Goal: Task Accomplishment & Management: Manage account settings

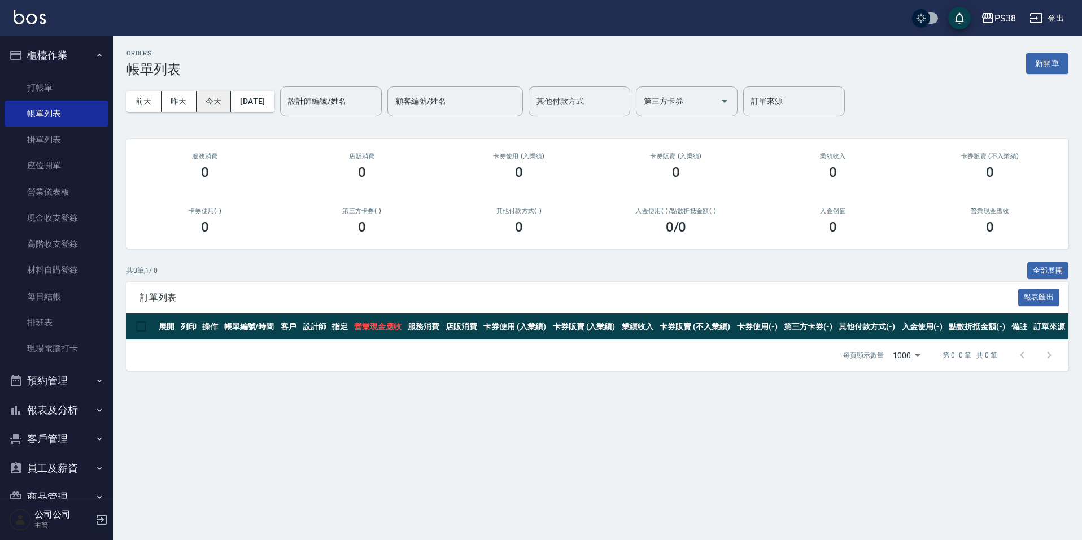
click at [211, 92] on button "今天" at bounding box center [214, 101] width 35 height 21
click at [210, 97] on button "今天" at bounding box center [214, 101] width 35 height 21
click at [247, 95] on button "[DATE]" at bounding box center [252, 101] width 43 height 21
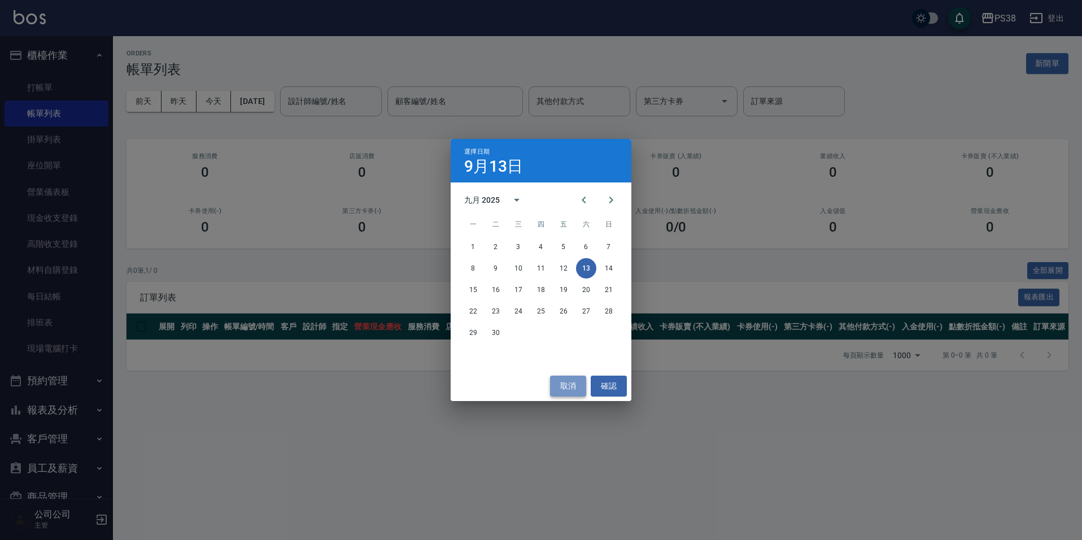
click at [562, 384] on button "取消" at bounding box center [568, 386] width 36 height 21
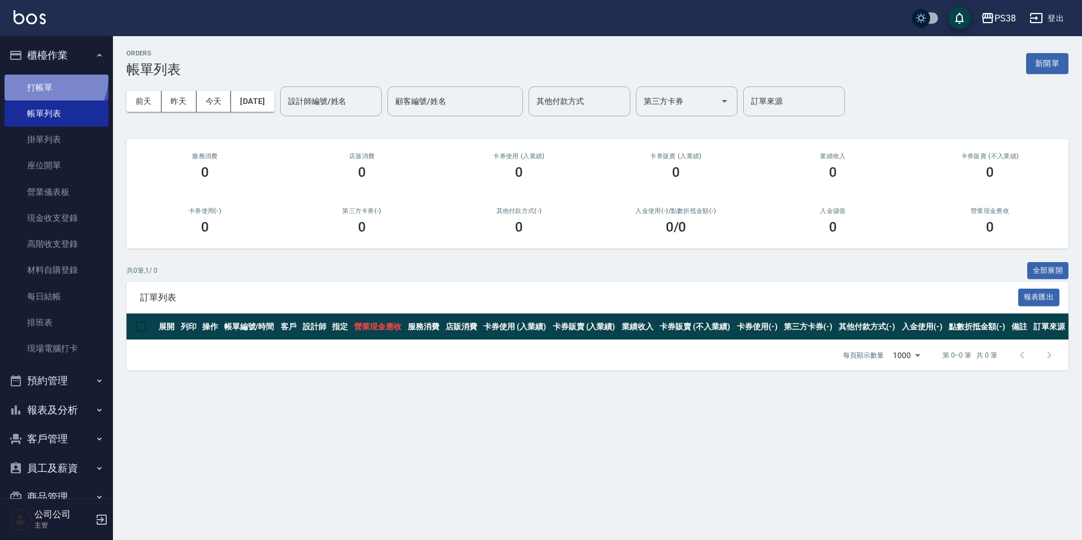
click at [53, 78] on link "打帳單" at bounding box center [57, 88] width 104 height 26
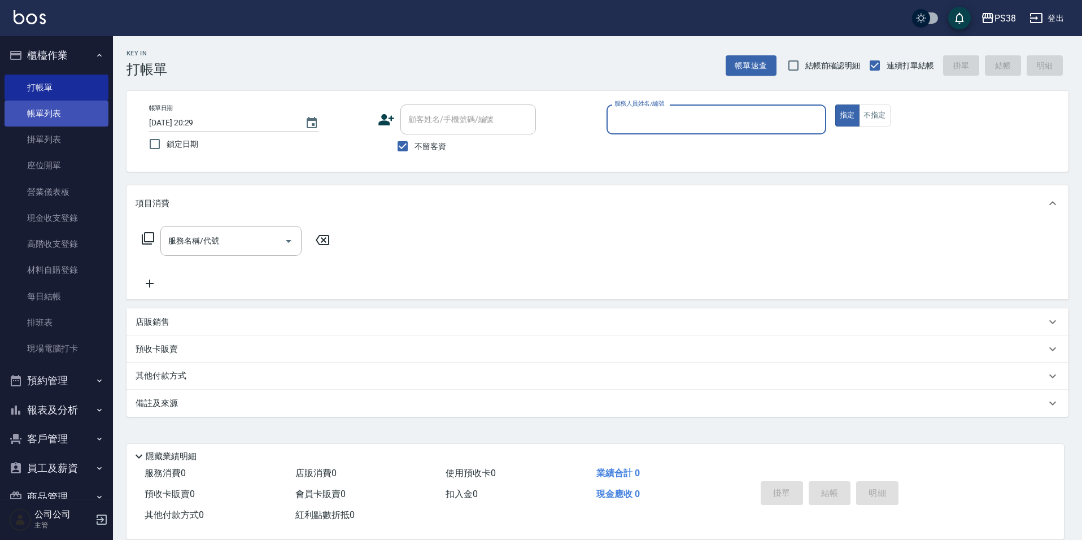
click at [65, 121] on link "帳單列表" at bounding box center [57, 114] width 104 height 26
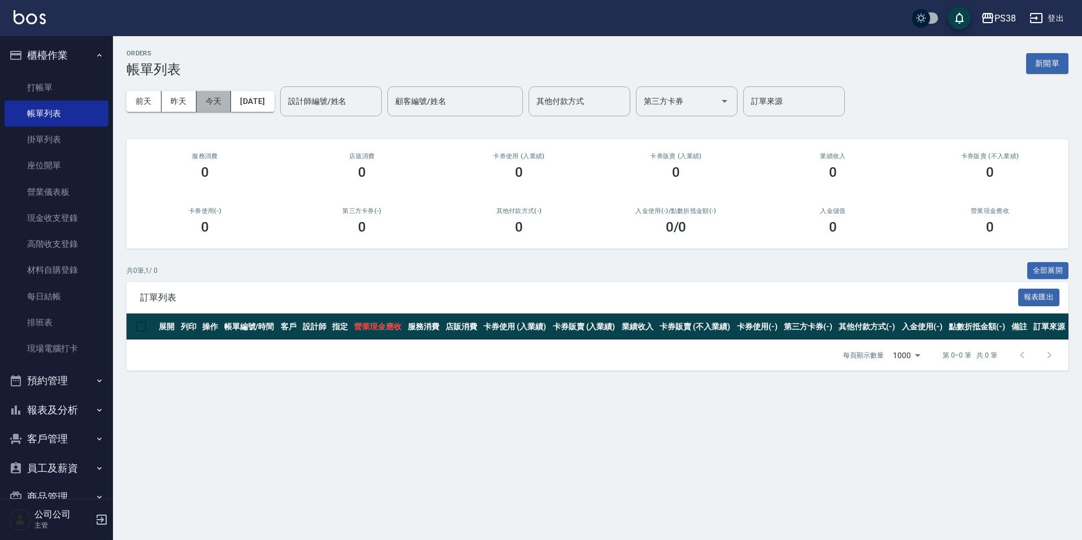
click at [206, 98] on button "今天" at bounding box center [214, 101] width 35 height 21
click at [185, 99] on button "昨天" at bounding box center [179, 101] width 35 height 21
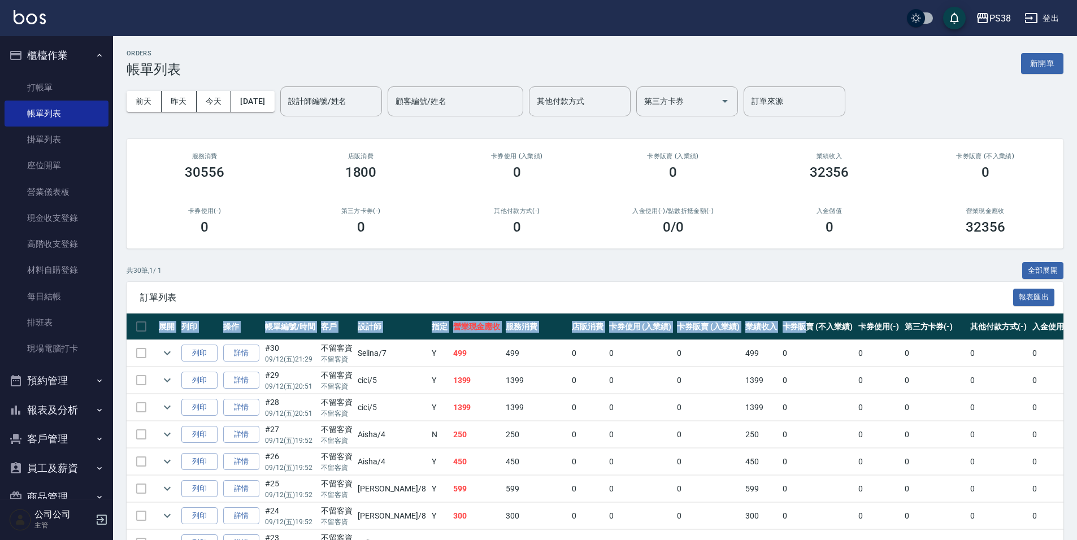
drag, startPoint x: 769, startPoint y: 315, endPoint x: 610, endPoint y: 311, distance: 159.9
click at [616, 292] on span "訂單列表" at bounding box center [576, 297] width 873 height 11
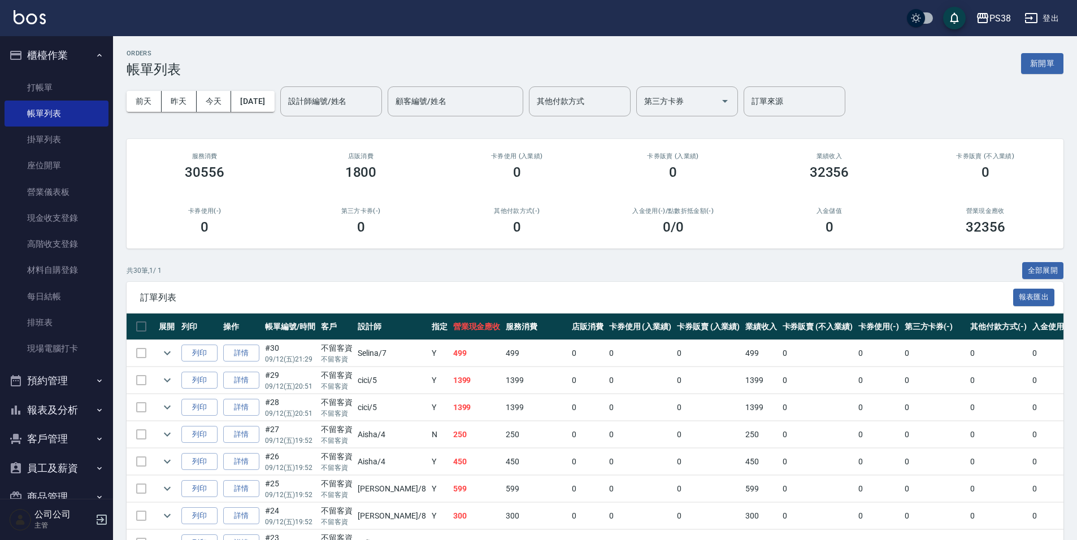
click at [616, 292] on span "訂單列表" at bounding box center [576, 297] width 873 height 11
click at [76, 275] on link "材料自購登錄" at bounding box center [57, 270] width 104 height 26
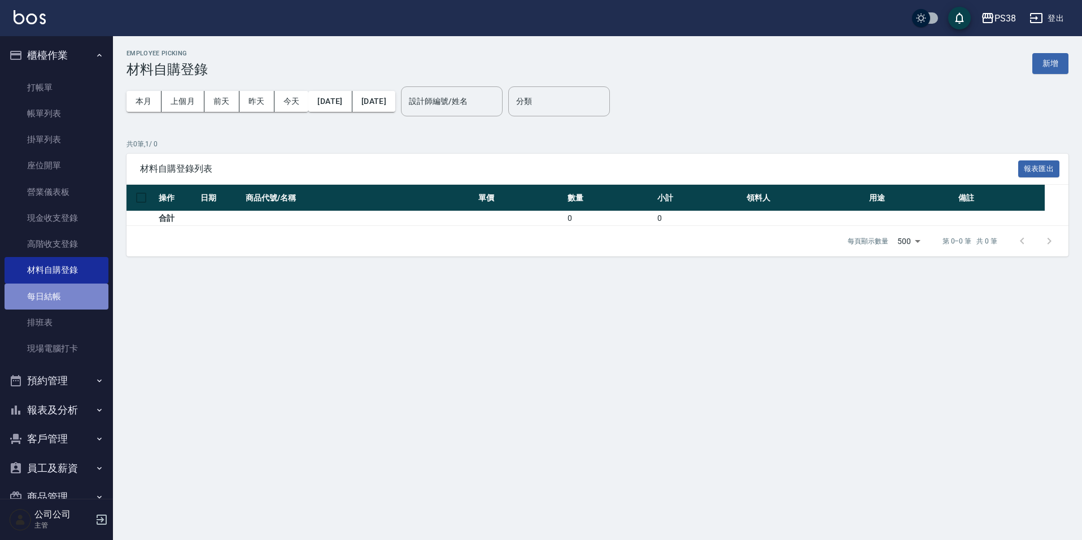
click at [69, 297] on link "每日結帳" at bounding box center [57, 297] width 104 height 26
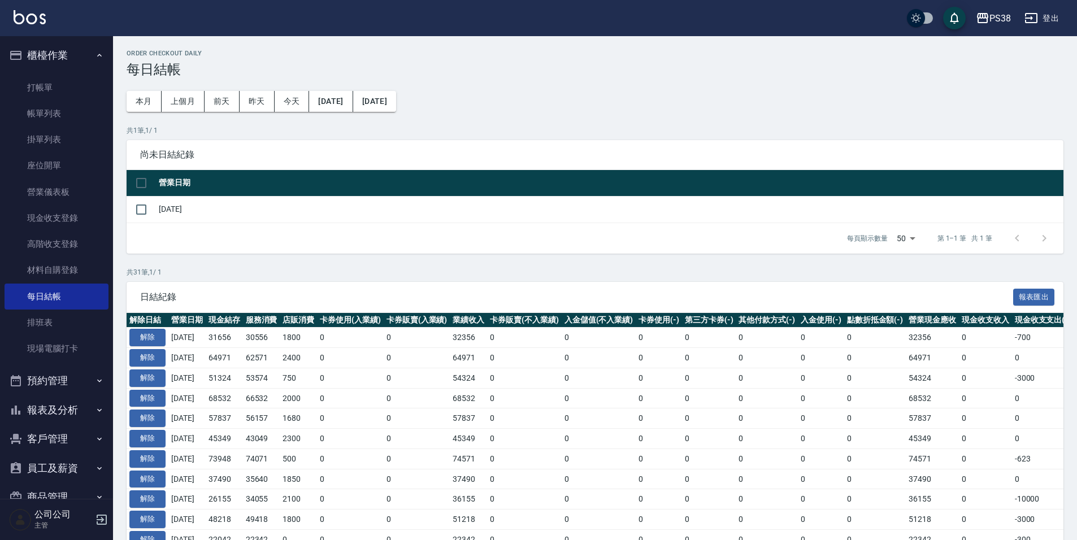
click at [65, 395] on button "報表及分析" at bounding box center [57, 409] width 104 height 29
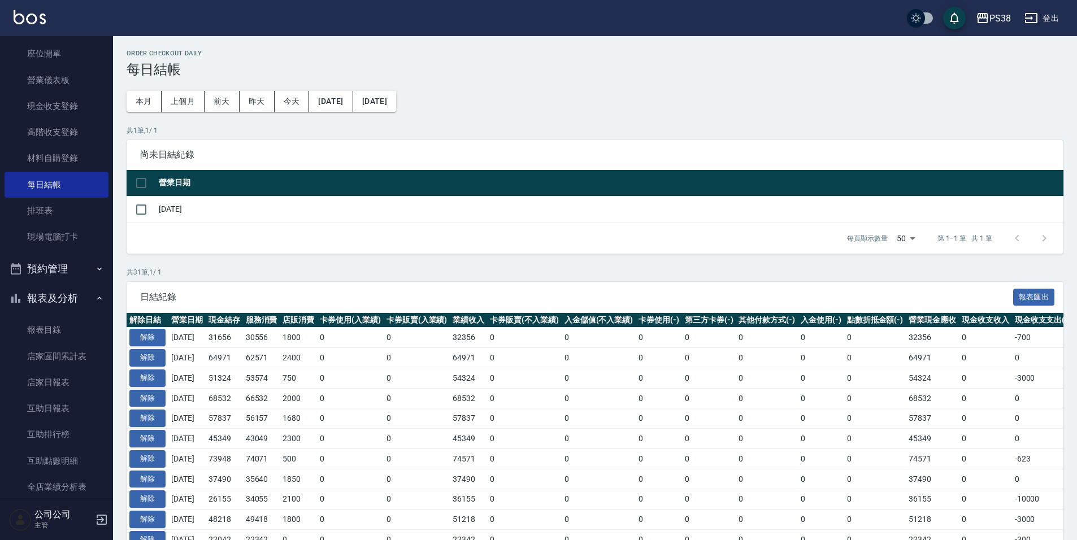
scroll to position [113, 0]
click at [55, 295] on button "報表及分析" at bounding box center [57, 296] width 104 height 29
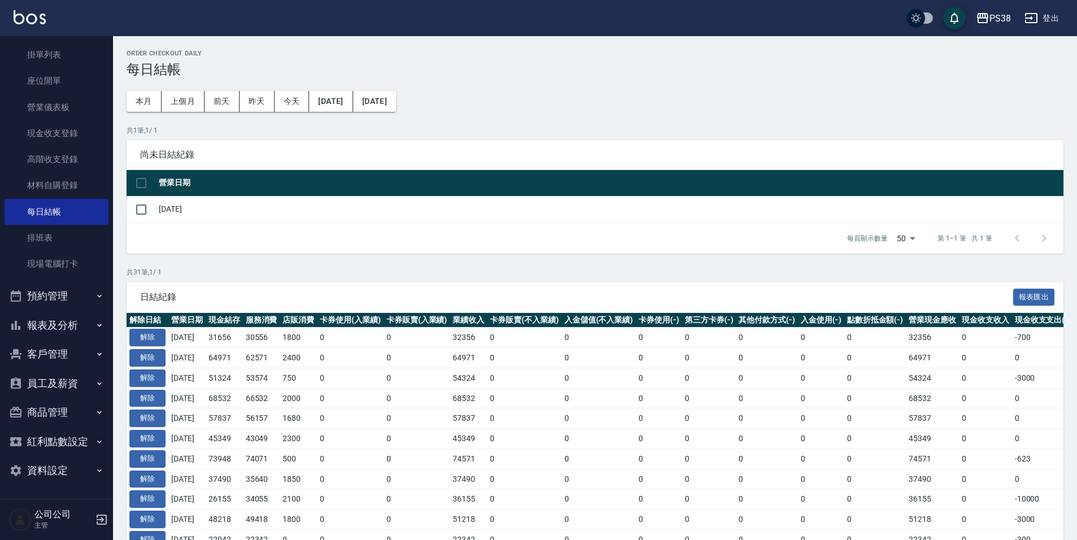
scroll to position [85, 0]
click at [57, 327] on button "報表及分析" at bounding box center [57, 325] width 104 height 29
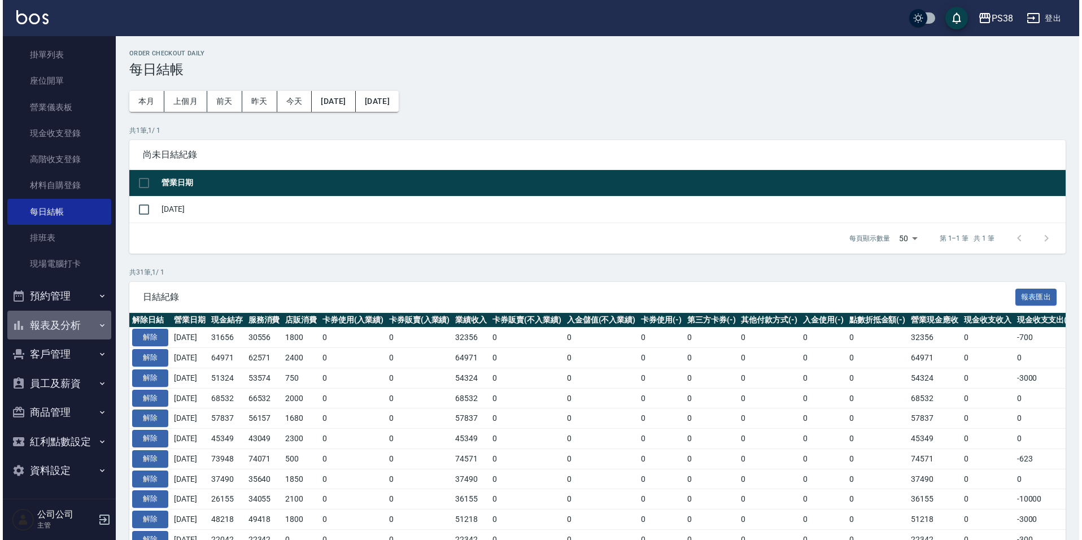
scroll to position [113, 0]
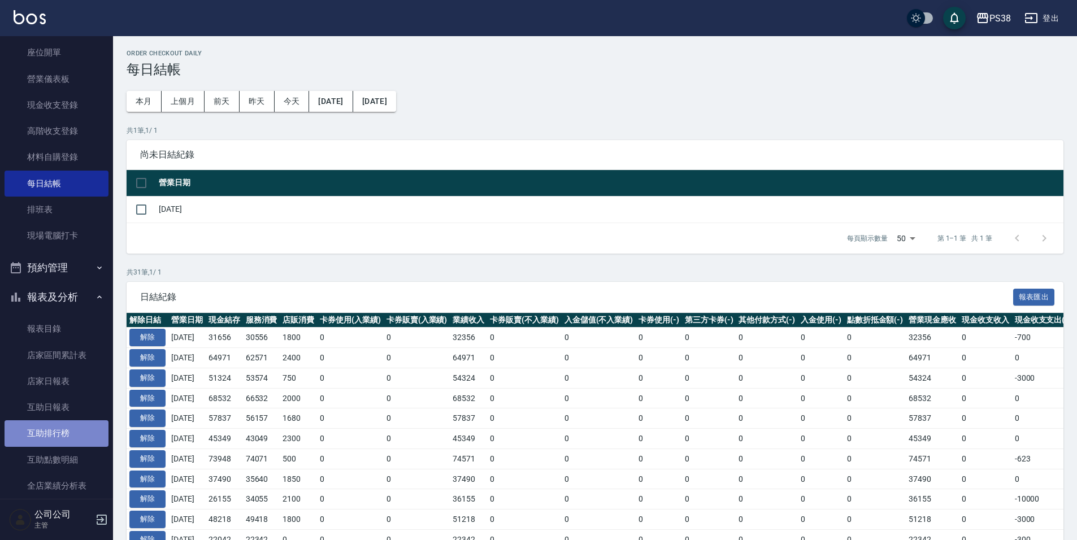
click at [64, 438] on link "互助排行榜" at bounding box center [57, 433] width 104 height 26
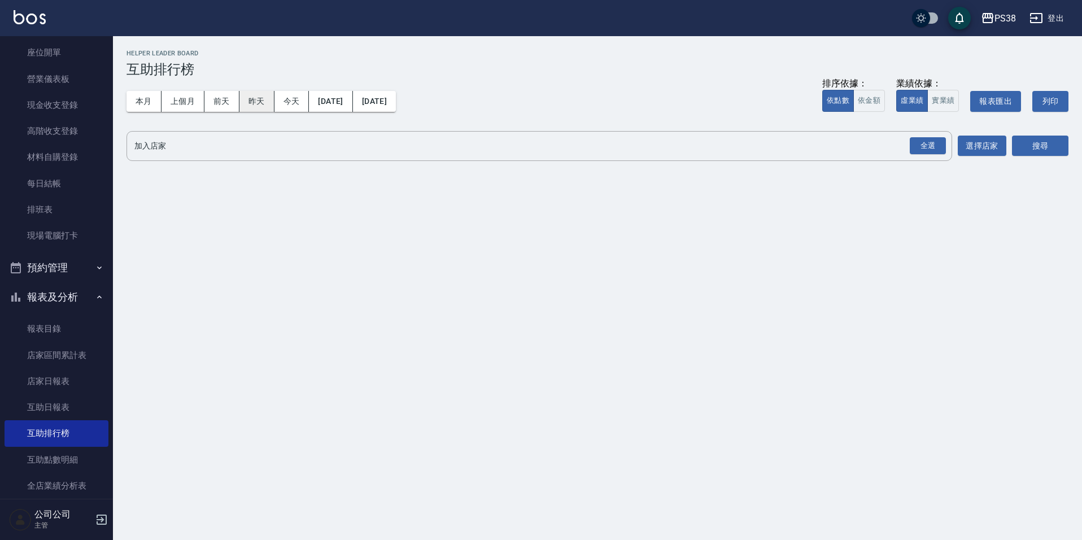
click at [273, 99] on button "昨天" at bounding box center [257, 101] width 35 height 21
click at [285, 99] on button "今天" at bounding box center [292, 101] width 35 height 21
click at [58, 453] on link "互助點數明細" at bounding box center [57, 460] width 104 height 26
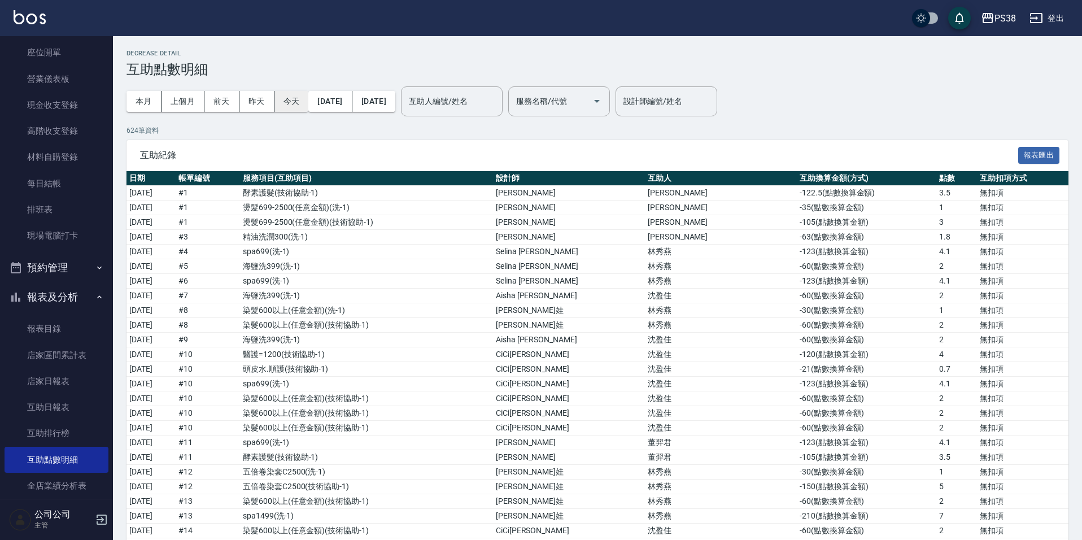
click at [283, 102] on button "今天" at bounding box center [292, 101] width 34 height 21
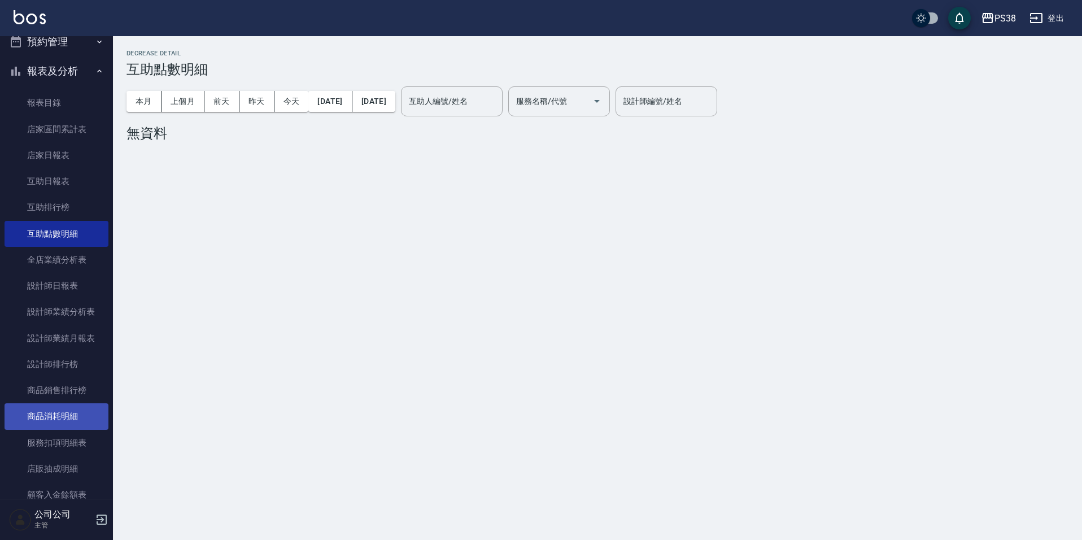
scroll to position [565, 0]
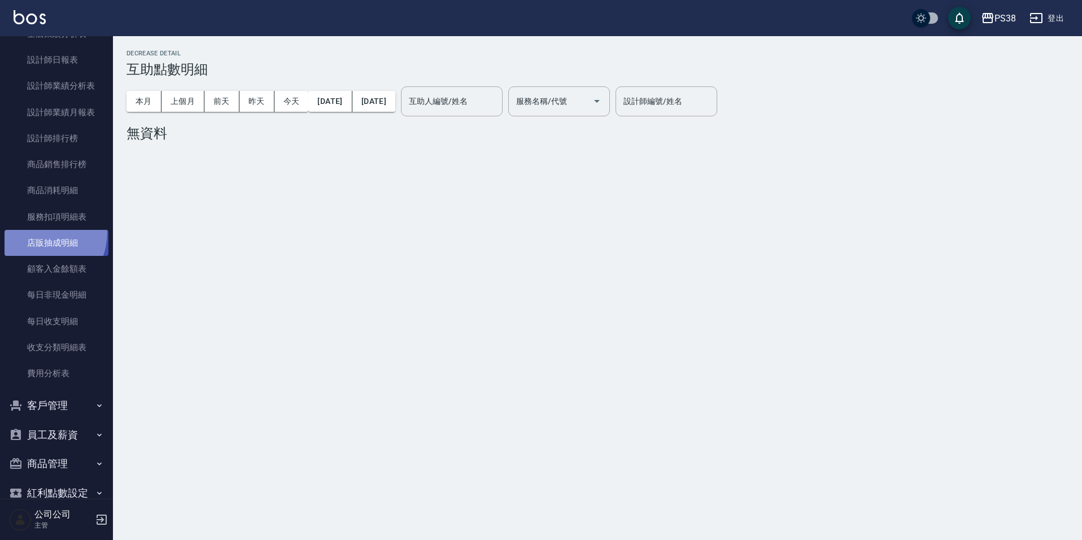
click at [32, 232] on link "店販抽成明細" at bounding box center [57, 243] width 104 height 26
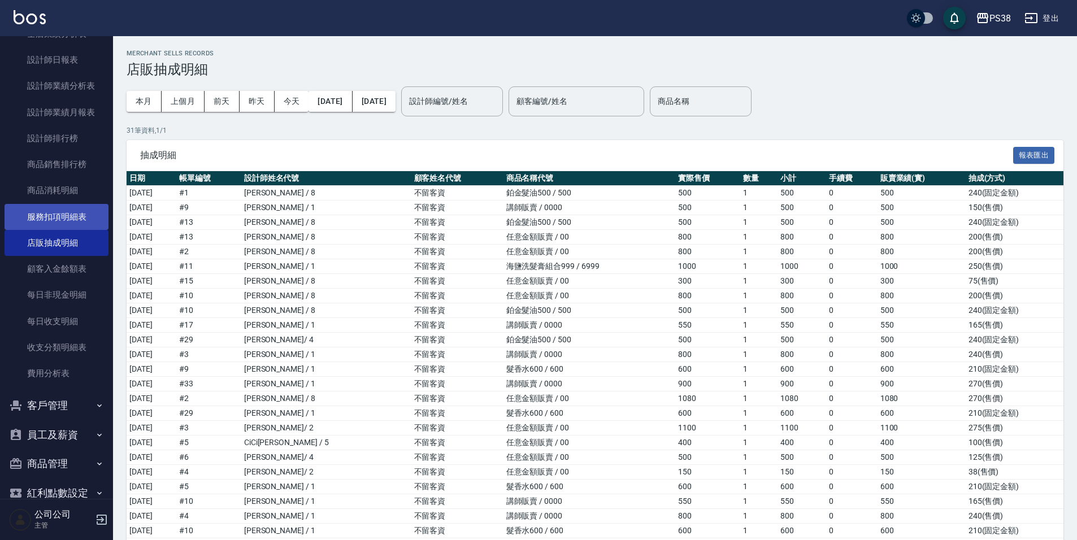
click at [49, 214] on link "服務扣項明細表" at bounding box center [57, 217] width 104 height 26
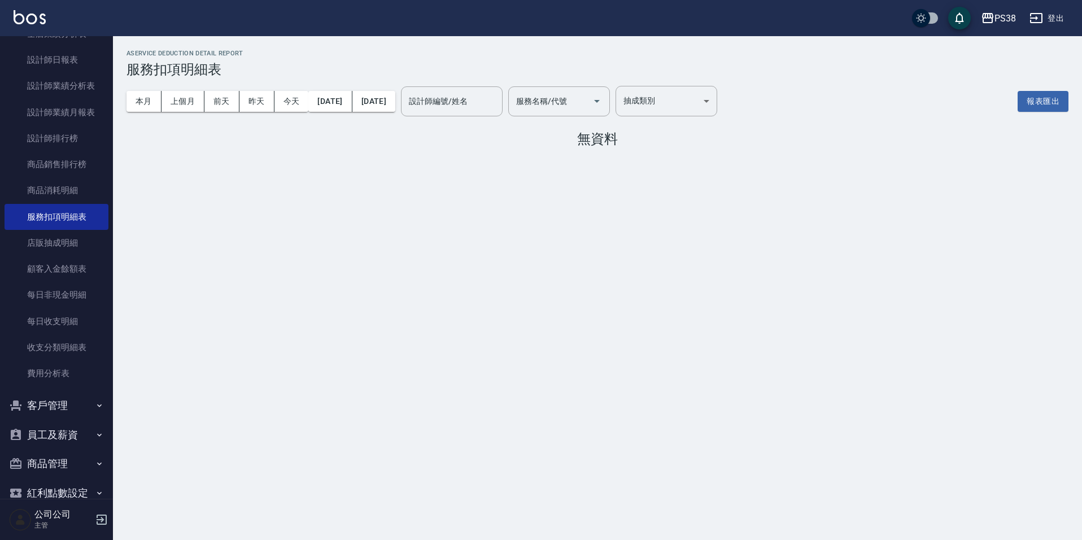
scroll to position [616, 0]
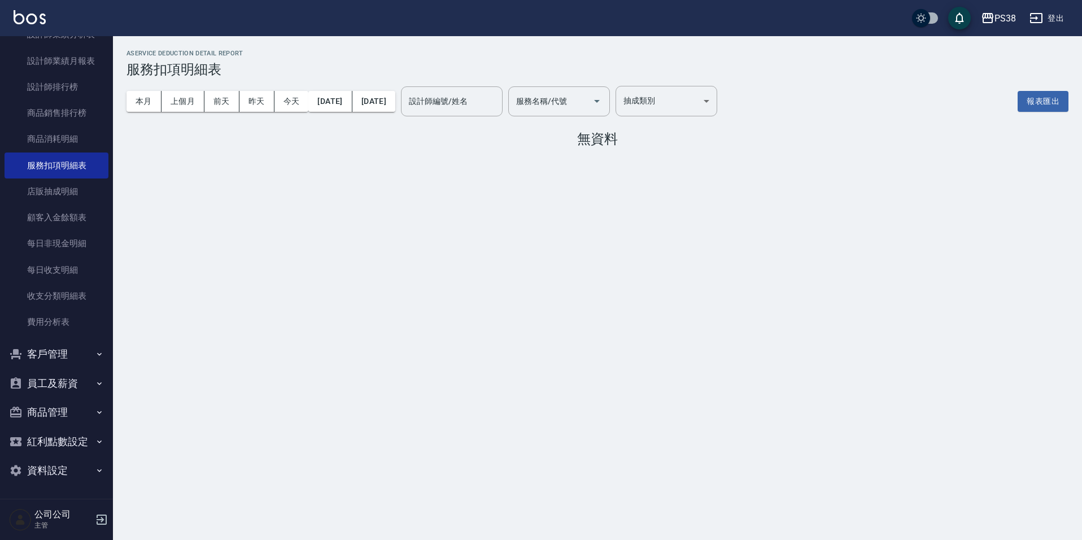
click at [47, 442] on button "紅利點數設定" at bounding box center [57, 441] width 104 height 29
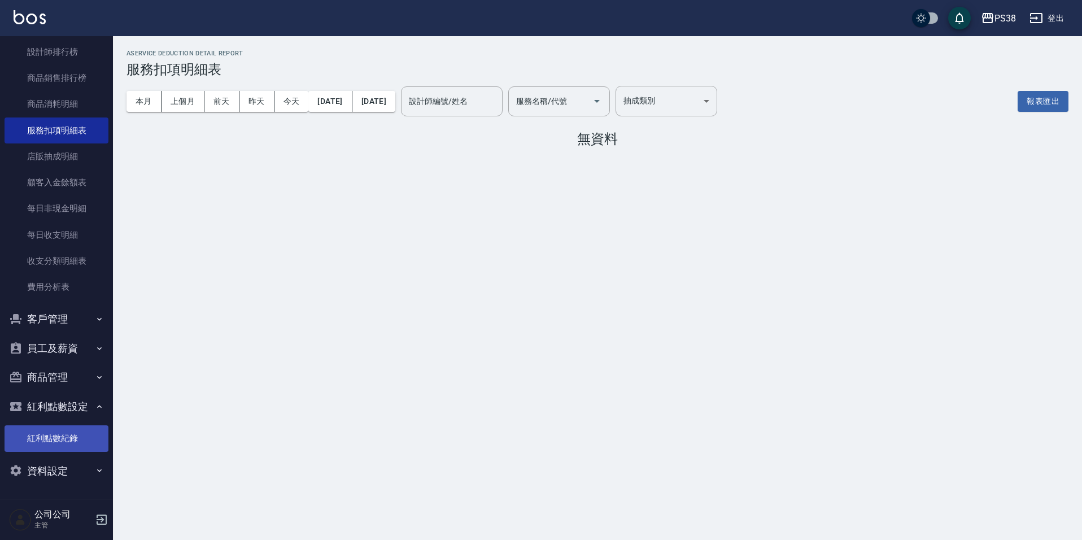
click at [66, 441] on link "紅利點數紀錄" at bounding box center [57, 438] width 104 height 26
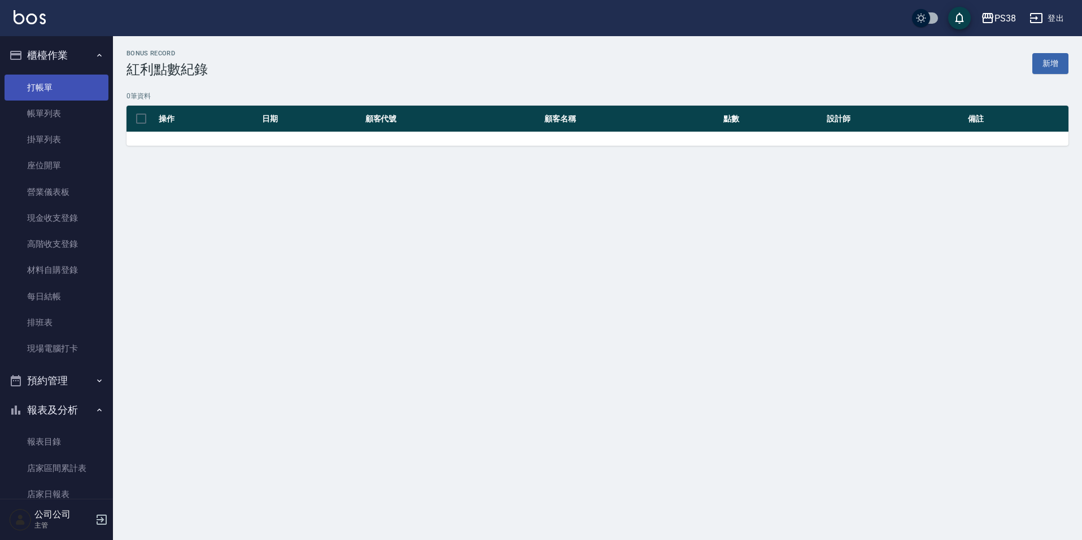
click at [66, 81] on link "打帳單" at bounding box center [57, 88] width 104 height 26
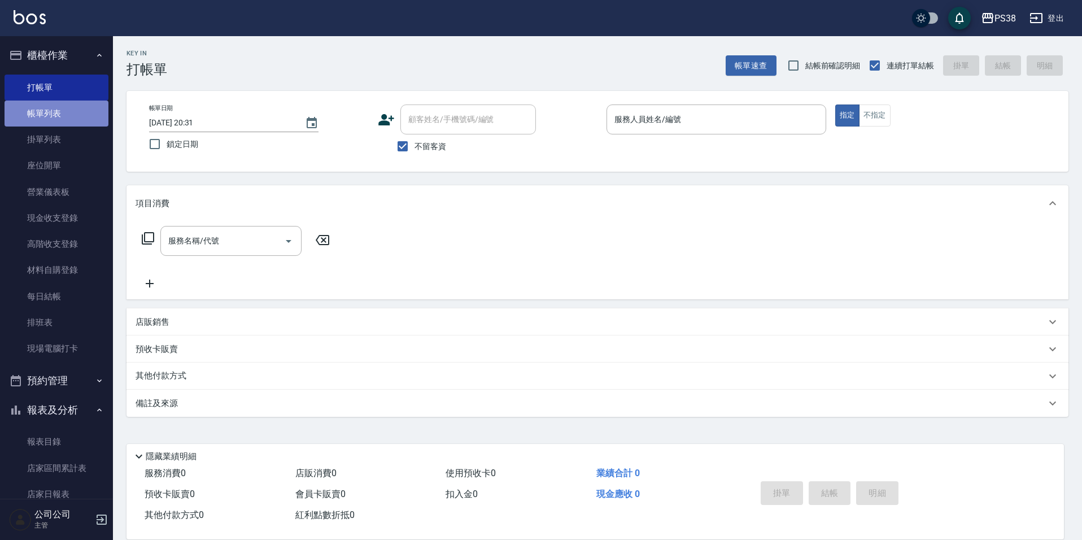
click at [79, 114] on link "帳單列表" at bounding box center [57, 114] width 104 height 26
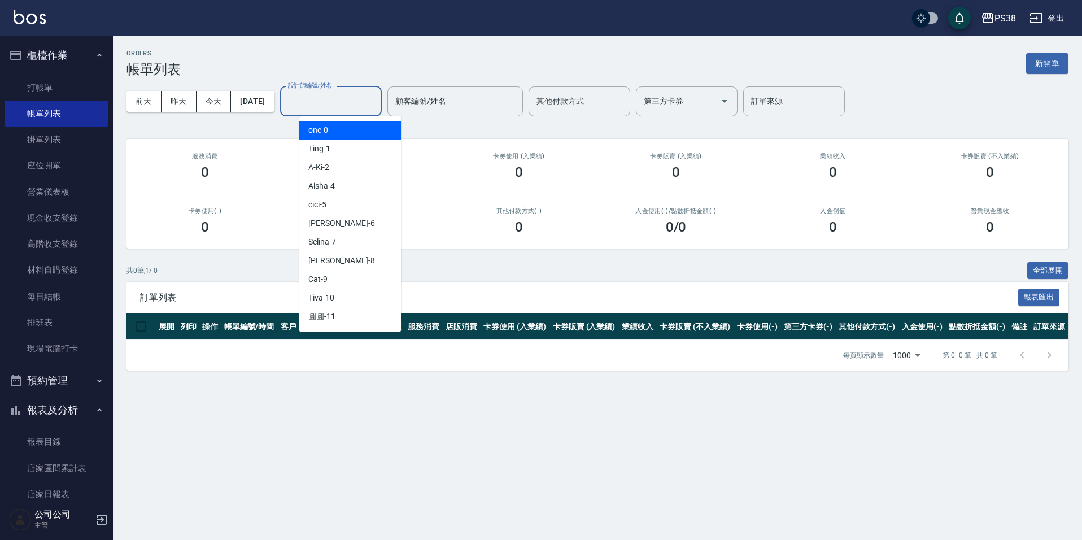
click at [329, 97] on input "設計師編號/姓名" at bounding box center [331, 102] width 92 height 20
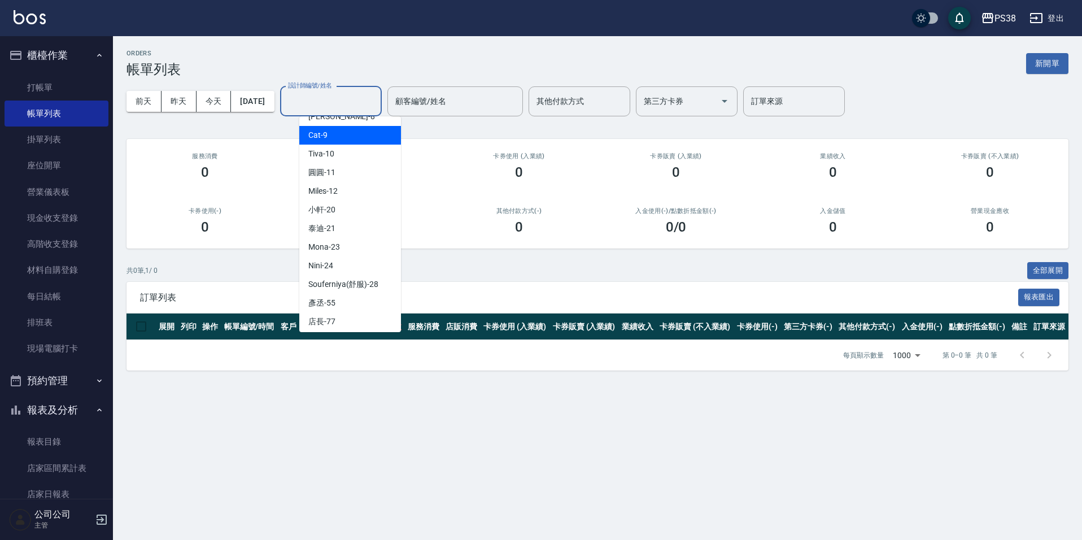
scroll to position [169, 0]
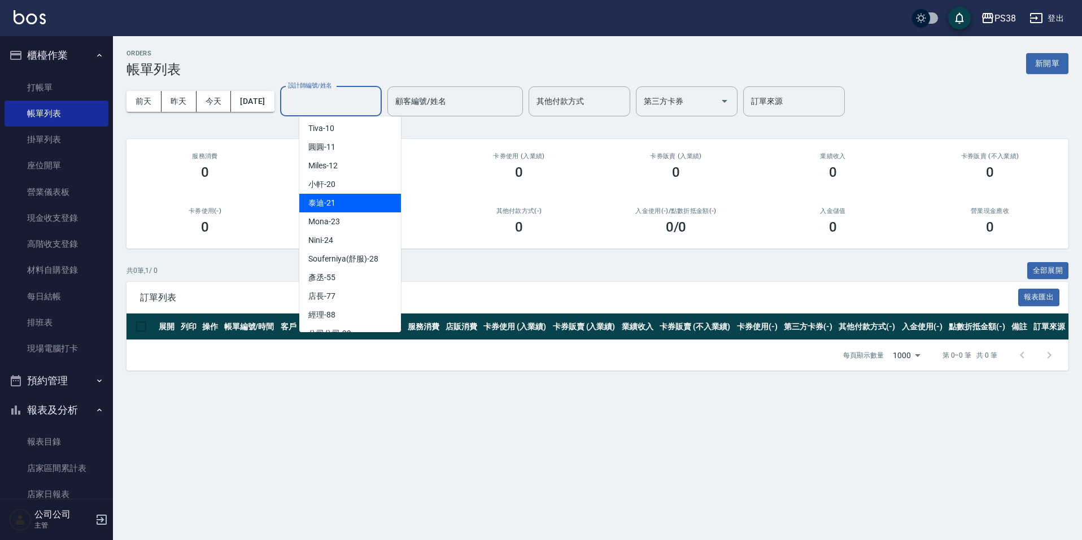
click at [333, 207] on span "泰迪 -21" at bounding box center [321, 203] width 27 height 12
type input "泰迪-21"
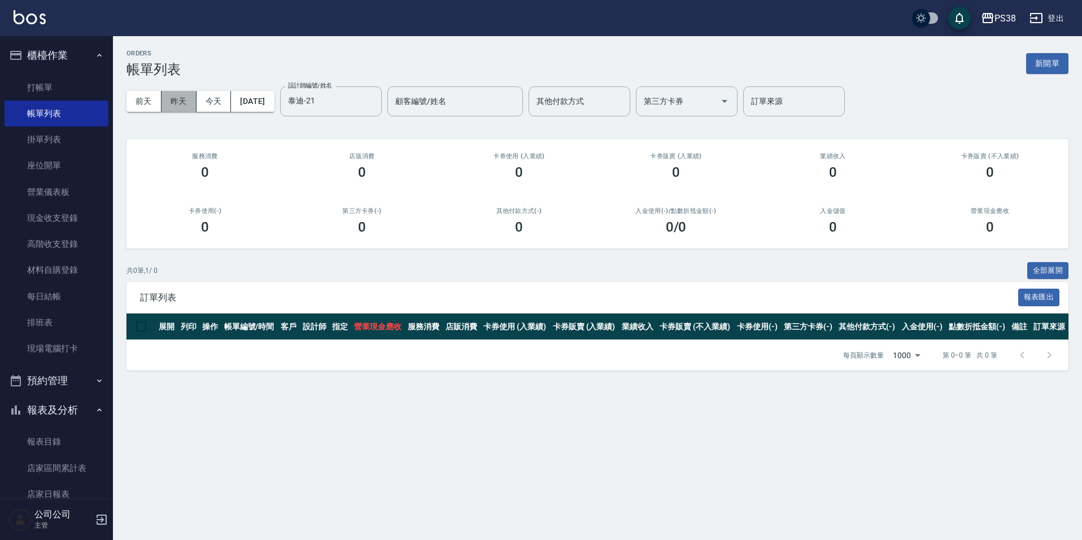
click at [182, 100] on button "昨天" at bounding box center [179, 101] width 35 height 21
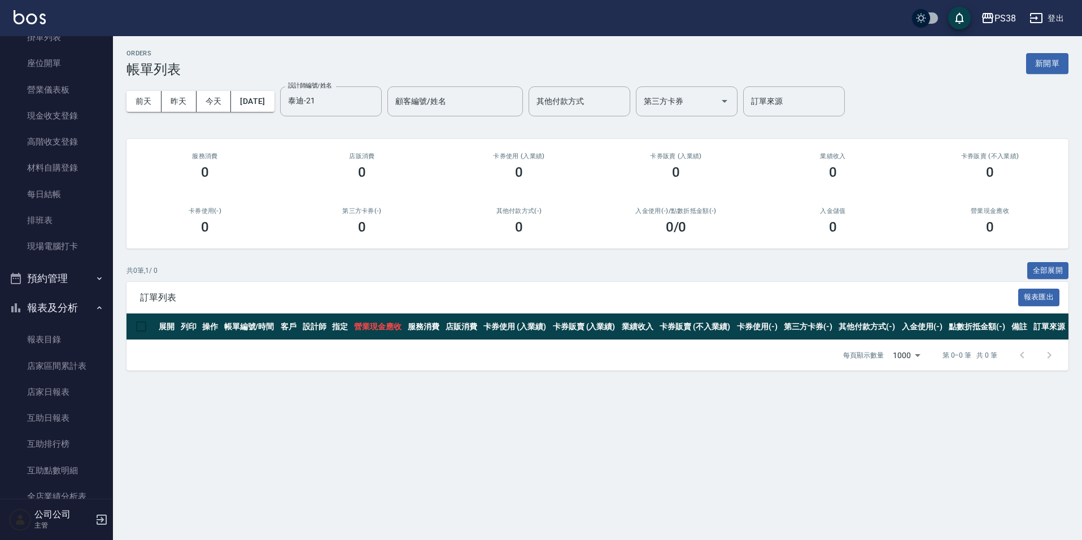
scroll to position [113, 0]
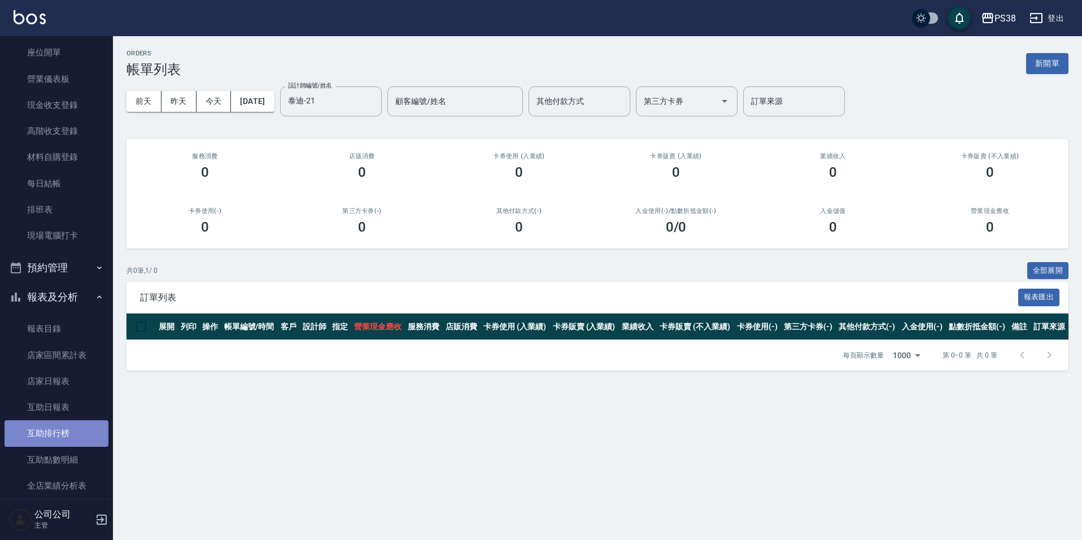
click at [62, 433] on link "互助排行榜" at bounding box center [57, 433] width 104 height 26
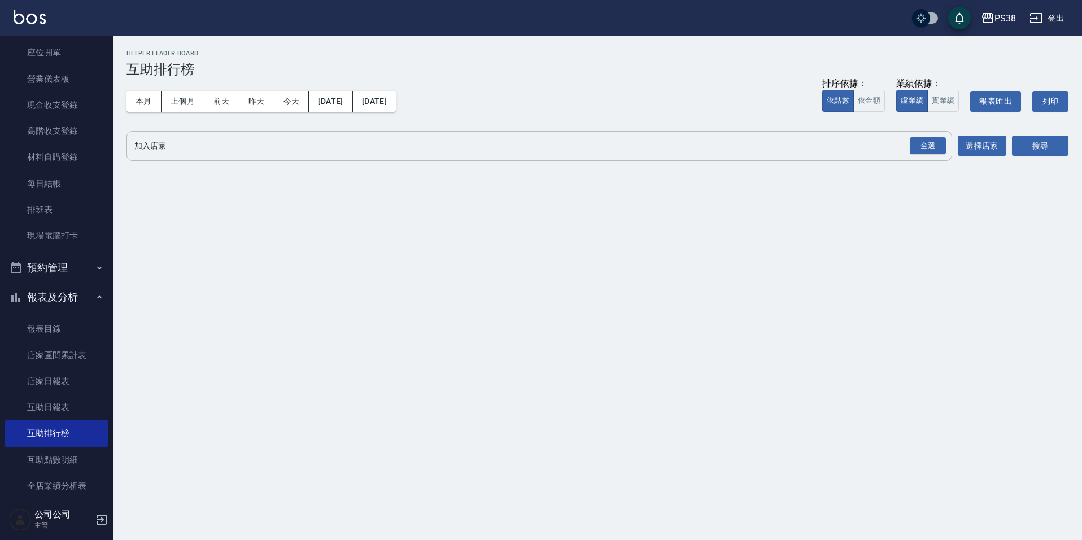
click at [199, 146] on input "加入店家" at bounding box center [531, 146] width 799 height 20
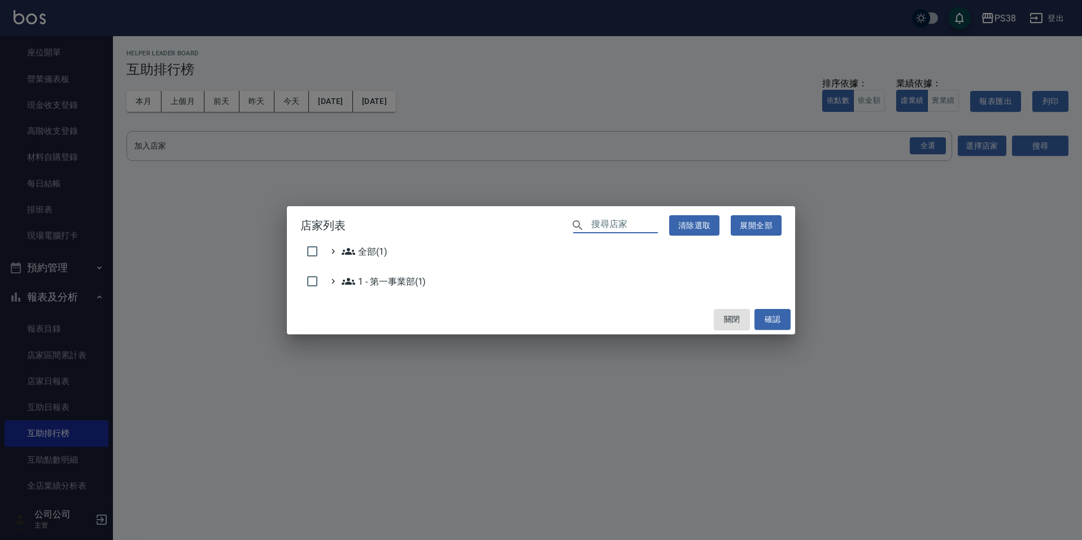
click at [633, 221] on input "text" at bounding box center [624, 225] width 67 height 16
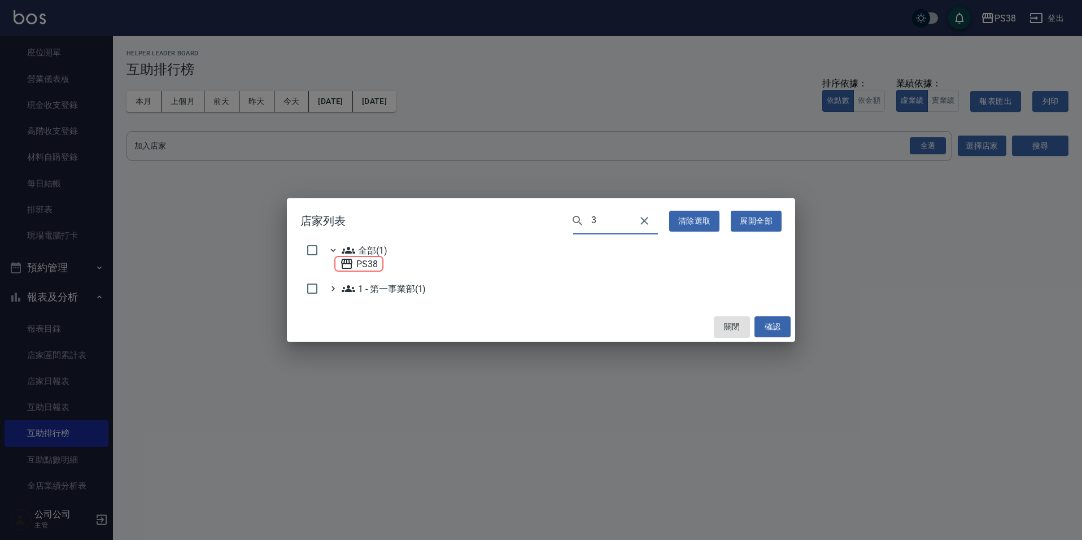
type input "3"
click at [353, 255] on icon at bounding box center [349, 250] width 14 height 14
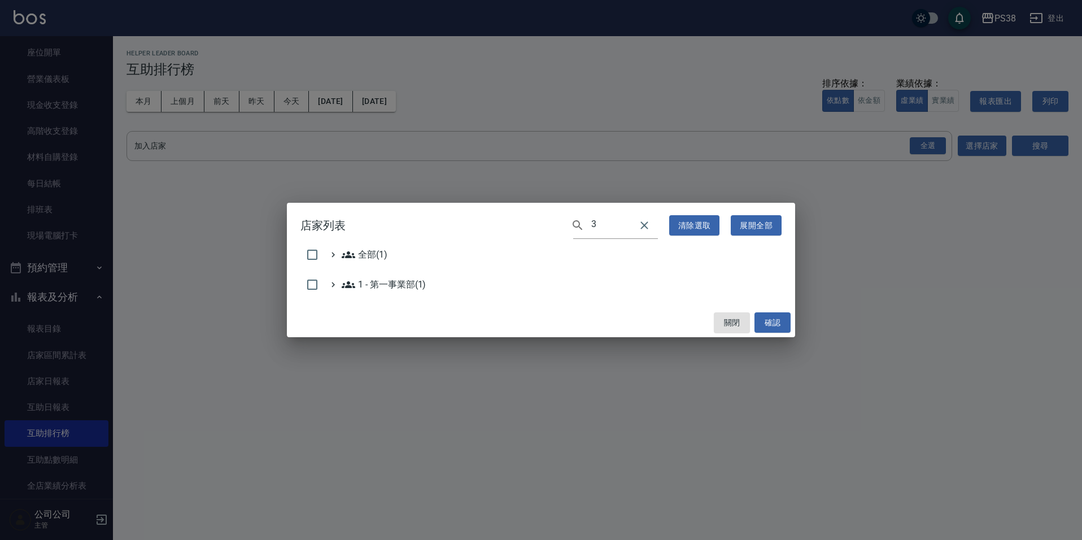
click at [422, 254] on div "全部(1)" at bounding box center [541, 257] width 481 height 19
click at [757, 320] on button "確認" at bounding box center [773, 322] width 36 height 21
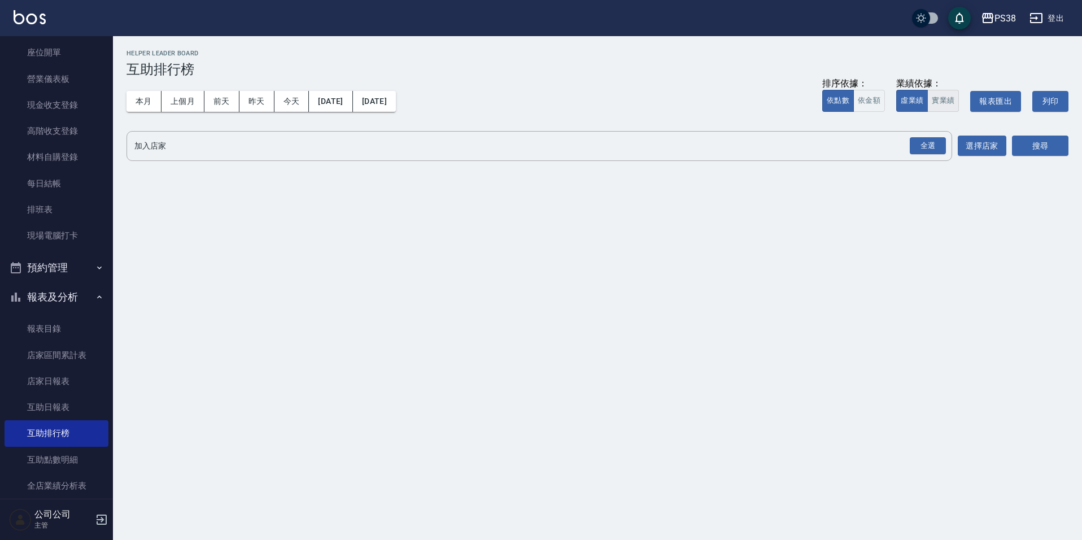
click at [941, 104] on button "實業績" at bounding box center [944, 101] width 32 height 22
click at [917, 98] on button "虛業績" at bounding box center [913, 101] width 32 height 22
click at [983, 144] on button "選擇店家" at bounding box center [982, 146] width 49 height 21
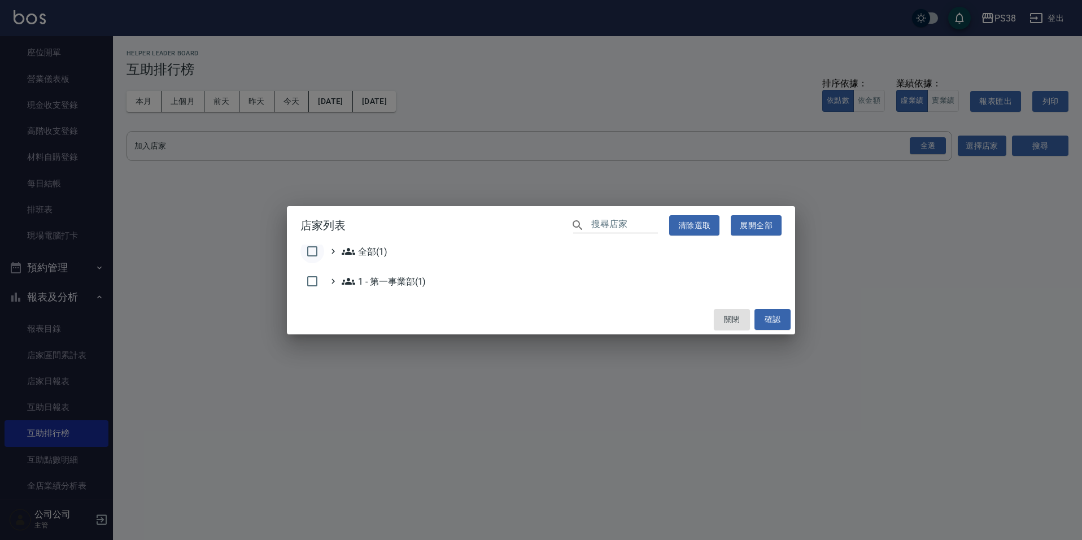
click at [317, 251] on input "checkbox" at bounding box center [313, 252] width 24 height 24
checkbox input "true"
click at [763, 314] on button "確認" at bounding box center [773, 319] width 36 height 21
checkbox input "false"
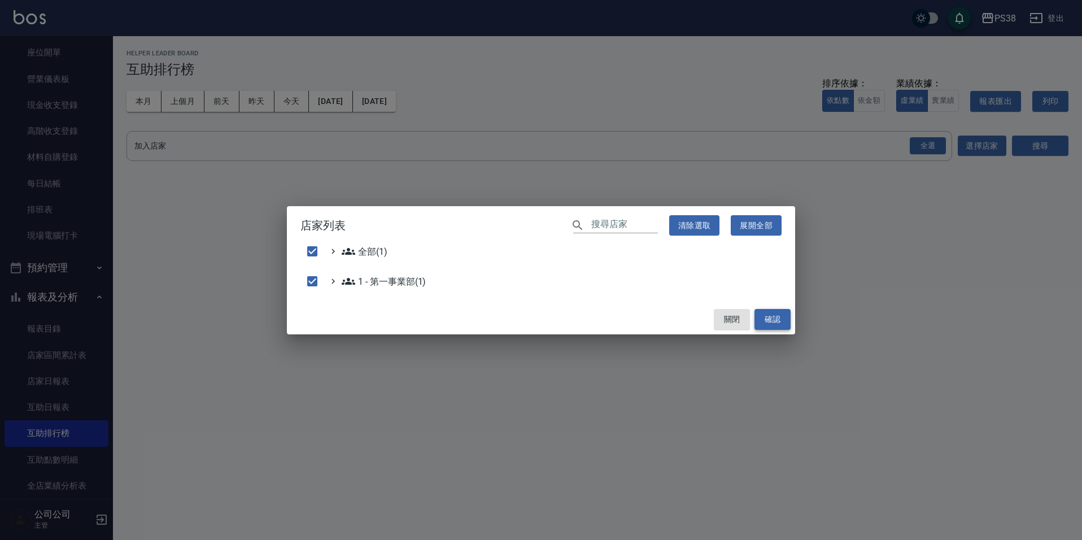
checkbox input "false"
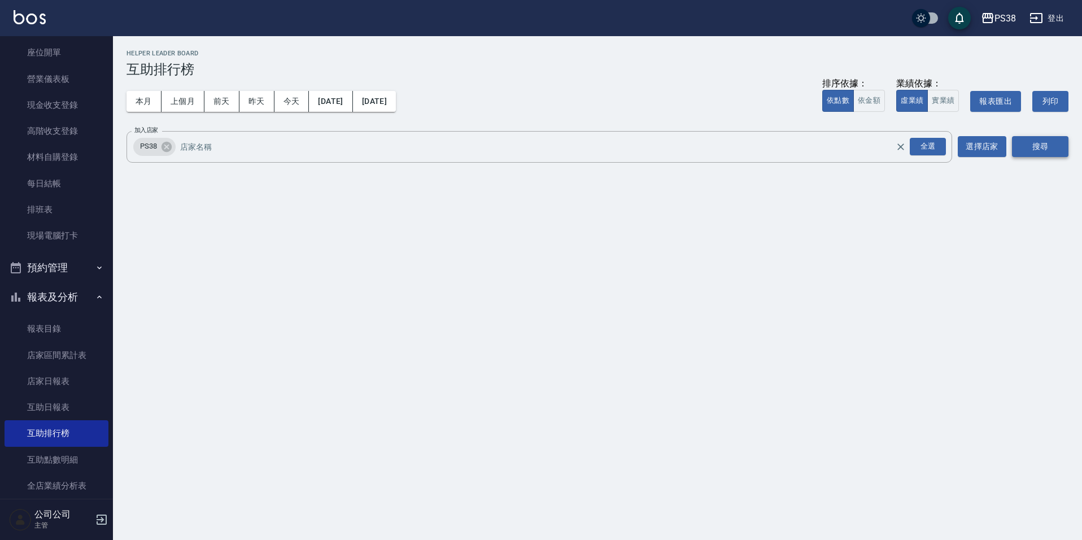
click at [1021, 141] on button "搜尋" at bounding box center [1040, 146] width 56 height 21
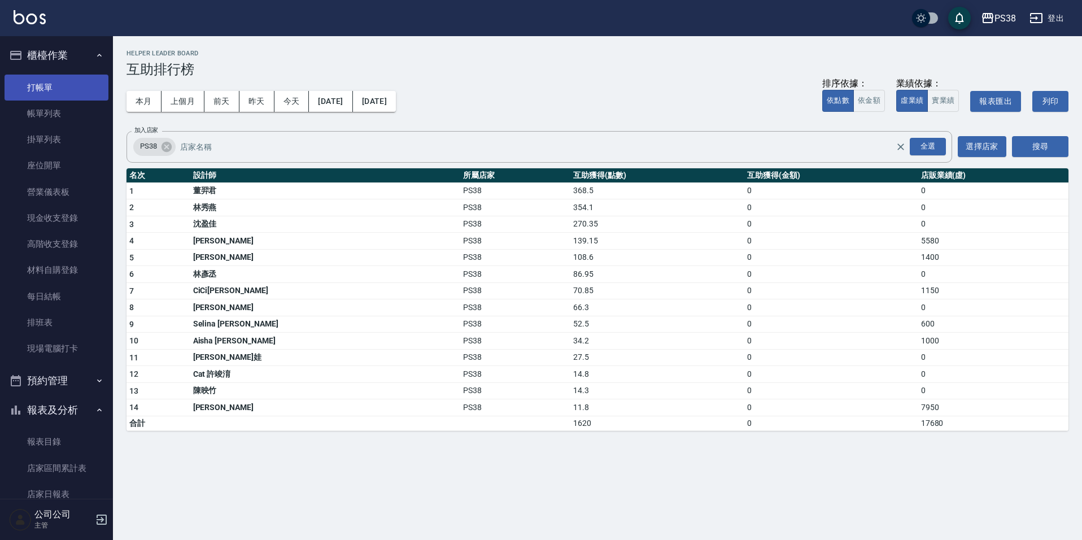
click at [67, 80] on link "打帳單" at bounding box center [57, 88] width 104 height 26
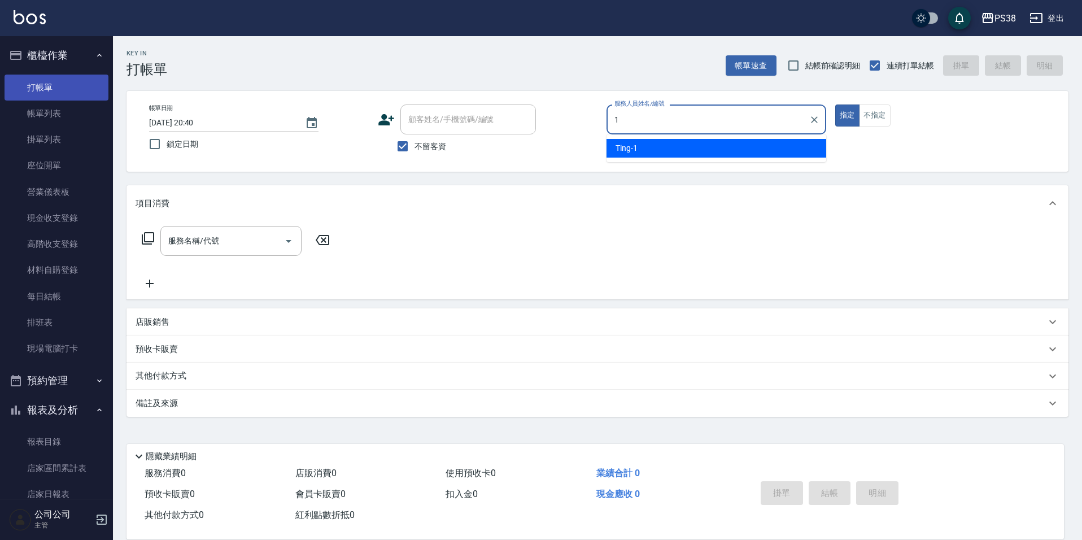
type input "Ting-1"
type button "true"
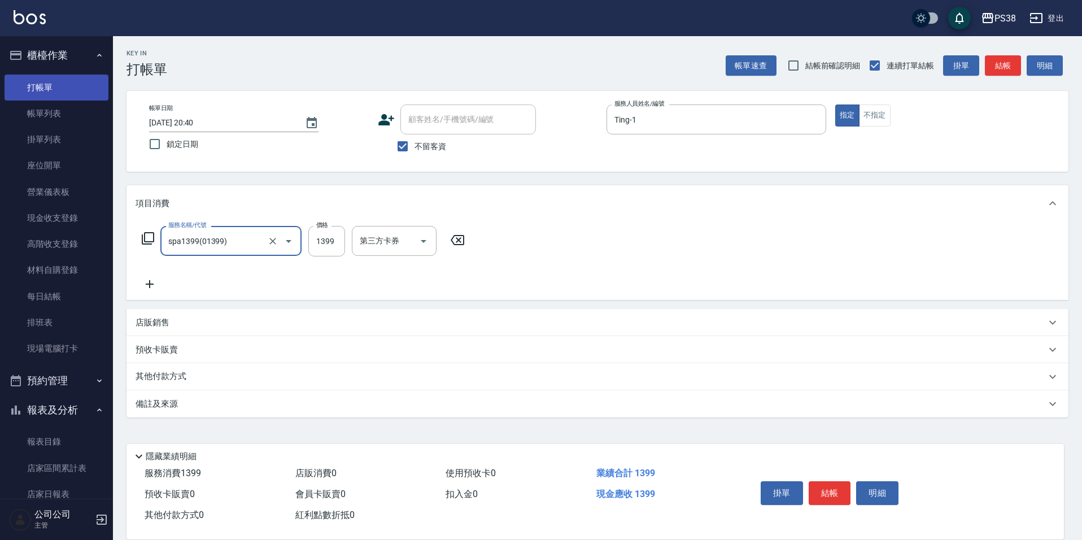
type input "spa1399(01399)"
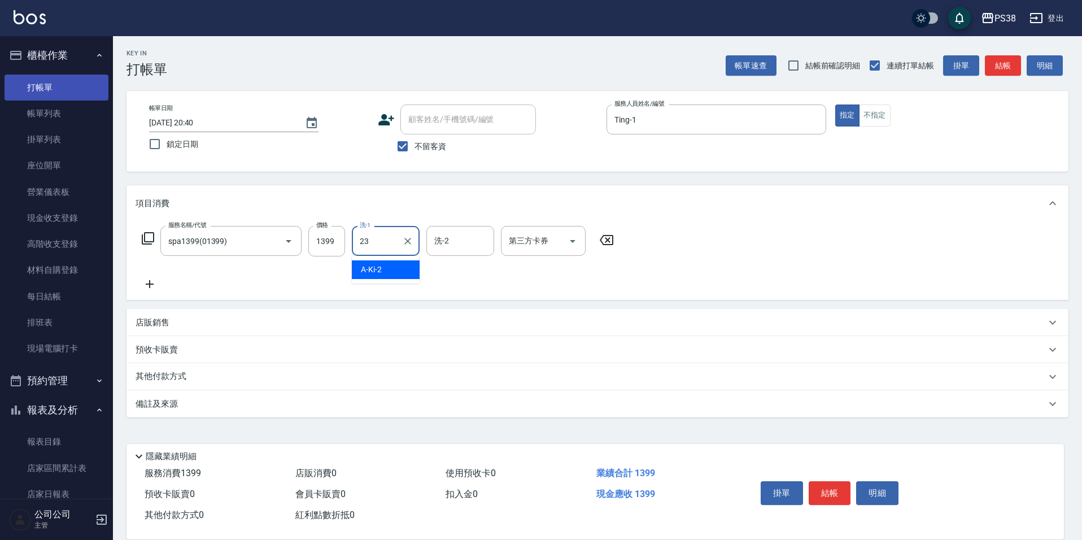
type input "Mona-23"
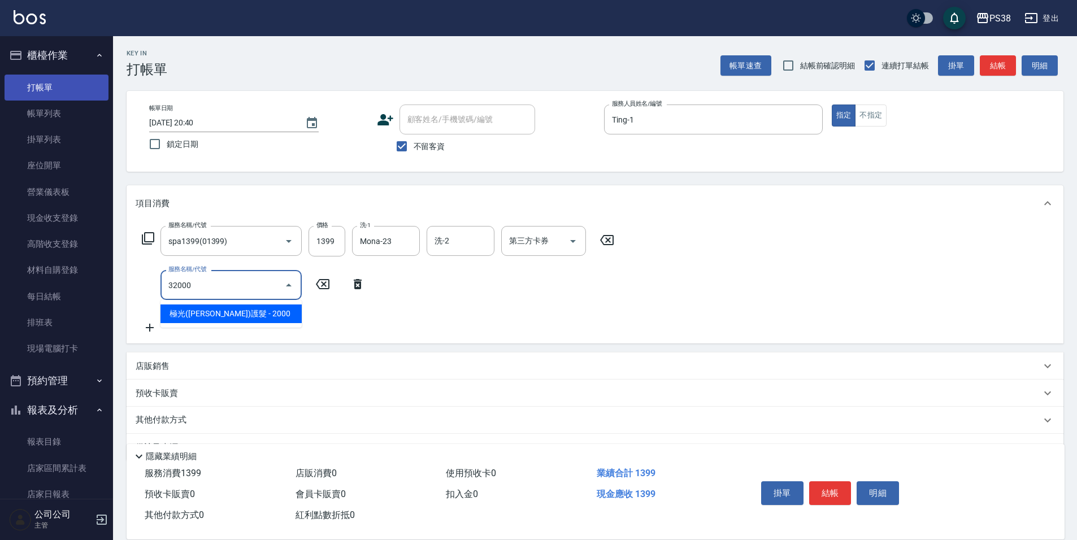
type input "極光([PERSON_NAME])護髮(32000)"
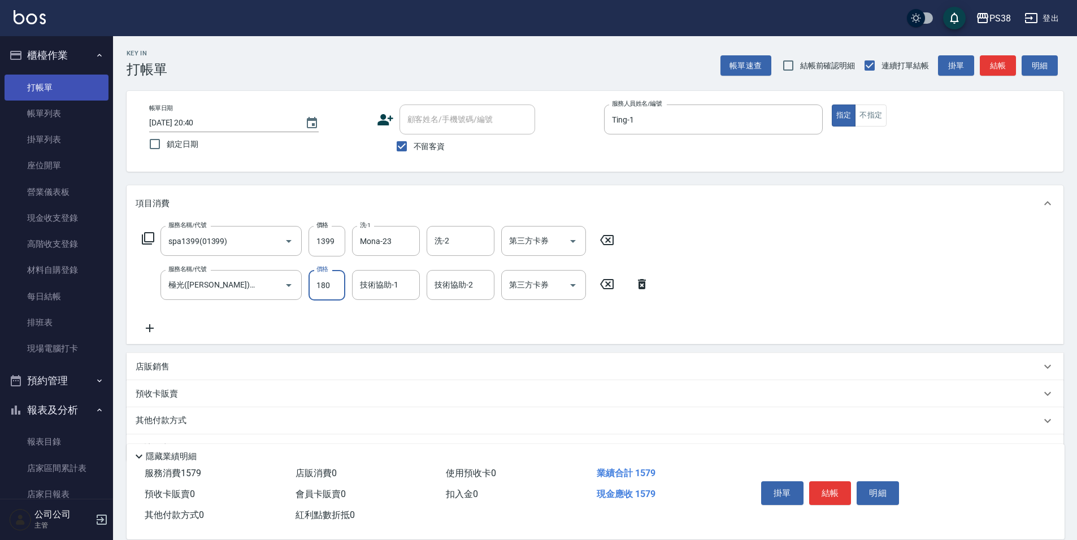
type input "1800"
type input "Mona-23"
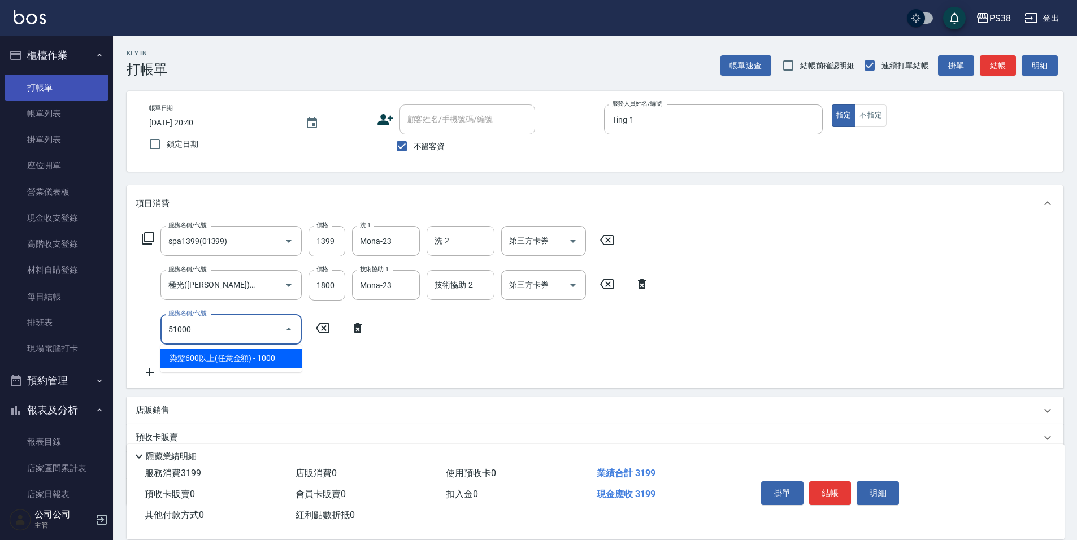
type input "染髮600以上(任意金額)(51000)"
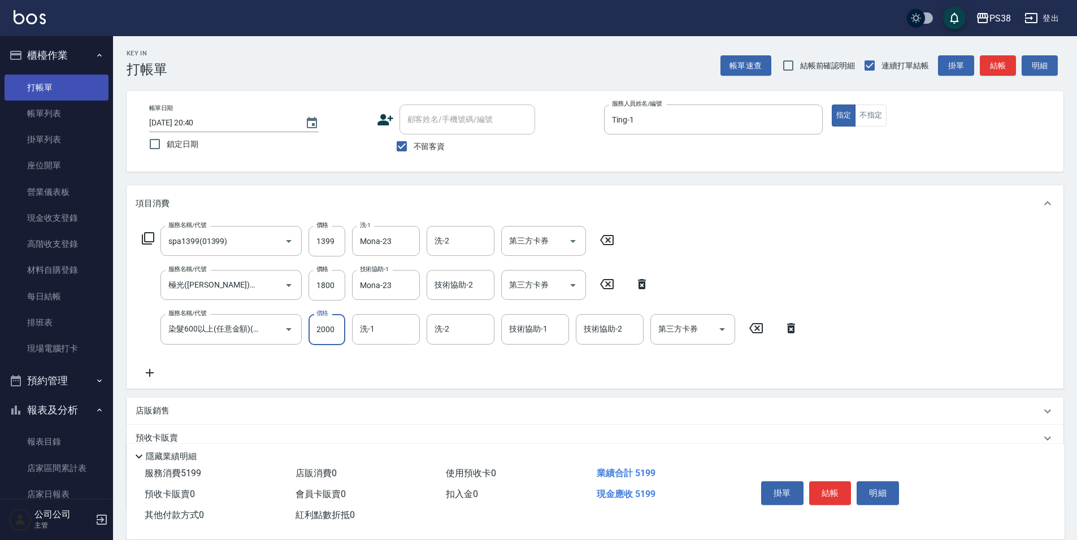
type input "2000"
type input "Mona-23"
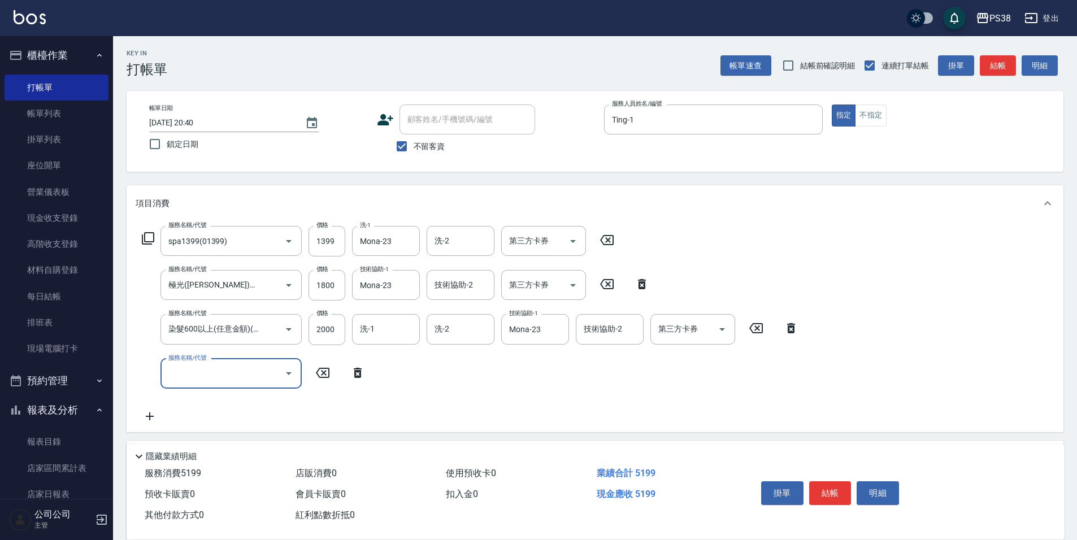
click at [360, 373] on icon at bounding box center [358, 373] width 8 height 10
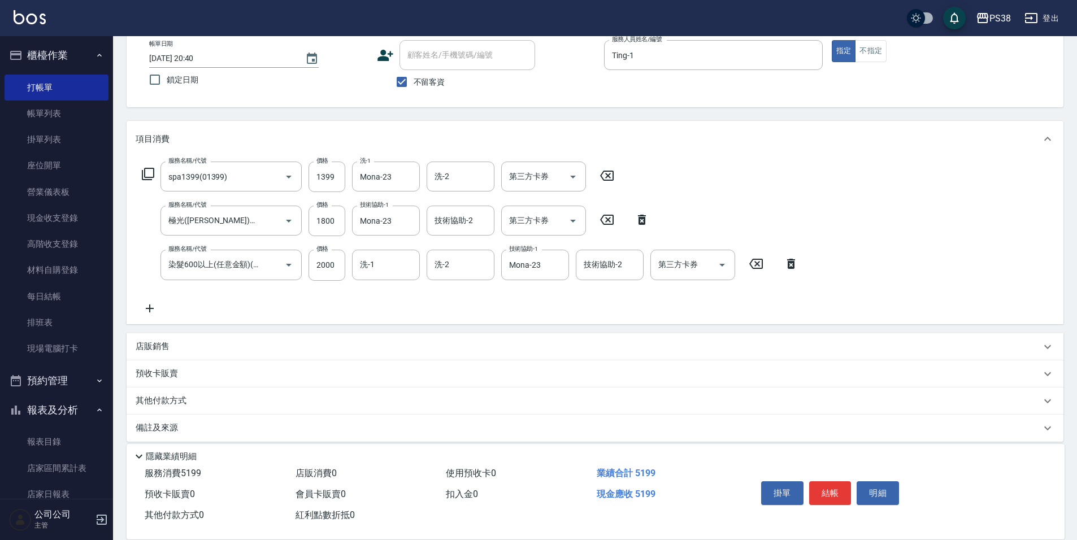
scroll to position [75, 0]
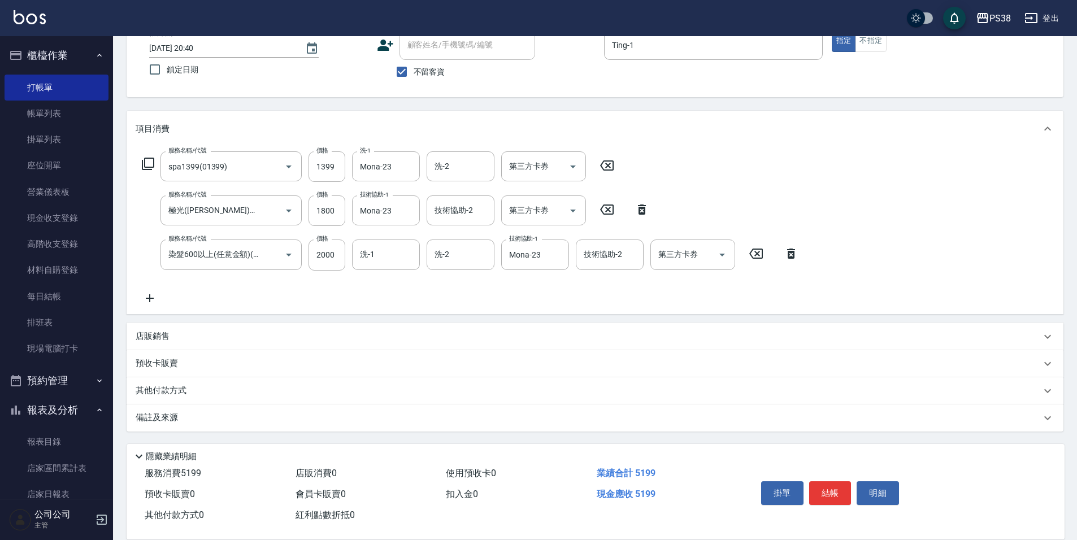
click at [155, 336] on p "店販銷售" at bounding box center [153, 336] width 34 height 12
type input "Ting-1"
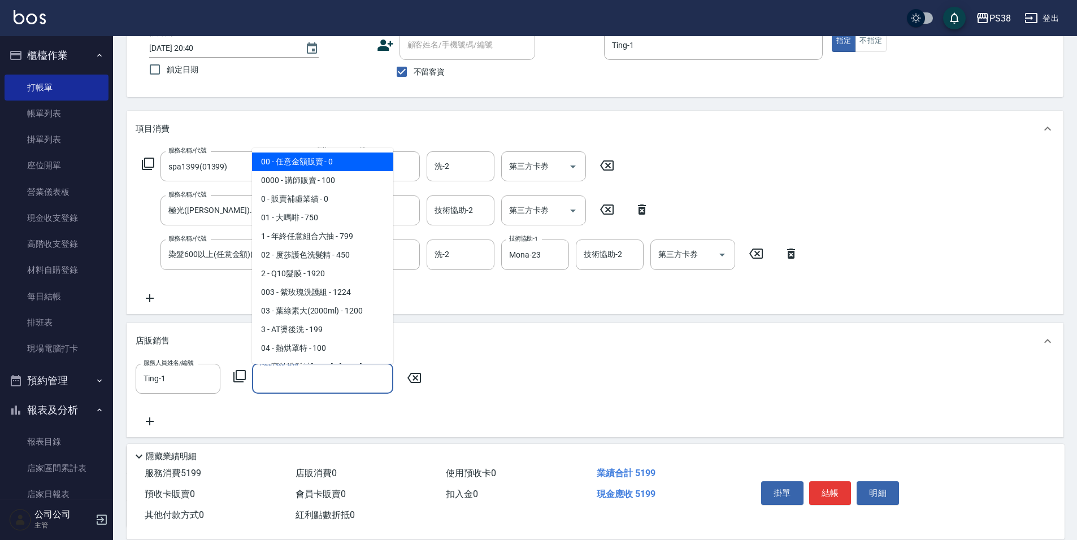
click at [283, 376] on input "商品代號/名稱" at bounding box center [322, 379] width 131 height 20
click at [358, 190] on ul "00 - 任意金額販賣 - 0 0000 - 講師販賣 - 100 0 - 販賣補虛業績 - 0 01 - 大嗎啡 - 750 1 - 年終任意組合六抽 - …" at bounding box center [322, 256] width 141 height 216
click at [358, 180] on span "0000 - 講師販賣 - 100" at bounding box center [322, 180] width 141 height 19
type input "講師販賣"
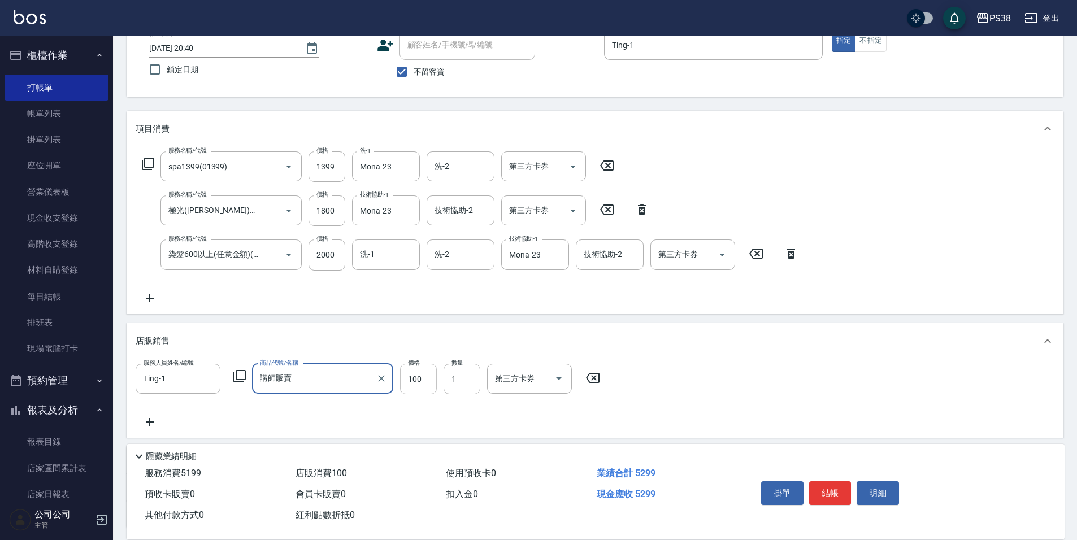
click at [422, 376] on input "100" at bounding box center [418, 379] width 37 height 31
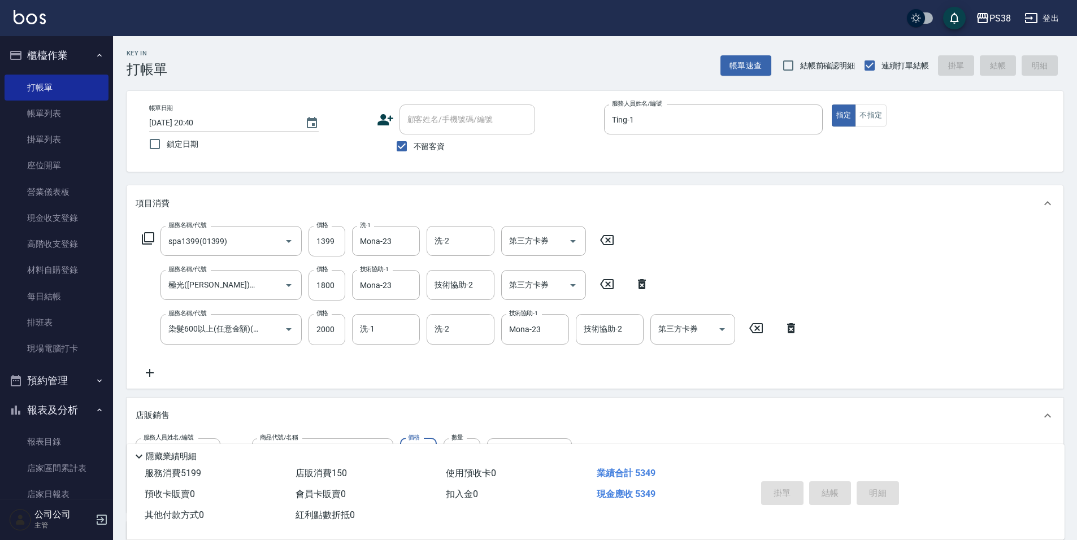
type input "1508"
click at [832, 105] on button "指定" at bounding box center [844, 116] width 24 height 22
type input "[DATE] 20:41"
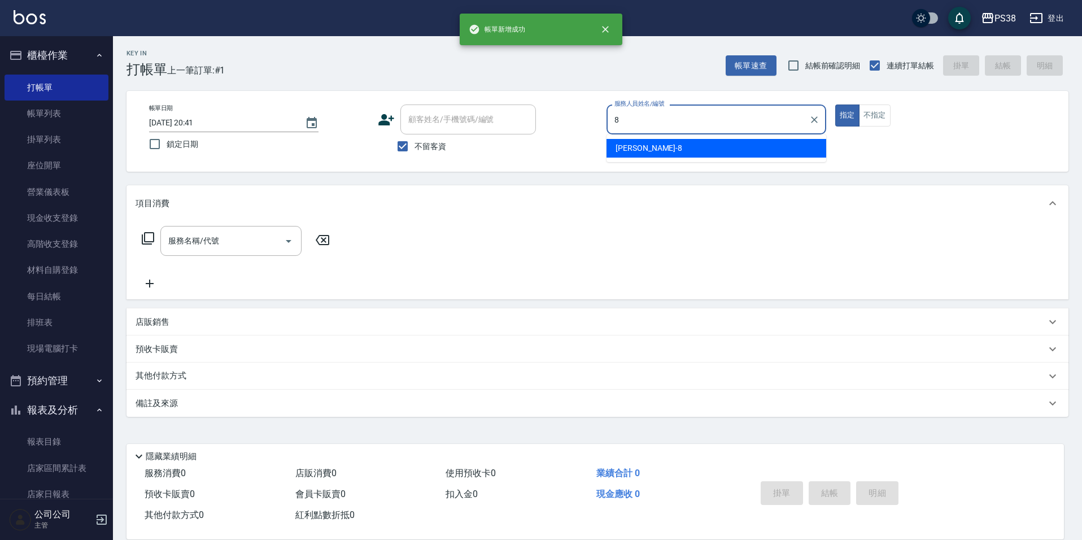
type input "mika-8"
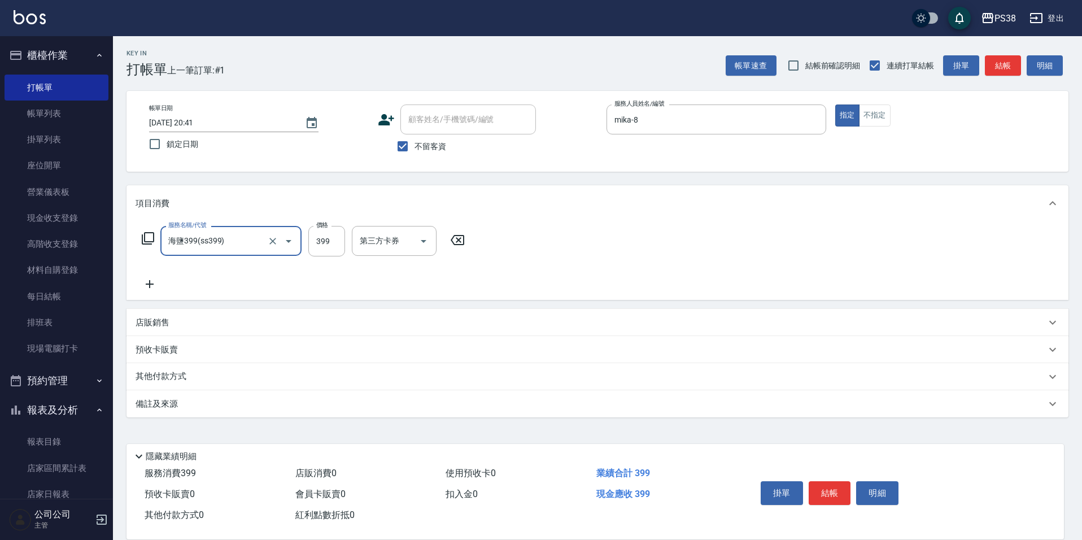
type input "海鹽399(ss399)"
type input "mika-8"
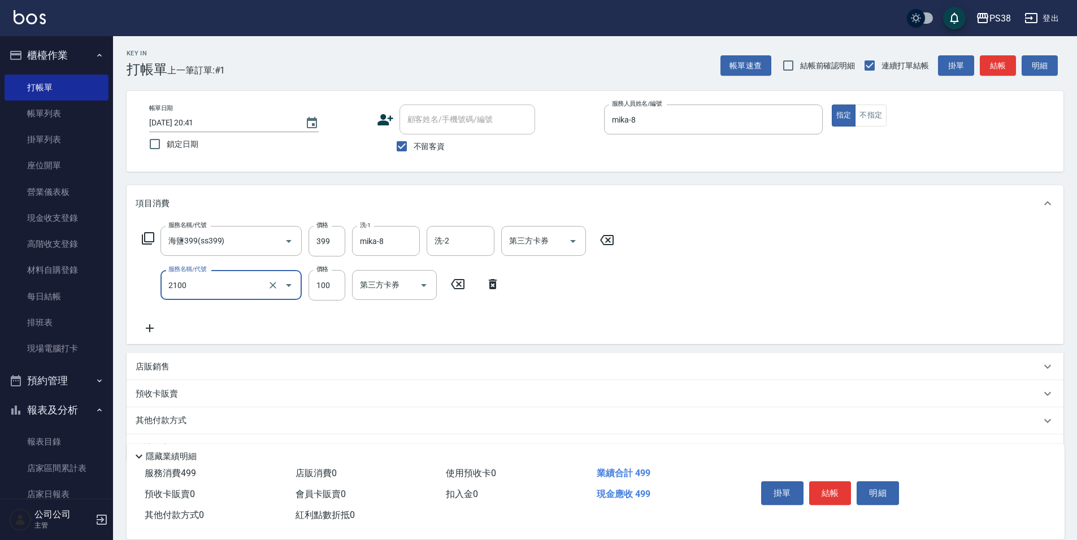
type input "剪髮與造型(任意金額)(2100)"
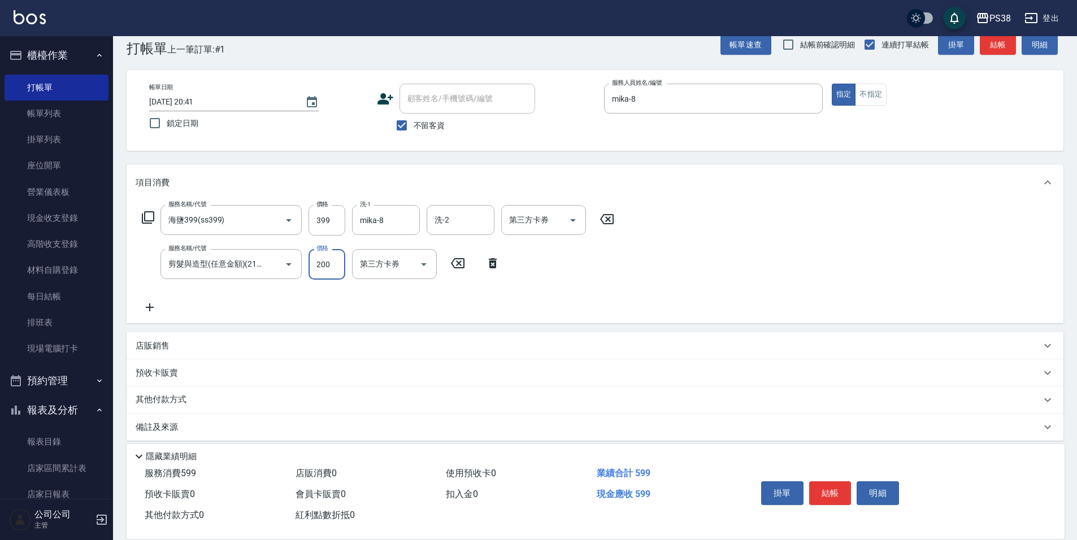
scroll to position [30, 0]
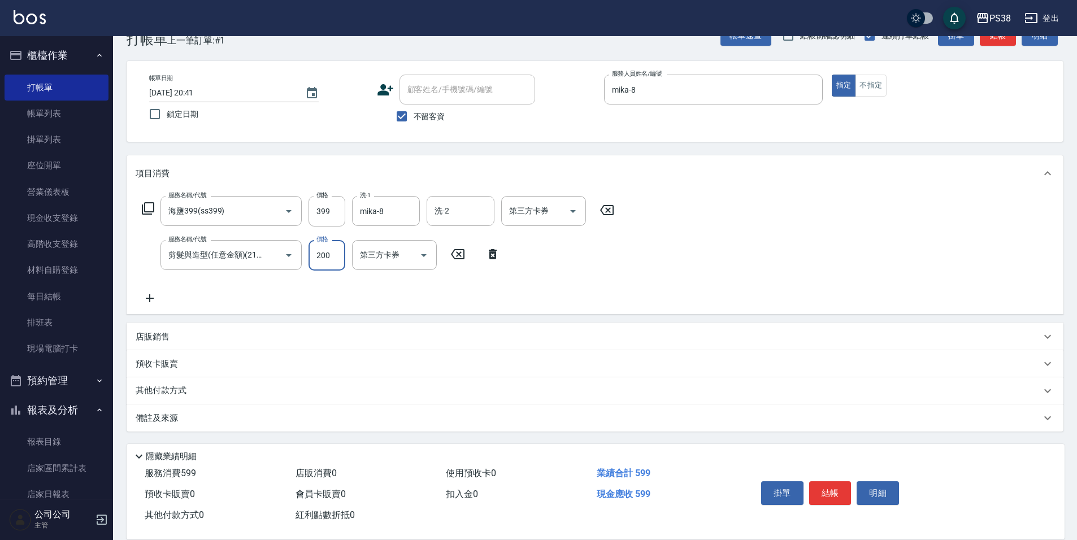
type input "200"
click at [156, 341] on p "店販銷售" at bounding box center [153, 337] width 34 height 12
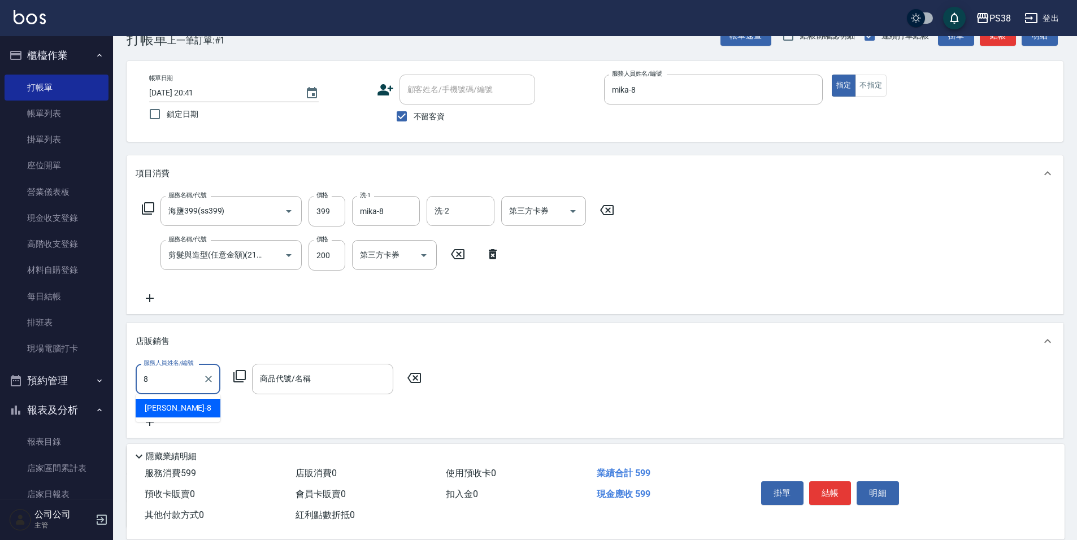
type input "mika-8"
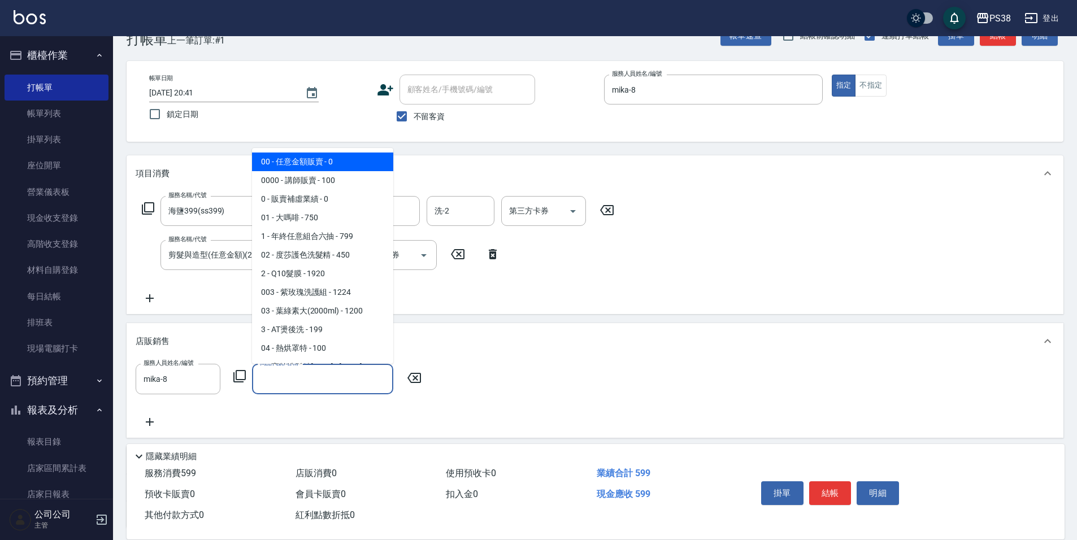
click at [306, 385] on input "商品代號/名稱" at bounding box center [322, 379] width 131 height 20
click at [312, 164] on span "00 - 任意金額販賣 - 0" at bounding box center [322, 162] width 141 height 19
type input "任意金額販賣"
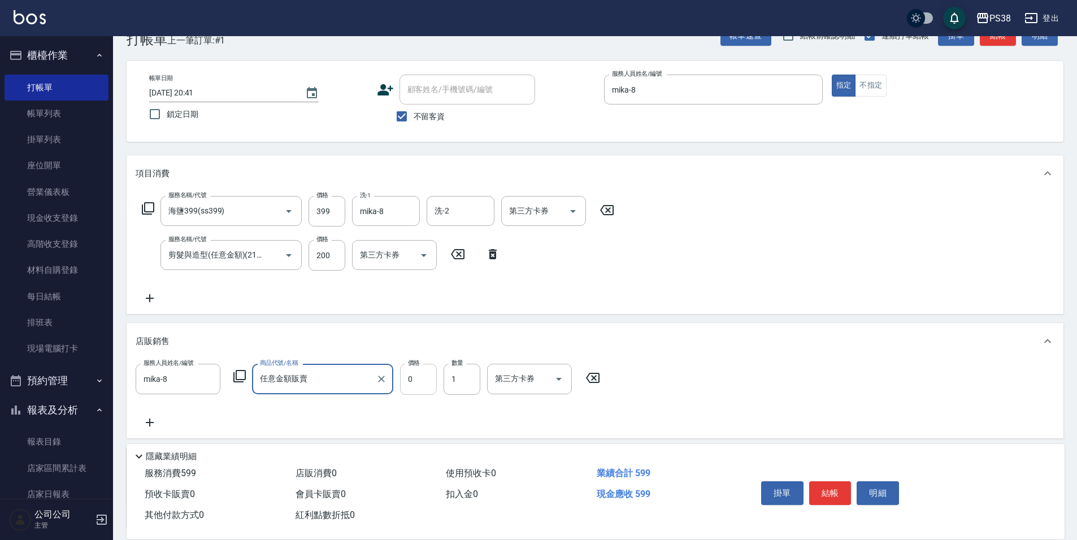
click at [418, 375] on input "0" at bounding box center [418, 379] width 37 height 31
type input "150"
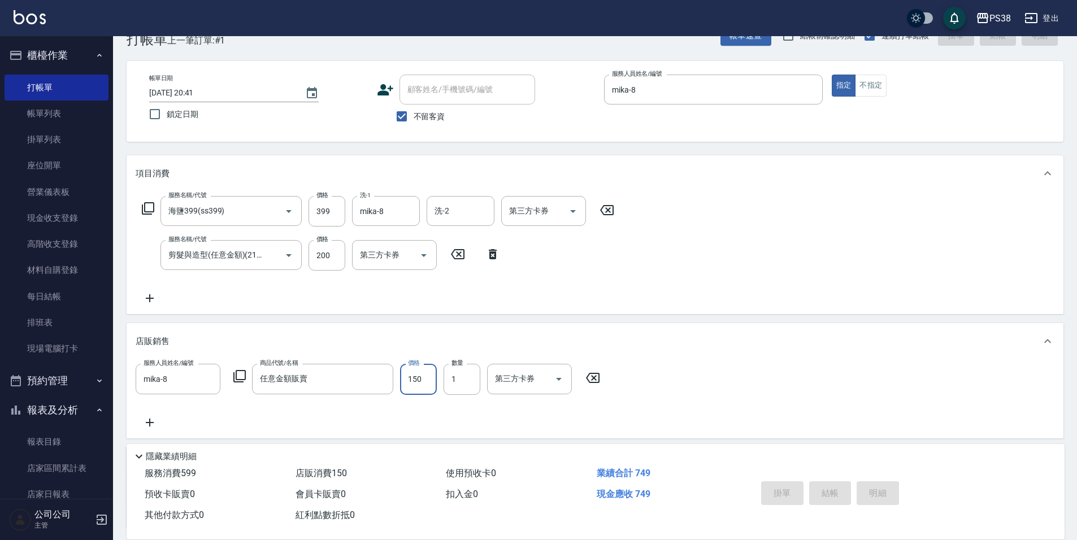
type input "[DATE] 20:42"
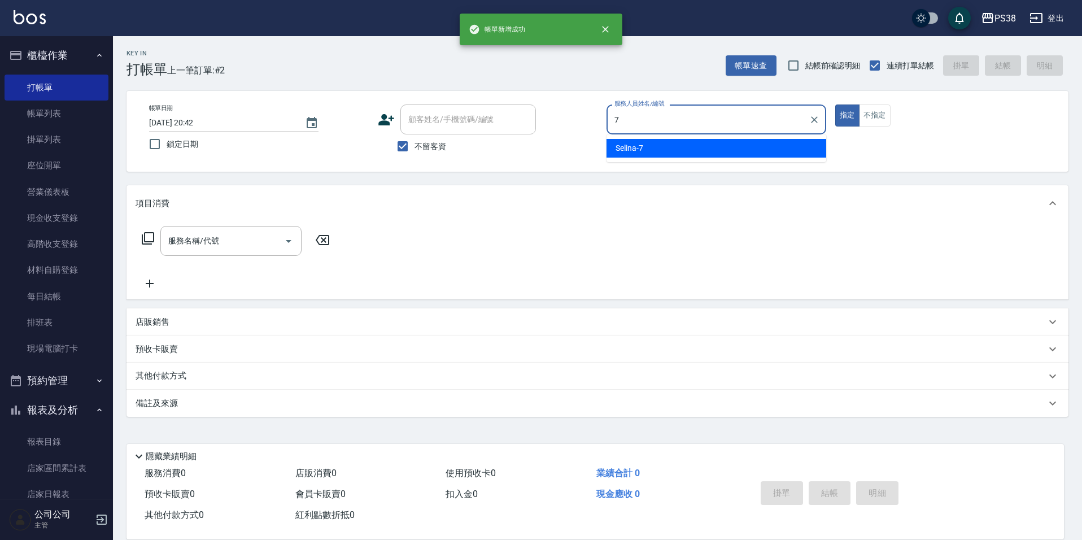
type input "Selina-7"
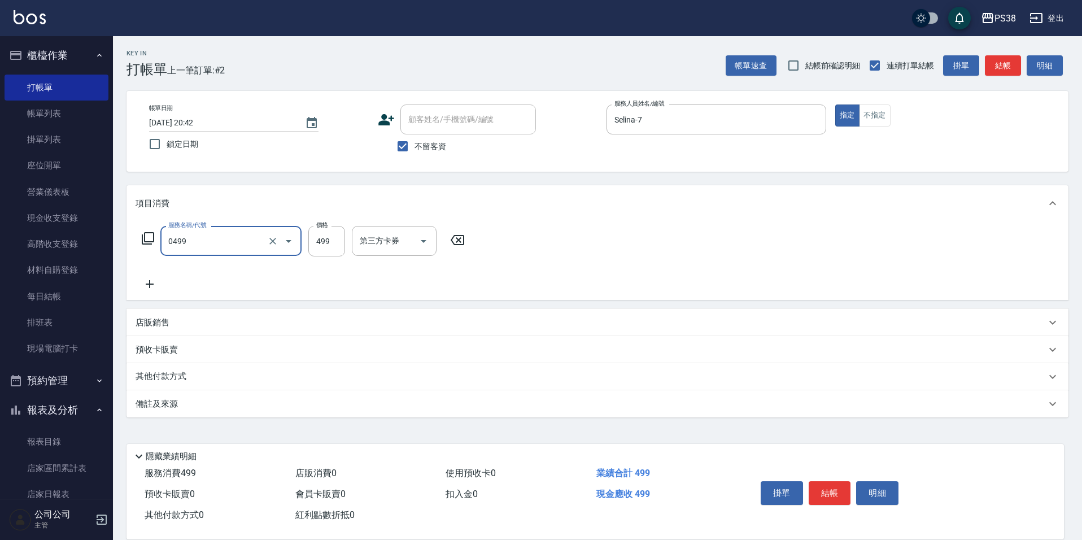
type input "spa499(0499)"
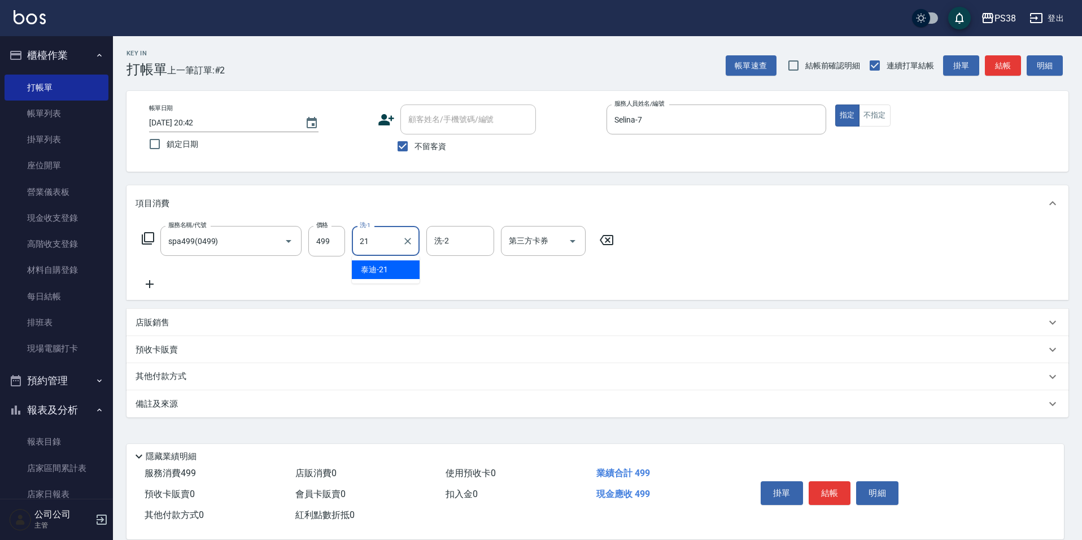
type input "泰迪-21"
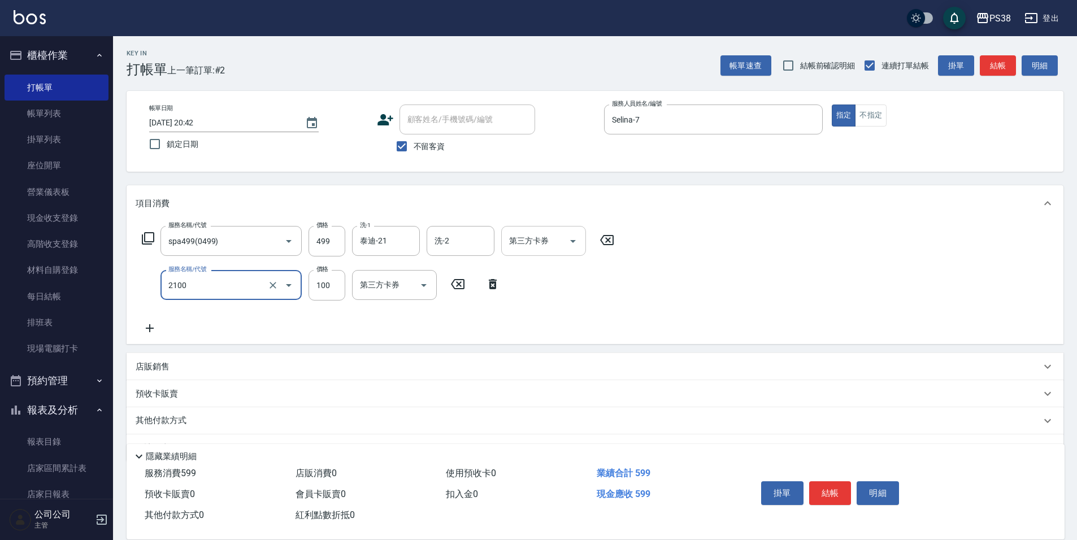
click at [578, 242] on icon "Open" at bounding box center [573, 241] width 14 height 14
type input "剪髮與造型(任意金額)(2100)"
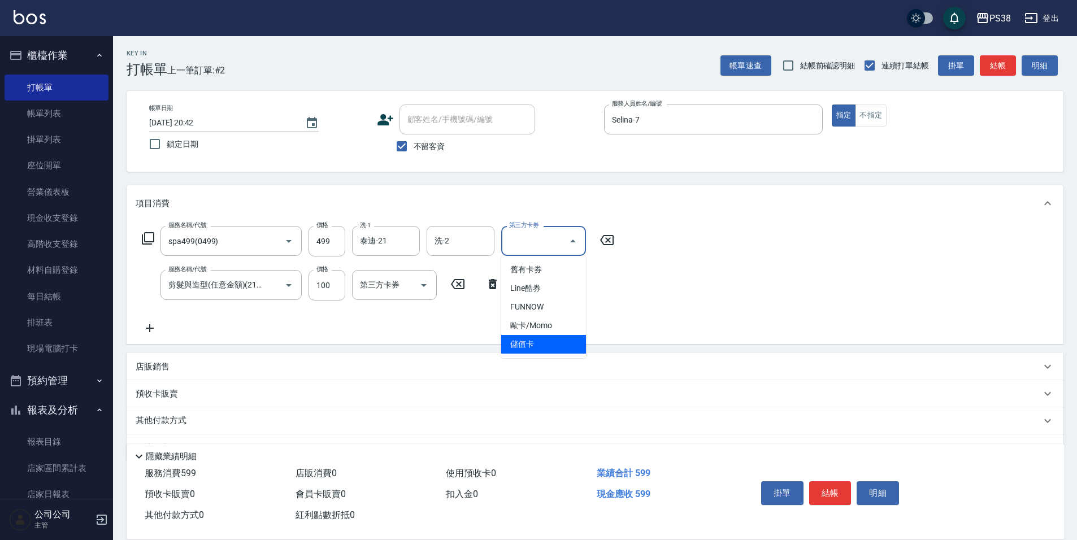
click at [560, 343] on span "儲值卡" at bounding box center [543, 344] width 85 height 19
type input "儲值卡"
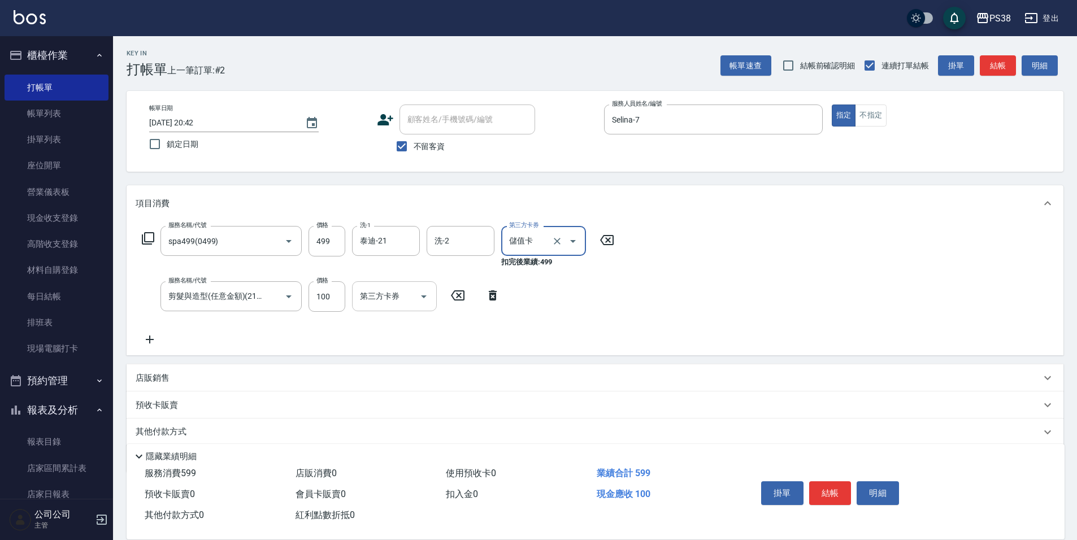
click at [421, 294] on icon "Open" at bounding box center [424, 297] width 14 height 14
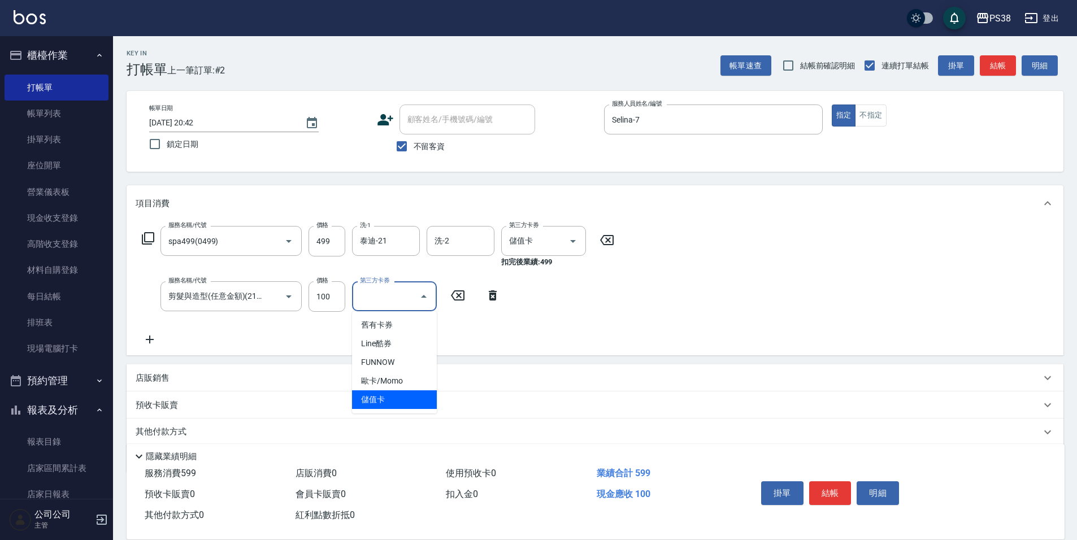
click at [400, 404] on span "儲值卡" at bounding box center [394, 399] width 85 height 19
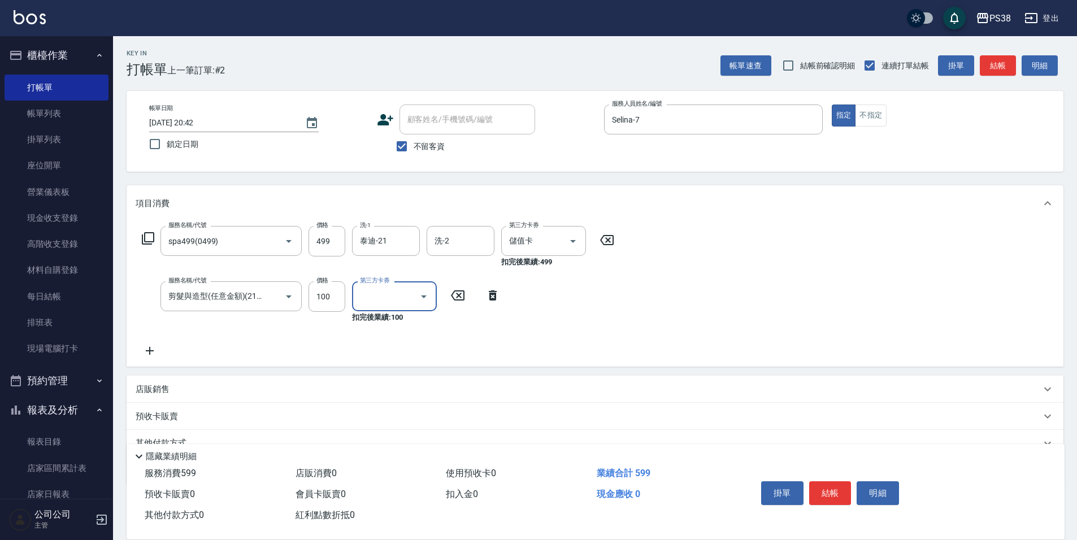
type input "儲值卡"
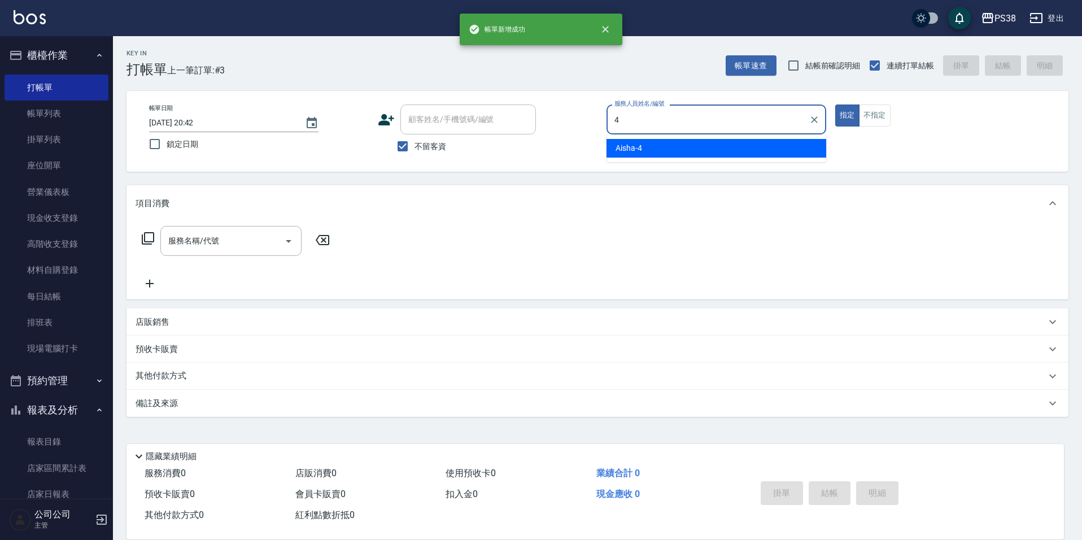
type input "Aisha-4"
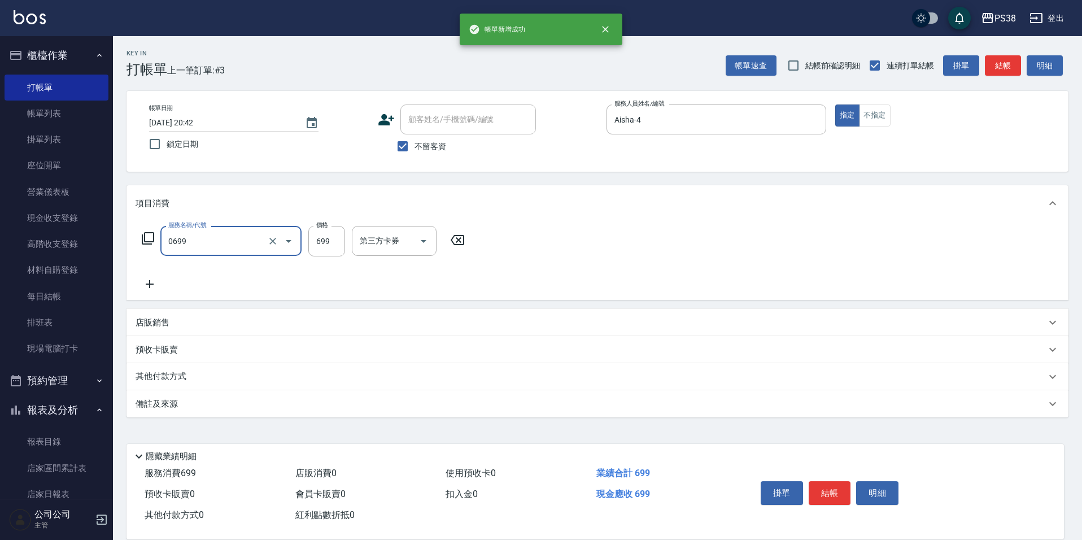
type input "spa699(0699)"
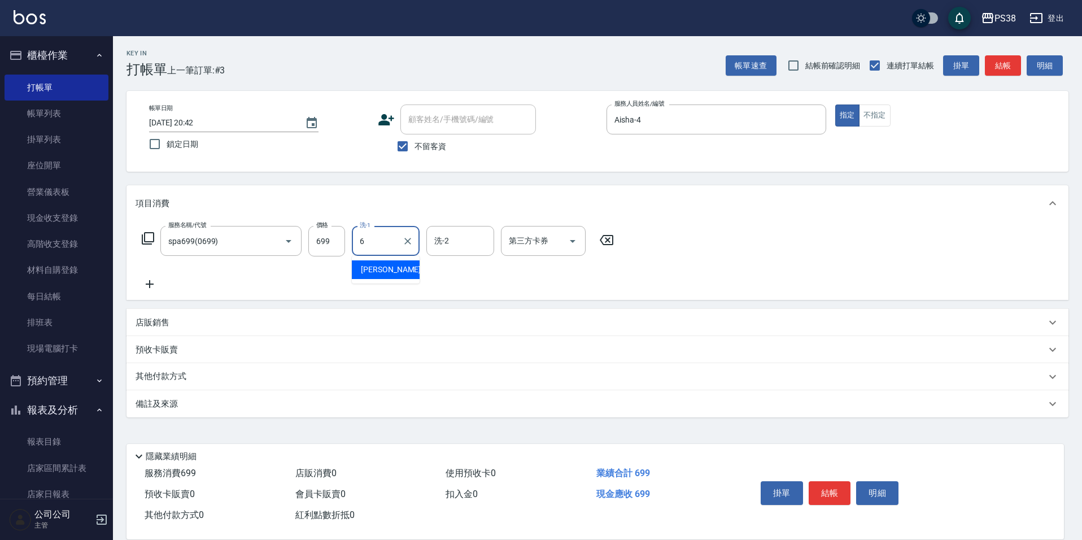
type input "[PERSON_NAME]-6"
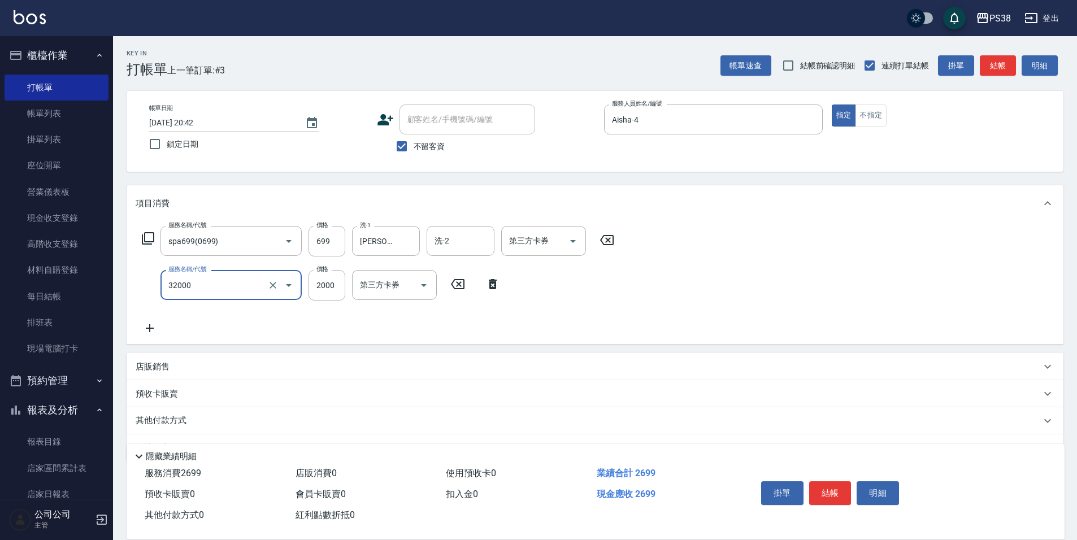
type input "極光([PERSON_NAME])護髮(32000)"
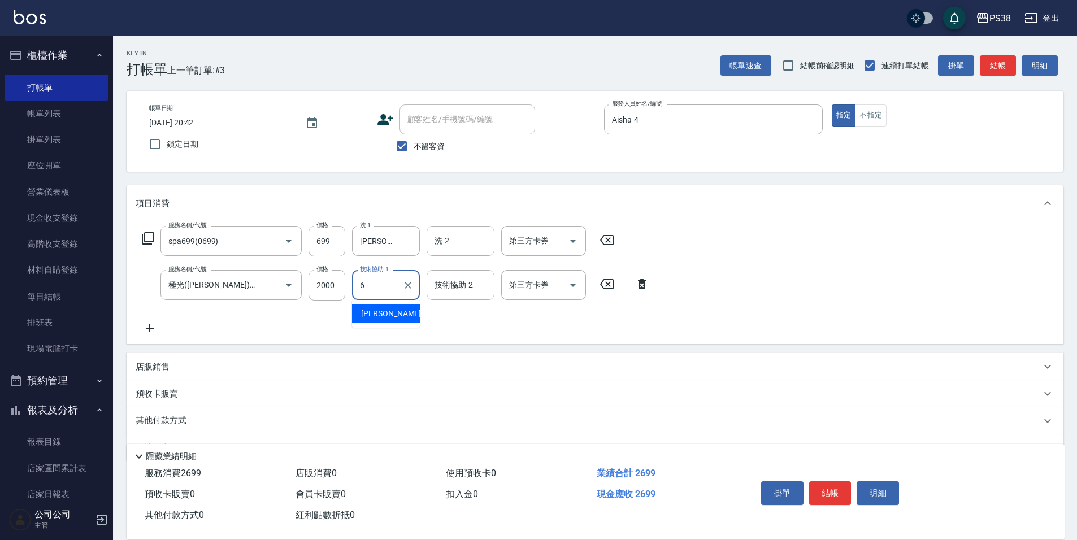
type input "[PERSON_NAME]-6"
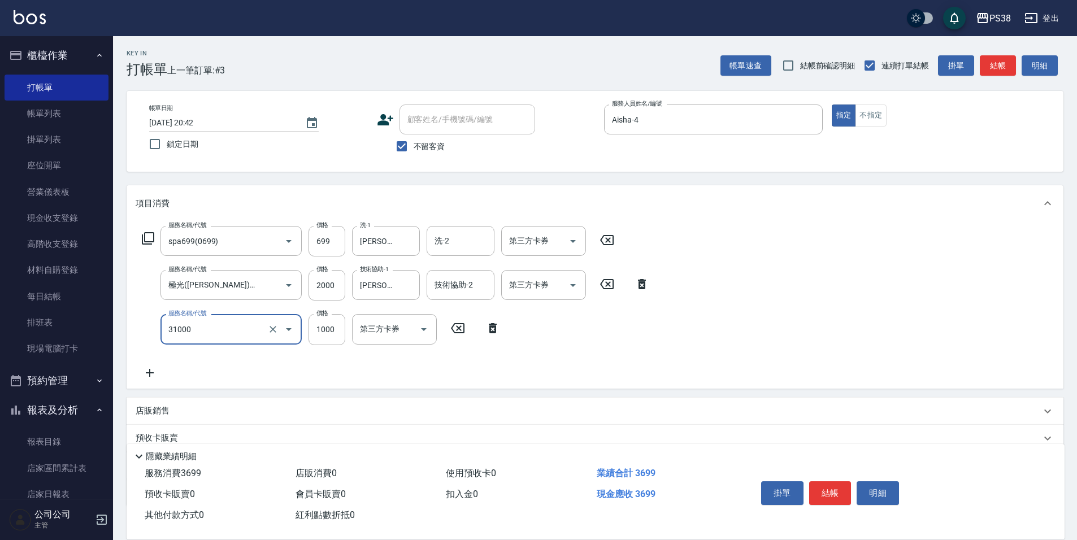
type input "酵素護髮(31000)"
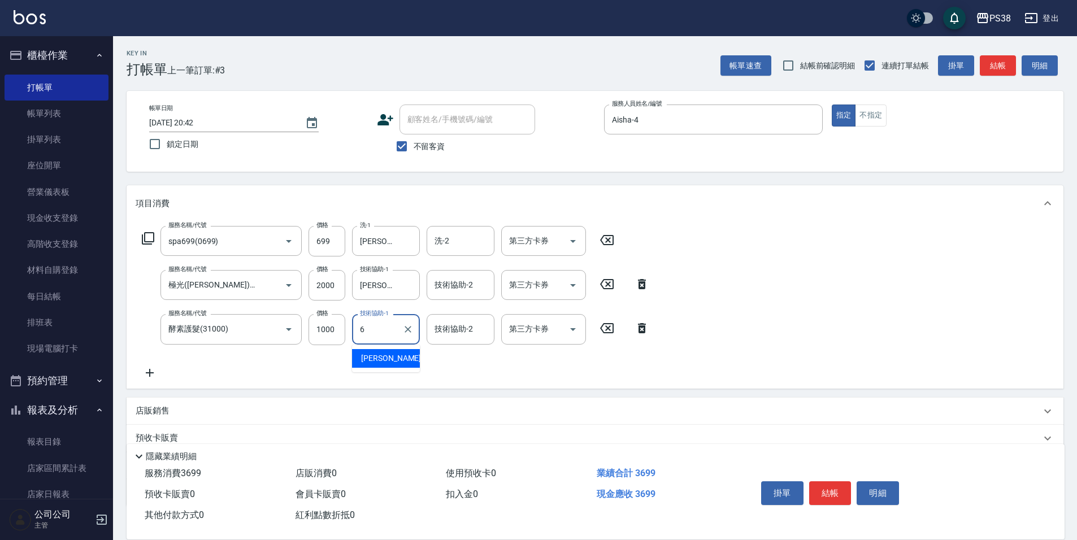
type input "[PERSON_NAME]-6"
click at [571, 237] on icon "Open" at bounding box center [573, 241] width 14 height 14
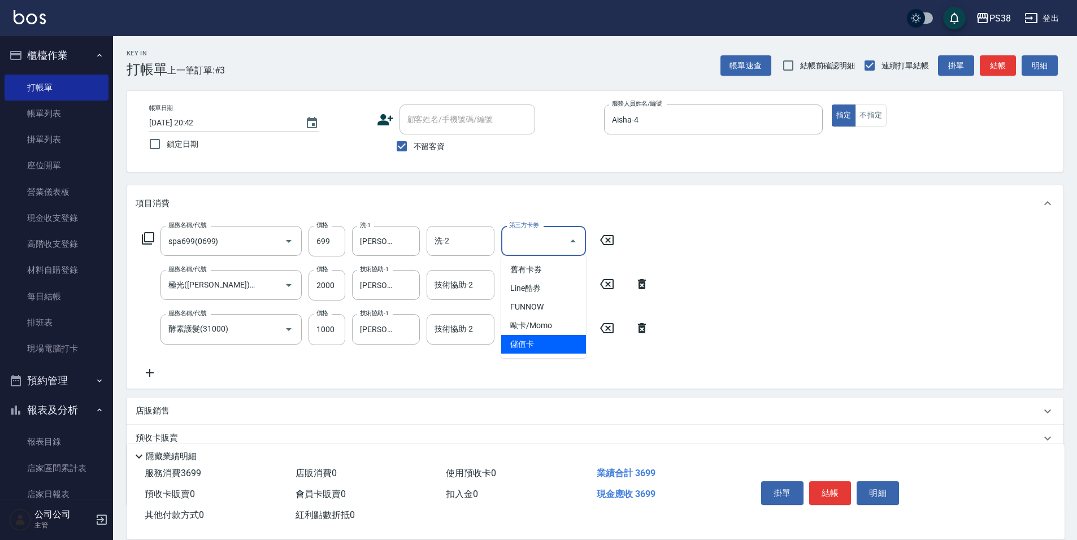
click at [556, 340] on span "儲值卡" at bounding box center [543, 344] width 85 height 19
type input "儲值卡"
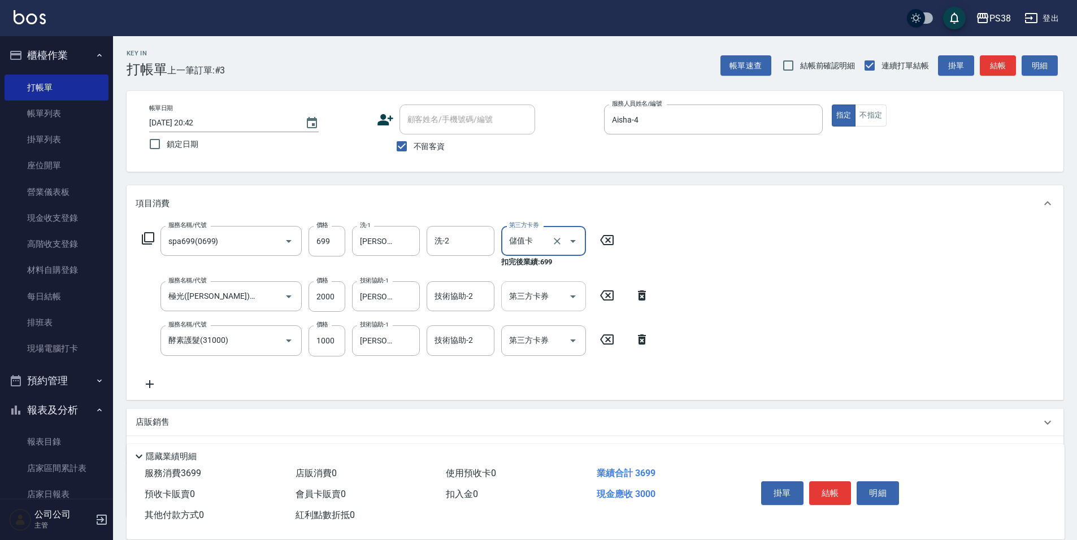
drag, startPoint x: 568, startPoint y: 299, endPoint x: 569, endPoint y: 307, distance: 7.9
click at [569, 299] on icon "Open" at bounding box center [573, 297] width 14 height 14
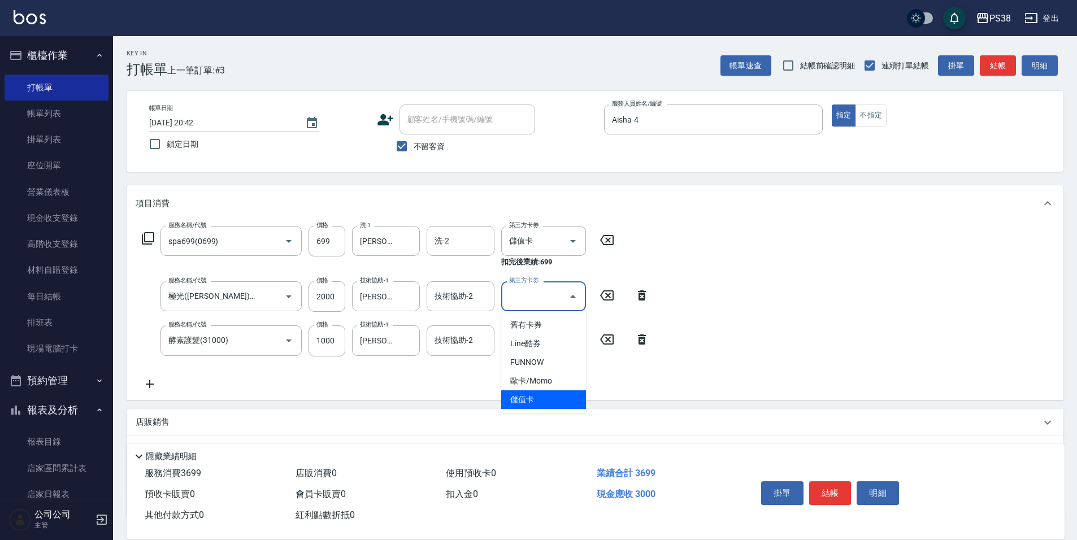
click at [564, 395] on span "儲值卡" at bounding box center [543, 399] width 85 height 19
type input "儲值卡"
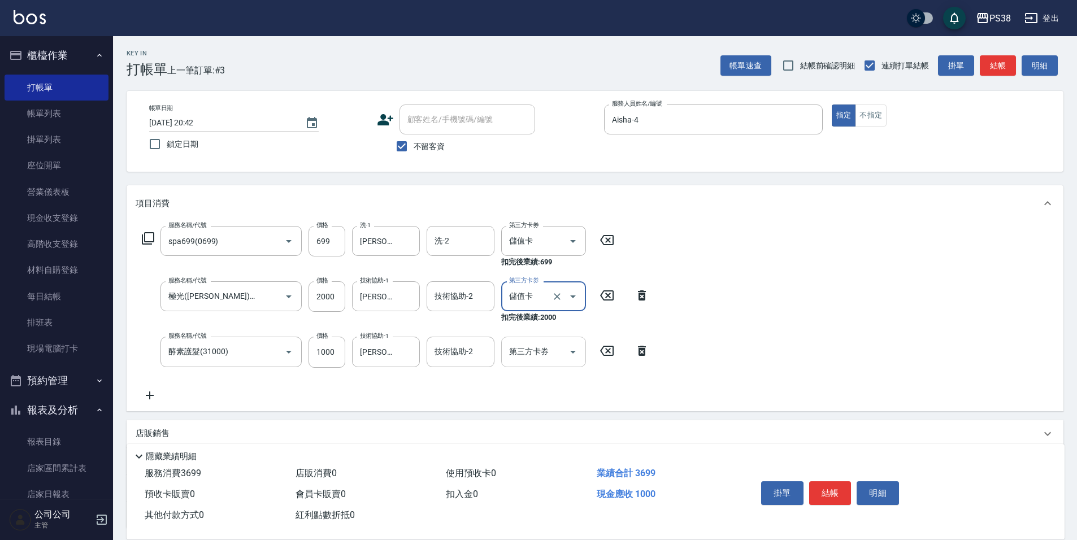
click at [569, 357] on icon "Open" at bounding box center [573, 352] width 14 height 14
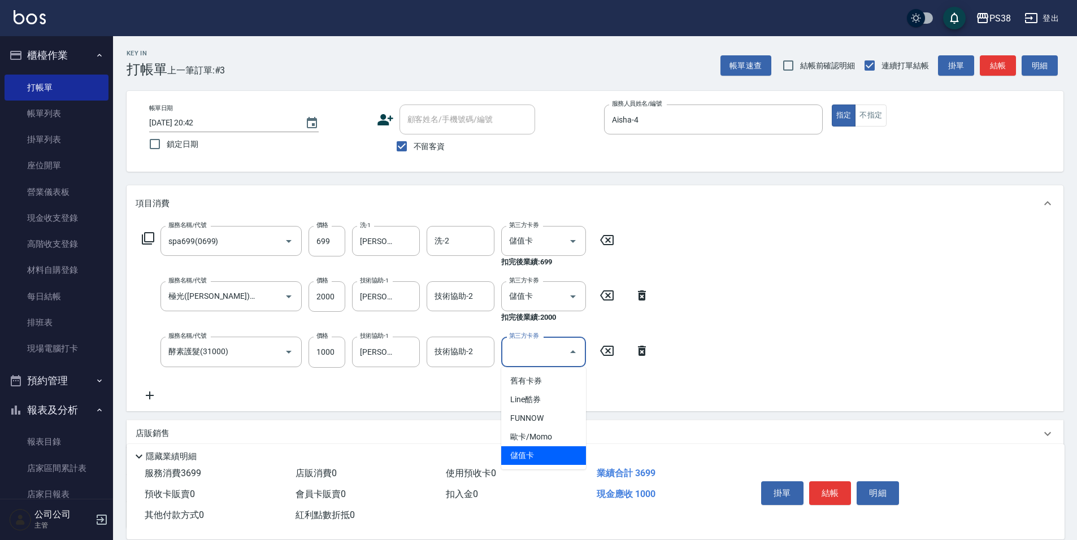
click at [545, 454] on span "儲值卡" at bounding box center [543, 455] width 85 height 19
type input "儲值卡"
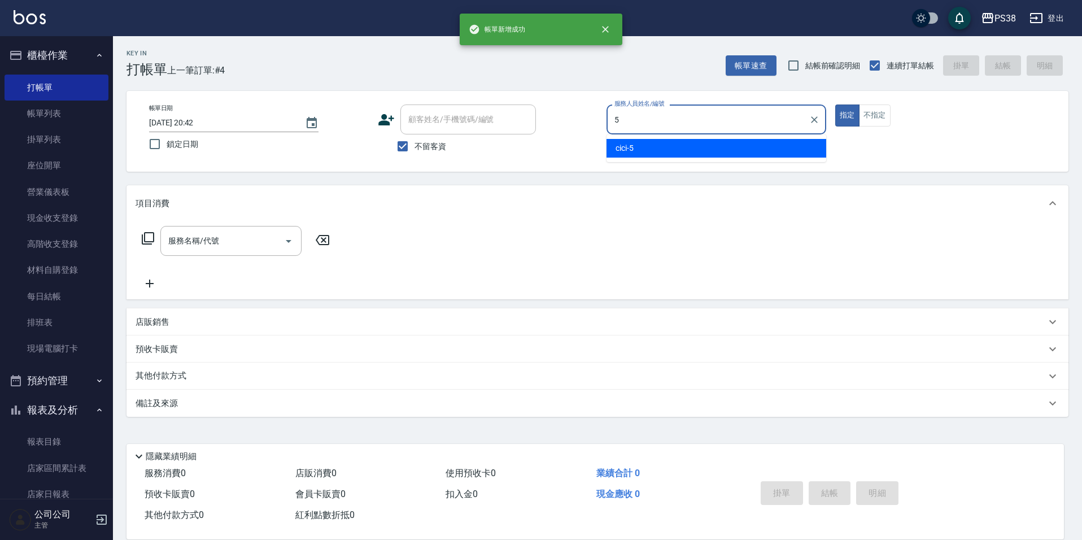
type input "cici-5"
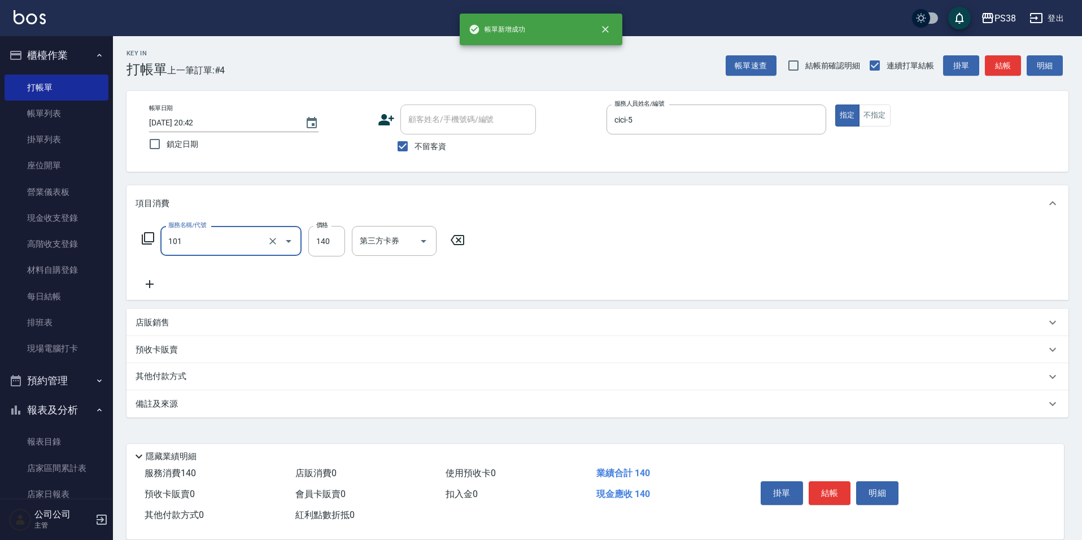
type input "洗髮(101)"
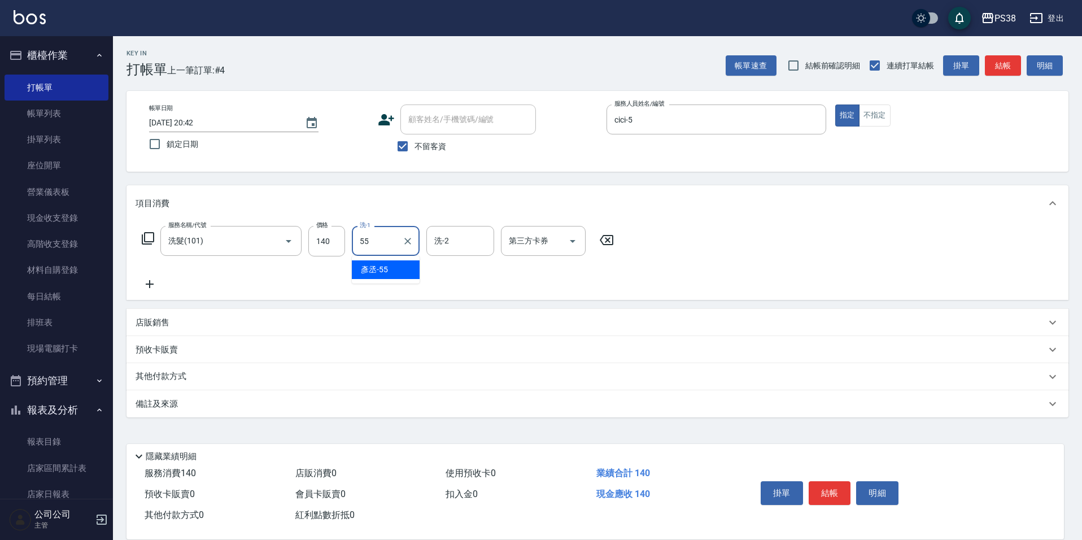
type input "[PERSON_NAME]-55"
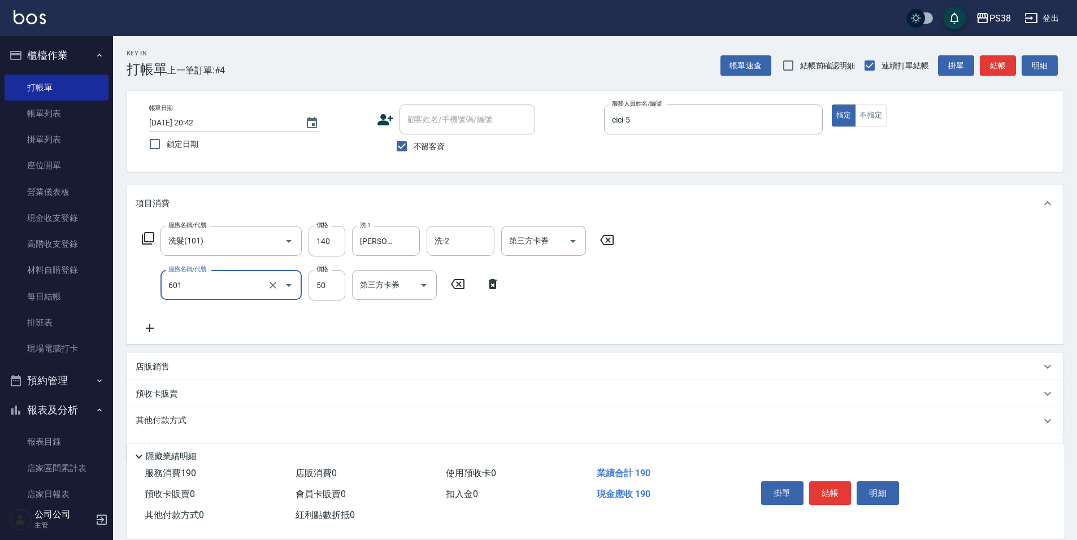
type input "精油50(601)"
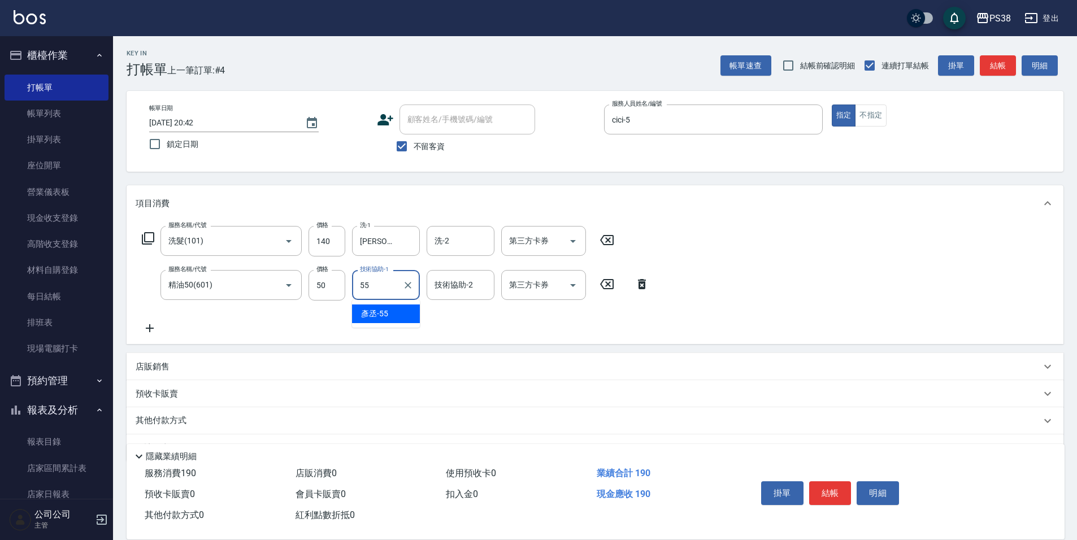
type input "[PERSON_NAME]-55"
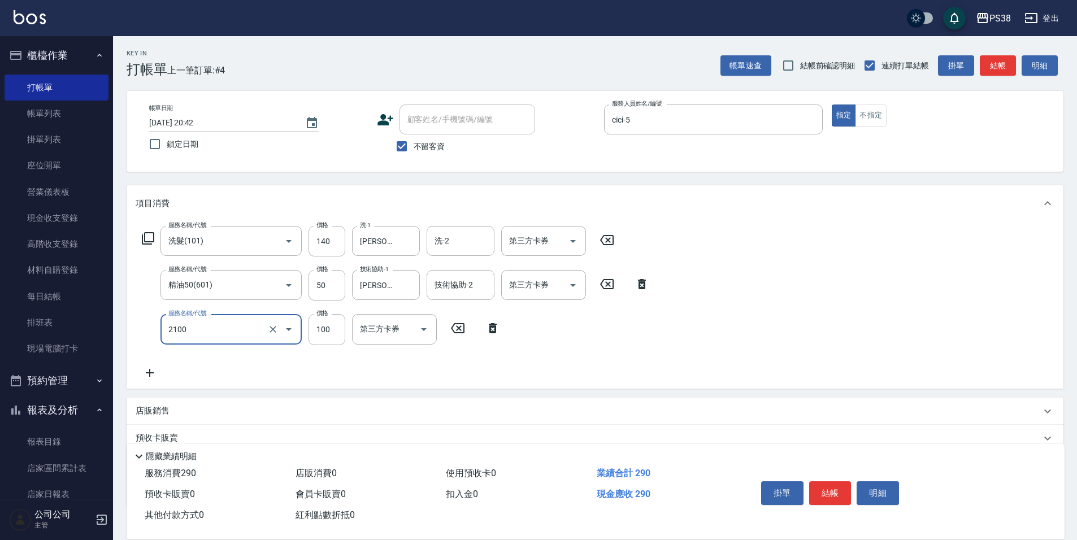
type input "剪髮與造型(任意金額)(2100)"
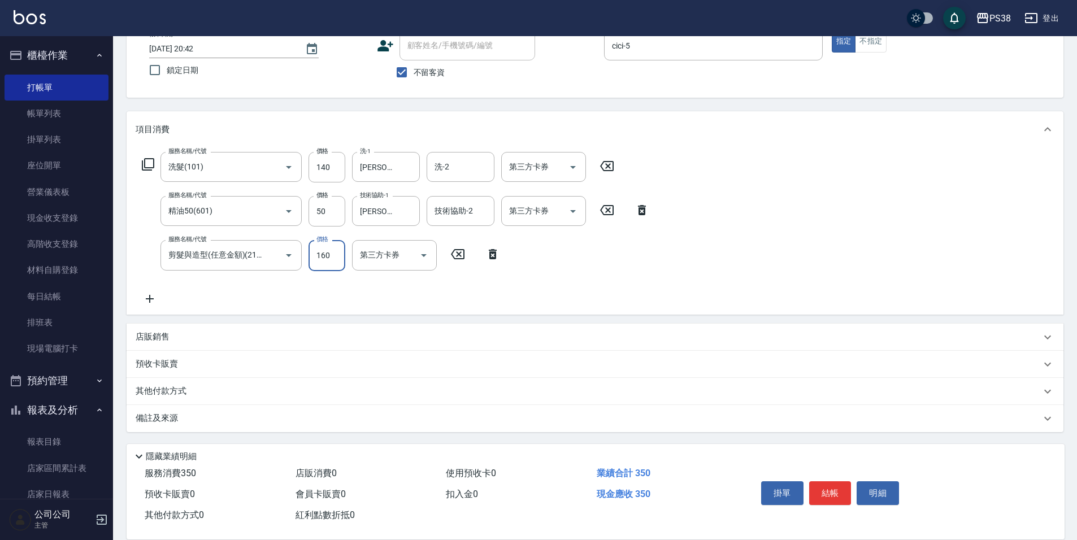
scroll to position [75, 0]
type input "160"
click at [166, 332] on p "店販銷售" at bounding box center [153, 336] width 34 height 12
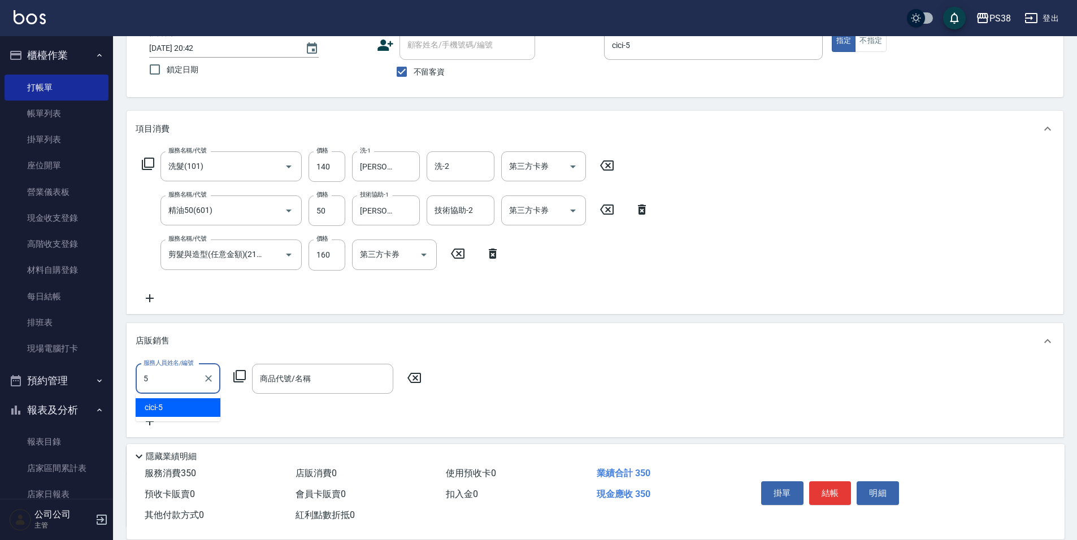
type input "cici-5"
click at [284, 378] on input "商品代號/名稱" at bounding box center [322, 379] width 131 height 20
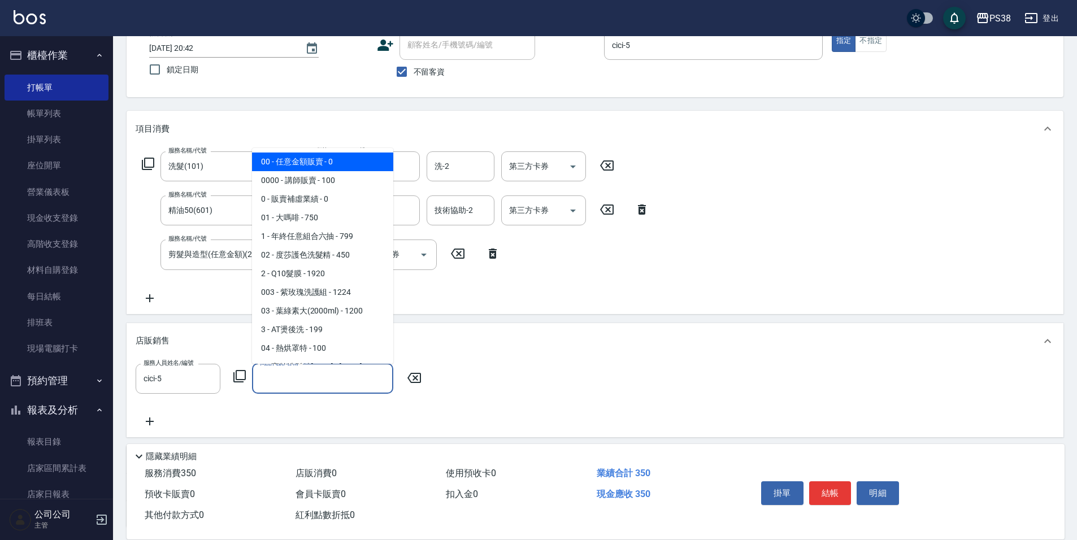
click at [297, 162] on span "00 - 任意金額販賣 - 0" at bounding box center [322, 162] width 141 height 19
type input "任意金額販賣"
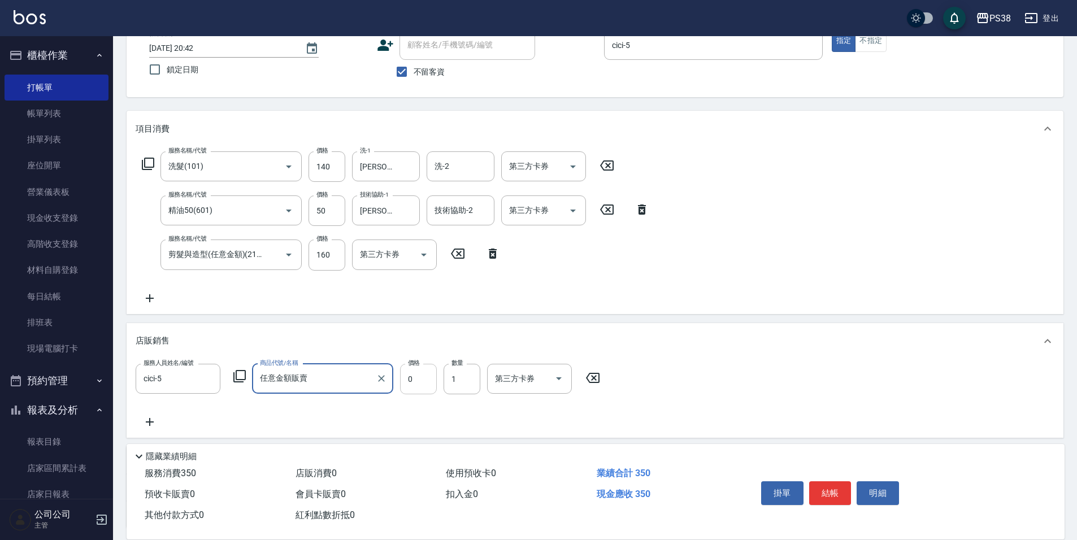
click at [429, 385] on input "0" at bounding box center [418, 379] width 37 height 31
type input "150"
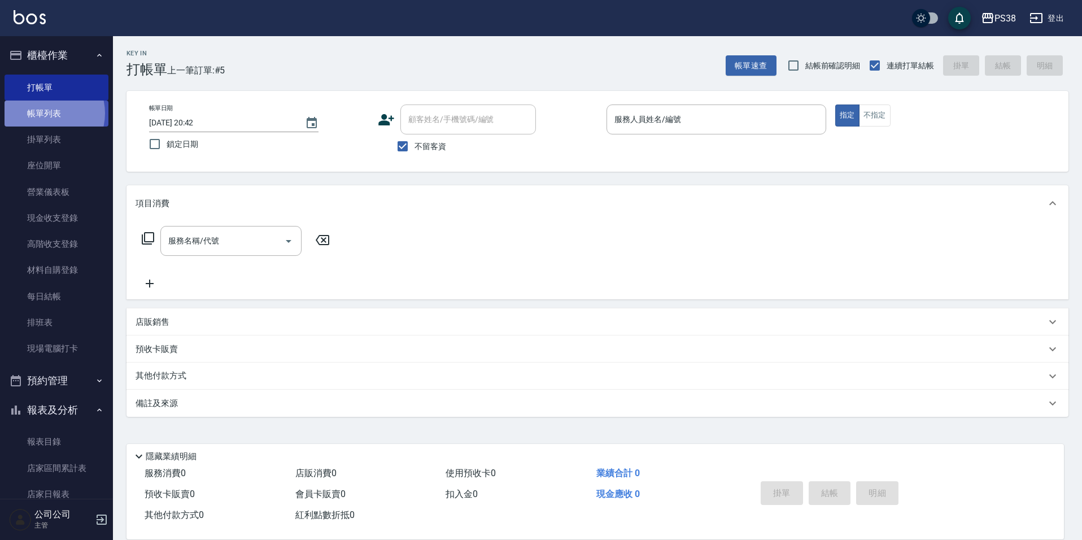
click at [44, 114] on link "帳單列表" at bounding box center [57, 114] width 104 height 26
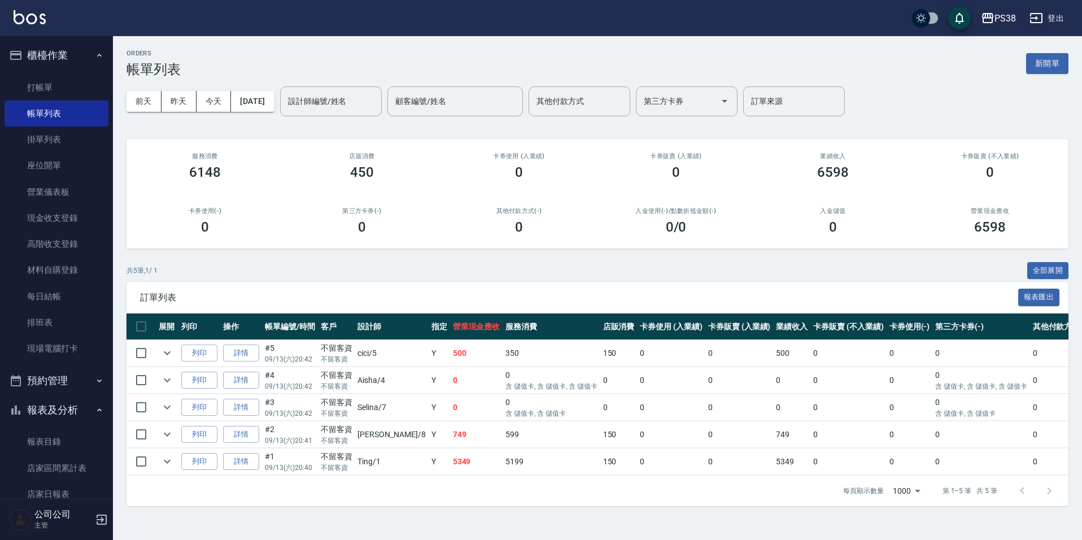
click at [251, 363] on td "詳情" at bounding box center [241, 353] width 42 height 27
click at [250, 355] on link "詳情" at bounding box center [241, 354] width 36 height 18
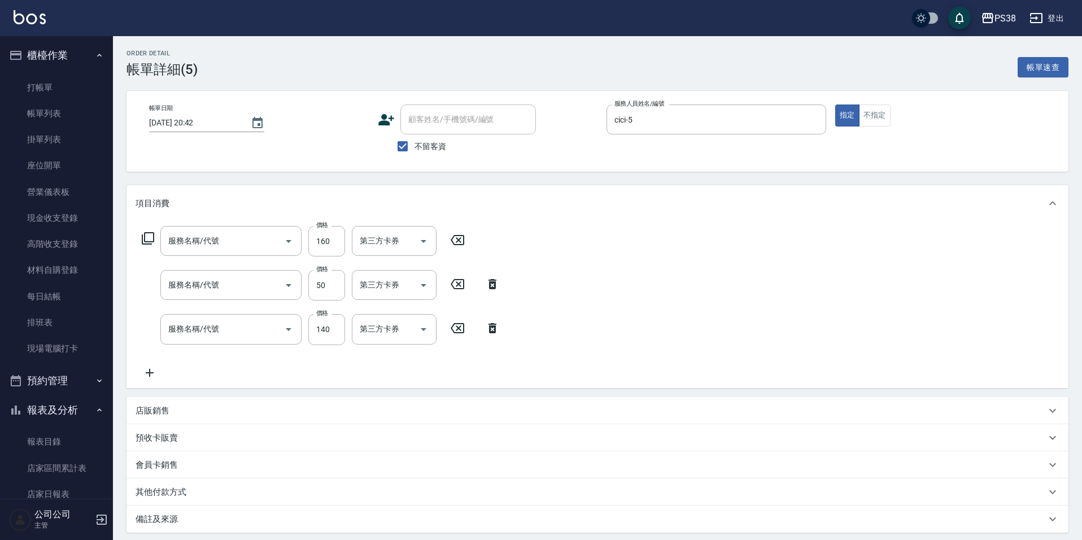
checkbox input "true"
type input "cici-5"
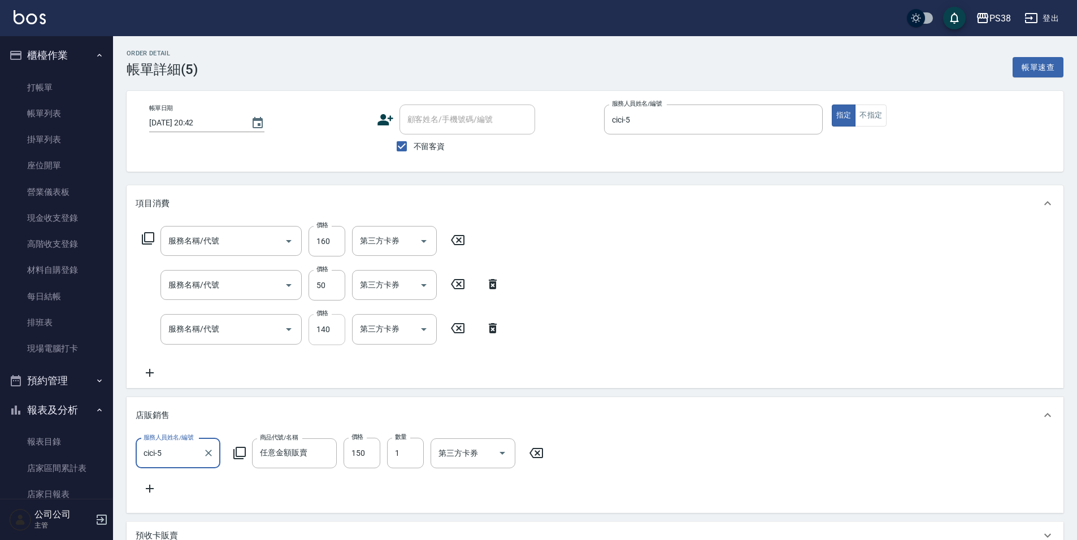
click at [325, 342] on input "140" at bounding box center [326, 329] width 37 height 31
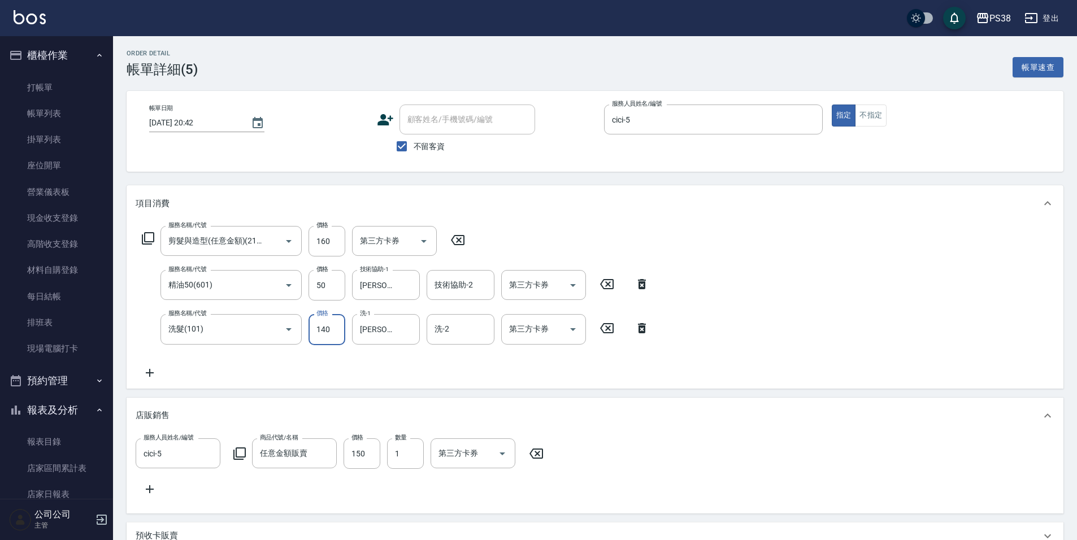
type input "剪髮與造型(任意金額)(2100)"
type input "精油50(601)"
type input "洗髮(101)"
click at [338, 243] on input "160" at bounding box center [326, 241] width 37 height 31
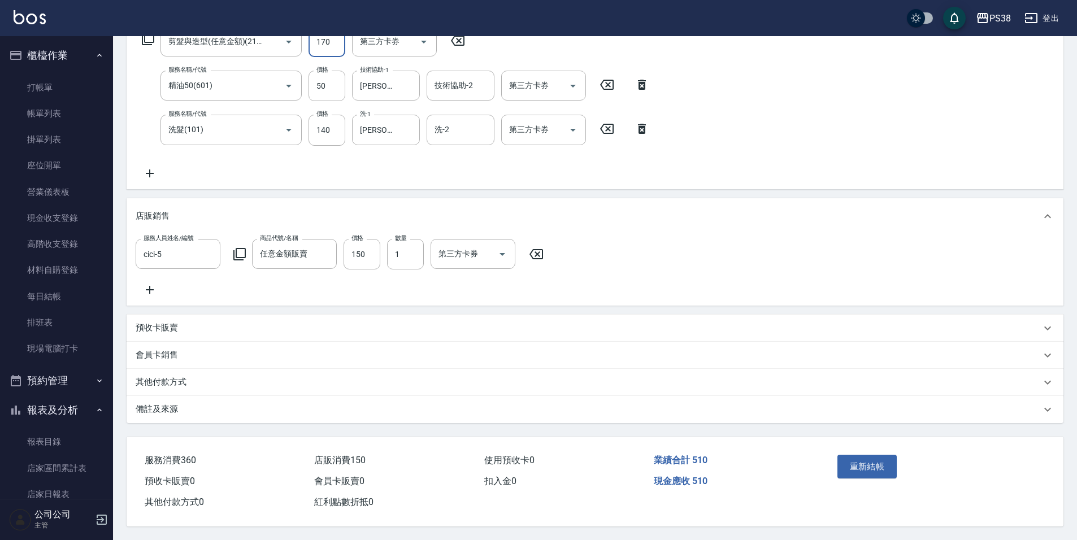
scroll to position [213, 0]
type input "170"
click at [897, 475] on div "重新結帳" at bounding box center [884, 474] width 102 height 49
click at [867, 455] on button "重新結帳" at bounding box center [867, 467] width 60 height 24
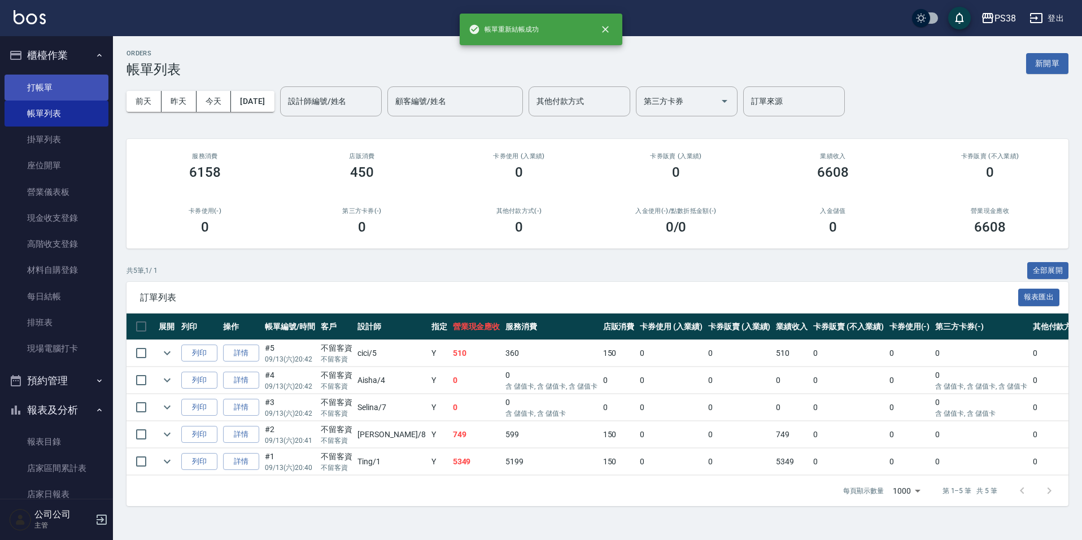
click at [53, 78] on link "打帳單" at bounding box center [57, 88] width 104 height 26
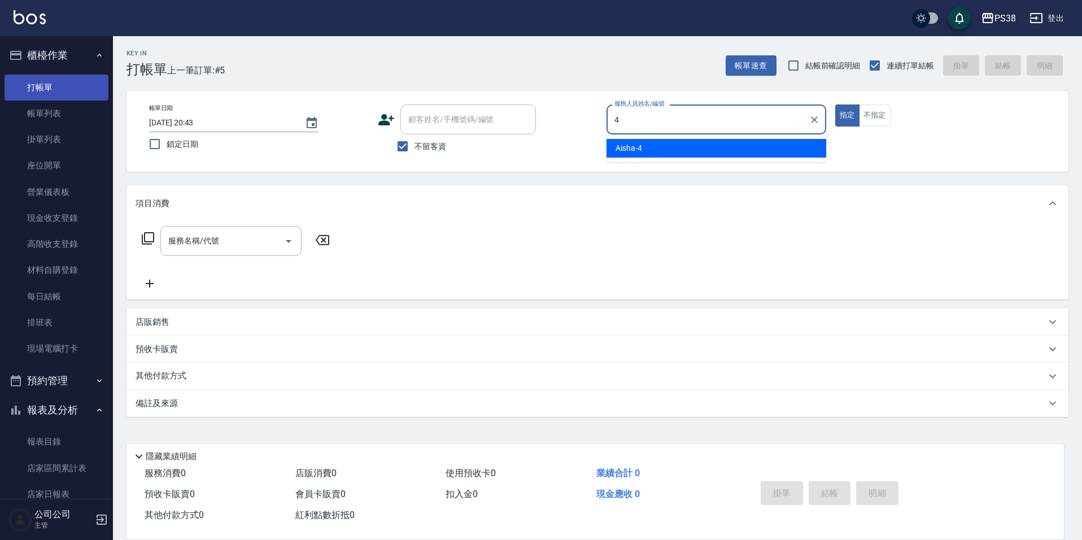
type input "Aisha-4"
type button "true"
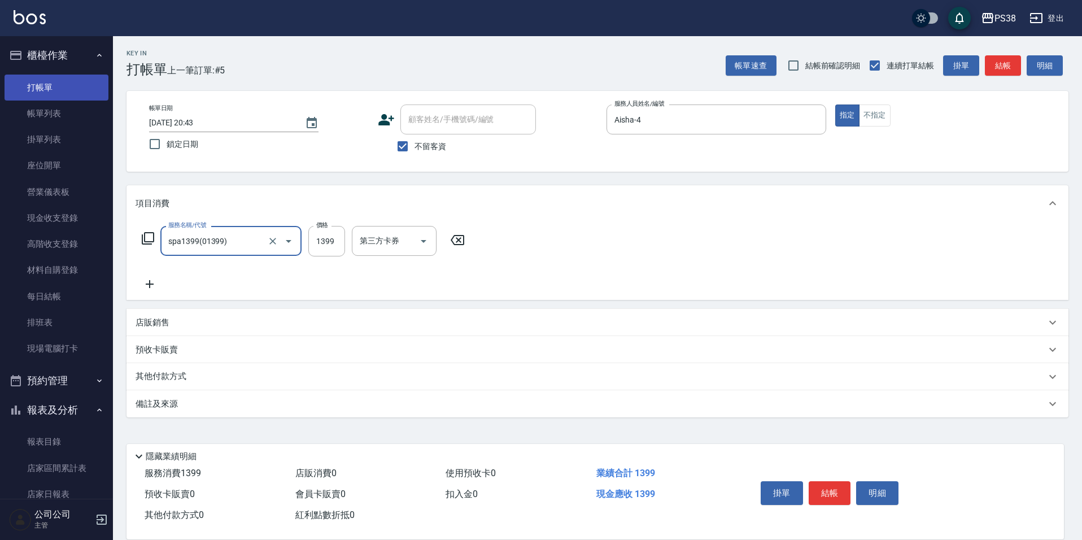
type input "spa1399(01399)"
type input "1399"
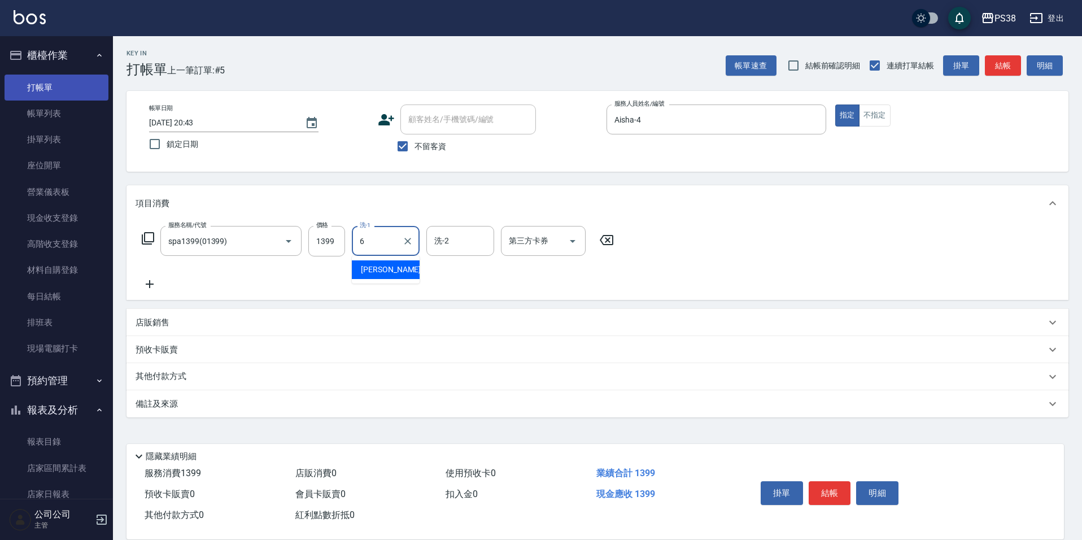
type input "[PERSON_NAME]-6"
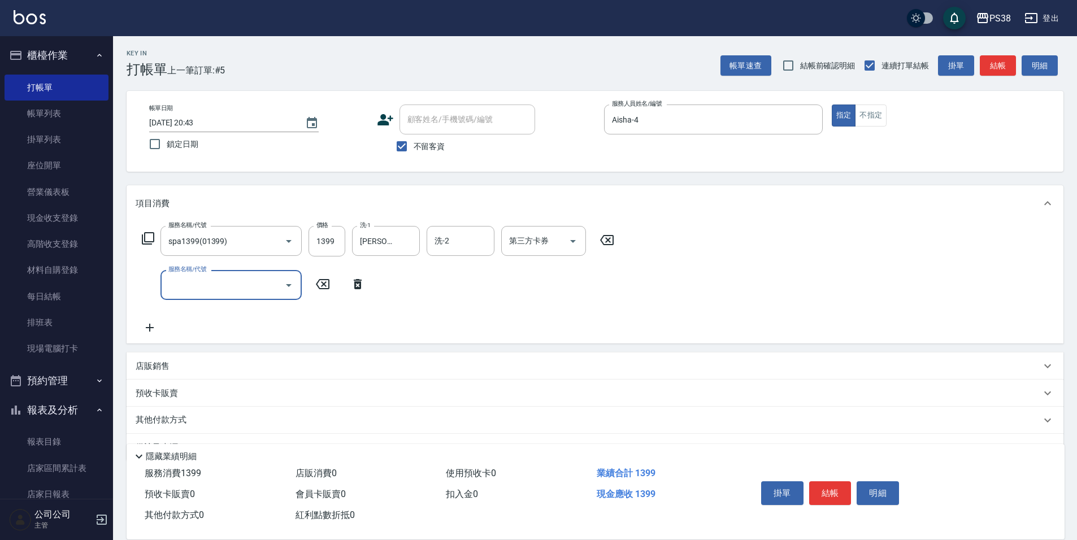
click at [241, 300] on div "服務名稱/代號" at bounding box center [230, 285] width 141 height 30
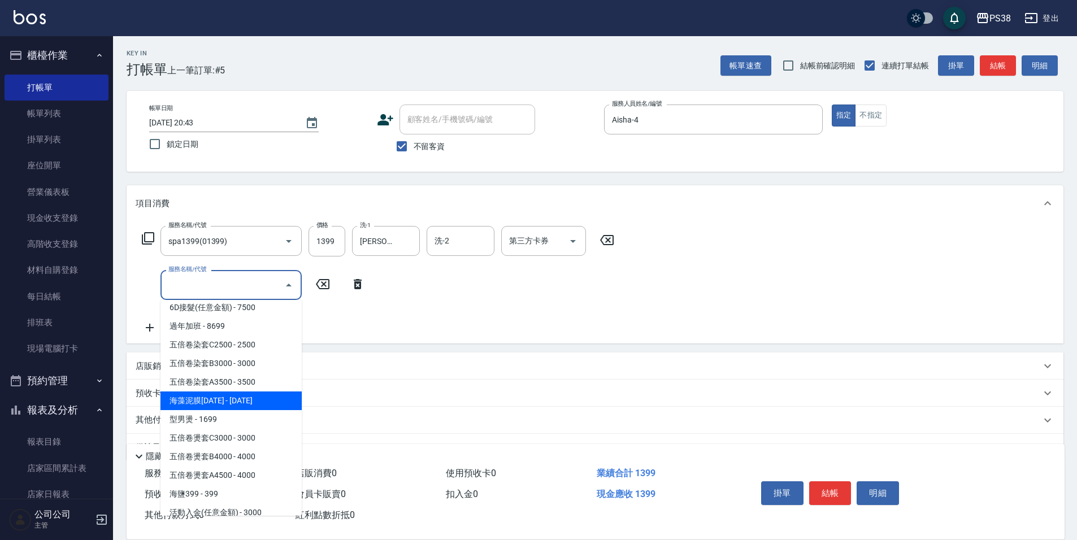
scroll to position [1576, 0]
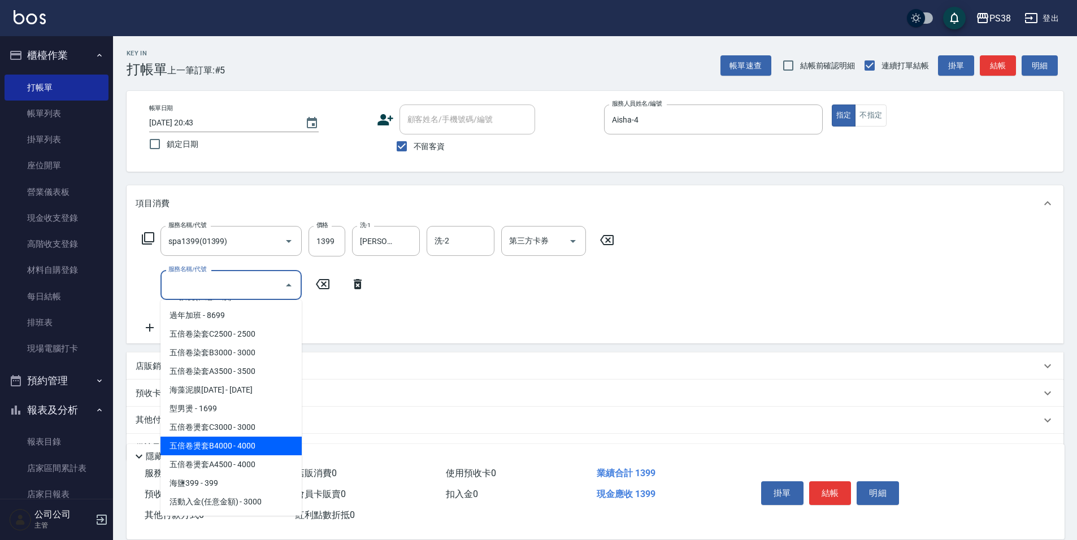
click at [271, 443] on span "五倍卷燙套B4000 - 4000" at bounding box center [230, 446] width 141 height 19
type input "五倍卷燙套B4000(PP4000)"
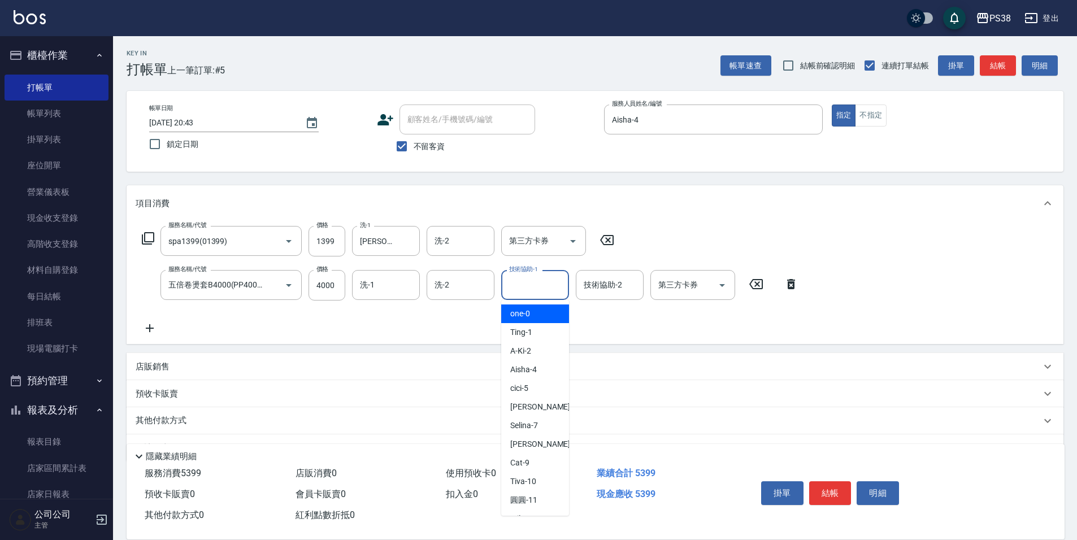
click at [549, 281] on input "技術協助-1" at bounding box center [535, 285] width 58 height 20
type input "[PERSON_NAME]-6"
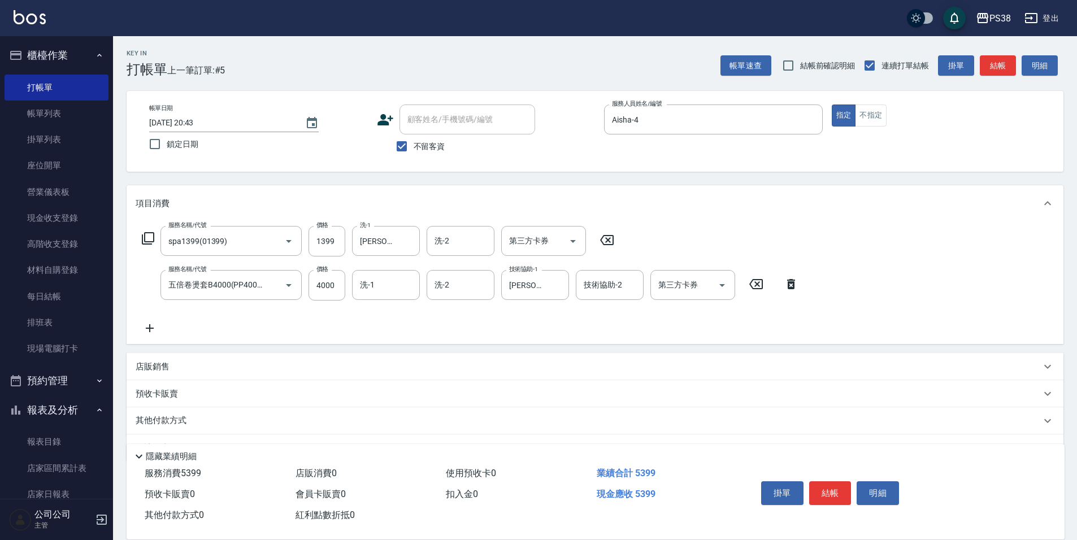
click at [559, 324] on div "服務名稱/代號 spa1399(01399) 服務名稱/代號 價格 1399 價格 洗-1 Yuki-6 洗-1 洗-2 洗-2 第三方卡券 第三方卡券 服務…" at bounding box center [470, 280] width 669 height 109
click at [571, 239] on icon "Open" at bounding box center [573, 241] width 14 height 14
click at [572, 341] on span "儲值卡" at bounding box center [543, 344] width 85 height 19
type input "儲值卡"
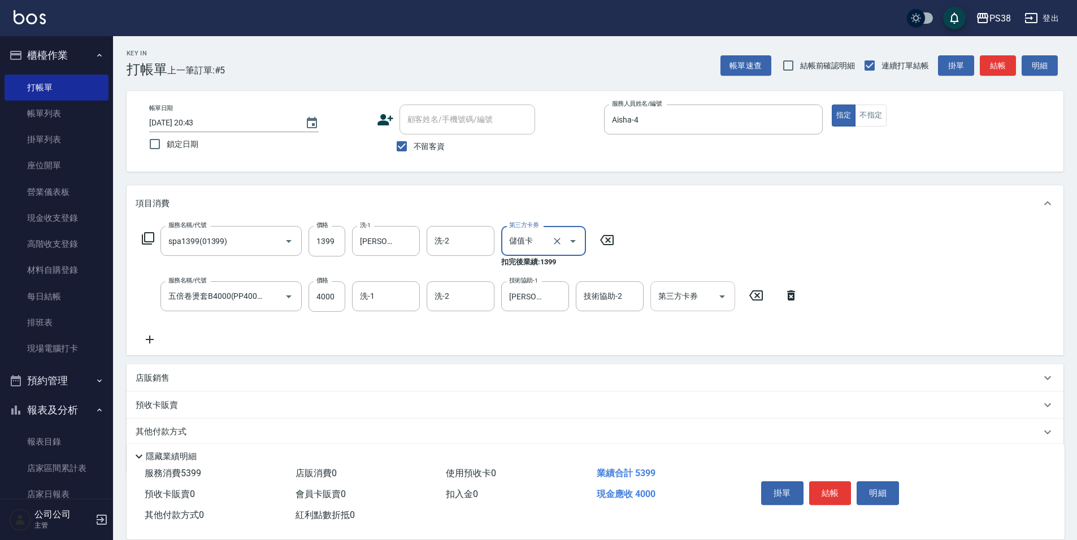
click at [721, 292] on icon "Open" at bounding box center [722, 297] width 14 height 14
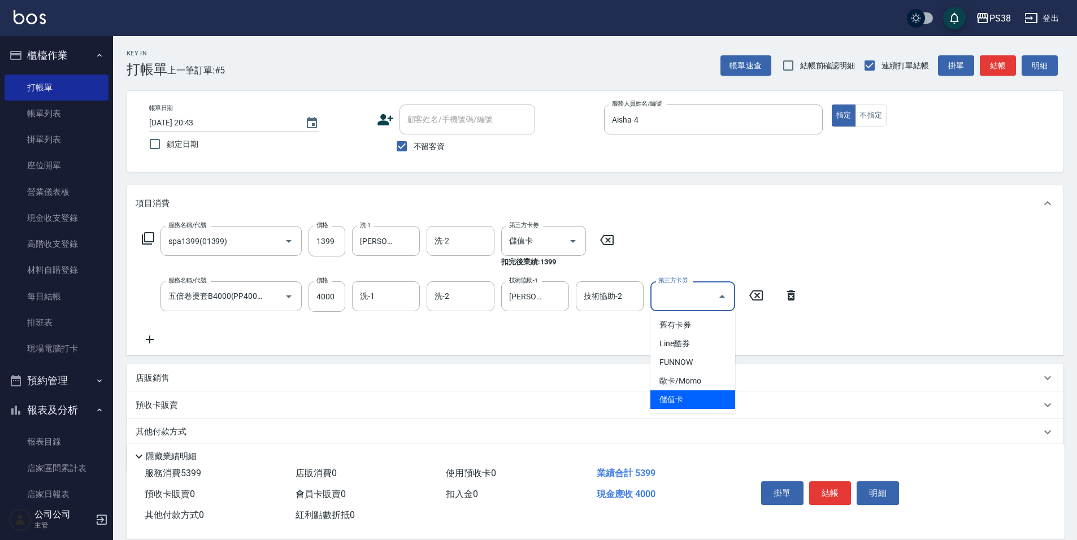
click at [690, 400] on span "儲值卡" at bounding box center [692, 399] width 85 height 19
type input "儲值卡"
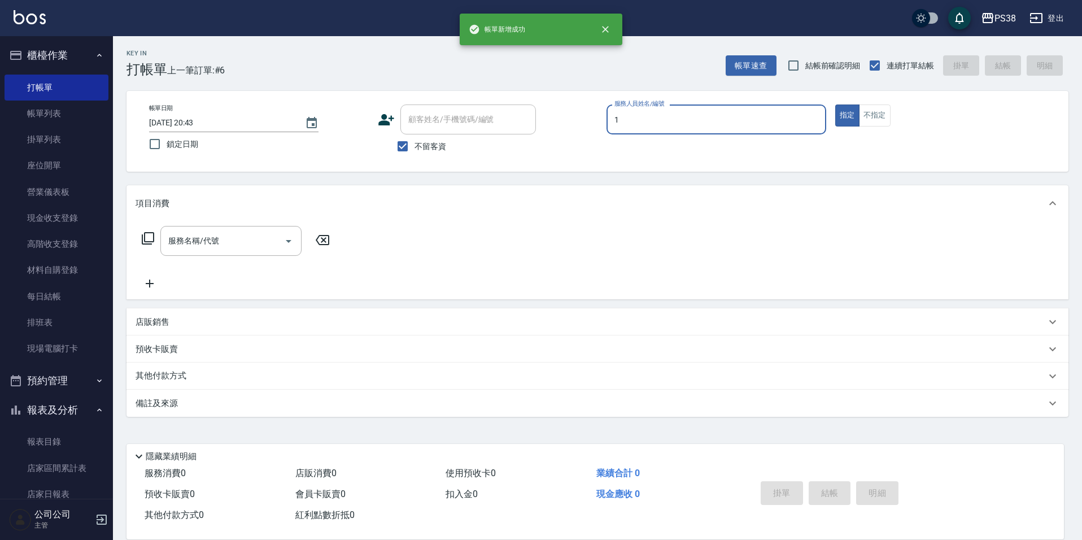
type input "Ting-1"
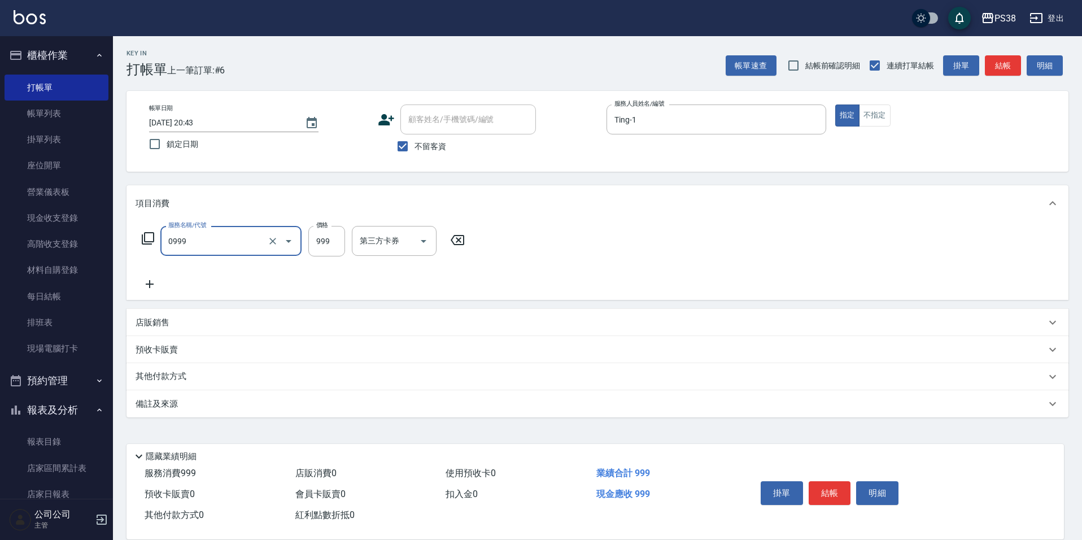
type input "spa999(0999)"
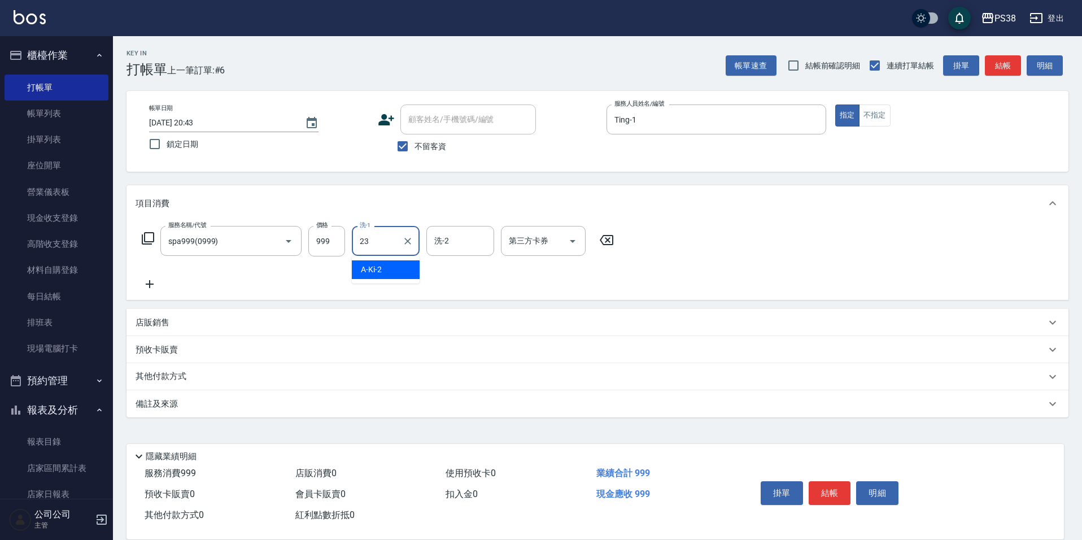
type input "Mona-23"
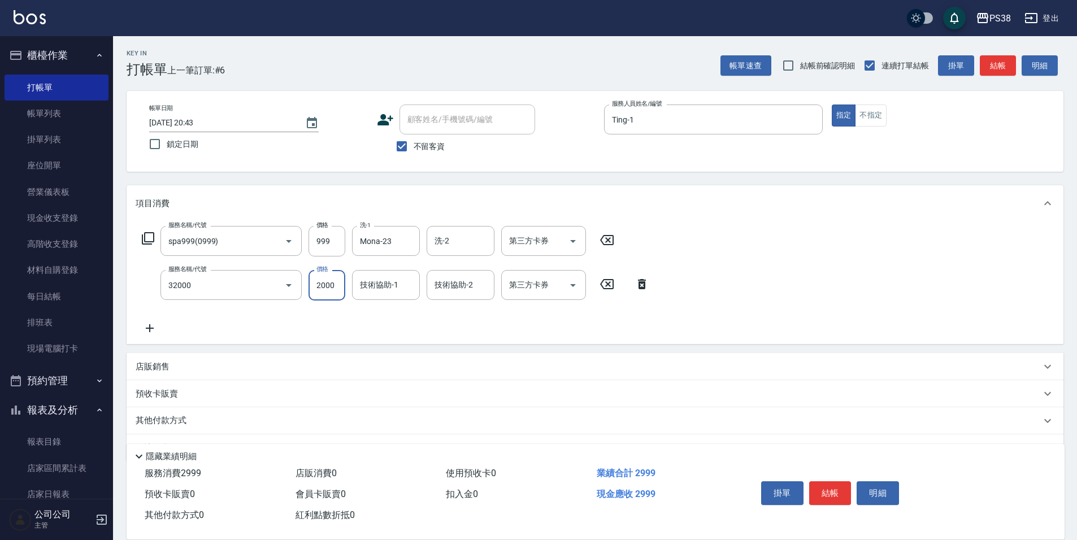
type input "極光([PERSON_NAME])護髮(32000)"
type input "1800"
type input "Mona-23"
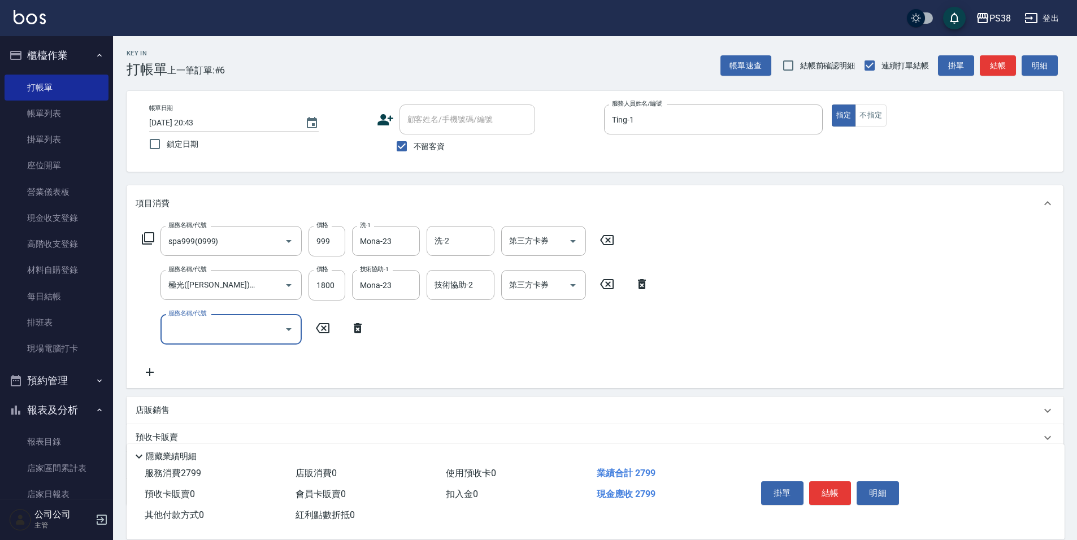
click at [245, 333] on input "服務名稱/代號" at bounding box center [223, 329] width 114 height 20
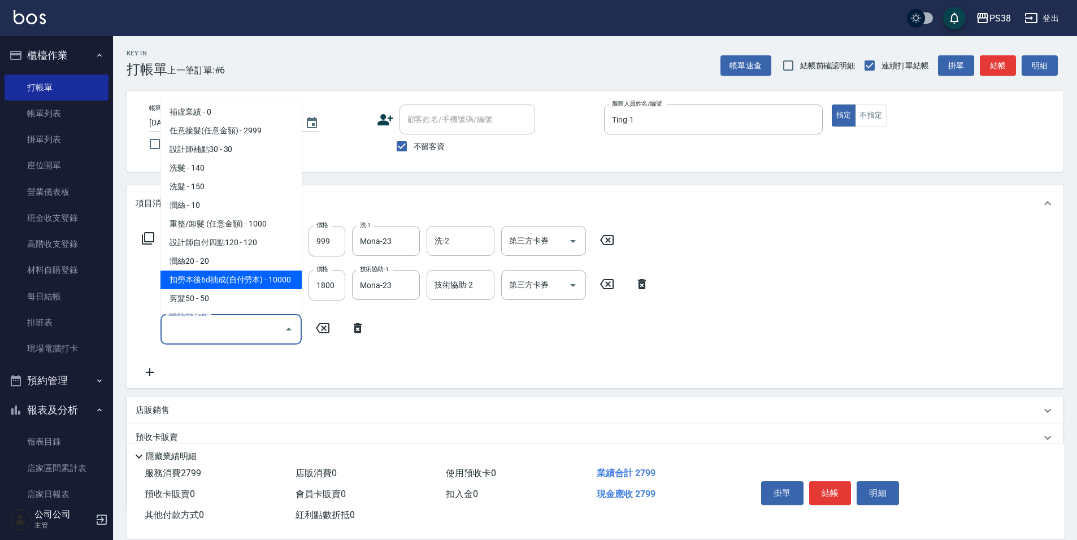
scroll to position [169, 0]
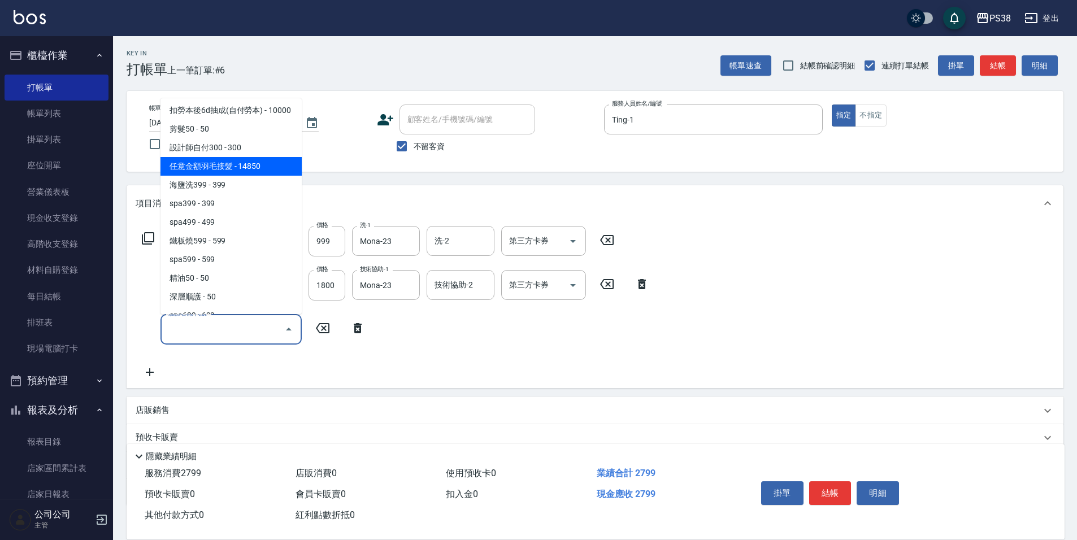
click at [267, 171] on span "任意金額羽毛接髮 - 14850" at bounding box center [230, 166] width 141 height 19
type input "任意金額羽毛接髮(333)"
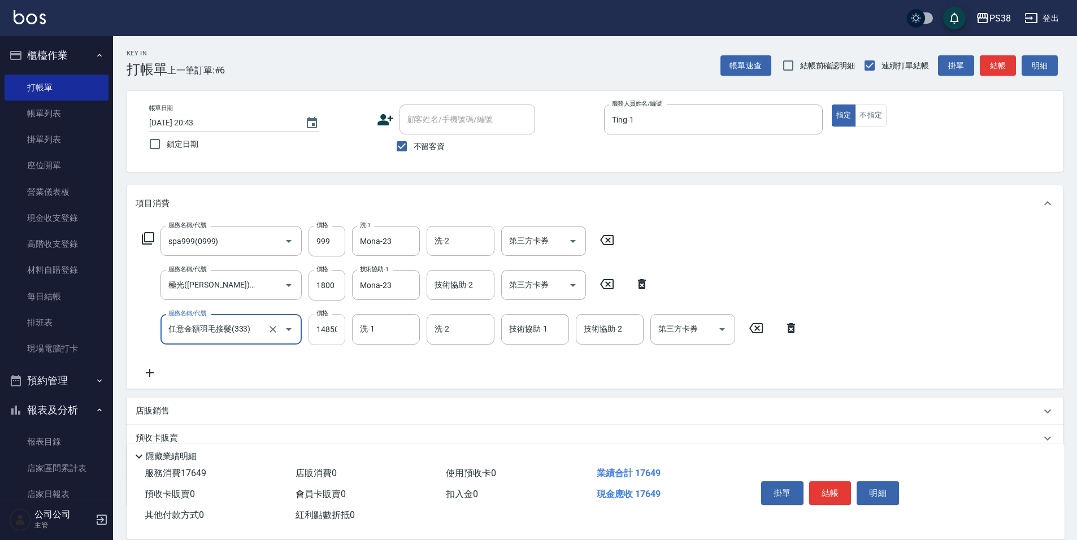
click at [326, 327] on input "14850" at bounding box center [326, 329] width 37 height 31
type input "2000"
type input "Mona-23"
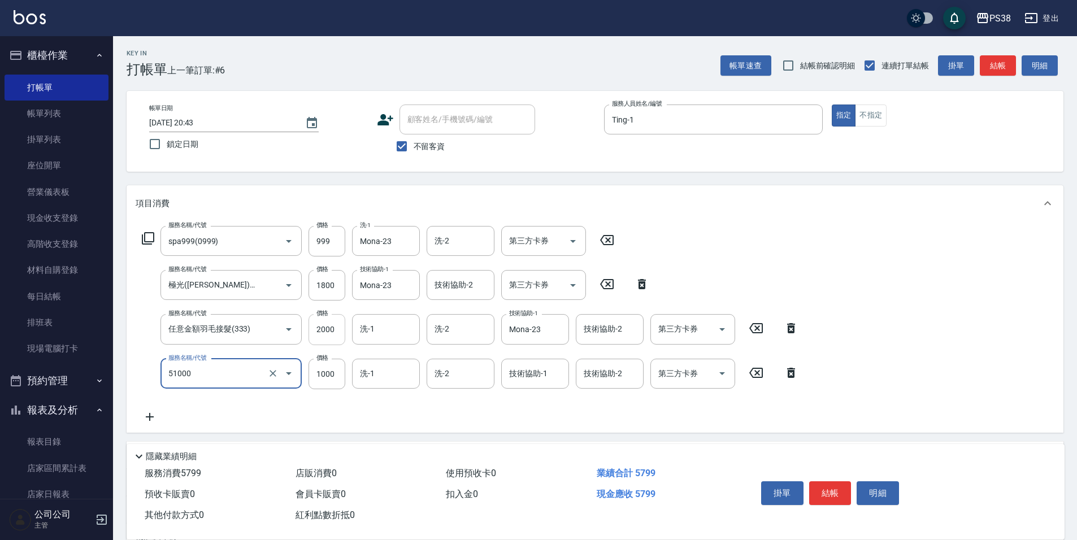
type input "染髮600以上(任意金額)(51000)"
type input "1800"
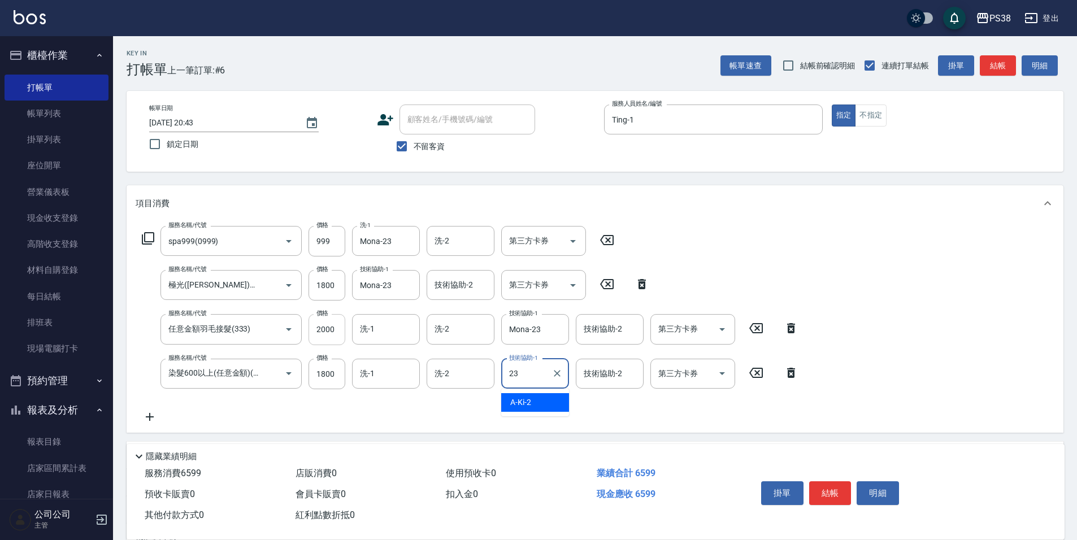
type input "Mona-23"
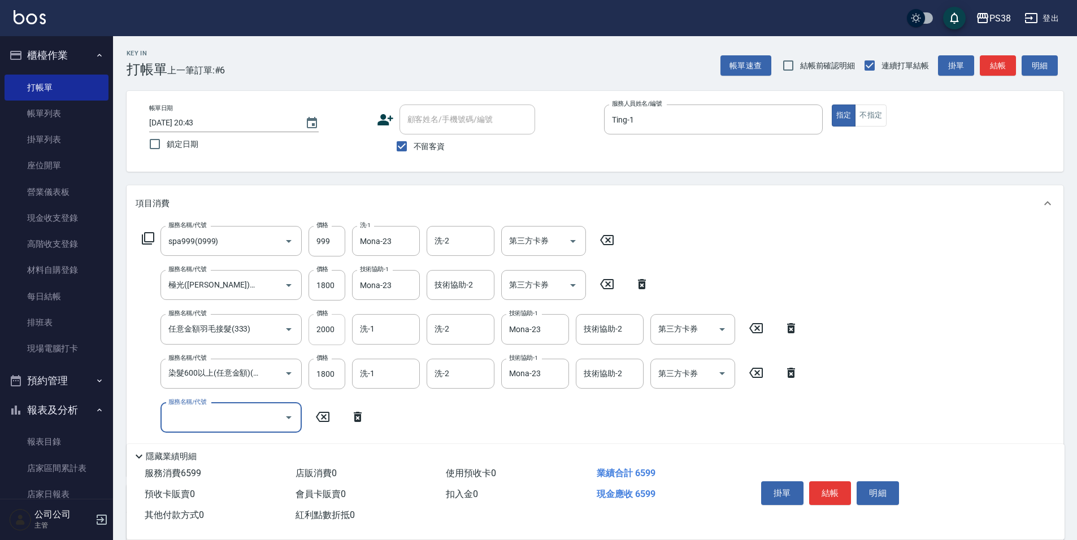
scroll to position [0, 0]
type input "燙髮699-2500(任意金額)(41000)"
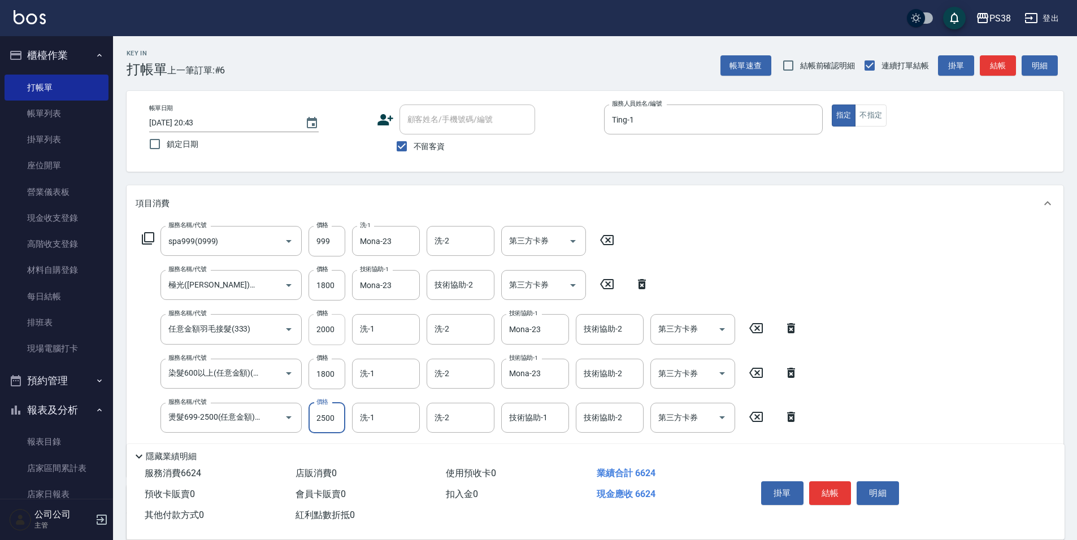
type input "2500"
type input "Mona-23"
click at [372, 385] on div "洗-1" at bounding box center [386, 374] width 68 height 30
type input "Mona-23"
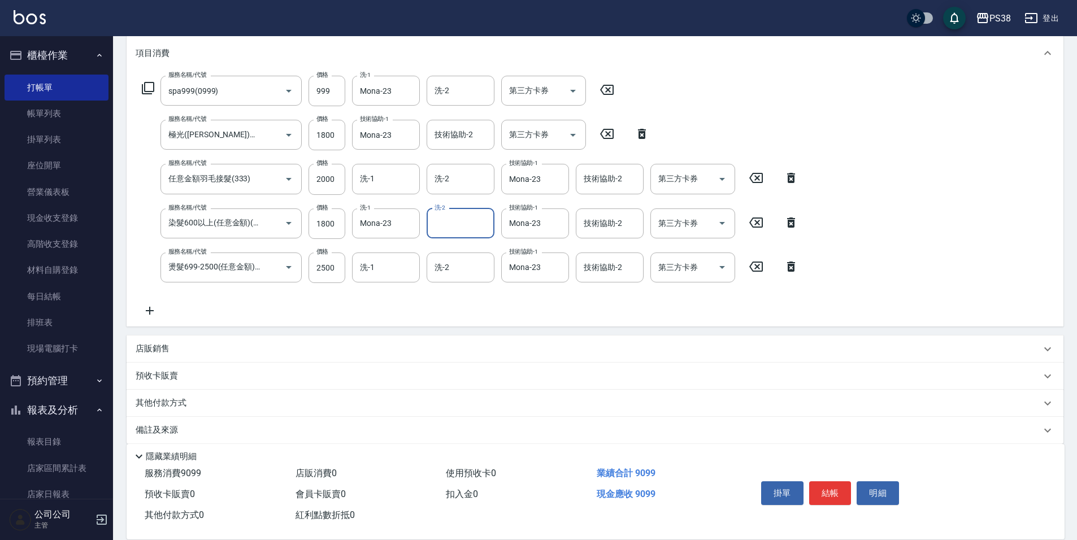
scroll to position [163, 0]
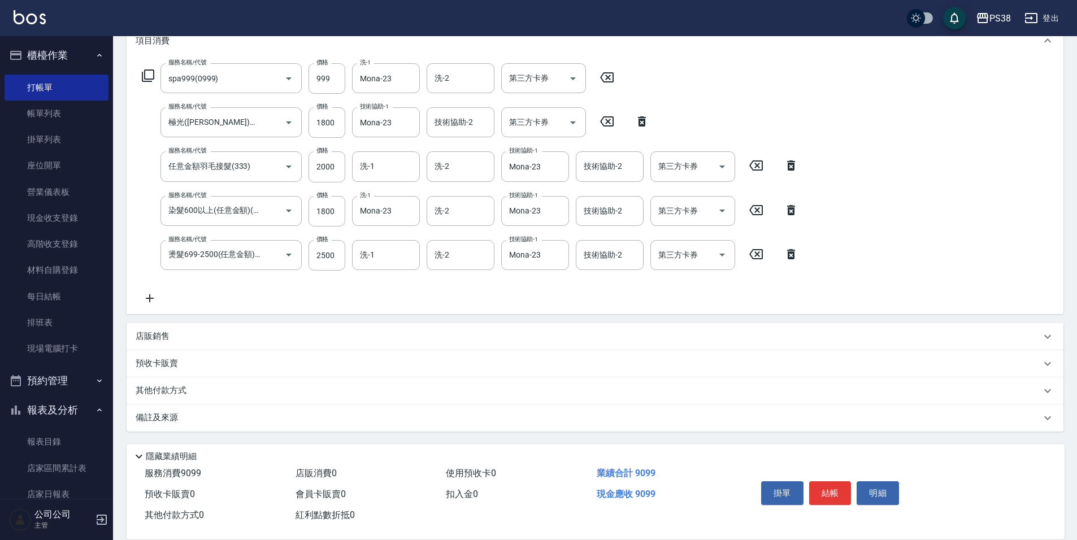
click at [147, 332] on p "店販銷售" at bounding box center [153, 336] width 34 height 12
type input "Ting-1"
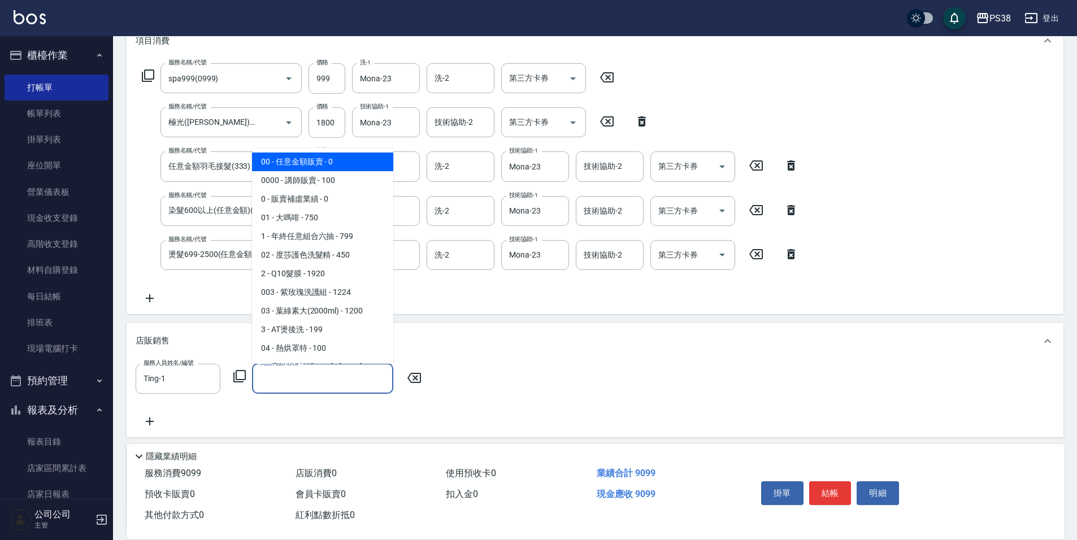
click at [285, 372] on input "商品代號/名稱" at bounding box center [322, 379] width 131 height 20
click at [324, 178] on span "0000 - 講師販賣 - 100" at bounding box center [322, 180] width 141 height 19
type input "講師販賣"
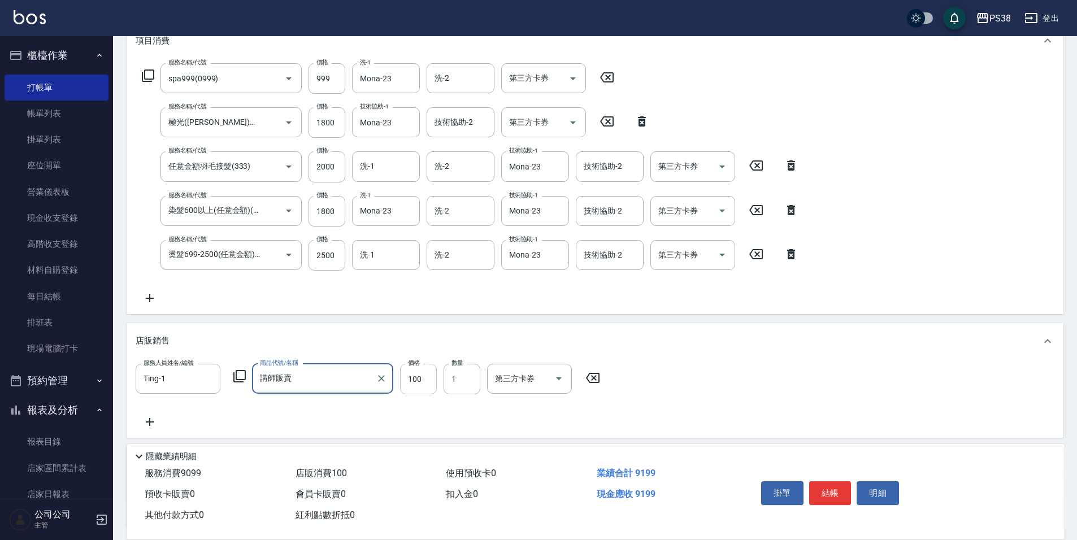
click at [412, 379] on input "100" at bounding box center [418, 379] width 37 height 31
type input "600"
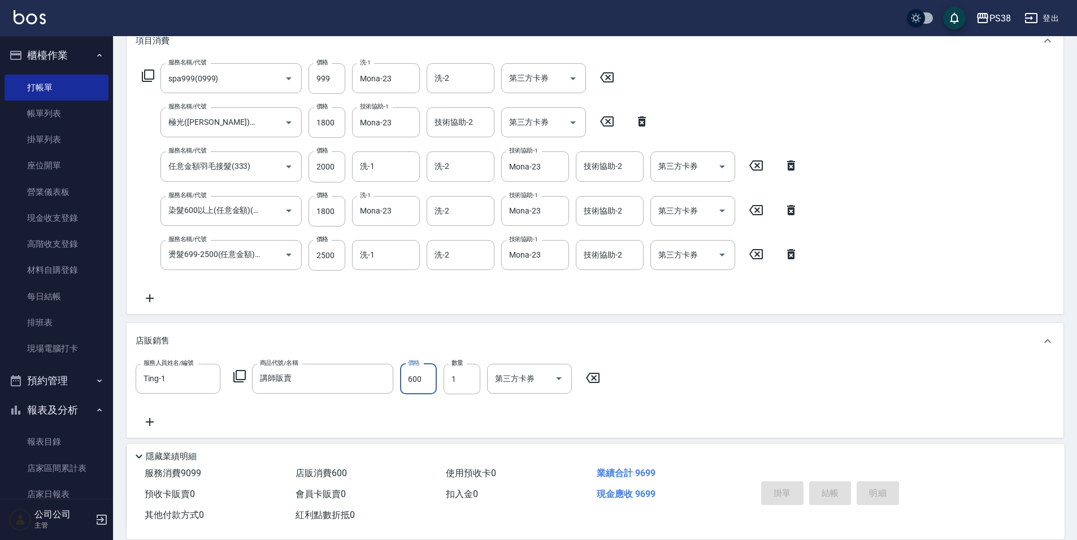
type input "[DATE] 20:44"
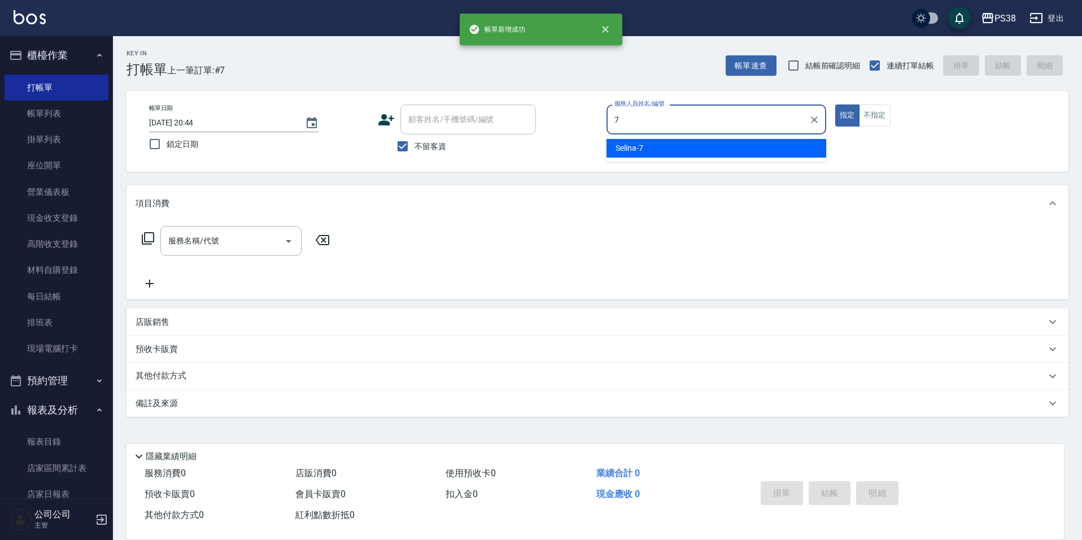
type input "Selina-7"
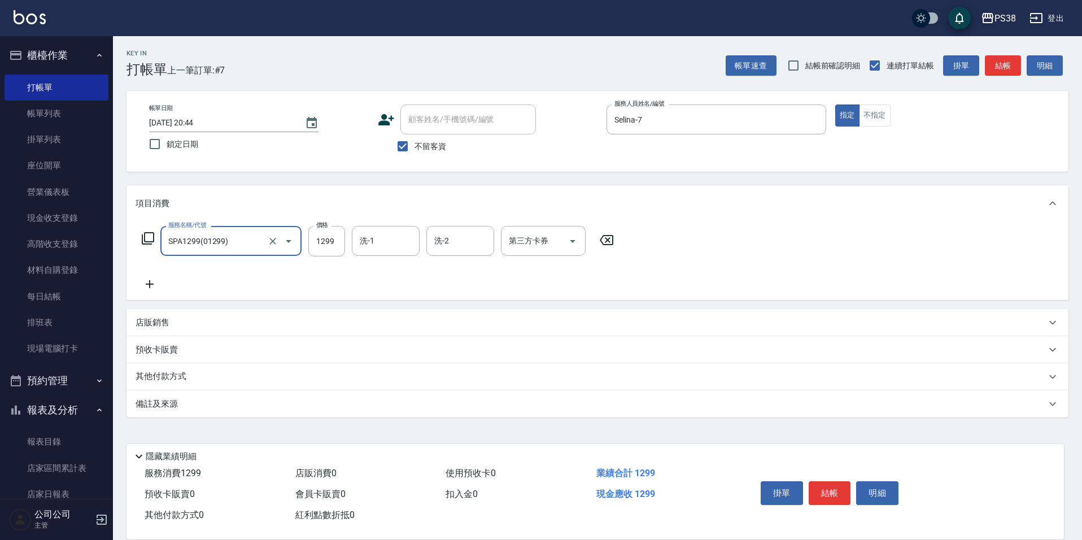
type input "SPA1299(01299)"
type input "1500"
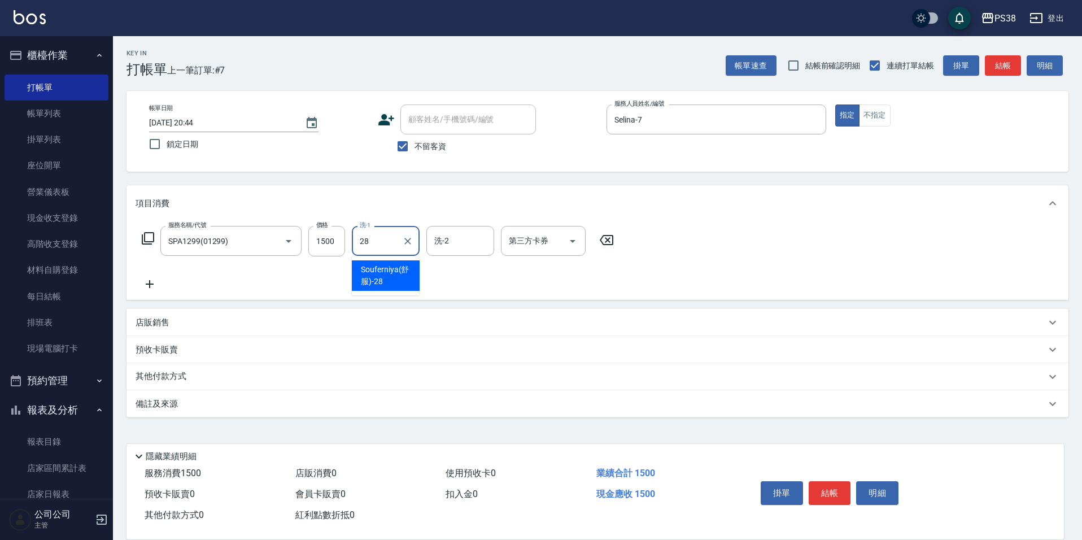
type input "Souferniya(舒服)-28"
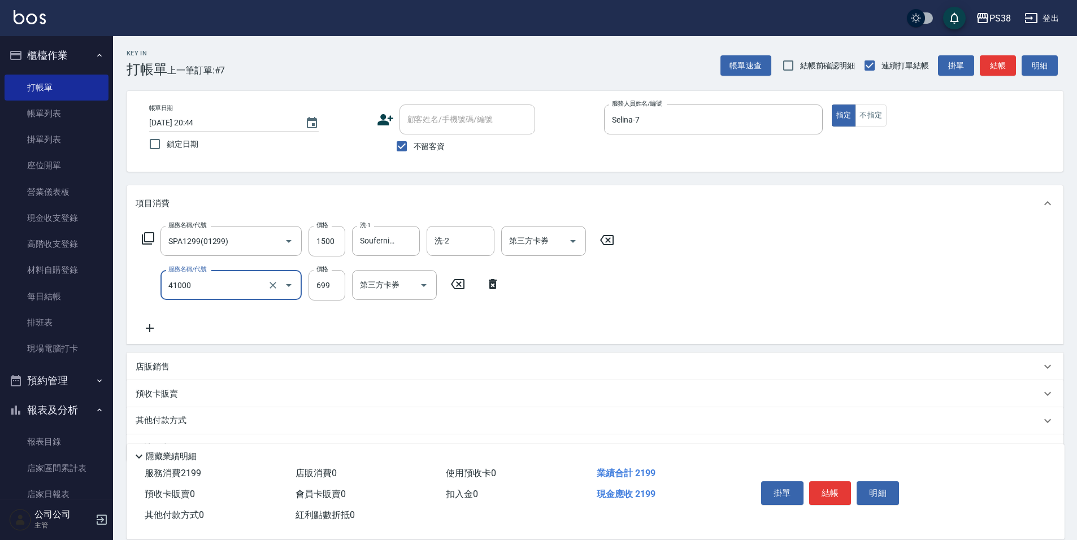
type input "燙髮699-2500(任意金額)(41000)"
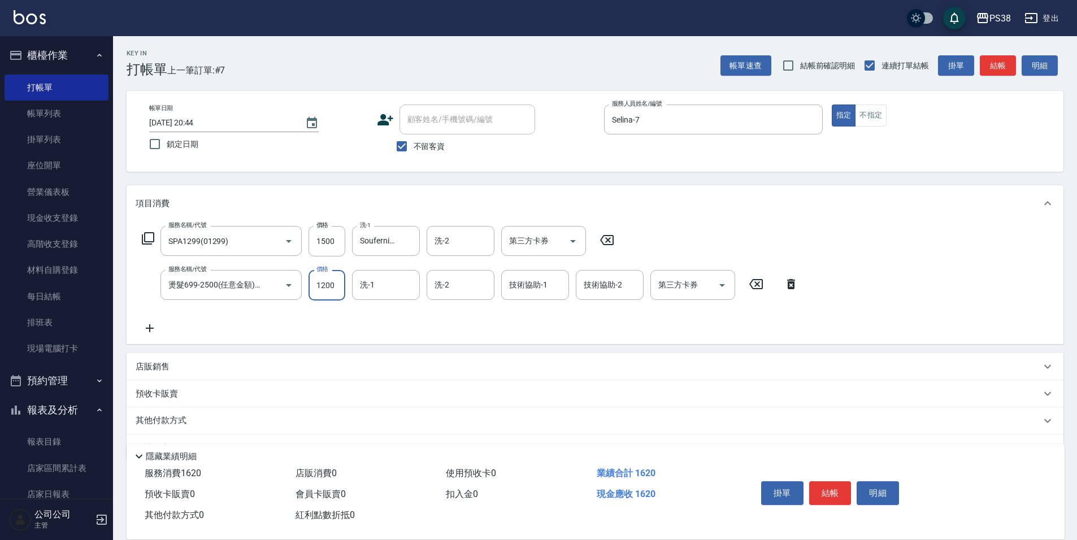
type input "1200"
type input "Souferniya(舒服)-28"
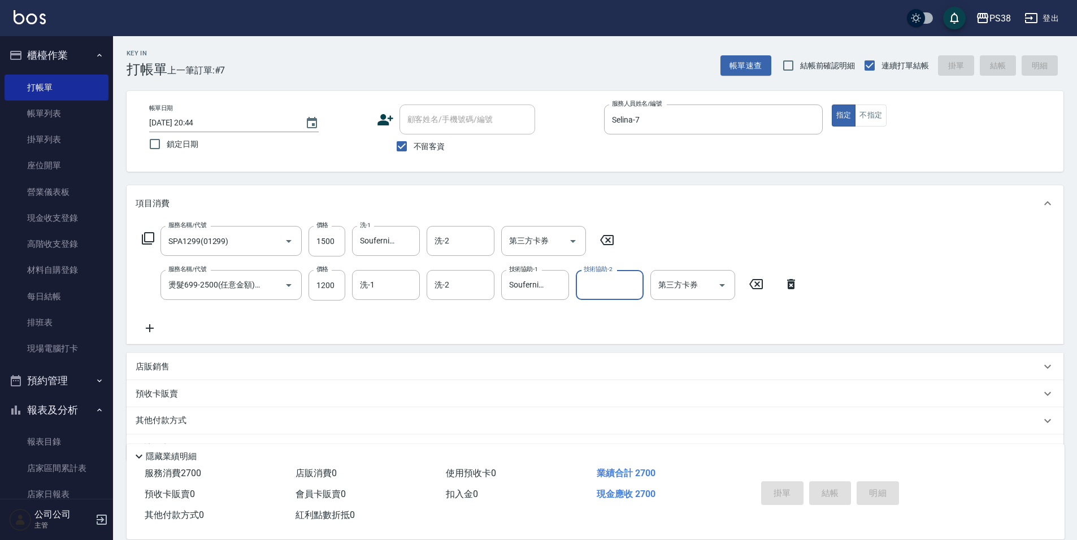
type input "[DATE] 20:45"
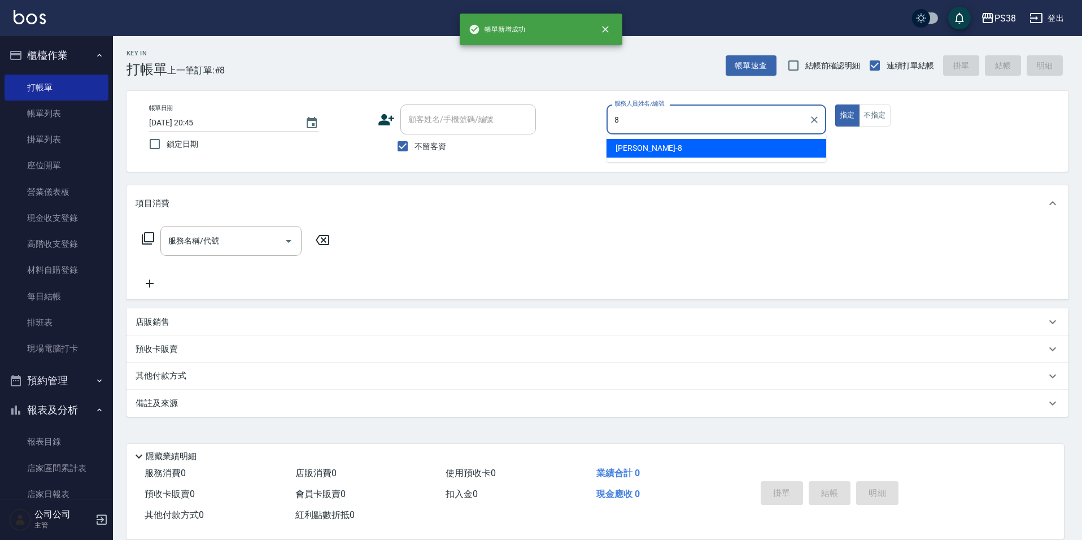
type input "mika-8"
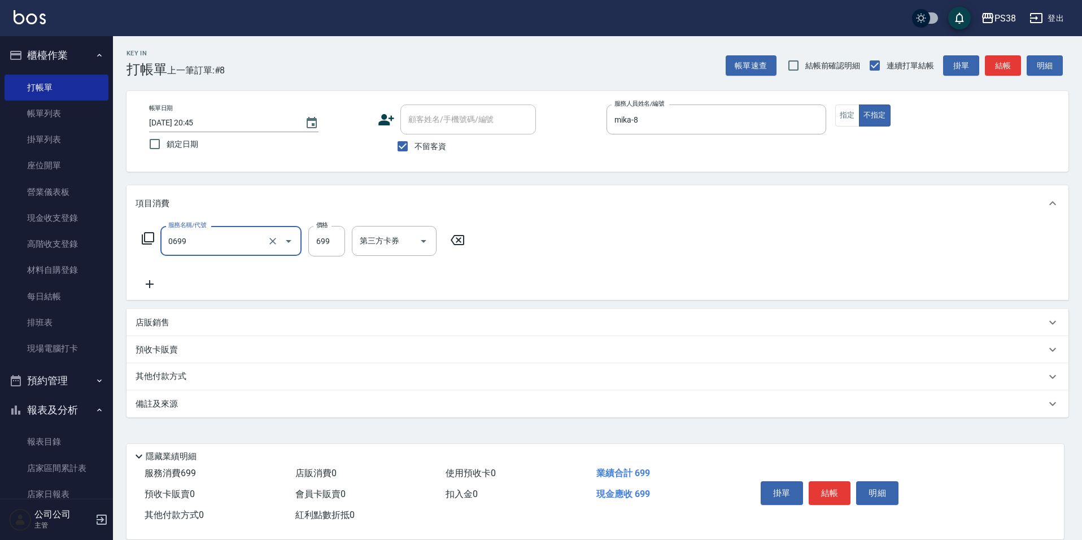
type input "spa699(0699)"
type input "mika-8"
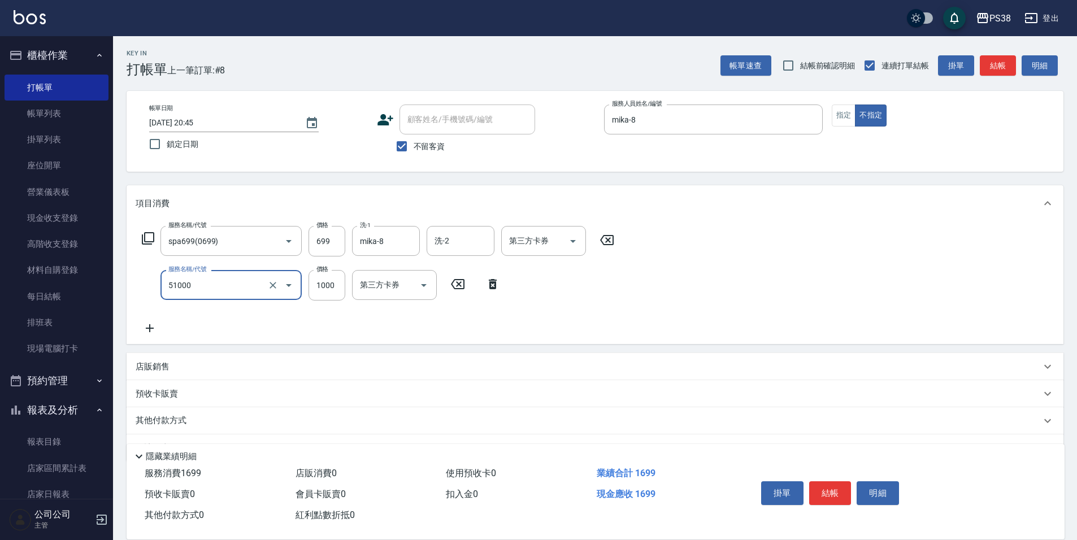
type input "染髮600以上(任意金額)(51000)"
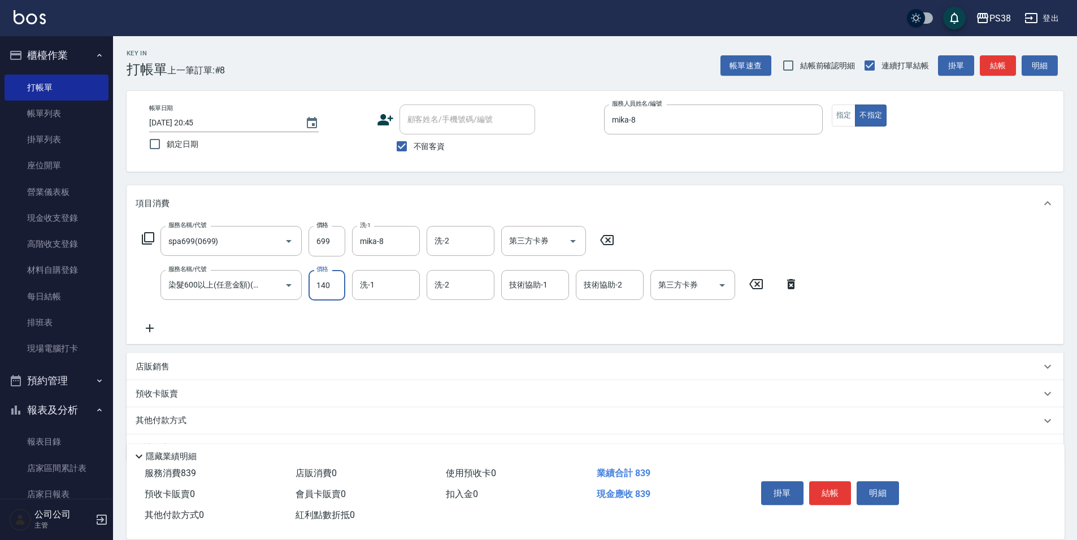
type input "1400"
type input "mika-8"
click at [152, 359] on div "店販銷售" at bounding box center [595, 366] width 937 height 27
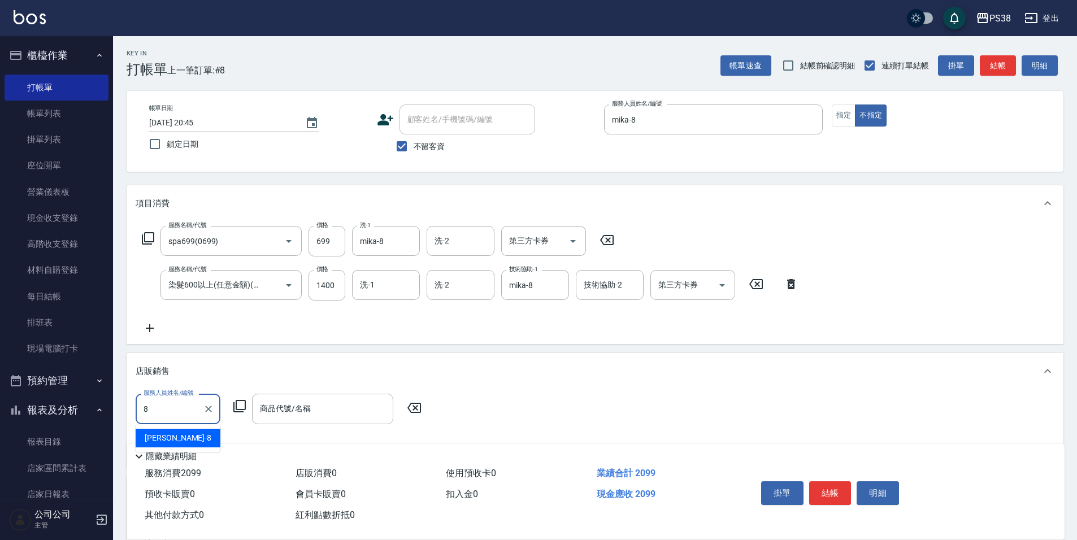
type input "mika-8"
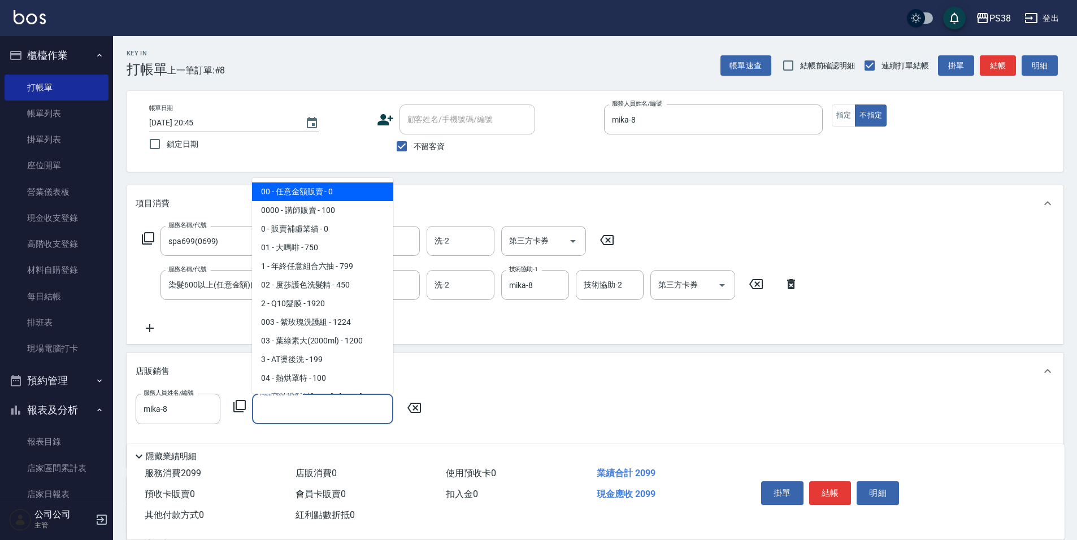
click at [290, 412] on input "商品代號/名稱" at bounding box center [322, 409] width 131 height 20
click at [342, 191] on span "00 - 任意金額販賣 - 0" at bounding box center [322, 191] width 141 height 19
type input "任意金額販賣"
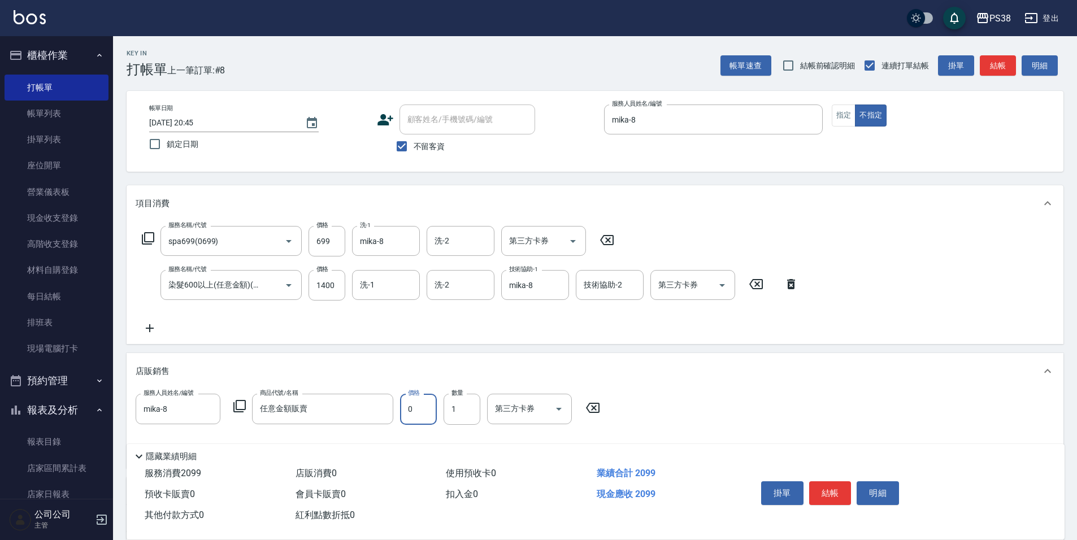
click at [424, 409] on input "0" at bounding box center [418, 409] width 37 height 31
type input "150"
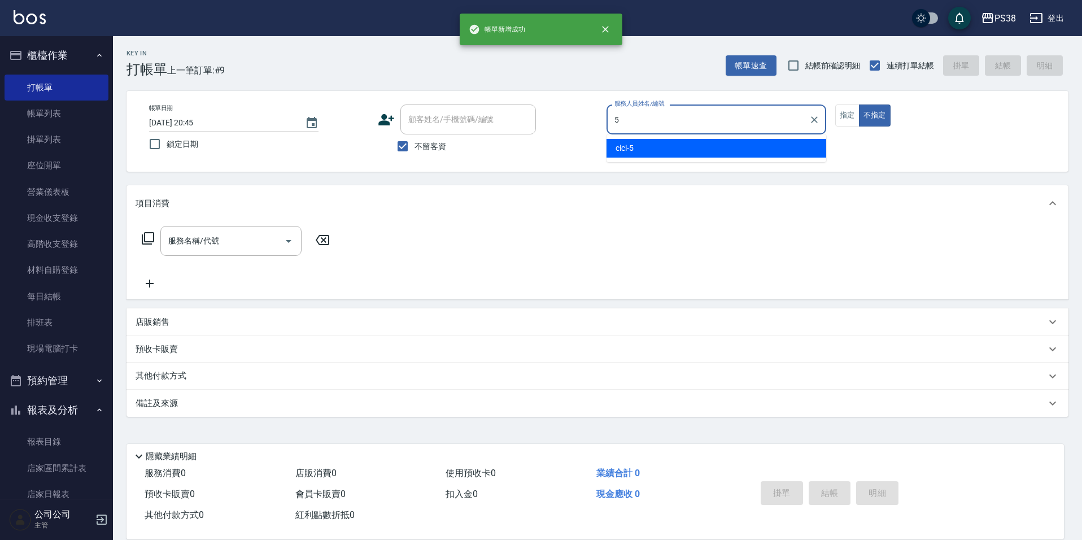
type input "cici-5"
type button "false"
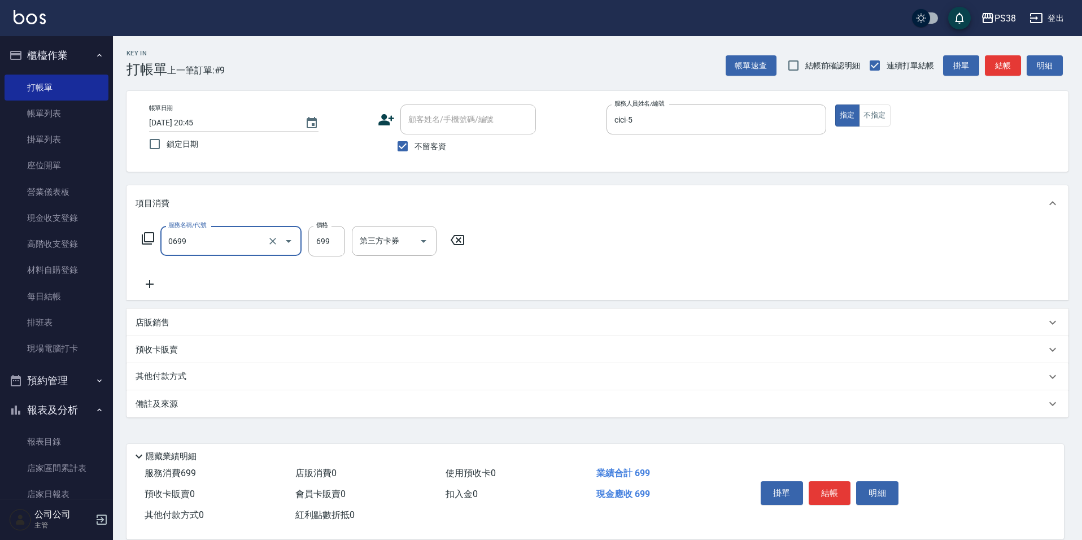
type input "spa699(0699)"
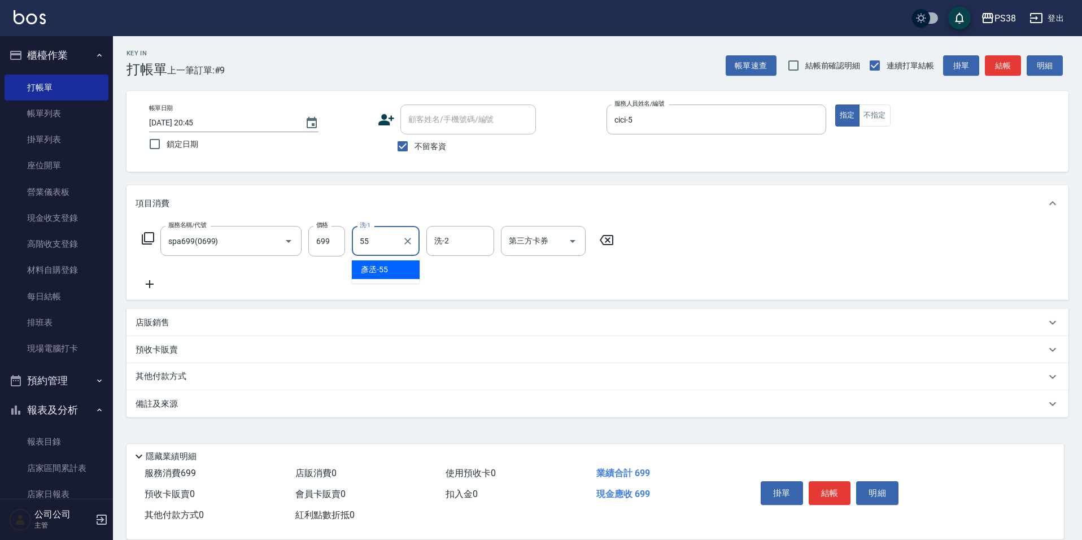
type input "[PERSON_NAME]-55"
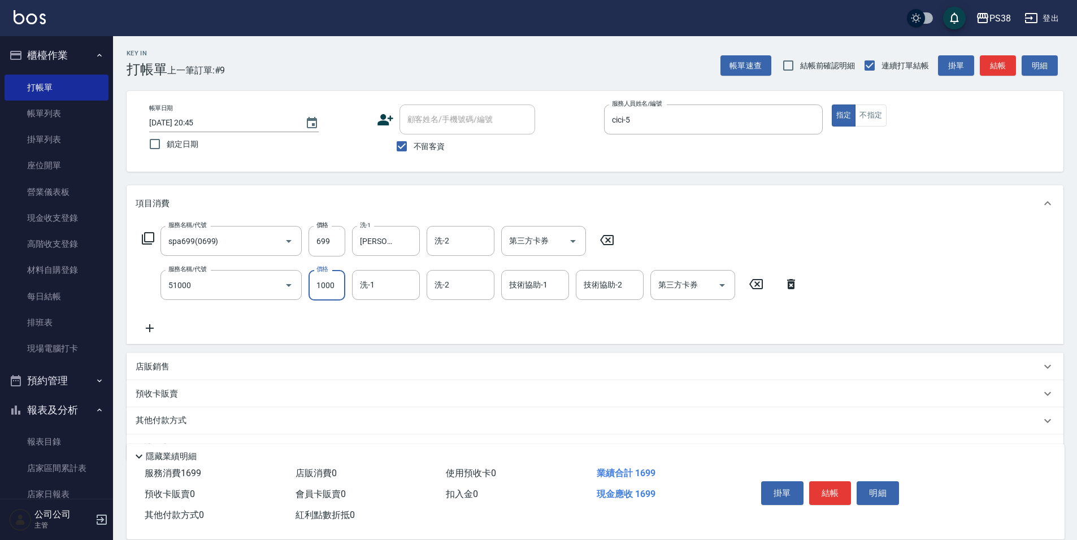
type input "染髮600以上(任意金額)(51000)"
type input "999"
type input "[PERSON_NAME]-55"
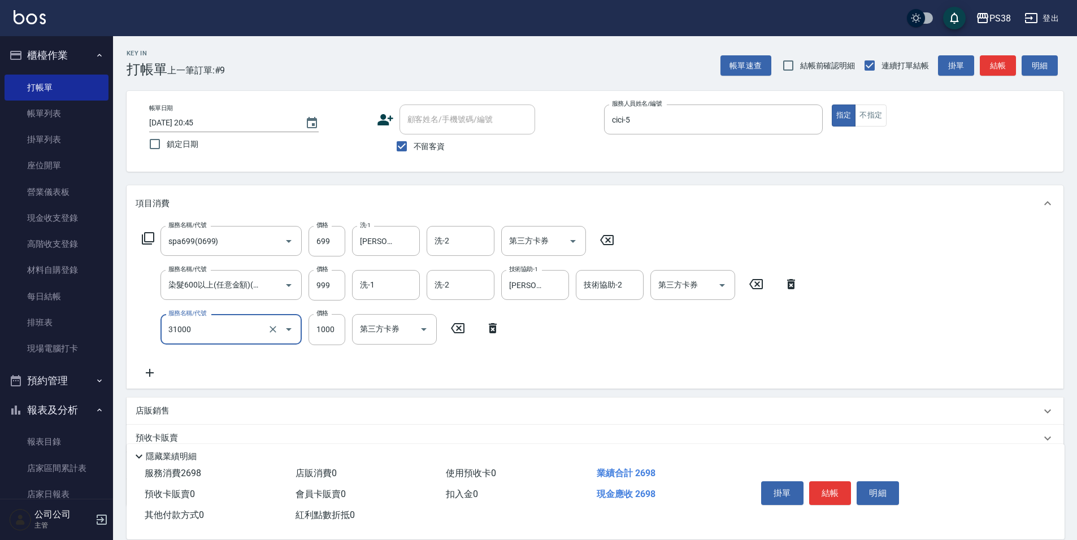
type input "酵素護髮(31000)"
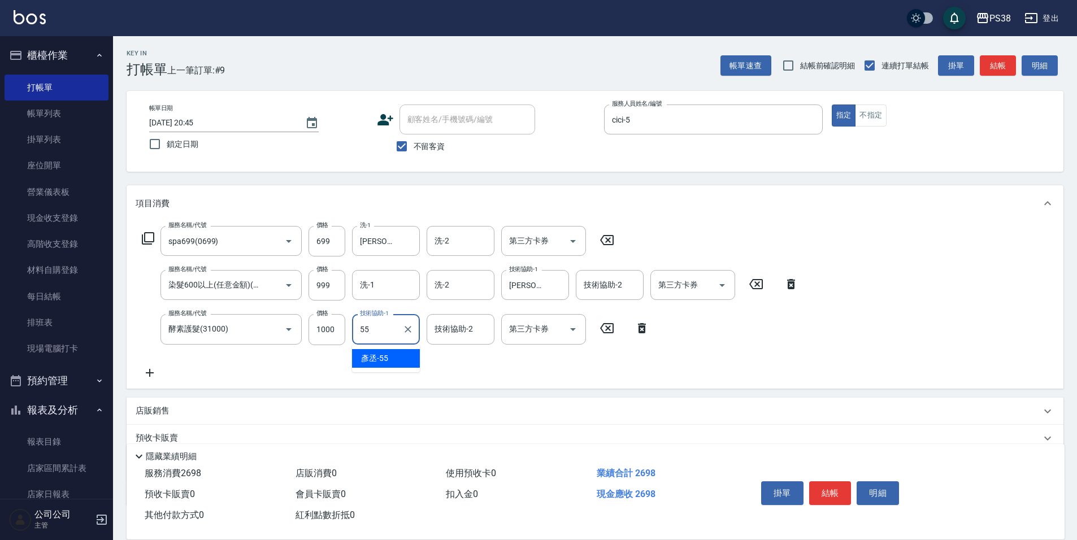
type input "[PERSON_NAME]-55"
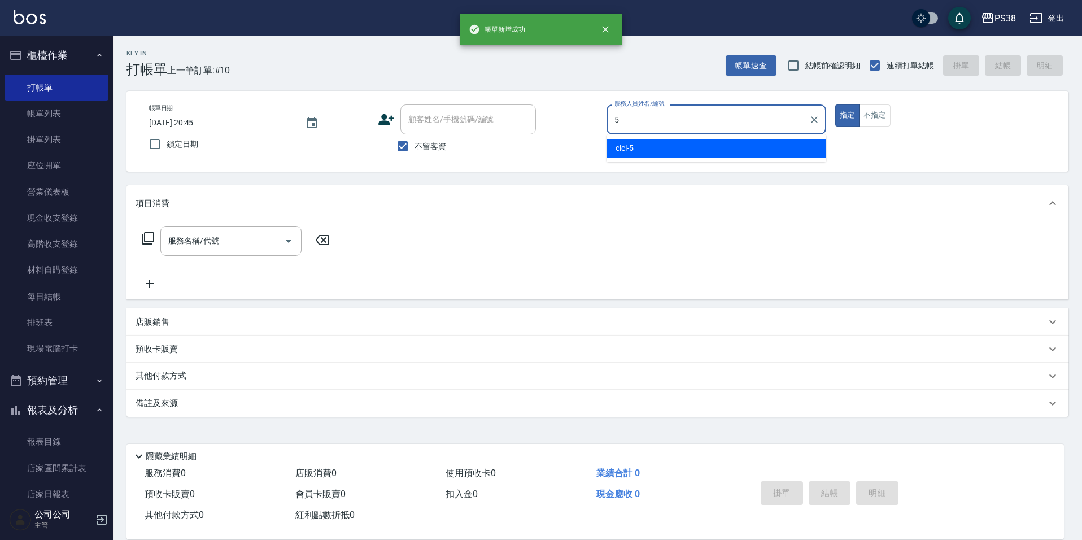
type input "cici-5"
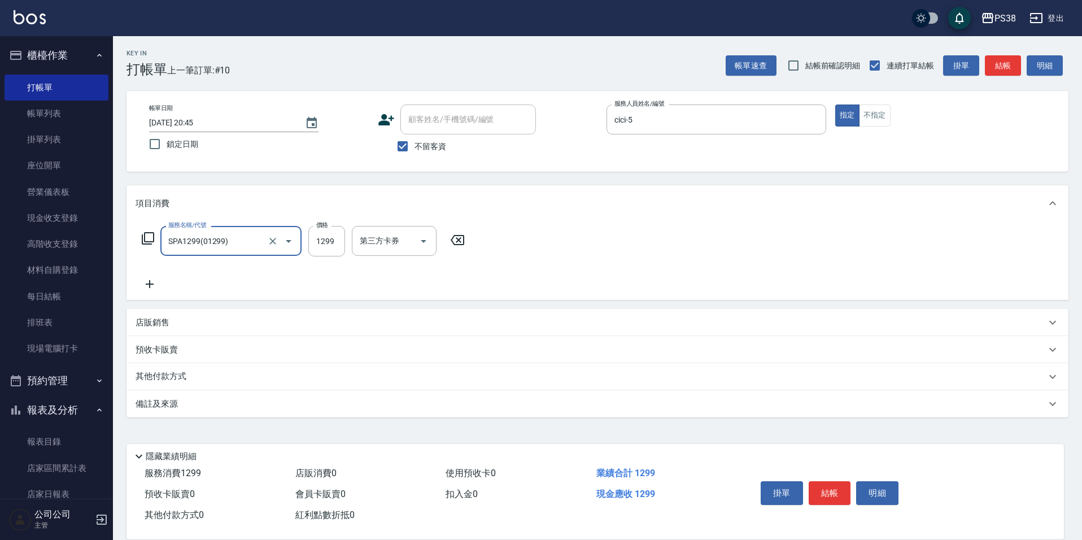
type input "SPA1299(01299)"
type input "1500"
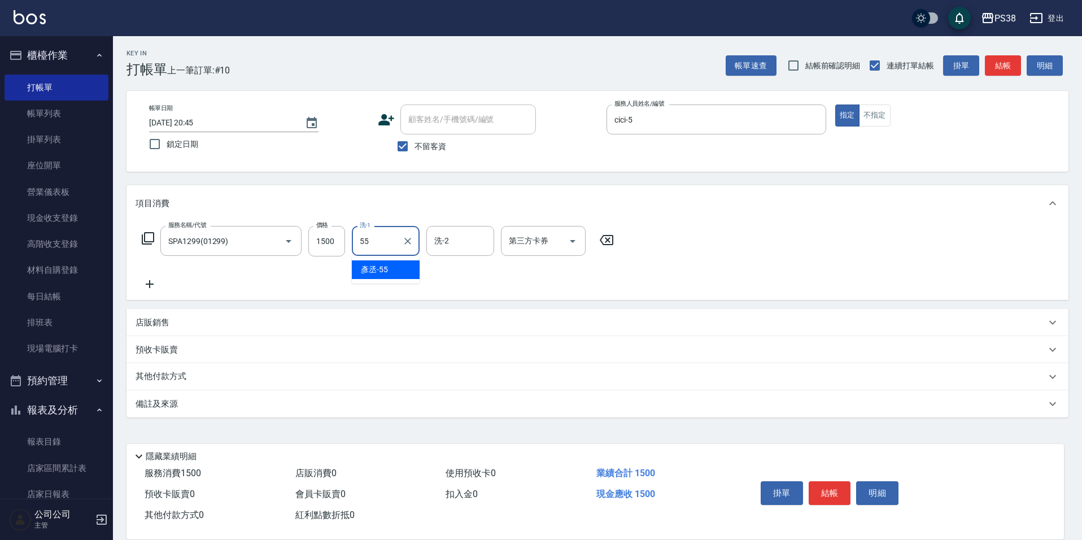
type input "[PERSON_NAME]-55"
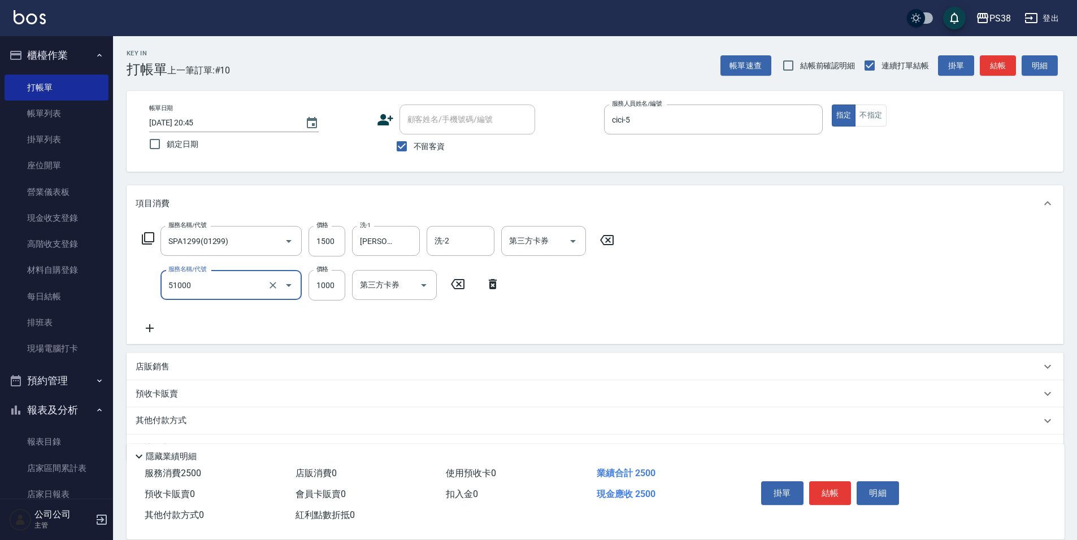
type input "染髮600以上(任意金額)(51000)"
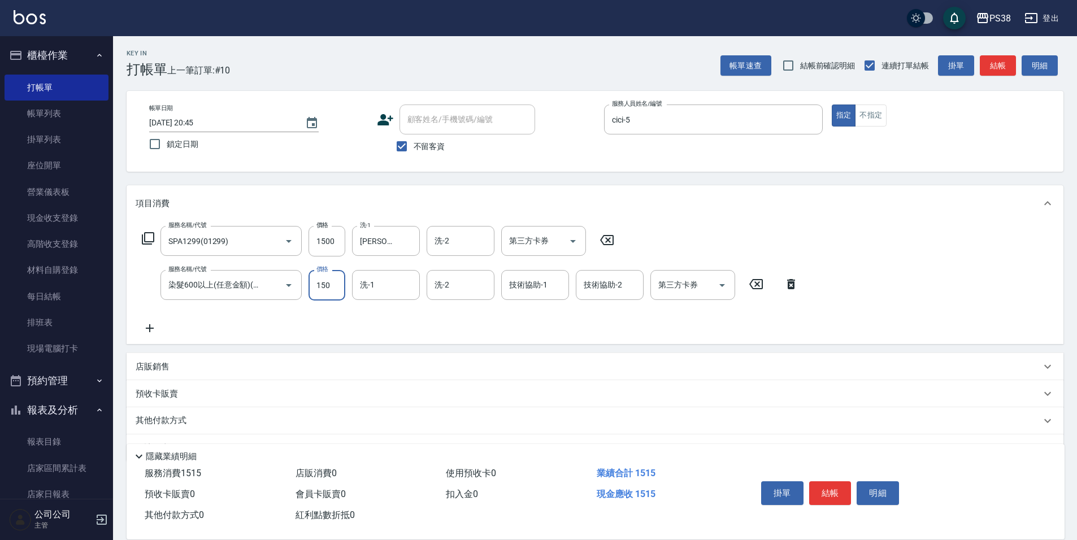
type input "1500"
type input "[PERSON_NAME]-55"
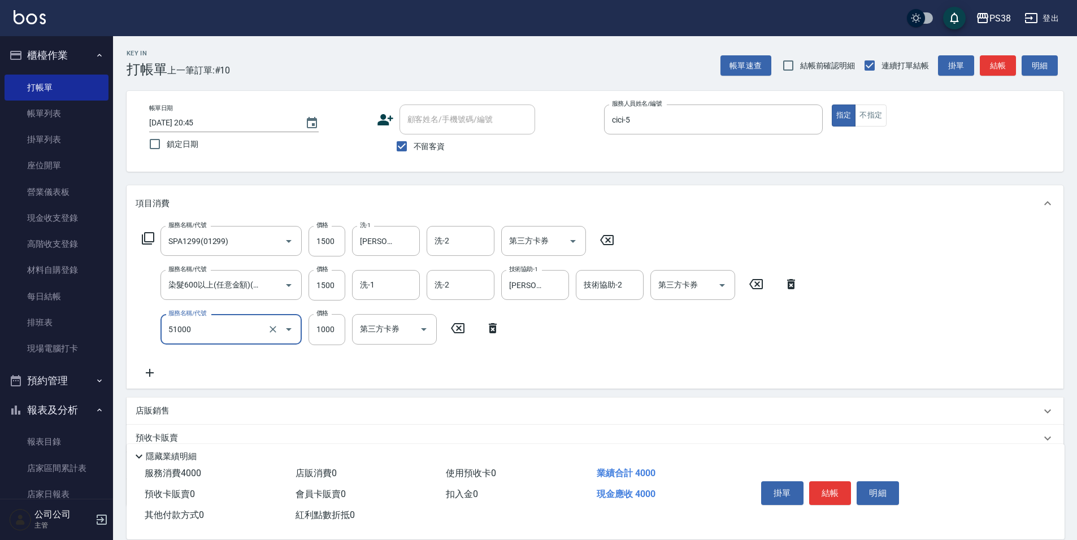
type input "染髮600以上(任意金額)(51000)"
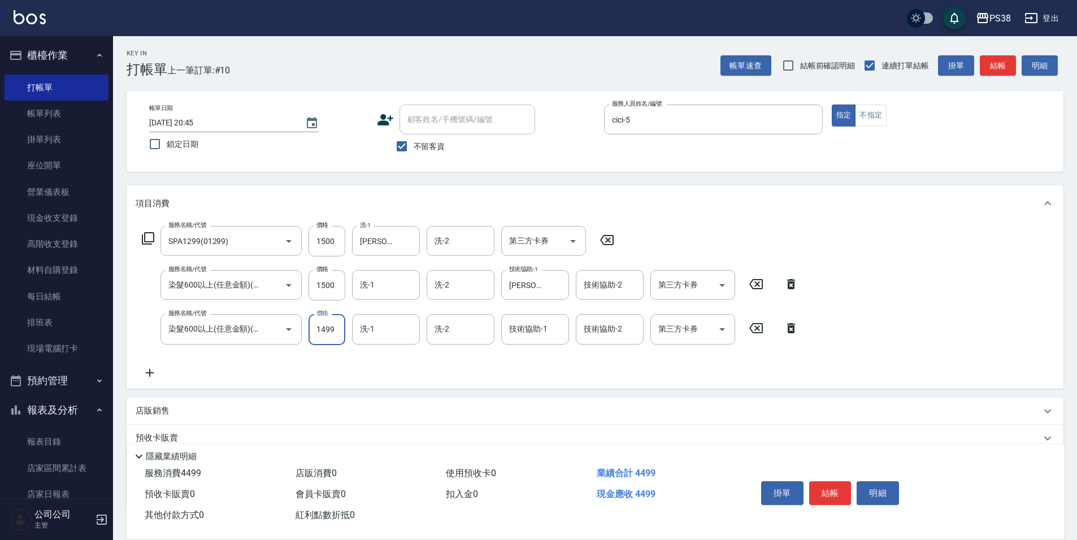
type input "1499"
type input "[PERSON_NAME]-55"
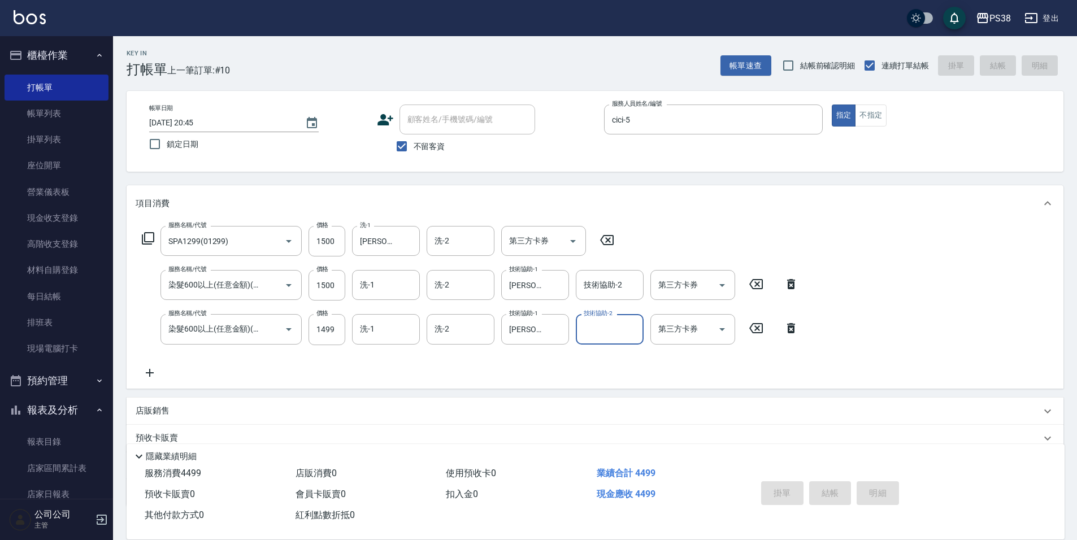
type input "[DATE] 20:46"
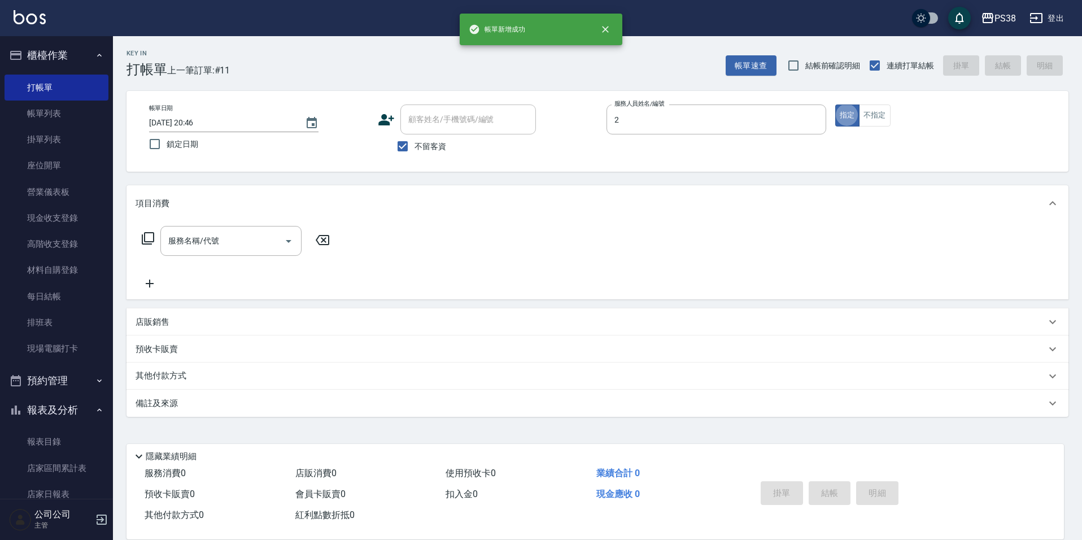
type input "A-Ki-2"
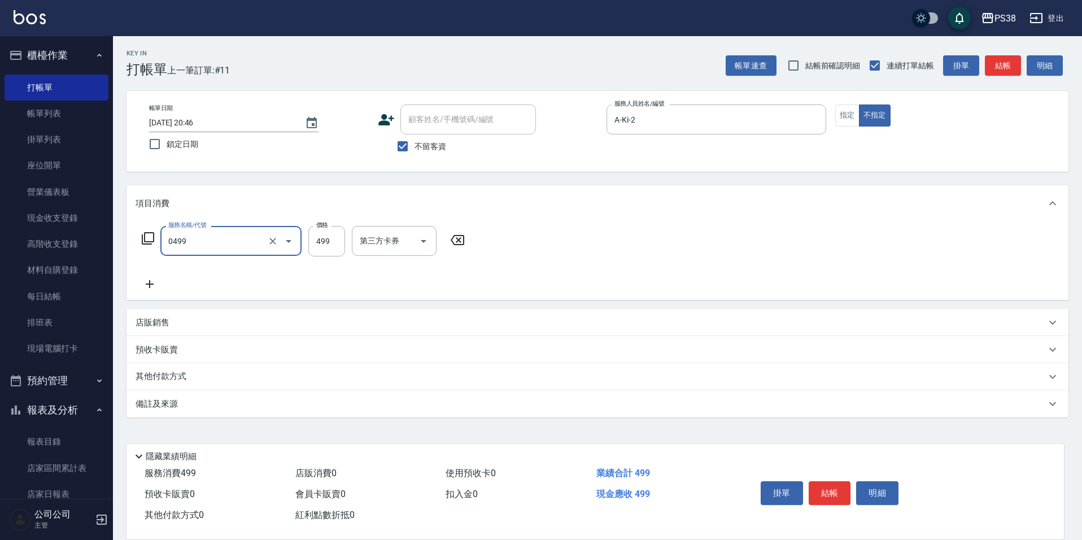
type input "spa499(0499)"
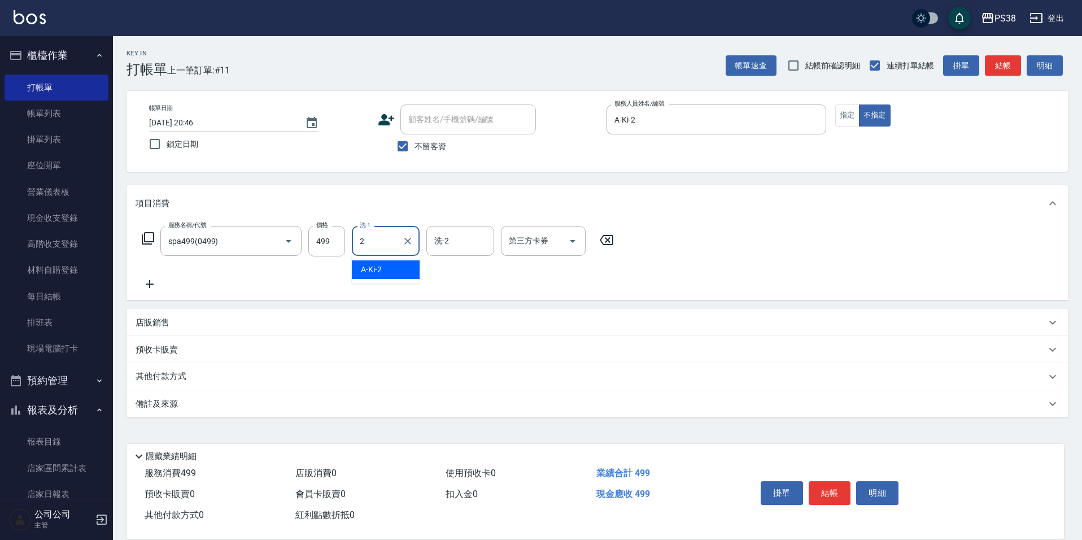
type input "A-Ki-2"
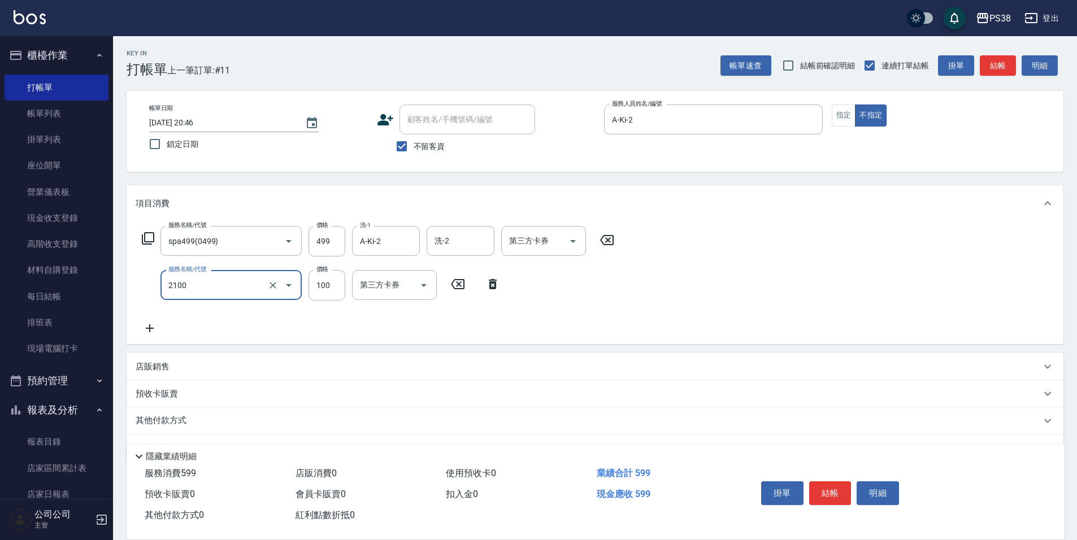
type input "剪髮與造型(任意金額)(2100)"
click at [155, 366] on p "店販銷售" at bounding box center [153, 367] width 34 height 12
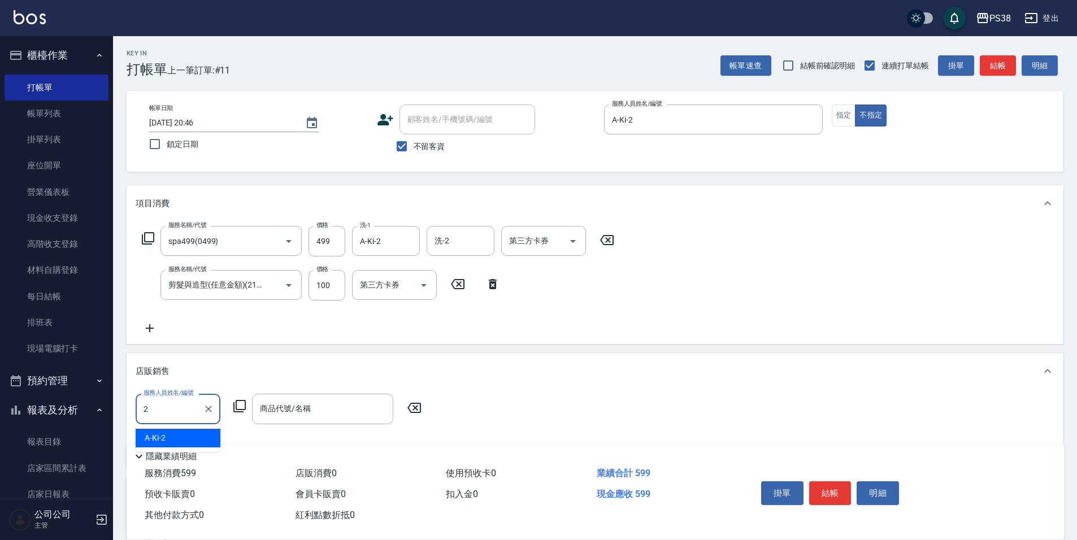
type input "A-Ki-2"
click at [269, 406] on input "商品代號/名稱" at bounding box center [322, 409] width 131 height 20
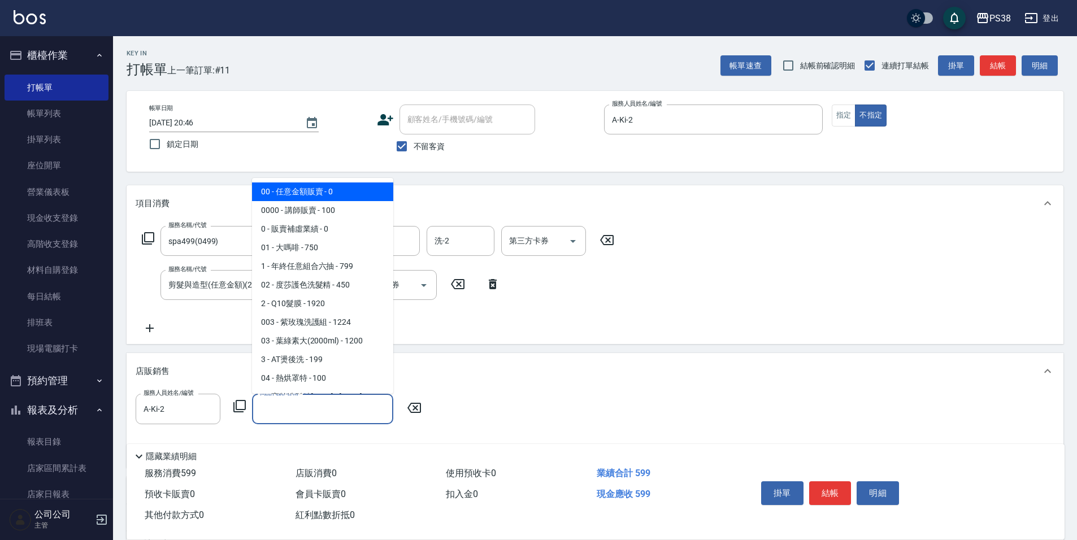
click at [295, 196] on span "00 - 任意金額販賣 - 0" at bounding box center [322, 191] width 141 height 19
type input "任意金額販賣"
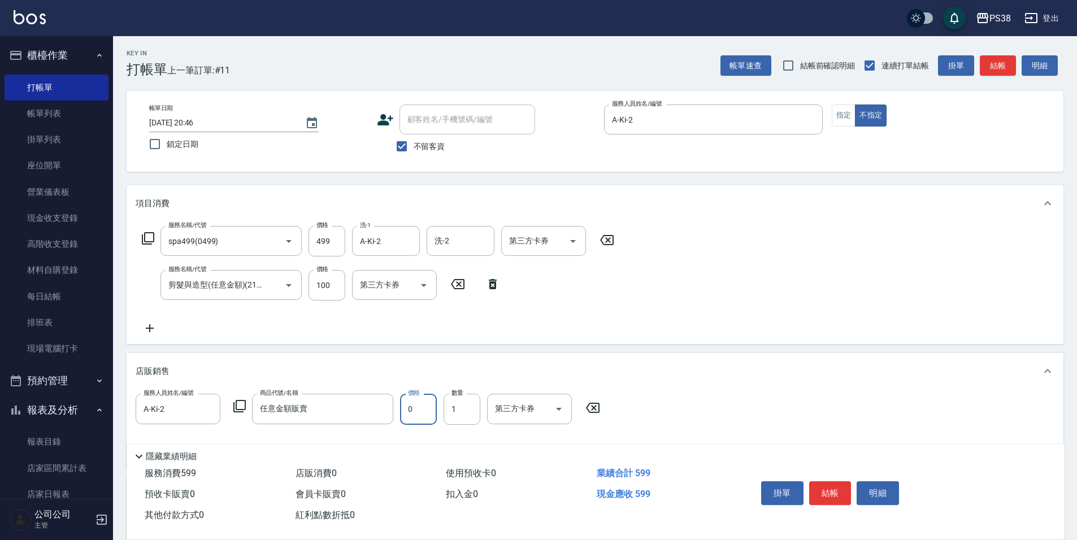
click at [425, 402] on input "0" at bounding box center [418, 409] width 37 height 31
type input "150"
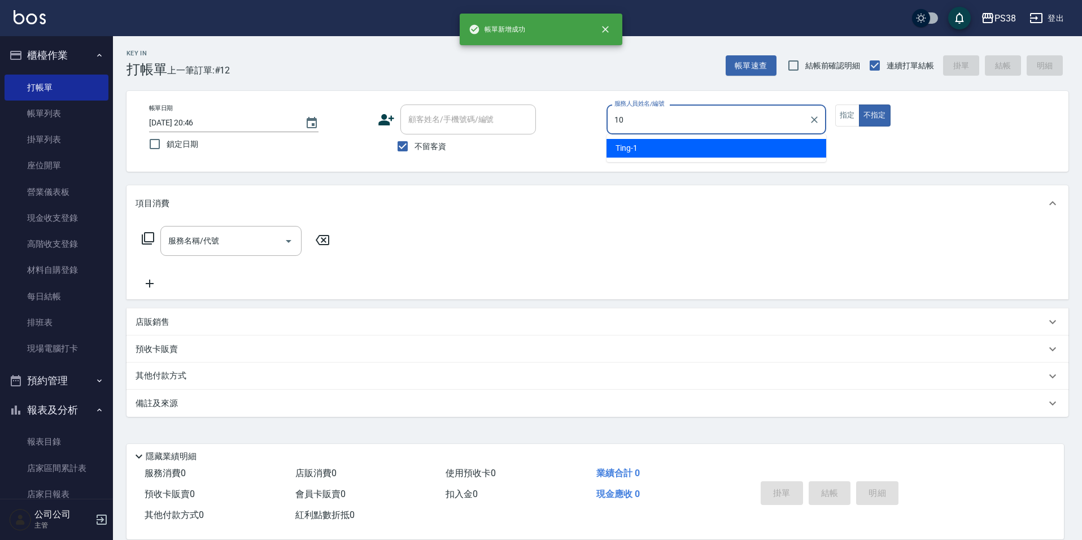
type input "Tiva-10"
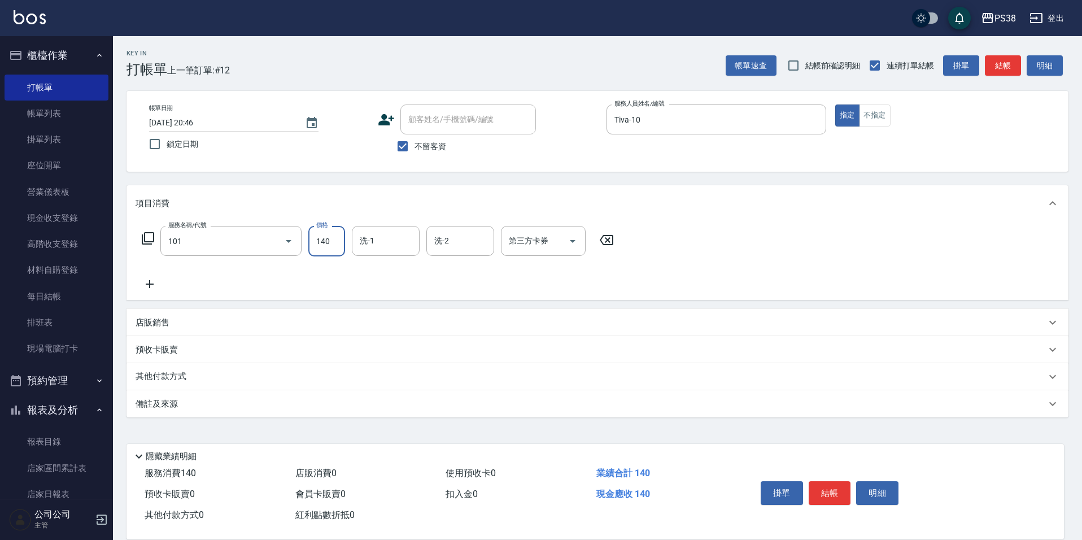
type input "洗髮(101)"
type input "泰迪-21"
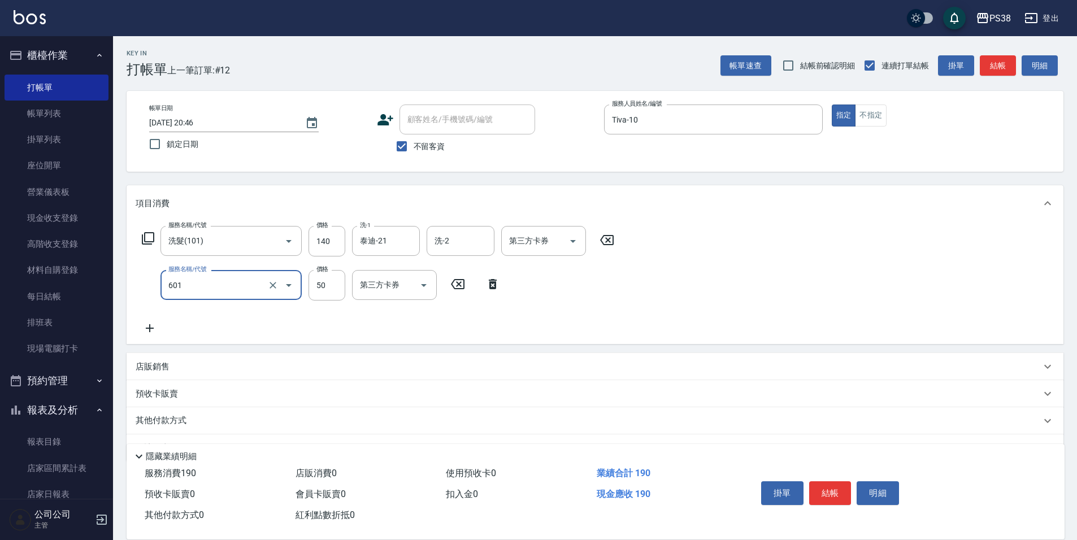
type input "精油50(601)"
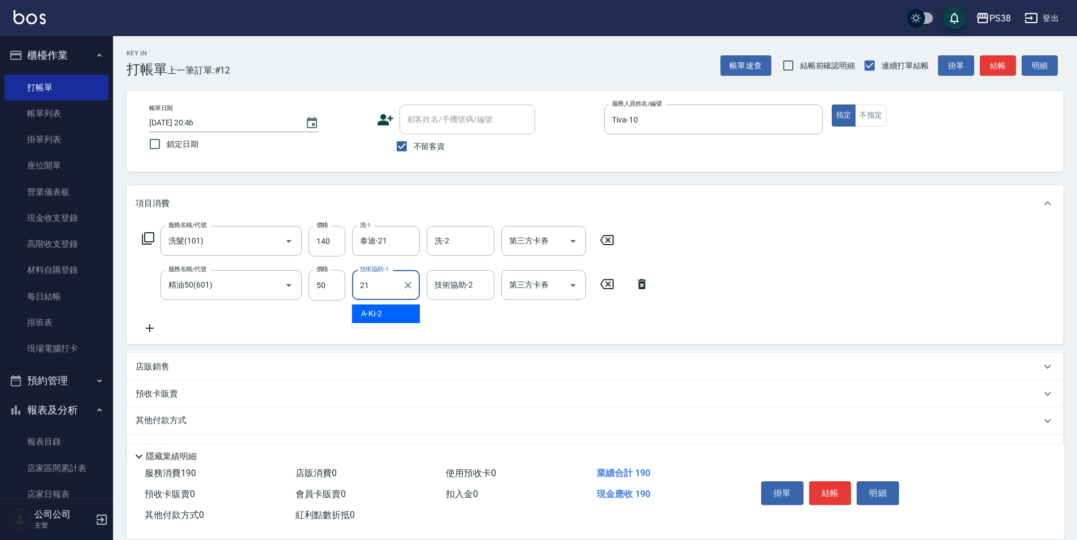
type input "泰迪-21"
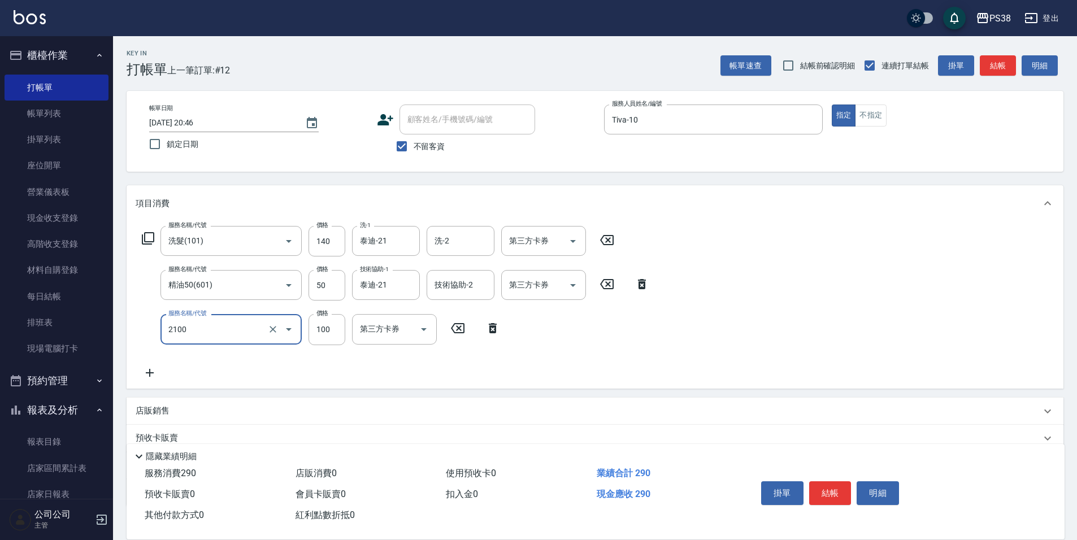
type input "剪髮與造型(任意金額)(2100)"
type input "190"
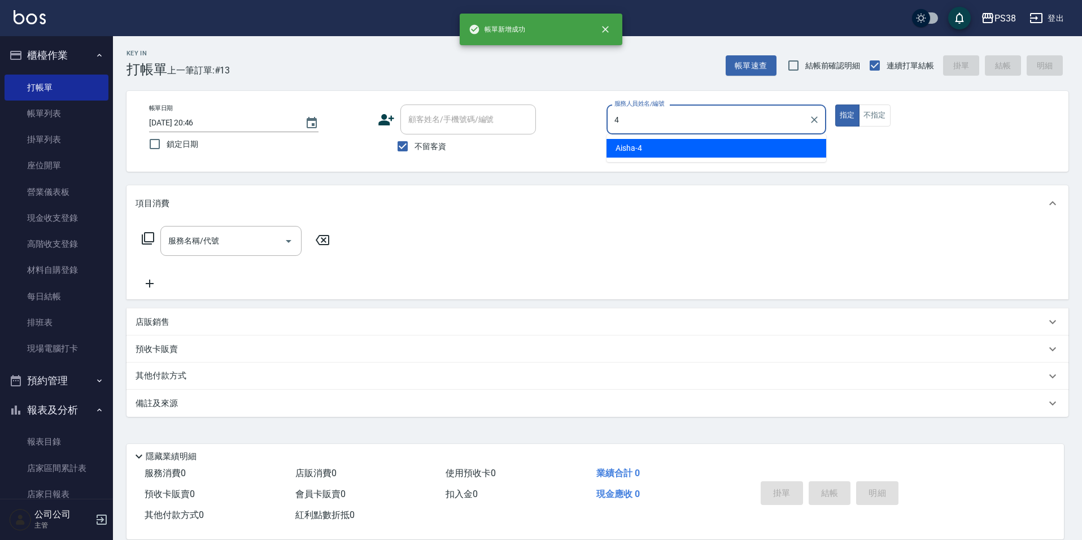
type input "Aisha-4"
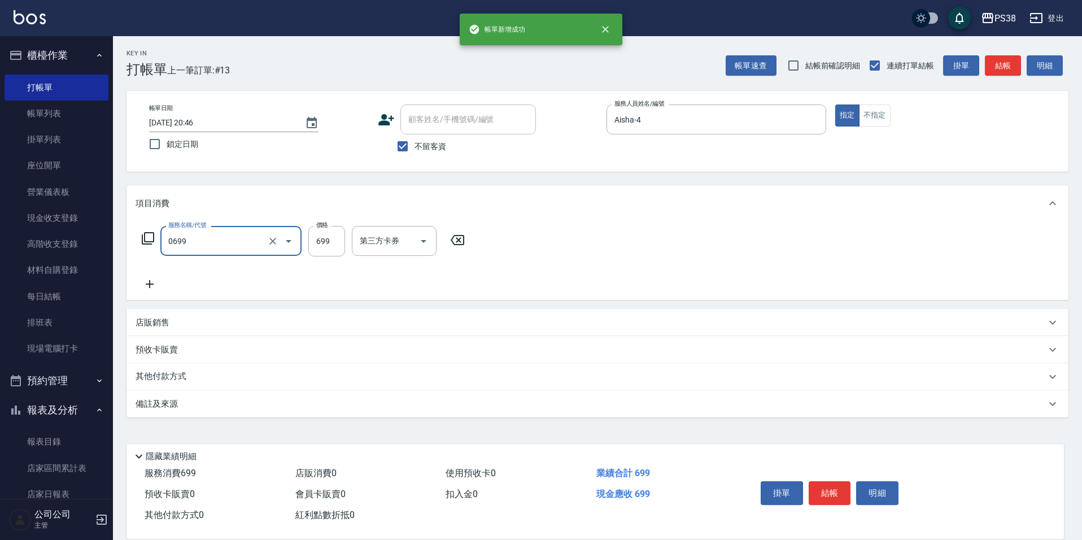
type input "spa699(0699)"
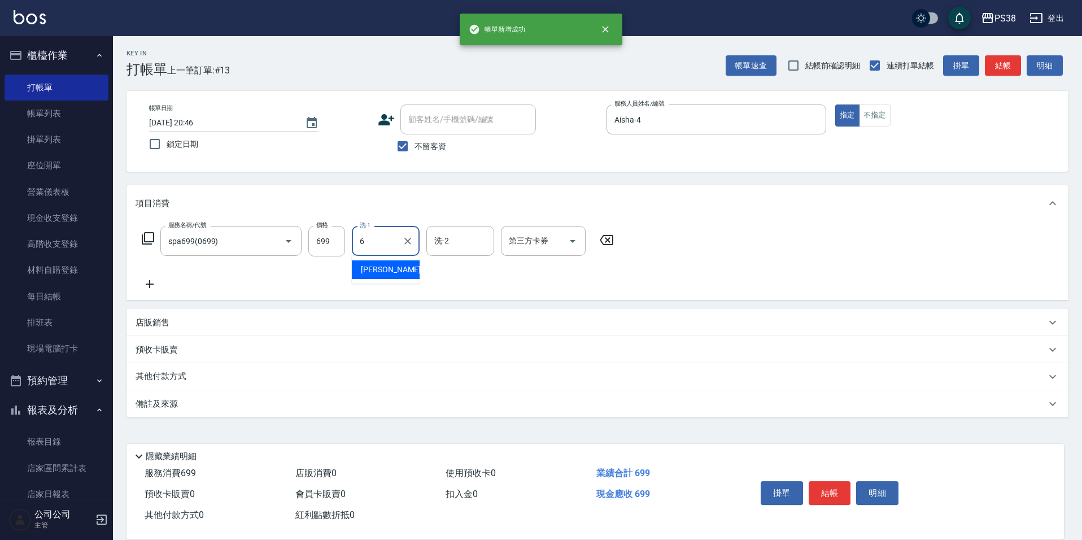
type input "[PERSON_NAME]-6"
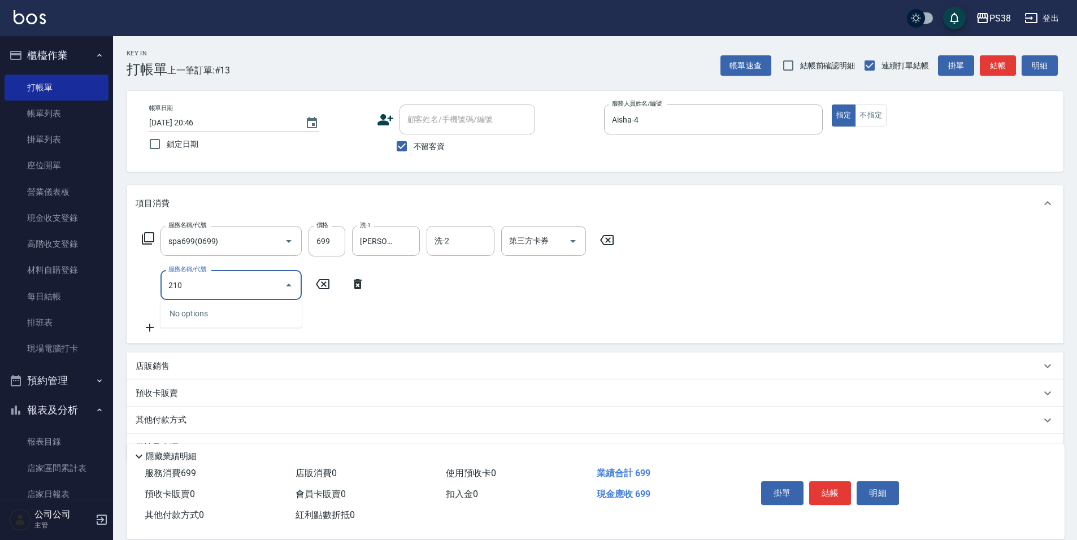
type input "2100"
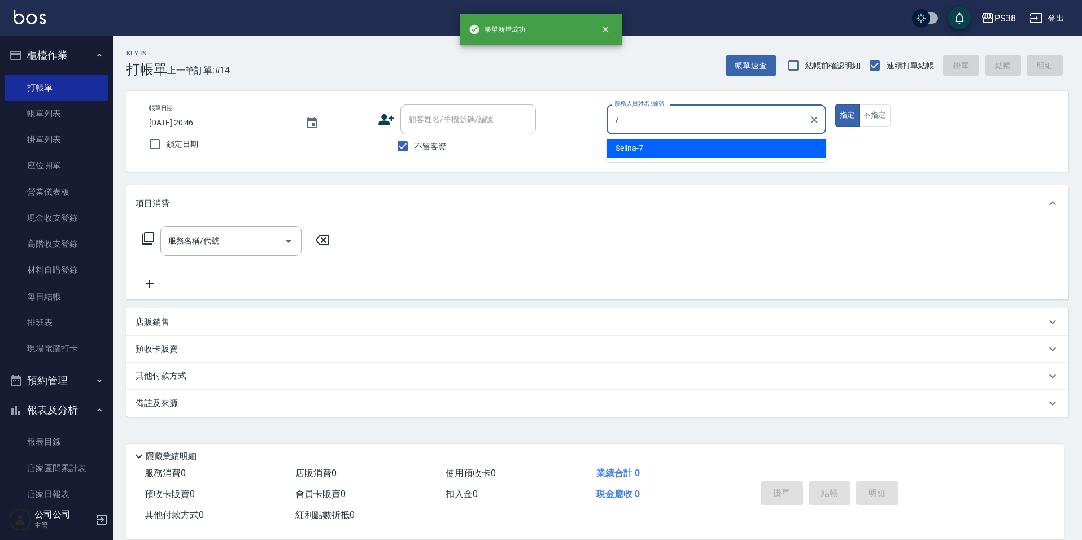
type input "Selina-7"
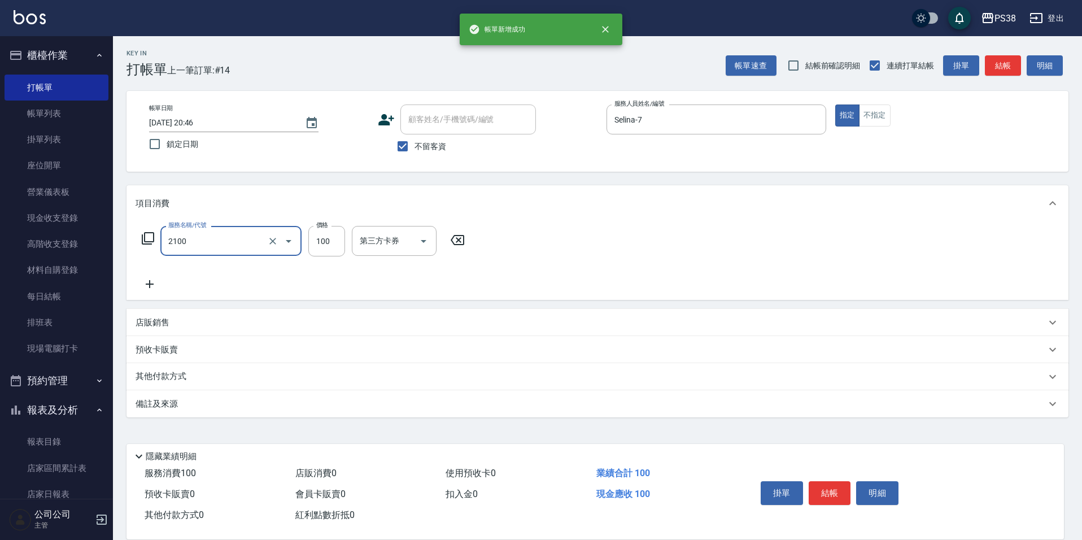
type input "剪髮與造型(任意金額)(2100)"
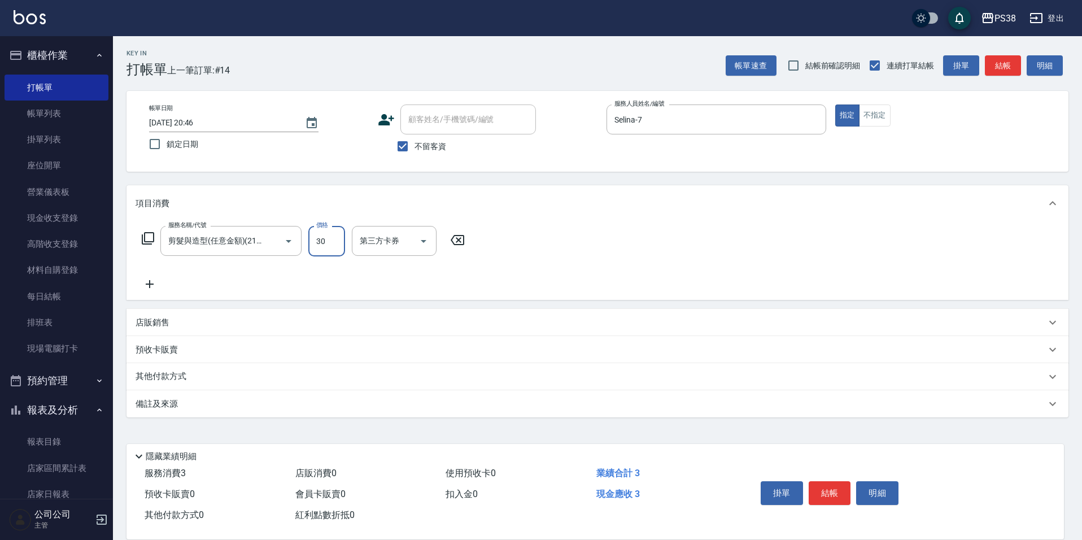
type input "300"
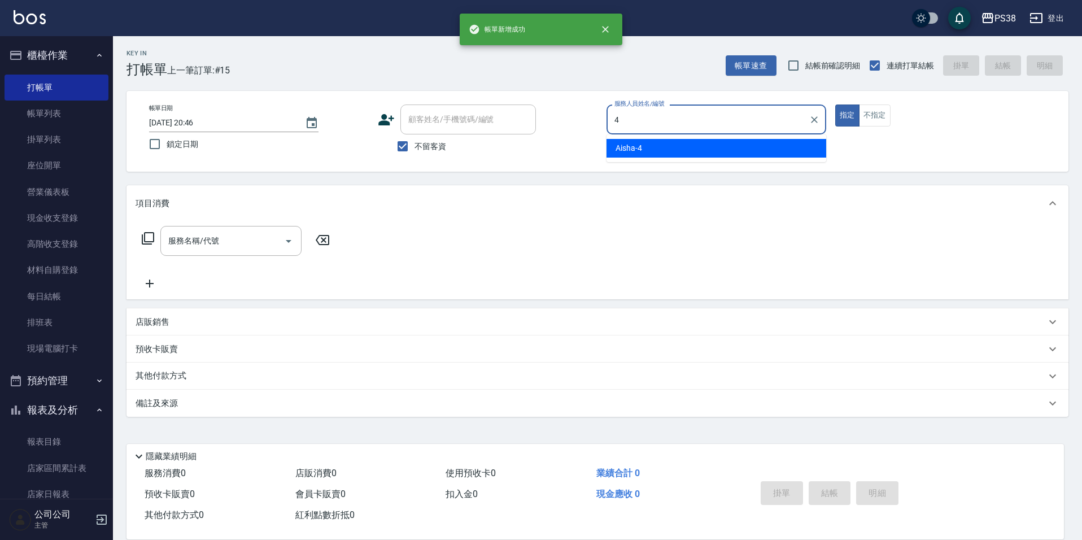
type input "Aisha-4"
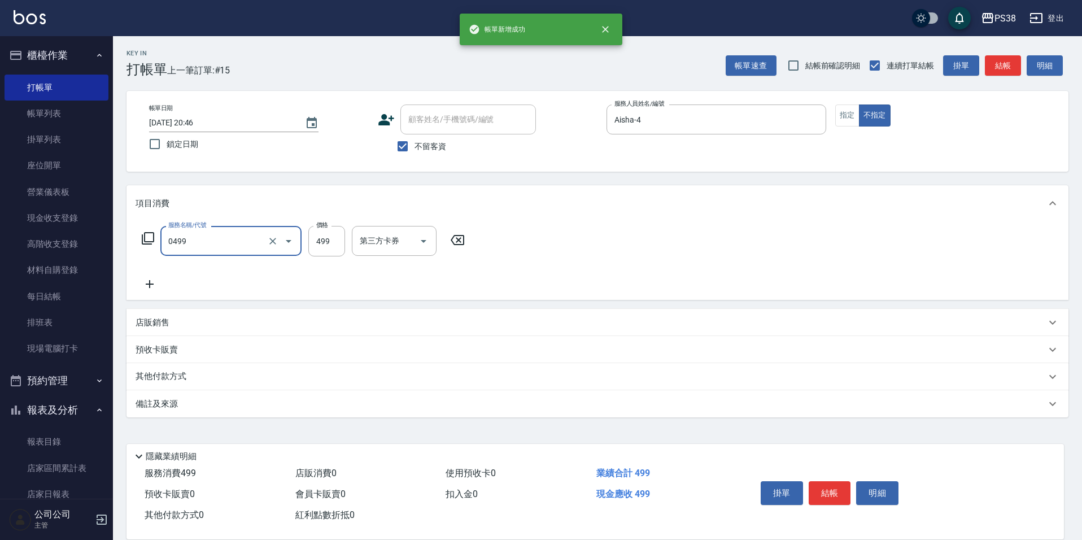
type input "spa499(0499)"
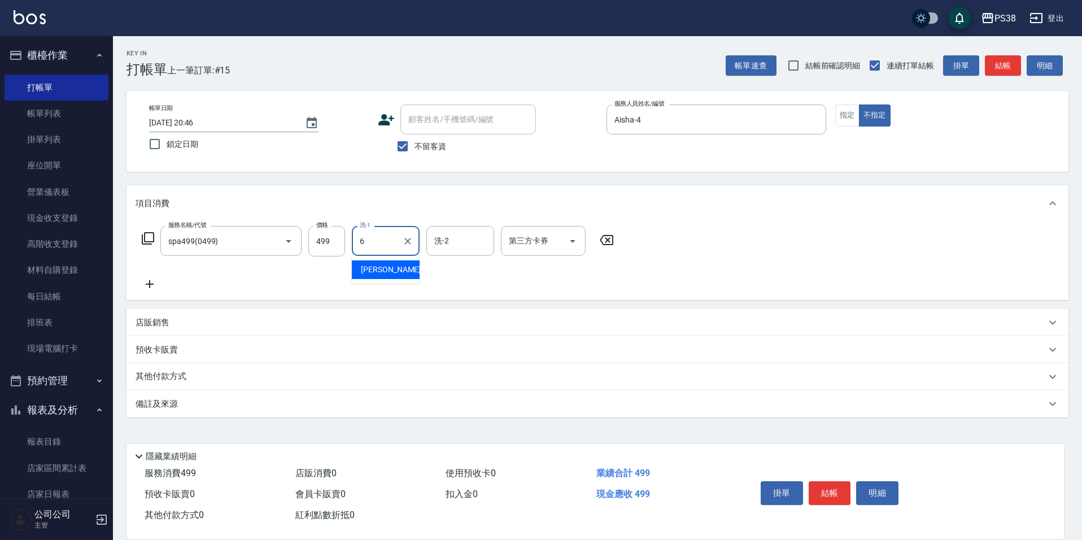
type input "[PERSON_NAME]-6"
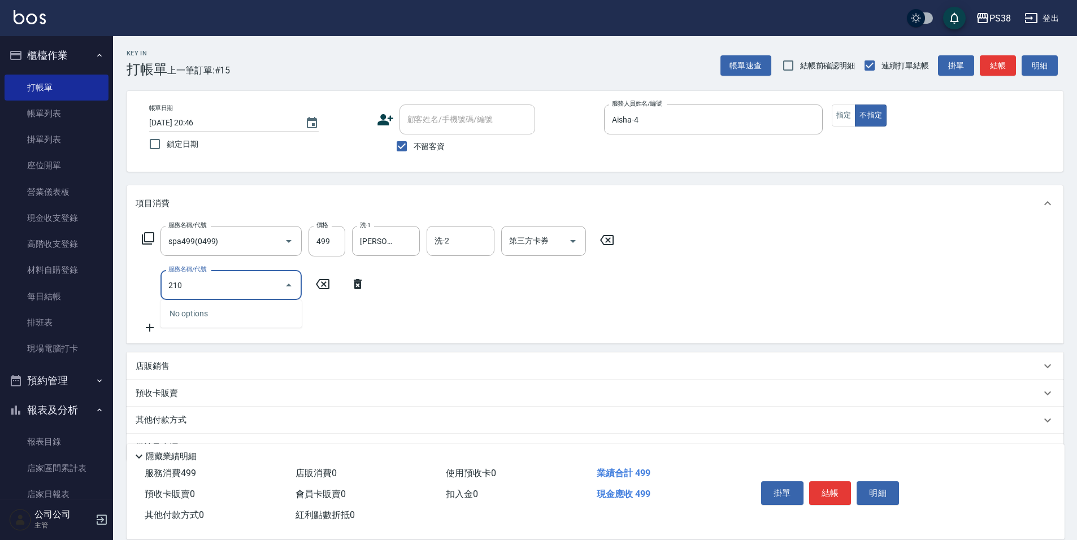
type input "2100"
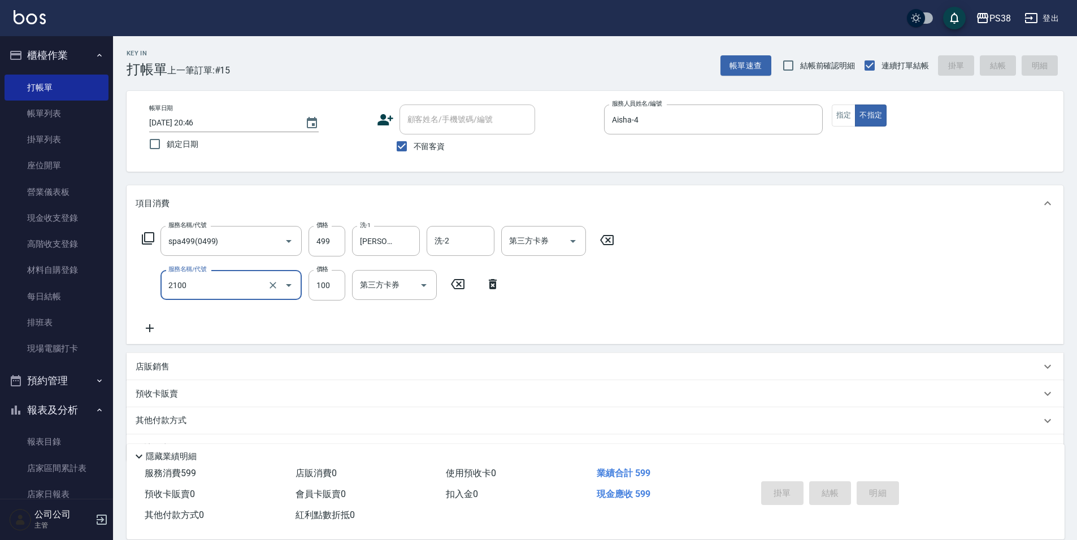
type input "[DATE] 20:47"
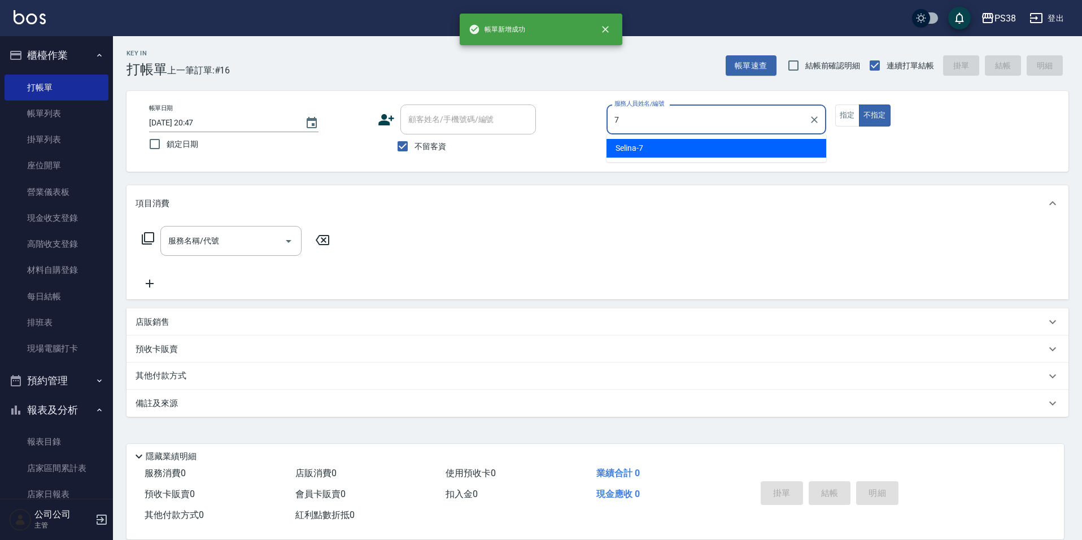
type input "Selina-7"
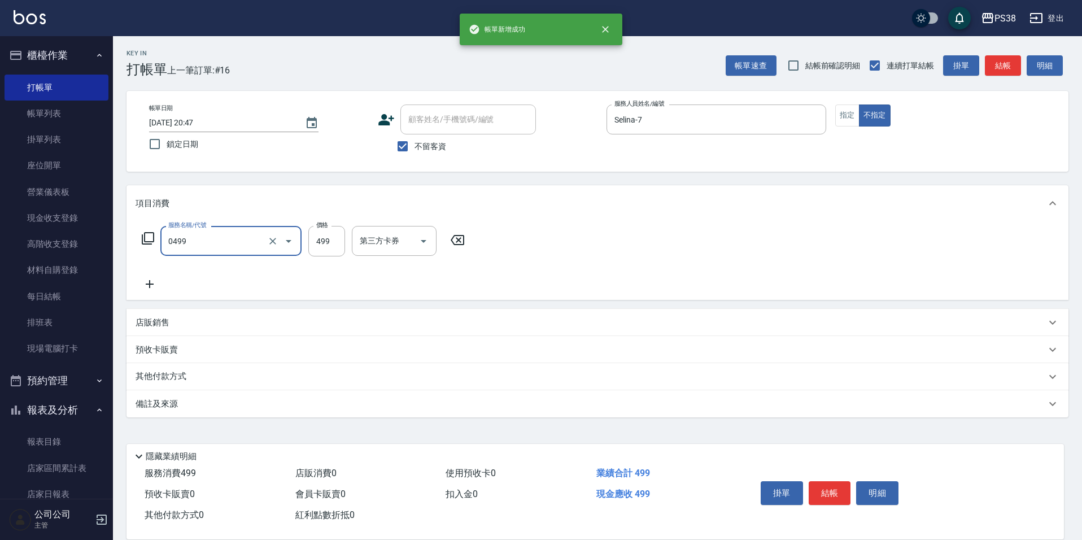
type input "spa499(0499)"
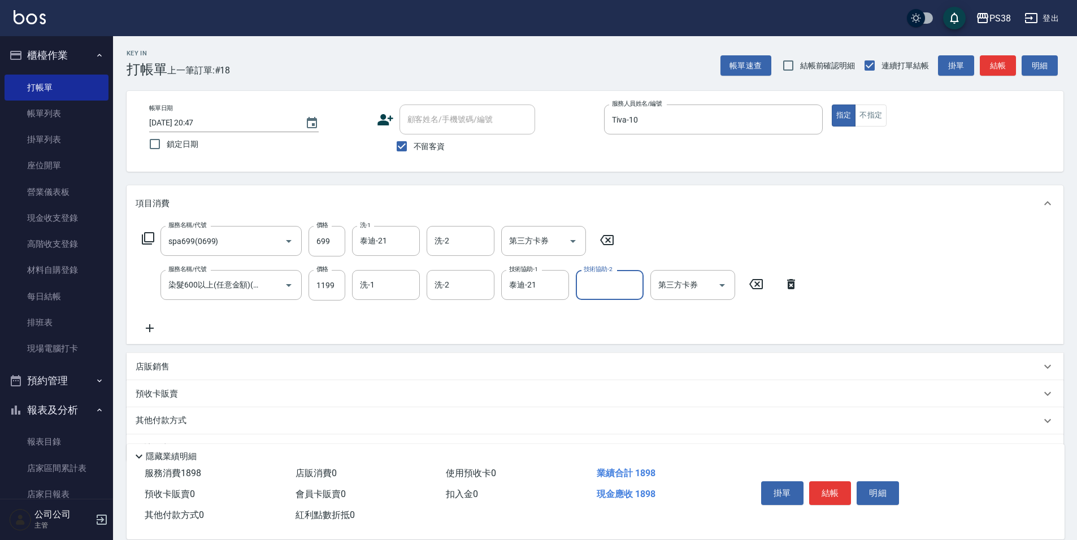
click at [168, 366] on p "店販銷售" at bounding box center [153, 367] width 34 height 12
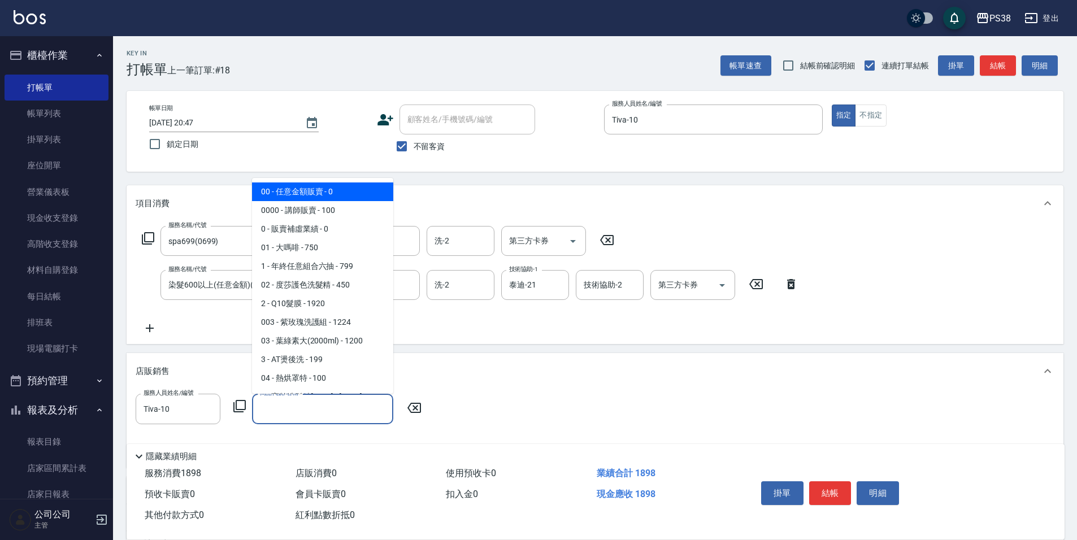
click at [314, 408] on input "商品代號/名稱" at bounding box center [322, 409] width 131 height 20
click at [332, 193] on span "00 - 任意金額販賣 - 0" at bounding box center [322, 191] width 141 height 19
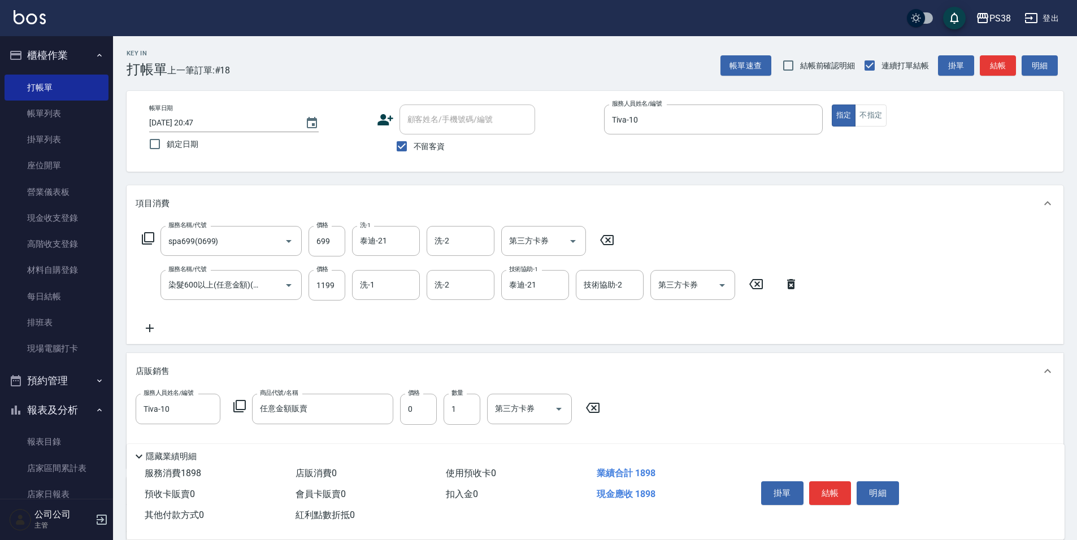
click at [427, 426] on div "服務人員姓名/編號 Tiva-10 服務人員姓名/編號 商品代號/名稱 任意金額販賣 商品代號/名稱 價格 0 價格 數量 1 數量 第三方卡券 第三方卡券" at bounding box center [595, 426] width 919 height 65
click at [425, 417] on input "0" at bounding box center [418, 409] width 37 height 31
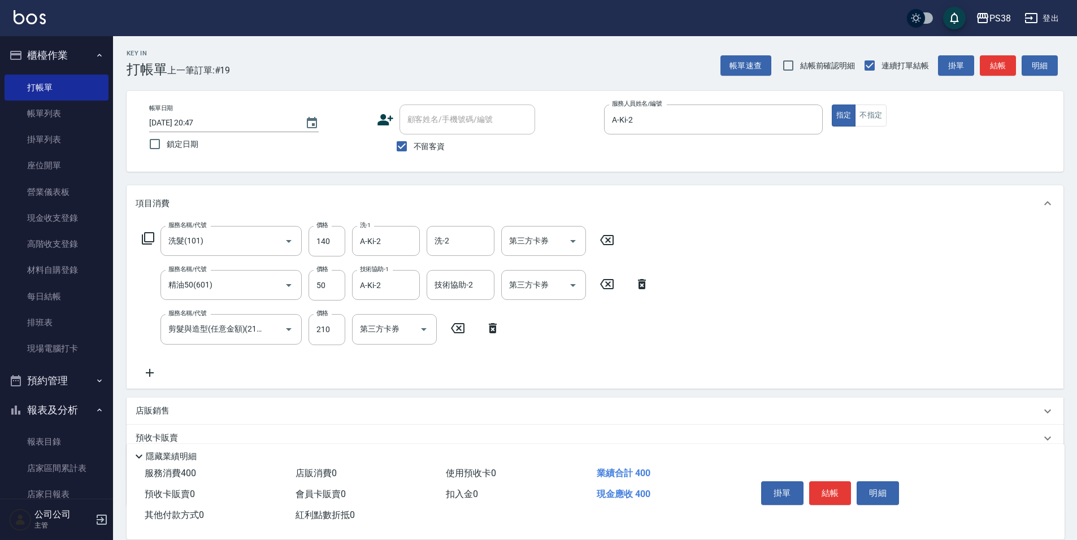
click at [346, 359] on div "服務名稱/代號 洗髮(101) 服務名稱/代號 價格 140 價格 洗-1 A-Ki-2 洗-1 洗-2 洗-2 第三方卡券 第三方卡券 服務名稱/代號 精油…" at bounding box center [396, 302] width 520 height 153
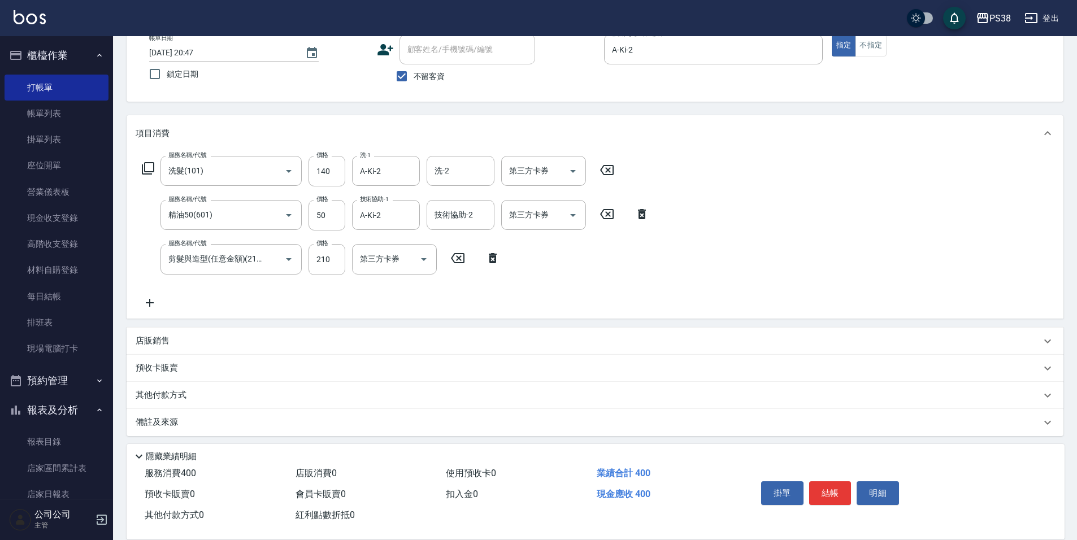
scroll to position [75, 0]
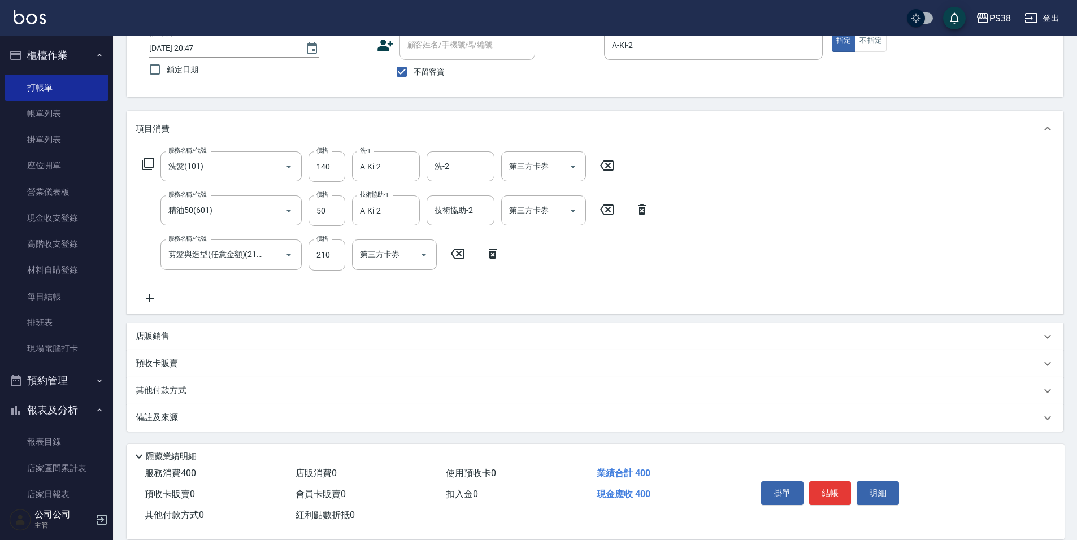
click at [142, 327] on div "店販銷售" at bounding box center [595, 336] width 937 height 27
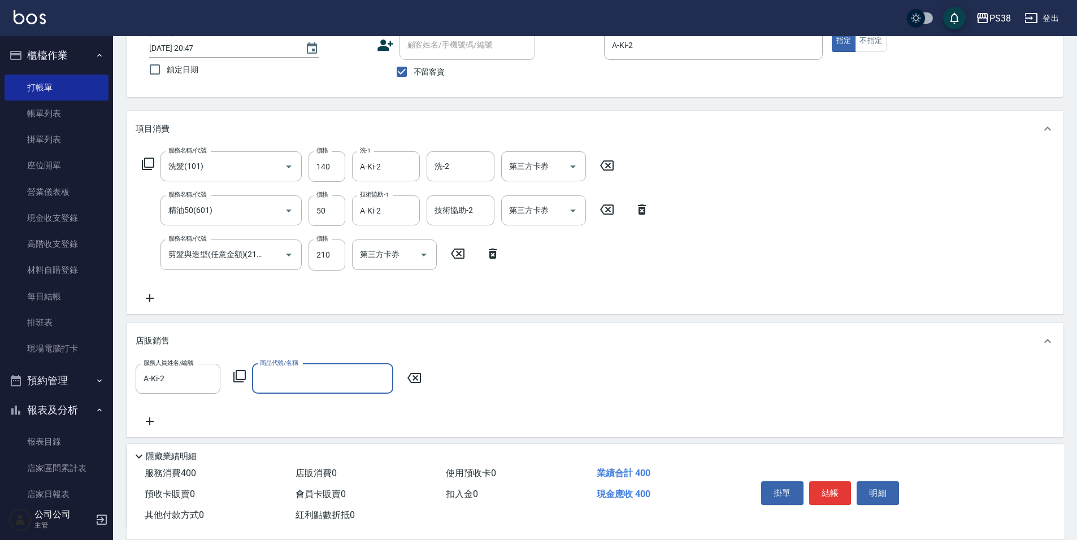
click at [269, 392] on div "商品代號/名稱" at bounding box center [322, 379] width 141 height 30
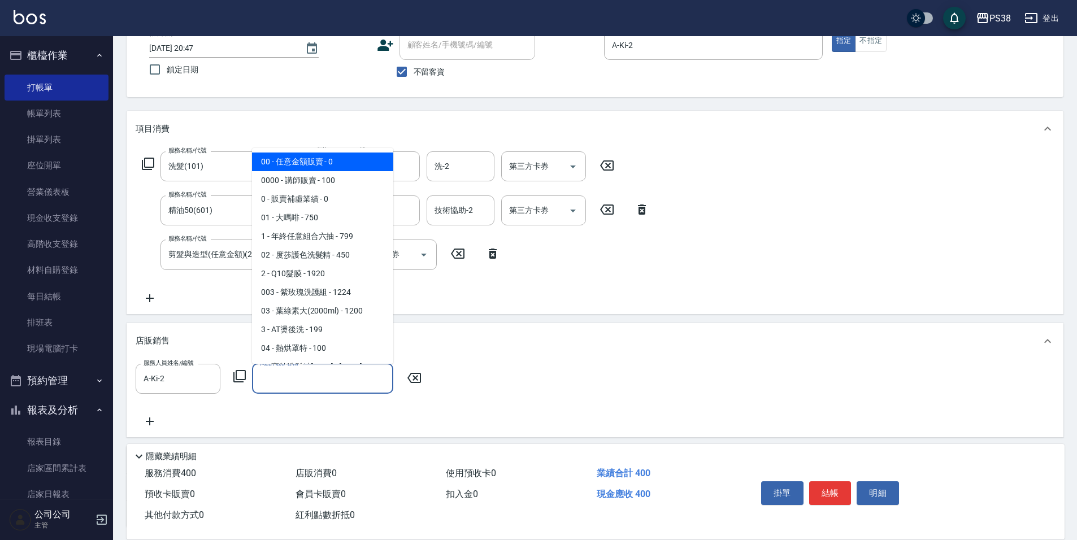
click at [303, 159] on span "00 - 任意金額販賣 - 0" at bounding box center [322, 162] width 141 height 19
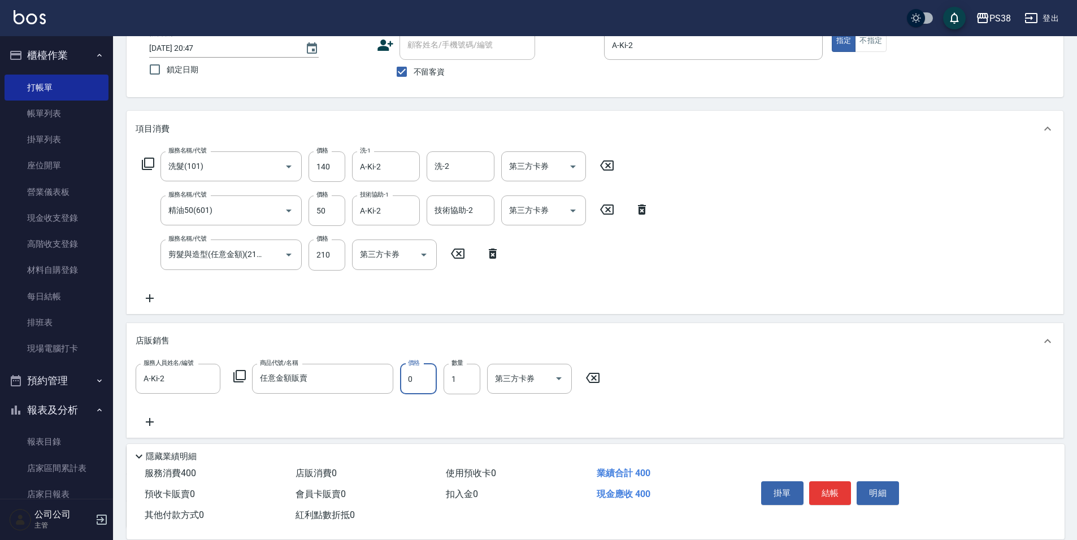
click at [428, 376] on input "0" at bounding box center [418, 379] width 37 height 31
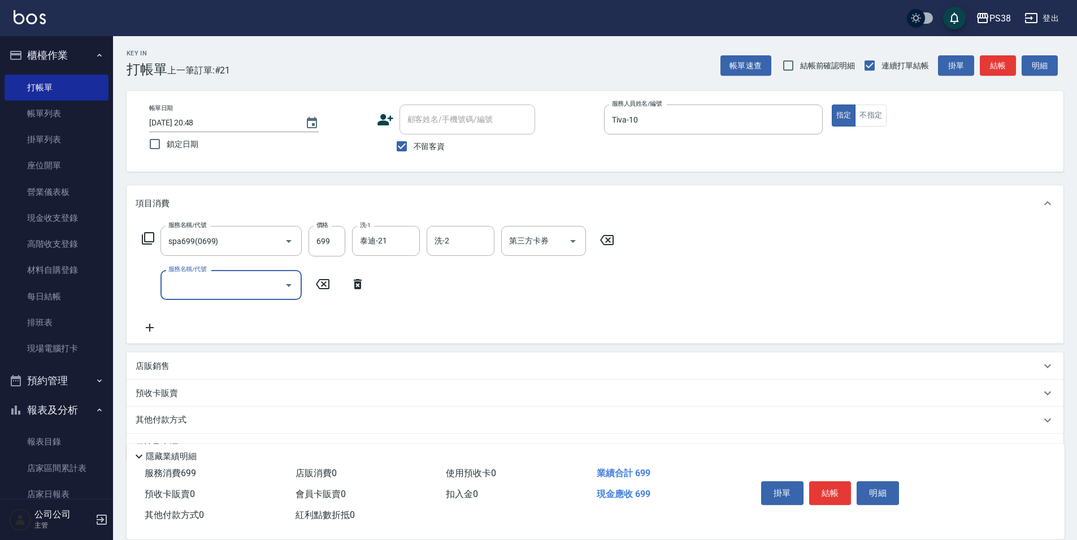
click at [353, 282] on icon at bounding box center [357, 284] width 28 height 14
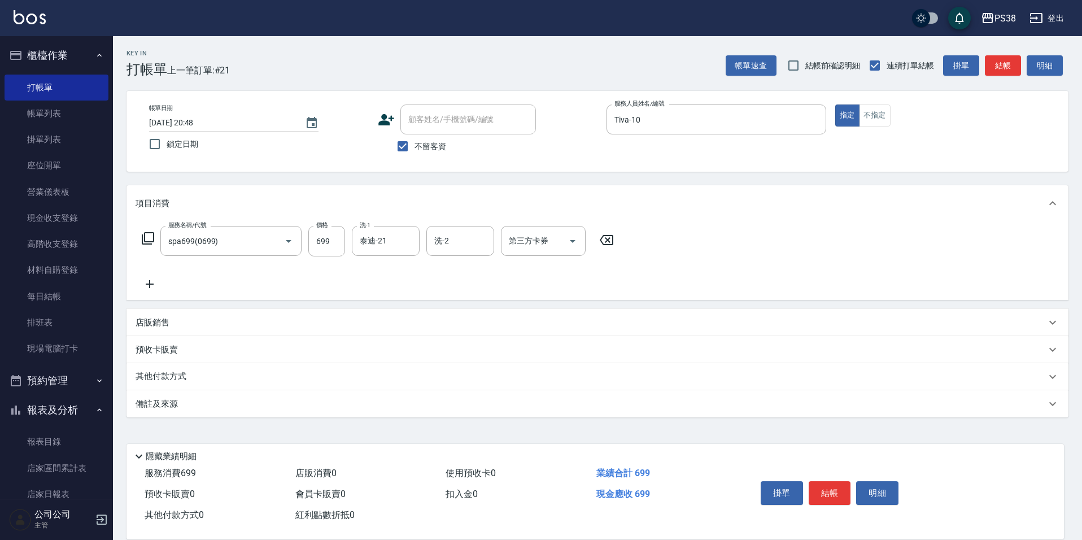
click at [167, 318] on p "店販銷售" at bounding box center [153, 323] width 34 height 12
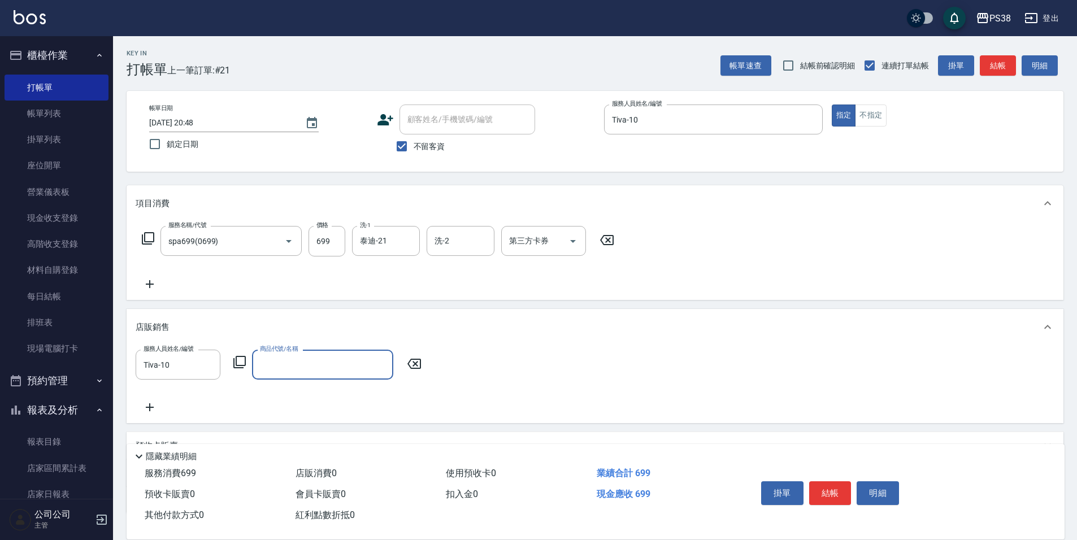
click at [263, 355] on input "商品代號/名稱" at bounding box center [322, 365] width 131 height 20
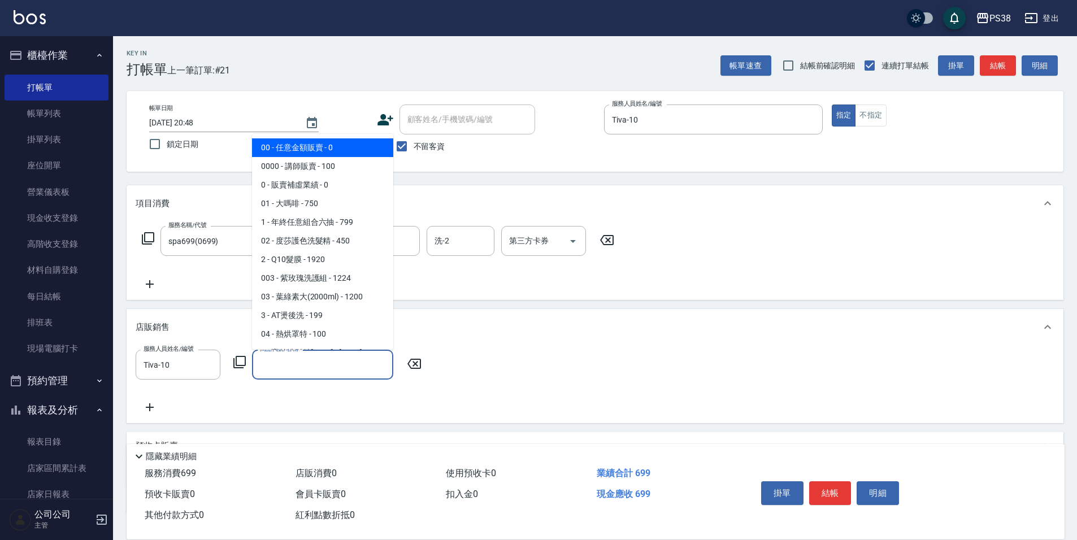
click at [298, 145] on span "00 - 任意金額販賣 - 0" at bounding box center [322, 147] width 141 height 19
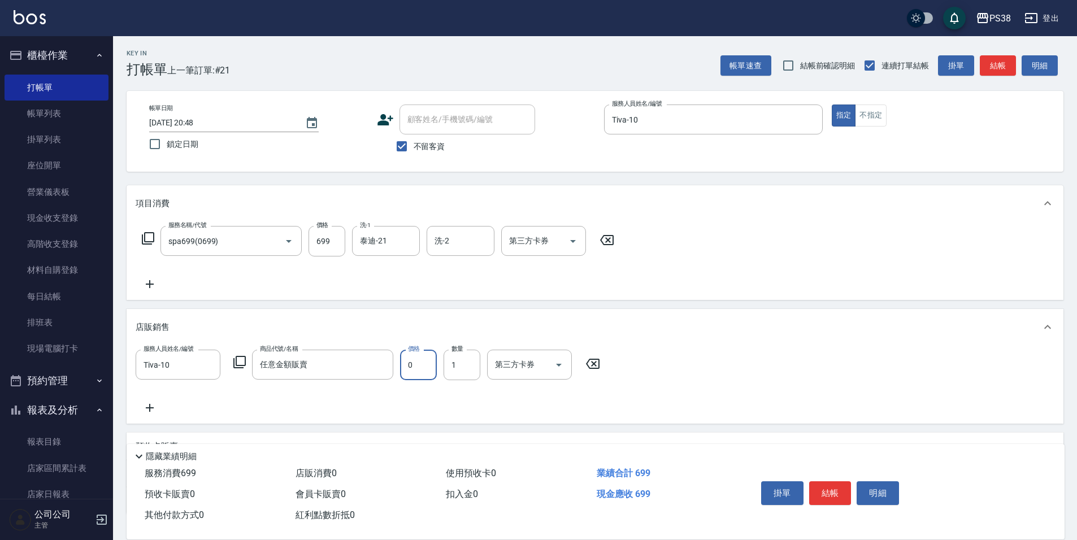
click at [423, 378] on input "0" at bounding box center [418, 365] width 37 height 31
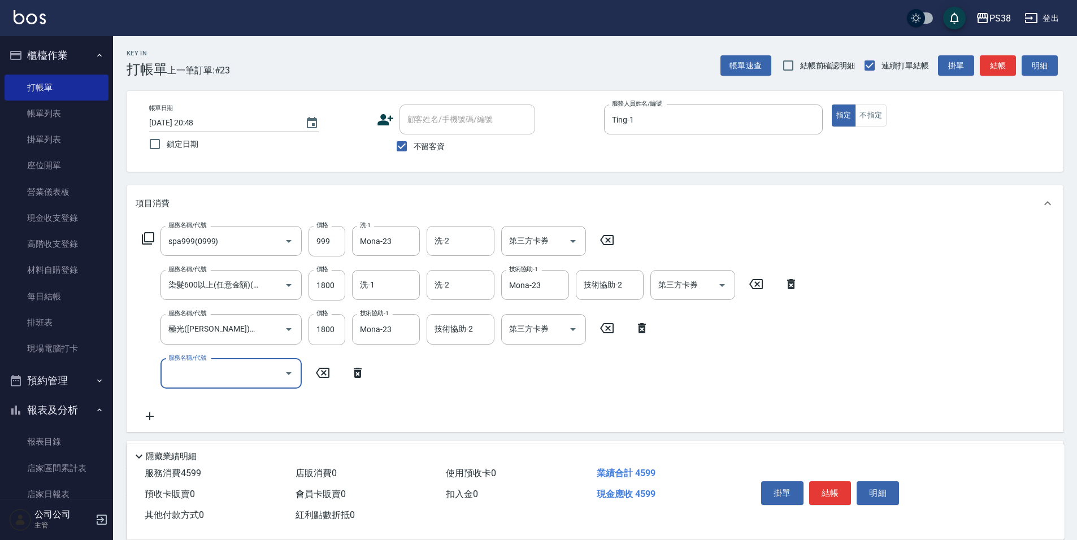
click at [220, 360] on div "服務名稱/代號" at bounding box center [230, 374] width 141 height 30
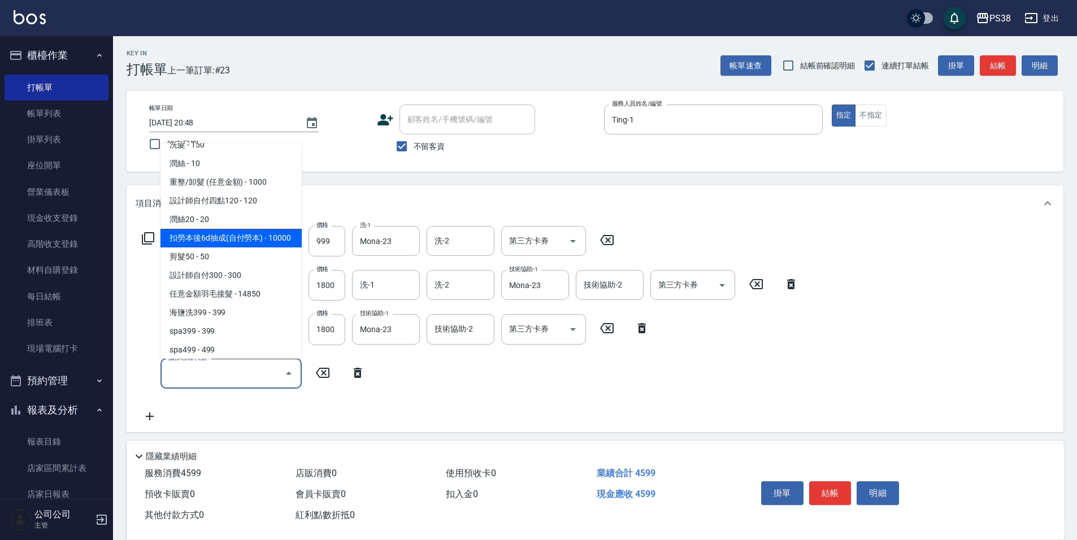
scroll to position [113, 0]
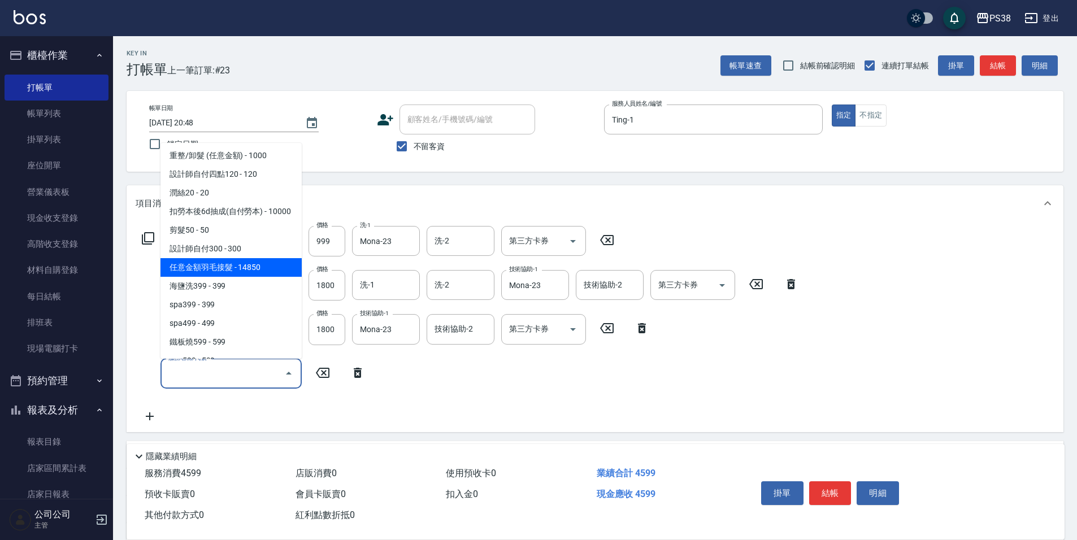
click at [259, 275] on span "任意金額羽毛接髮 - 14850" at bounding box center [230, 267] width 141 height 19
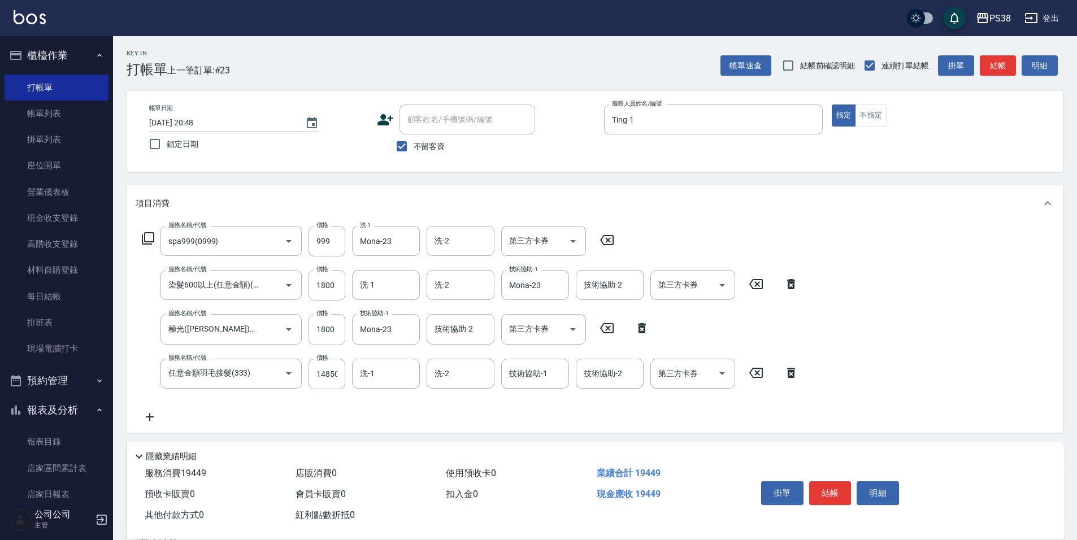
click at [343, 390] on div "服務名稱/代號 spa999(0999) 服務名稱/代號 價格 999 價格 洗-1 Mona-23 洗-1 洗-2 洗-2 第三方卡券 第三方卡券 服務名稱…" at bounding box center [470, 325] width 669 height 198
click at [337, 377] on input "14850" at bounding box center [326, 374] width 37 height 31
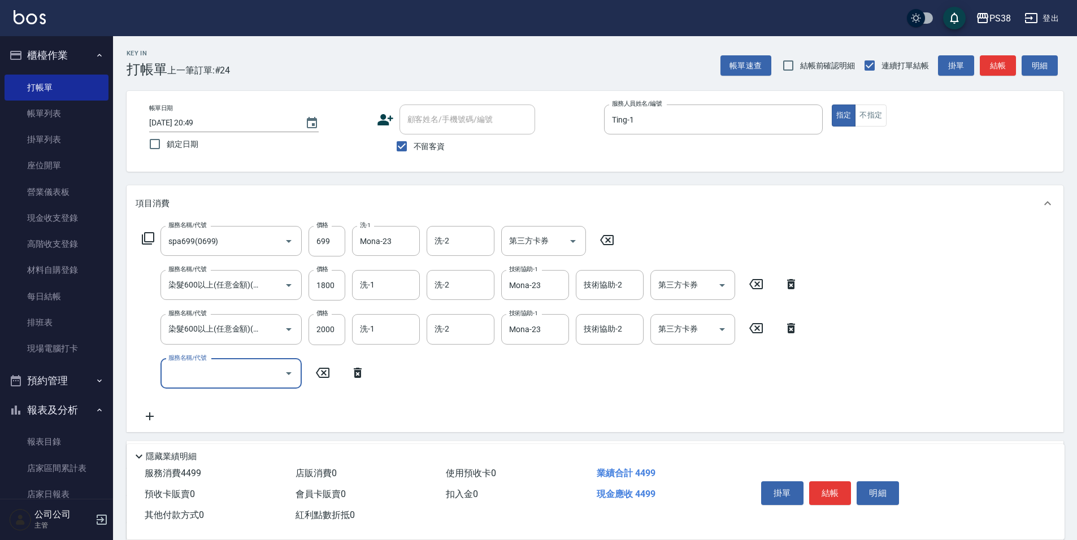
scroll to position [0, 0]
click at [261, 369] on input "服務名稱/代號" at bounding box center [223, 374] width 114 height 20
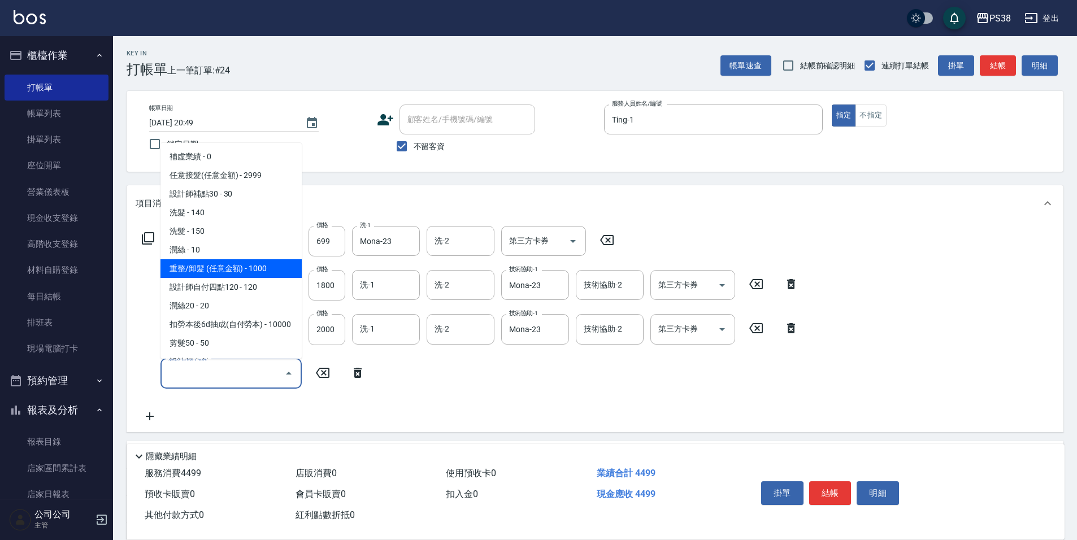
click at [244, 267] on span "重整/卸髮 (任意金額) - 1000" at bounding box center [230, 268] width 141 height 19
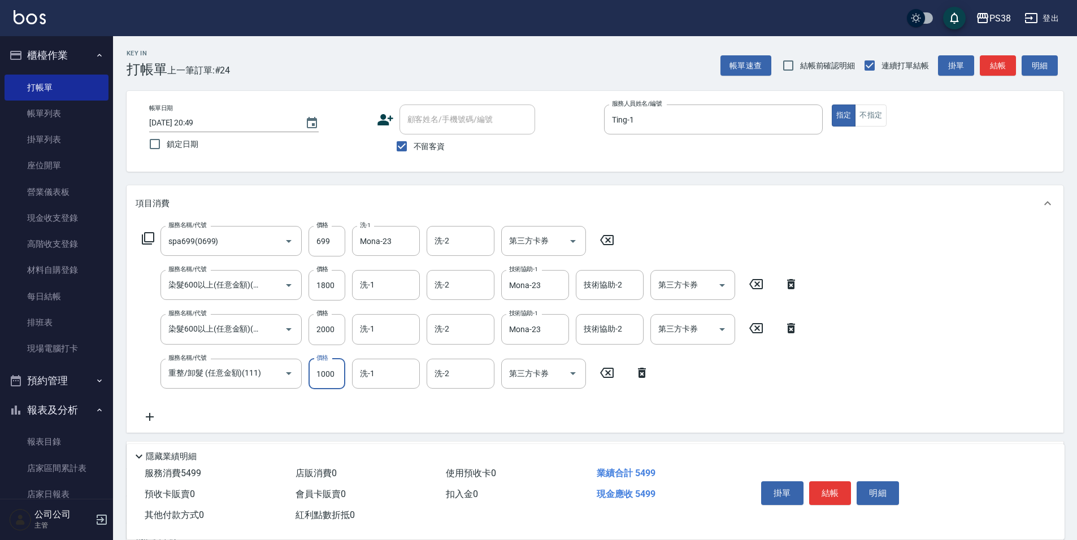
click at [319, 378] on input "1000" at bounding box center [326, 374] width 37 height 31
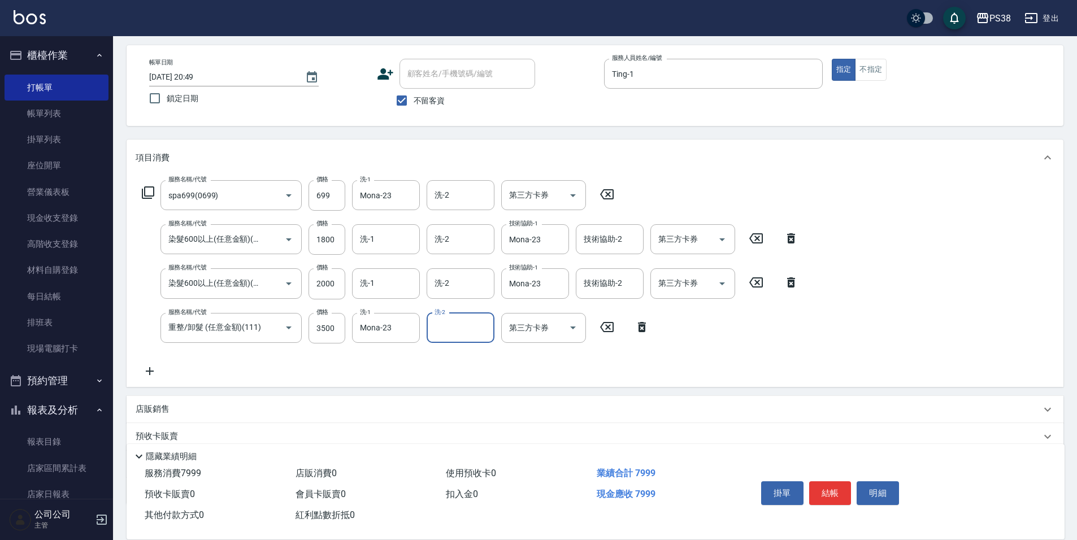
scroll to position [113, 0]
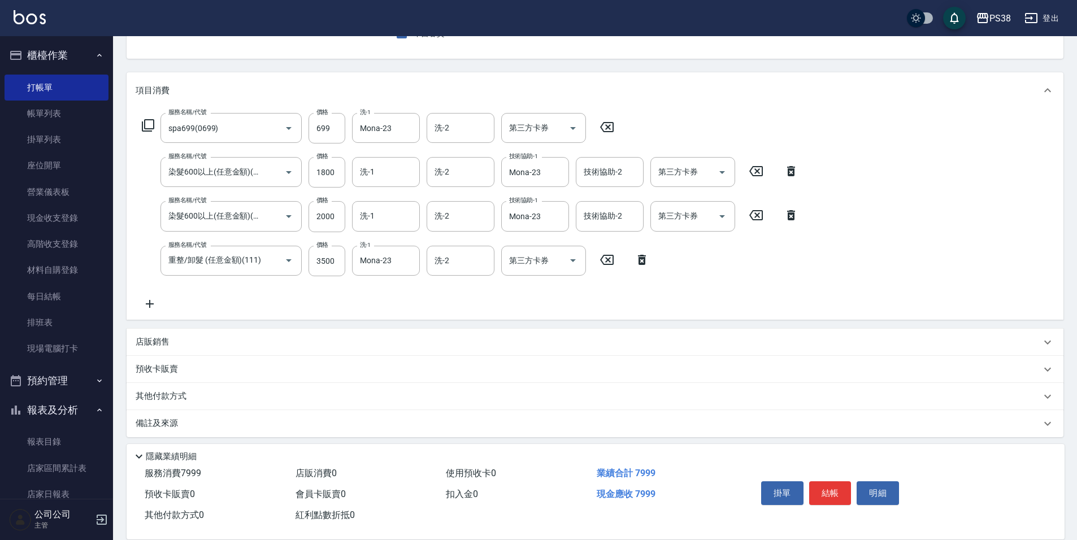
click at [158, 337] on p "店販銷售" at bounding box center [153, 342] width 34 height 12
click at [324, 382] on input "商品代號/名稱" at bounding box center [322, 385] width 131 height 20
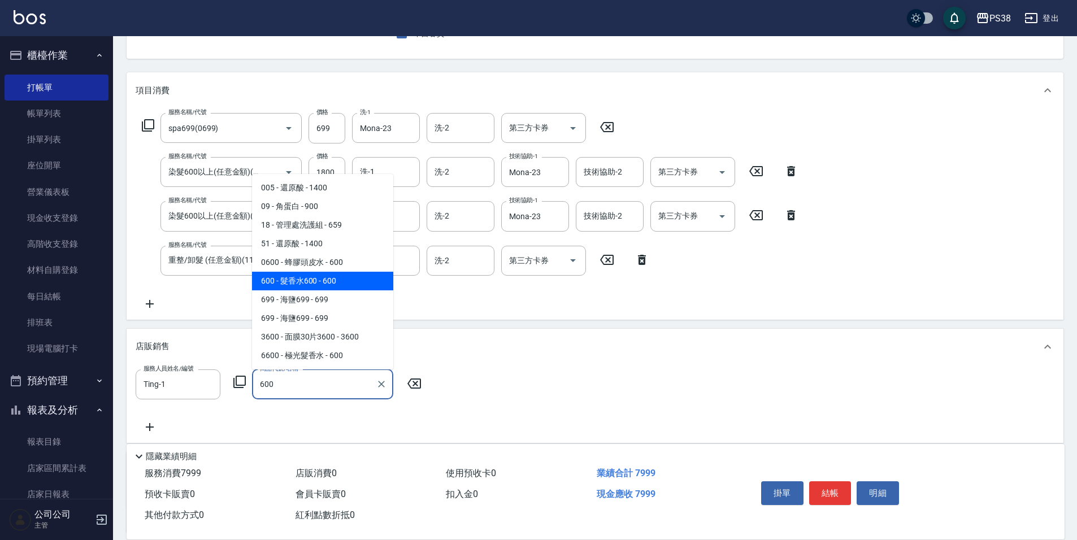
click at [317, 275] on span "600 - 髮香水600 - 600" at bounding box center [322, 281] width 141 height 19
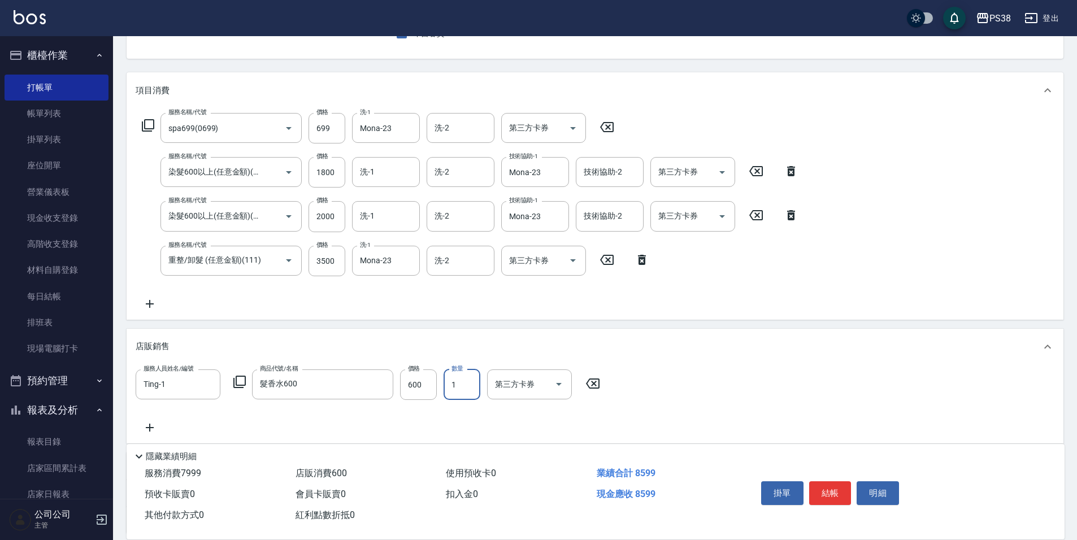
click at [478, 388] on input "1" at bounding box center [461, 384] width 37 height 31
click at [158, 421] on icon at bounding box center [150, 428] width 28 height 14
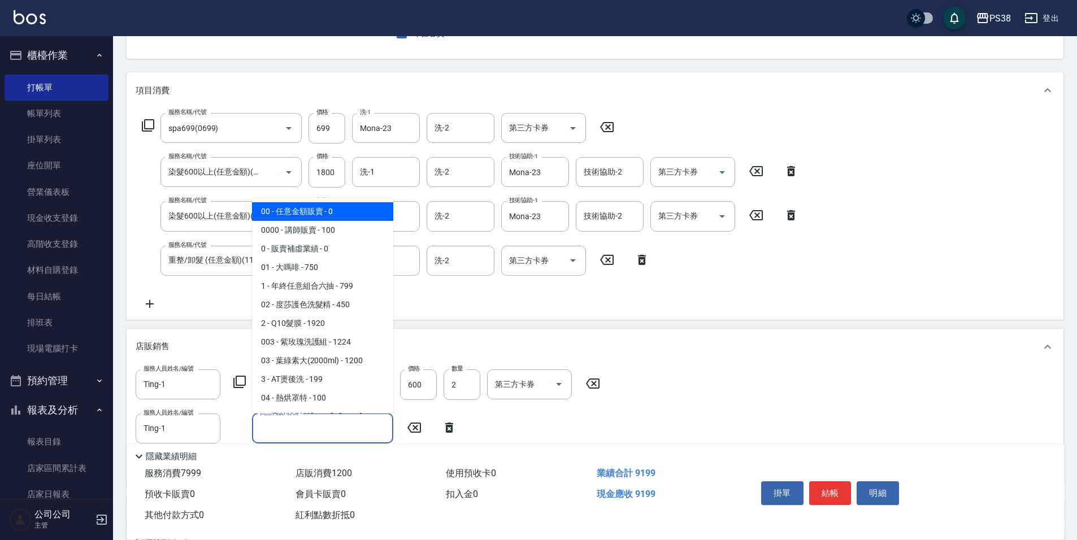
click at [272, 427] on input "商品代號/名稱" at bounding box center [322, 429] width 131 height 20
click at [365, 229] on span "0000 - 講師販賣 - 100" at bounding box center [322, 230] width 141 height 19
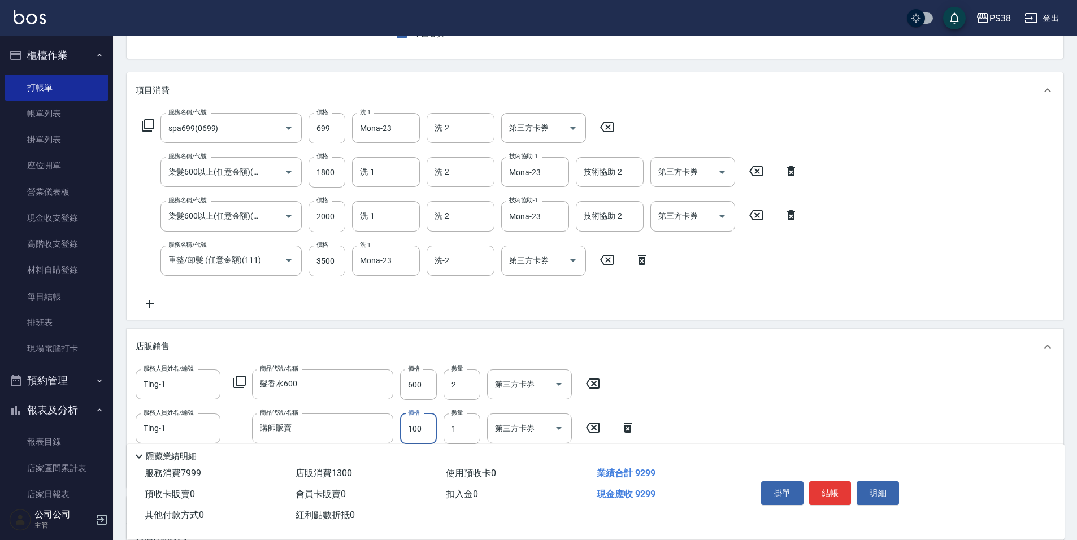
click at [427, 424] on input "100" at bounding box center [418, 429] width 37 height 31
click at [668, 401] on div "服務人員姓名/編號 Ting-1 服務人員姓名/編號 商品代號/名稱 髮香水600 商品代號/名稱 價格 600 價格 數量 2 數量 第三方卡券 第三方卡券…" at bounding box center [595, 423] width 919 height 109
click at [157, 297] on icon at bounding box center [150, 304] width 28 height 14
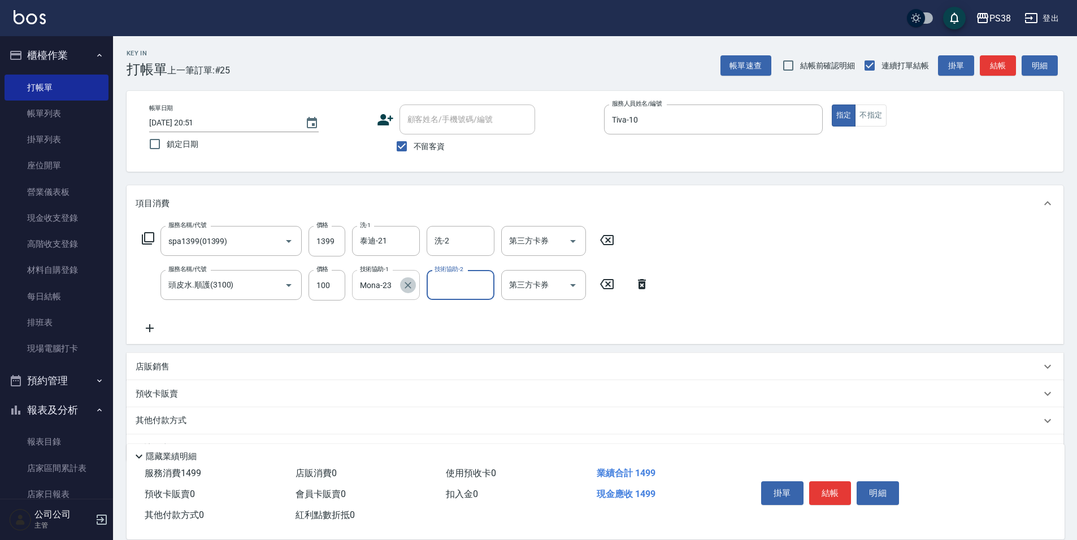
click at [407, 290] on icon "Clear" at bounding box center [407, 285] width 11 height 11
click at [144, 332] on icon at bounding box center [150, 328] width 28 height 14
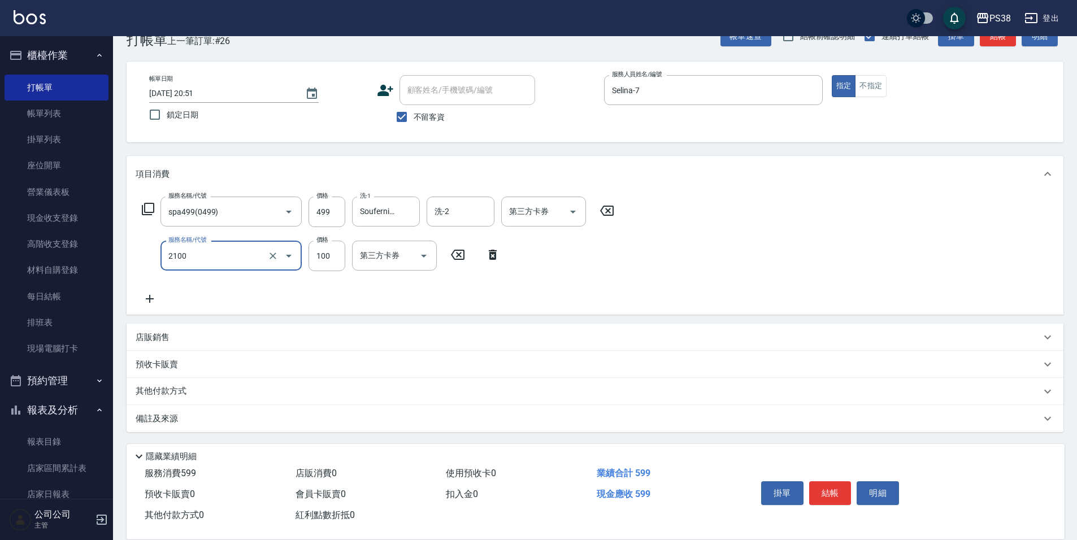
scroll to position [30, 0]
click at [180, 336] on div "店販銷售" at bounding box center [588, 337] width 905 height 12
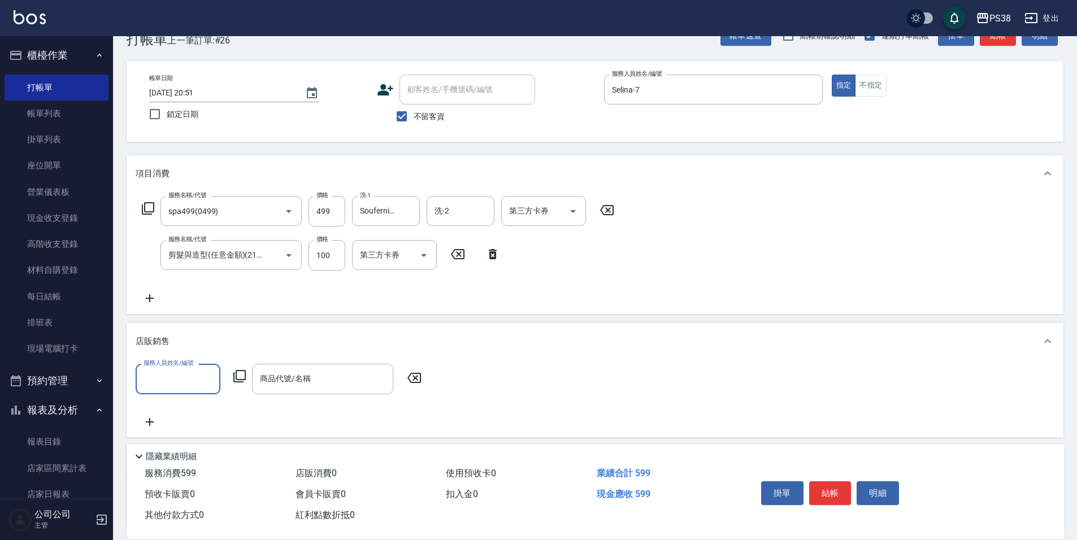
scroll to position [0, 0]
click at [313, 378] on input "商品代號/名稱" at bounding box center [322, 379] width 131 height 20
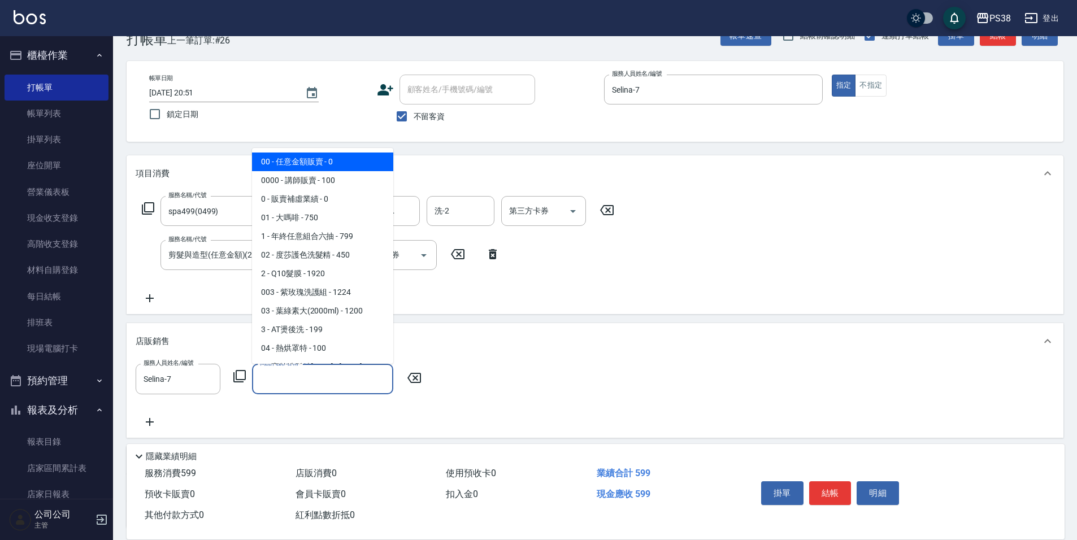
click at [288, 164] on span "00 - 任意金額販賣 - 0" at bounding box center [322, 162] width 141 height 19
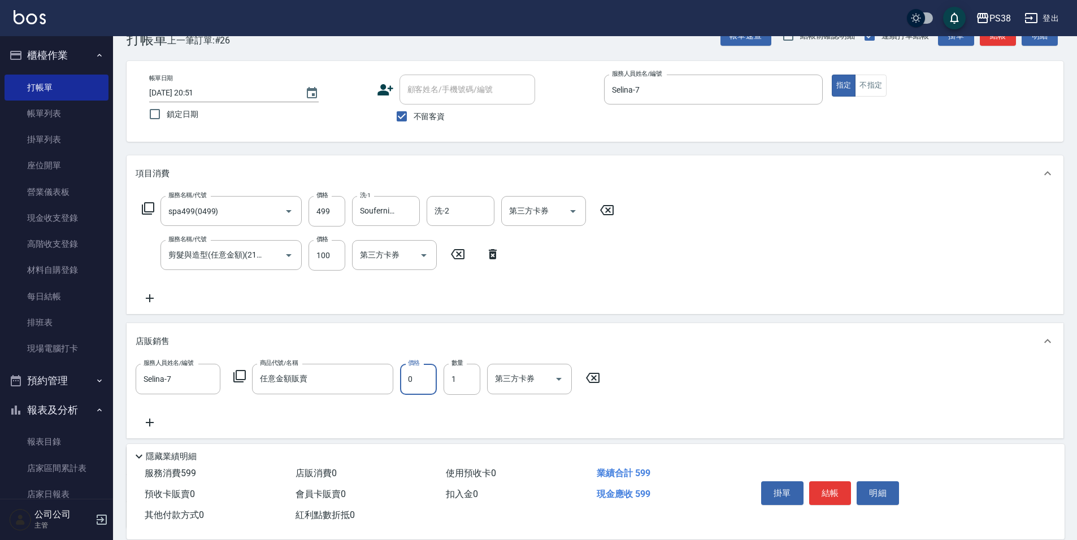
click at [405, 379] on input "0" at bounding box center [418, 379] width 37 height 31
click at [384, 381] on icon "Clear" at bounding box center [381, 379] width 7 height 7
click at [331, 384] on input "商品代號/名稱" at bounding box center [322, 379] width 131 height 20
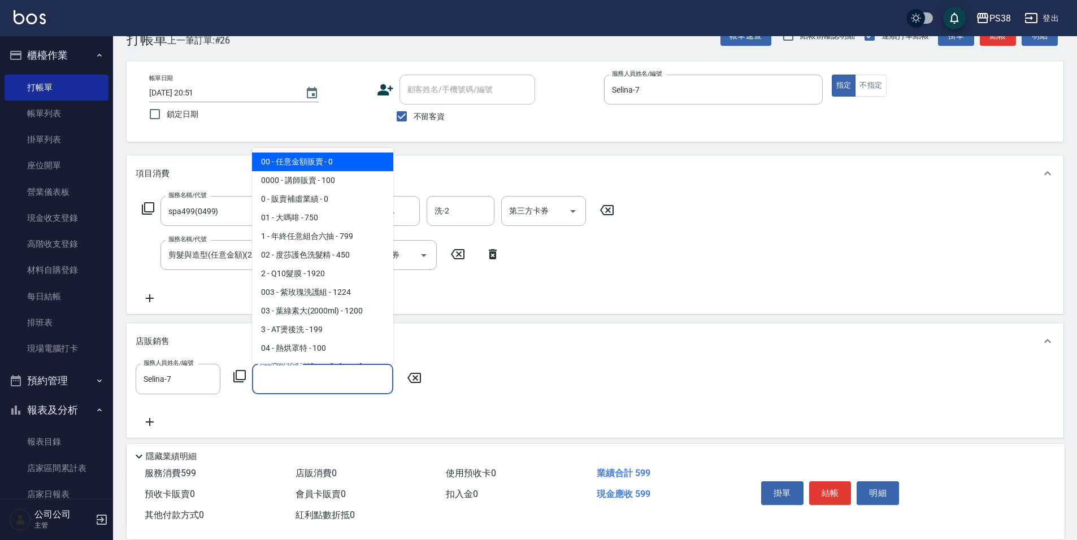
click at [327, 164] on span "00 - 任意金額販賣 - 0" at bounding box center [322, 162] width 141 height 19
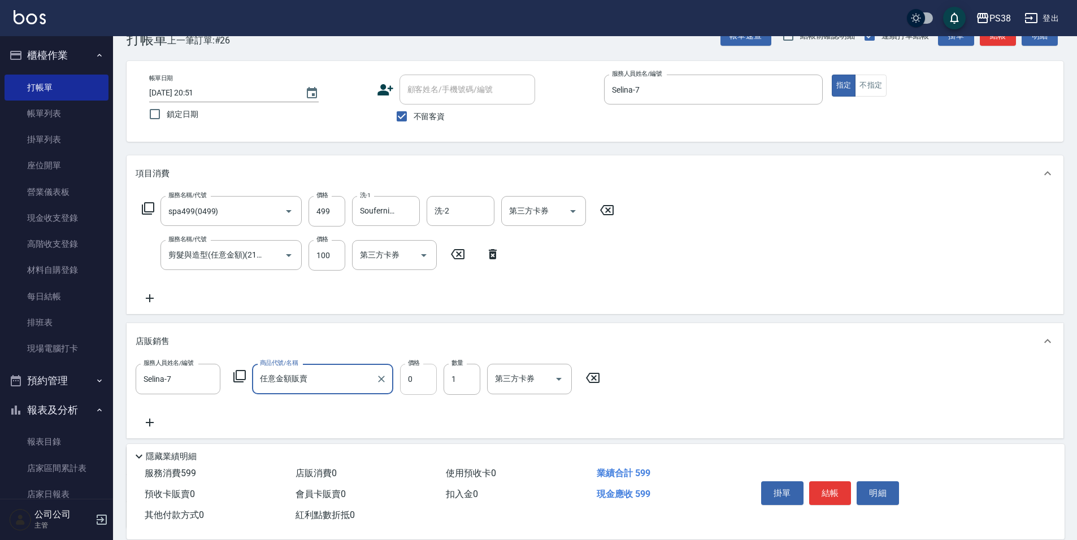
click at [419, 381] on input "0" at bounding box center [418, 379] width 37 height 31
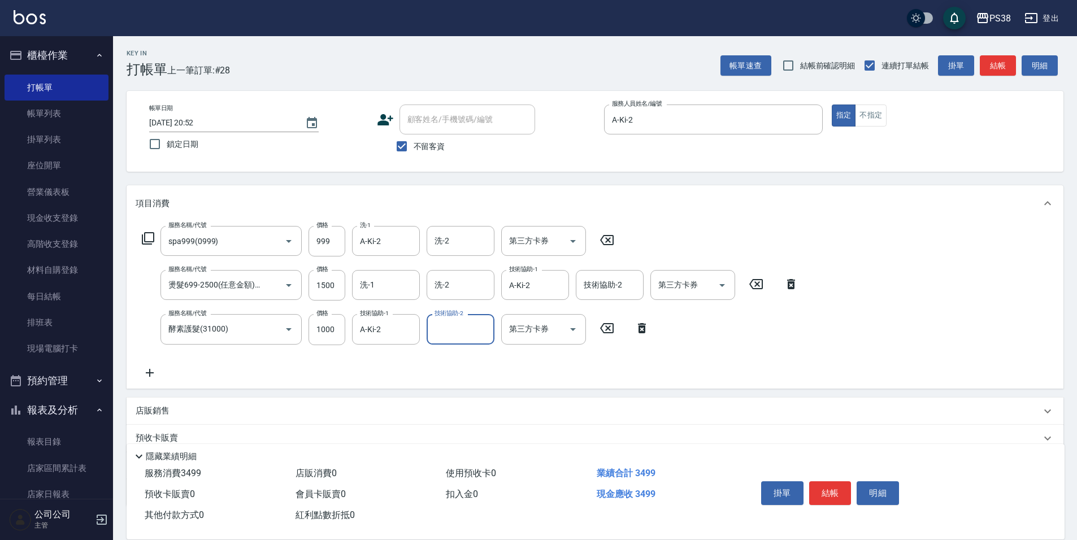
click at [174, 408] on div "店販銷售" at bounding box center [588, 411] width 905 height 12
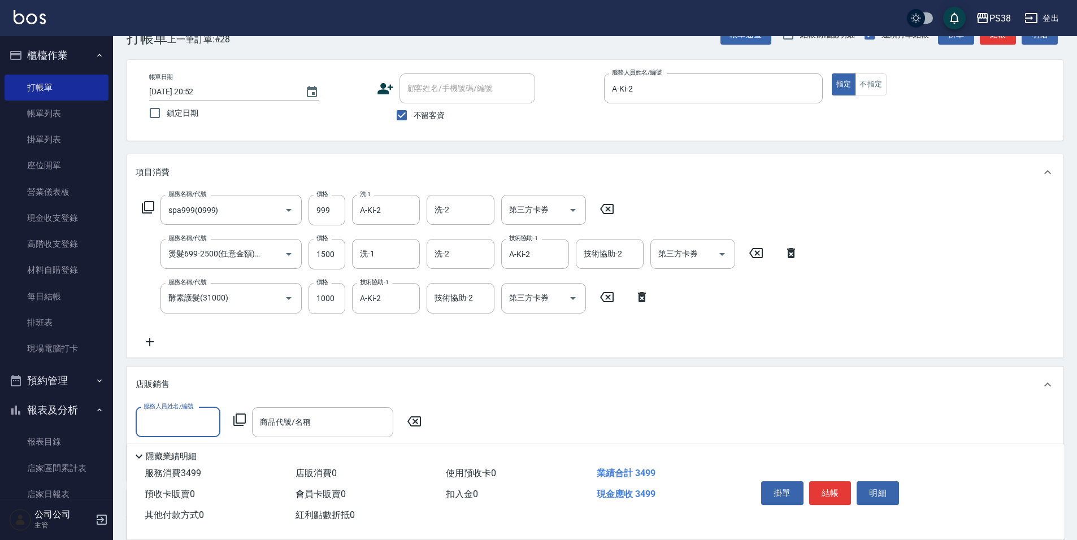
scroll to position [56, 0]
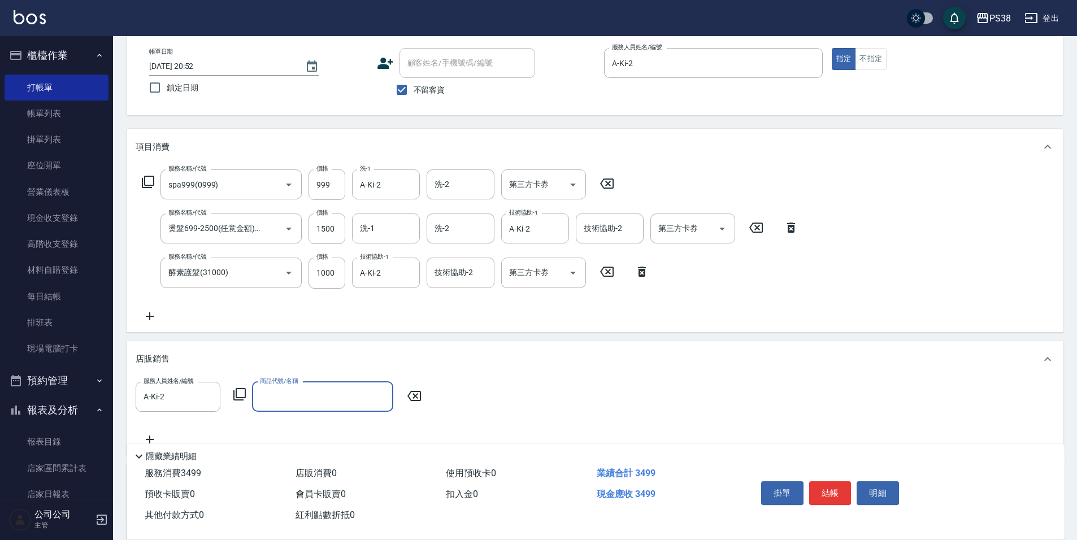
click at [335, 403] on input "商品代號/名稱" at bounding box center [322, 397] width 131 height 20
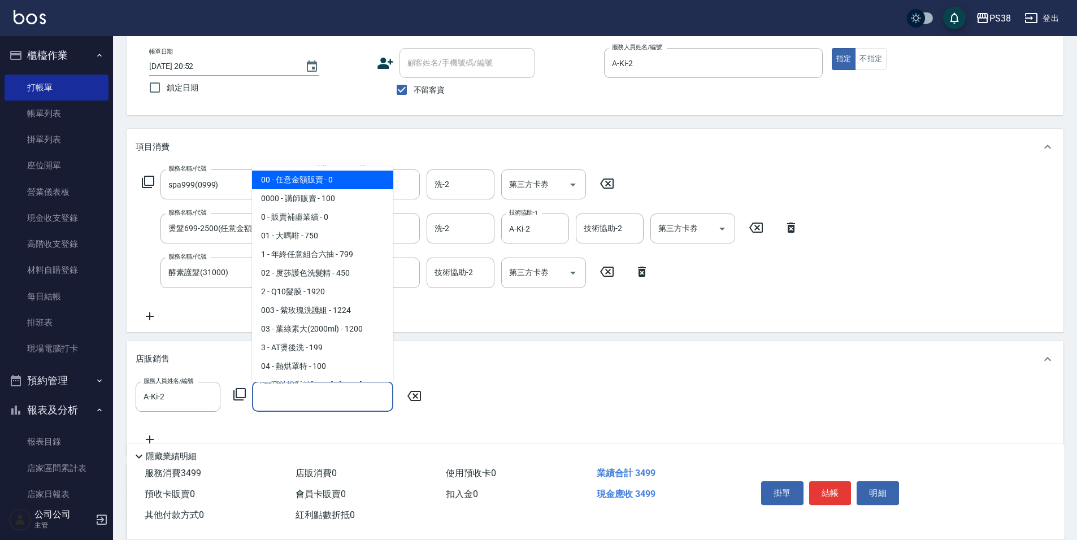
click at [321, 176] on span "00 - 任意金額販賣 - 0" at bounding box center [322, 180] width 141 height 19
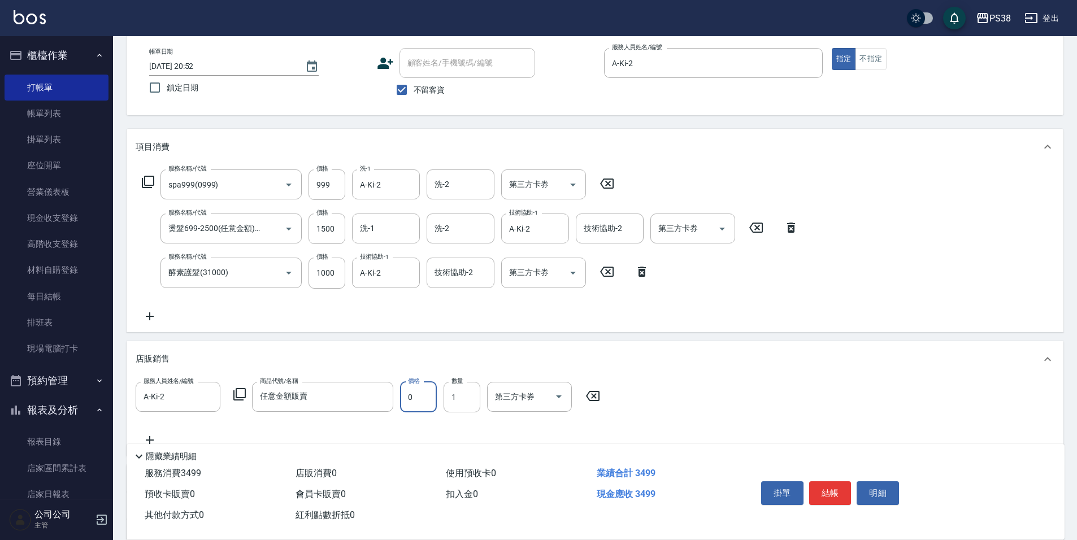
click at [427, 392] on input "0" at bounding box center [418, 397] width 37 height 31
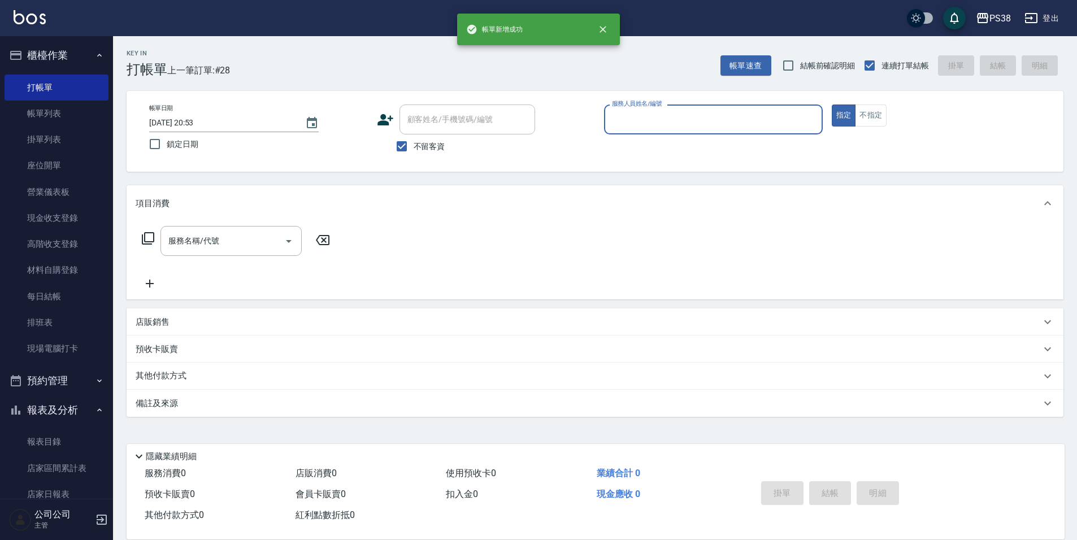
scroll to position [0, 0]
click at [62, 121] on link "帳單列表" at bounding box center [57, 114] width 104 height 26
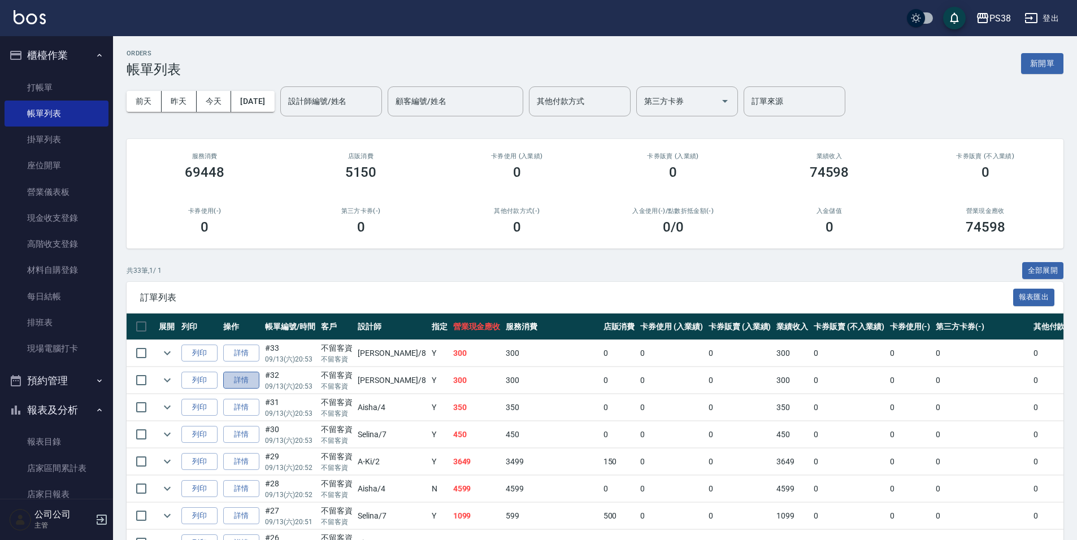
click at [249, 382] on link "詳情" at bounding box center [241, 381] width 36 height 18
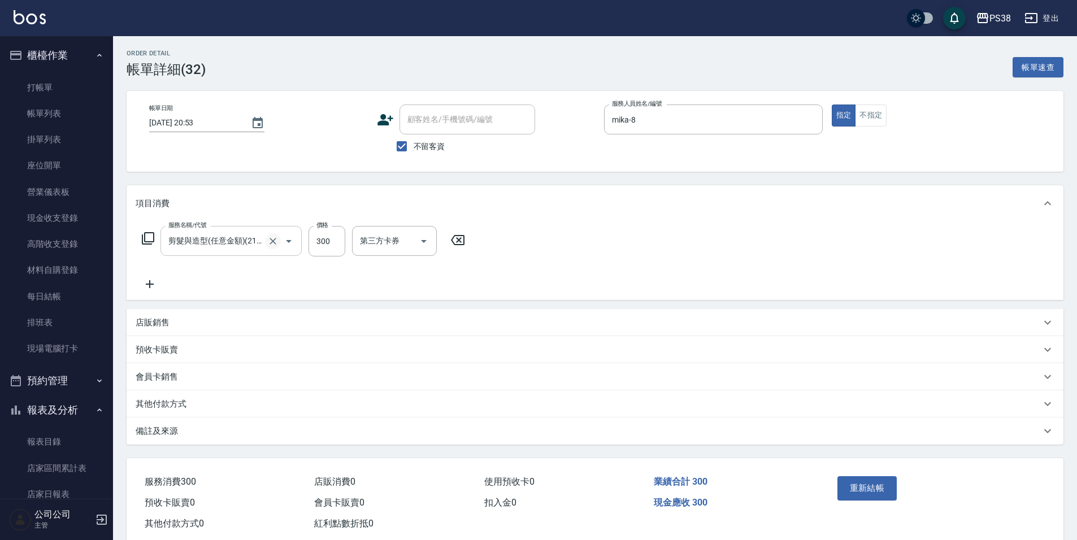
click at [277, 242] on icon "Clear" at bounding box center [272, 241] width 11 height 11
click at [414, 255] on div "洗-1" at bounding box center [386, 241] width 68 height 30
click at [884, 495] on button "重新結帳" at bounding box center [867, 488] width 60 height 24
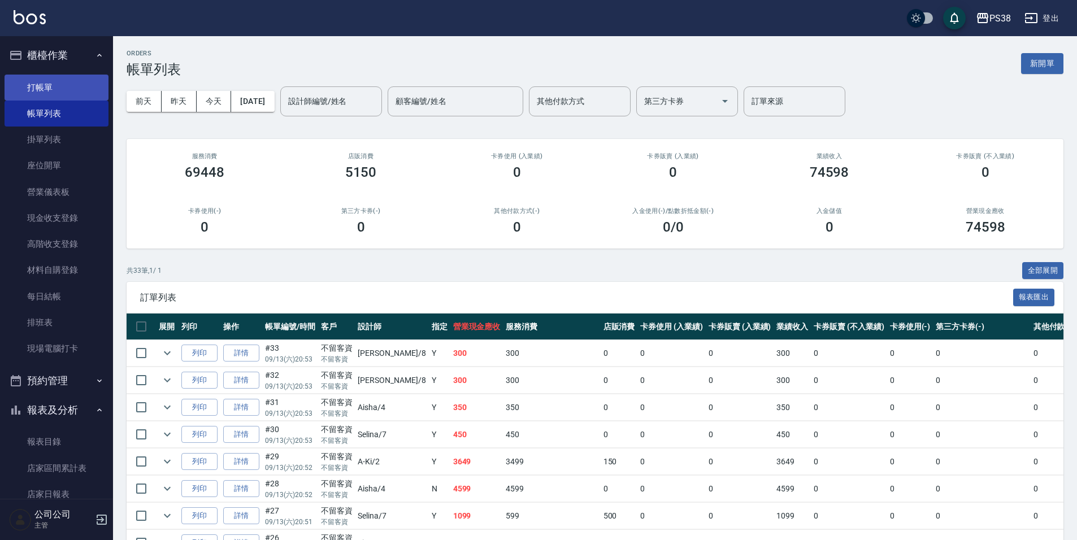
click at [67, 77] on link "打帳單" at bounding box center [57, 88] width 104 height 26
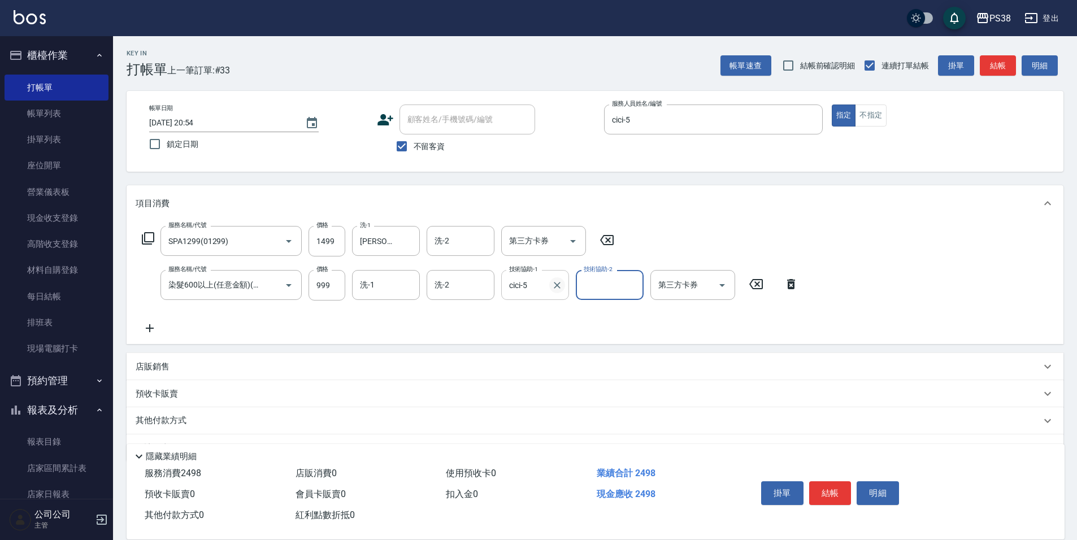
click at [550, 284] on button "Clear" at bounding box center [557, 285] width 16 height 16
click at [306, 246] on div "服務名稱/代號 SPA1299(01299) 服務名稱/代號 價格 1499 價格 洗-1 [PERSON_NAME]-55 洗-1 洗-2 洗-2 第三方卡…" at bounding box center [378, 241] width 485 height 31
click at [327, 242] on input "1499" at bounding box center [326, 241] width 37 height 31
click at [327, 241] on input "1499" at bounding box center [326, 241] width 37 height 31
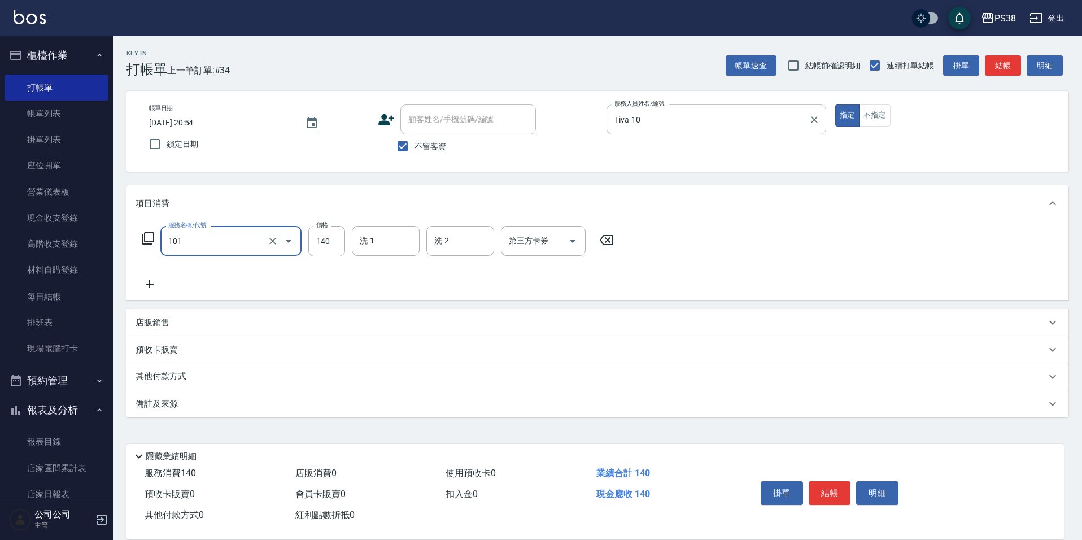
click at [812, 128] on div at bounding box center [814, 120] width 15 height 30
click at [807, 120] on div "Tiva-10 服務人員姓名/編號" at bounding box center [717, 120] width 220 height 30
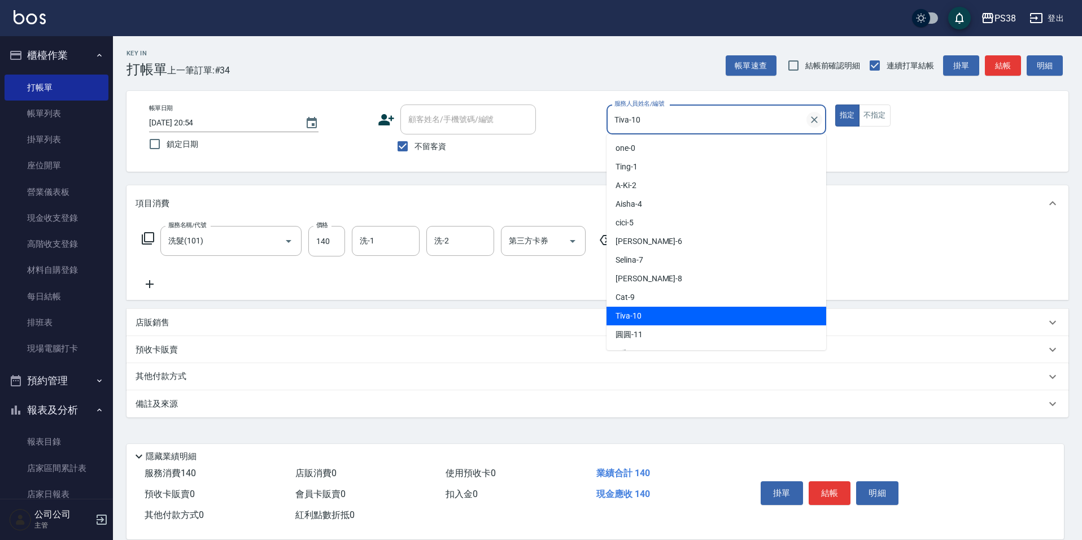
click at [811, 120] on icon "Clear" at bounding box center [814, 119] width 11 height 11
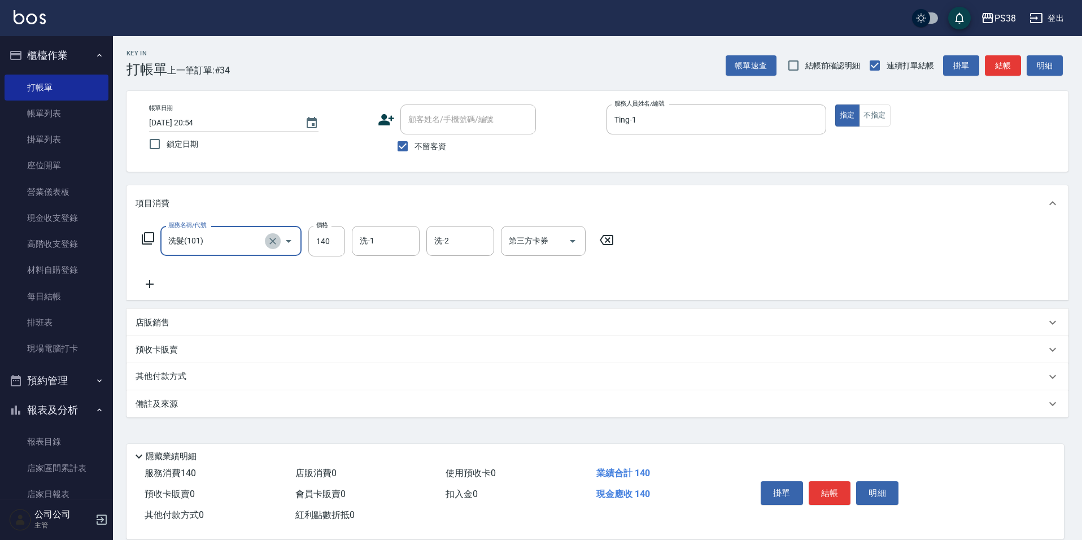
click at [276, 245] on button "Clear" at bounding box center [273, 241] width 16 height 16
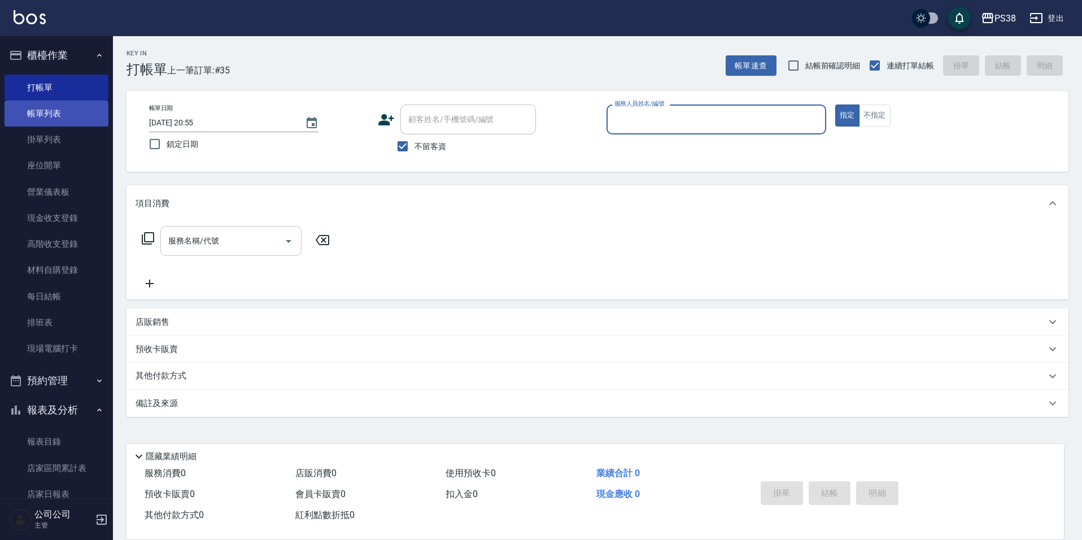
click at [71, 107] on link "帳單列表" at bounding box center [57, 114] width 104 height 26
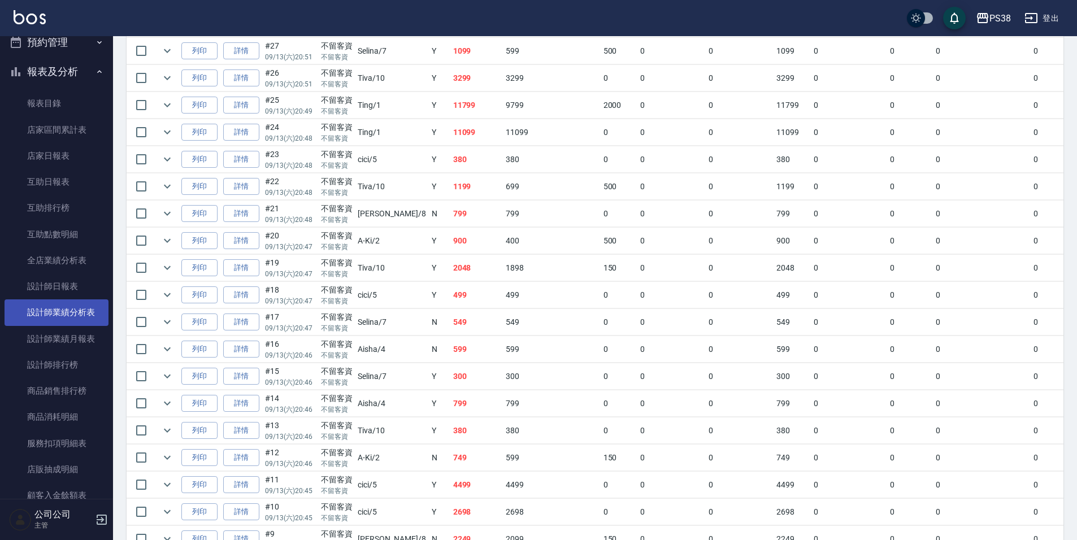
scroll to position [508, 0]
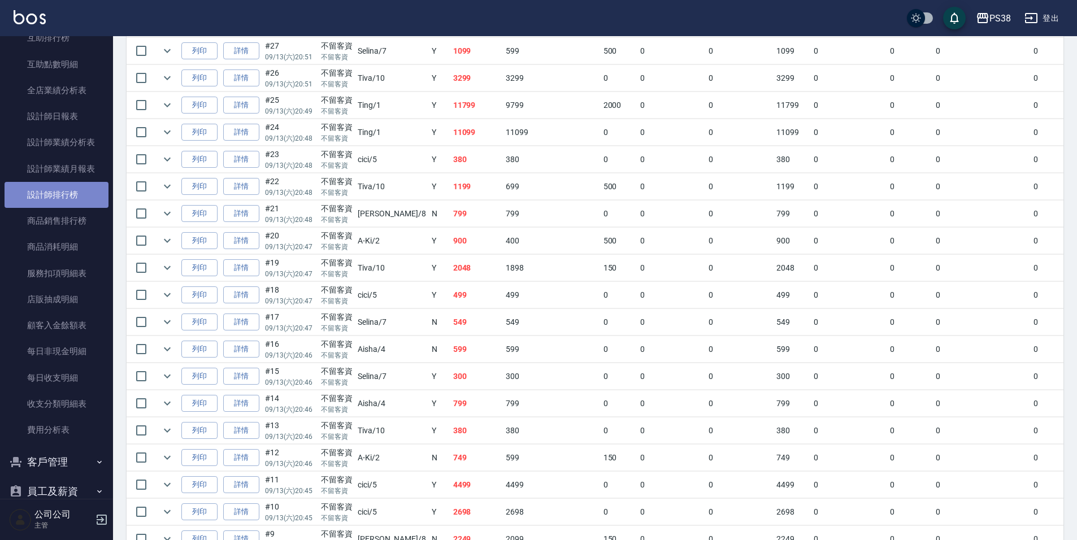
click at [72, 203] on link "設計師排行榜" at bounding box center [57, 195] width 104 height 26
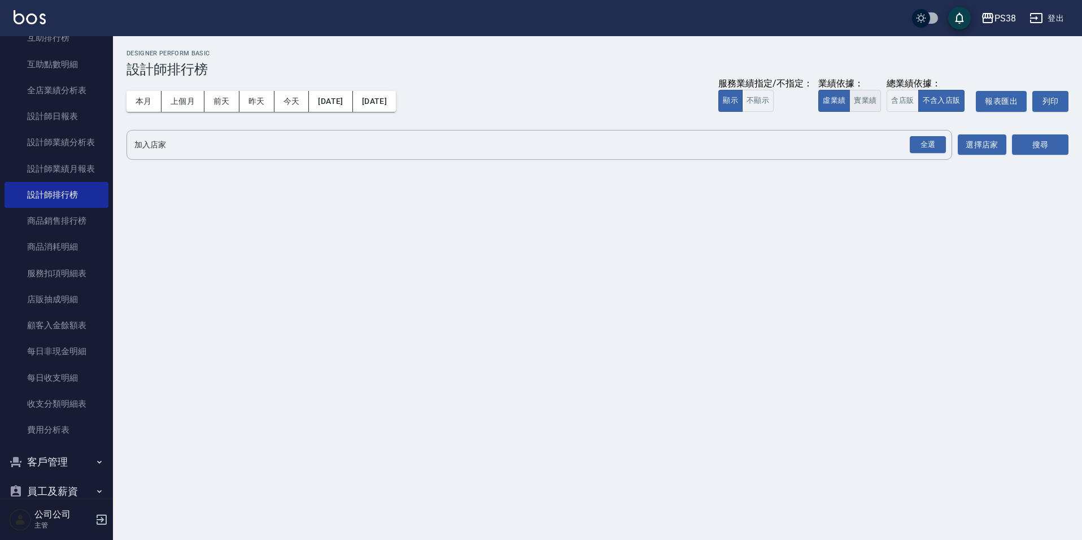
click at [868, 101] on button "實業績" at bounding box center [866, 101] width 32 height 22
click at [924, 147] on div "全選" at bounding box center [928, 145] width 36 height 18
click at [1046, 147] on button "搜尋" at bounding box center [1040, 145] width 56 height 21
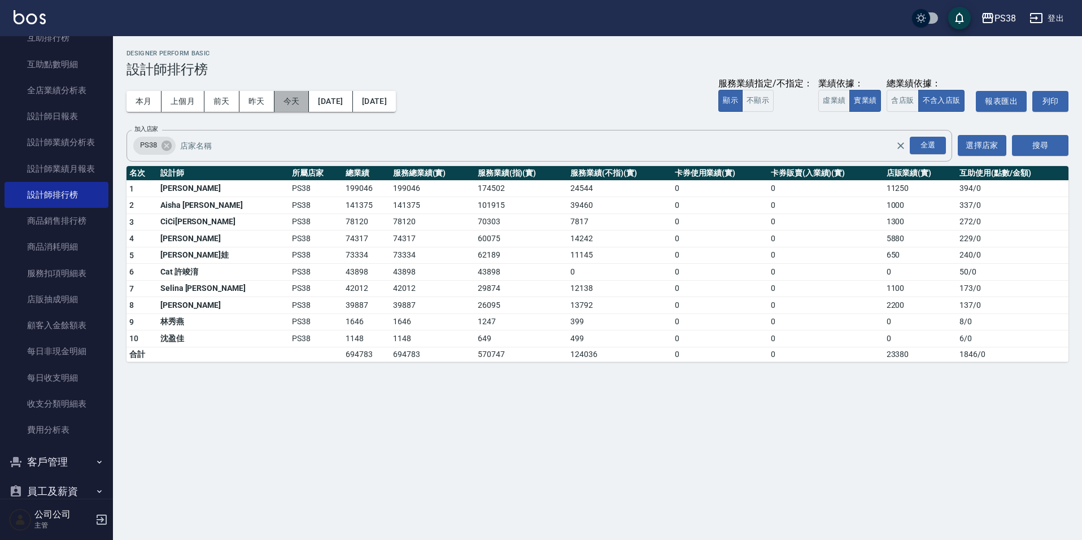
click at [289, 99] on button "今天" at bounding box center [292, 101] width 35 height 21
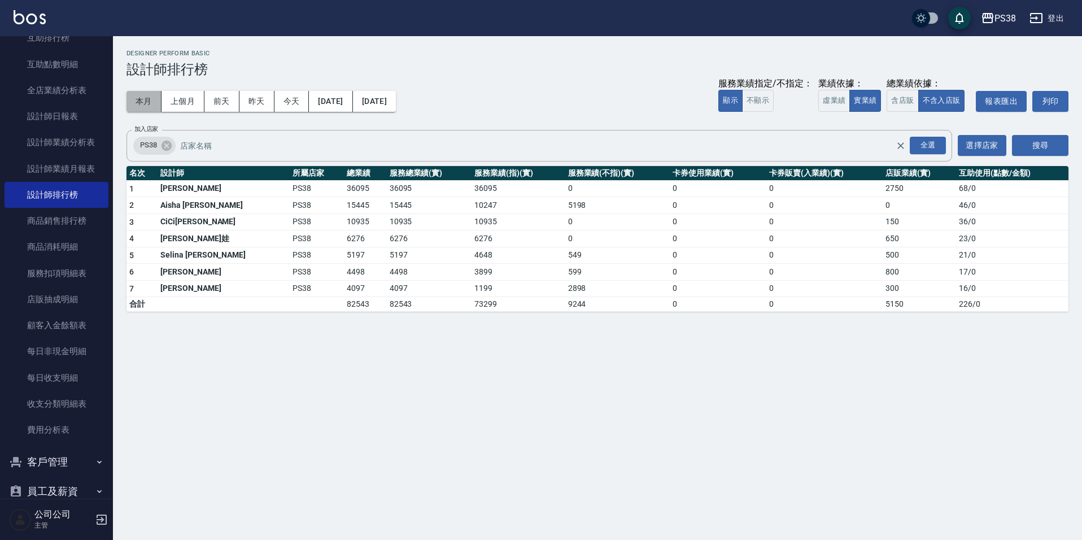
click at [140, 101] on button "本月" at bounding box center [144, 101] width 35 height 21
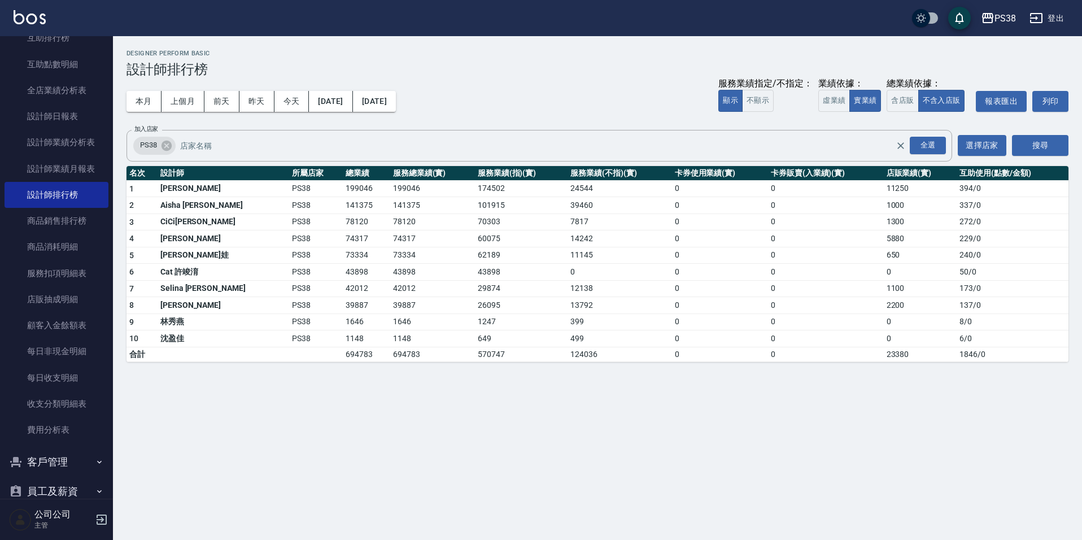
click at [495, 81] on div "本月 上個月 [DATE] [DATE] [DATE] [DATE] [DATE] 服務業績指定/不指定： 顯示 不顯示 業績依據： 虛業績 實業績 總業績依…" at bounding box center [598, 101] width 942 height 48
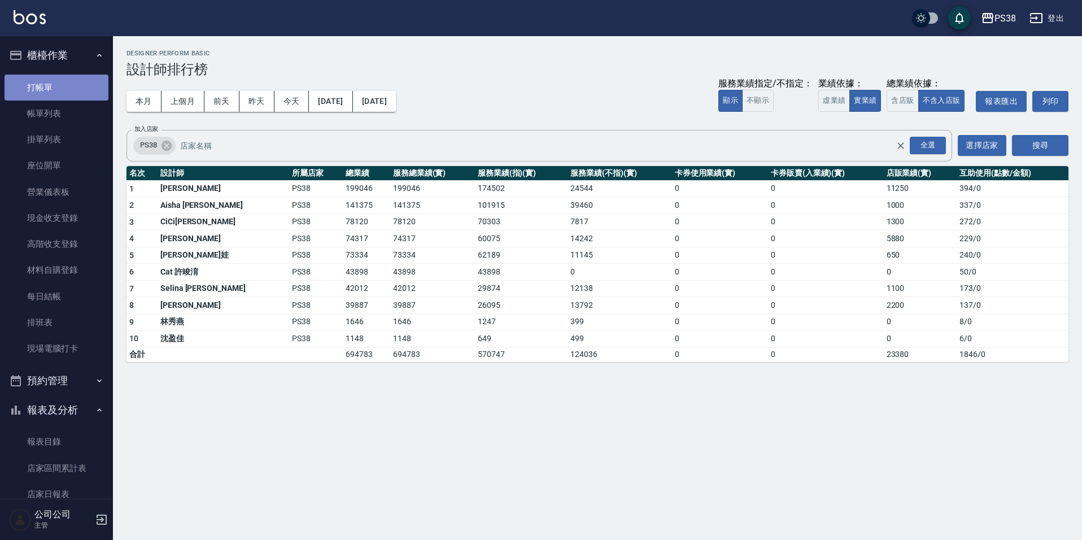
click at [63, 85] on link "打帳單" at bounding box center [57, 88] width 104 height 26
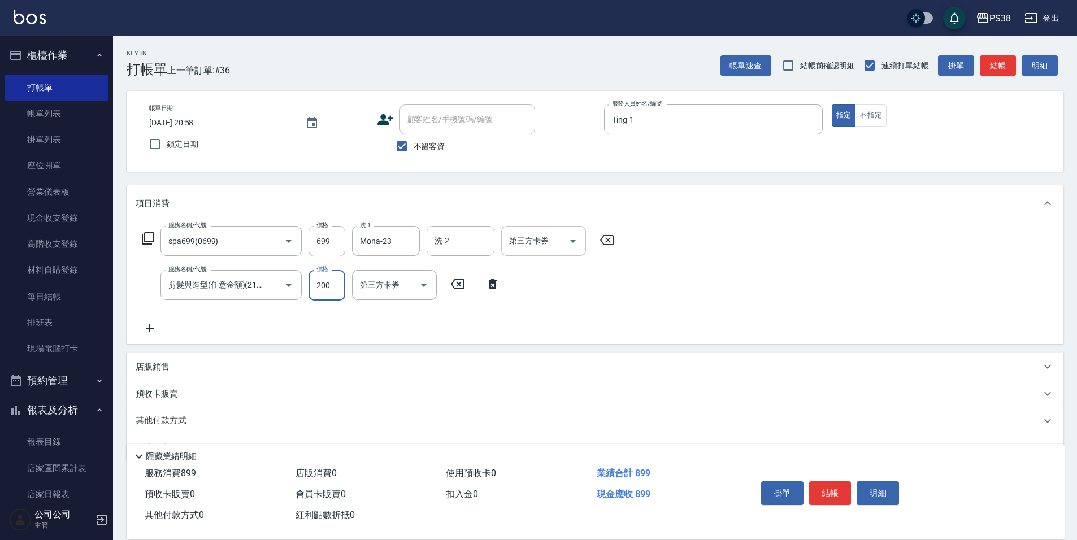
click at [575, 240] on icon "Open" at bounding box center [573, 241] width 6 height 3
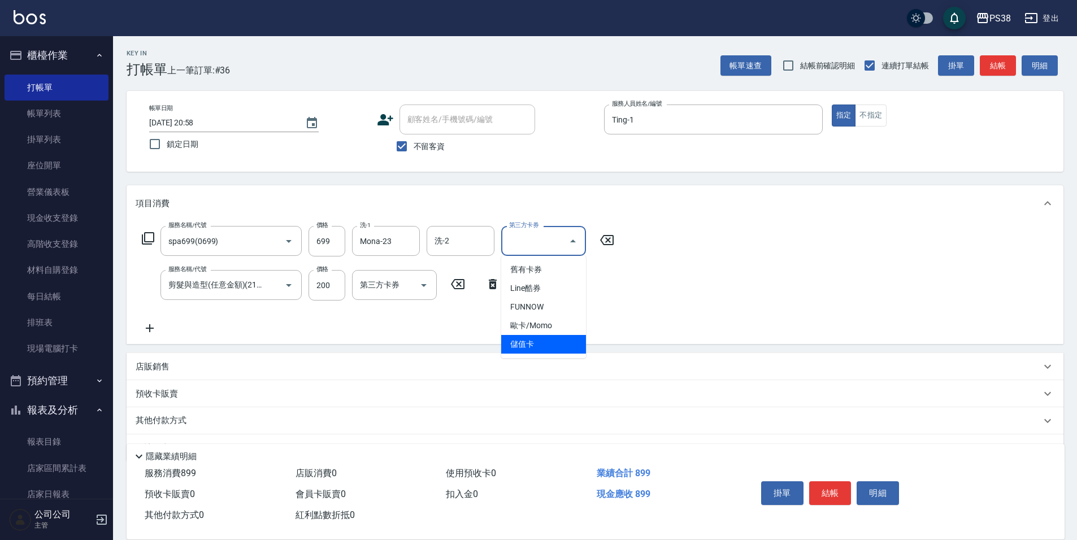
click at [530, 347] on span "儲值卡" at bounding box center [543, 344] width 85 height 19
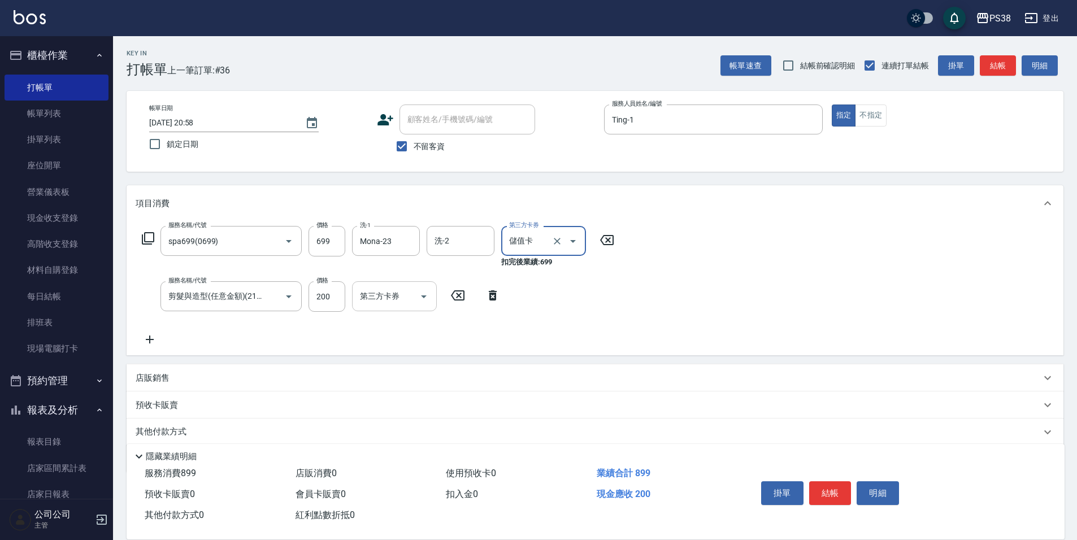
click at [420, 291] on icon "Open" at bounding box center [424, 297] width 14 height 14
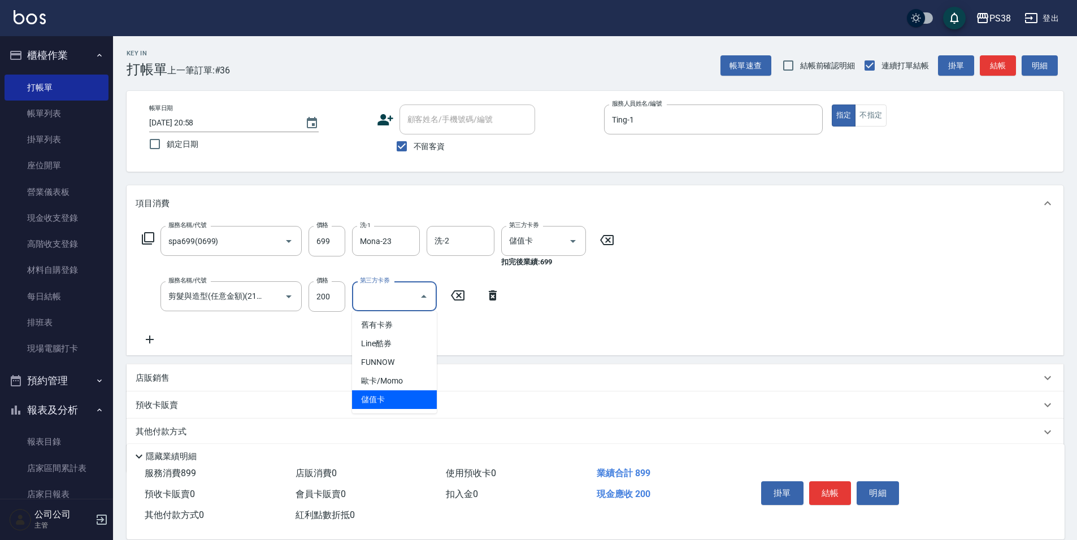
click at [415, 398] on span "儲值卡" at bounding box center [394, 399] width 85 height 19
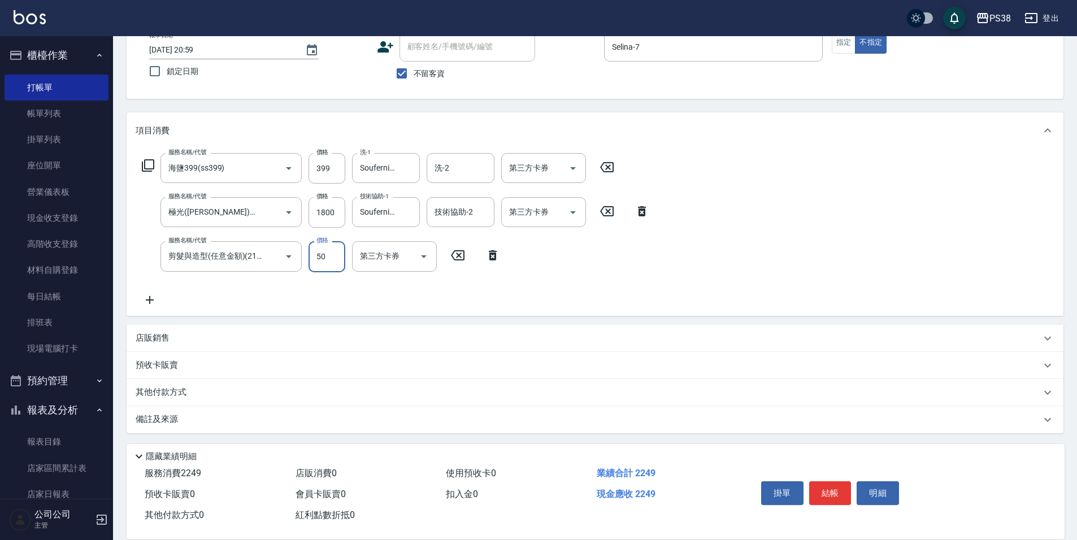
scroll to position [75, 0]
click at [146, 332] on p "店販銷售" at bounding box center [153, 336] width 34 height 12
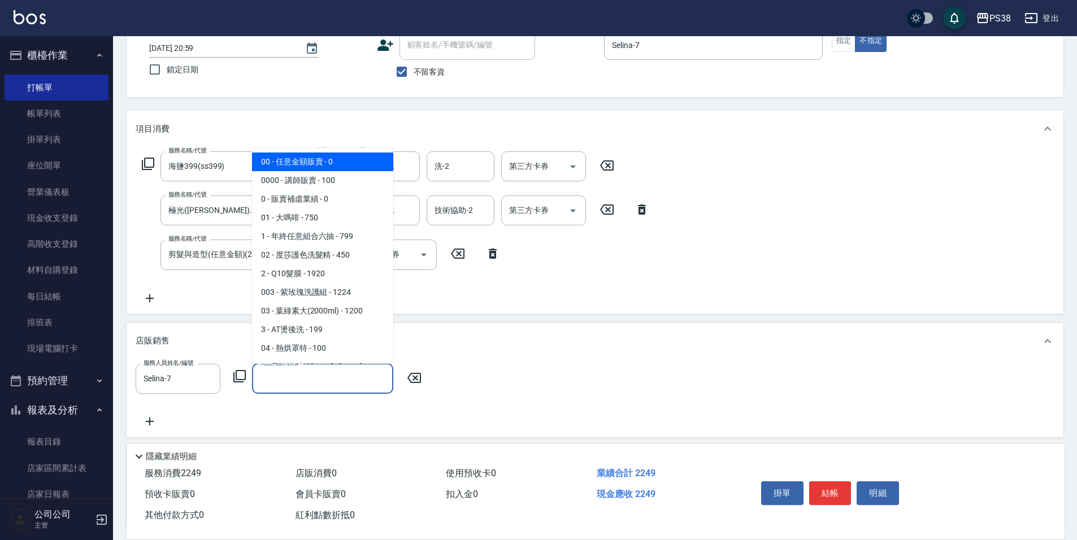
click at [297, 380] on input "商品代號/名稱" at bounding box center [322, 379] width 131 height 20
click at [329, 162] on span "00 - 任意金額販賣 - 0" at bounding box center [322, 162] width 141 height 19
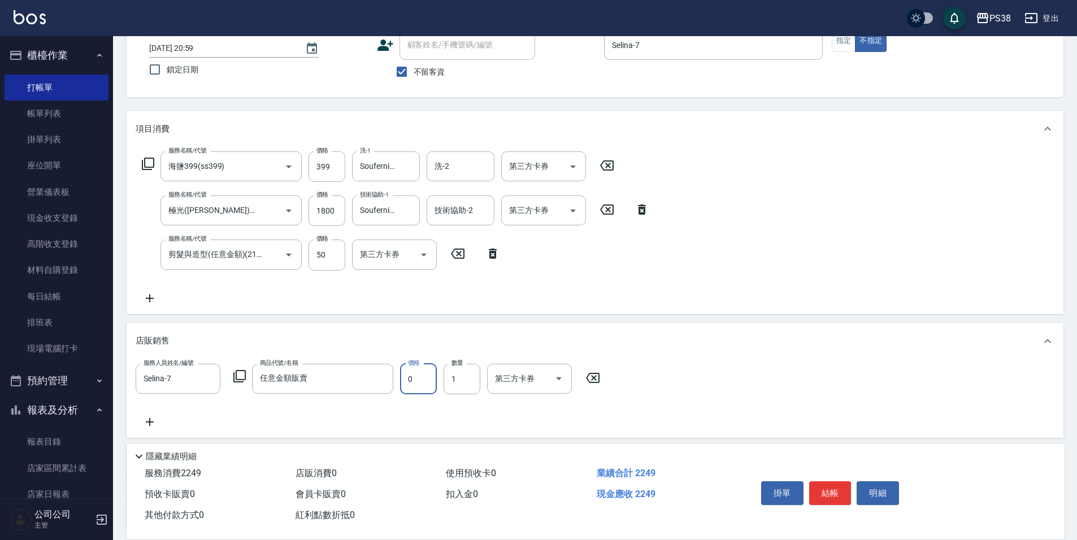
click at [415, 384] on input "0" at bounding box center [418, 379] width 37 height 31
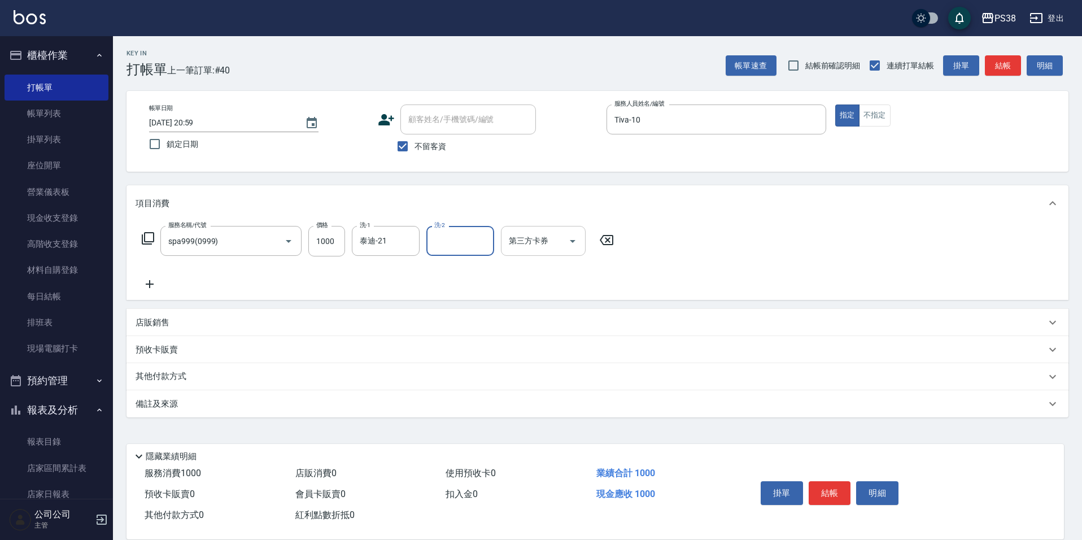
click at [575, 237] on icon "Open" at bounding box center [573, 241] width 14 height 14
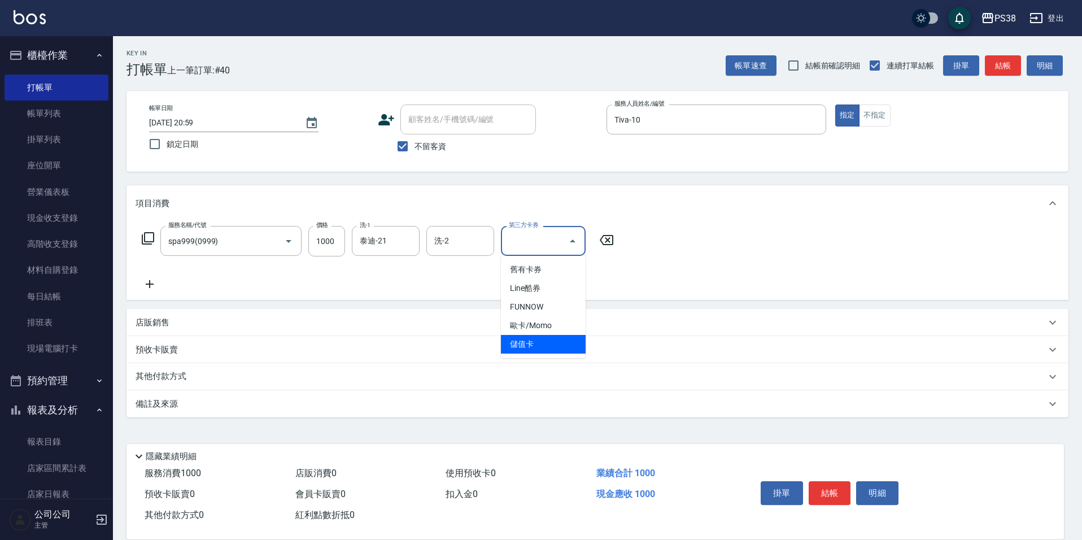
click at [548, 342] on span "儲值卡" at bounding box center [543, 344] width 85 height 19
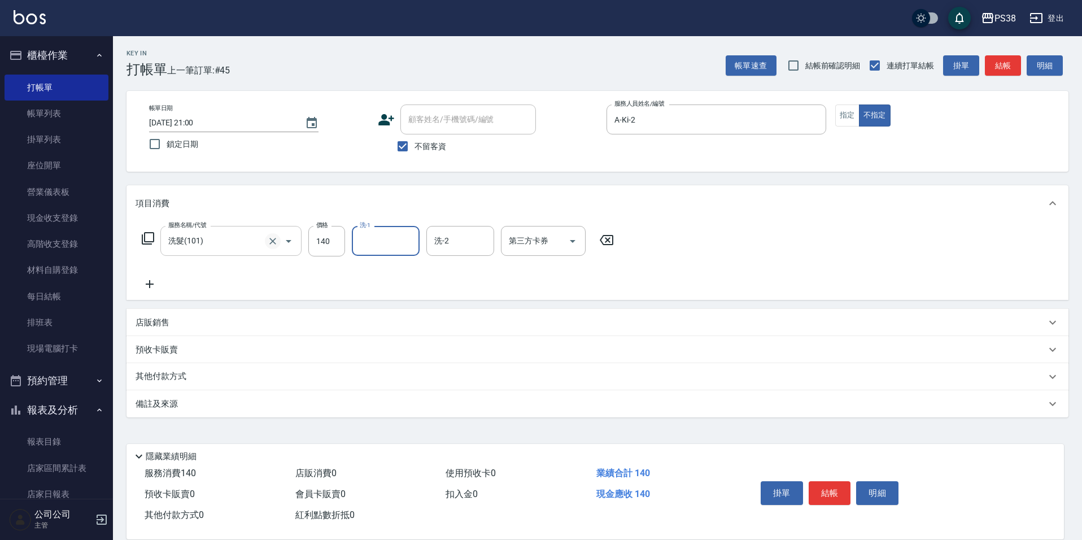
drag, startPoint x: 278, startPoint y: 232, endPoint x: 271, endPoint y: 241, distance: 12.1
click at [278, 233] on div at bounding box center [281, 241] width 32 height 30
click at [271, 241] on icon "Clear" at bounding box center [272, 241] width 11 height 11
click at [157, 285] on icon at bounding box center [150, 284] width 28 height 14
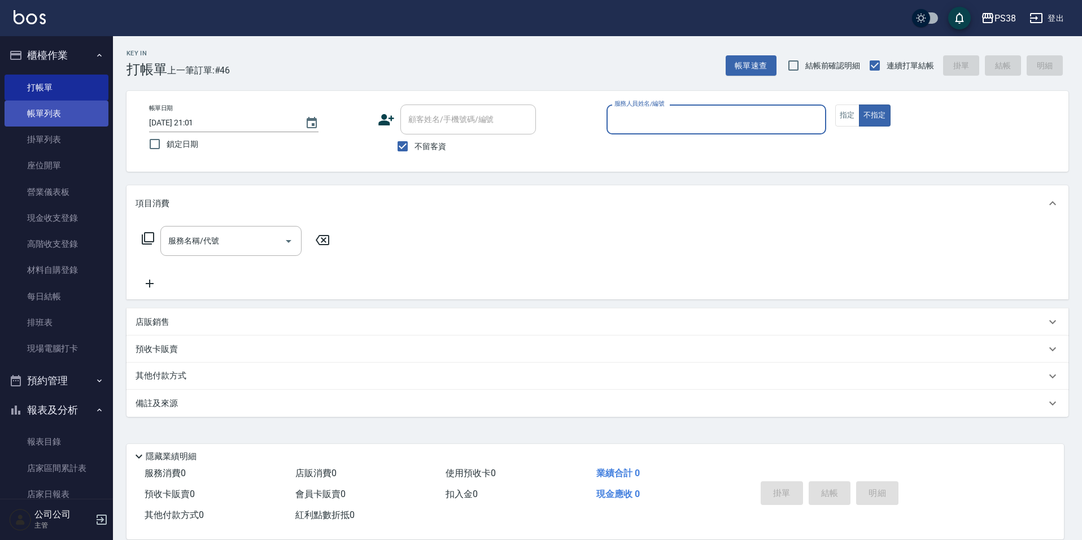
click at [82, 111] on link "帳單列表" at bounding box center [57, 114] width 104 height 26
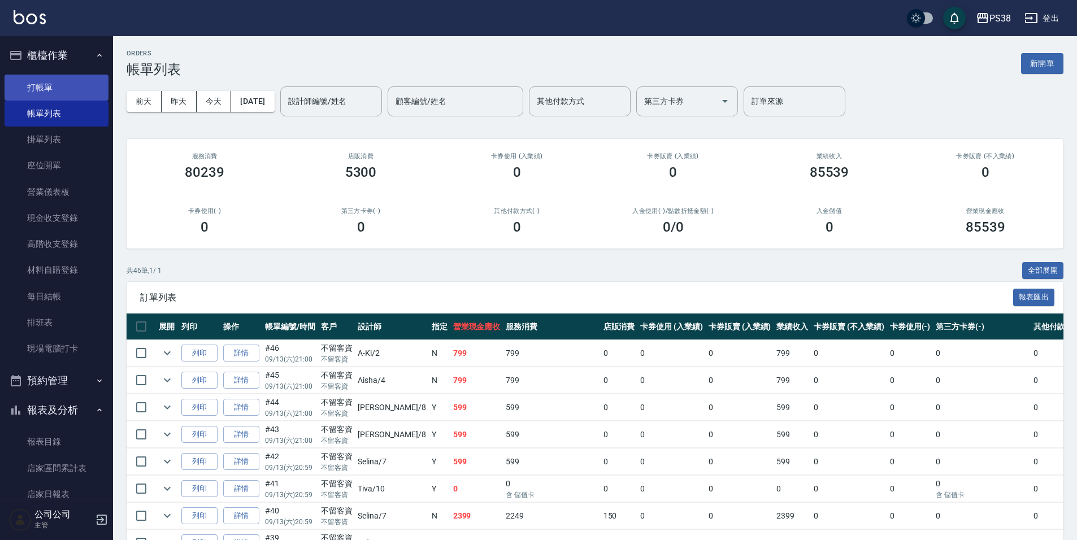
click at [46, 86] on link "打帳單" at bounding box center [57, 88] width 104 height 26
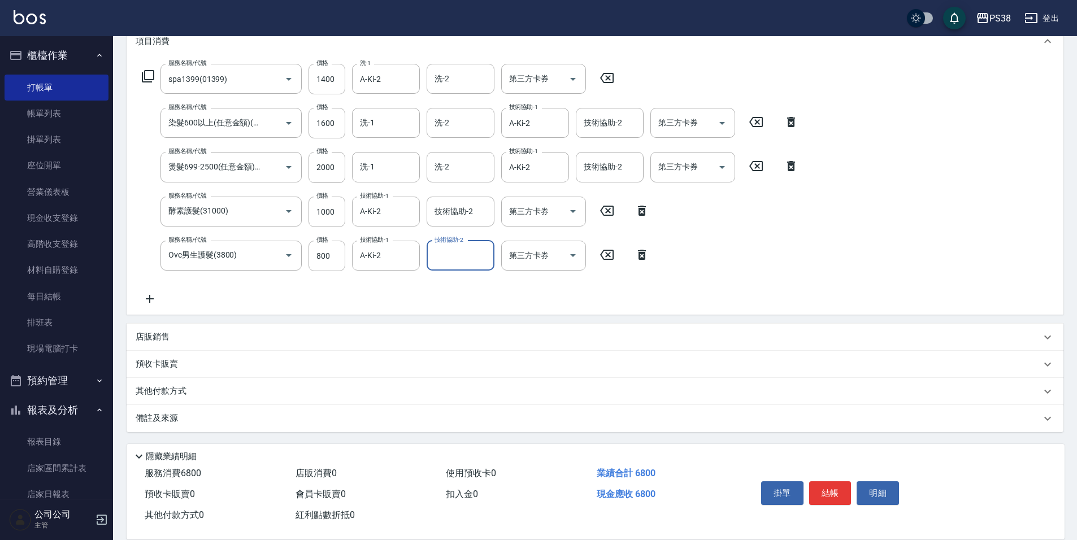
scroll to position [163, 0]
click at [327, 255] on input "800" at bounding box center [326, 255] width 37 height 31
click at [403, 284] on div "服務名稱/代號 spa1399(01399) 服務名稱/代號 價格 1400 價格 洗-1 A-Ki-2 洗-1 洗-2 洗-2 第三方卡券 第三方卡券 服務…" at bounding box center [470, 184] width 669 height 242
click at [152, 336] on p "店販銷售" at bounding box center [153, 336] width 34 height 12
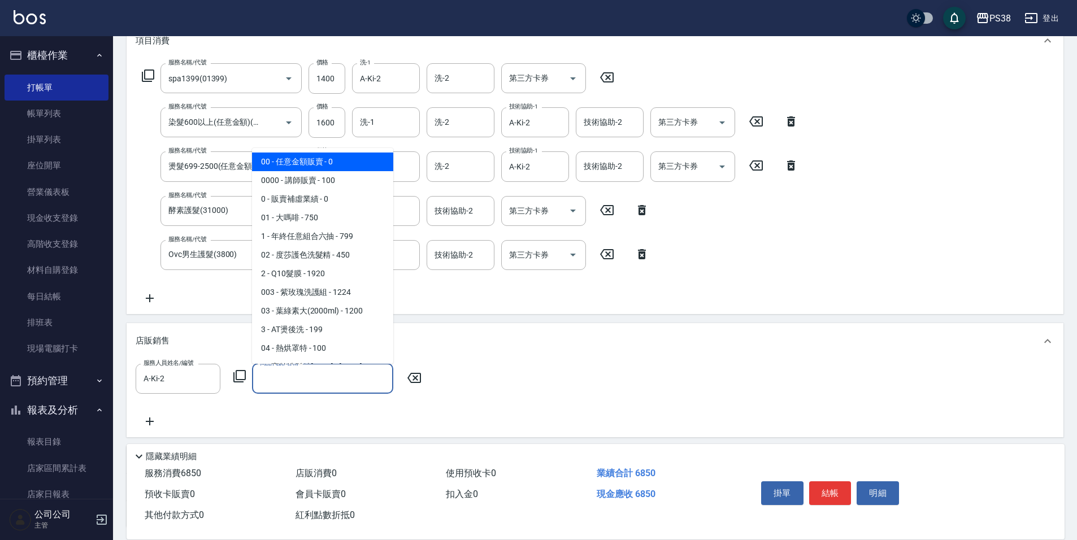
click at [327, 381] on input "商品代號/名稱" at bounding box center [322, 379] width 131 height 20
click at [336, 168] on span "00 - 任意金額販賣 - 0" at bounding box center [322, 162] width 141 height 19
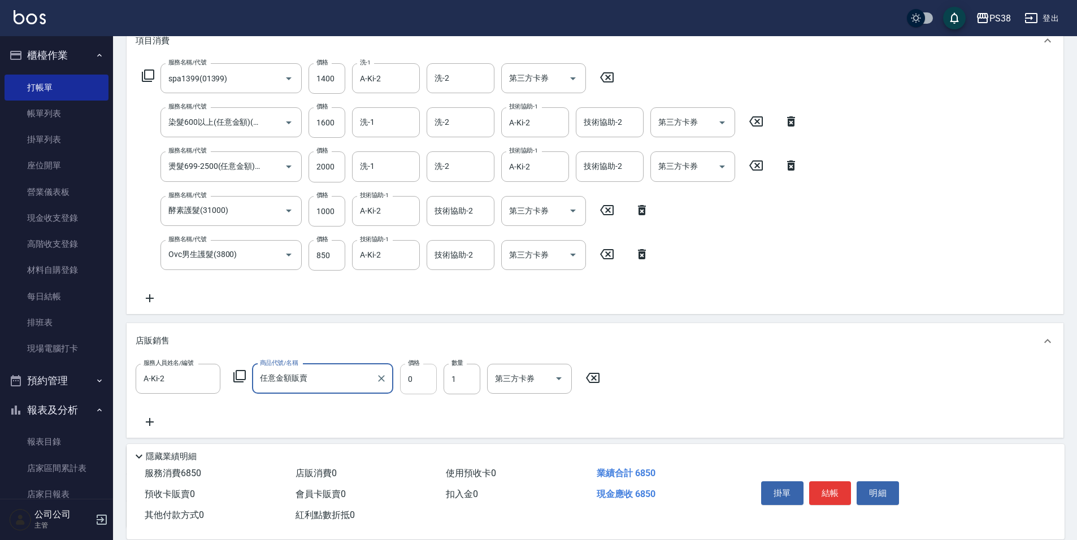
click at [411, 368] on input "0" at bounding box center [418, 379] width 37 height 31
click at [386, 308] on div "服務名稱/代號 spa1399(01399) 服務名稱/代號 價格 1400 價格 洗-1 A-Ki-2 洗-1 洗-2 洗-2 第三方卡券 第三方卡券 服務…" at bounding box center [595, 186] width 937 height 255
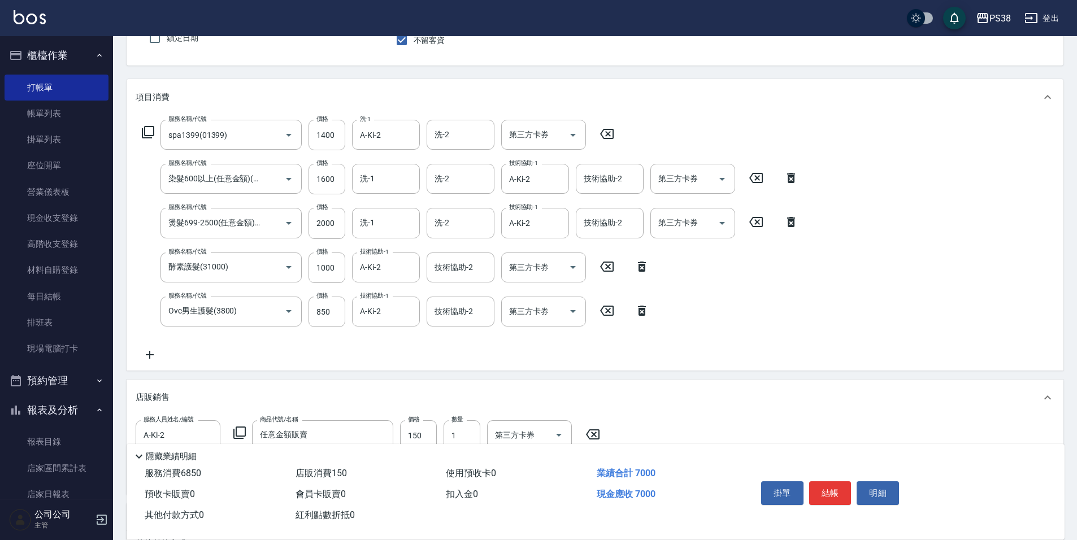
scroll to position [50, 0]
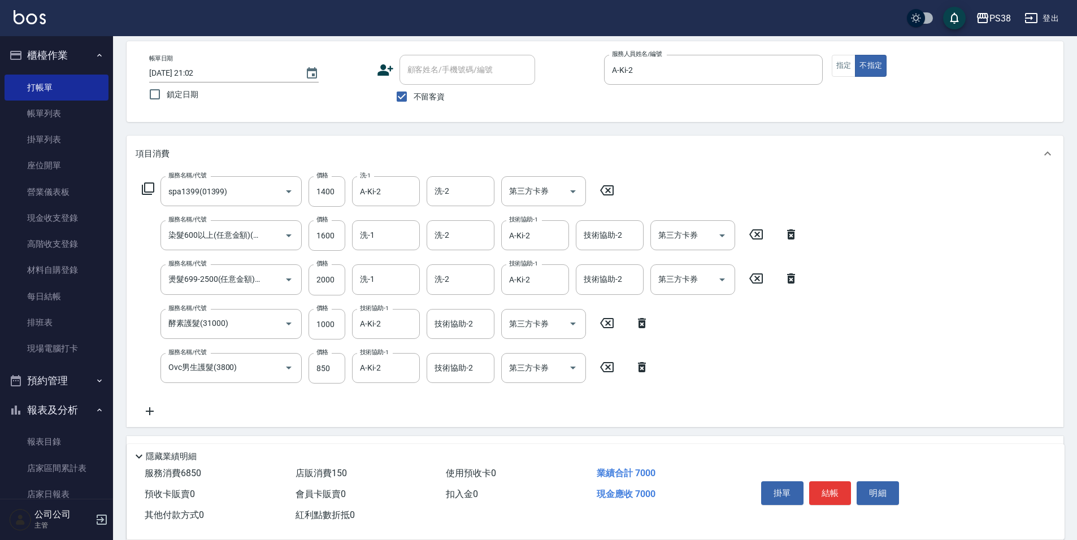
click at [431, 411] on div "服務名稱/代號 spa1399(01399) 服務名稱/代號 價格 1400 價格 洗-1 A-Ki-2 洗-1 洗-2 洗-2 第三方卡券 第三方卡券 服務…" at bounding box center [470, 297] width 669 height 242
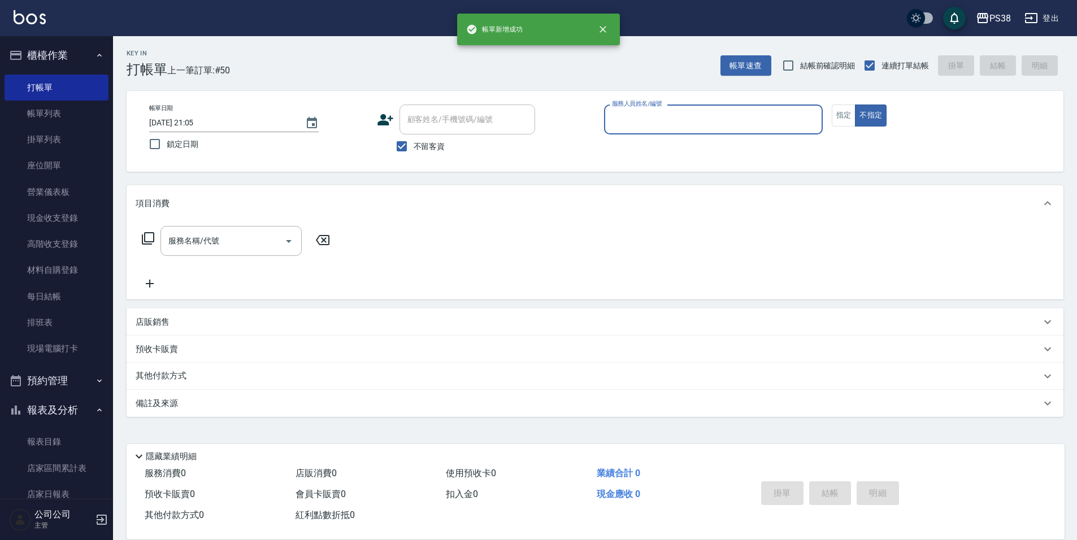
scroll to position [0, 0]
click at [40, 116] on link "帳單列表" at bounding box center [57, 114] width 104 height 26
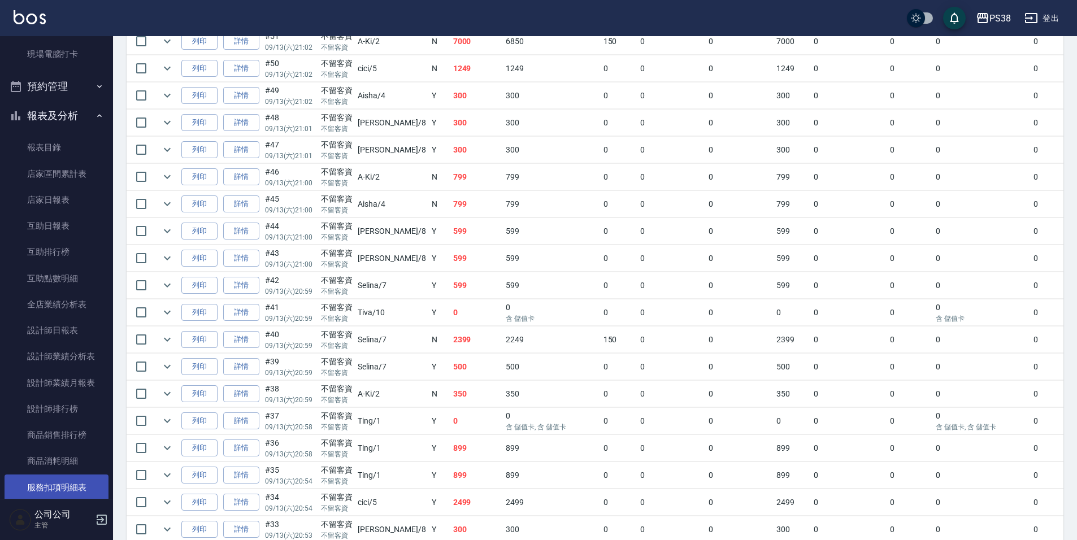
scroll to position [395, 0]
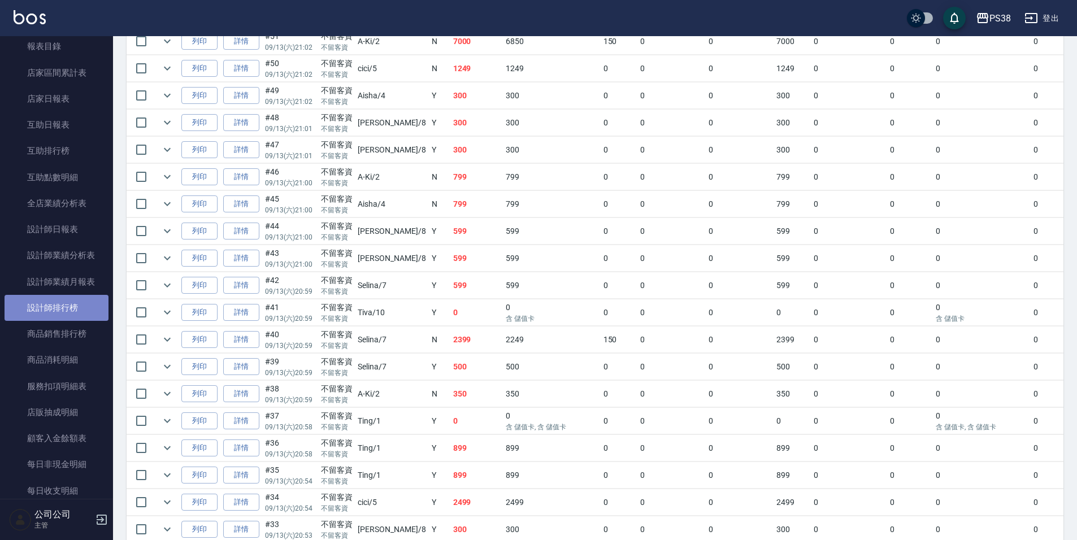
click at [74, 315] on link "設計師排行榜" at bounding box center [57, 308] width 104 height 26
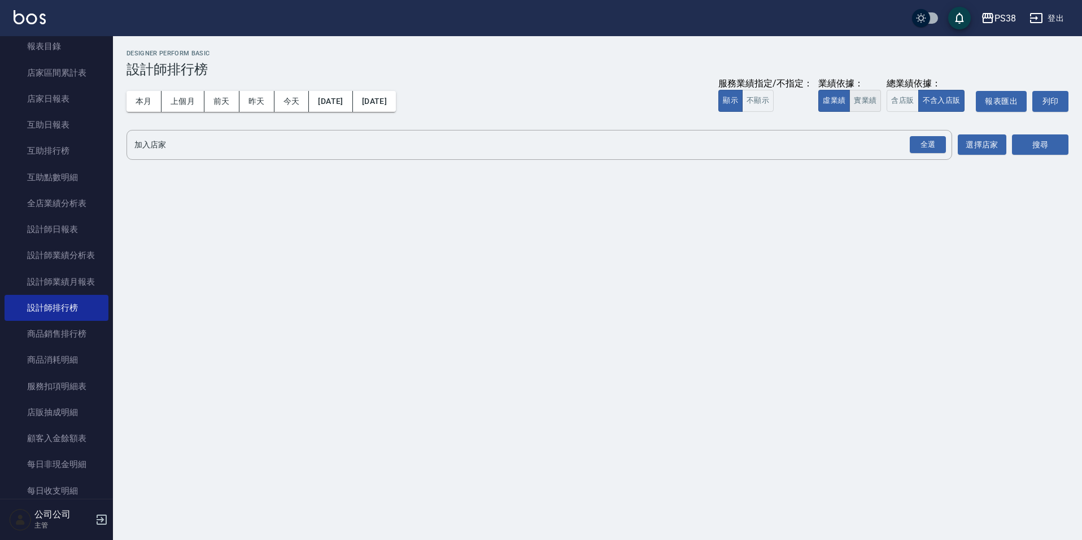
click at [863, 93] on button "實業績" at bounding box center [866, 101] width 32 height 22
click at [938, 151] on div "全選" at bounding box center [928, 145] width 36 height 18
click at [1020, 148] on button "搜尋" at bounding box center [1040, 145] width 56 height 21
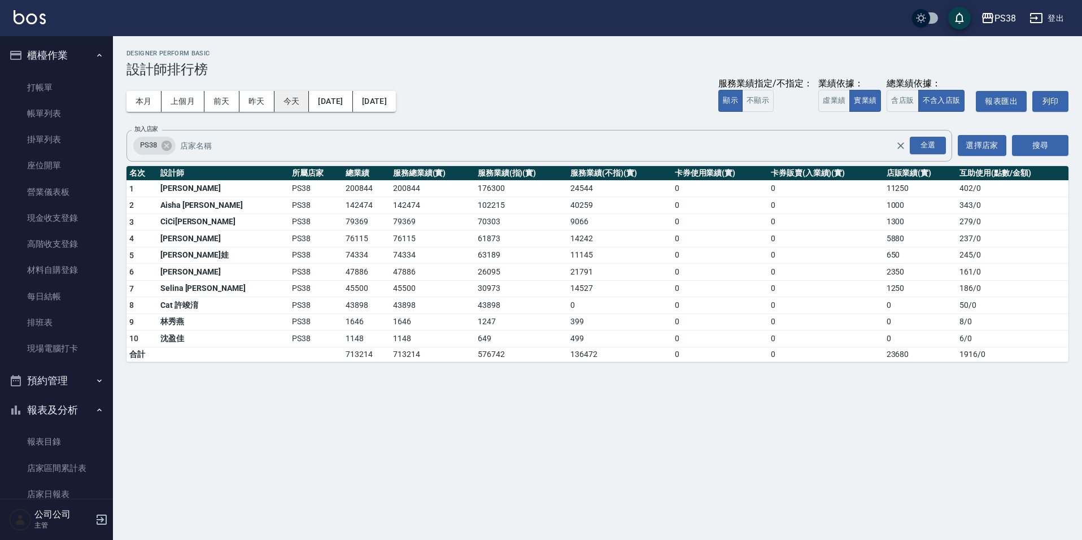
click at [285, 101] on button "今天" at bounding box center [292, 101] width 35 height 21
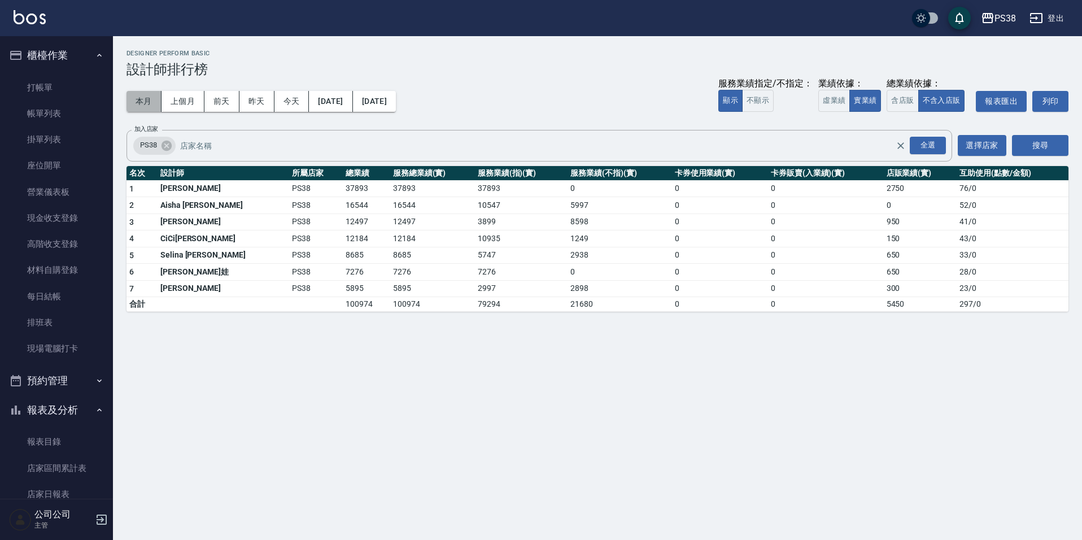
click at [145, 108] on button "本月" at bounding box center [144, 101] width 35 height 21
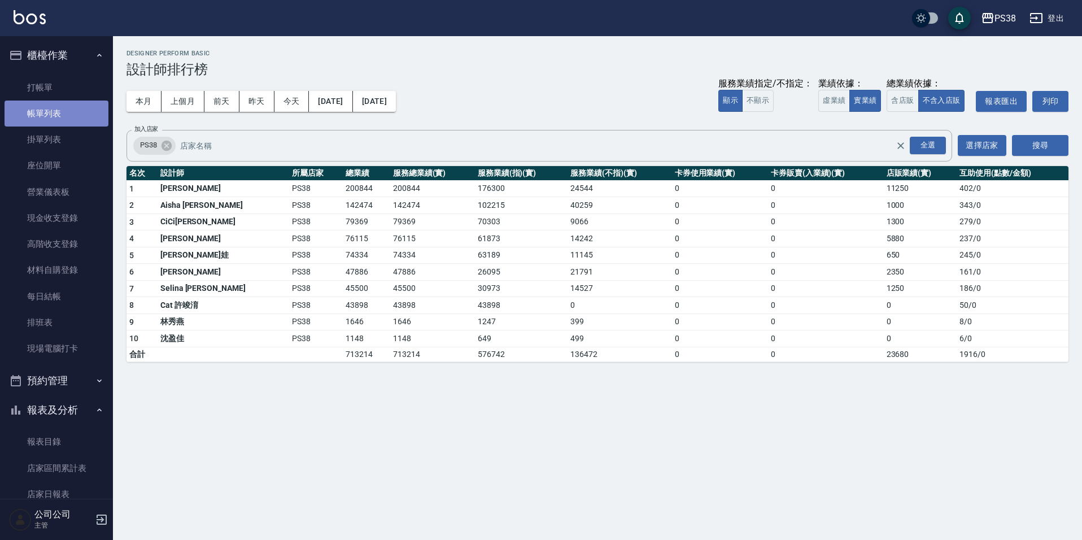
click at [56, 123] on link "帳單列表" at bounding box center [57, 114] width 104 height 26
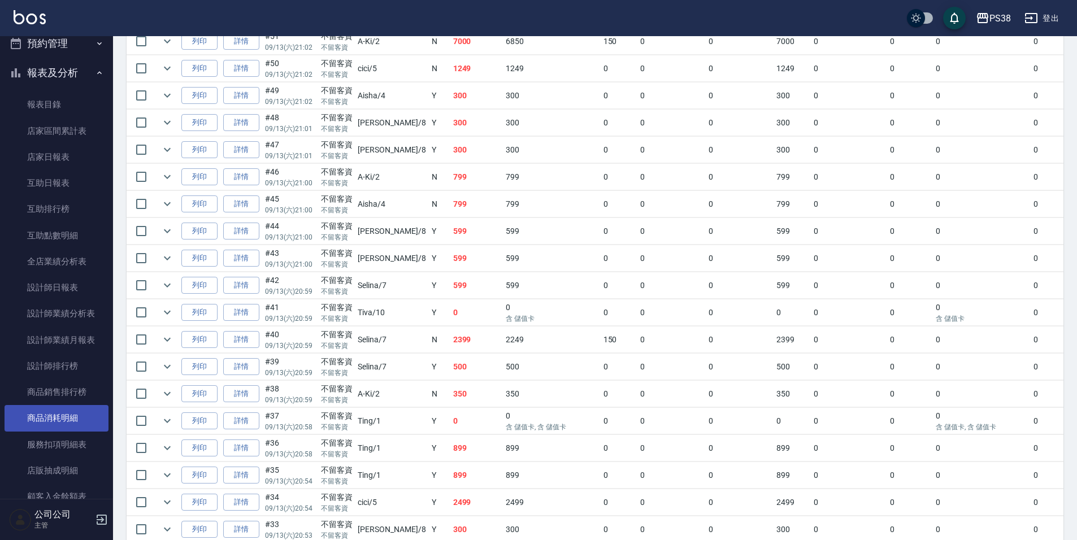
scroll to position [339, 0]
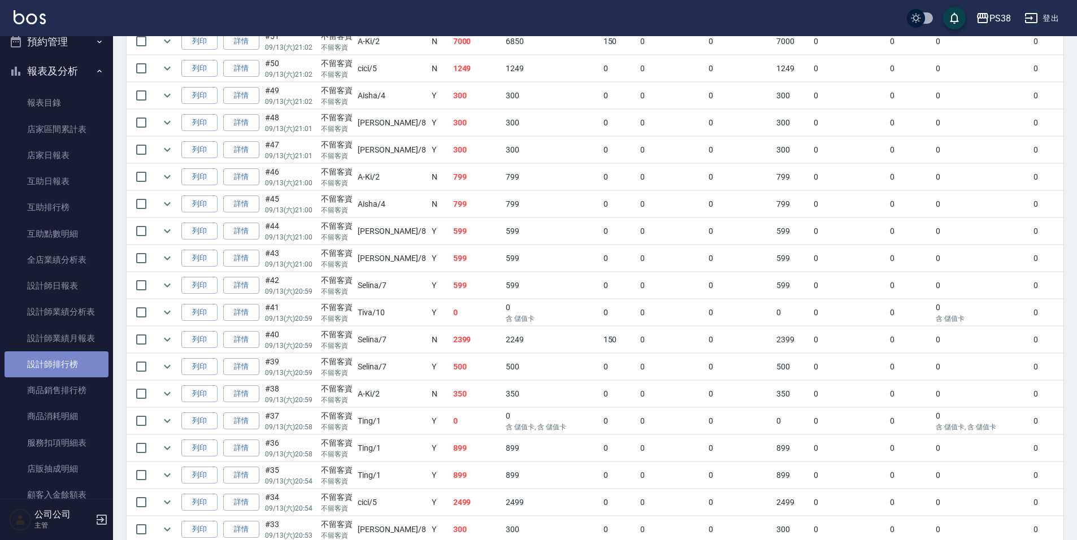
click at [68, 359] on link "設計師排行榜" at bounding box center [57, 364] width 104 height 26
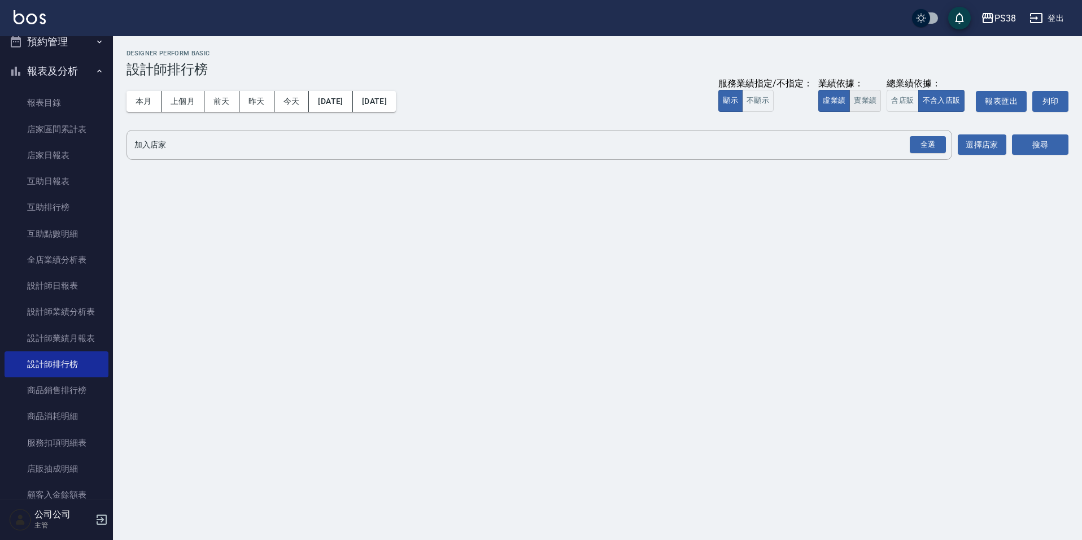
click at [869, 101] on button "實業績" at bounding box center [866, 101] width 32 height 22
click at [929, 143] on div "全選" at bounding box center [928, 145] width 36 height 18
click at [1040, 155] on button "搜尋" at bounding box center [1040, 145] width 56 height 21
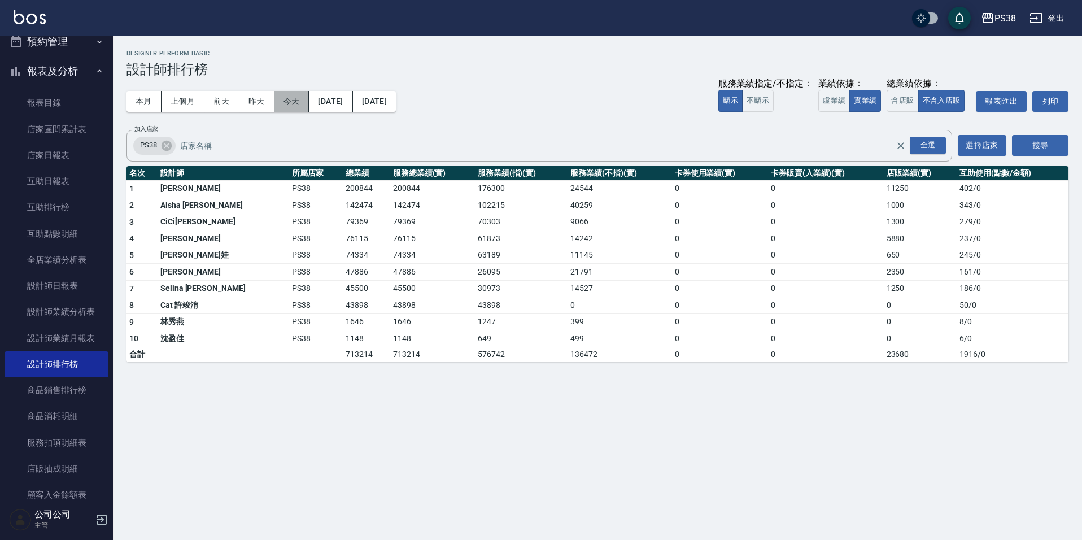
click at [286, 96] on button "今天" at bounding box center [292, 101] width 35 height 21
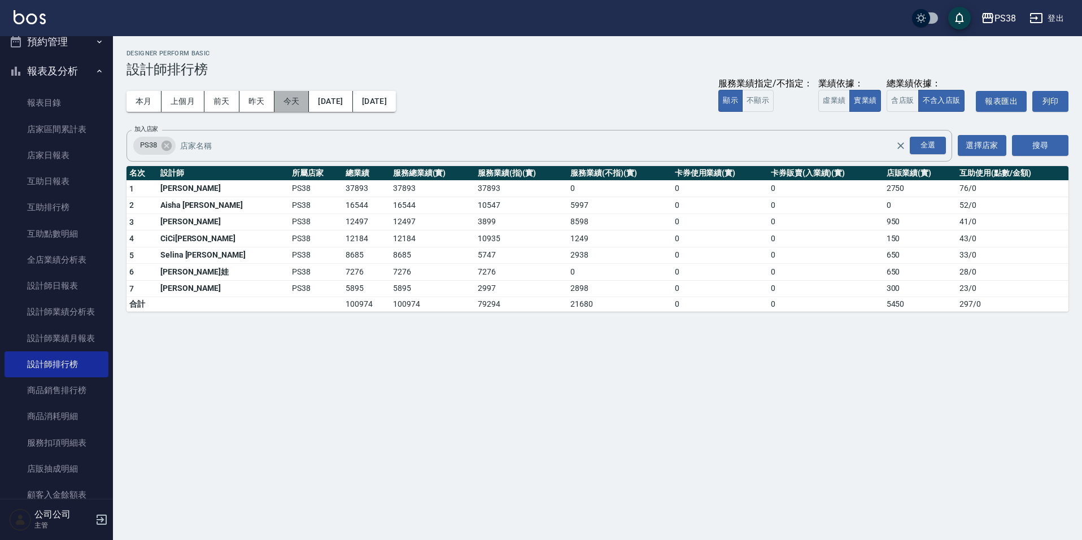
click at [298, 94] on button "今天" at bounding box center [292, 101] width 35 height 21
click at [302, 102] on button "今天" at bounding box center [292, 101] width 35 height 21
click at [546, 106] on div "本月 上個月 [DATE] [DATE] [DATE] [DATE] [DATE] 服務業績指定/不指定： 顯示 不顯示 業績依據： 虛業績 實業績 總業績依…" at bounding box center [598, 101] width 942 height 48
click at [150, 102] on button "本月" at bounding box center [144, 101] width 35 height 21
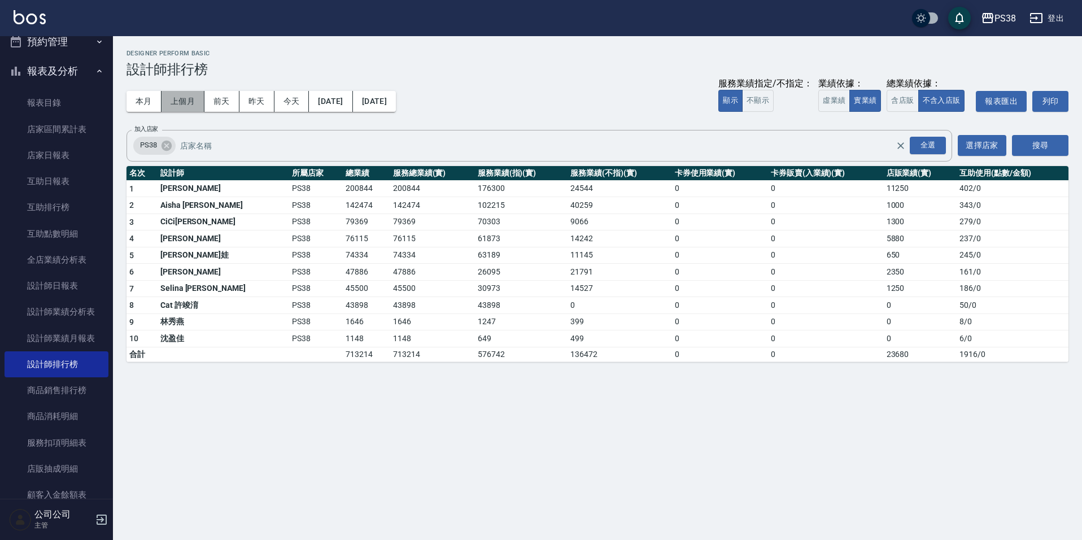
click at [187, 102] on button "上個月" at bounding box center [183, 101] width 43 height 21
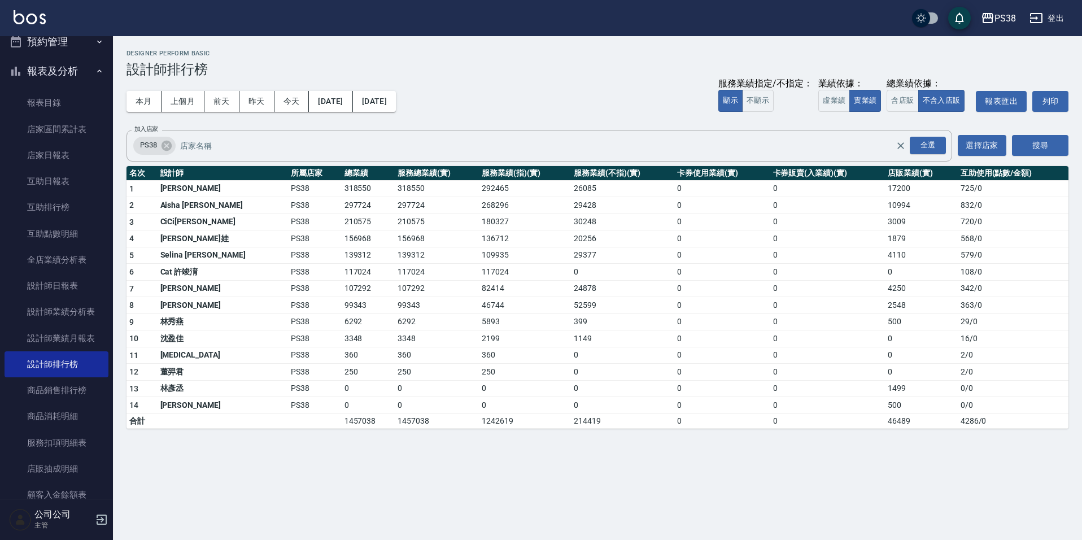
click at [499, 77] on div "本月 上個月 [DATE] [DATE] [DATE] [DATE] [DATE] 服務業績指定/不指定： 顯示 不顯示 業績依據： 虛業績 實業績 總業績依…" at bounding box center [598, 101] width 942 height 48
click at [396, 98] on button "[DATE]" at bounding box center [374, 101] width 43 height 21
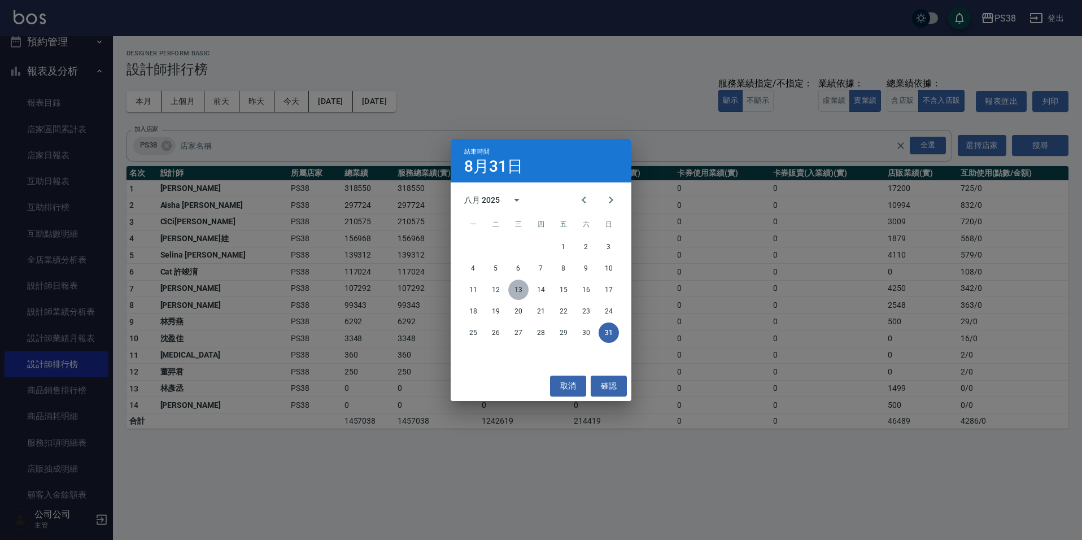
click at [515, 292] on button "13" at bounding box center [518, 290] width 20 height 20
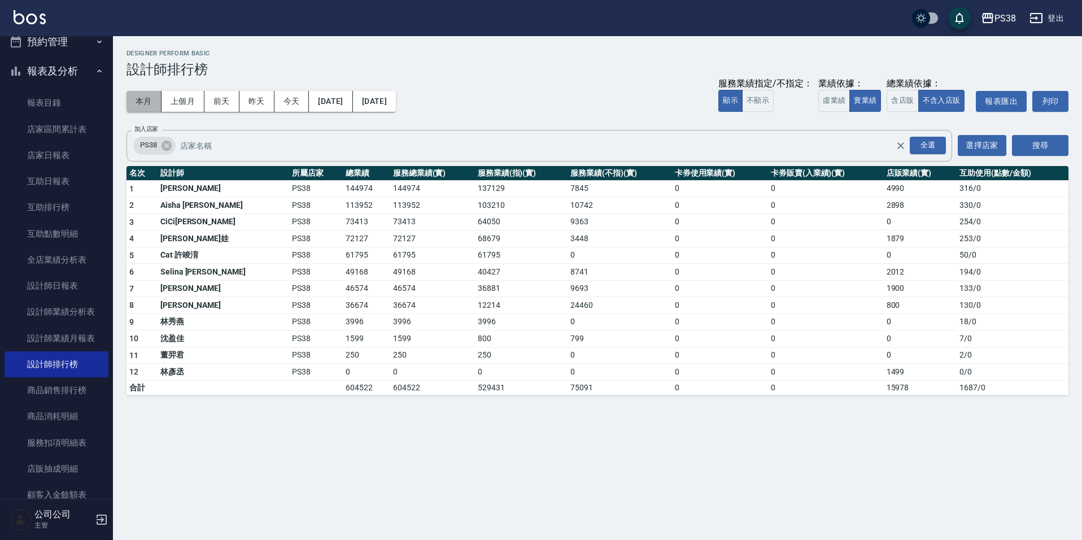
click at [149, 93] on button "本月" at bounding box center [144, 101] width 35 height 21
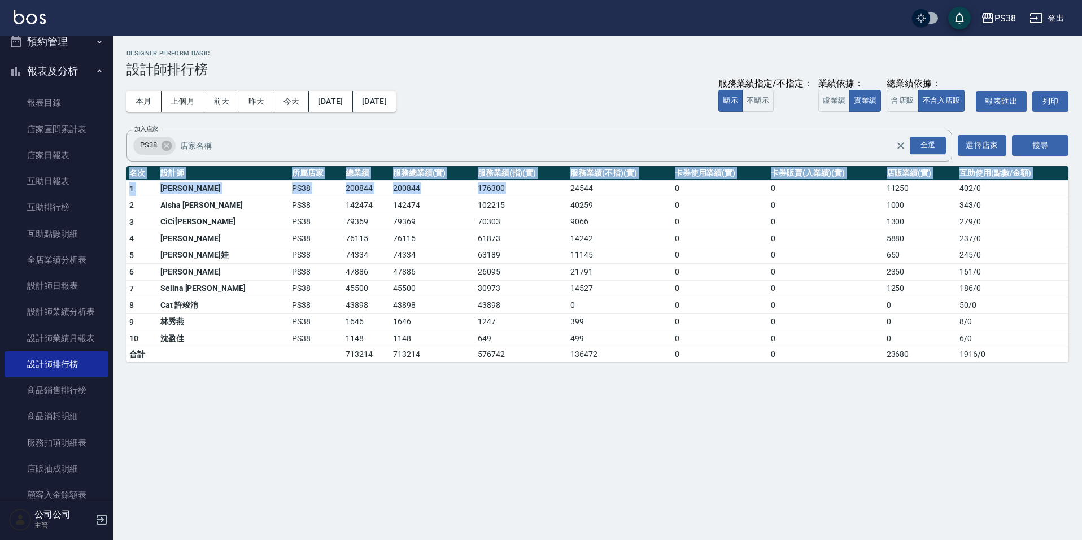
drag, startPoint x: 540, startPoint y: 188, endPoint x: 604, endPoint y: 367, distance: 189.8
click at [604, 367] on div "PS38 [DATE] - [DATE] 設計師排行榜 列印時間： [DATE][PHONE_NUMBER]:08 Designer Perform Basi…" at bounding box center [597, 206] width 969 height 340
click at [662, 452] on div "PS38 [DATE] - [DATE] 設計師排行榜 列印時間： [DATE][PHONE_NUMBER]:08 Designer Perform Basi…" at bounding box center [541, 270] width 1082 height 540
click at [433, 197] on td "142474" at bounding box center [432, 205] width 85 height 17
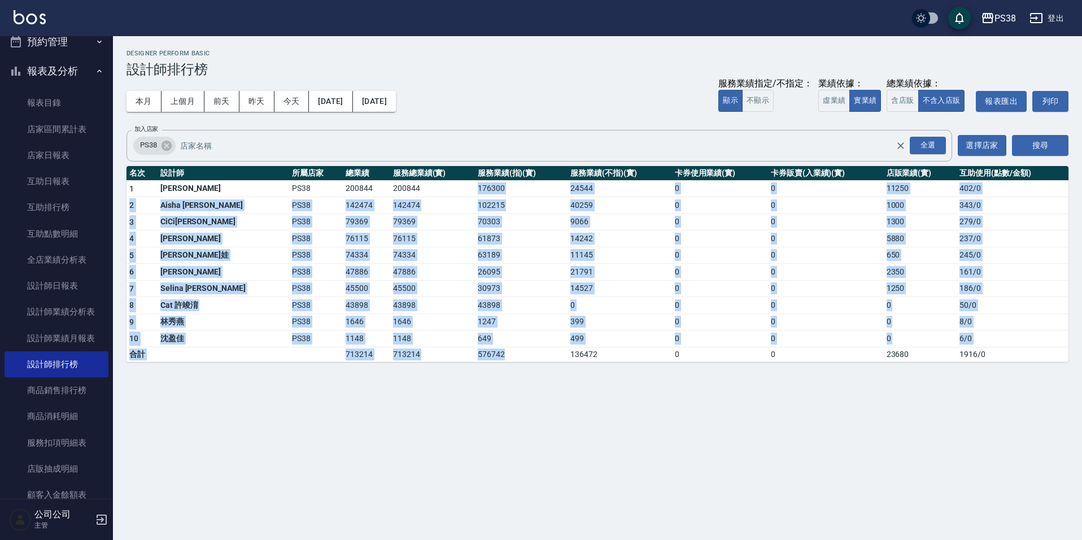
drag, startPoint x: 431, startPoint y: 189, endPoint x: 506, endPoint y: 356, distance: 183.3
click at [506, 356] on tbody "1 [PERSON_NAME] PS38 200844 200844 176300 24544 0 0 11250 402 / 0 2 Aisha [PERS…" at bounding box center [598, 270] width 942 height 181
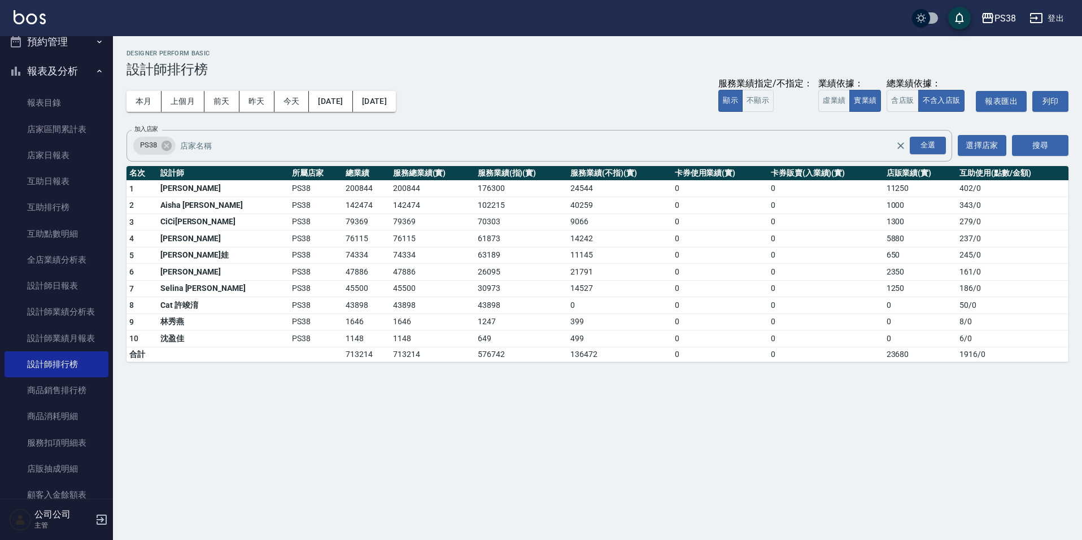
click at [558, 441] on div "PS38 [DATE] - [DATE] 設計師排行榜 列印時間： [DATE][PHONE_NUMBER]:08 Designer Perform Basi…" at bounding box center [541, 270] width 1082 height 540
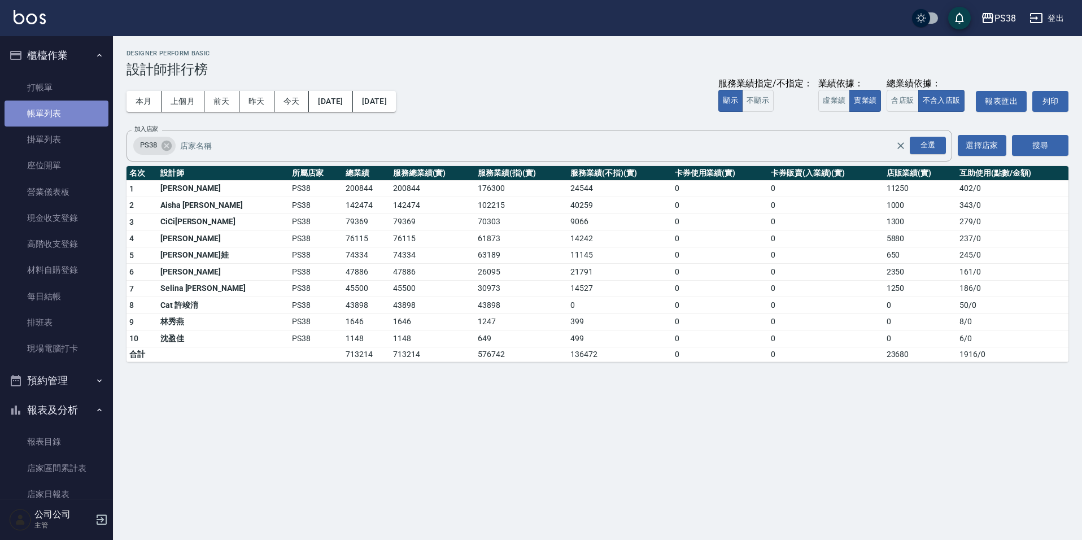
click at [75, 118] on link "帳單列表" at bounding box center [57, 114] width 104 height 26
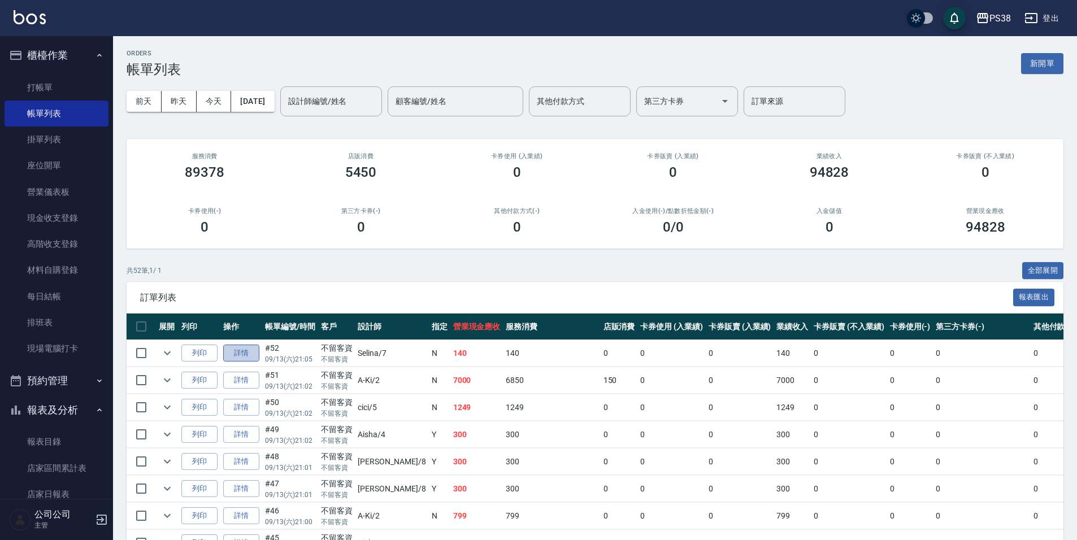
click at [226, 351] on link "詳情" at bounding box center [241, 354] width 36 height 18
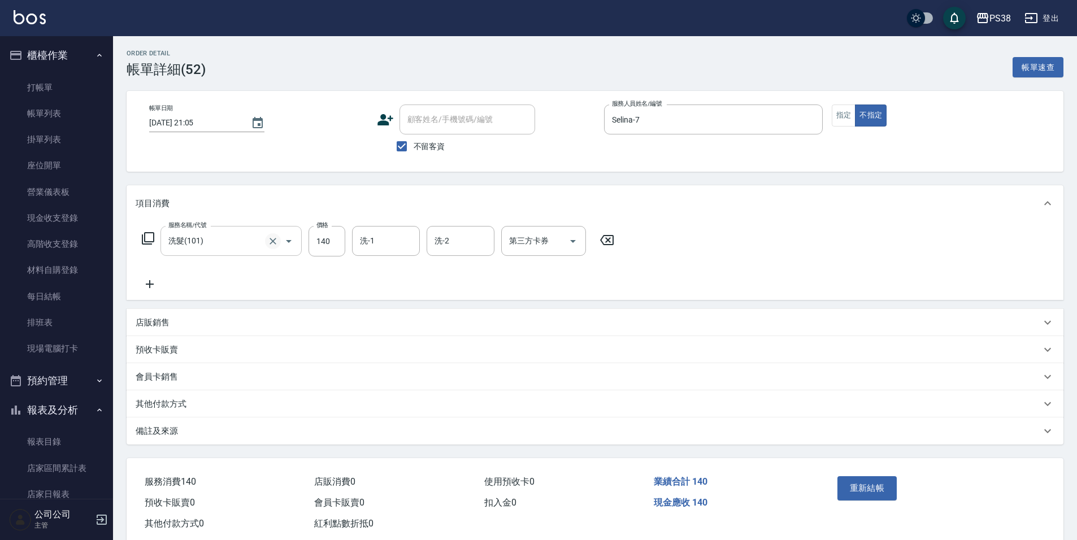
click at [275, 241] on icon "Clear" at bounding box center [272, 241] width 11 height 11
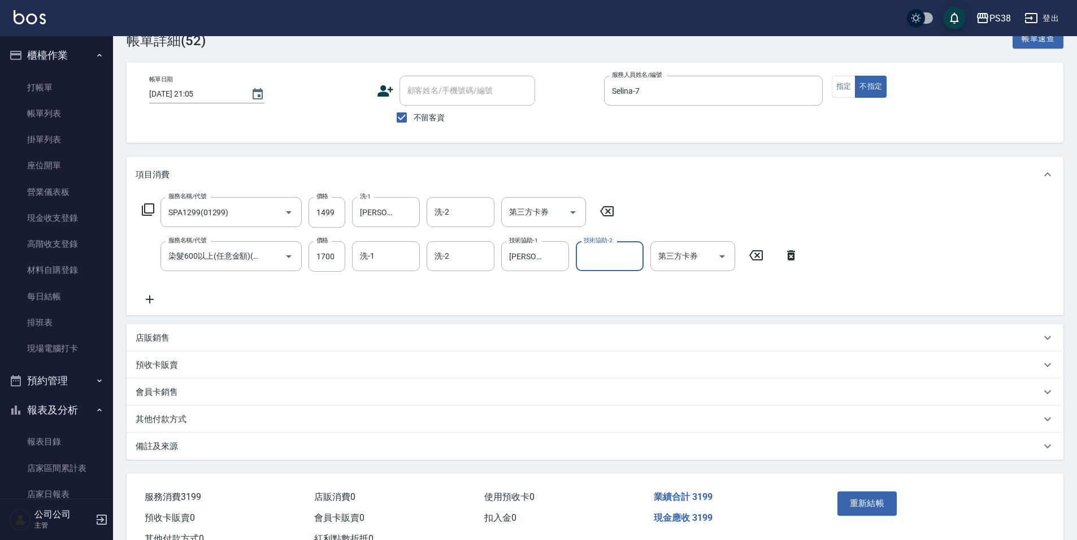
scroll to position [56, 0]
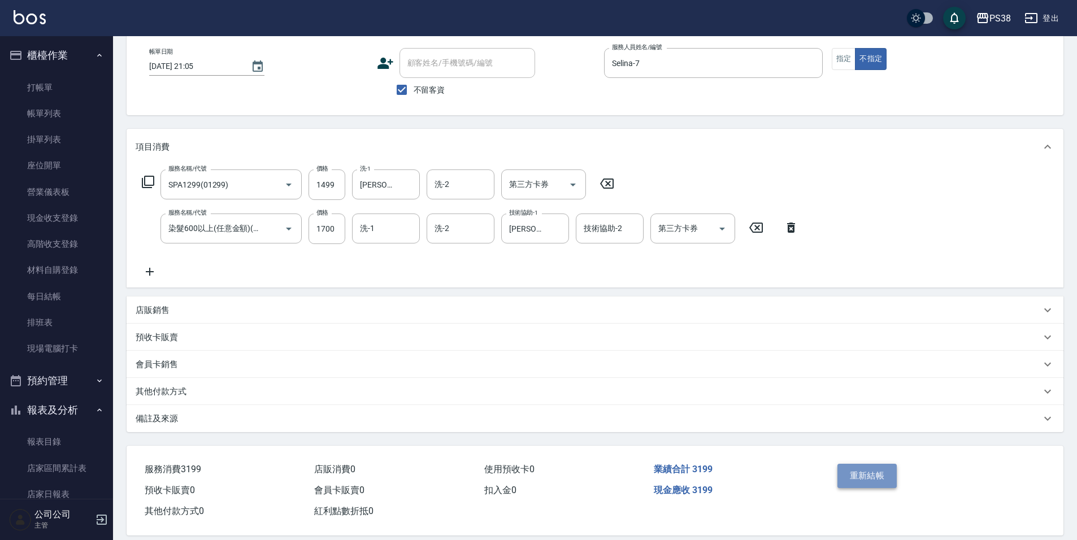
click at [858, 477] on button "重新結帳" at bounding box center [867, 476] width 60 height 24
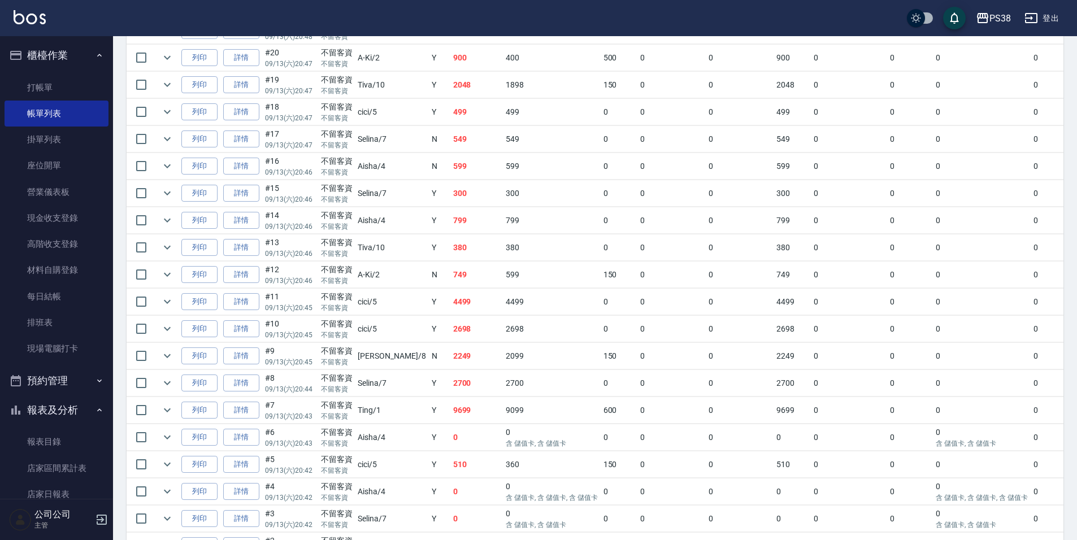
scroll to position [1263, 0]
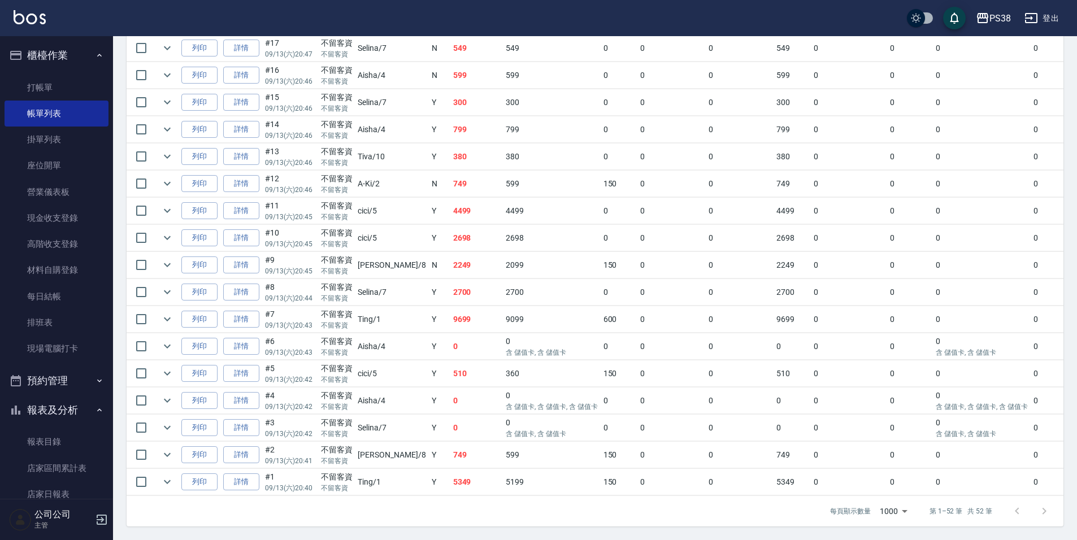
click at [503, 472] on td "5199" at bounding box center [551, 482] width 97 height 27
click at [543, 447] on td "599" at bounding box center [551, 455] width 97 height 27
click at [450, 454] on td "749" at bounding box center [476, 455] width 53 height 27
click at [450, 429] on td "0" at bounding box center [476, 428] width 53 height 27
click at [450, 395] on td "0" at bounding box center [476, 401] width 53 height 27
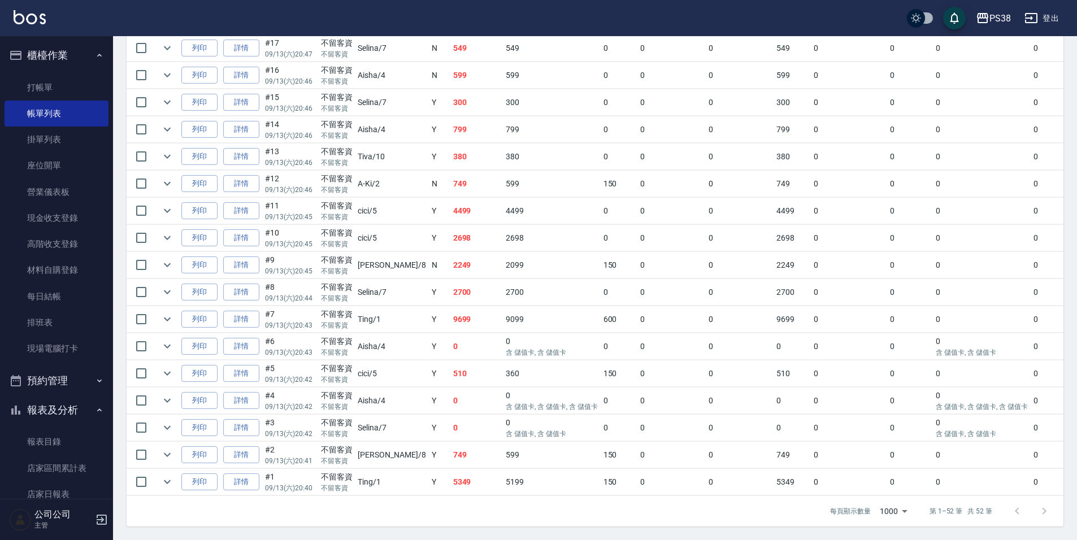
click at [450, 374] on td "510" at bounding box center [476, 373] width 53 height 27
click at [450, 333] on td "0" at bounding box center [476, 346] width 53 height 27
click at [165, 340] on icon "expand row" at bounding box center [167, 347] width 14 height 14
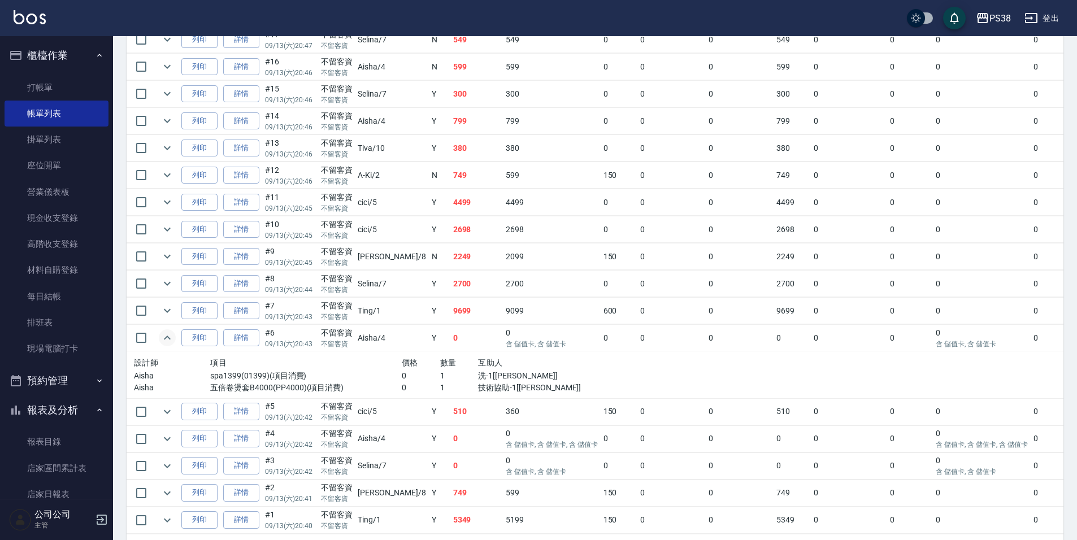
click at [450, 345] on td "0" at bounding box center [476, 338] width 53 height 27
click at [450, 304] on td "9699" at bounding box center [476, 311] width 53 height 27
click at [173, 308] on icon "expand row" at bounding box center [167, 311] width 14 height 14
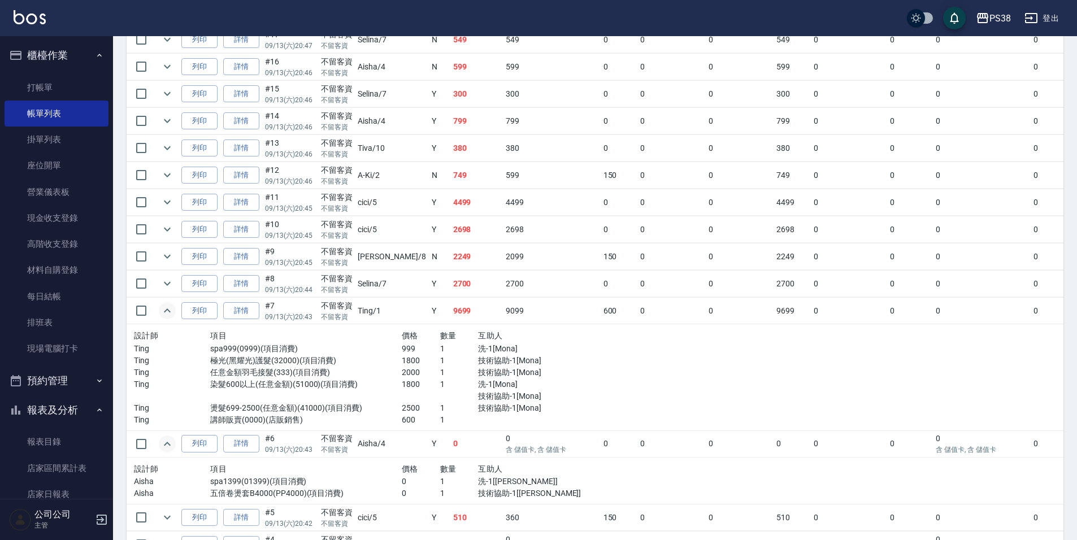
click at [459, 327] on div "設計師 項目 價格 數量 互助人 Ting spa999(0999)(項目消費) 999 1 洗-1[Mona] Ting 極光(黑耀光)護髮(32000)(…" at bounding box center [363, 377] width 468 height 106
click at [450, 285] on td "2700" at bounding box center [476, 284] width 53 height 27
click at [450, 258] on td "2249" at bounding box center [476, 256] width 53 height 27
click at [450, 235] on td "2698" at bounding box center [476, 229] width 53 height 27
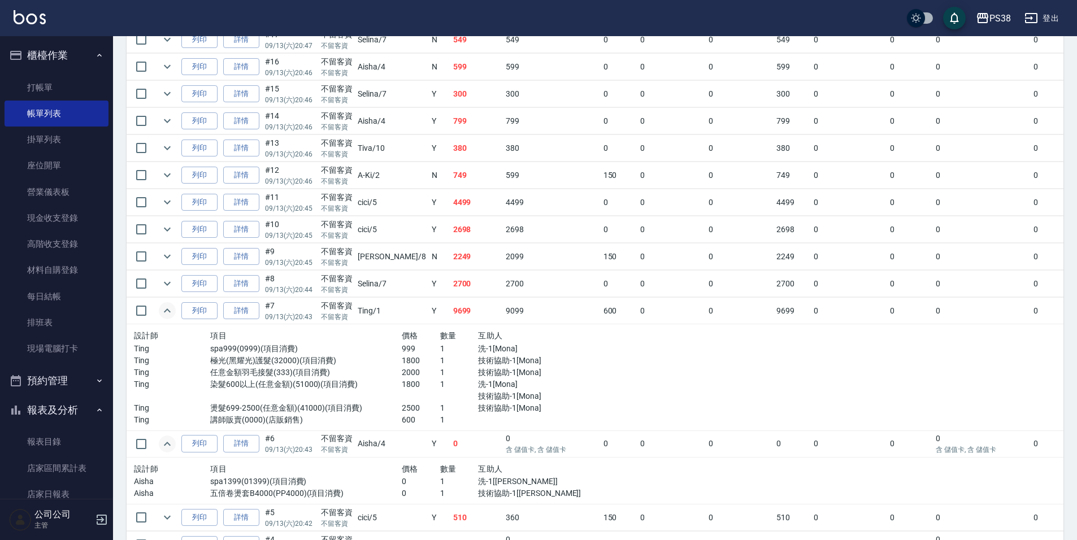
click at [450, 203] on td "4499" at bounding box center [476, 202] width 53 height 27
click at [450, 174] on td "749" at bounding box center [476, 175] width 53 height 27
click at [450, 143] on td "380" at bounding box center [476, 148] width 53 height 27
click at [450, 126] on td "799" at bounding box center [476, 121] width 53 height 27
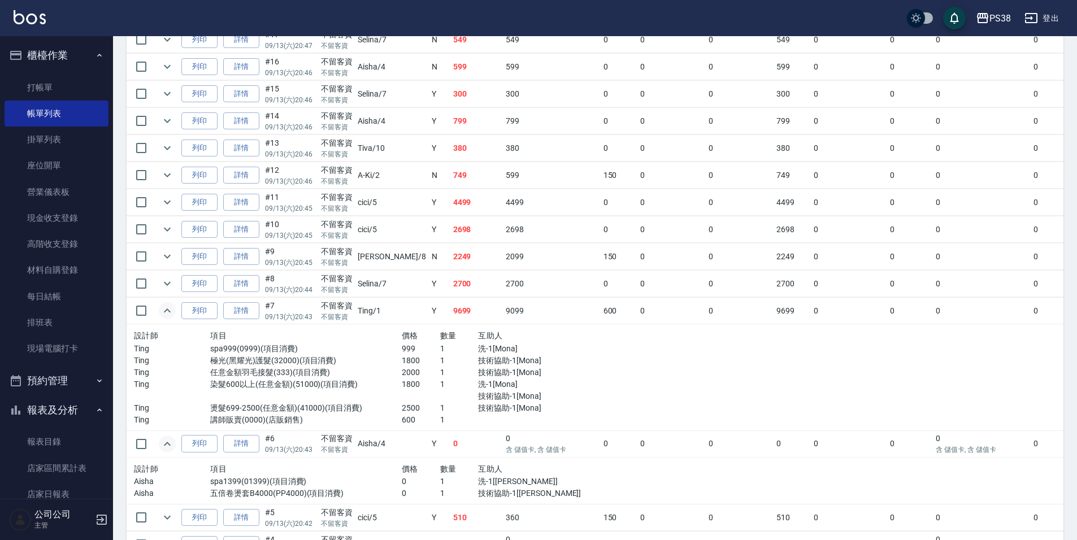
click at [450, 126] on td "799" at bounding box center [476, 121] width 53 height 27
click at [450, 99] on td "300" at bounding box center [476, 94] width 53 height 27
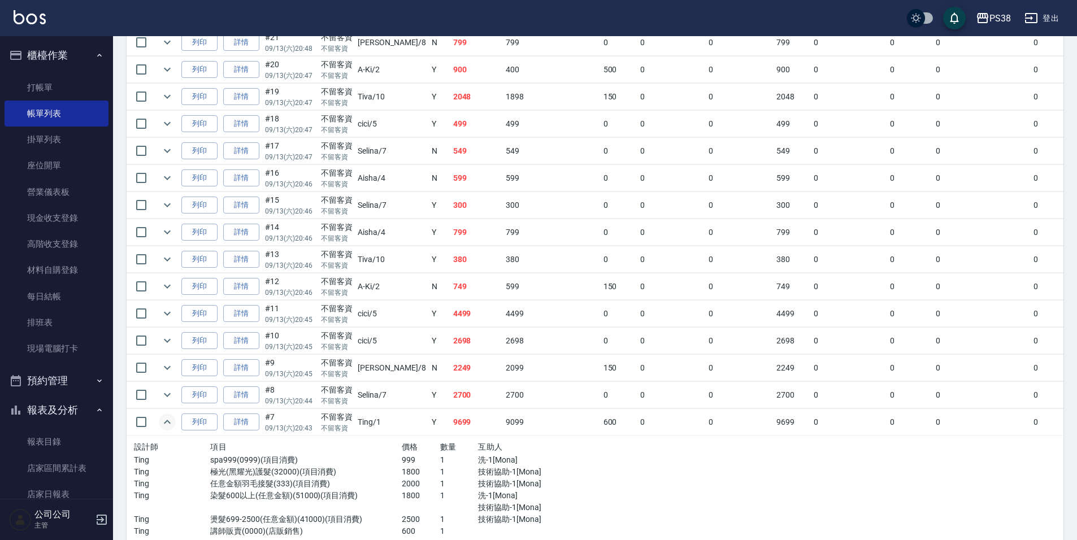
scroll to position [1150, 0]
click at [450, 183] on td "599" at bounding box center [476, 180] width 53 height 27
click at [450, 167] on td "599" at bounding box center [476, 180] width 53 height 27
click at [450, 151] on td "549" at bounding box center [476, 153] width 53 height 27
click at [450, 127] on td "499" at bounding box center [476, 125] width 53 height 27
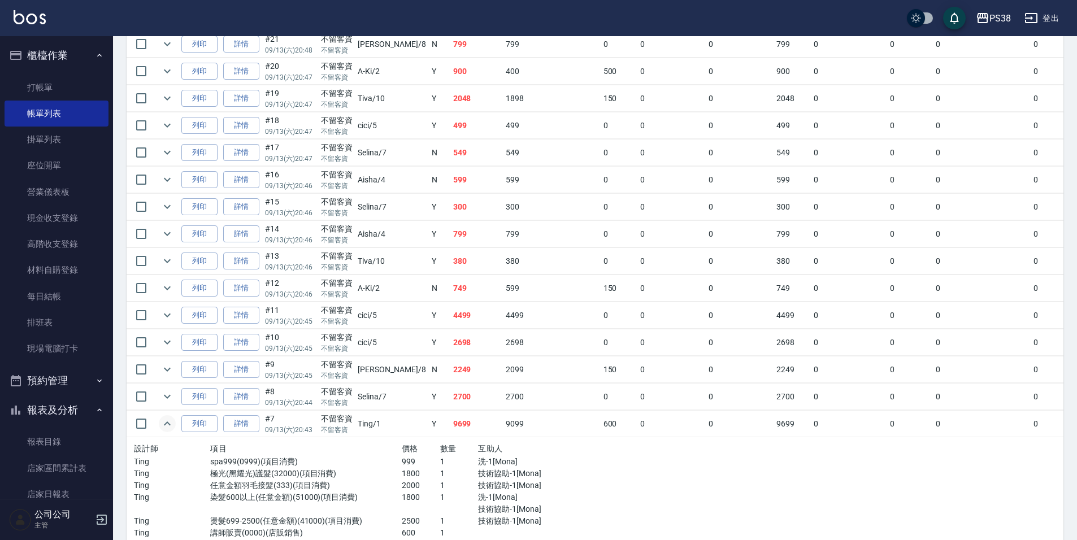
scroll to position [1093, 0]
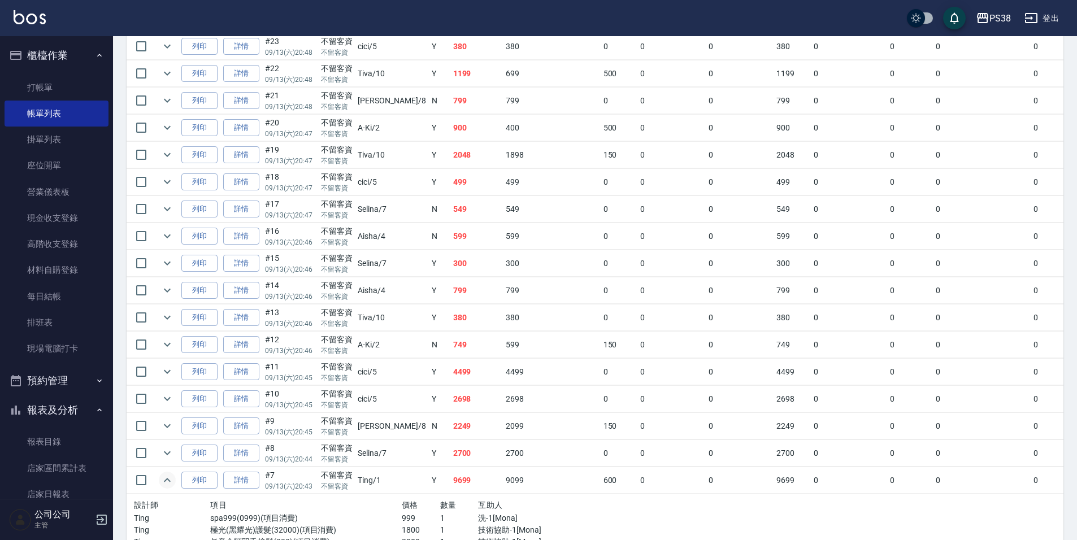
click at [450, 160] on td "2048" at bounding box center [476, 155] width 53 height 27
click at [237, 149] on link "詳情" at bounding box center [241, 155] width 36 height 18
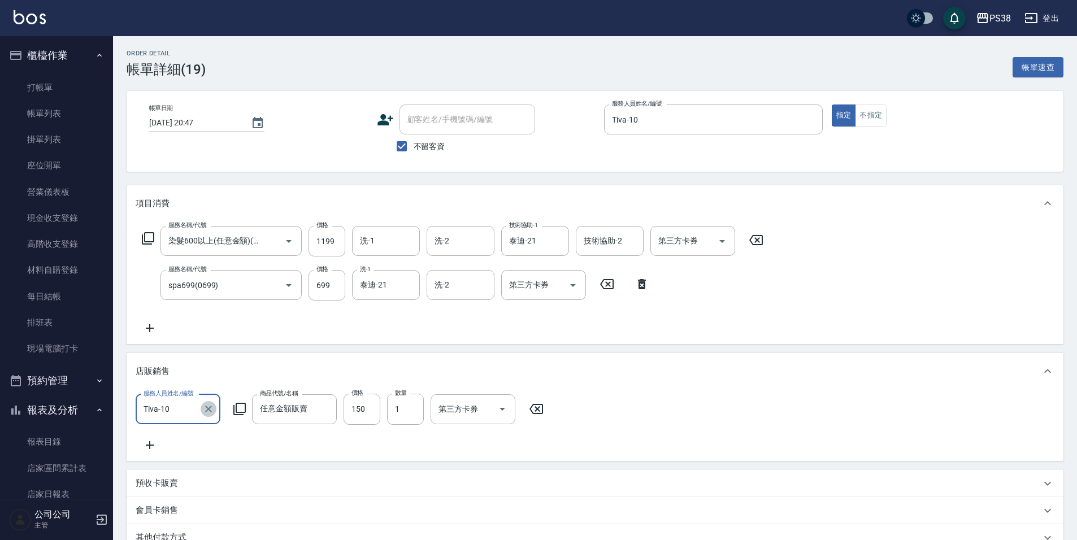
click at [207, 408] on icon "Clear" at bounding box center [208, 409] width 7 height 7
click at [393, 445] on div "服務人員姓名/編號 [PERSON_NAME]-21 服務人員姓名/編號 商品代號/名稱 任意金額販賣 商品代號/名稱 價格 150 價格 數量 1 數量 第…" at bounding box center [595, 423] width 919 height 58
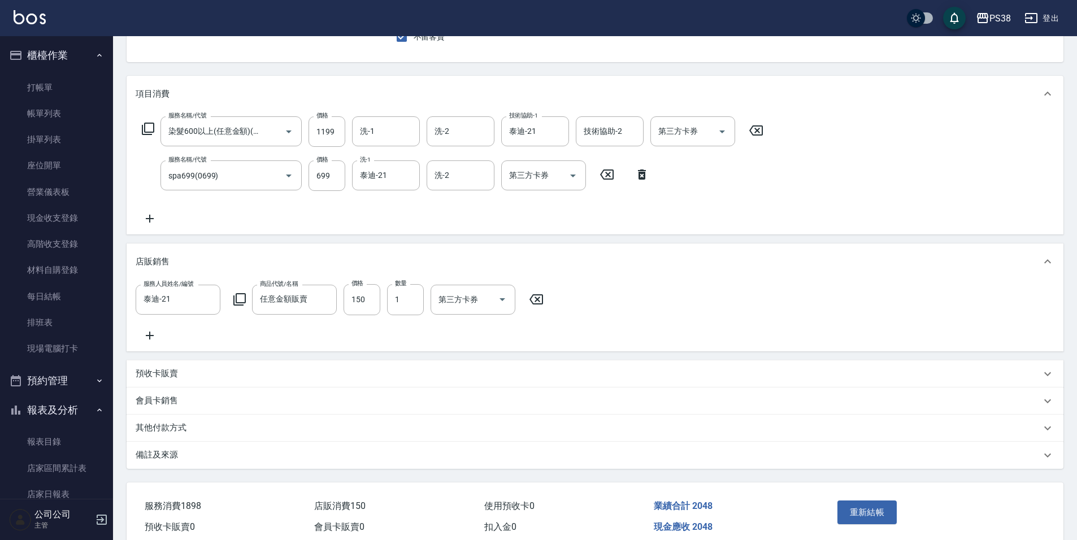
scroll to position [169, 0]
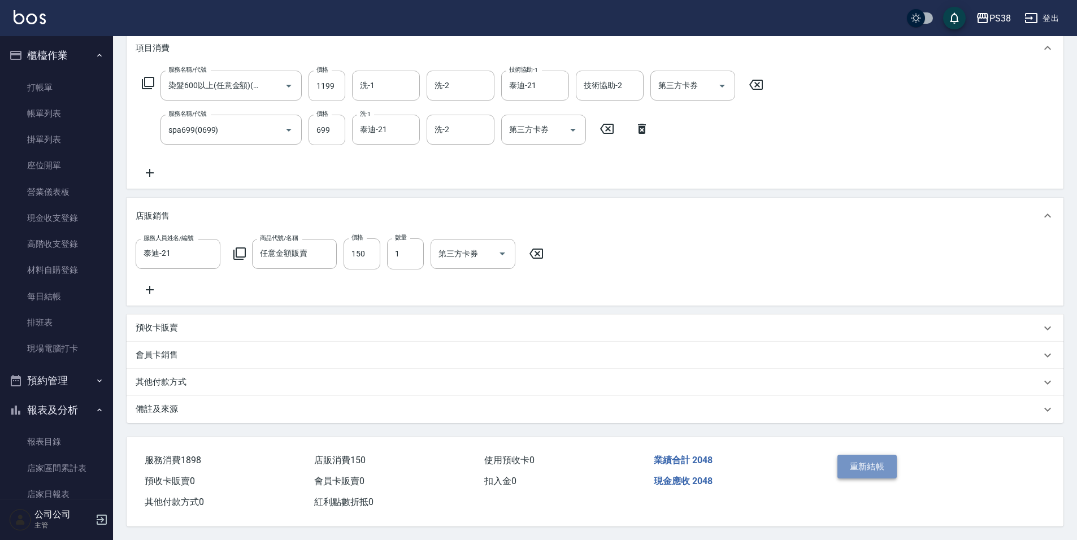
click at [880, 464] on button "重新結帳" at bounding box center [867, 467] width 60 height 24
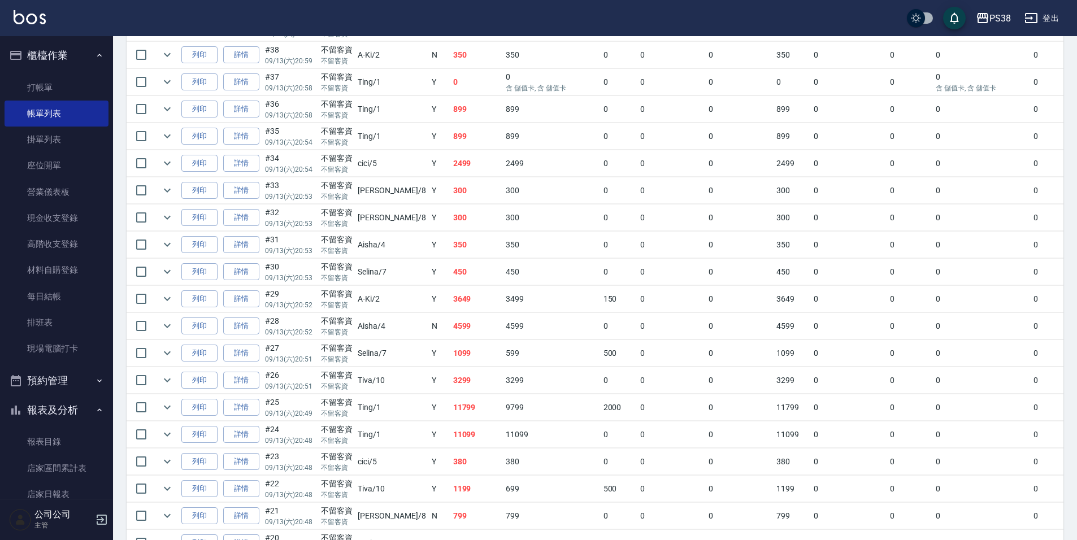
scroll to position [791, 0]
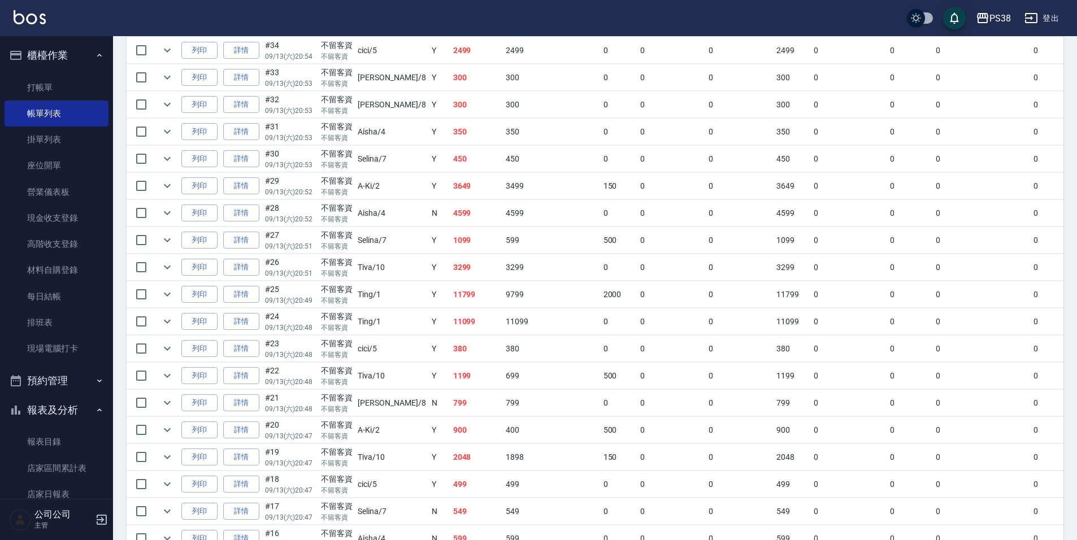
click at [450, 463] on td "2048" at bounding box center [476, 457] width 53 height 27
click at [450, 432] on td "900" at bounding box center [476, 430] width 53 height 27
click at [167, 426] on icon "expand row" at bounding box center [167, 430] width 14 height 14
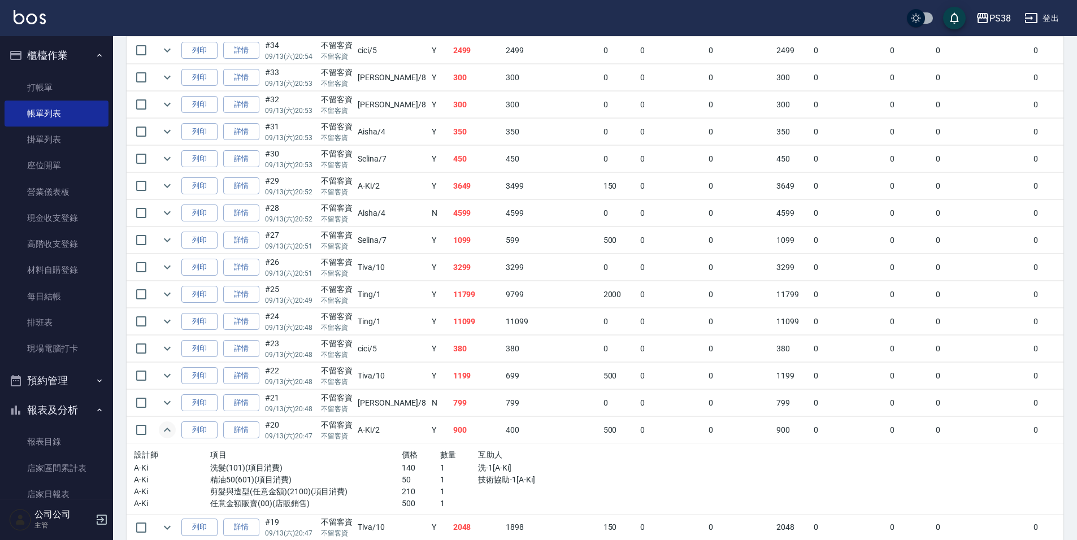
click at [499, 460] on div "互助人" at bounding box center [535, 455] width 115 height 14
click at [503, 426] on td "400" at bounding box center [551, 430] width 97 height 27
click at [459, 407] on td "799" at bounding box center [476, 403] width 53 height 27
click at [450, 375] on td "1199" at bounding box center [476, 376] width 53 height 27
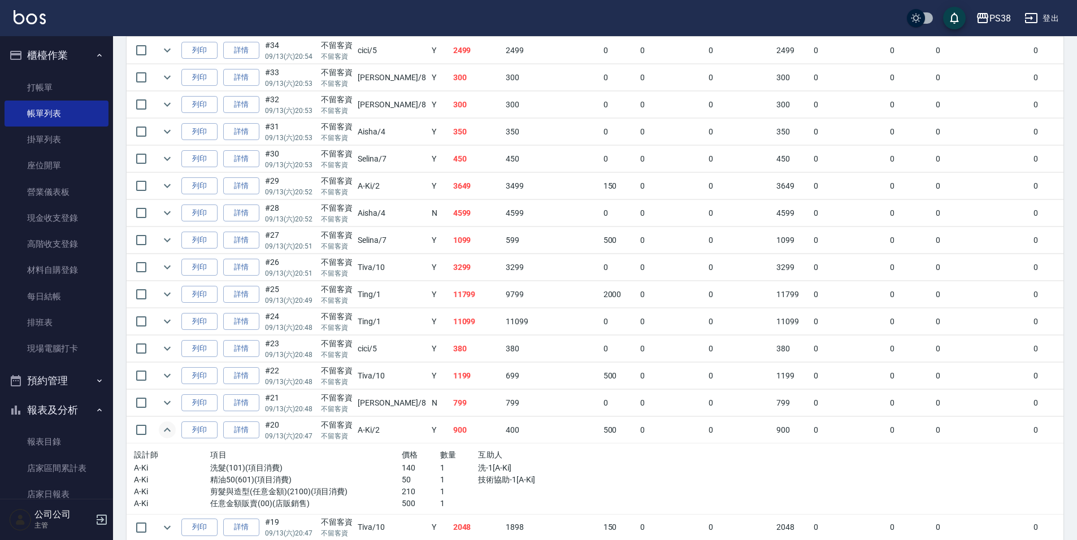
click at [450, 375] on td "1199" at bounding box center [476, 376] width 53 height 27
click at [160, 373] on button "expand row" at bounding box center [167, 375] width 17 height 17
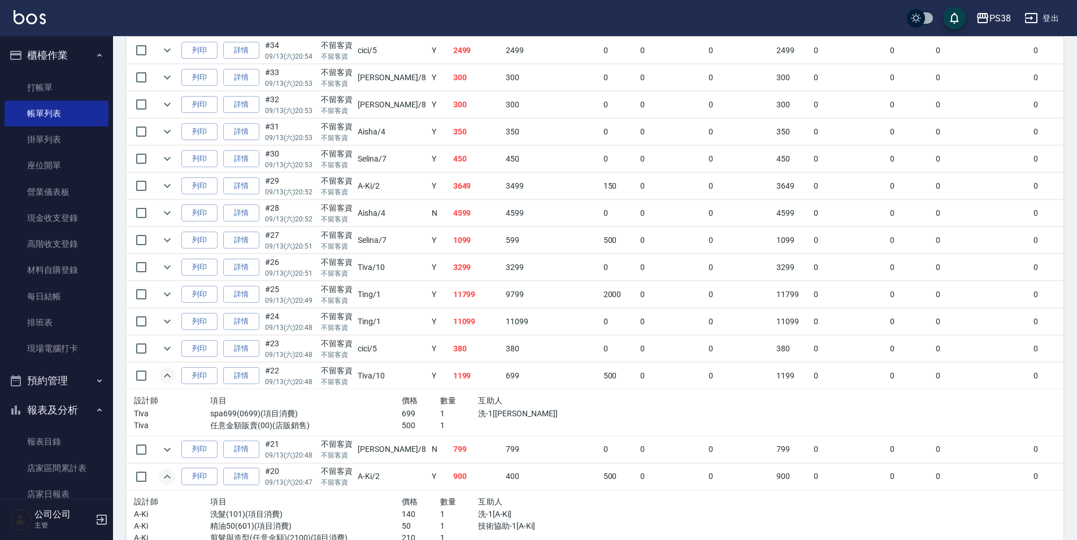
click at [489, 422] on div at bounding box center [535, 426] width 115 height 12
click at [450, 343] on td "380" at bounding box center [476, 349] width 53 height 27
click at [450, 320] on td "11099" at bounding box center [476, 321] width 53 height 27
click at [451, 299] on td "11799" at bounding box center [476, 294] width 53 height 27
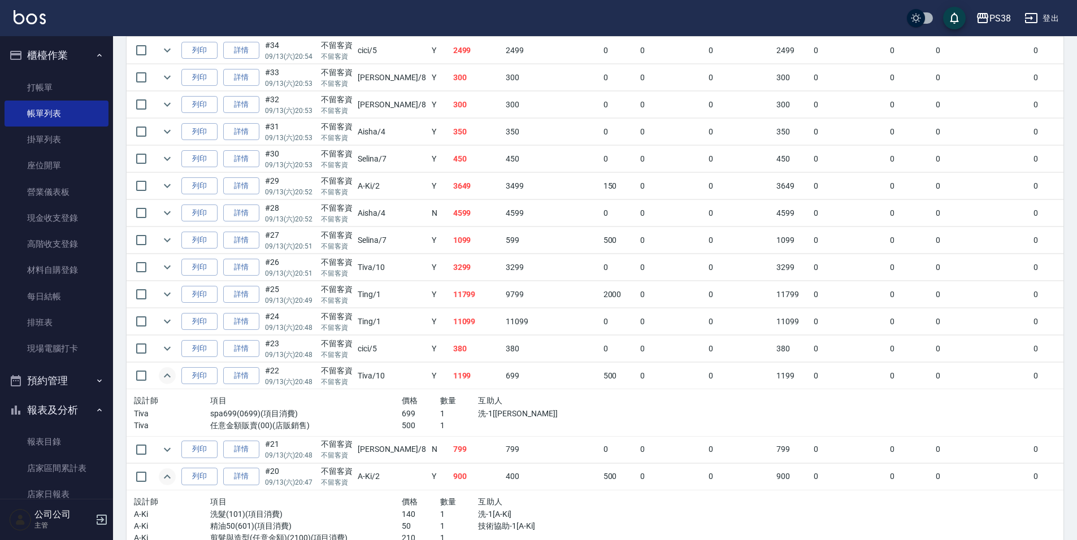
scroll to position [734, 0]
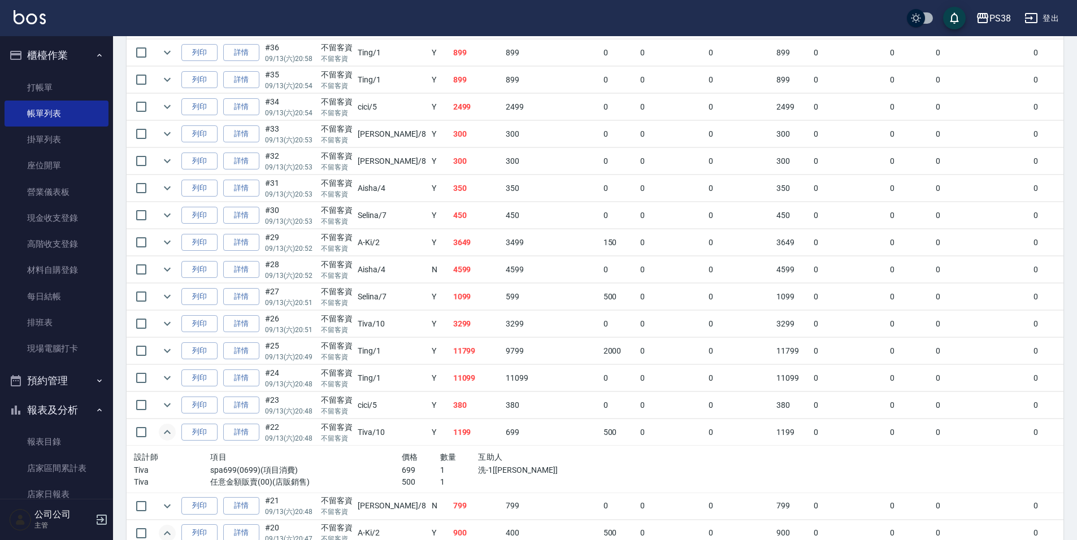
click at [450, 323] on td "3299" at bounding box center [476, 324] width 53 height 27
click at [450, 290] on td "1099" at bounding box center [476, 297] width 53 height 27
click at [450, 264] on td "4599" at bounding box center [476, 269] width 53 height 27
click at [450, 248] on td "3649" at bounding box center [476, 242] width 53 height 27
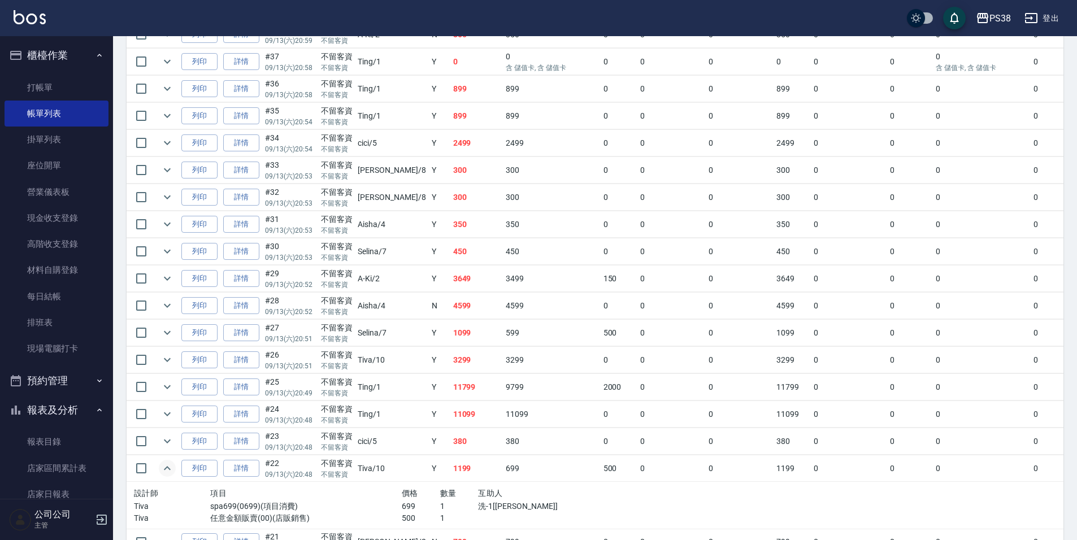
scroll to position [678, 0]
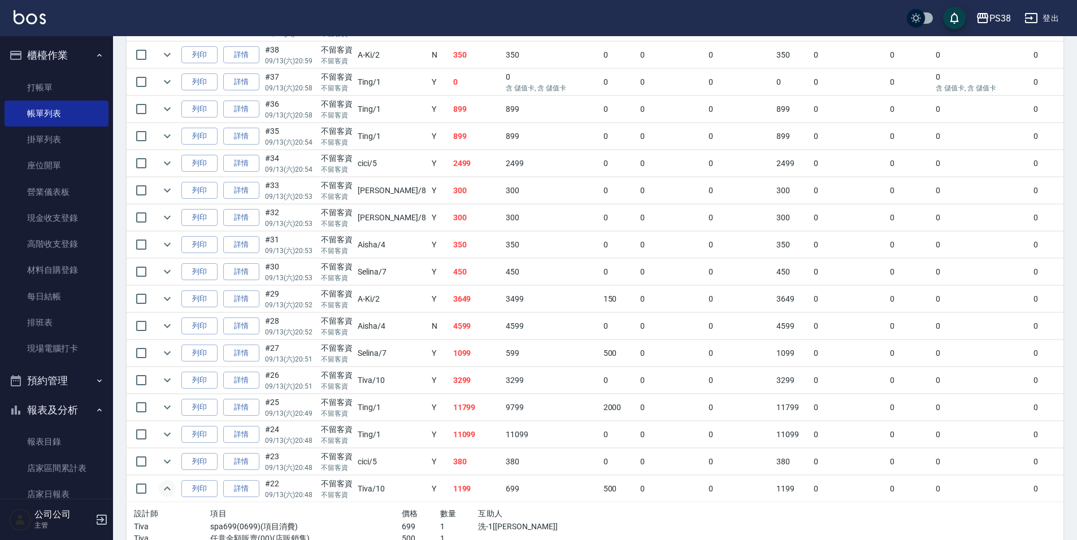
click at [450, 278] on td "450" at bounding box center [476, 272] width 53 height 27
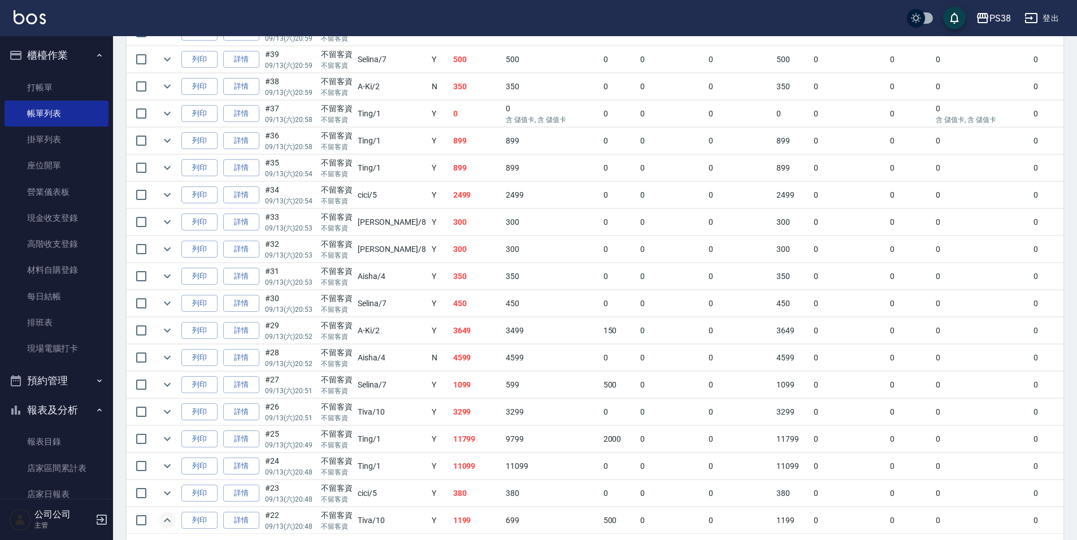
scroll to position [621, 0]
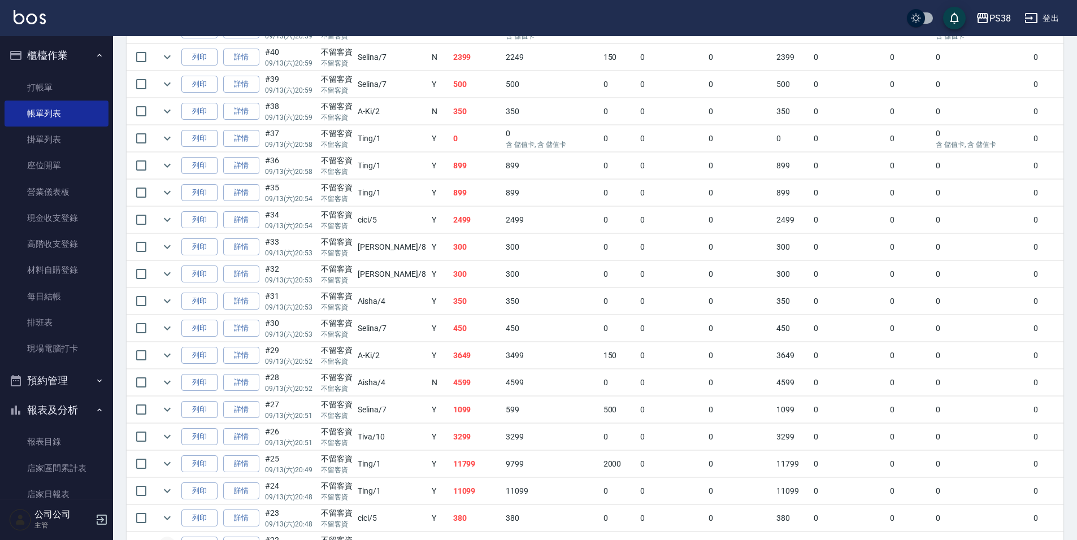
click at [450, 293] on td "350" at bounding box center [476, 301] width 53 height 27
click at [450, 278] on td "300" at bounding box center [476, 274] width 53 height 27
click at [450, 255] on td "300" at bounding box center [476, 247] width 53 height 27
click at [450, 214] on td "2499" at bounding box center [476, 220] width 53 height 27
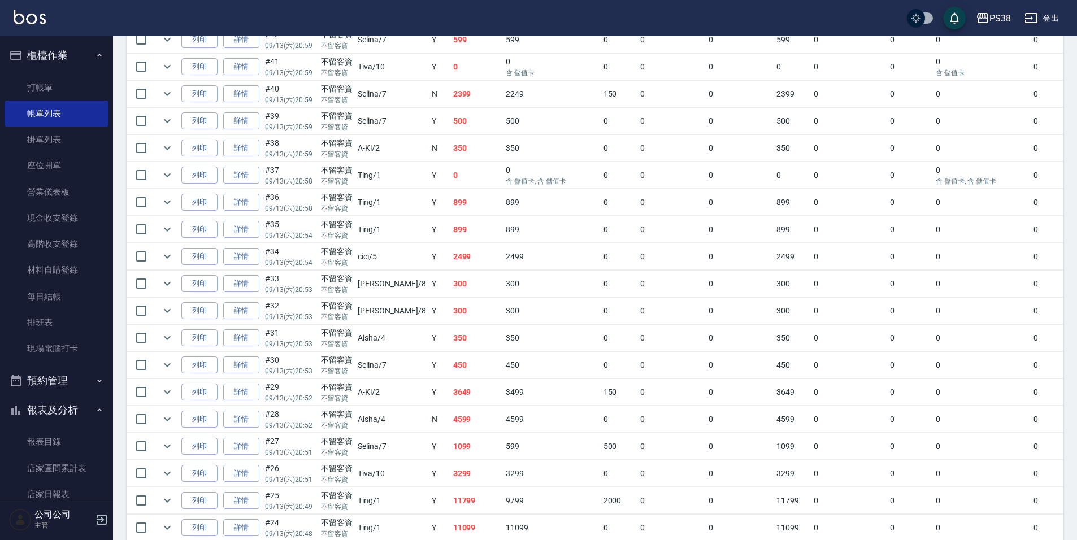
scroll to position [565, 0]
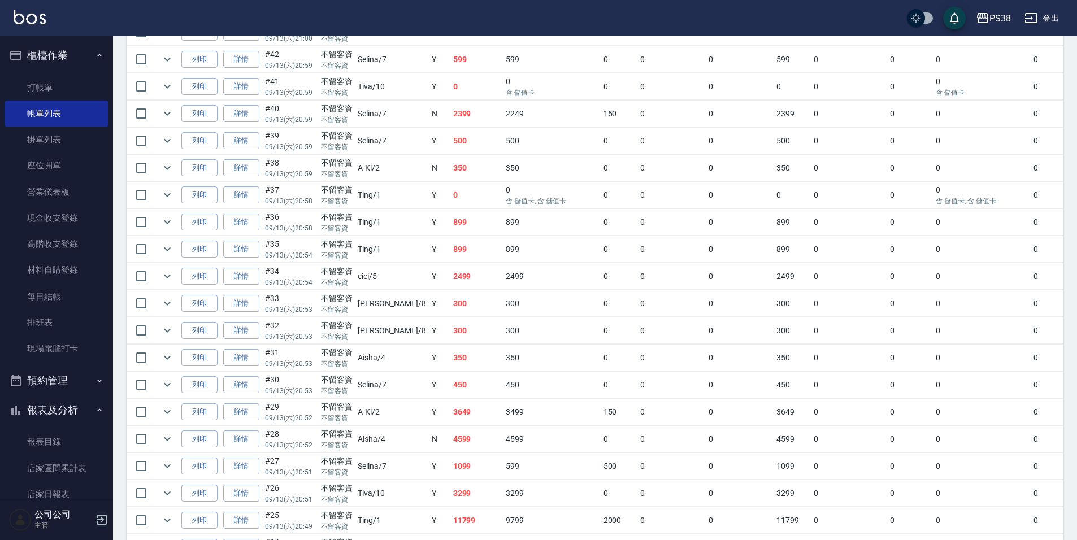
click at [450, 250] on td "899" at bounding box center [476, 249] width 53 height 27
click at [450, 234] on td "899" at bounding box center [476, 222] width 53 height 27
click at [450, 194] on td "0" at bounding box center [476, 195] width 53 height 27
click at [450, 177] on td "350" at bounding box center [476, 168] width 53 height 27
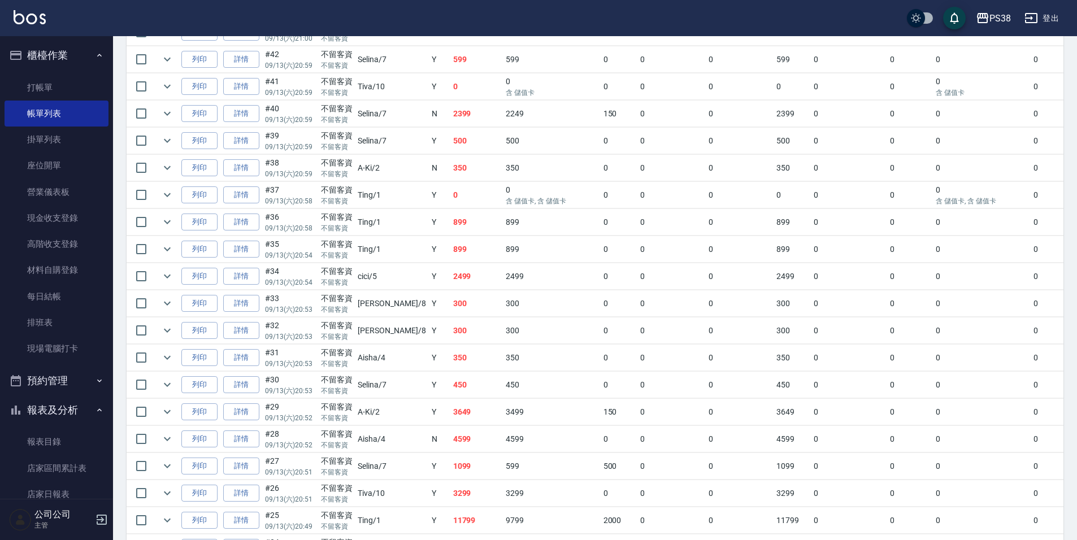
scroll to position [508, 0]
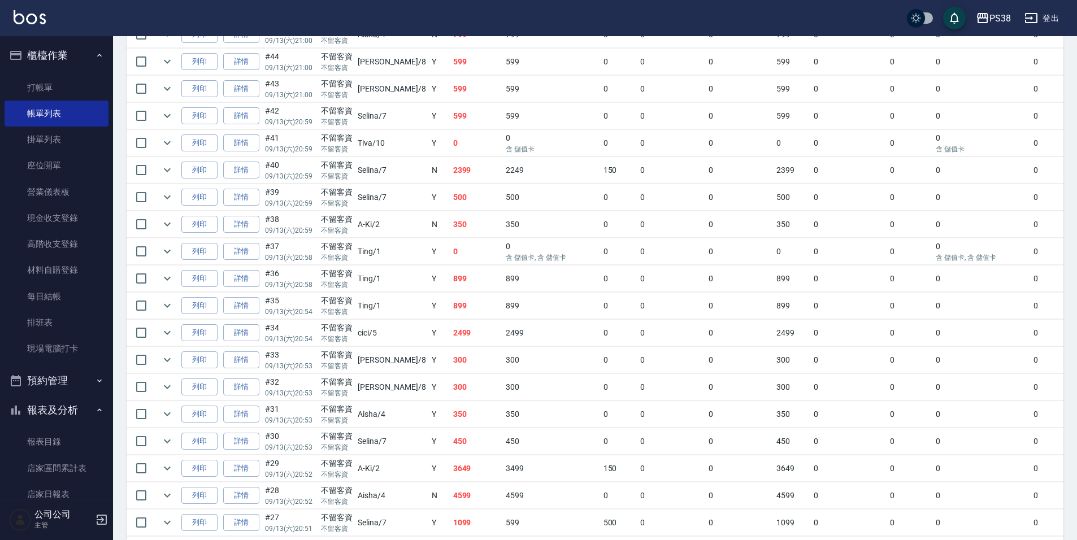
click at [450, 202] on td "500" at bounding box center [476, 197] width 53 height 27
click at [450, 172] on td "2399" at bounding box center [476, 170] width 53 height 27
click at [450, 144] on td "0" at bounding box center [476, 143] width 53 height 27
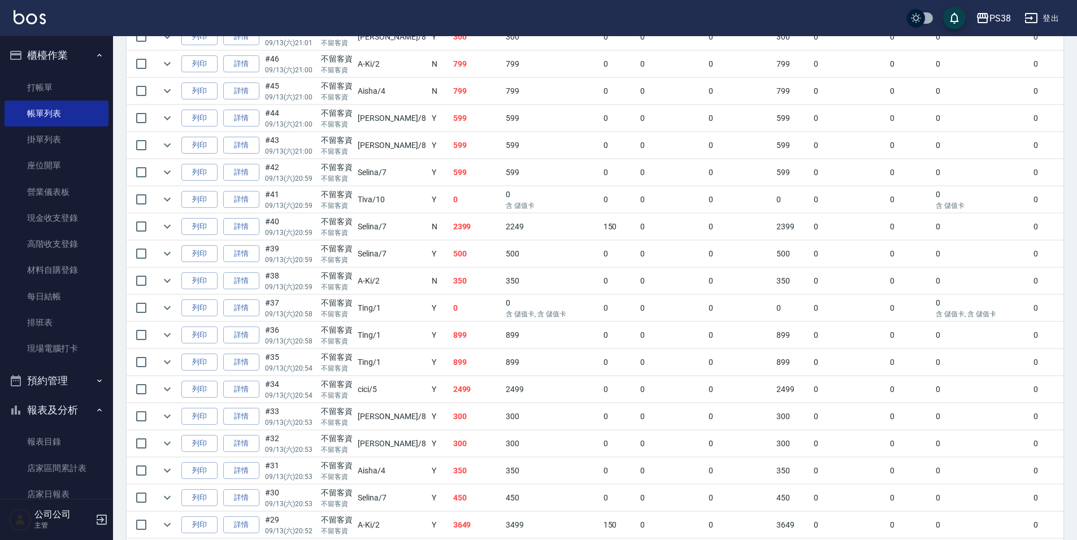
click at [450, 177] on td "599" at bounding box center [476, 172] width 53 height 27
click at [450, 149] on td "599" at bounding box center [476, 145] width 53 height 27
click at [450, 121] on td "599" at bounding box center [476, 118] width 53 height 27
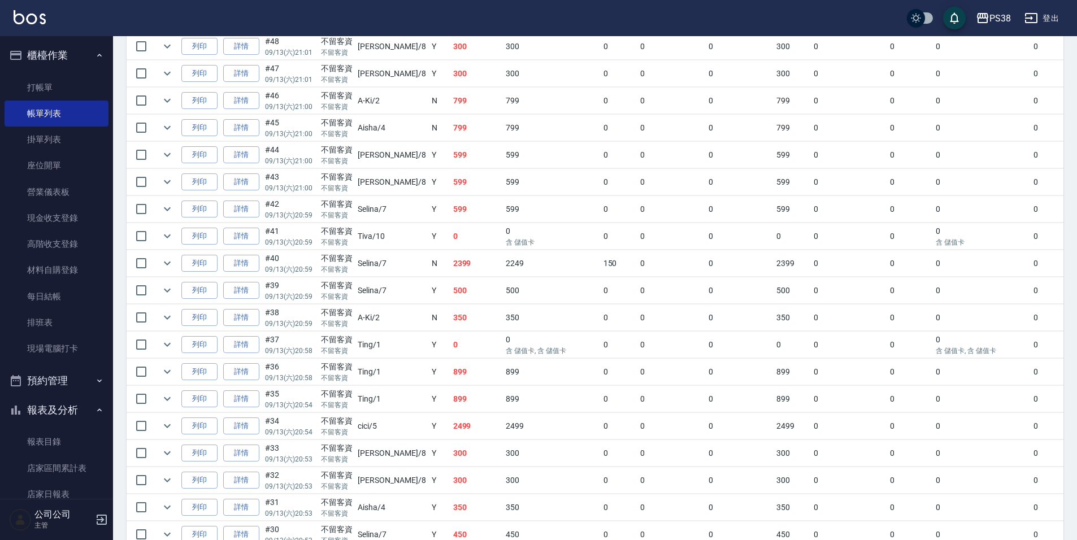
scroll to position [395, 0]
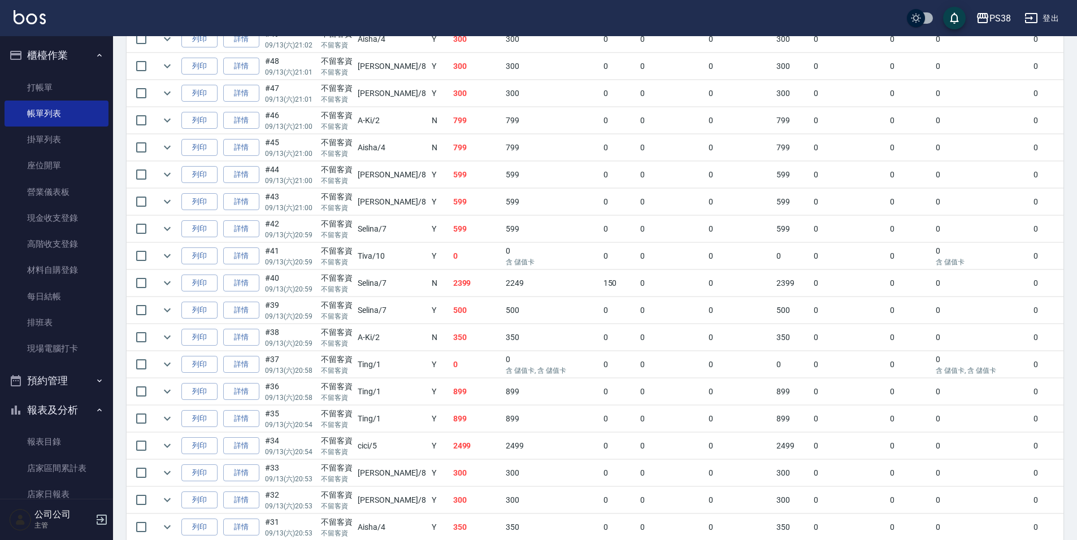
click at [450, 158] on td "799" at bounding box center [476, 147] width 53 height 27
click at [450, 129] on td "799" at bounding box center [476, 120] width 53 height 27
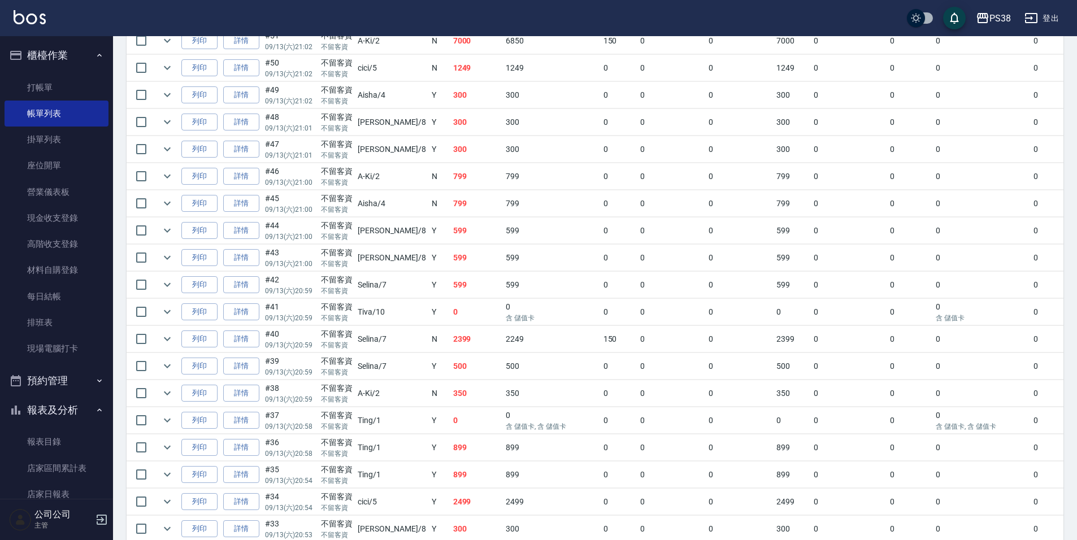
scroll to position [339, 0]
click at [450, 152] on td "300" at bounding box center [476, 150] width 53 height 27
click at [450, 127] on td "300" at bounding box center [476, 123] width 53 height 27
click at [450, 105] on td "300" at bounding box center [476, 95] width 53 height 27
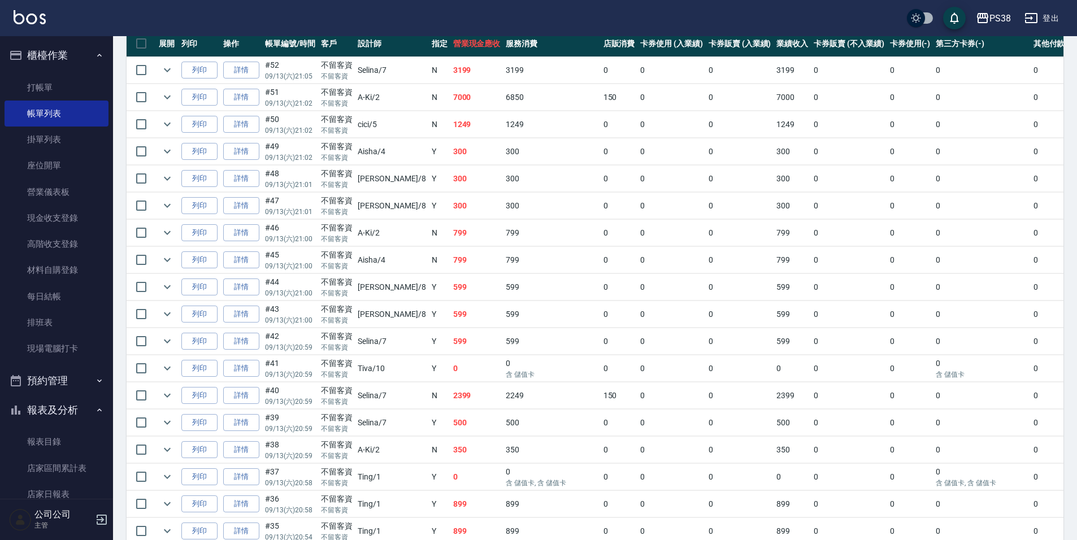
scroll to position [282, 0]
click at [450, 139] on td "300" at bounding box center [476, 152] width 53 height 27
click at [450, 98] on td "7000" at bounding box center [476, 98] width 53 height 27
click at [450, 68] on td "3199" at bounding box center [476, 71] width 53 height 27
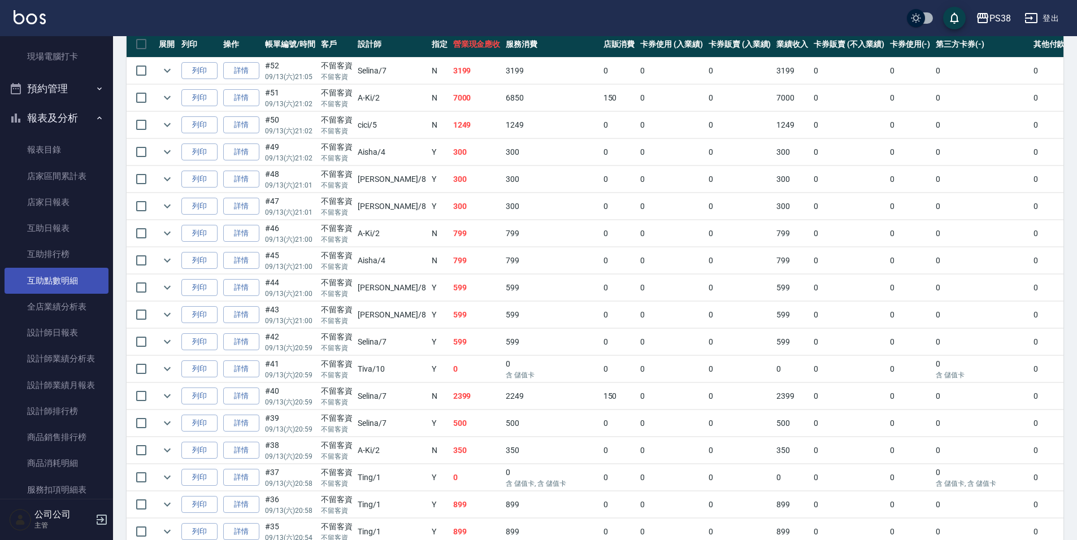
scroll to position [339, 0]
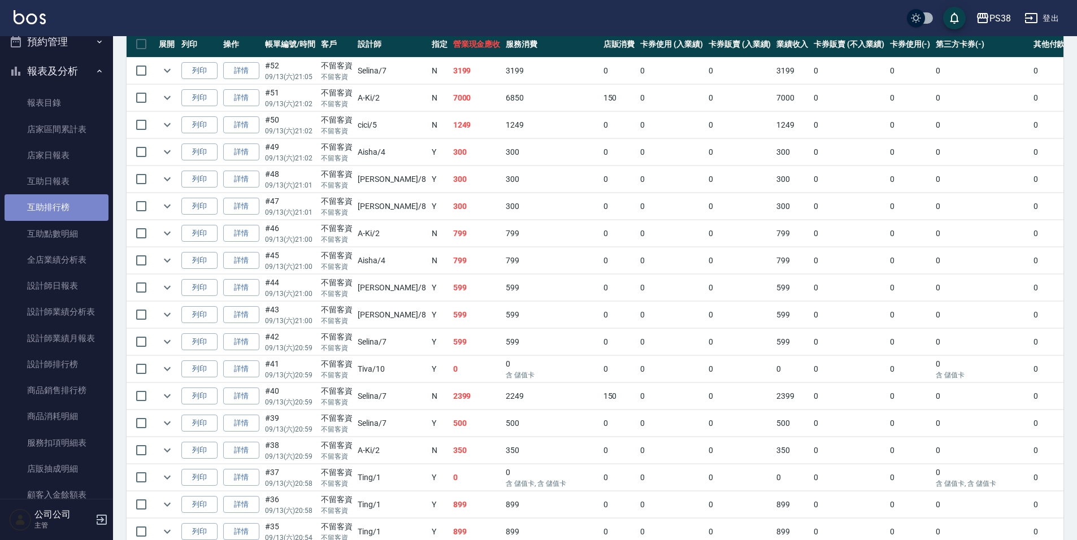
click at [70, 194] on link "互助排行榜" at bounding box center [57, 207] width 104 height 26
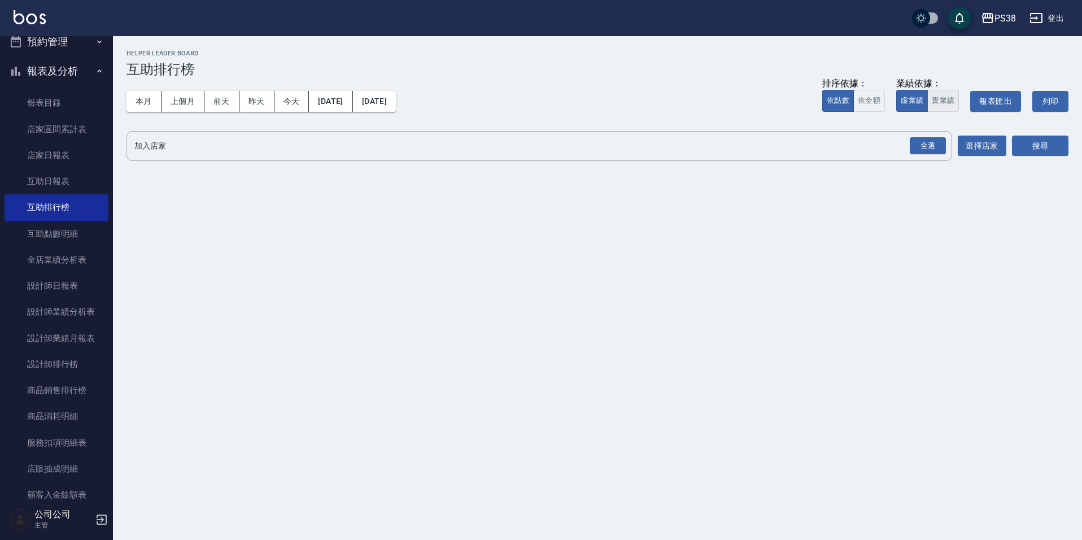
click at [936, 97] on button "實業績" at bounding box center [944, 101] width 32 height 22
click at [936, 152] on div "全選" at bounding box center [928, 146] width 36 height 18
click at [1046, 139] on button "搜尋" at bounding box center [1040, 146] width 56 height 21
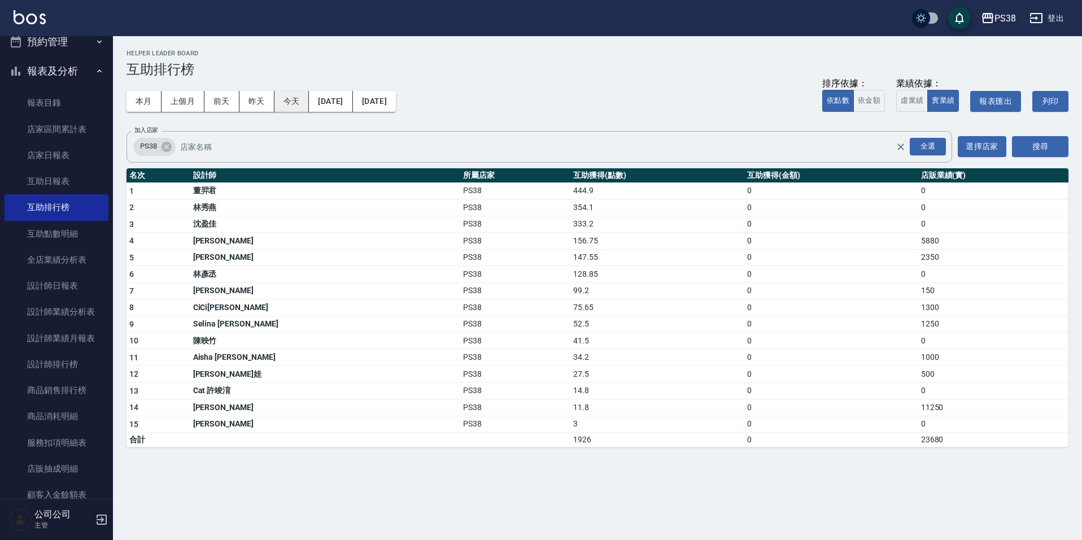
drag, startPoint x: 282, startPoint y: 107, endPoint x: 293, endPoint y: 107, distance: 11.3
click at [282, 107] on button "今天" at bounding box center [292, 101] width 35 height 21
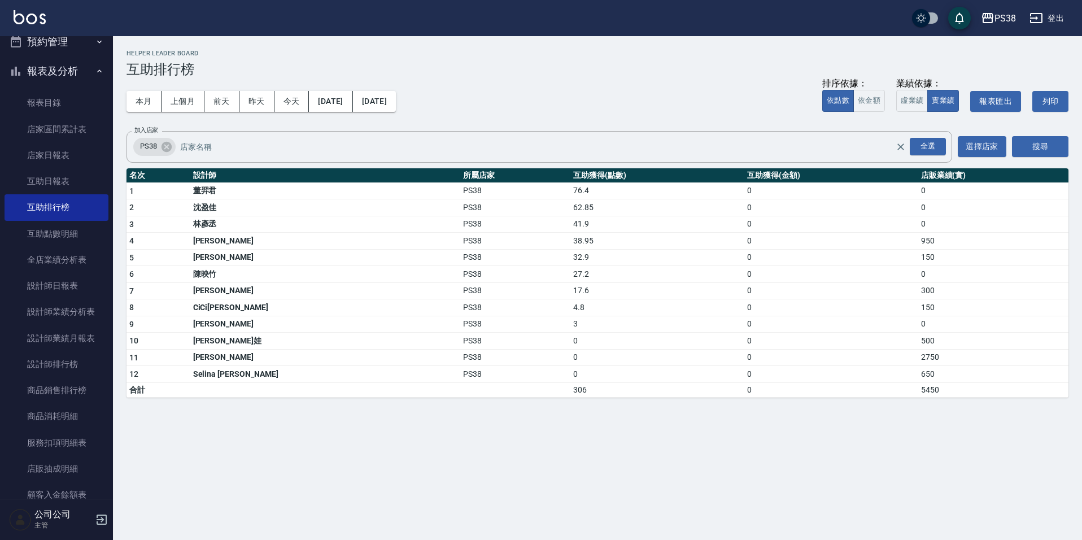
click at [659, 107] on div "本月 上個月 [DATE] [DATE] [DATE] [DATE] [DATE] 排序依據： 依點數 依金額 業績依據： 虛業績 實業績 報表匯出 列印" at bounding box center [598, 101] width 942 height 48
click at [150, 103] on button "本月" at bounding box center [144, 101] width 35 height 21
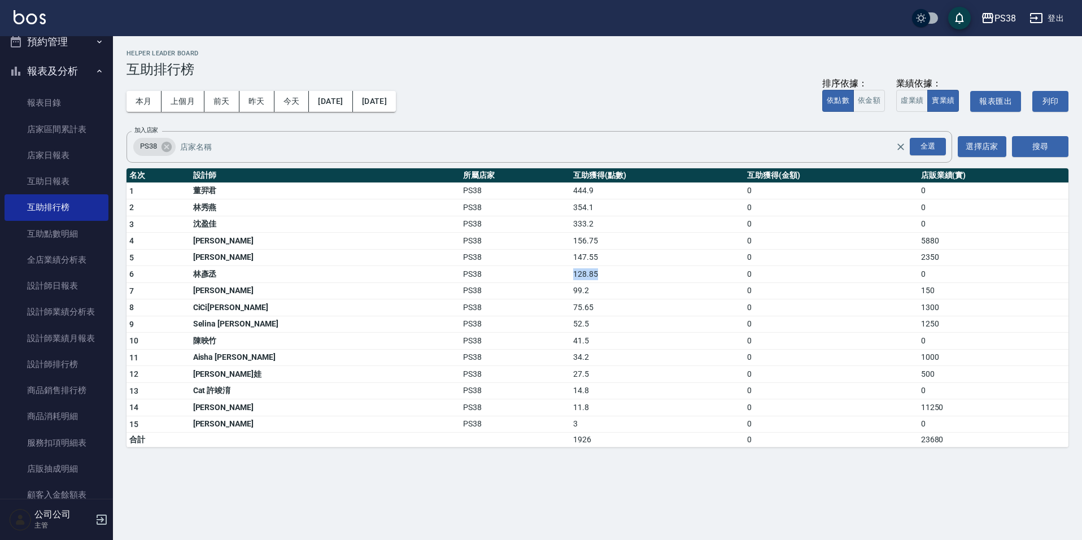
drag, startPoint x: 503, startPoint y: 277, endPoint x: 543, endPoint y: 276, distance: 40.1
click at [571, 276] on td "128.85" at bounding box center [658, 274] width 174 height 17
click at [594, 298] on td "99.2" at bounding box center [658, 290] width 174 height 17
drag, startPoint x: 509, startPoint y: 258, endPoint x: 544, endPoint y: 262, distance: 35.2
click at [571, 262] on td "147.55" at bounding box center [658, 257] width 174 height 17
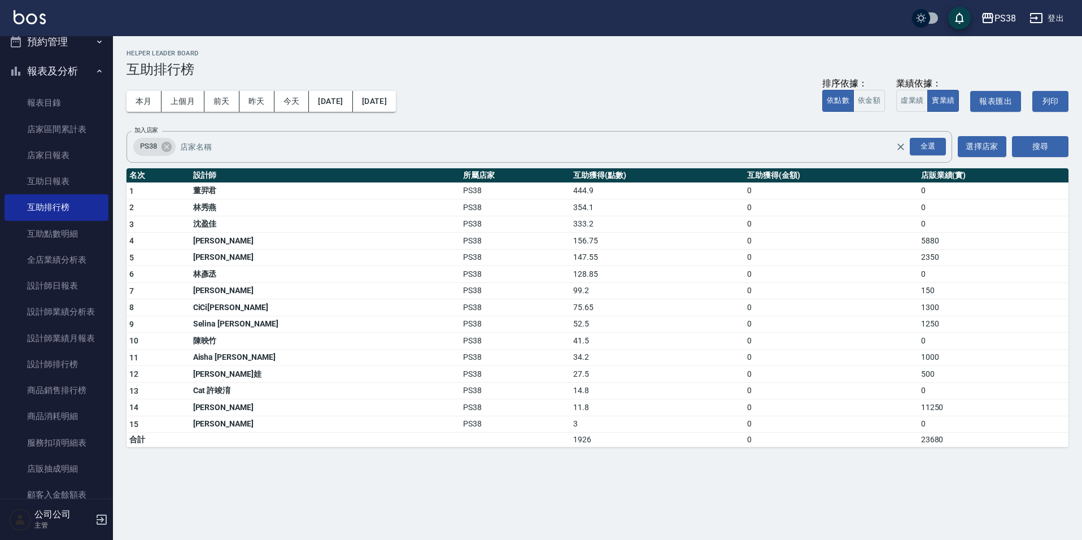
click at [626, 317] on td "52.5" at bounding box center [658, 324] width 174 height 17
drag, startPoint x: 503, startPoint y: 273, endPoint x: 545, endPoint y: 275, distance: 41.8
click at [544, 275] on tr "6 [PERSON_NAME]PS38 128.85 0 0" at bounding box center [598, 274] width 942 height 17
click at [590, 310] on td "75.65" at bounding box center [658, 307] width 174 height 17
drag, startPoint x: 510, startPoint y: 286, endPoint x: 530, endPoint y: 286, distance: 20.3
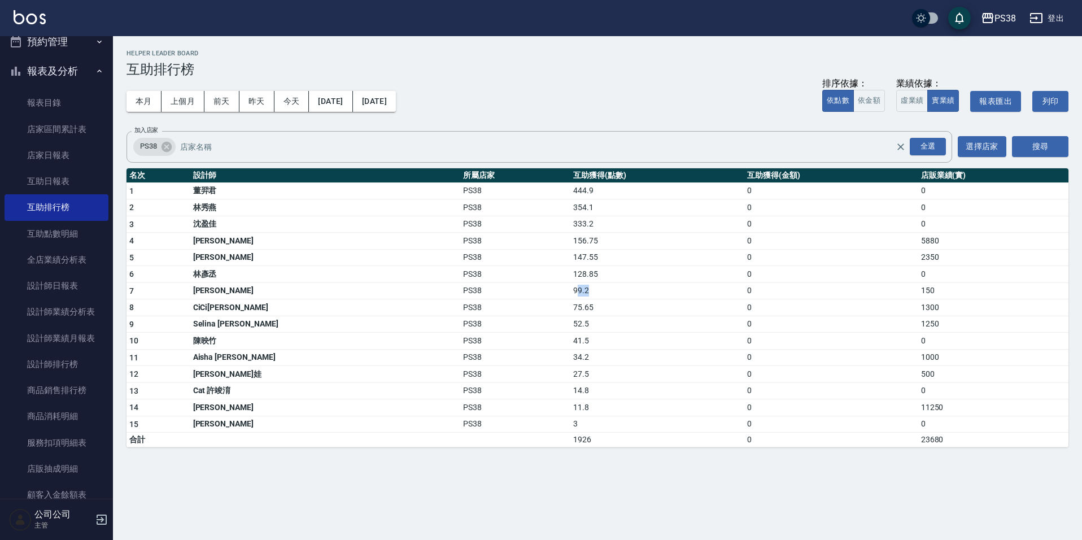
click at [571, 286] on td "99.2" at bounding box center [658, 290] width 174 height 17
click at [614, 338] on td "41.5" at bounding box center [658, 341] width 174 height 17
click at [286, 104] on button "今天" at bounding box center [292, 101] width 35 height 21
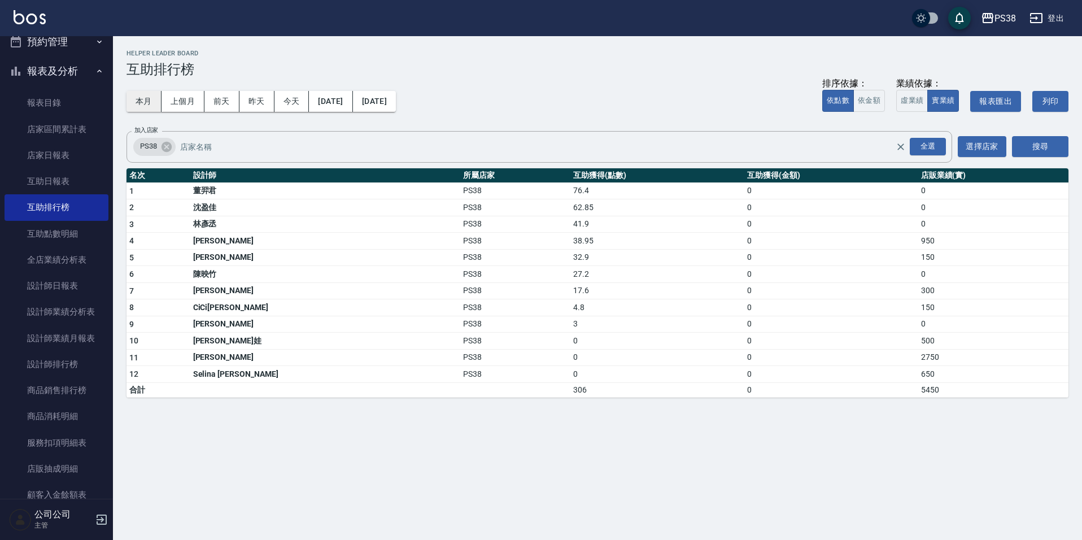
click at [145, 99] on button "本月" at bounding box center [144, 101] width 35 height 21
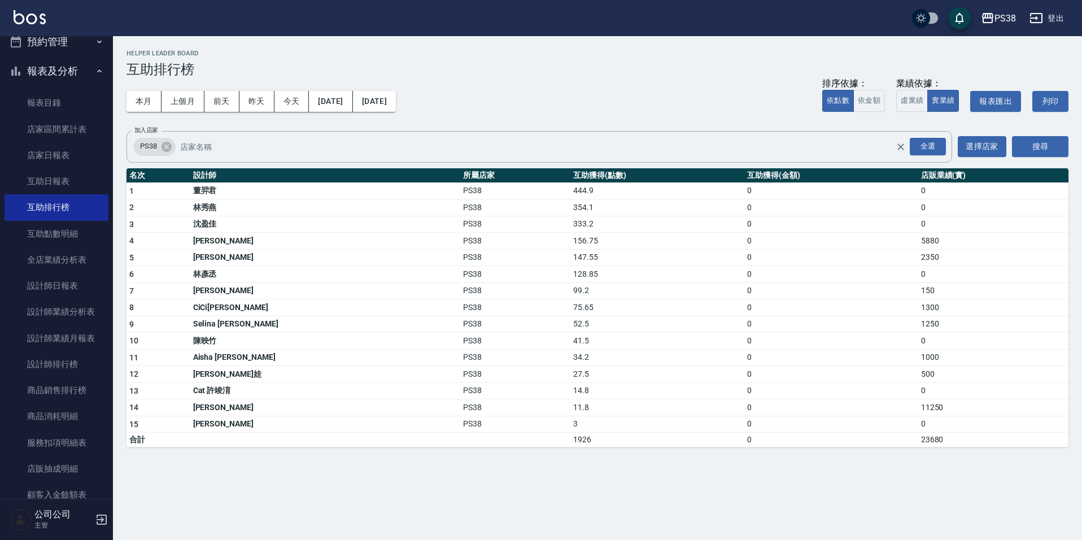
click at [577, 110] on div "本月 上個月 [DATE] [DATE] [DATE] [DATE] [DATE] 排序依據： 依點數 依金額 業績依據： 虛業績 實業績 報表匯出 列印" at bounding box center [598, 101] width 942 height 48
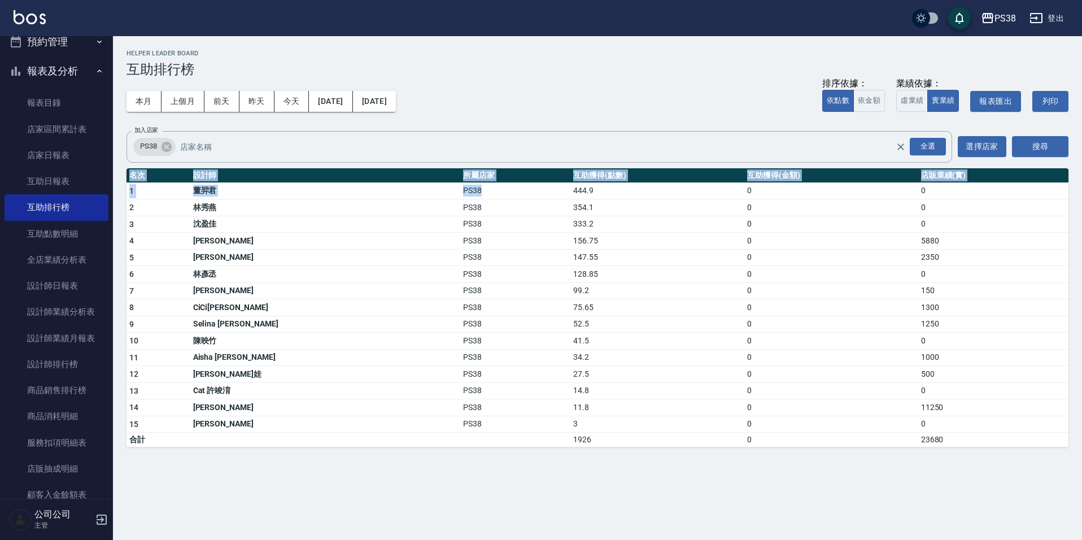
drag, startPoint x: 495, startPoint y: 188, endPoint x: 593, endPoint y: 472, distance: 301.2
click at [593, 472] on div "PS38 [DATE] - [DATE] 互助排行榜 列印時間： [DATE][PHONE_NUMBER]:13 Helper Leader Board 互助…" at bounding box center [541, 270] width 1082 height 540
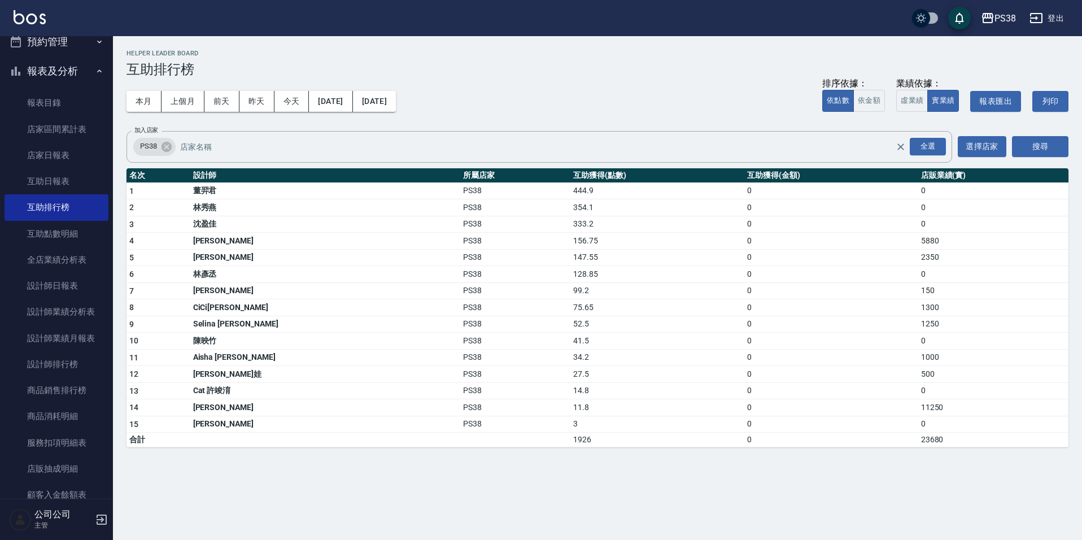
click at [583, 413] on td "11.8" at bounding box center [658, 407] width 174 height 17
click at [565, 485] on div "PS38 [DATE] - [DATE] 互助排行榜 列印時間： [DATE][PHONE_NUMBER]:13 Helper Leader Board 互助…" at bounding box center [541, 270] width 1082 height 540
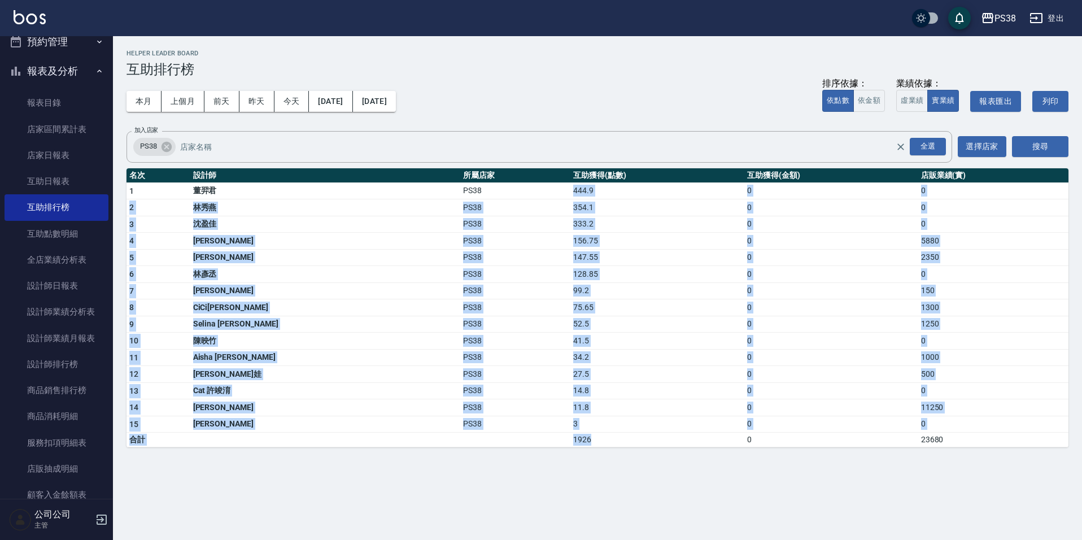
drag, startPoint x: 528, startPoint y: 440, endPoint x: 502, endPoint y: 190, distance: 251.0
click at [502, 190] on tbody "1 [PERSON_NAME]PS38 444.9 0 0 2 [PERSON_NAME]PS38 354.1 0 0 3 [PERSON_NAME]PS38…" at bounding box center [598, 314] width 942 height 265
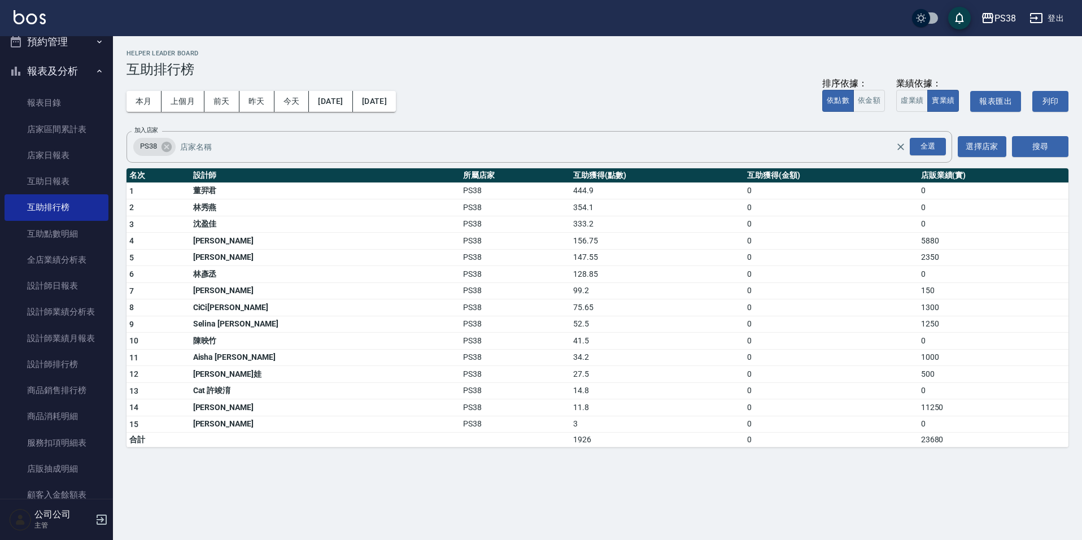
click at [557, 107] on div "本月 上個月 [DATE] [DATE] [DATE] [DATE] [DATE] 排序依據： 依點數 依金額 業績依據： 虛業績 實業績 報表匯出 列印" at bounding box center [598, 101] width 942 height 48
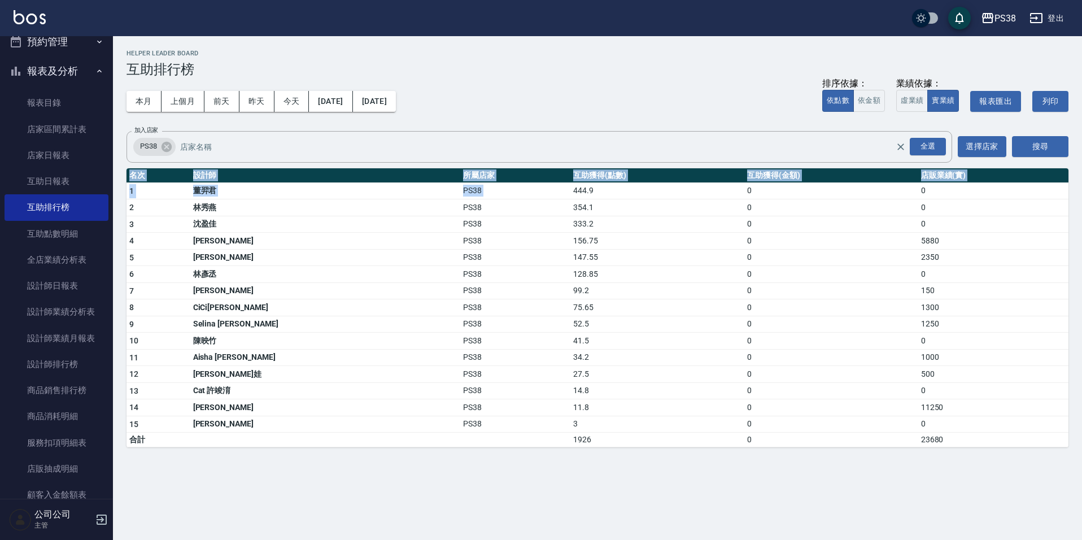
drag, startPoint x: 505, startPoint y: 189, endPoint x: 582, endPoint y: 500, distance: 320.1
click at [582, 500] on div "PS38 [DATE] - [DATE] 互助排行榜 列印時間： [DATE][PHONE_NUMBER]:13 Helper Leader Board 互助…" at bounding box center [541, 270] width 1082 height 540
click at [556, 451] on div "PS38 [DATE] - [DATE] 互助排行榜 列印時間： [DATE][PHONE_NUMBER]:13 Helper Leader Board 互助…" at bounding box center [597, 248] width 969 height 425
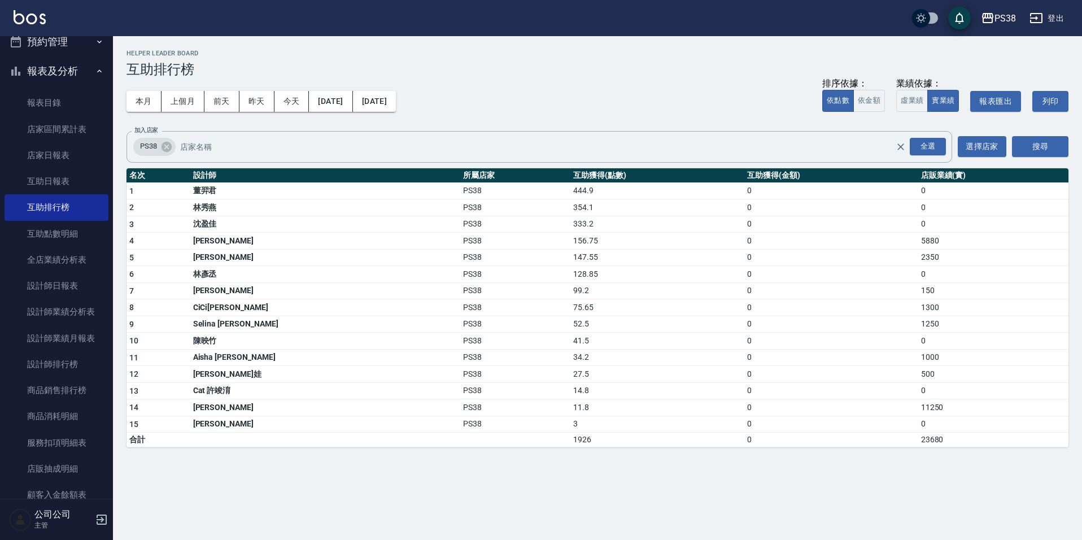
click at [571, 427] on td "3" at bounding box center [658, 424] width 174 height 17
drag, startPoint x: 505, startPoint y: 428, endPoint x: 518, endPoint y: 434, distance: 14.4
click at [518, 434] on tbody "1 [PERSON_NAME]PS38 444.9 0 0 2 [PERSON_NAME]PS38 354.1 0 0 3 [PERSON_NAME]PS38…" at bounding box center [598, 314] width 942 height 265
click at [569, 486] on div "PS38 [DATE] - [DATE] 互助排行榜 列印時間： [DATE][PHONE_NUMBER]:13 Helper Leader Board 互助…" at bounding box center [541, 270] width 1082 height 540
click at [297, 98] on button "今天" at bounding box center [292, 101] width 35 height 21
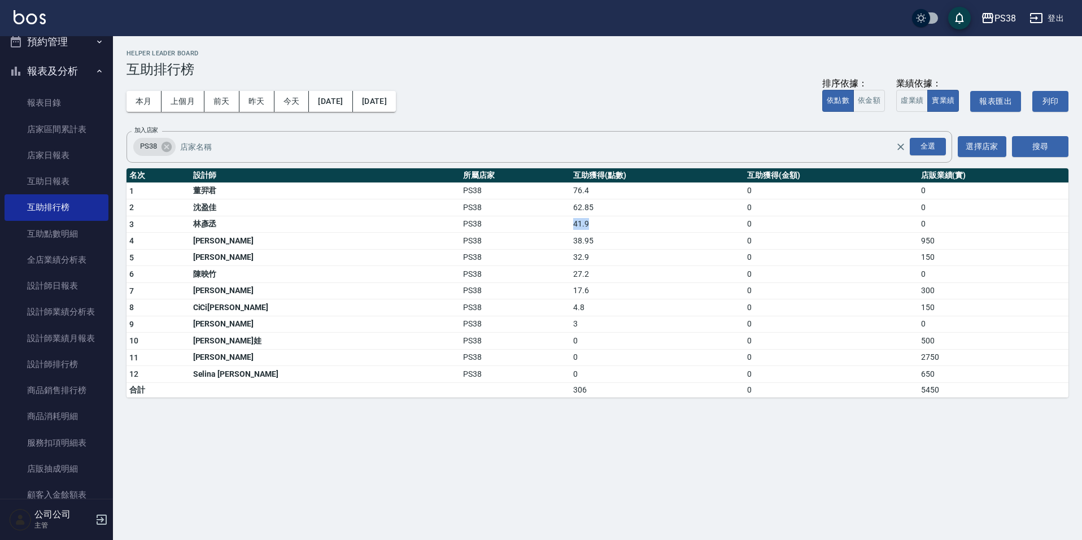
drag, startPoint x: 526, startPoint y: 223, endPoint x: 540, endPoint y: 224, distance: 14.1
click at [540, 224] on tr "3 [PERSON_NAME]PS38 41.9 0 0" at bounding box center [598, 224] width 942 height 17
click at [641, 279] on td "27.2" at bounding box center [658, 274] width 174 height 17
click at [144, 95] on button "本月" at bounding box center [144, 101] width 35 height 21
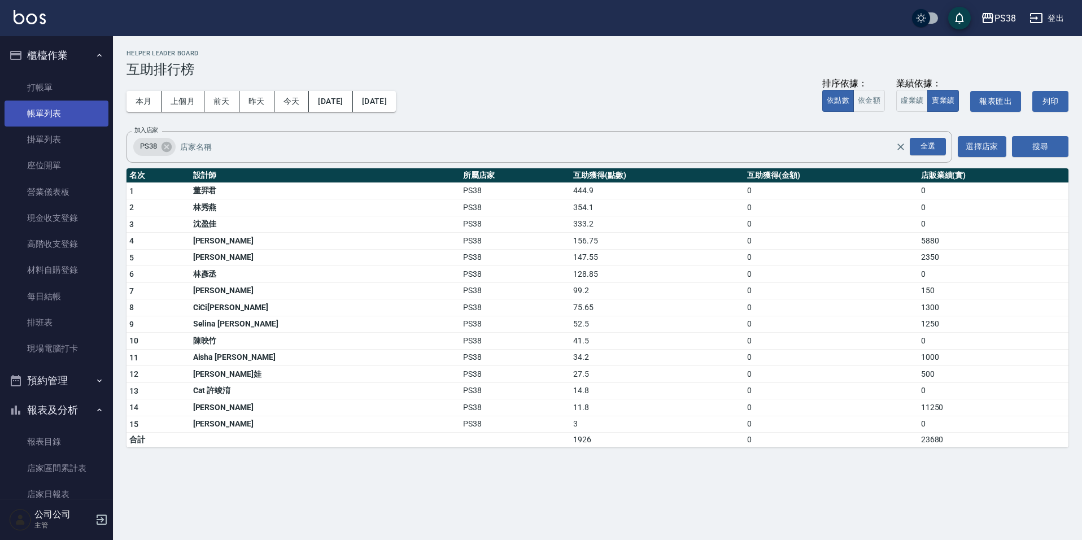
drag, startPoint x: 52, startPoint y: 119, endPoint x: 45, endPoint y: 105, distance: 16.4
click at [52, 121] on link "帳單列表" at bounding box center [57, 114] width 104 height 26
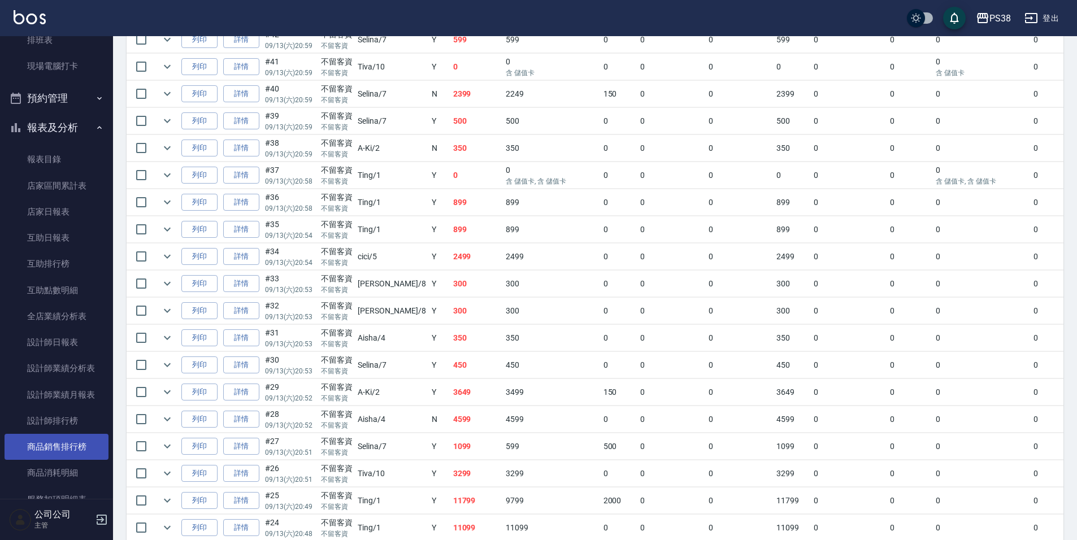
scroll to position [452, 0]
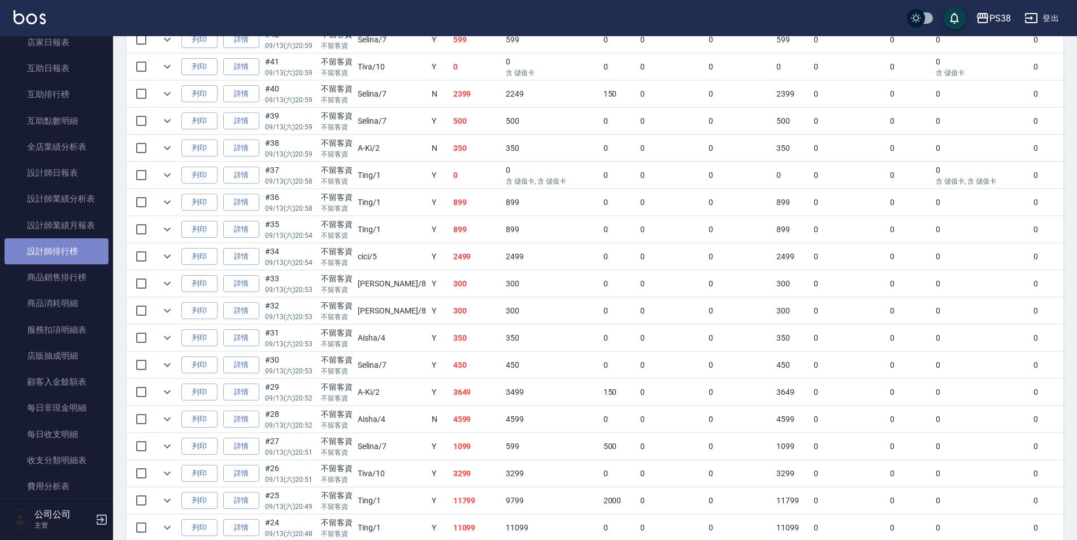
click at [61, 239] on link "設計師排行榜" at bounding box center [57, 251] width 104 height 26
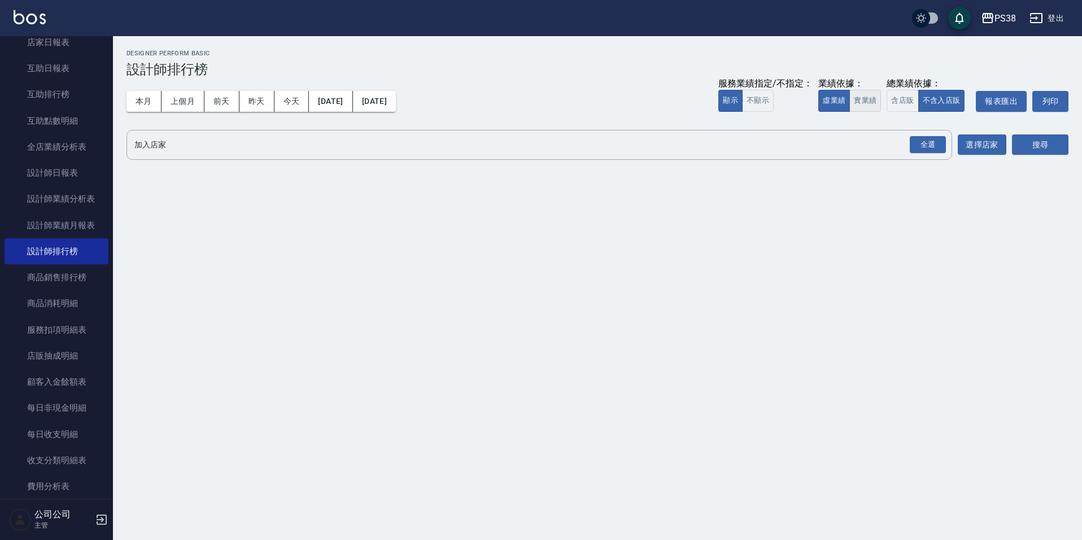
click at [864, 95] on button "實業績" at bounding box center [866, 101] width 32 height 22
click at [926, 145] on div "全選" at bounding box center [928, 145] width 36 height 18
click at [1045, 147] on button "搜尋" at bounding box center [1040, 145] width 56 height 21
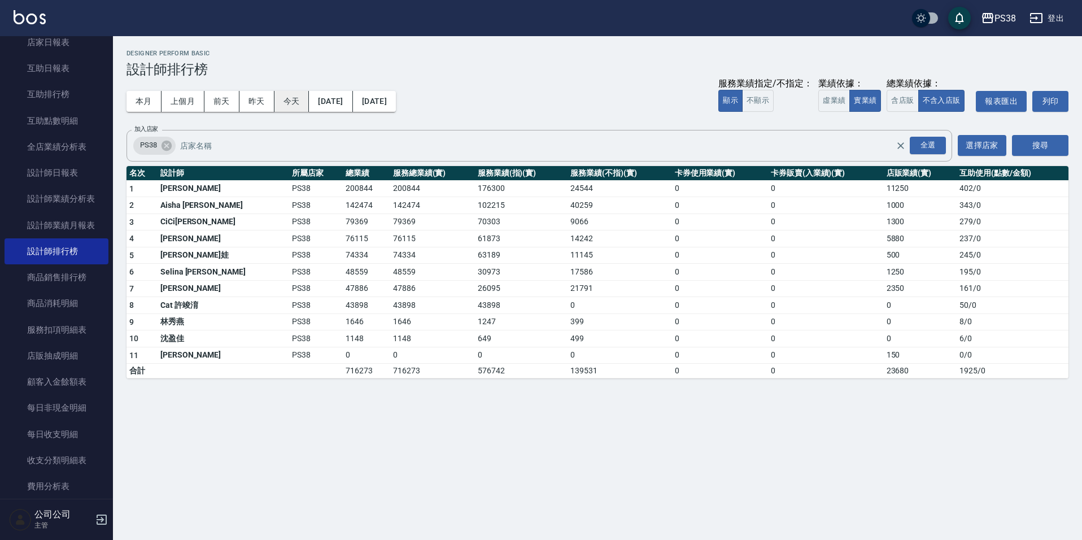
click at [302, 107] on button "今天" at bounding box center [292, 101] width 35 height 21
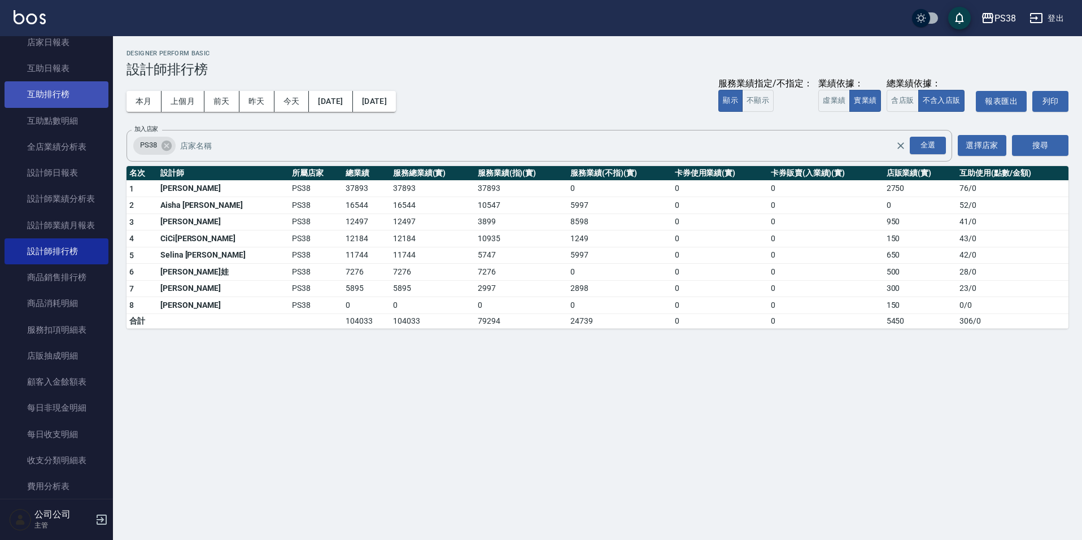
click at [85, 93] on link "互助排行榜" at bounding box center [57, 94] width 104 height 26
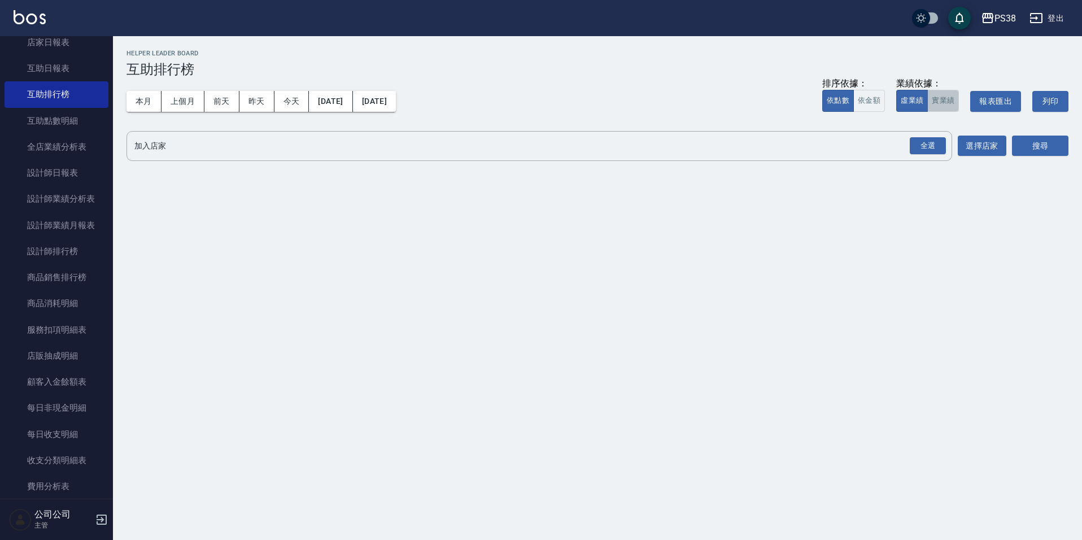
click at [948, 92] on button "實業績" at bounding box center [944, 101] width 32 height 22
click at [933, 143] on div "全選" at bounding box center [928, 146] width 36 height 18
click at [1069, 167] on div "PS38 [DATE] - [DATE] 互助排行榜 列印時間： [DATE][PHONE_NUMBER]:15 Helper Leader Board 互助…" at bounding box center [597, 109] width 969 height 146
click at [1045, 146] on button "搜尋" at bounding box center [1040, 146] width 56 height 21
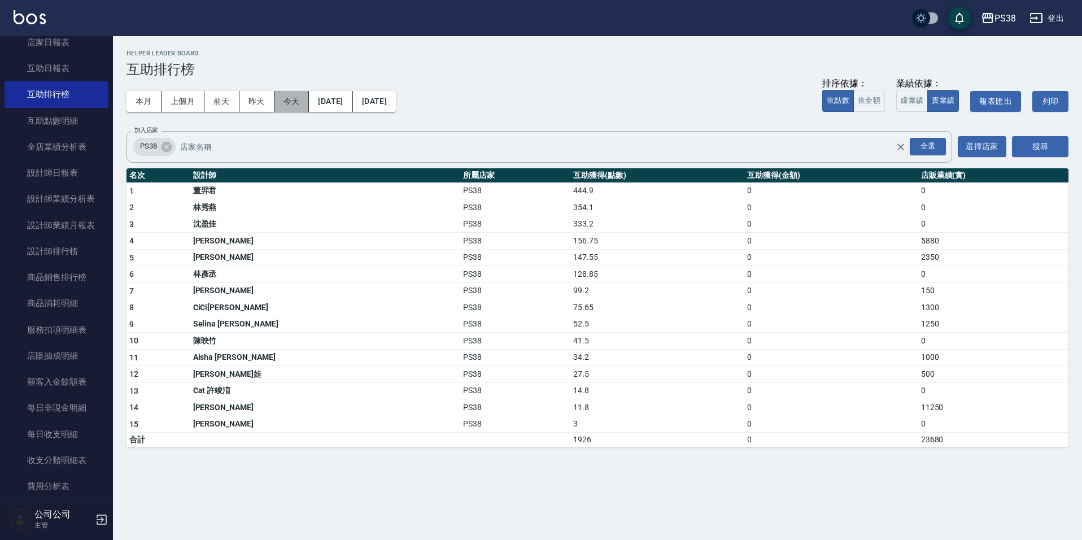
click at [294, 103] on button "今天" at bounding box center [292, 101] width 35 height 21
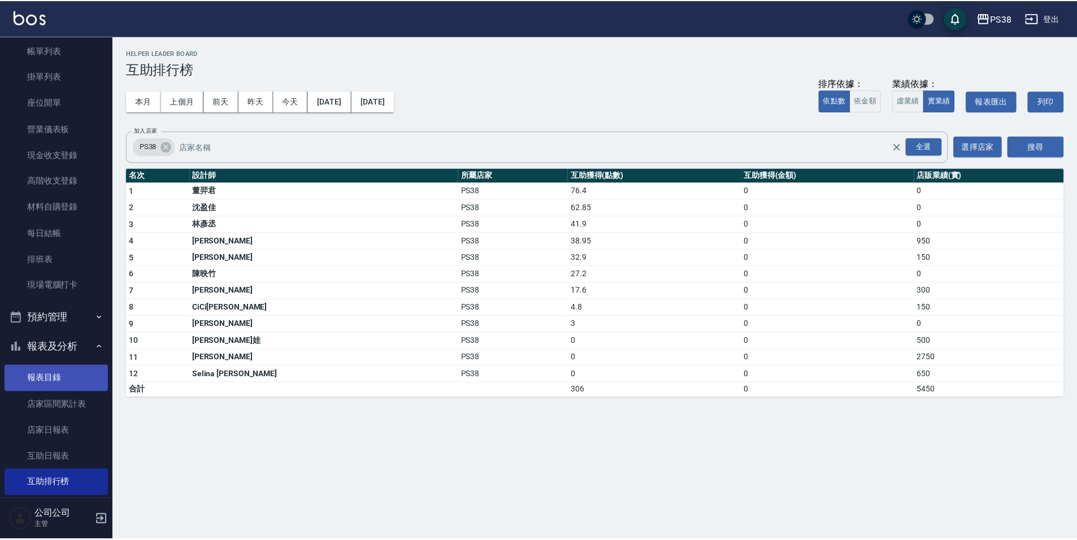
scroll to position [113, 0]
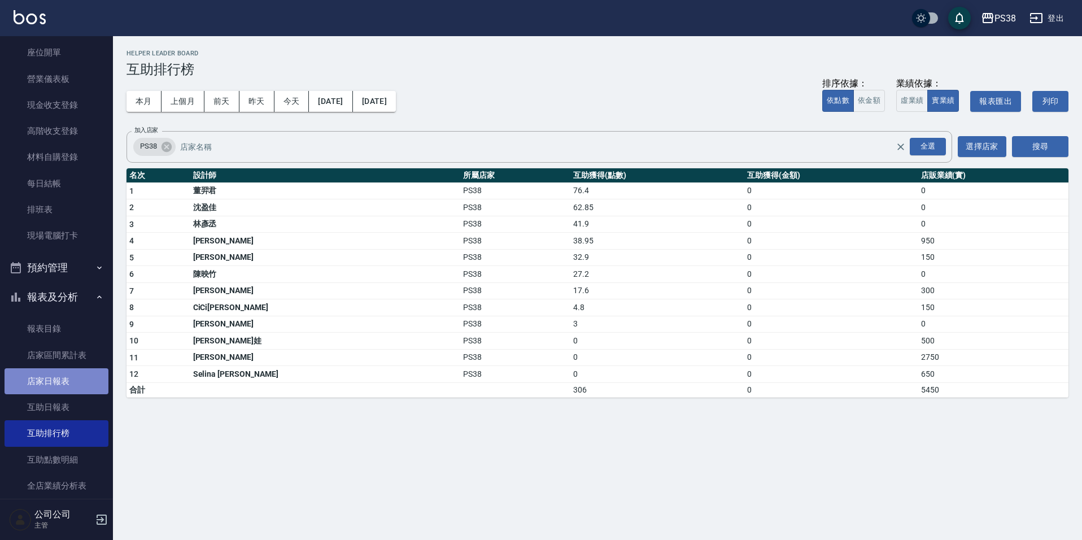
click at [69, 380] on link "店家日報表" at bounding box center [57, 381] width 104 height 26
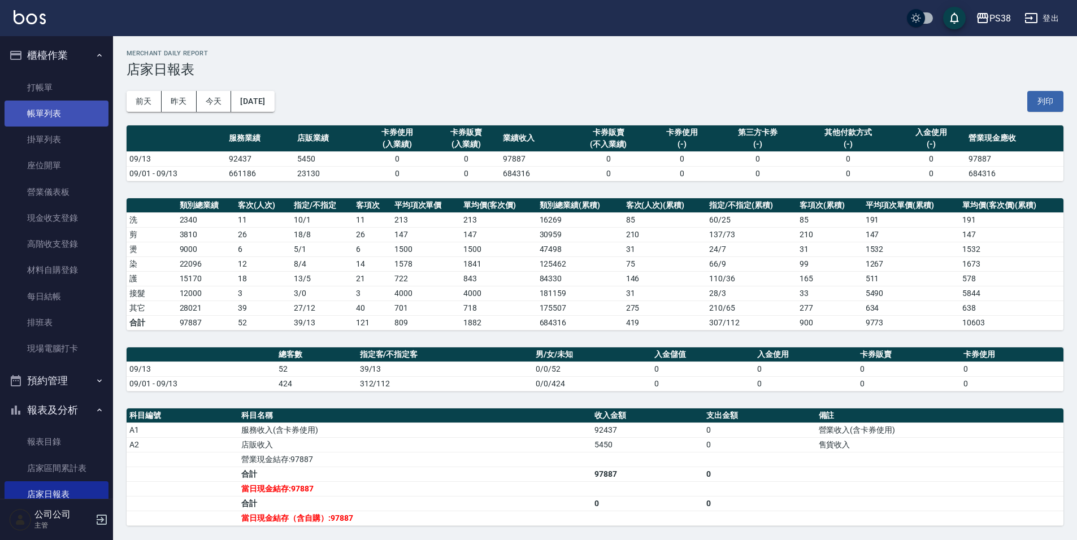
click at [60, 108] on link "帳單列表" at bounding box center [57, 114] width 104 height 26
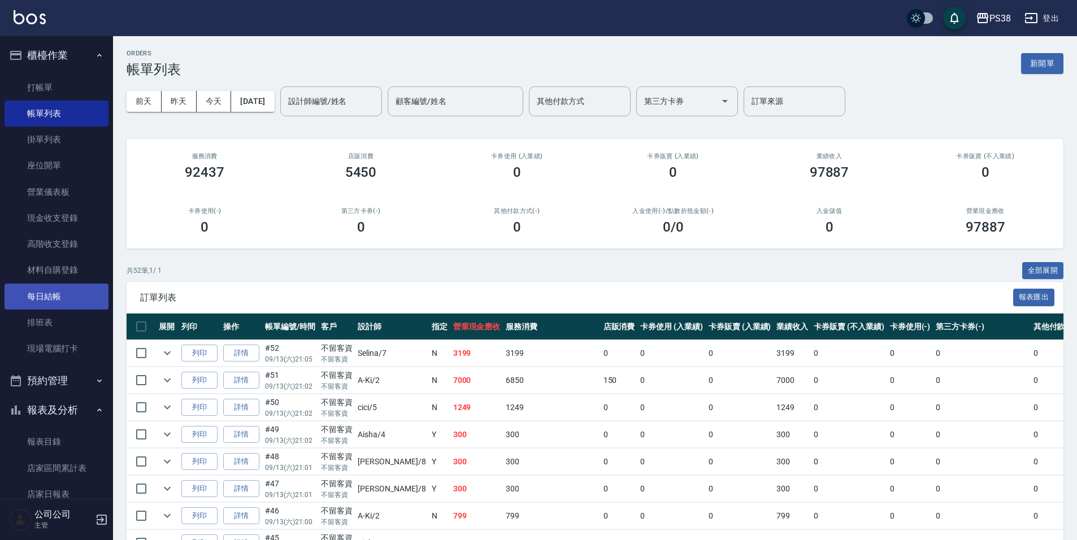
click at [68, 289] on link "每日結帳" at bounding box center [57, 297] width 104 height 26
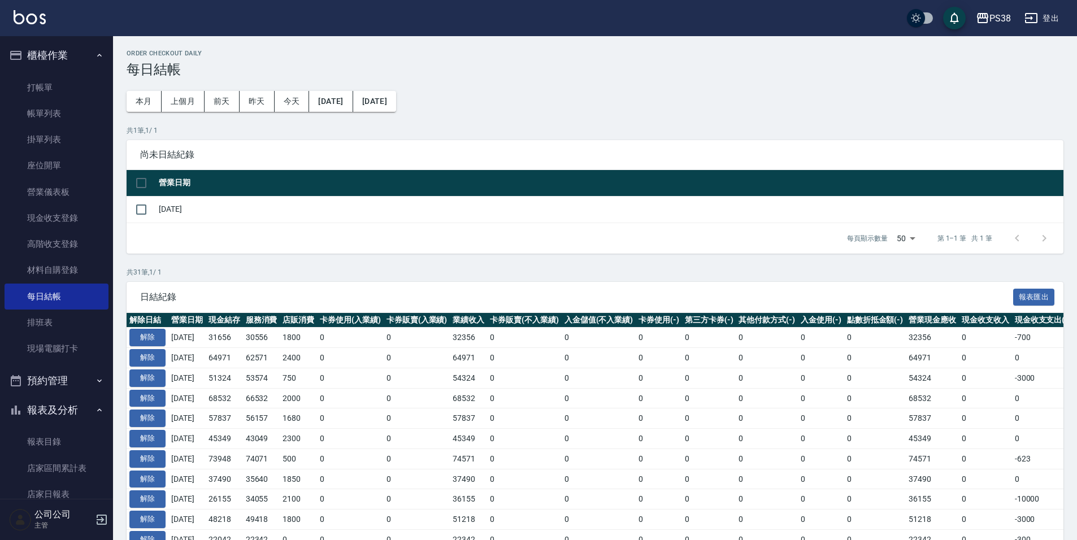
drag, startPoint x: 73, startPoint y: 115, endPoint x: 414, endPoint y: 162, distance: 343.3
click at [73, 115] on link "帳單列表" at bounding box center [57, 114] width 104 height 26
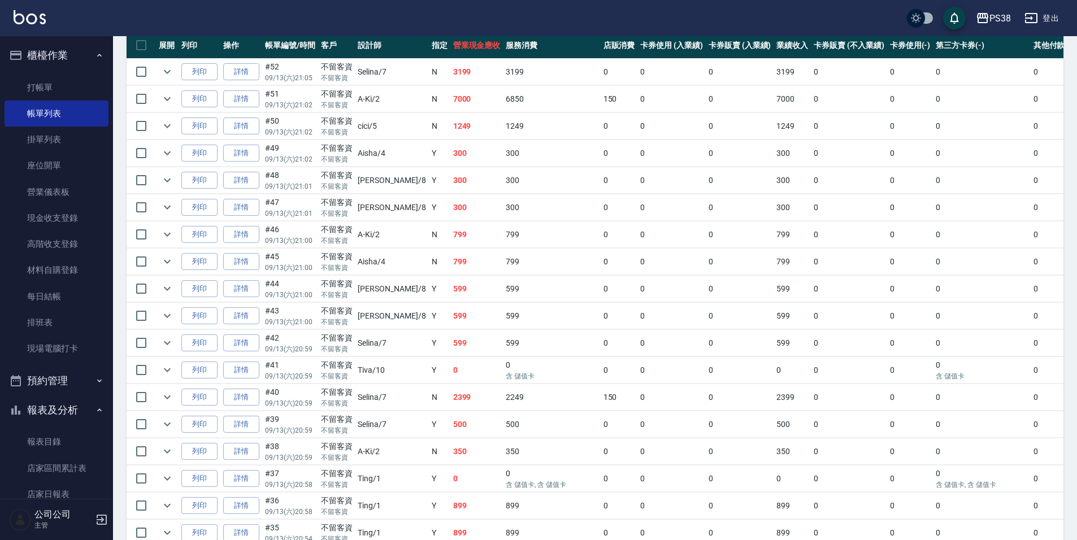
scroll to position [282, 0]
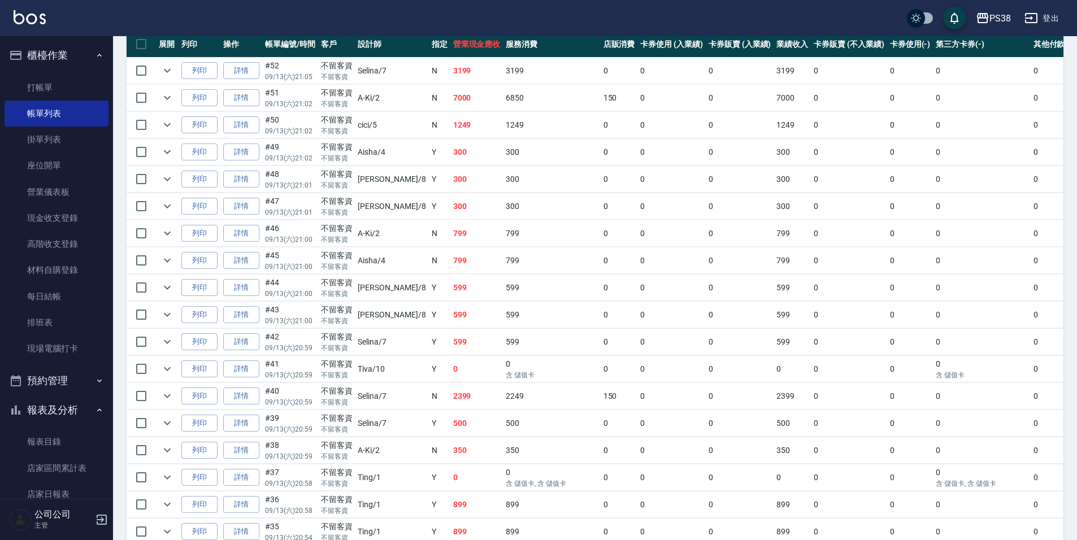
click at [325, 208] on p "不留客資" at bounding box center [337, 212] width 32 height 10
click at [237, 205] on link "詳情" at bounding box center [241, 207] width 36 height 18
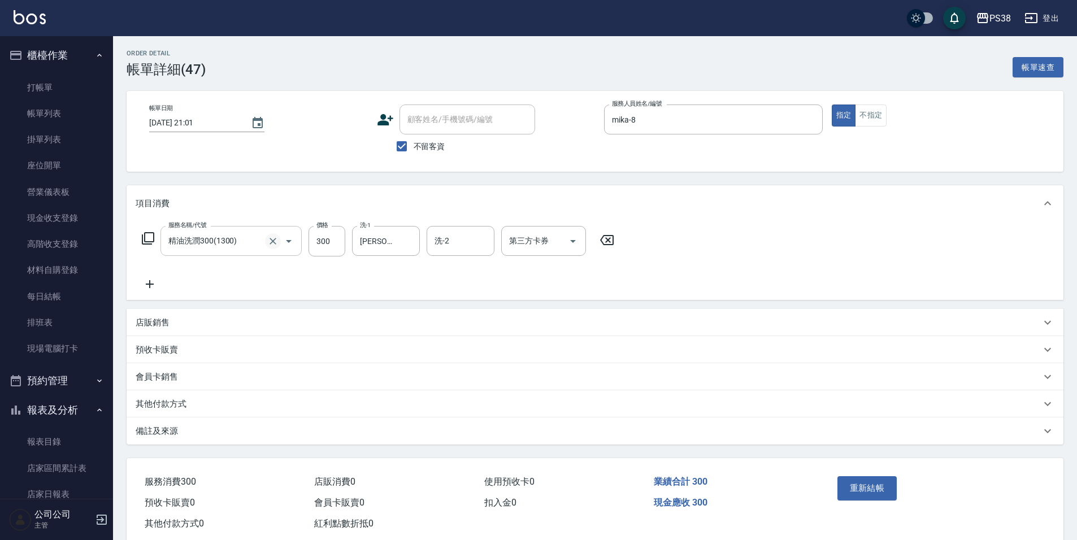
click at [270, 245] on icon "Clear" at bounding box center [272, 241] width 11 height 11
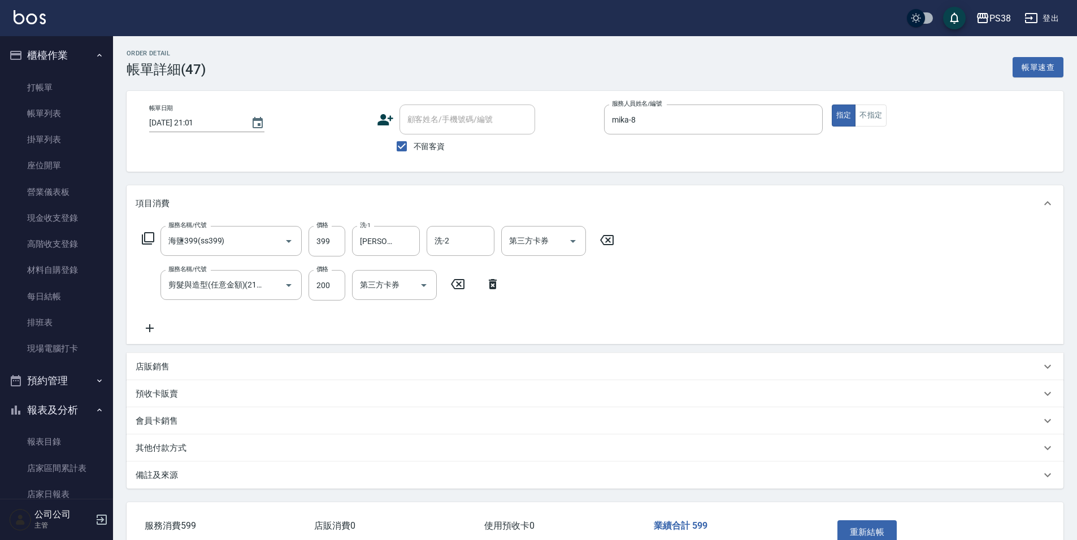
click at [432, 315] on div "服務名稱/代號 海鹽399(ss399) 服務名稱/代號 價格 399 價格 洗-1 [PERSON_NAME]-55 洗-1 洗-2 洗-2 第三方卡券 第…" at bounding box center [378, 280] width 485 height 109
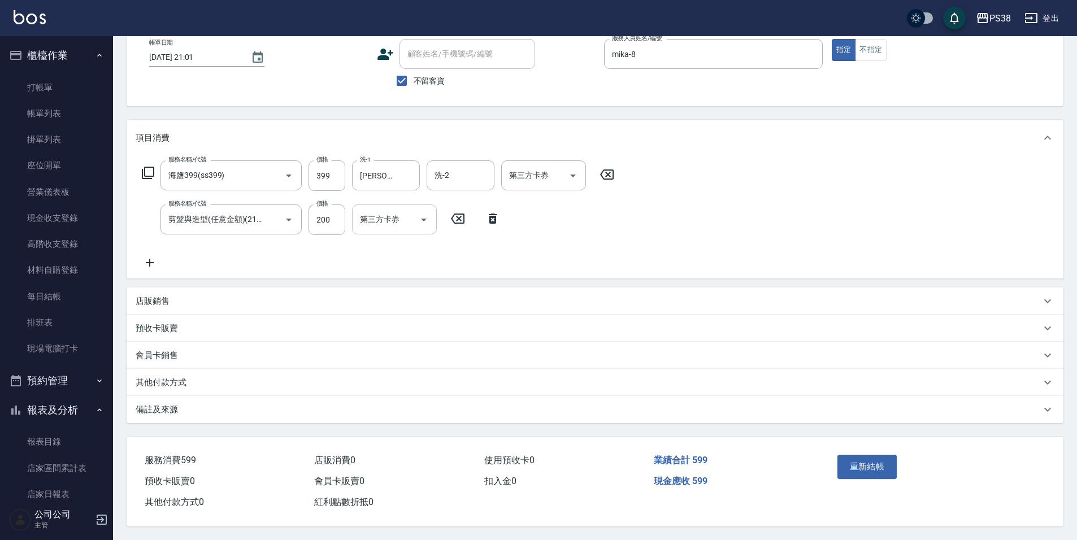
scroll to position [71, 0]
click at [158, 299] on p "店販銷售" at bounding box center [153, 301] width 34 height 12
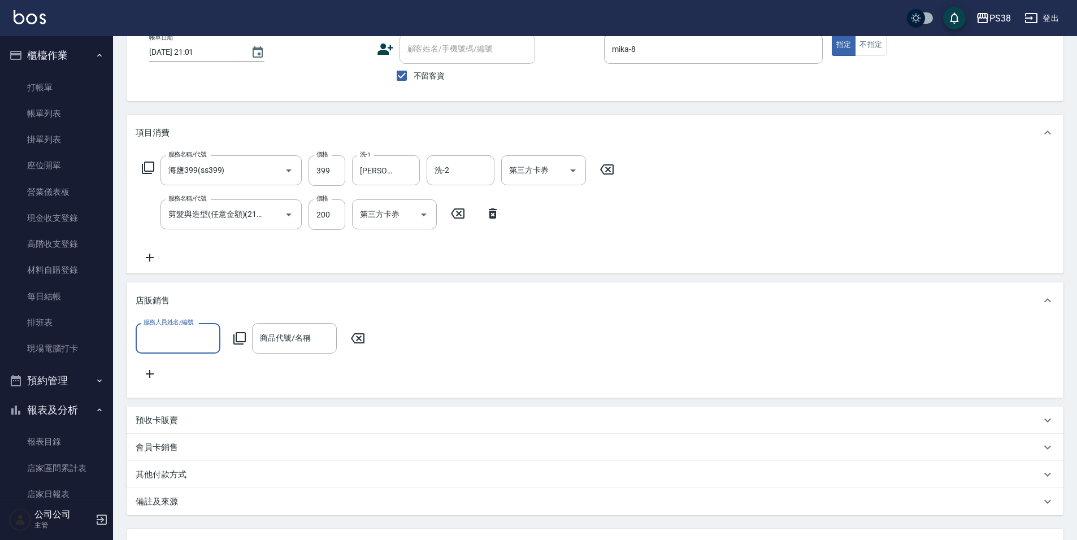
scroll to position [0, 0]
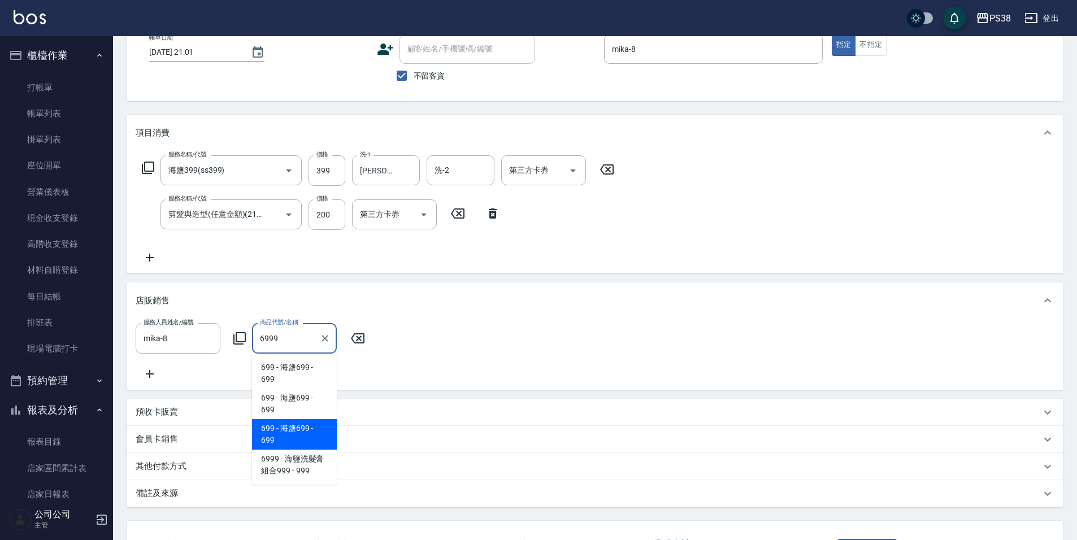
click at [292, 466] on span "6999 - 海鹽洗髮膏組合999 - 999" at bounding box center [294, 465] width 85 height 31
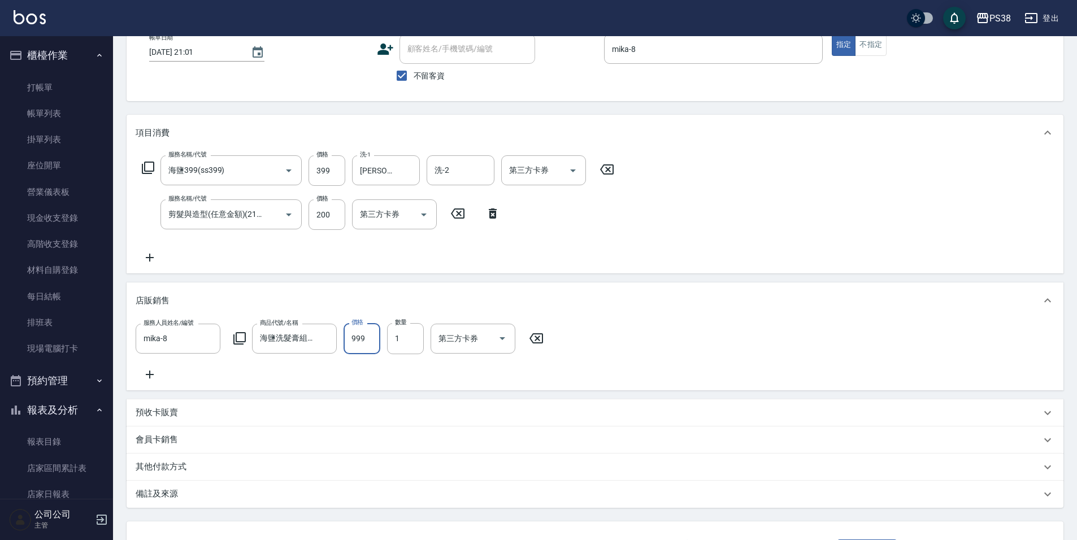
click at [364, 337] on input "999" at bounding box center [361, 338] width 37 height 31
click at [153, 381] on icon at bounding box center [150, 375] width 28 height 14
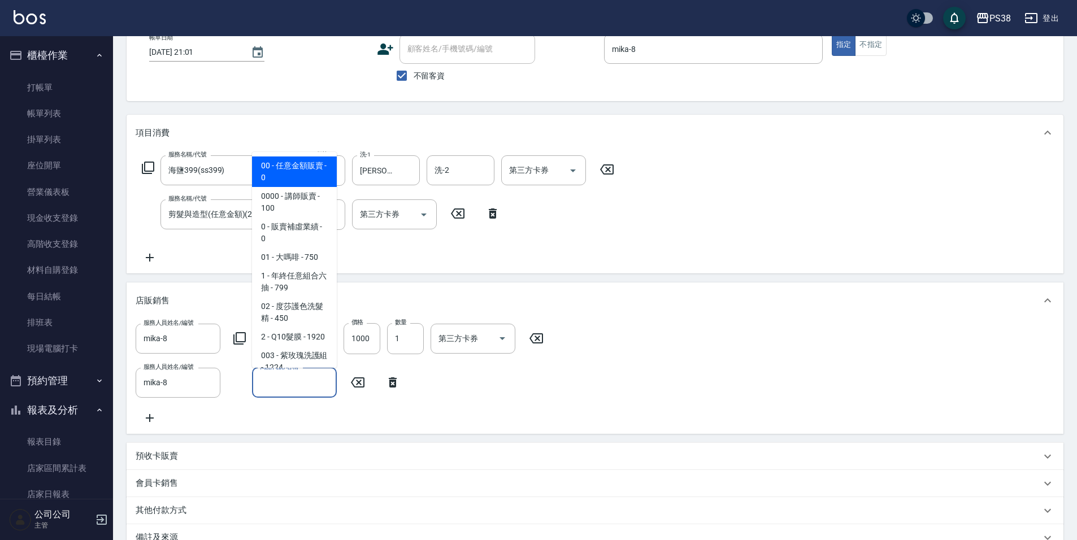
click at [299, 386] on input "商品代號/名稱" at bounding box center [294, 383] width 75 height 20
click at [284, 166] on span "00 - 任意金額販賣 - 0" at bounding box center [294, 171] width 85 height 31
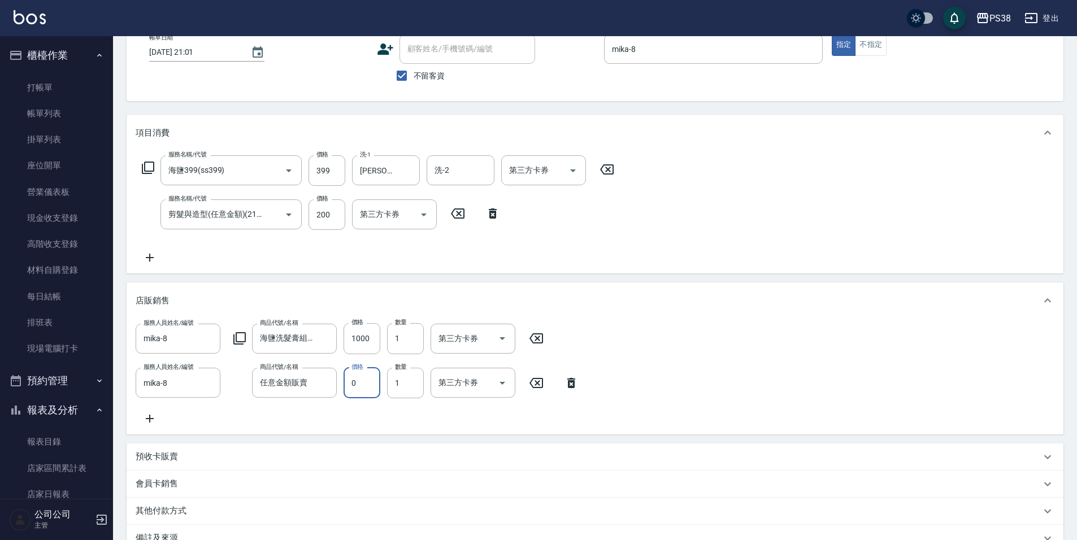
click at [365, 390] on input "0" at bounding box center [361, 383] width 37 height 31
click at [383, 416] on div "服務人員姓名/編號 mika-8 服務人員姓名/編號 商品代號/名稱 海鹽洗髮膏組合999 商品代號/名稱 價格 1000 價格 數量 1 數量 第三方卡券 …" at bounding box center [595, 374] width 919 height 102
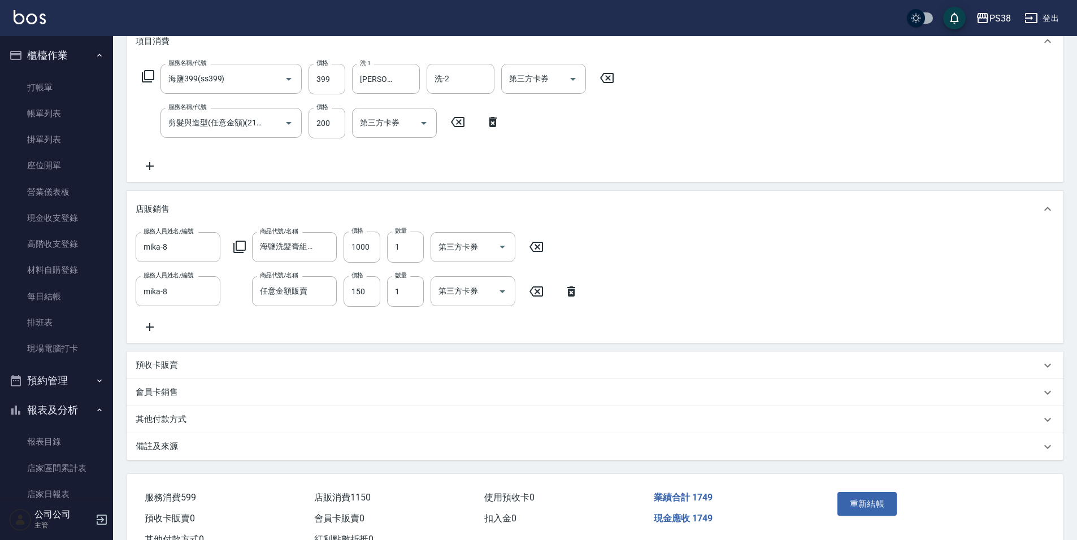
scroll to position [213, 0]
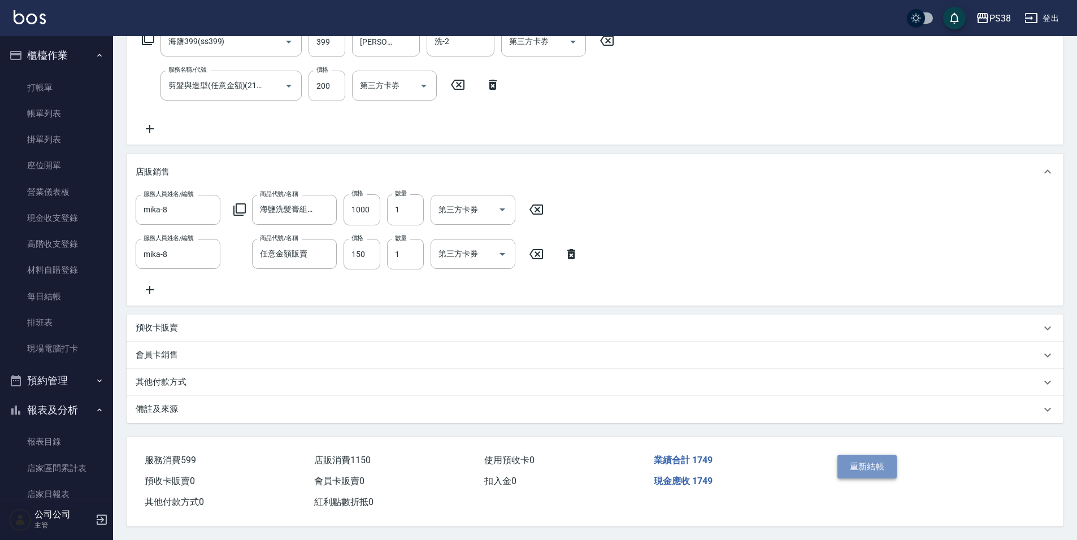
click at [874, 467] on button "重新結帳" at bounding box center [867, 467] width 60 height 24
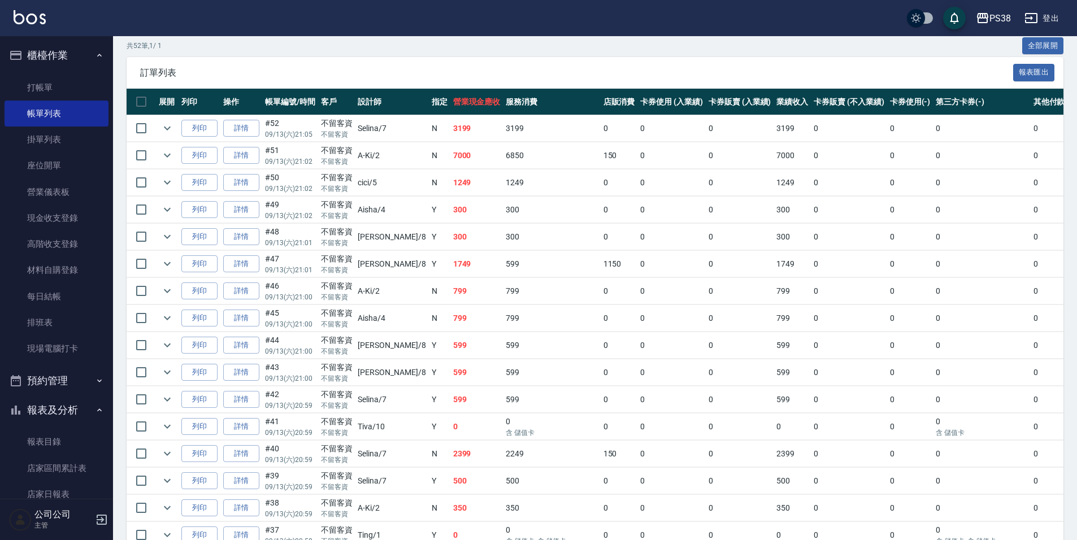
scroll to position [226, 0]
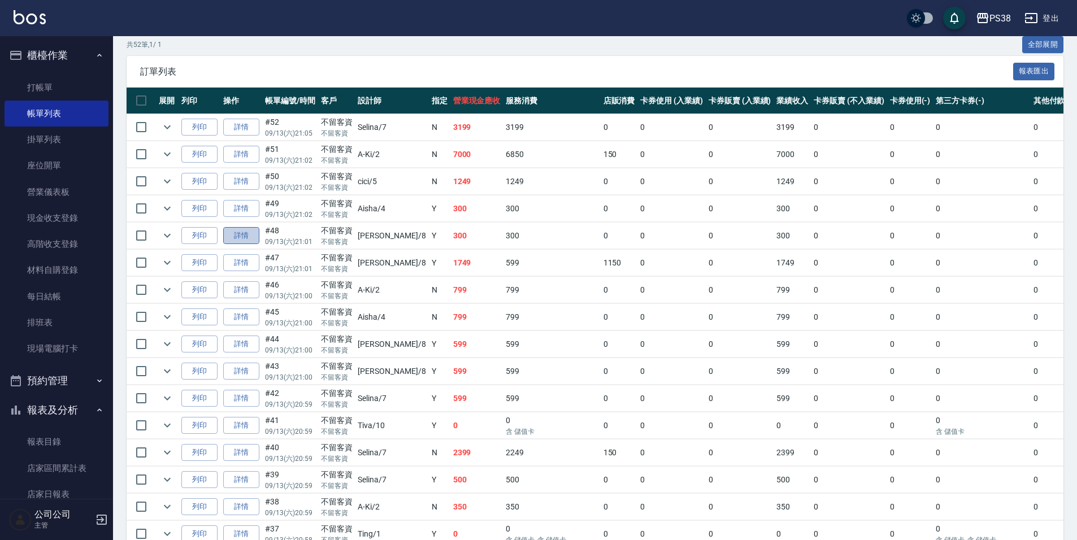
click at [236, 229] on link "詳情" at bounding box center [241, 236] width 36 height 18
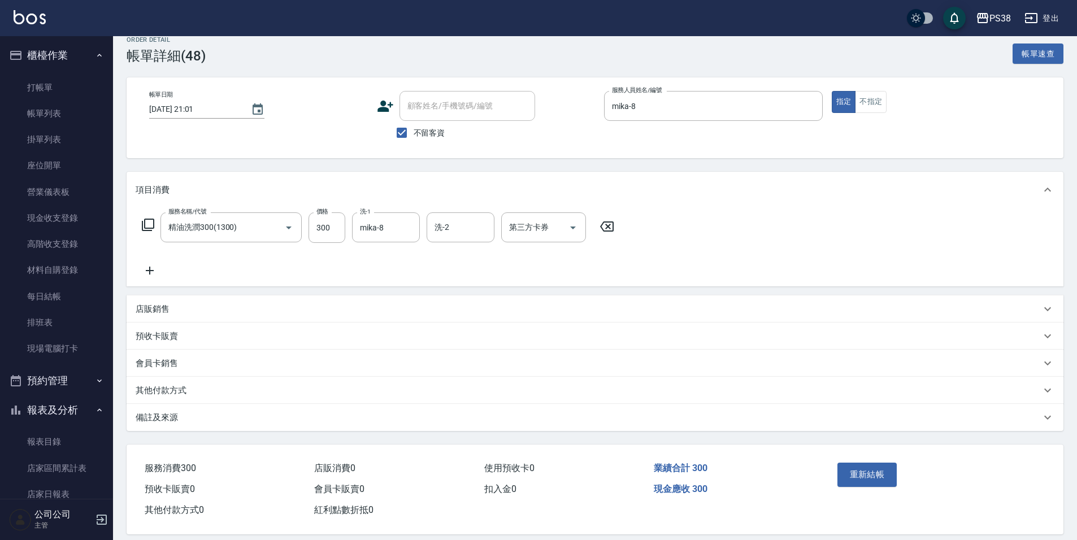
scroll to position [27, 0]
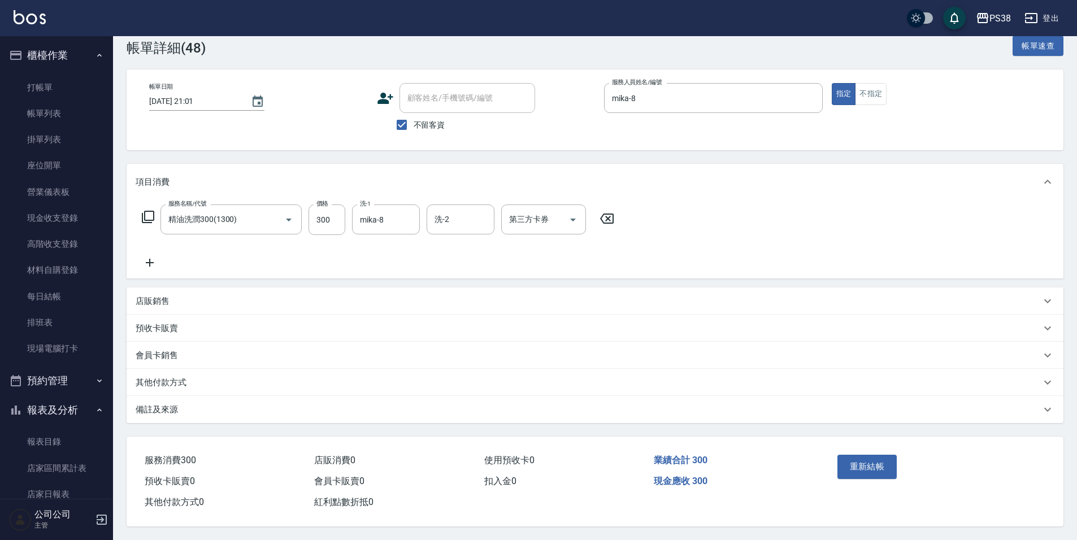
click at [158, 298] on p "店販銷售" at bounding box center [153, 301] width 34 height 12
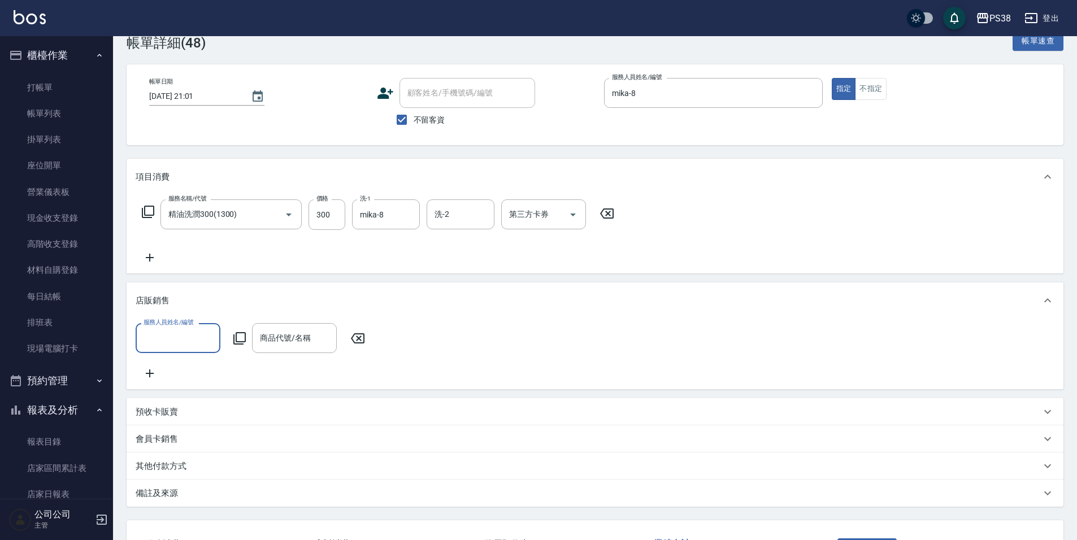
scroll to position [0, 0]
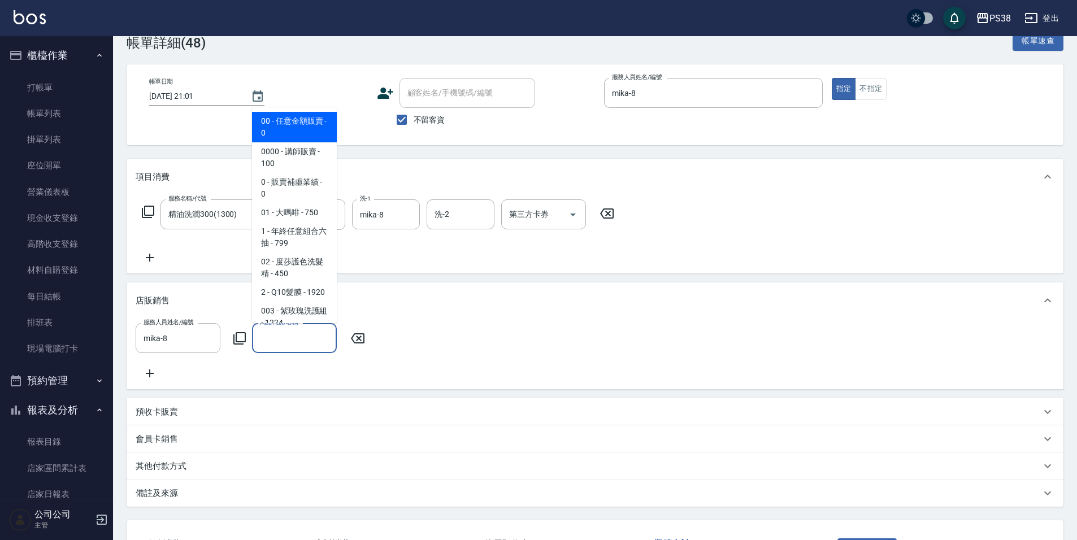
click at [292, 337] on input "商品代號/名稱" at bounding box center [294, 338] width 75 height 20
click at [302, 129] on span "00 - 任意金額販賣 - 0" at bounding box center [294, 127] width 85 height 31
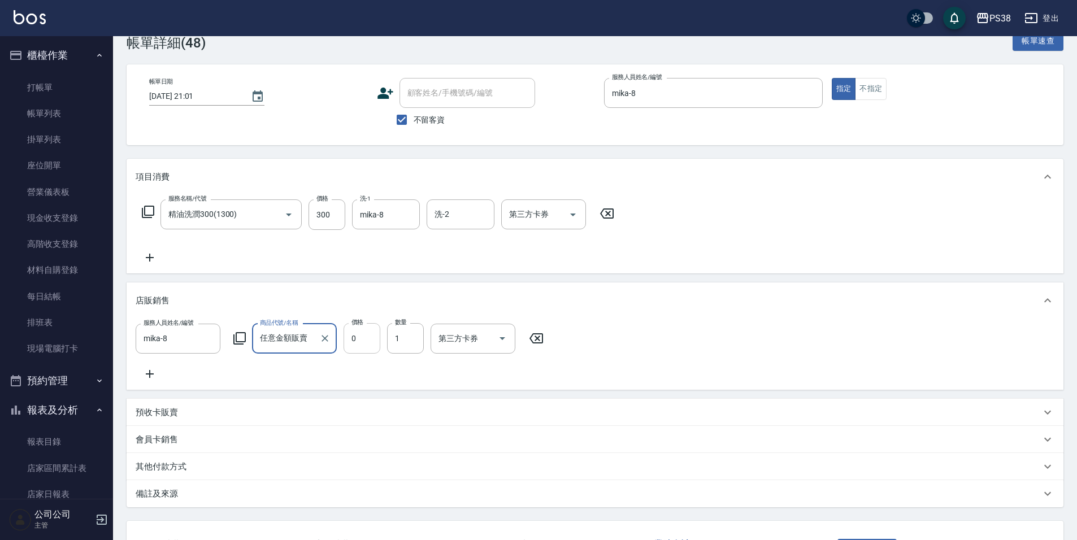
click at [366, 332] on input "0" at bounding box center [361, 338] width 37 height 31
click at [435, 376] on div "服務人員姓名/編號 [PERSON_NAME]-8 服務人員姓名/編號 商品代號/名稱 任意金額販賣 商品代號/名稱 價格 150 價格 數量 1 數量 第三…" at bounding box center [595, 352] width 919 height 58
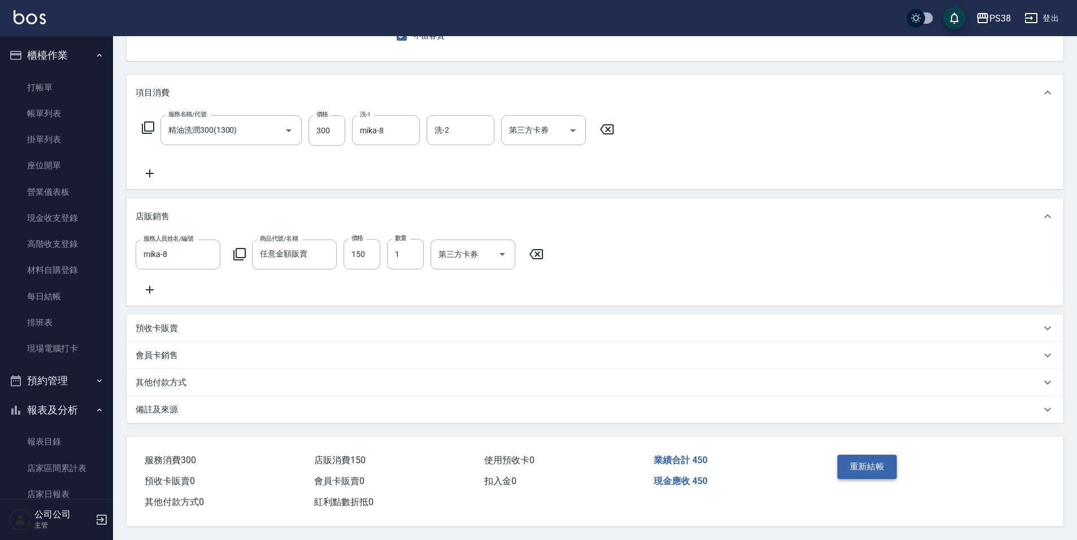
click at [876, 458] on button "重新結帳" at bounding box center [867, 467] width 60 height 24
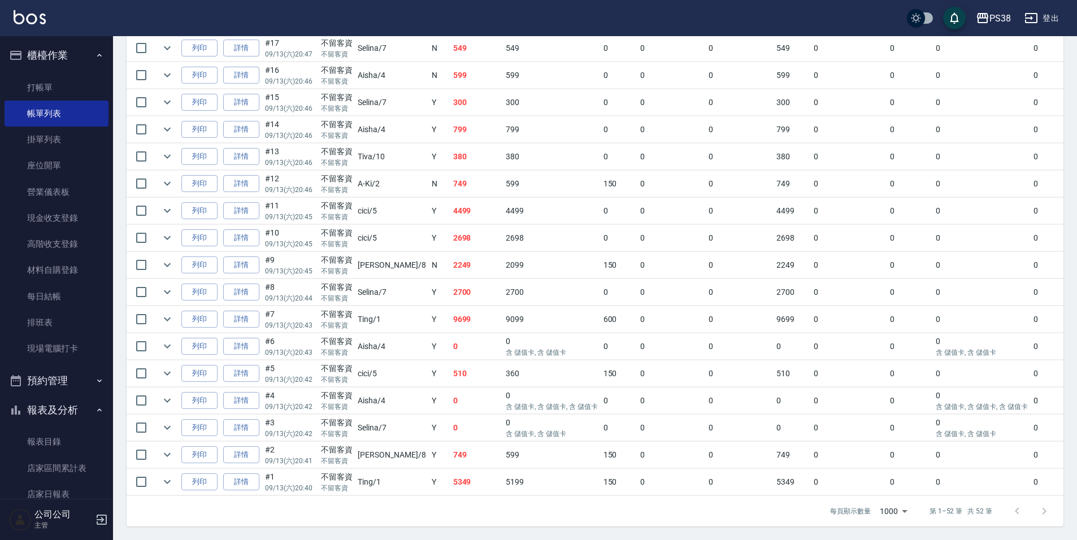
scroll to position [1263, 0]
click at [450, 480] on td "5349" at bounding box center [476, 482] width 53 height 27
click at [450, 469] on td "5349" at bounding box center [476, 482] width 53 height 27
click at [450, 420] on td "0" at bounding box center [476, 428] width 53 height 27
click at [450, 446] on td "749" at bounding box center [476, 455] width 53 height 27
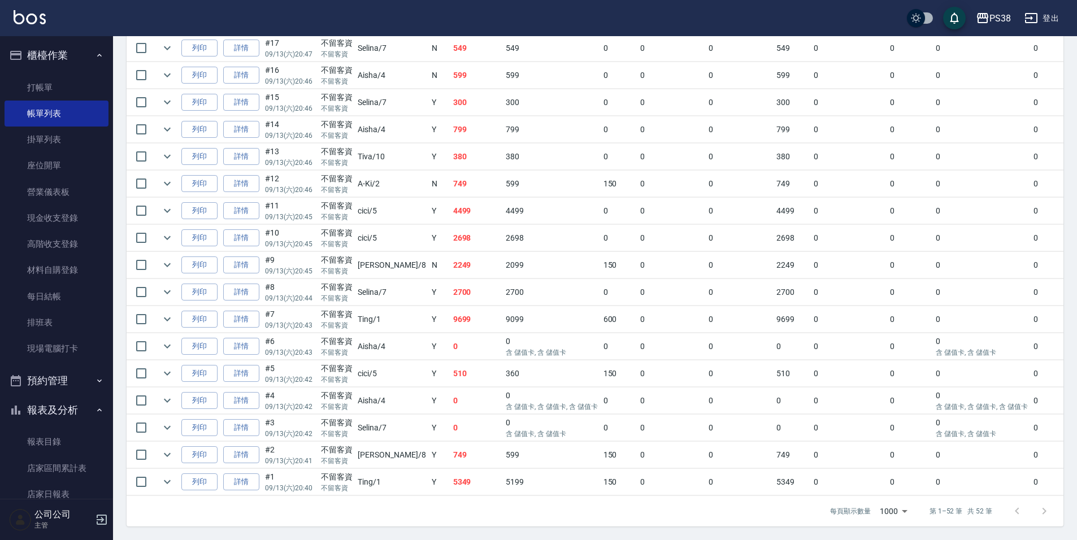
click at [450, 417] on td "0" at bounding box center [476, 428] width 53 height 27
click at [450, 394] on td "0" at bounding box center [476, 401] width 53 height 27
click at [450, 364] on td "510" at bounding box center [476, 373] width 53 height 27
click at [450, 337] on td "0" at bounding box center [476, 346] width 53 height 27
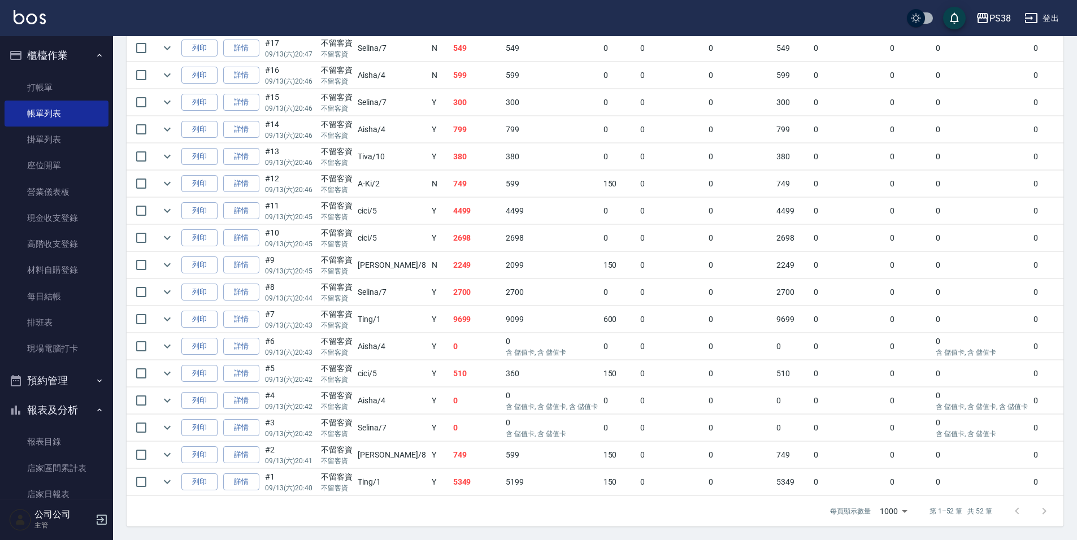
click at [450, 312] on td "9699" at bounding box center [476, 319] width 53 height 27
click at [450, 283] on td "2700" at bounding box center [476, 292] width 53 height 27
click at [450, 259] on td "2249" at bounding box center [476, 265] width 53 height 27
click at [450, 240] on td "2698" at bounding box center [476, 238] width 53 height 27
click at [450, 200] on td "4499" at bounding box center [476, 211] width 53 height 27
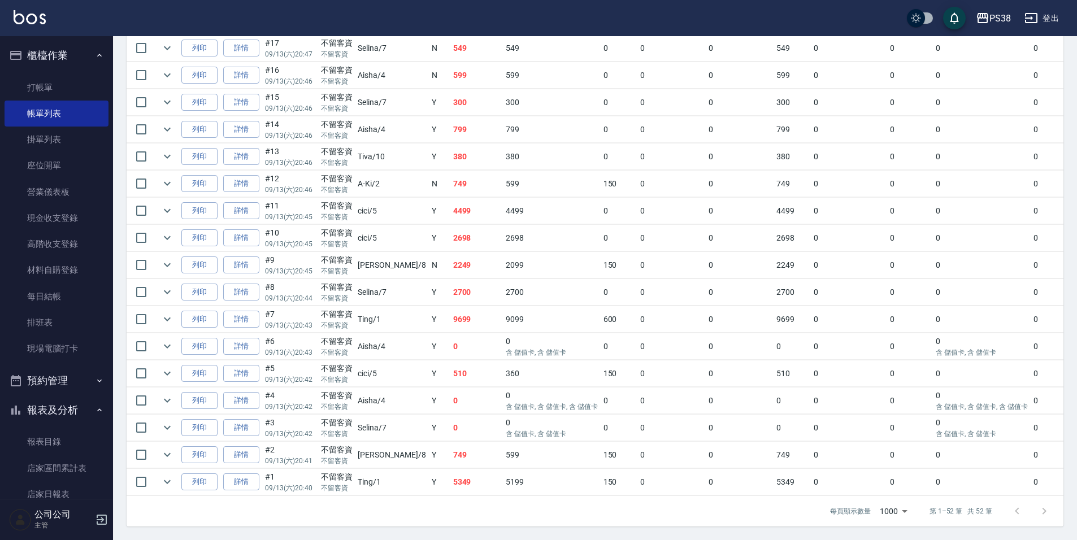
click at [450, 171] on td "749" at bounding box center [476, 184] width 53 height 27
click at [450, 153] on td "380" at bounding box center [476, 156] width 53 height 27
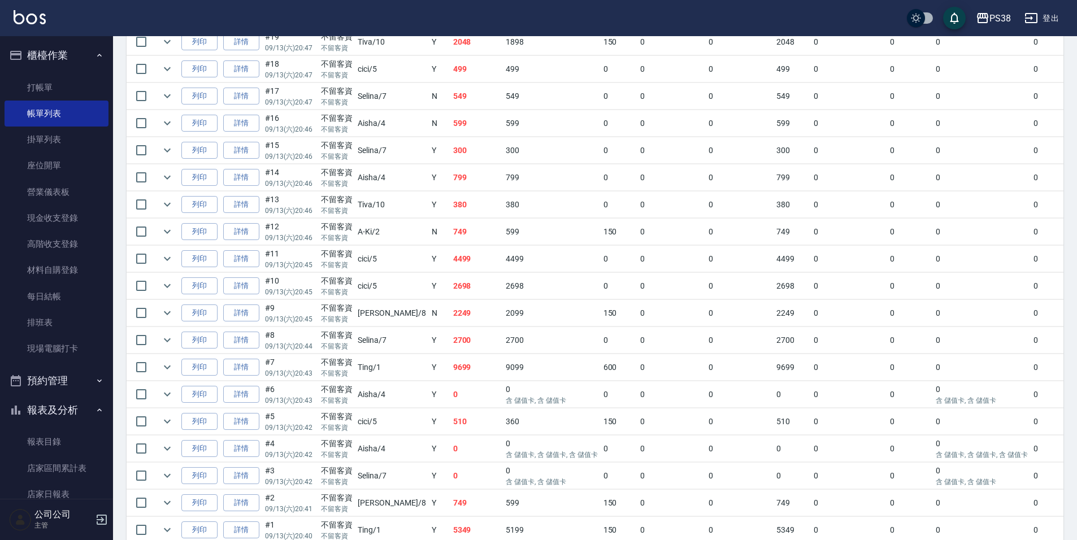
click at [450, 189] on td "799" at bounding box center [476, 177] width 53 height 27
click at [450, 139] on td "300" at bounding box center [476, 150] width 53 height 27
click at [450, 154] on td "300" at bounding box center [476, 150] width 53 height 27
click at [450, 118] on td "599" at bounding box center [476, 123] width 53 height 27
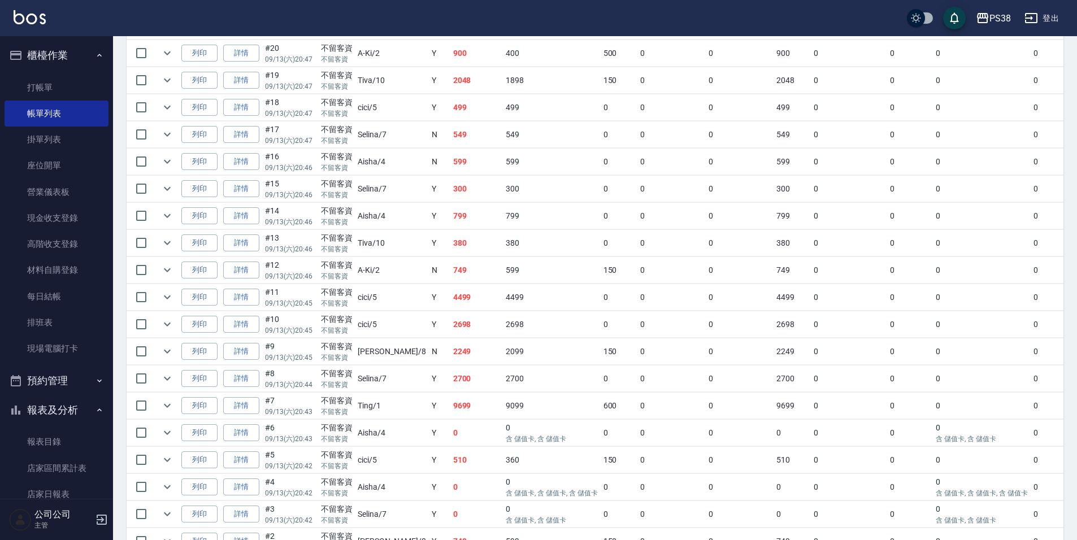
scroll to position [1150, 0]
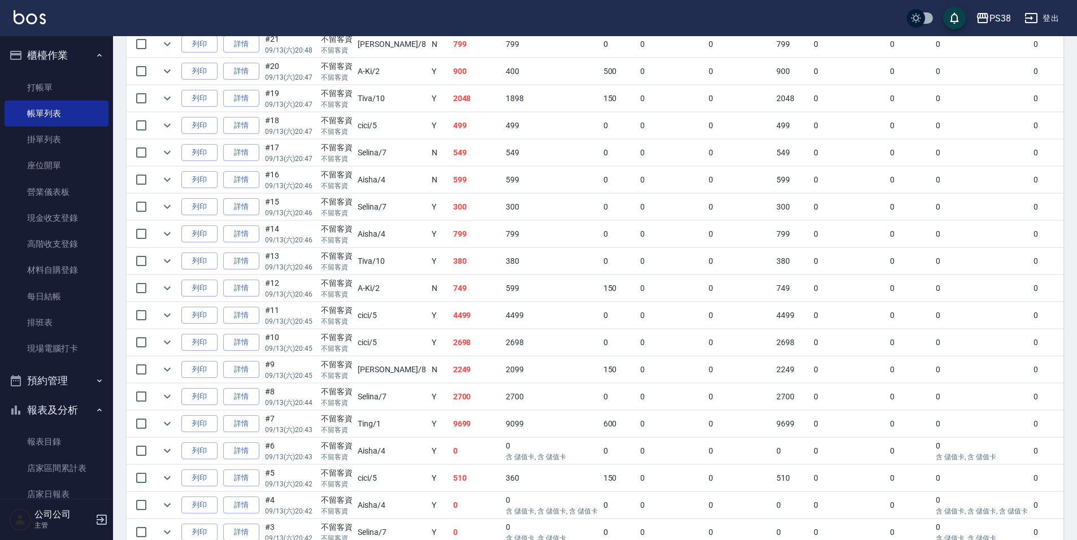
click at [450, 168] on td "599" at bounding box center [476, 180] width 53 height 27
click at [450, 122] on td "499" at bounding box center [476, 125] width 53 height 27
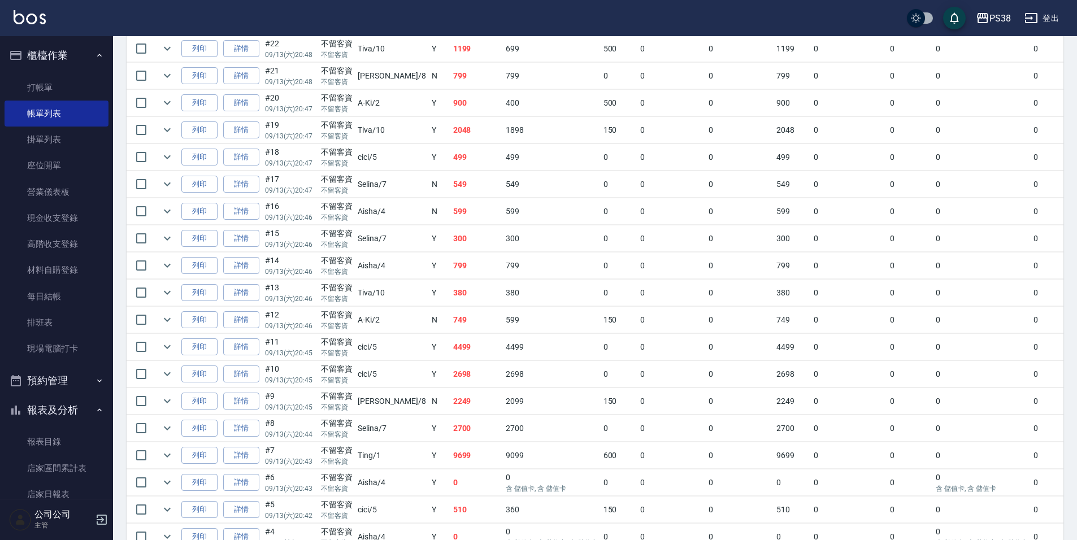
scroll to position [1093, 0]
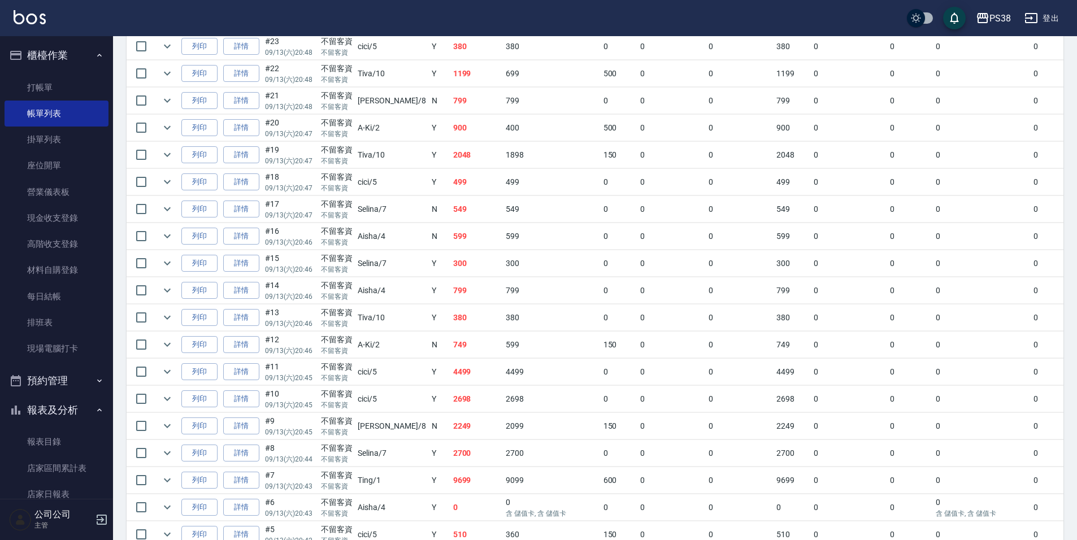
click at [450, 150] on td "2048" at bounding box center [476, 155] width 53 height 27
click at [450, 136] on td "900" at bounding box center [476, 128] width 53 height 27
click at [450, 112] on td "799" at bounding box center [476, 101] width 53 height 27
click at [450, 72] on td "1199" at bounding box center [476, 73] width 53 height 27
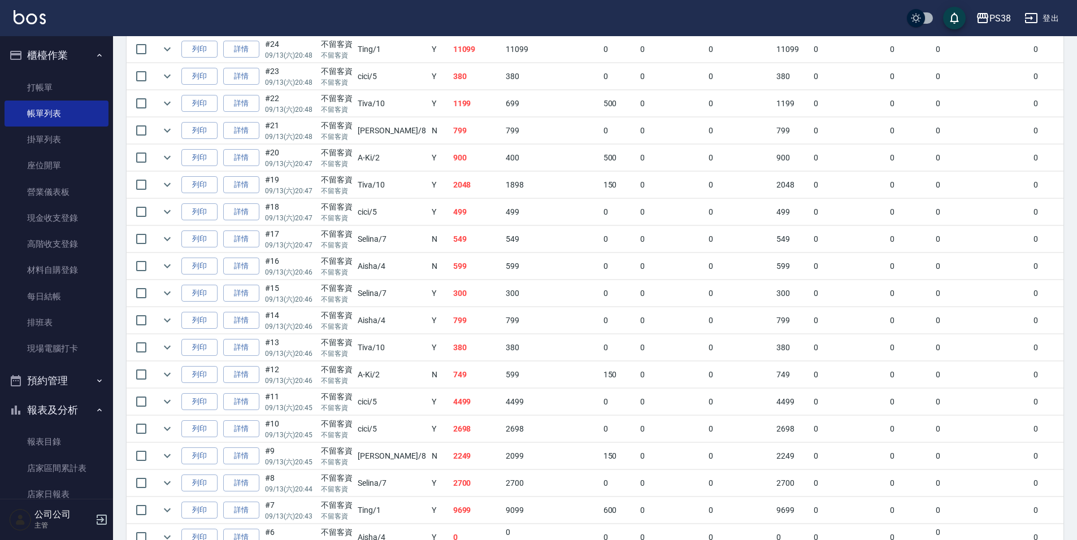
scroll to position [1037, 0]
click at [450, 106] on td "380" at bounding box center [476, 103] width 53 height 27
click at [450, 73] on td "11099" at bounding box center [476, 76] width 53 height 27
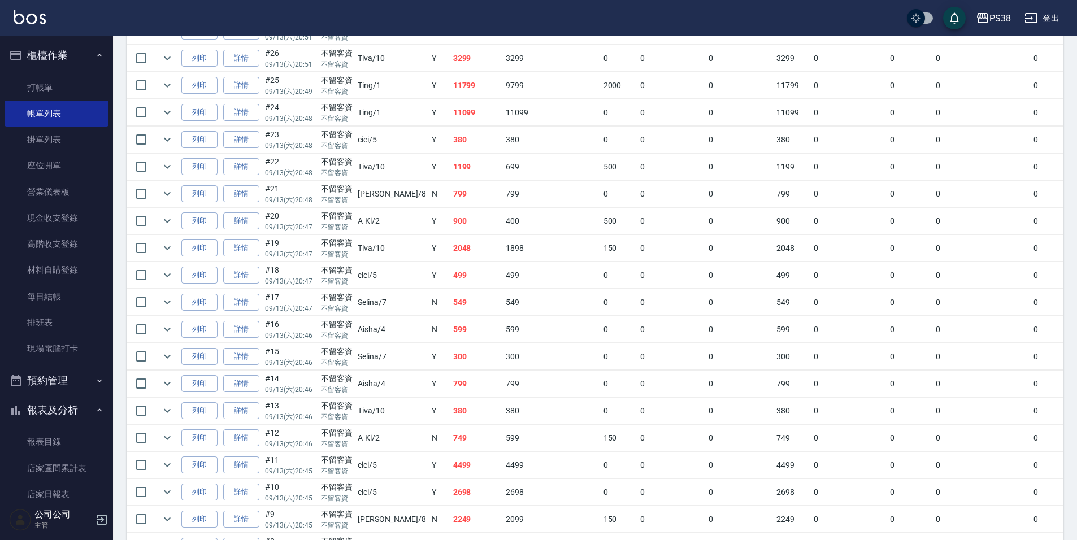
scroll to position [980, 0]
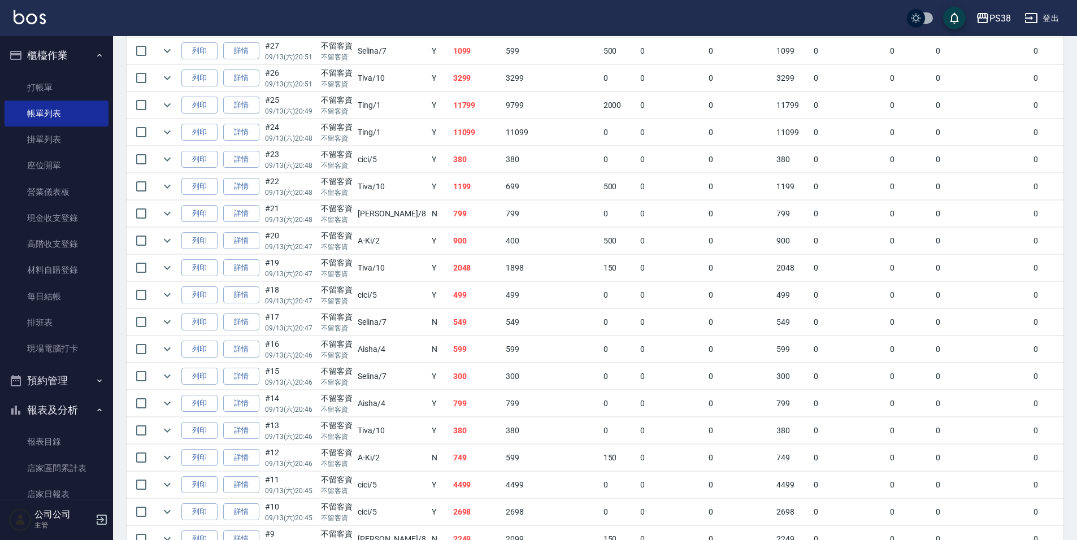
click at [450, 106] on td "11799" at bounding box center [476, 105] width 53 height 27
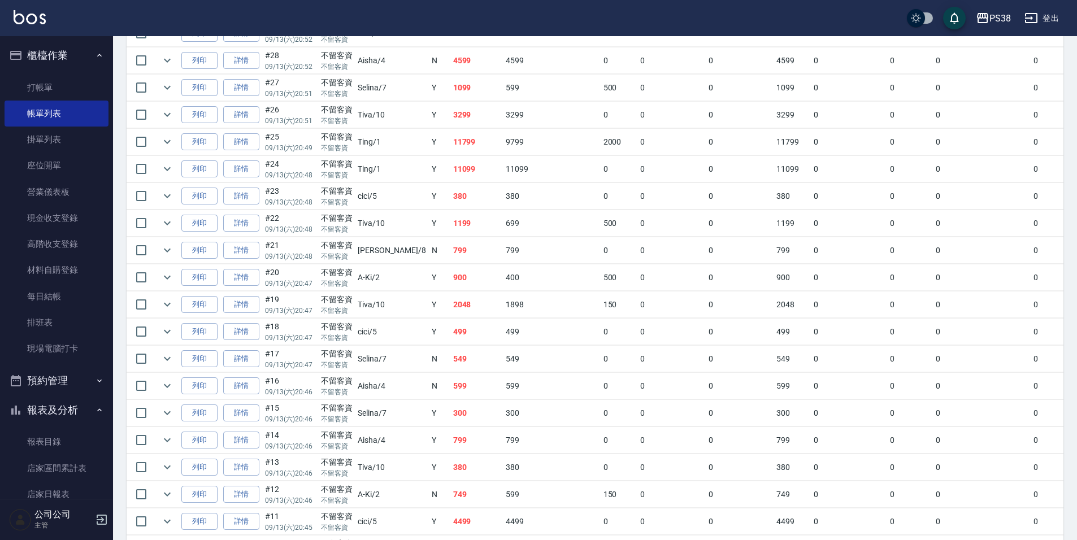
scroll to position [924, 0]
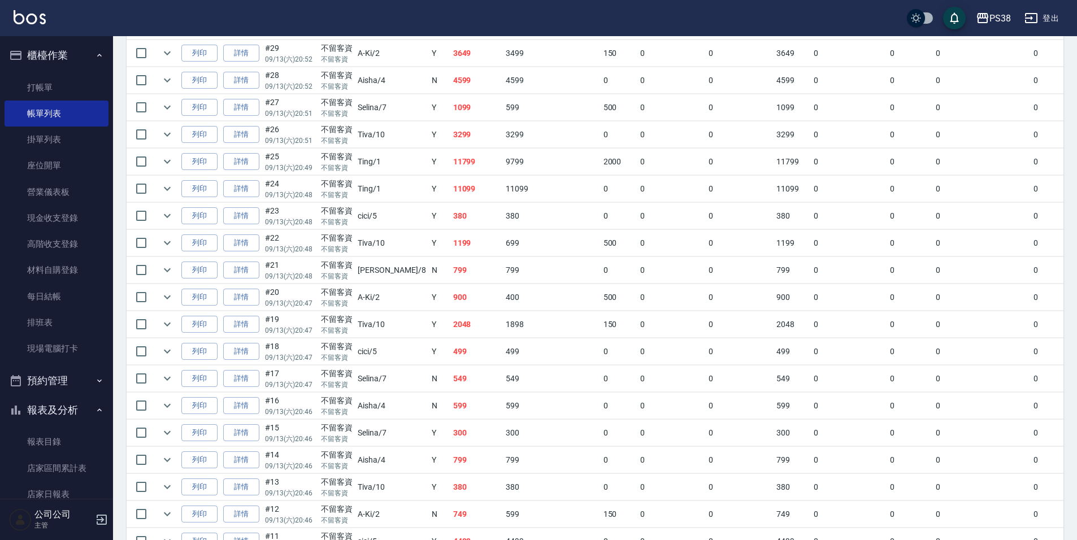
click at [450, 137] on td "3299" at bounding box center [476, 134] width 53 height 27
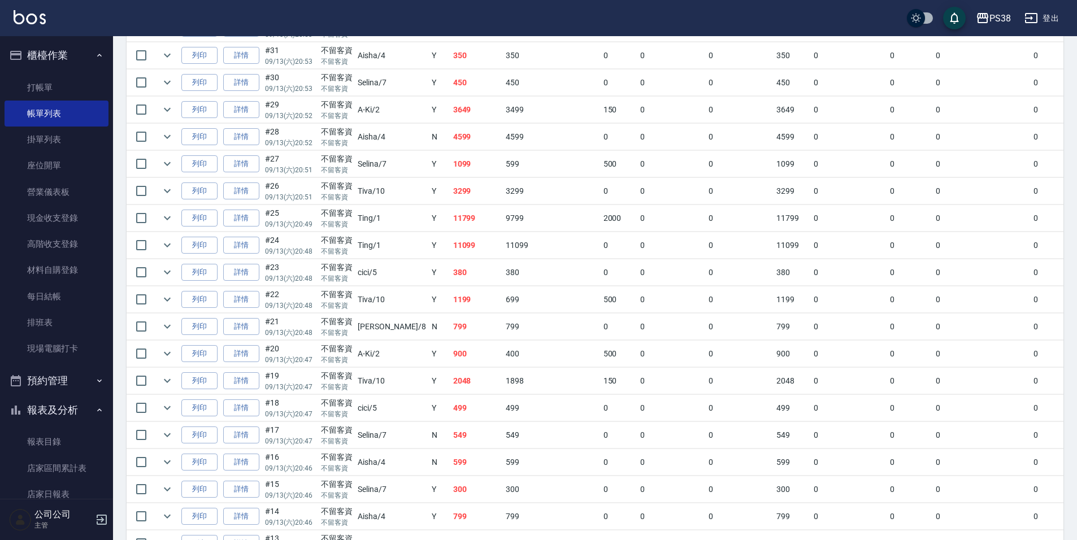
click at [450, 159] on td "1099" at bounding box center [476, 164] width 53 height 27
click at [450, 138] on td "4599" at bounding box center [476, 137] width 53 height 27
click at [450, 110] on td "3649" at bounding box center [476, 110] width 53 height 27
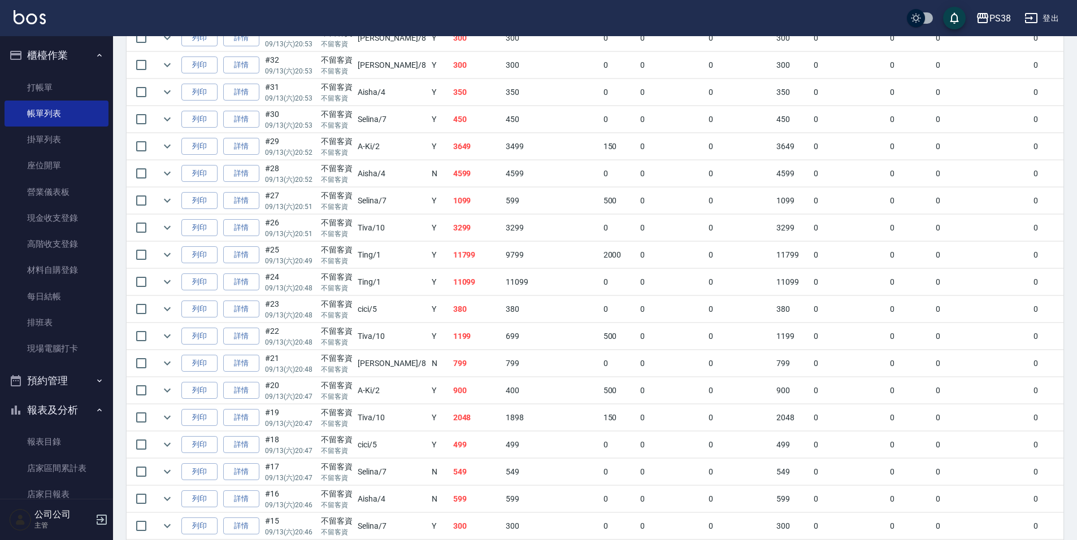
scroll to position [811, 0]
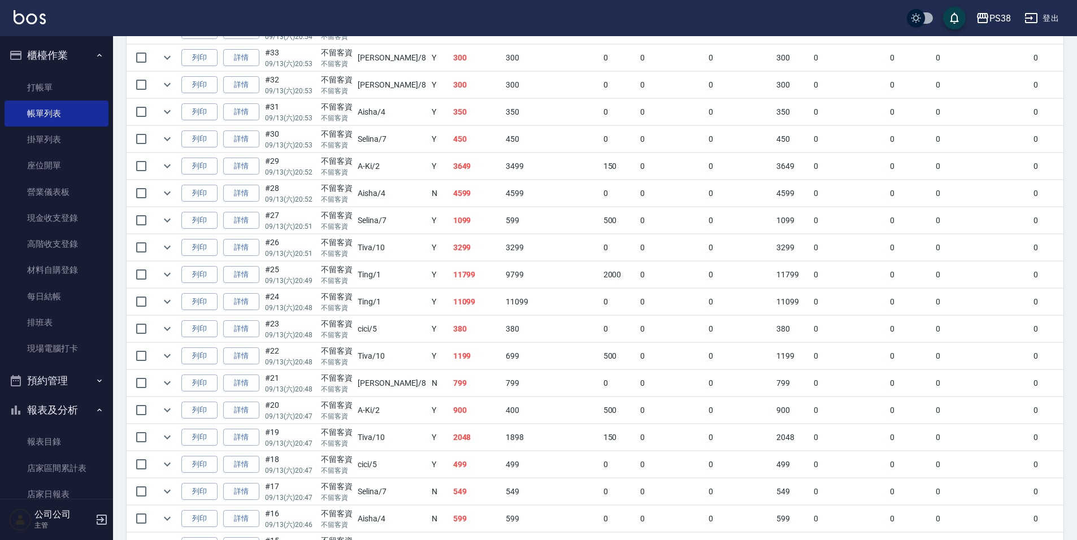
click at [450, 136] on td "450" at bounding box center [476, 139] width 53 height 27
click at [450, 115] on td "350" at bounding box center [476, 112] width 53 height 27
click at [450, 93] on td "300" at bounding box center [476, 85] width 53 height 27
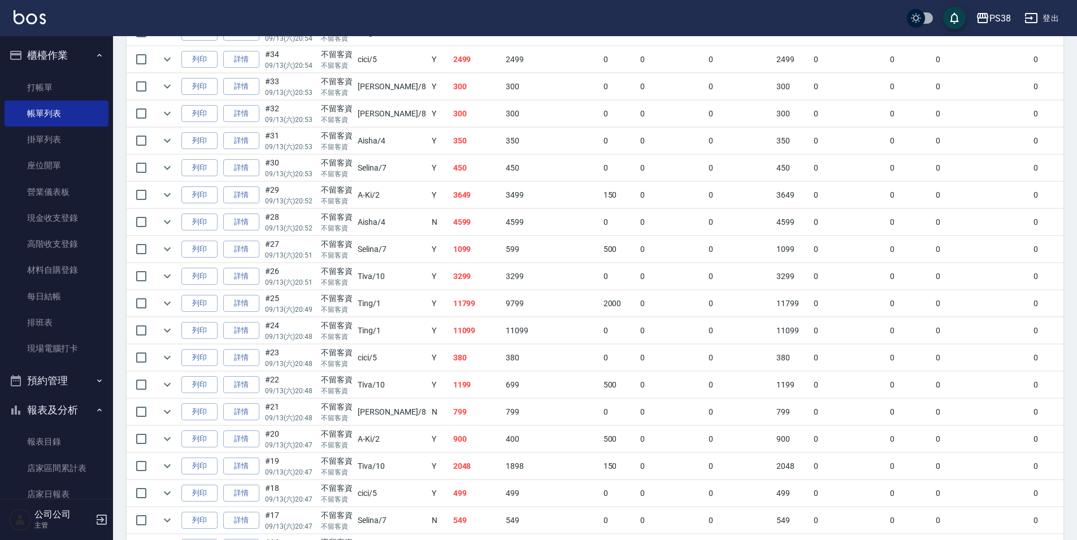
scroll to position [754, 0]
click at [450, 108] on td "300" at bounding box center [476, 114] width 53 height 27
click at [450, 88] on td "2499" at bounding box center [476, 87] width 53 height 27
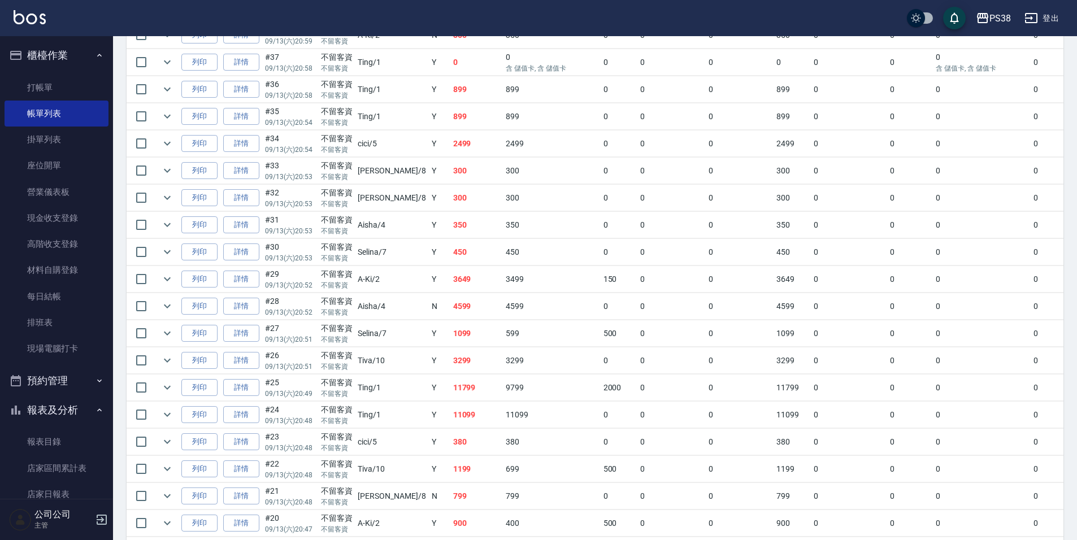
click at [450, 108] on td "899" at bounding box center [476, 116] width 53 height 27
click at [450, 88] on td "899" at bounding box center [476, 89] width 53 height 27
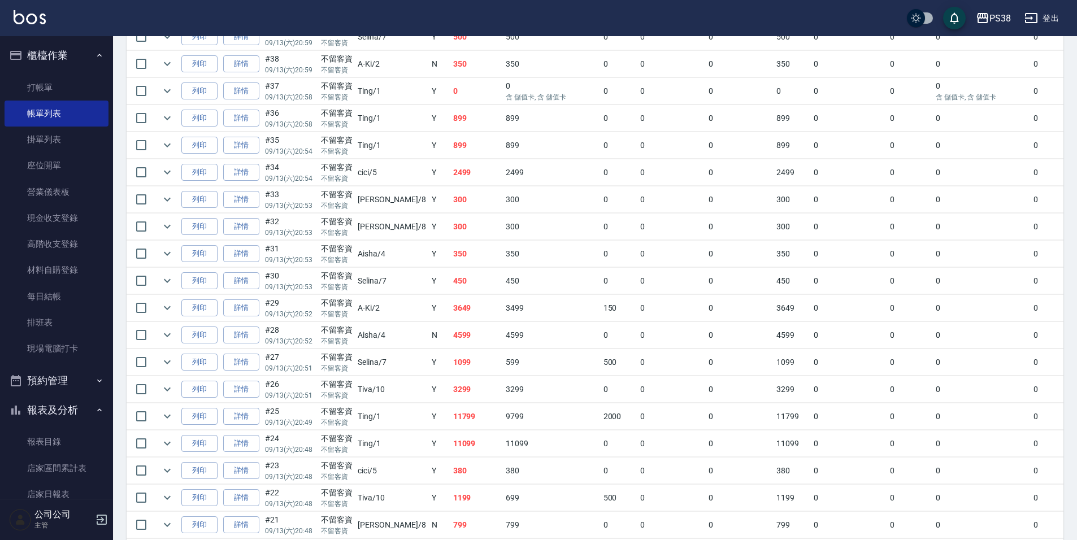
scroll to position [641, 0]
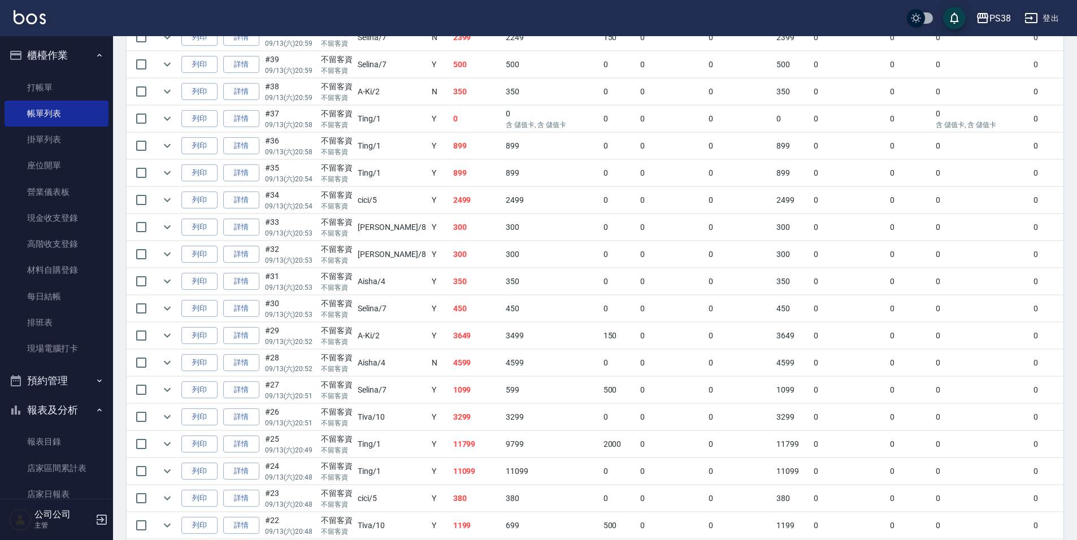
click at [450, 141] on td "899" at bounding box center [476, 146] width 53 height 27
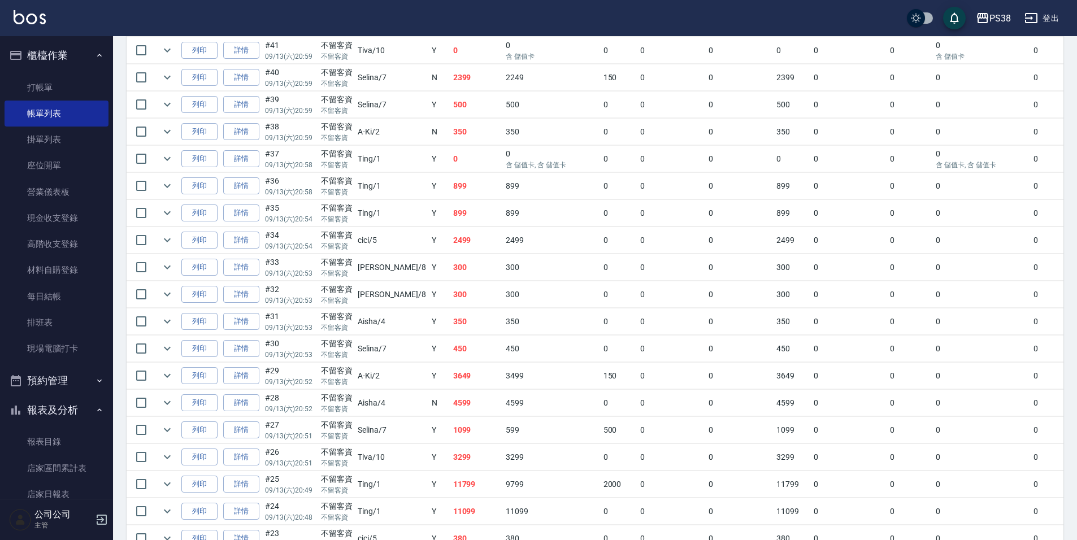
scroll to position [585, 0]
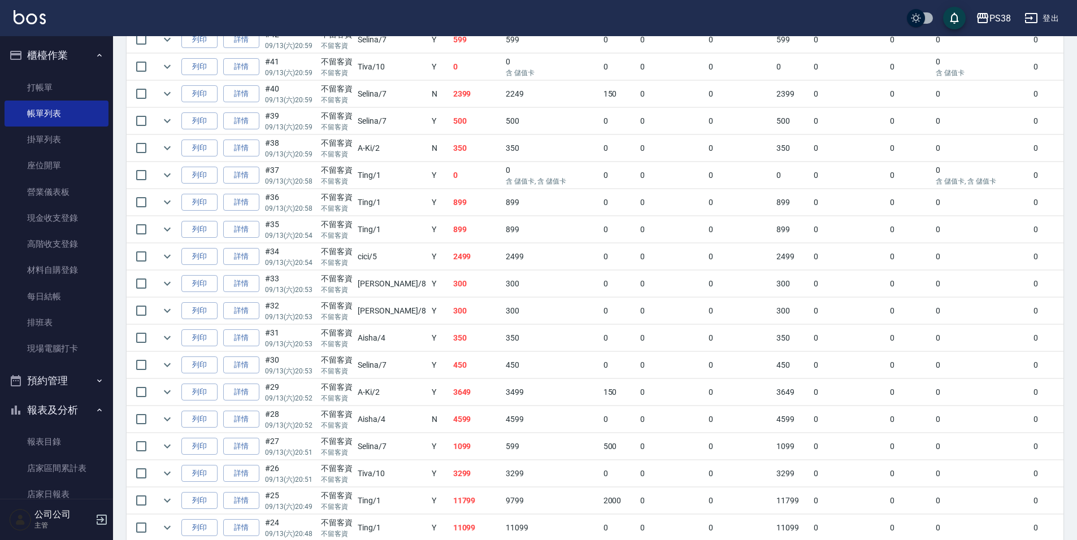
click at [450, 176] on td "0" at bounding box center [476, 175] width 53 height 27
click at [450, 153] on td "350" at bounding box center [476, 148] width 53 height 27
click at [450, 115] on td "500" at bounding box center [476, 121] width 53 height 27
click at [450, 106] on td "2399" at bounding box center [476, 94] width 53 height 27
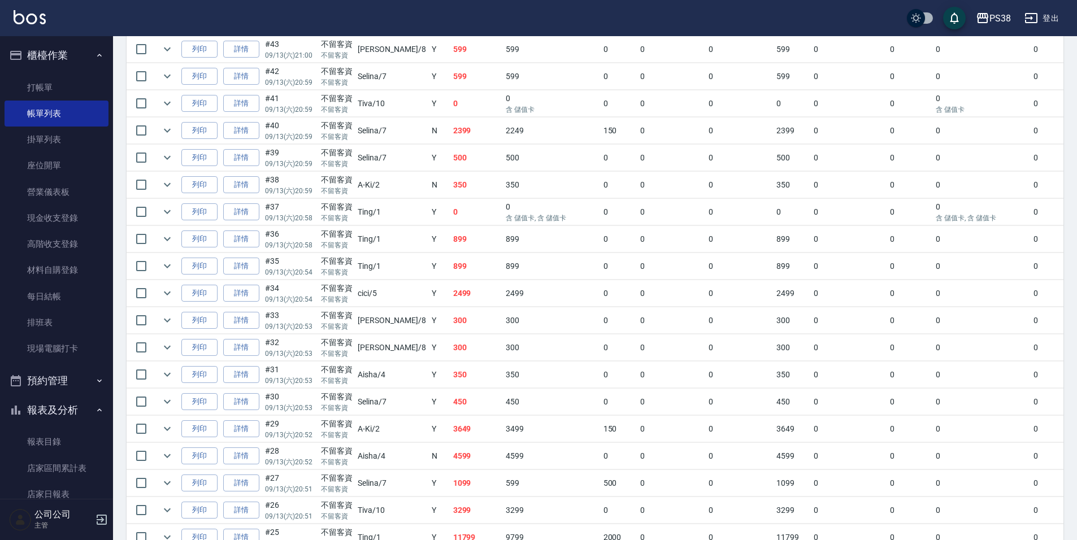
scroll to position [528, 0]
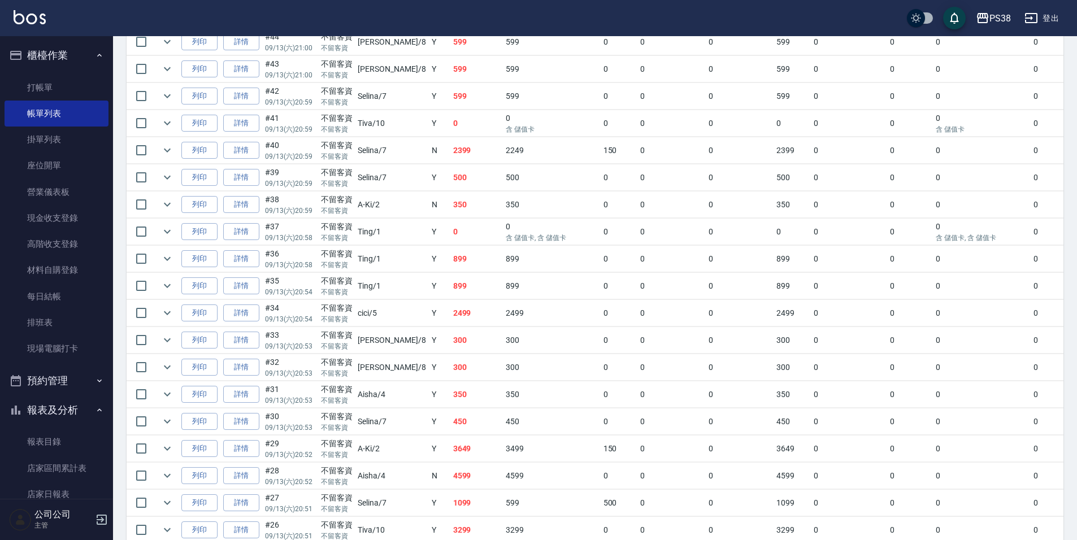
click at [450, 126] on td "0" at bounding box center [476, 123] width 53 height 27
click at [450, 91] on td "599" at bounding box center [476, 96] width 53 height 27
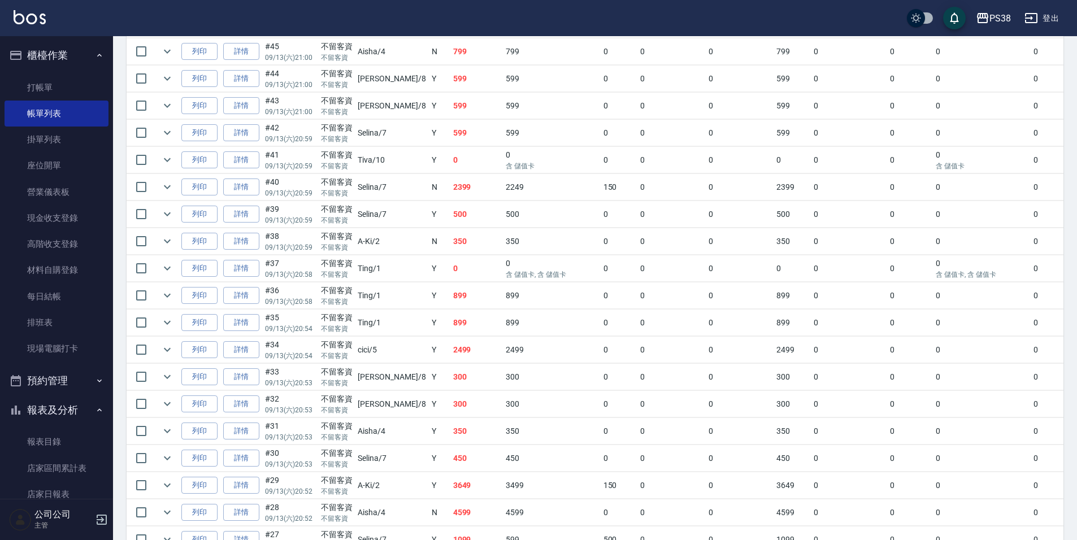
scroll to position [472, 0]
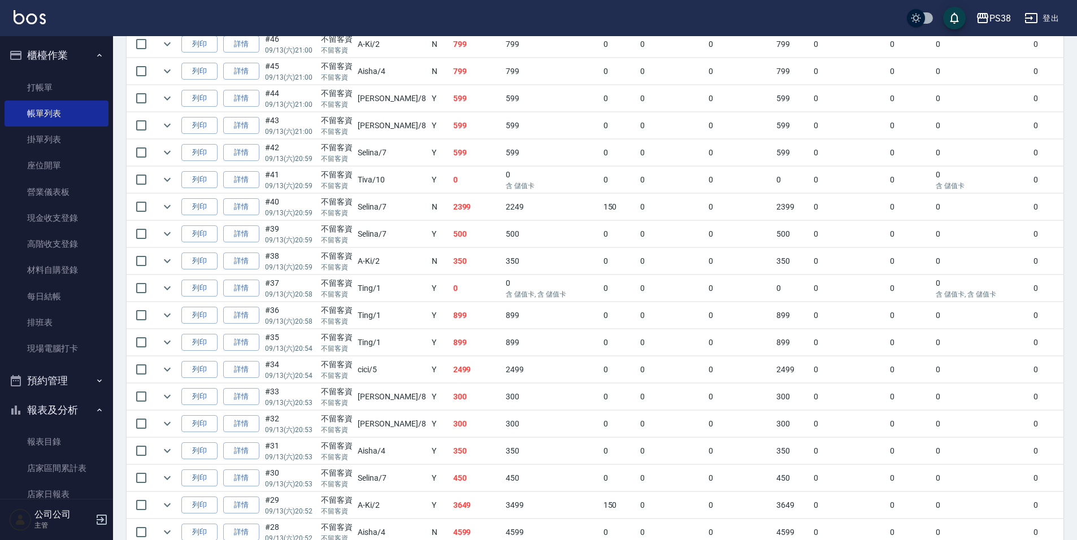
click at [450, 125] on td "599" at bounding box center [476, 125] width 53 height 27
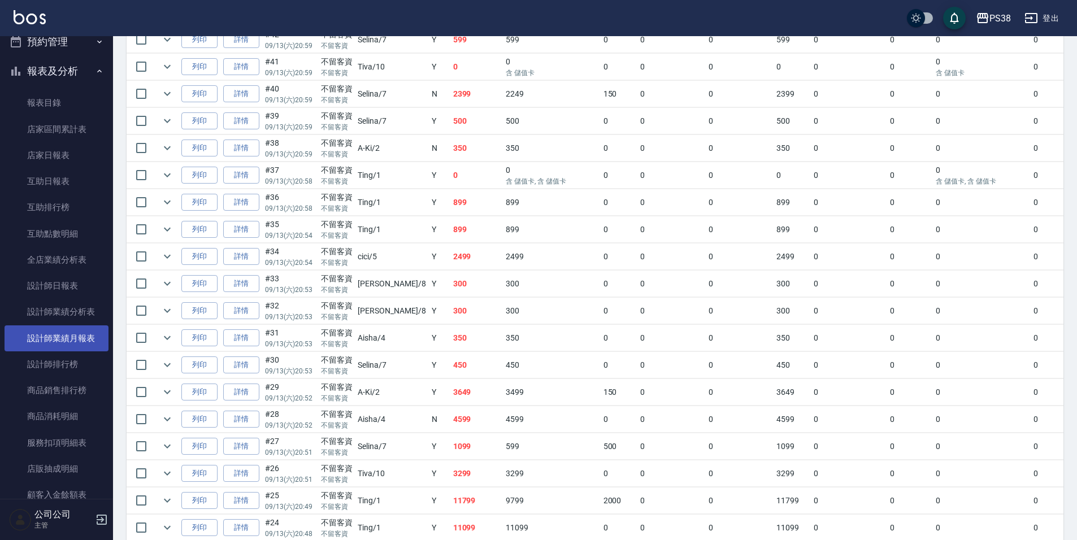
scroll to position [452, 0]
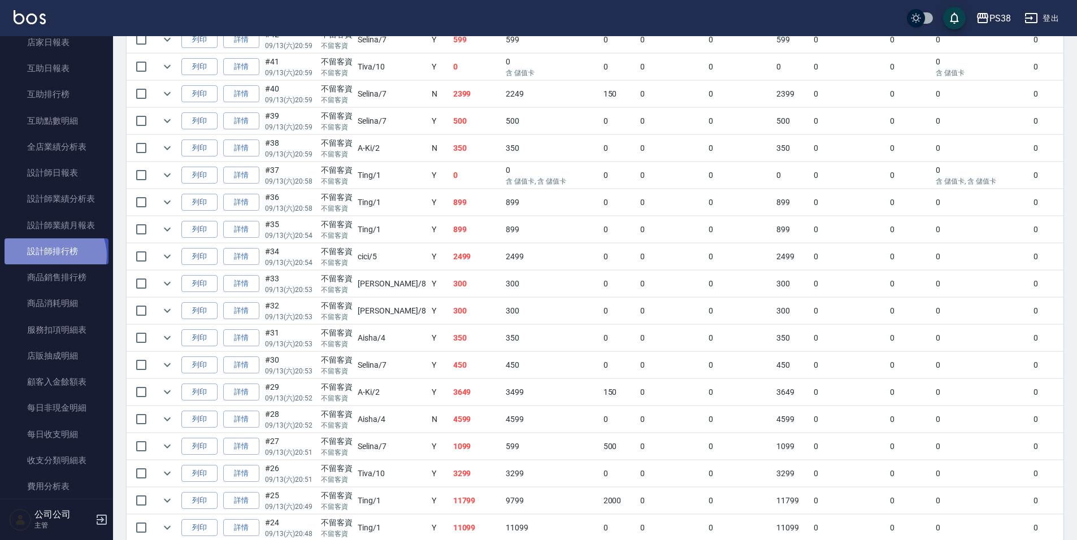
click at [53, 256] on link "設計師排行榜" at bounding box center [57, 251] width 104 height 26
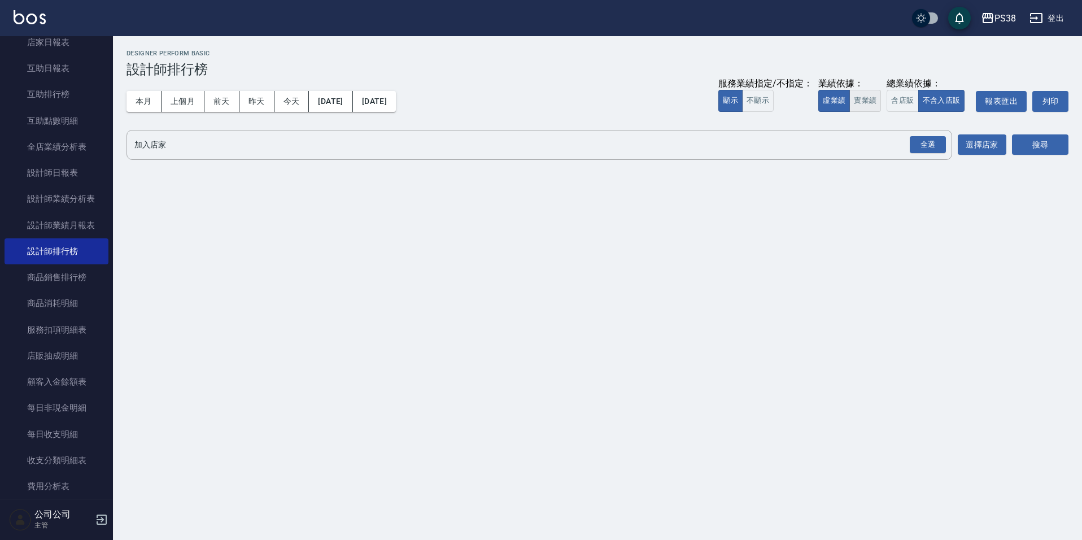
click at [872, 102] on button "實業績" at bounding box center [866, 101] width 32 height 22
click at [937, 149] on div "全選" at bounding box center [928, 145] width 36 height 18
click at [1046, 144] on button "搜尋" at bounding box center [1040, 145] width 56 height 21
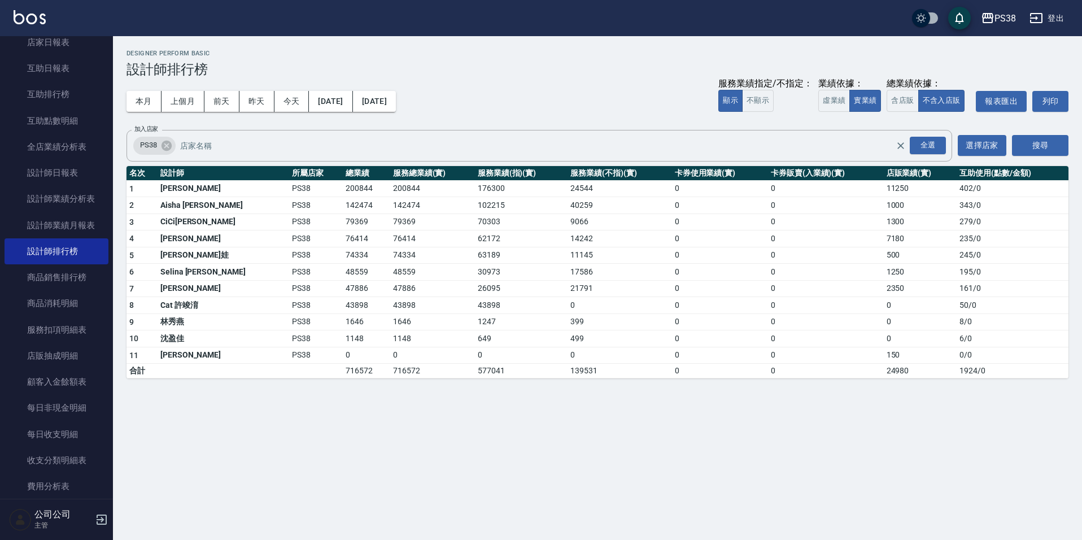
drag, startPoint x: 289, startPoint y: 102, endPoint x: 489, endPoint y: 118, distance: 200.6
click at [289, 102] on button "今天" at bounding box center [292, 101] width 35 height 21
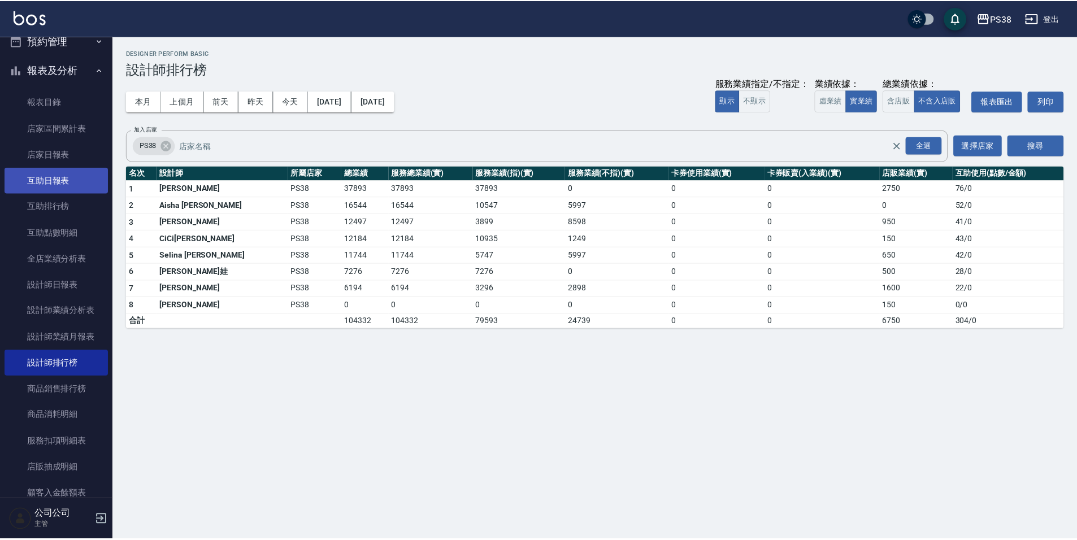
scroll to position [339, 0]
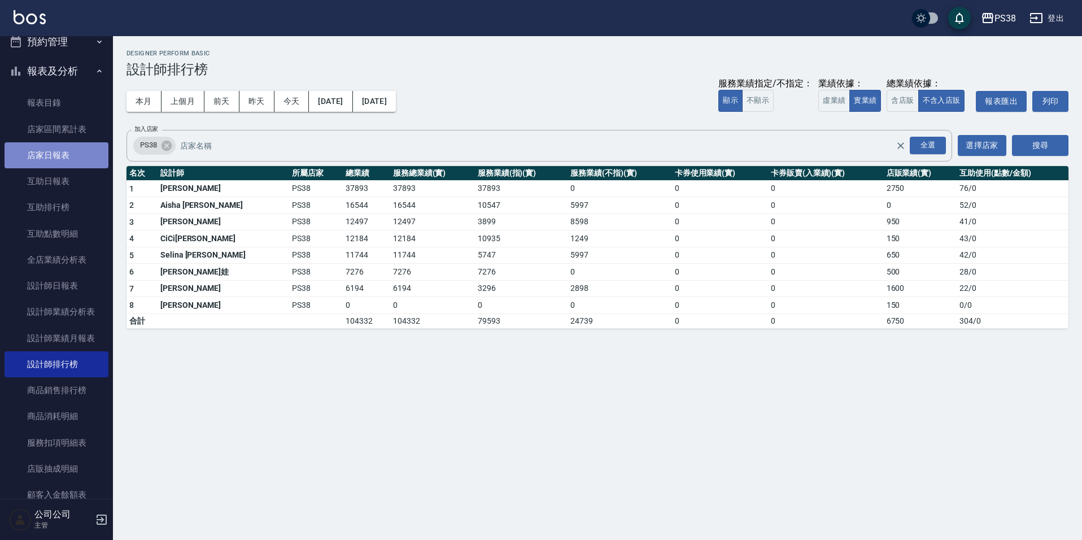
click at [71, 159] on link "店家日報表" at bounding box center [57, 155] width 104 height 26
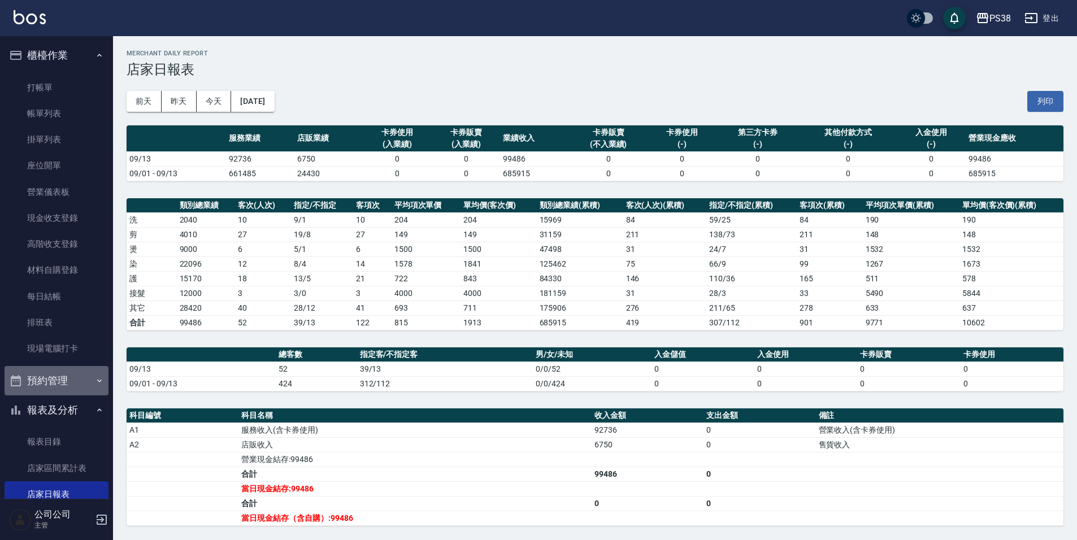
click at [75, 375] on button "預約管理" at bounding box center [57, 380] width 104 height 29
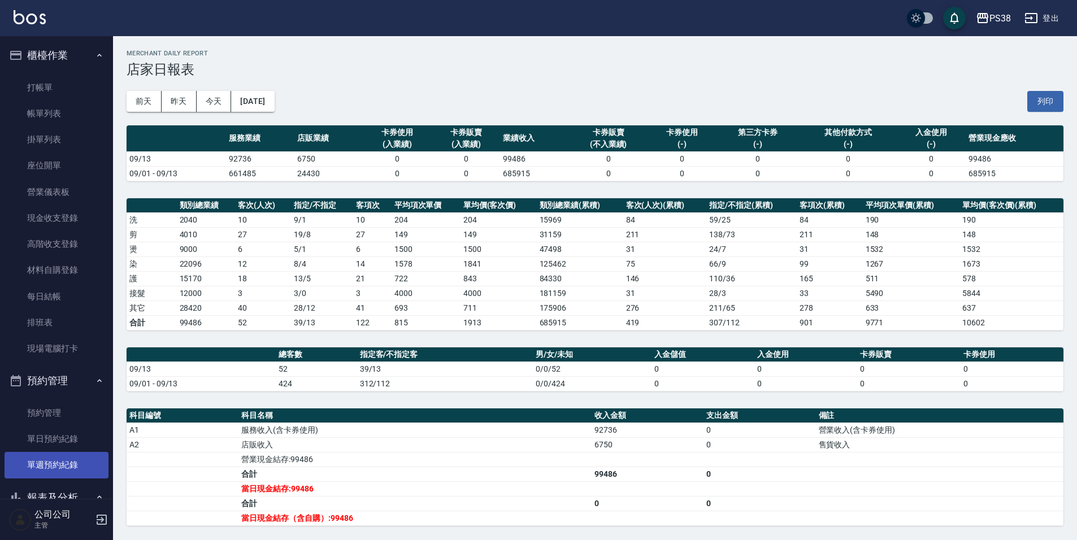
click at [80, 462] on link "單週預約紀錄" at bounding box center [57, 465] width 104 height 26
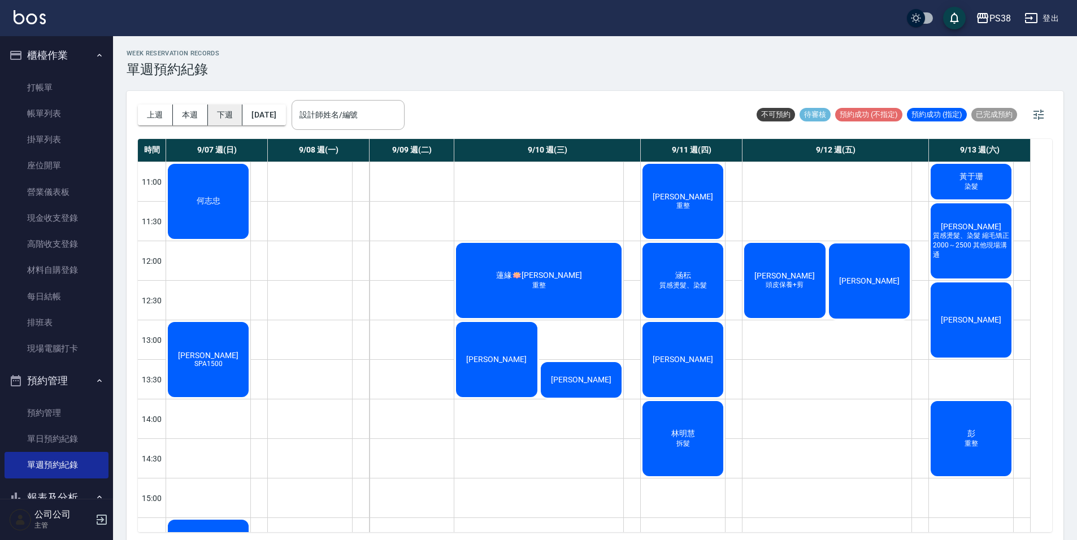
click at [222, 120] on button "下週" at bounding box center [225, 115] width 35 height 21
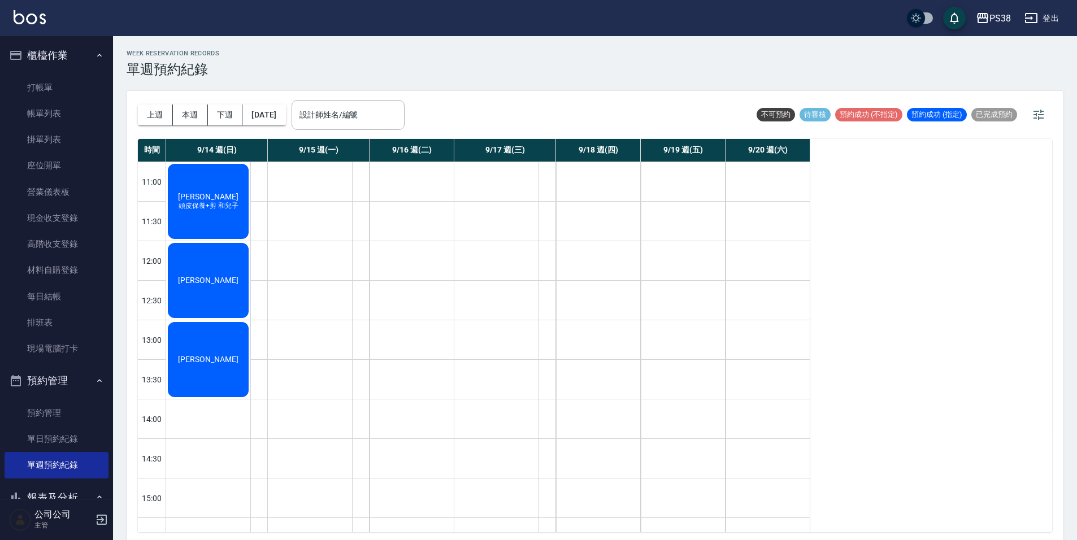
click at [199, 285] on span "[PERSON_NAME]" at bounding box center [208, 280] width 65 height 9
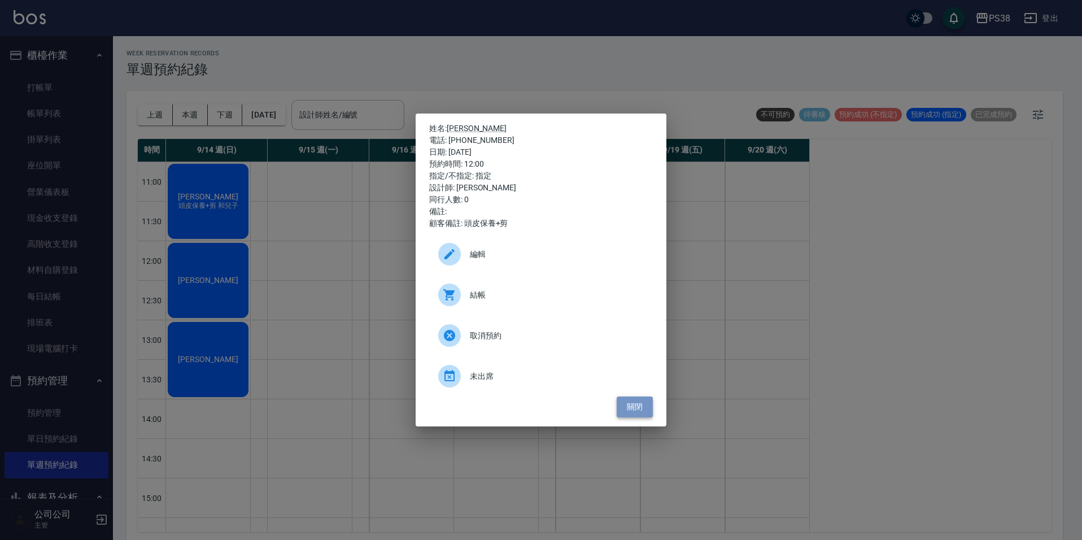
click at [645, 408] on button "關閉" at bounding box center [635, 407] width 36 height 21
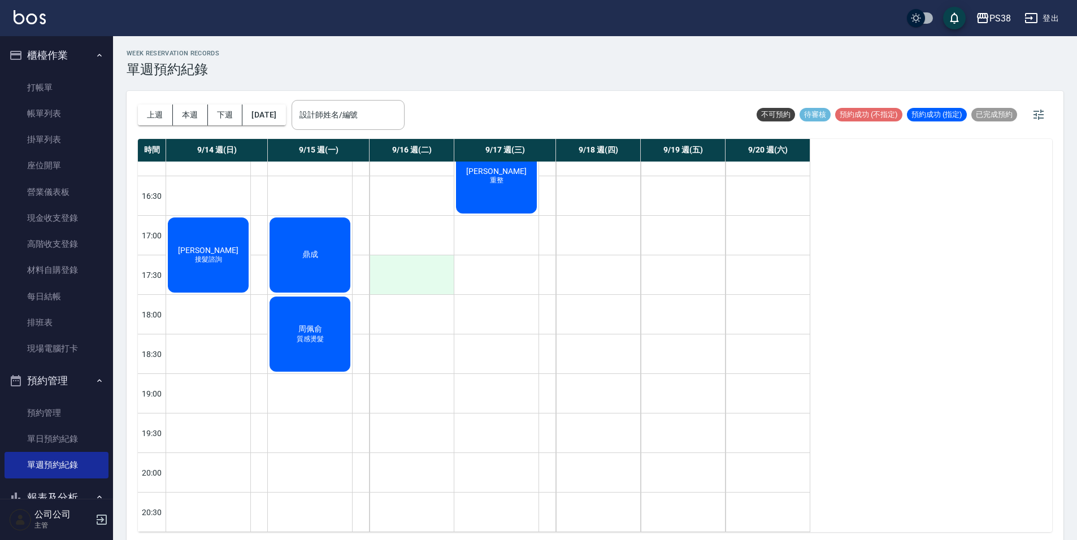
scroll to position [316, 0]
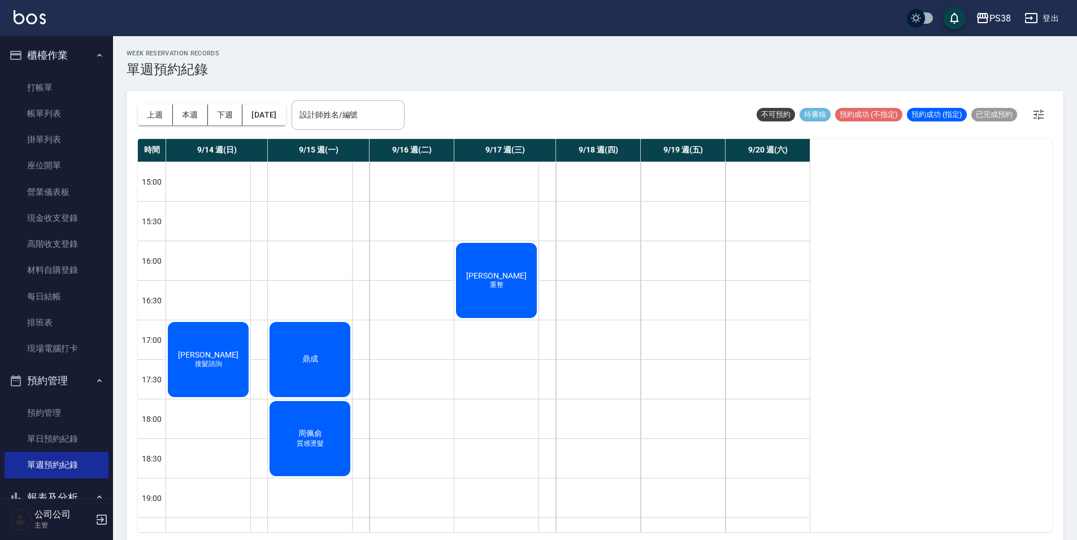
click at [506, 300] on div "[PERSON_NAME] 重整" at bounding box center [496, 280] width 84 height 79
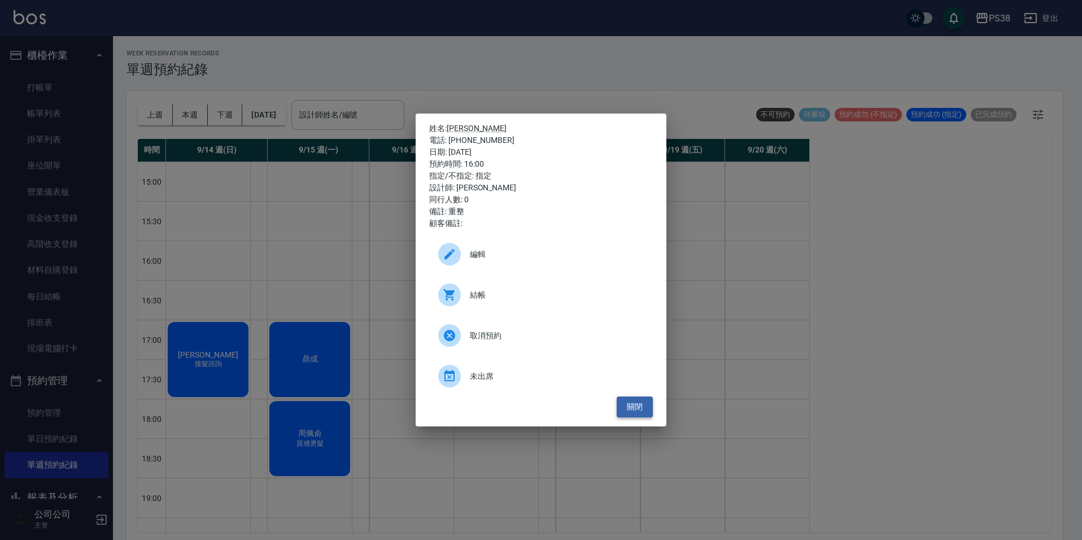
click at [652, 410] on button "關閉" at bounding box center [635, 407] width 36 height 21
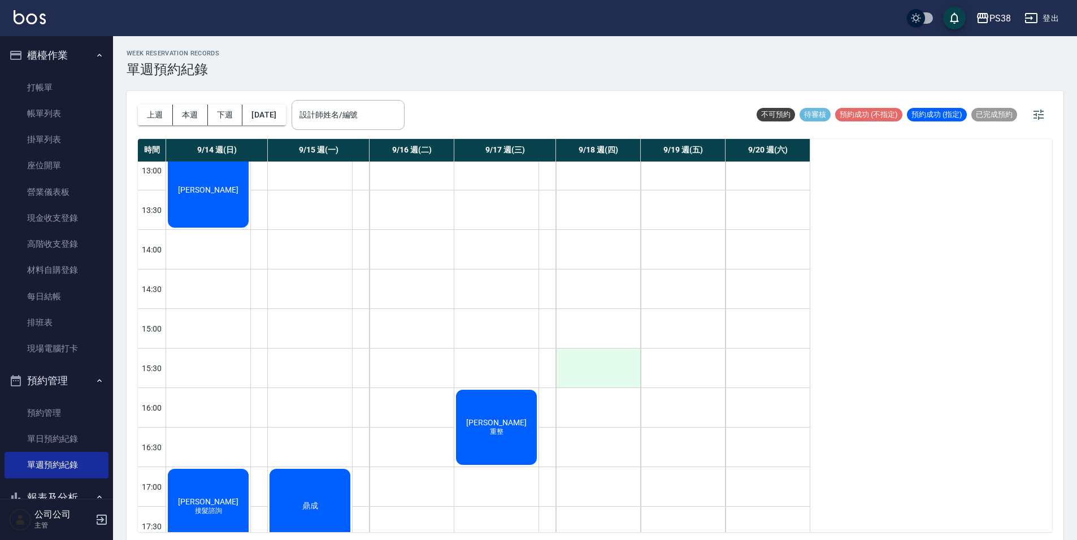
scroll to position [339, 0]
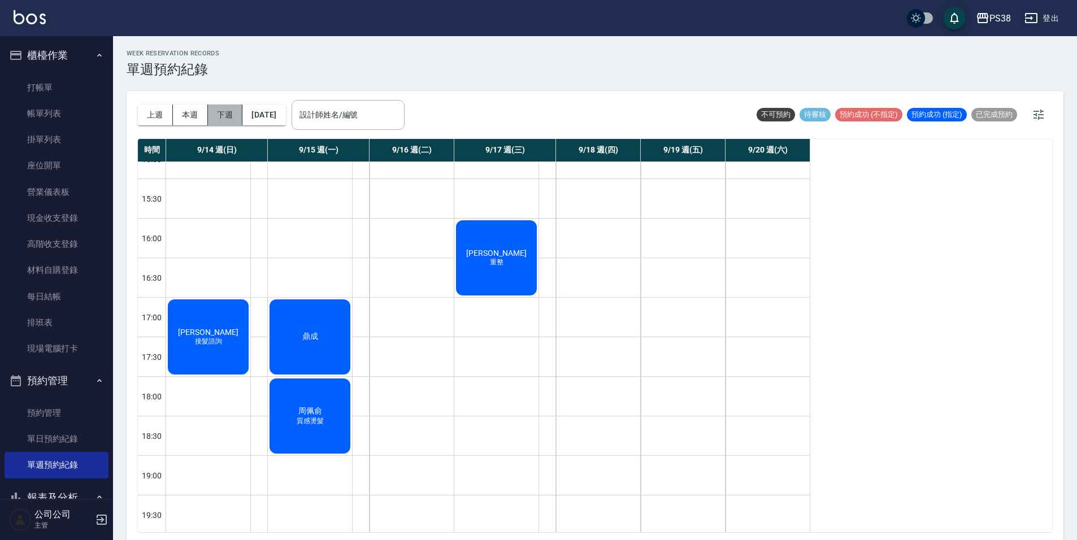
click at [220, 118] on button "下週" at bounding box center [225, 115] width 35 height 21
click at [218, 114] on button "下週" at bounding box center [225, 115] width 35 height 21
click at [285, 115] on button "[DATE]" at bounding box center [263, 115] width 43 height 21
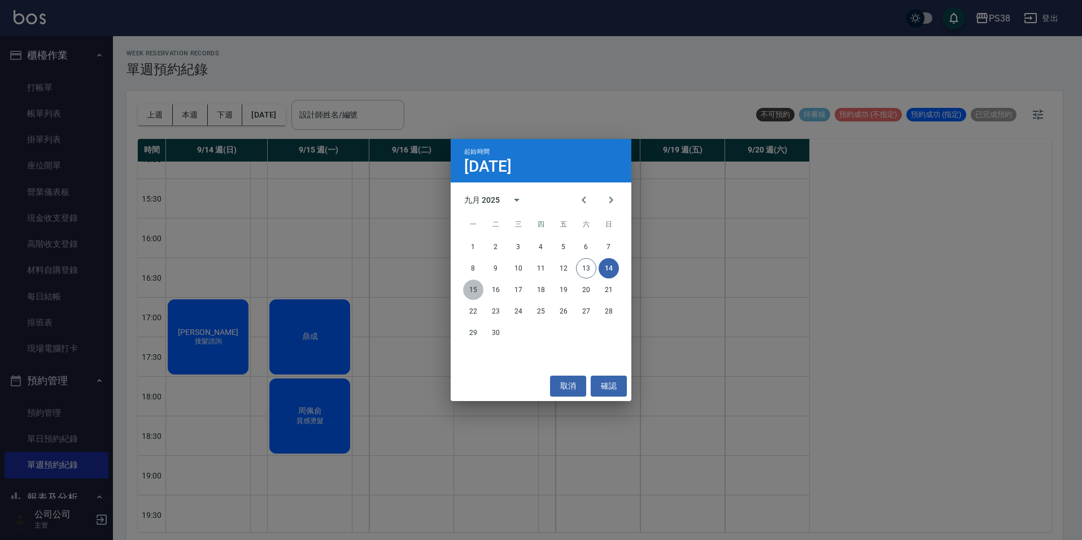
click at [474, 281] on button "15" at bounding box center [473, 290] width 20 height 20
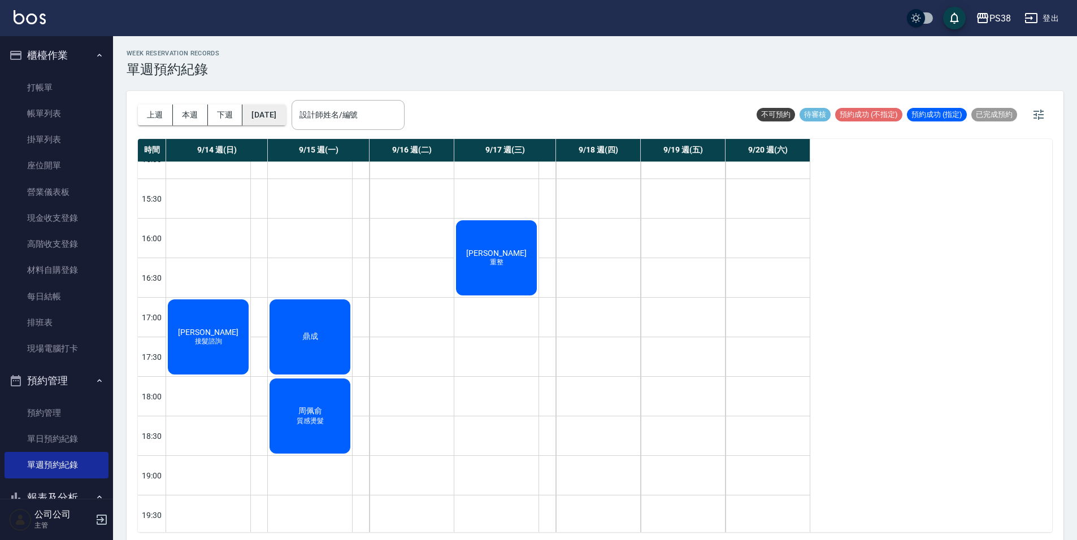
click at [277, 125] on button "[DATE]" at bounding box center [263, 115] width 43 height 21
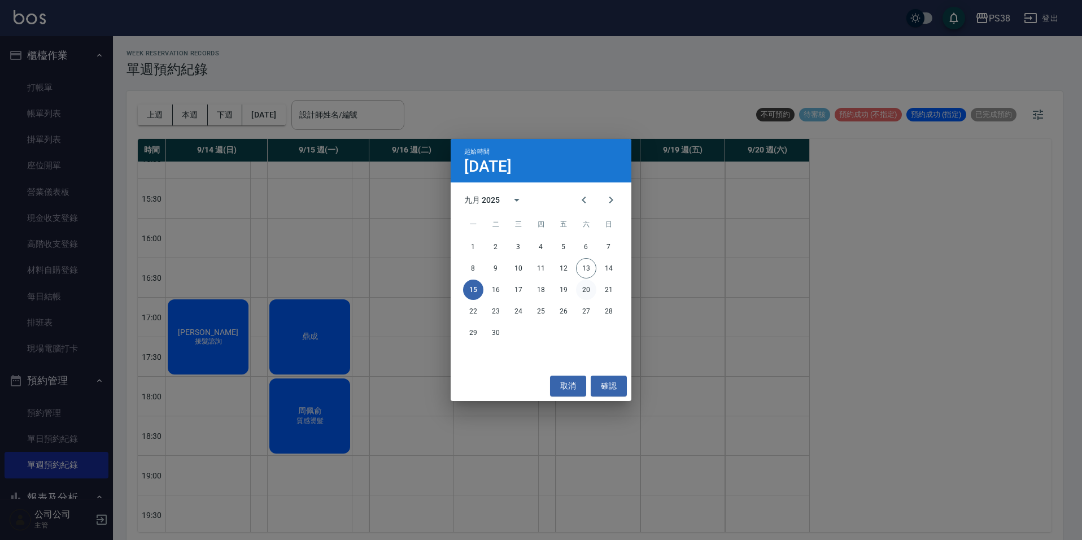
click at [581, 290] on button "20" at bounding box center [586, 290] width 20 height 20
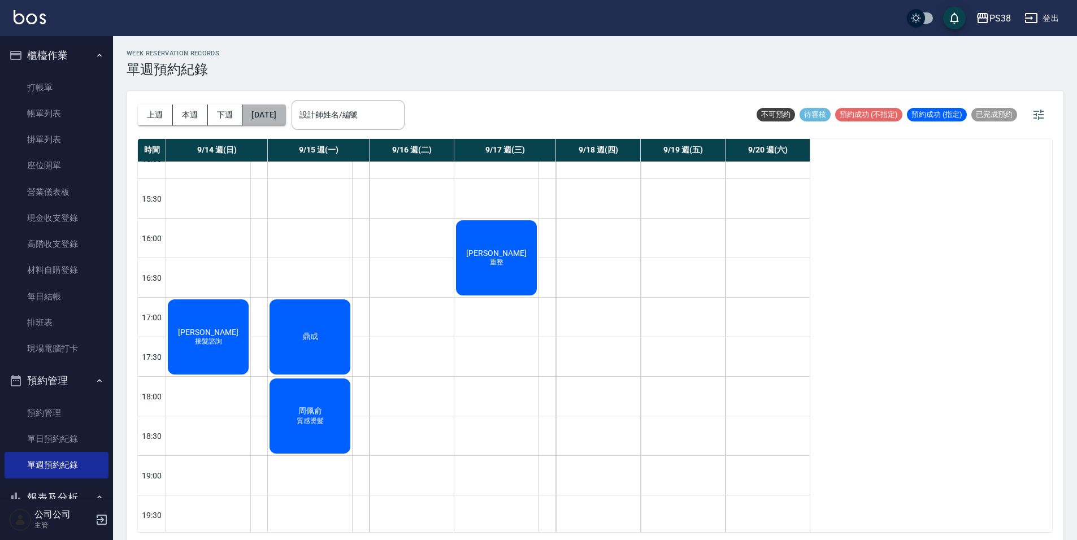
click at [285, 121] on button "[DATE]" at bounding box center [263, 115] width 43 height 21
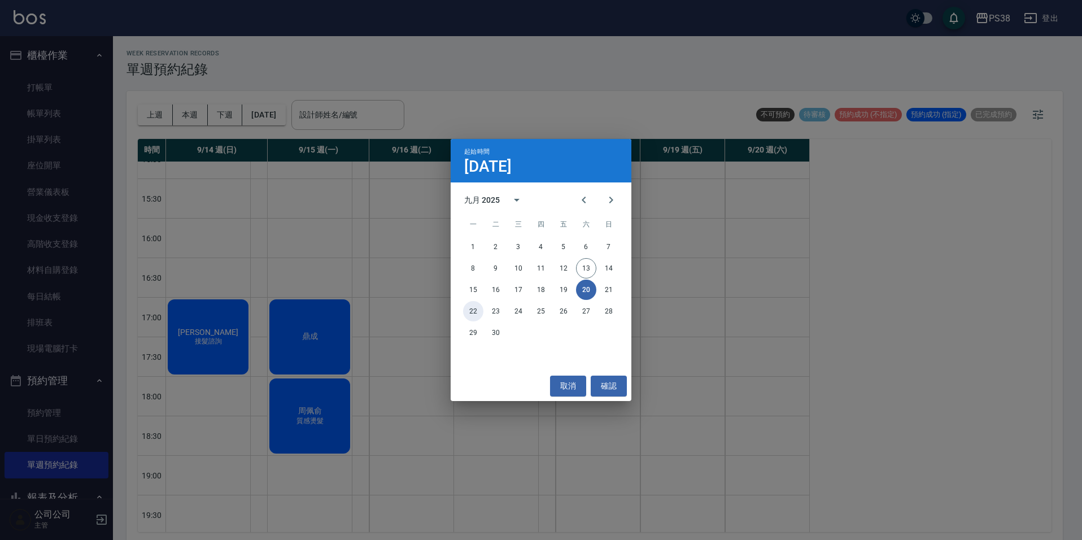
click at [481, 315] on button "22" at bounding box center [473, 311] width 20 height 20
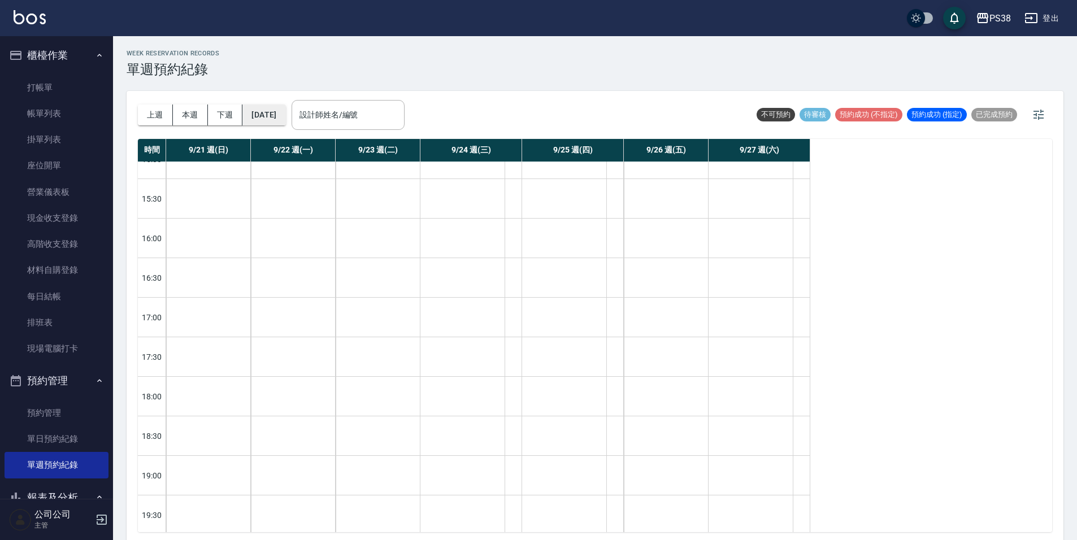
click at [285, 123] on button "[DATE]" at bounding box center [263, 115] width 43 height 21
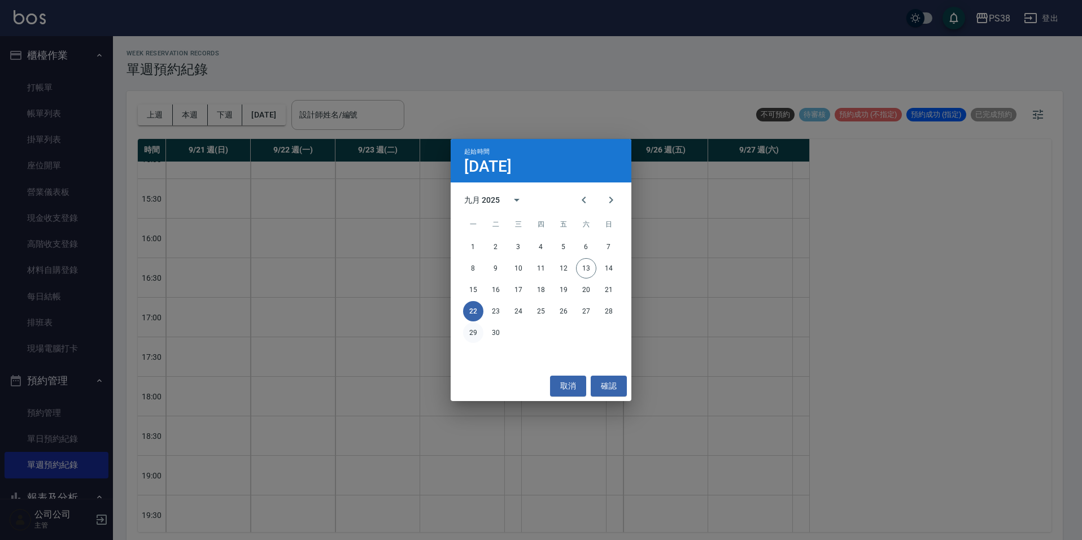
click at [478, 333] on button "29" at bounding box center [473, 333] width 20 height 20
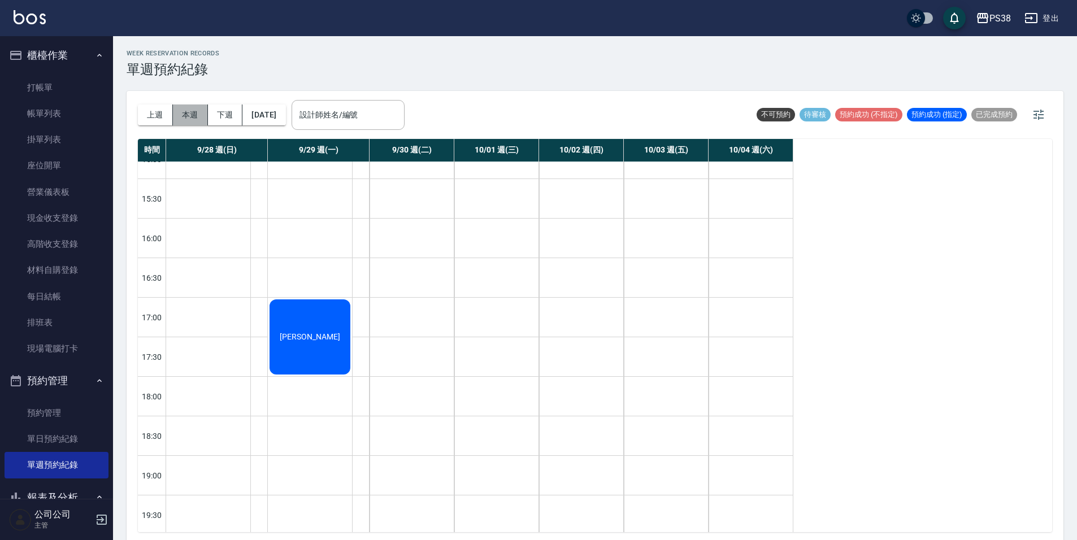
click at [191, 115] on button "本週" at bounding box center [190, 115] width 35 height 21
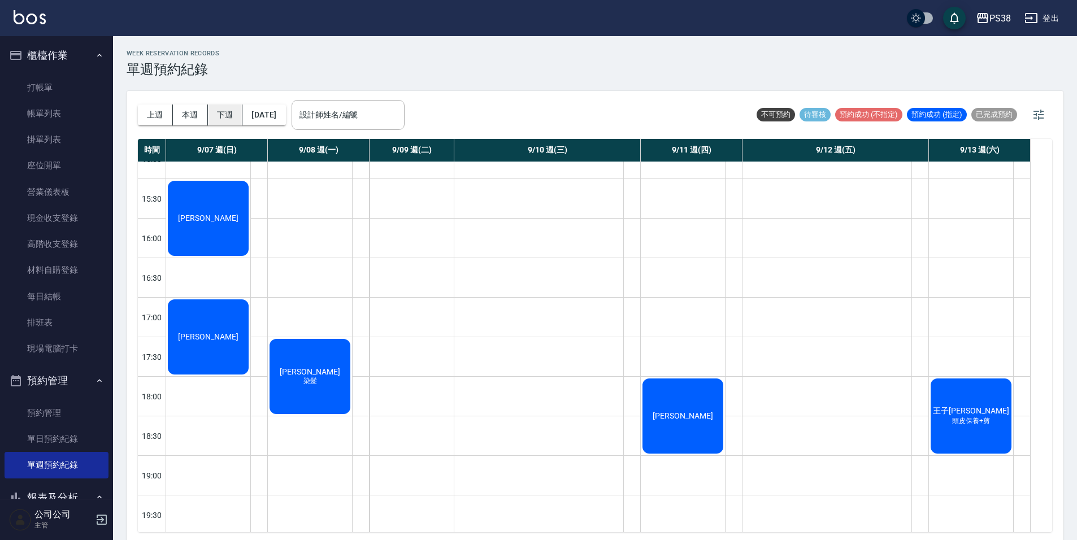
click at [228, 118] on button "下週" at bounding box center [225, 115] width 35 height 21
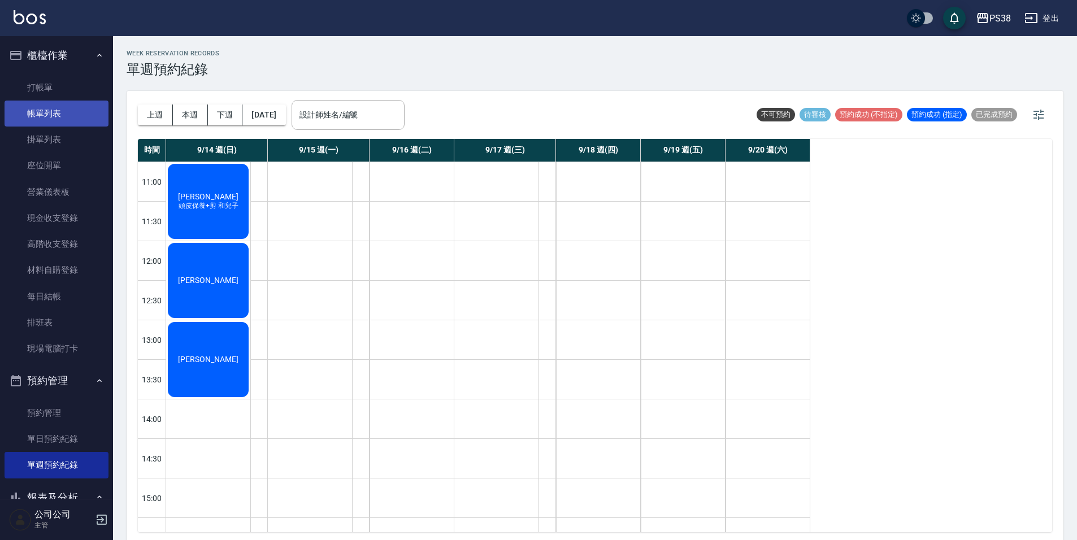
click at [60, 119] on link "帳單列表" at bounding box center [57, 114] width 104 height 26
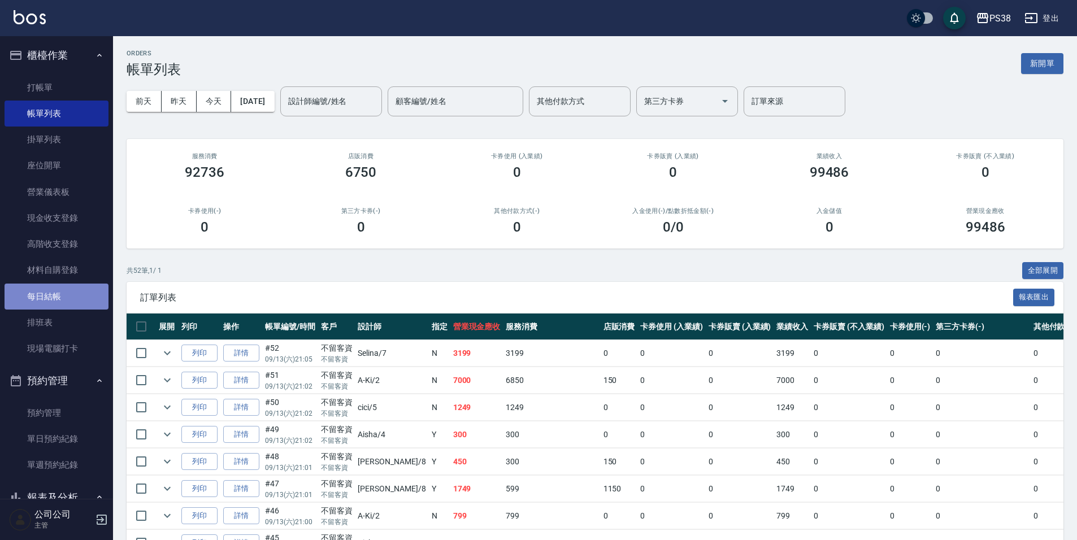
click at [73, 302] on link "每日結帳" at bounding box center [57, 297] width 104 height 26
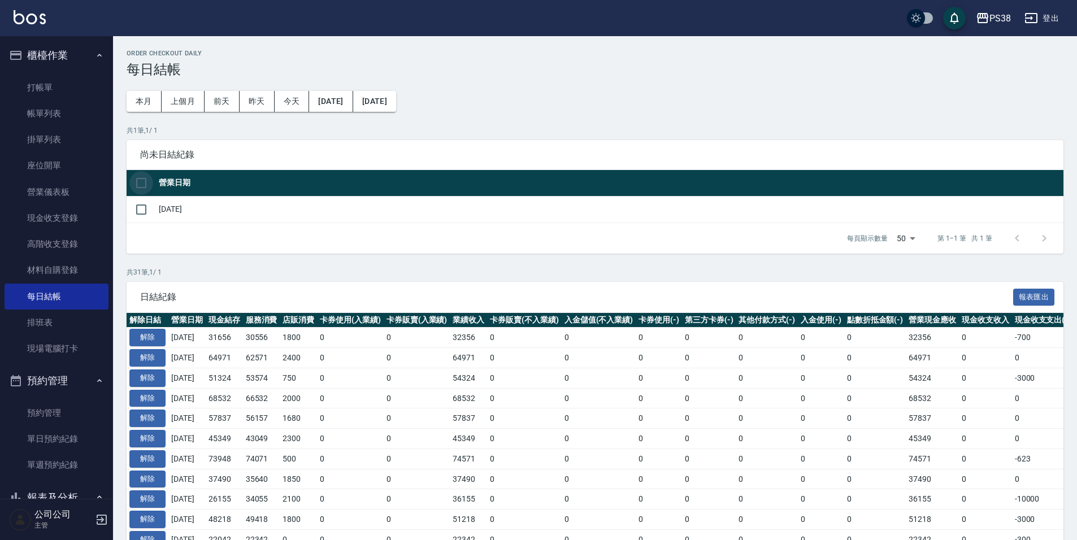
click at [137, 185] on input "checkbox" at bounding box center [141, 183] width 24 height 24
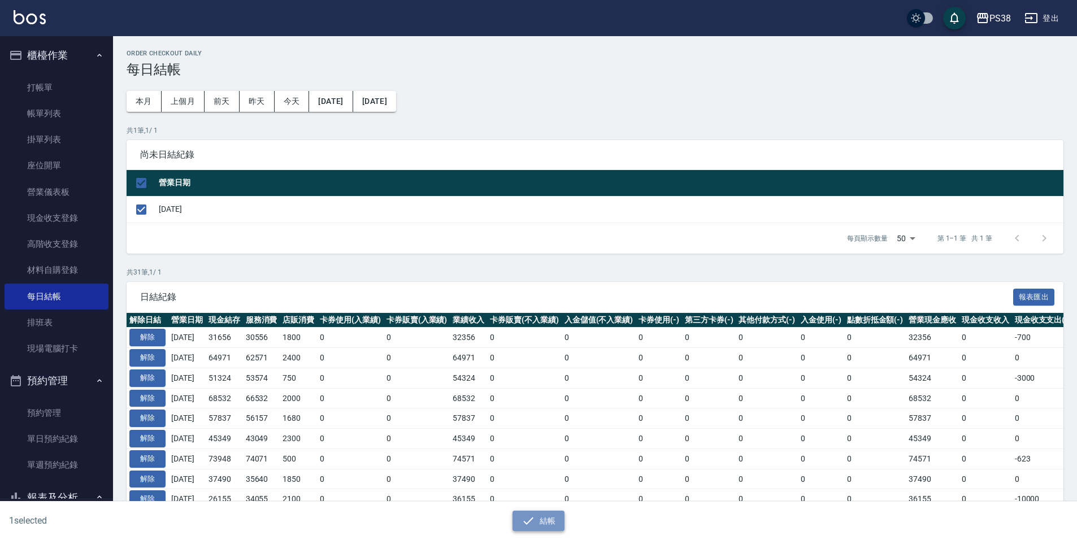
click at [538, 520] on button "結帳" at bounding box center [538, 521] width 53 height 21
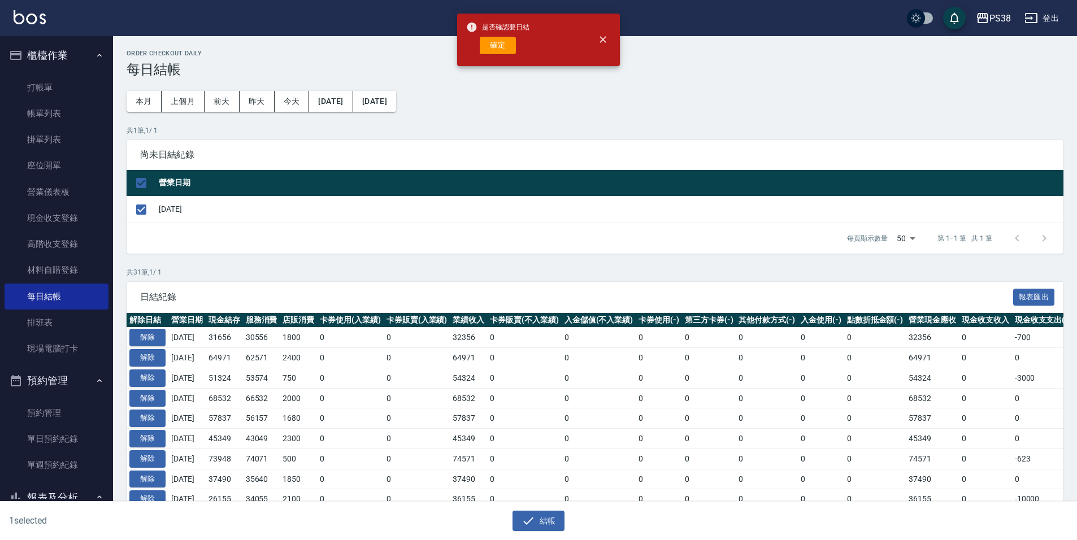
click at [504, 55] on div "是否確認要日結 確定" at bounding box center [497, 40] width 63 height 46
click at [504, 48] on button "確定" at bounding box center [498, 46] width 36 height 18
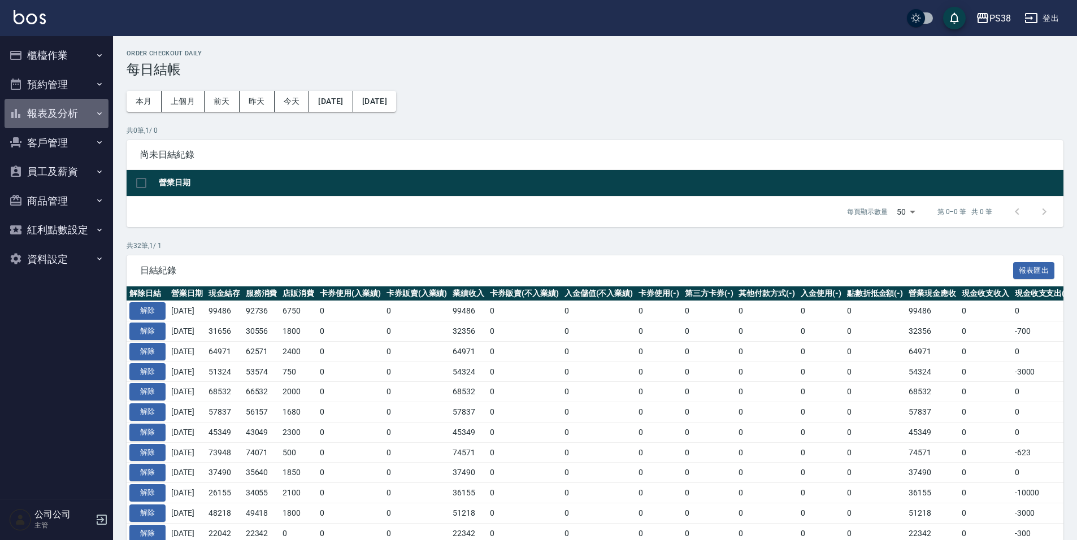
click at [81, 123] on button "報表及分析" at bounding box center [57, 113] width 104 height 29
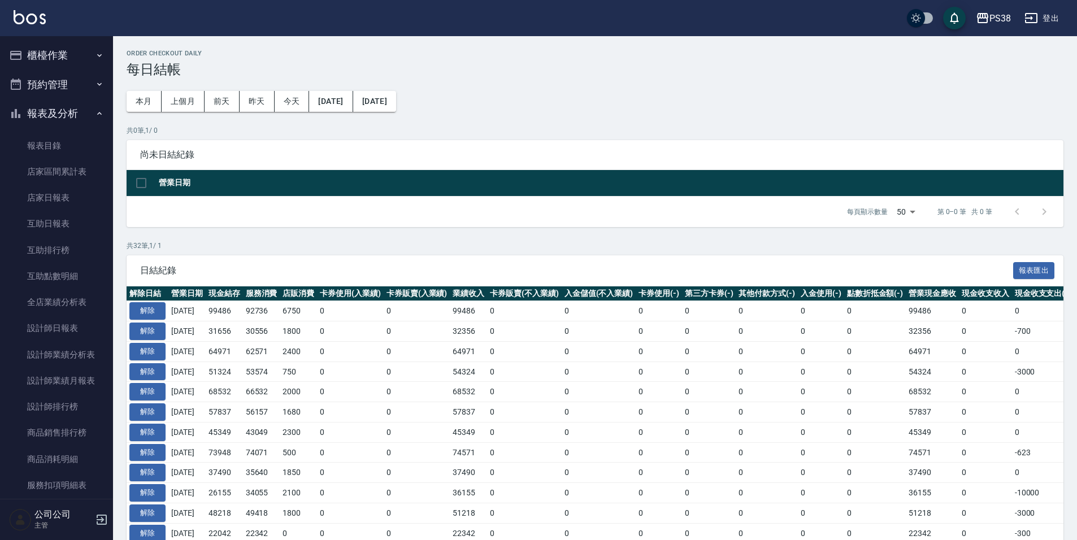
click at [81, 123] on button "報表及分析" at bounding box center [57, 113] width 104 height 29
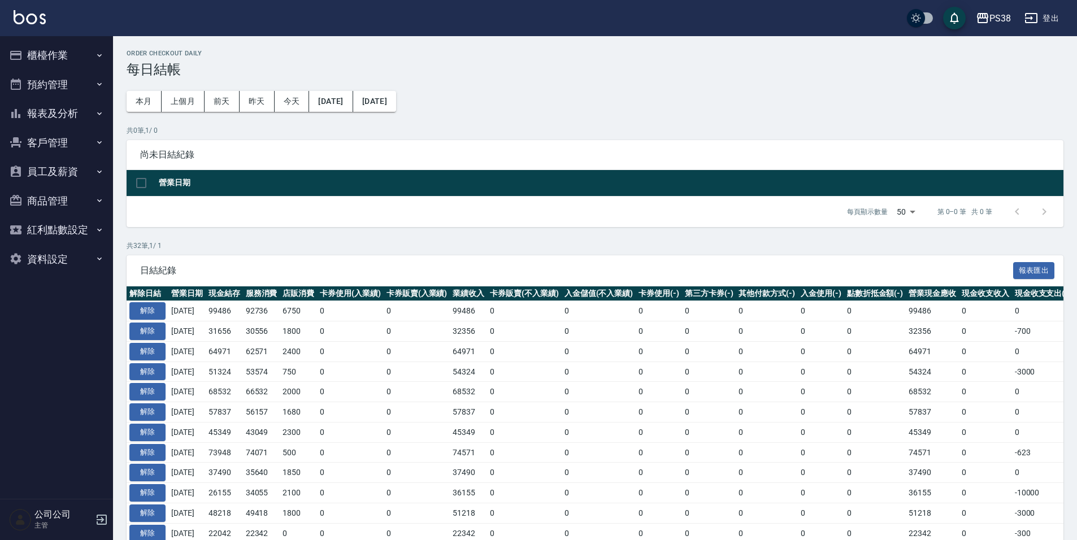
click at [85, 60] on button "櫃檯作業" at bounding box center [57, 55] width 104 height 29
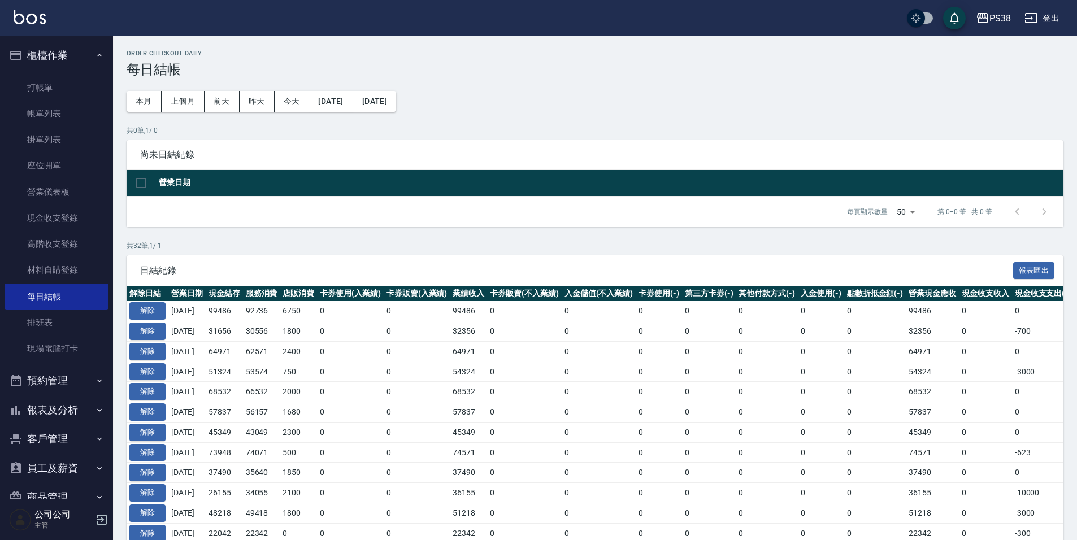
click at [73, 404] on button "報表及分析" at bounding box center [57, 409] width 104 height 29
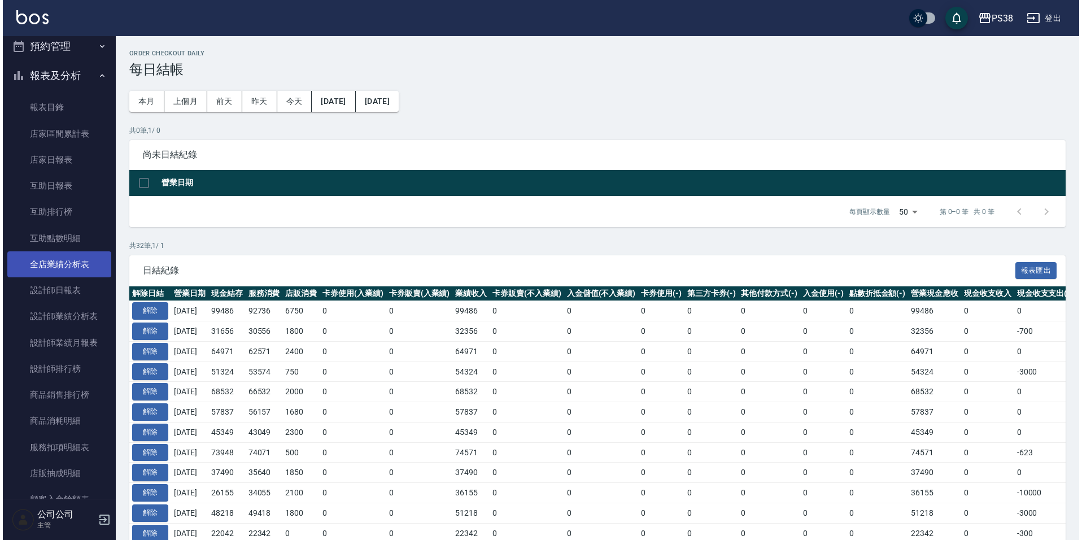
scroll to position [339, 0]
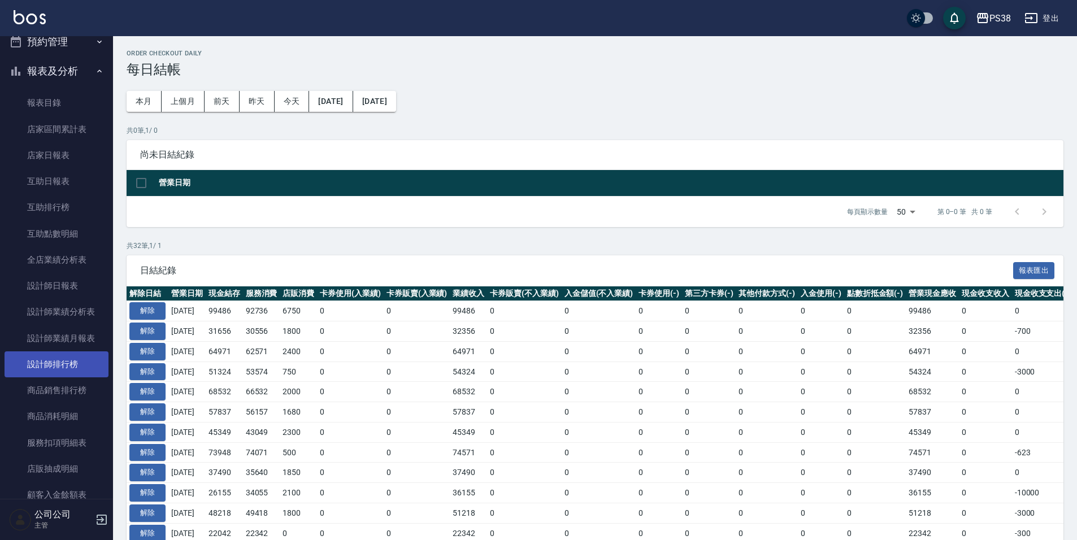
click at [71, 360] on link "設計師排行榜" at bounding box center [57, 364] width 104 height 26
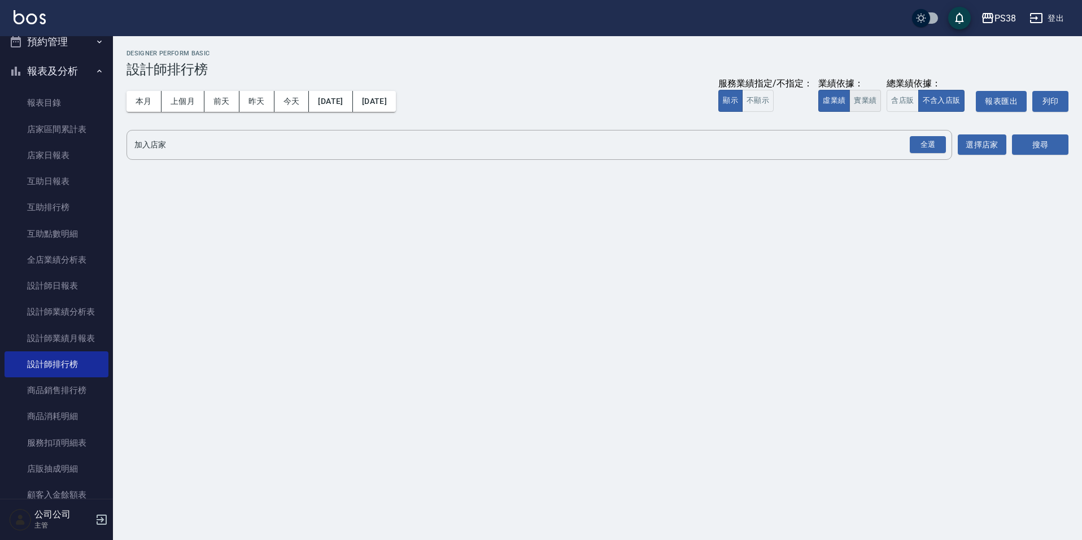
click at [863, 103] on button "實業績" at bounding box center [866, 101] width 32 height 22
click at [929, 143] on div "全選" at bounding box center [928, 145] width 36 height 18
click at [1025, 144] on button "搜尋" at bounding box center [1040, 145] width 56 height 21
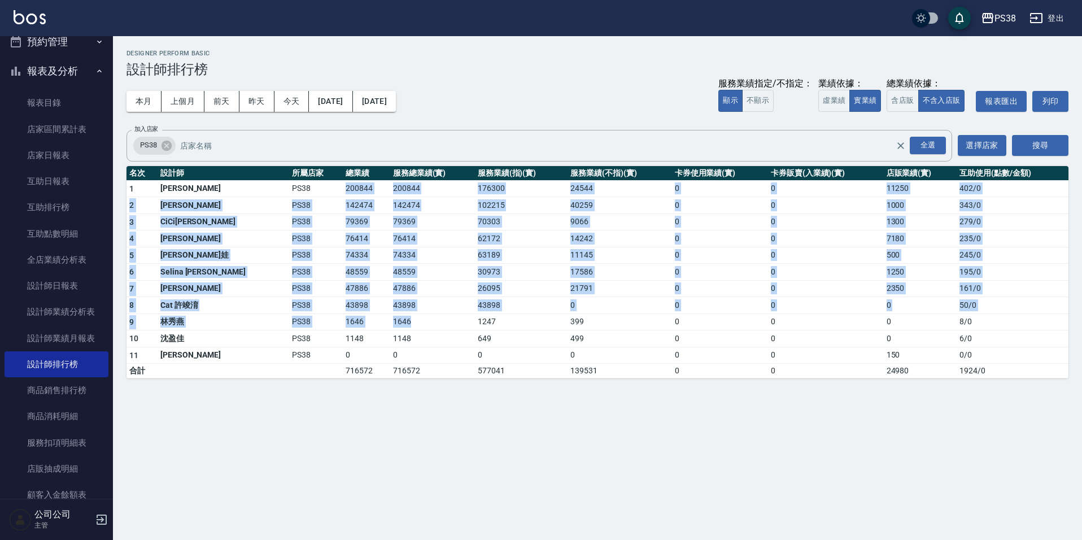
drag, startPoint x: 299, startPoint y: 184, endPoint x: 378, endPoint y: 327, distance: 163.6
click at [378, 327] on tbody "1 Ting 婷婷 PS38 200844 200844 176300 24544 0 0 11250 402 / 0 2 Aisha 黃馨萩 PS38 14…" at bounding box center [598, 279] width 942 height 198
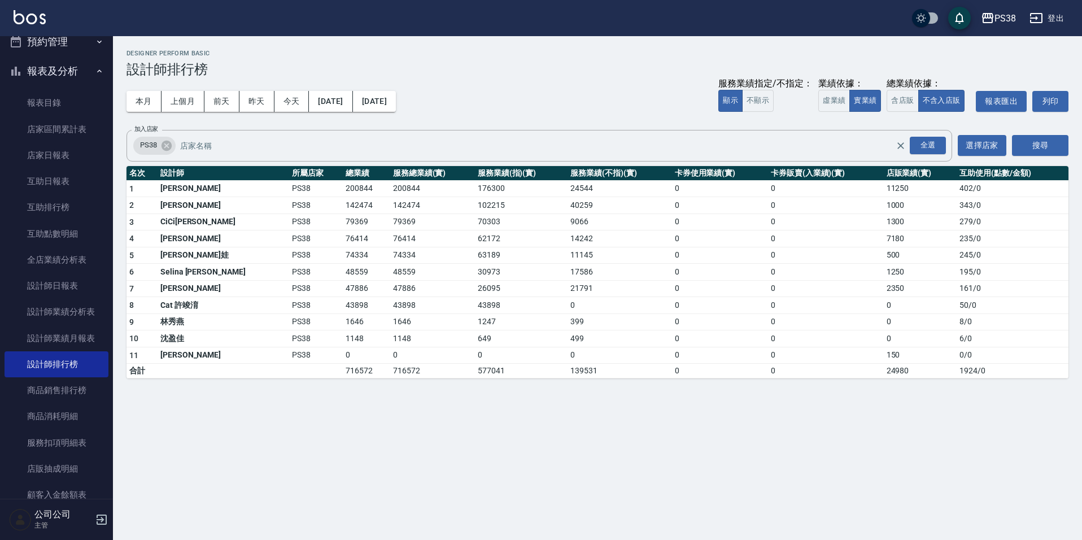
click at [452, 464] on div "PS38 2025-09-01 - 2025-09-13 設計師排行榜 列印時間： 2025-09-13-22:01 Designer Perform Bas…" at bounding box center [541, 270] width 1082 height 540
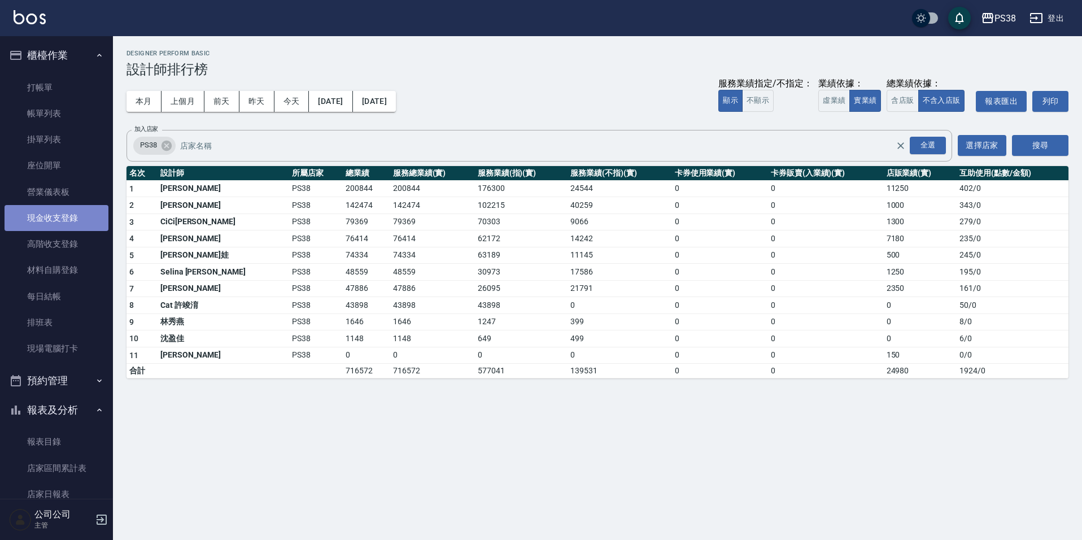
click at [81, 221] on link "現金收支登錄" at bounding box center [57, 218] width 104 height 26
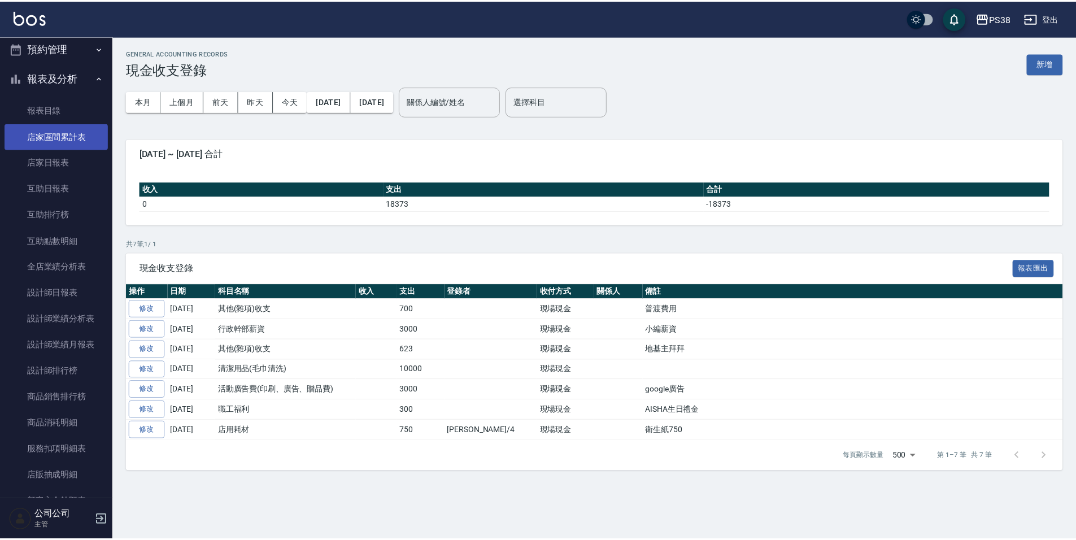
scroll to position [339, 0]
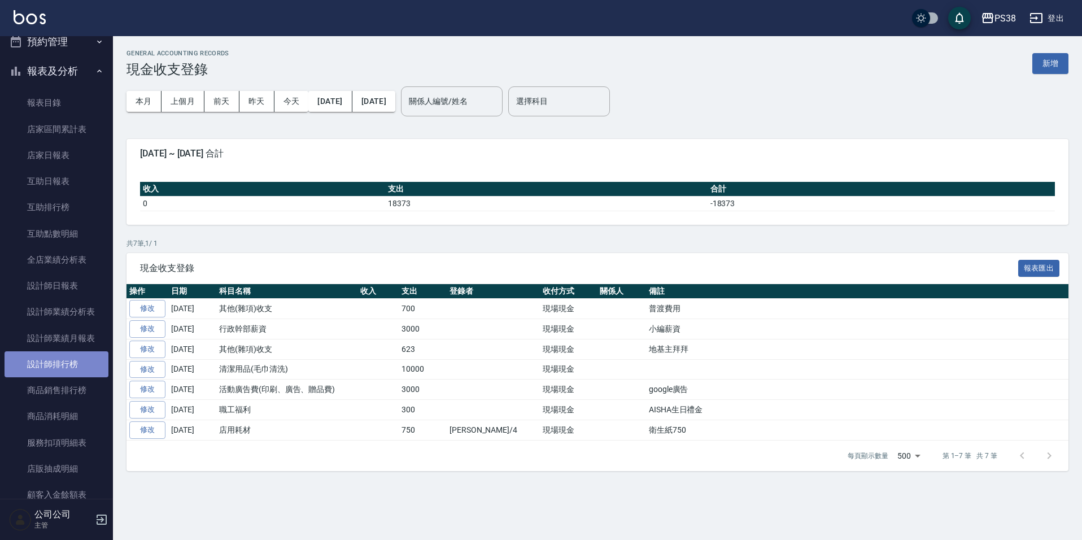
click at [70, 361] on link "設計師排行榜" at bounding box center [57, 364] width 104 height 26
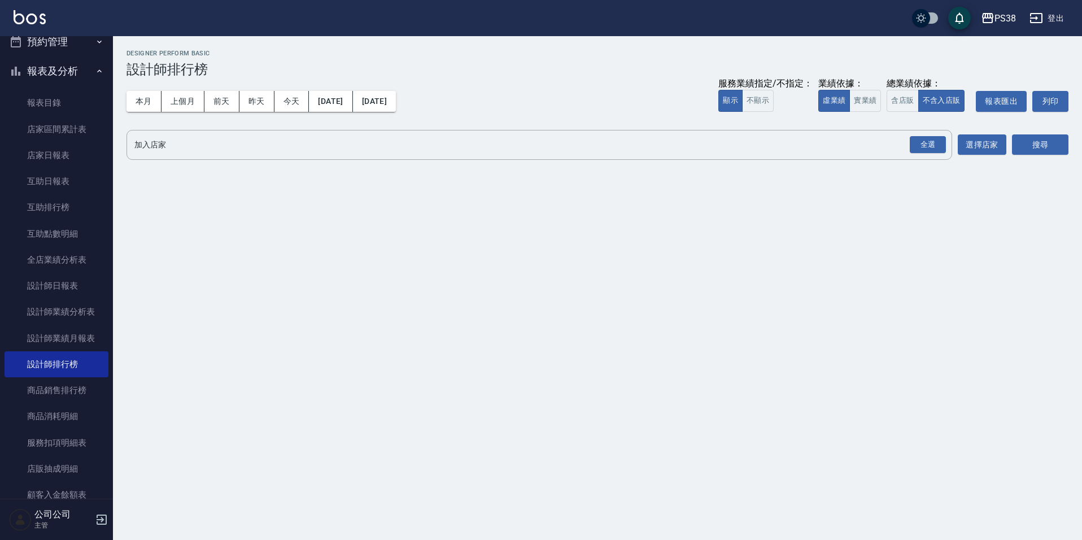
click at [848, 85] on div "業績依據：" at bounding box center [850, 84] width 63 height 12
click at [871, 105] on button "實業績" at bounding box center [866, 101] width 32 height 22
click at [932, 141] on div "全選" at bounding box center [928, 145] width 36 height 18
click at [1047, 147] on button "搜尋" at bounding box center [1040, 145] width 56 height 21
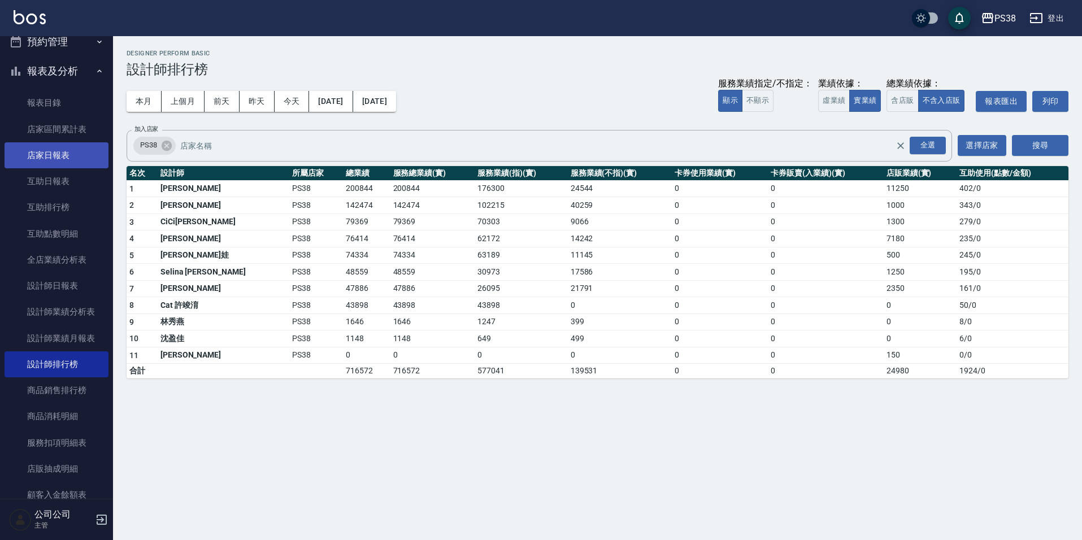
click at [72, 161] on link "店家日報表" at bounding box center [57, 155] width 104 height 26
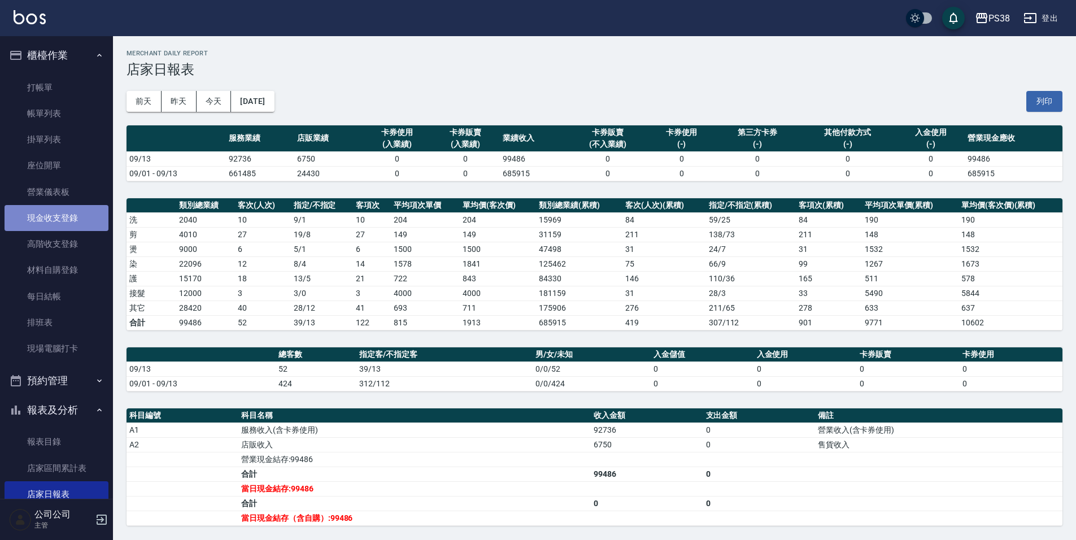
click at [80, 213] on link "現金收支登錄" at bounding box center [57, 218] width 104 height 26
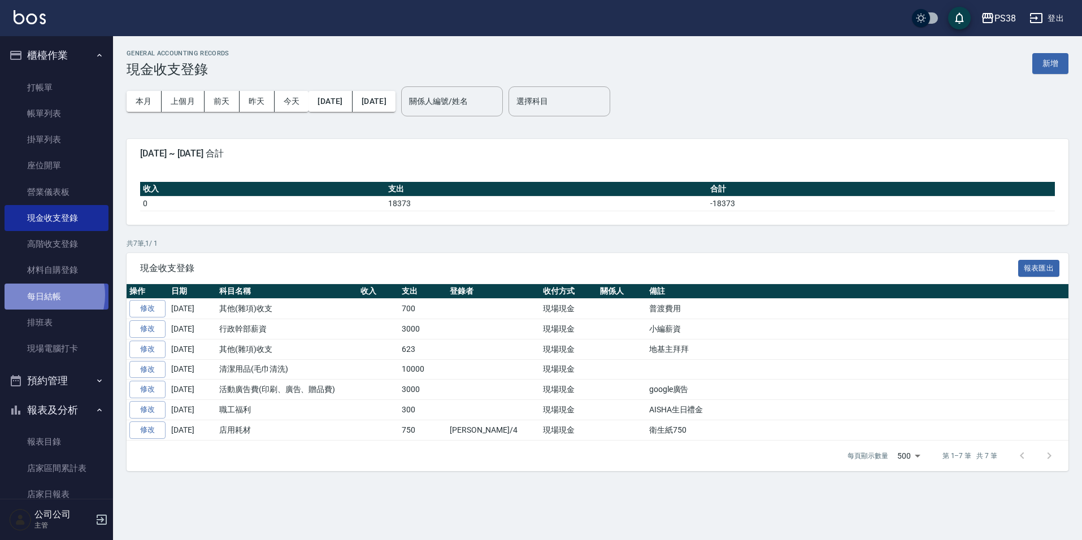
click at [45, 295] on link "每日結帳" at bounding box center [57, 297] width 104 height 26
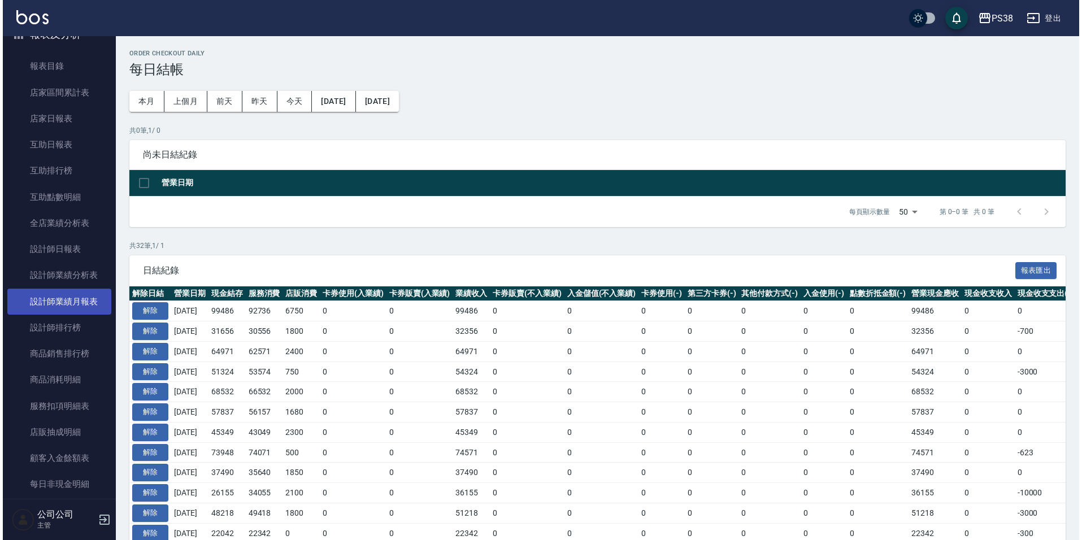
scroll to position [395, 0]
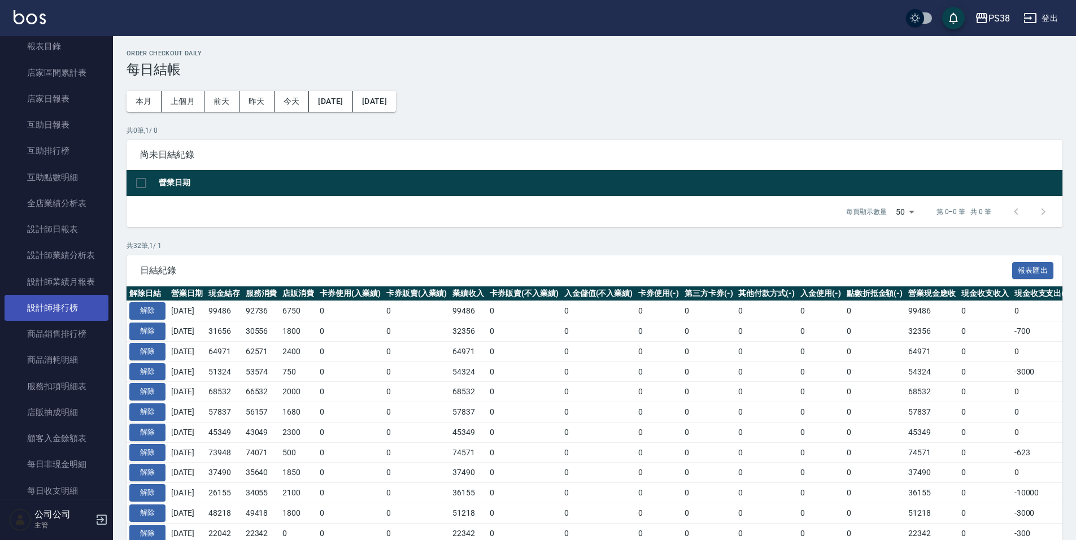
click at [78, 308] on link "設計師排行榜" at bounding box center [57, 308] width 104 height 26
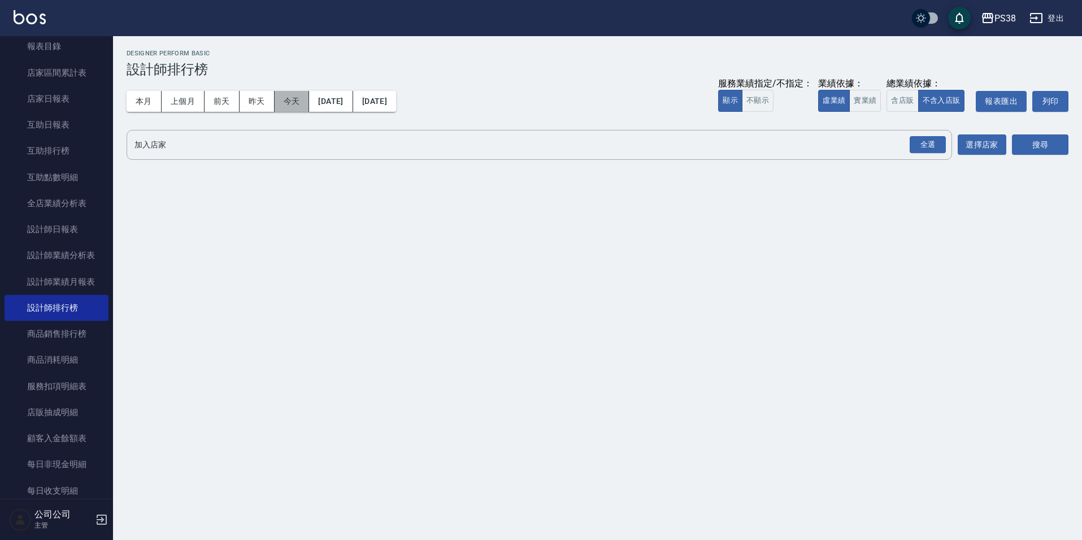
click at [292, 104] on button "今天" at bounding box center [292, 101] width 35 height 21
click at [863, 103] on button "實業績" at bounding box center [865, 101] width 32 height 22
click at [930, 139] on div "全選" at bounding box center [928, 145] width 36 height 18
click at [1043, 134] on div "搜尋" at bounding box center [1040, 146] width 56 height 32
click at [1043, 137] on button "搜尋" at bounding box center [1040, 145] width 56 height 21
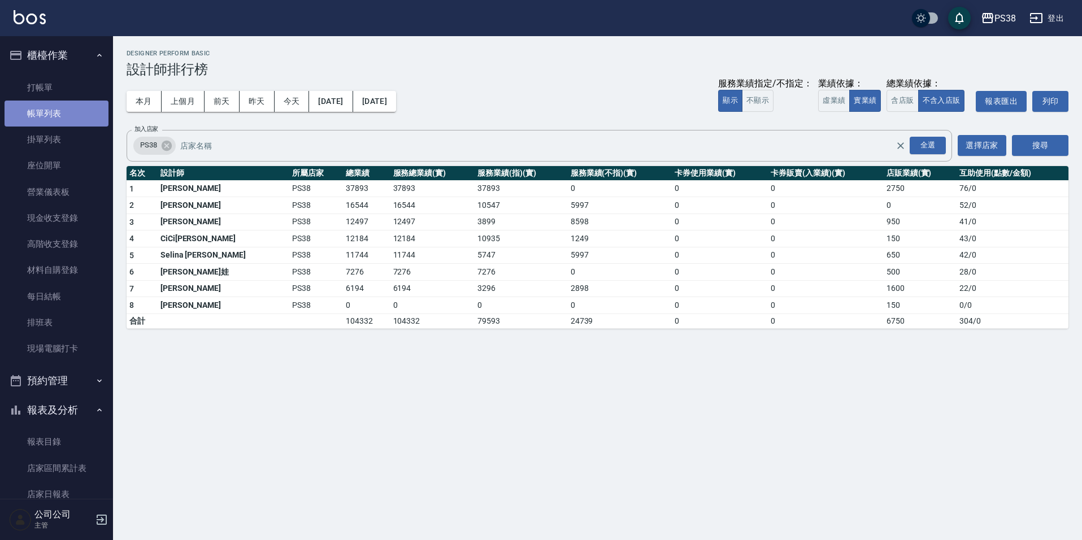
click at [64, 111] on link "帳單列表" at bounding box center [57, 114] width 104 height 26
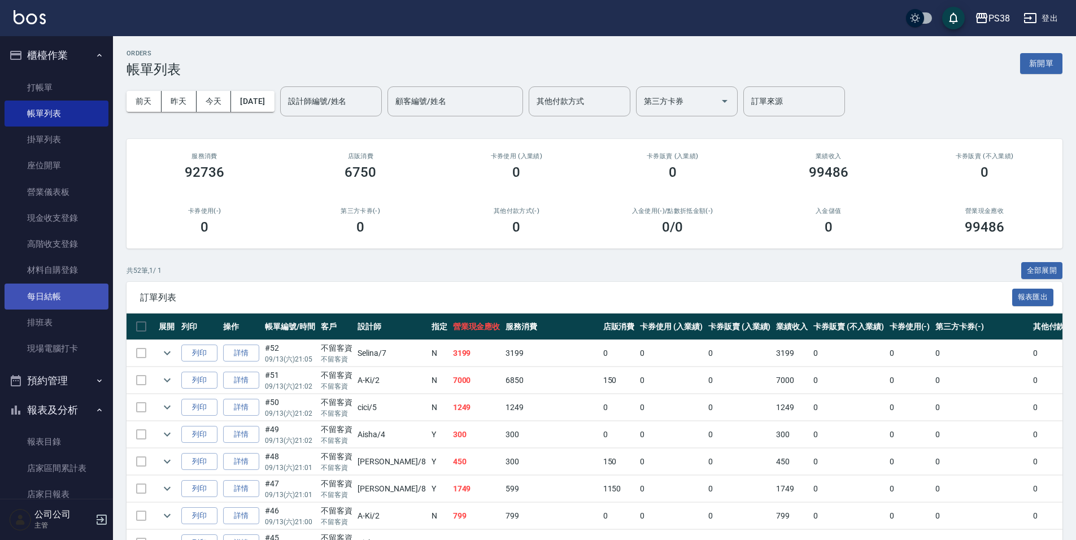
click at [60, 300] on link "每日結帳" at bounding box center [57, 297] width 104 height 26
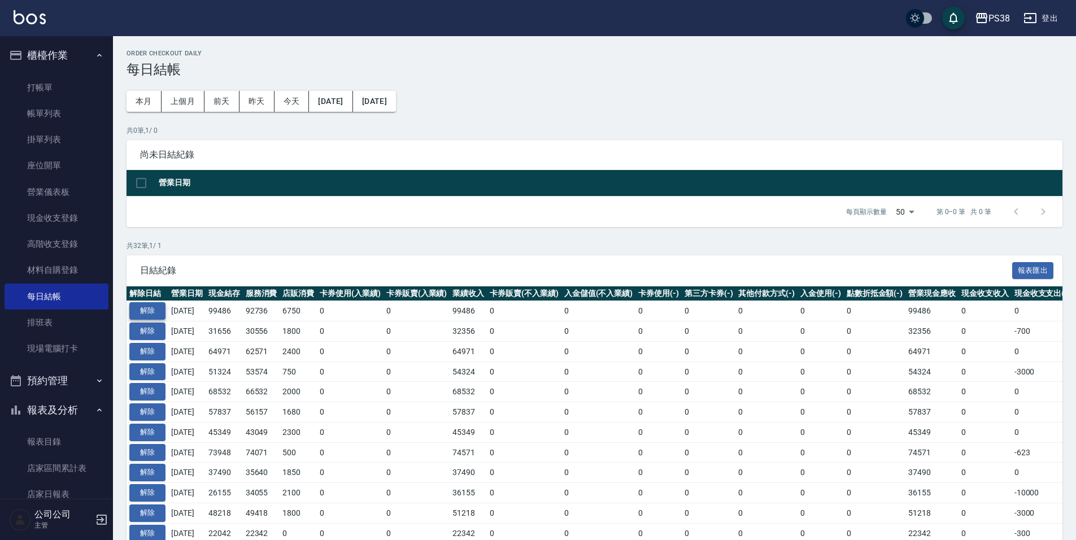
click at [141, 309] on button "解除" at bounding box center [147, 311] width 36 height 18
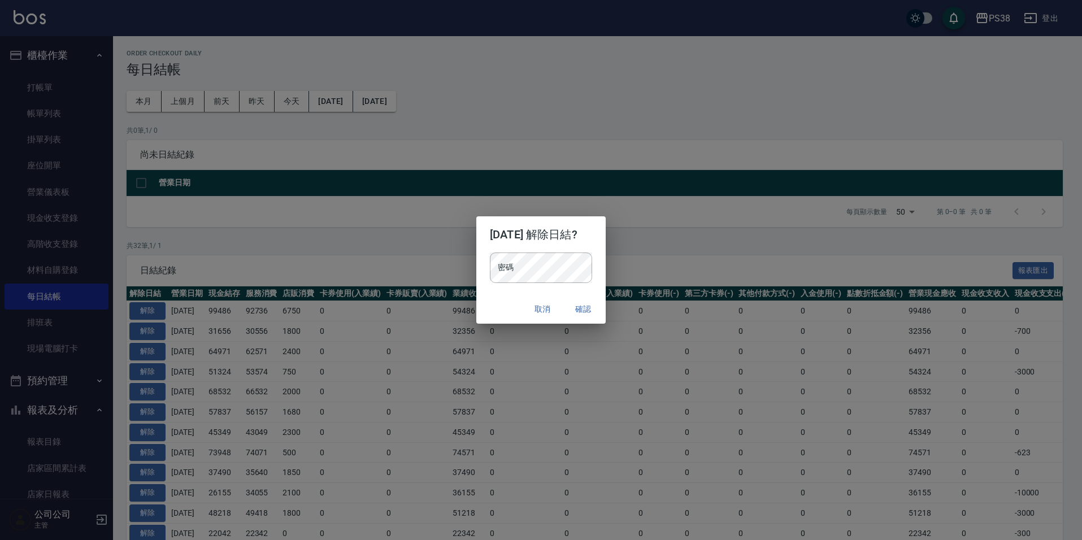
click at [558, 312] on button "取消" at bounding box center [542, 309] width 36 height 21
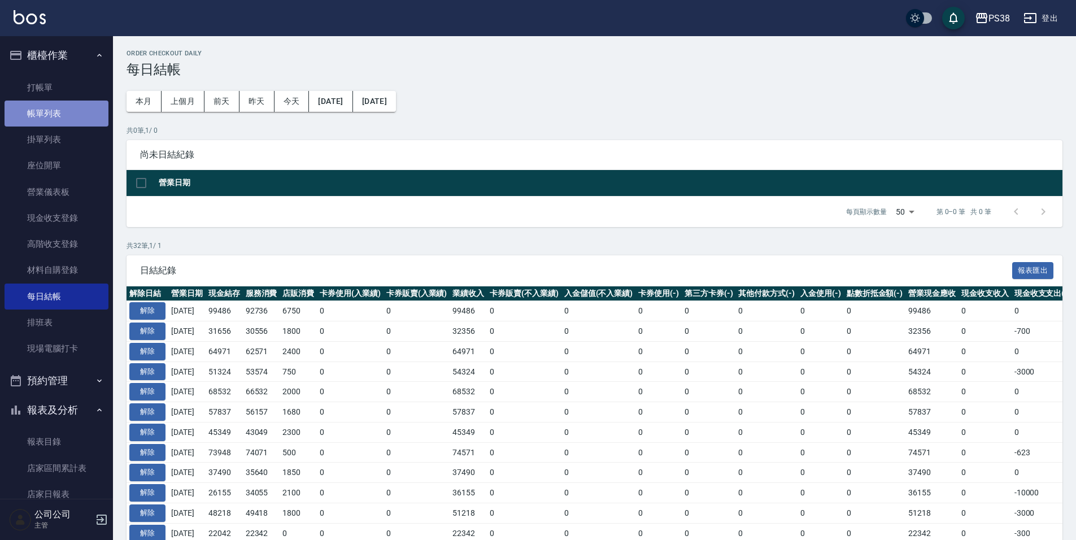
click at [65, 116] on link "帳單列表" at bounding box center [57, 114] width 104 height 26
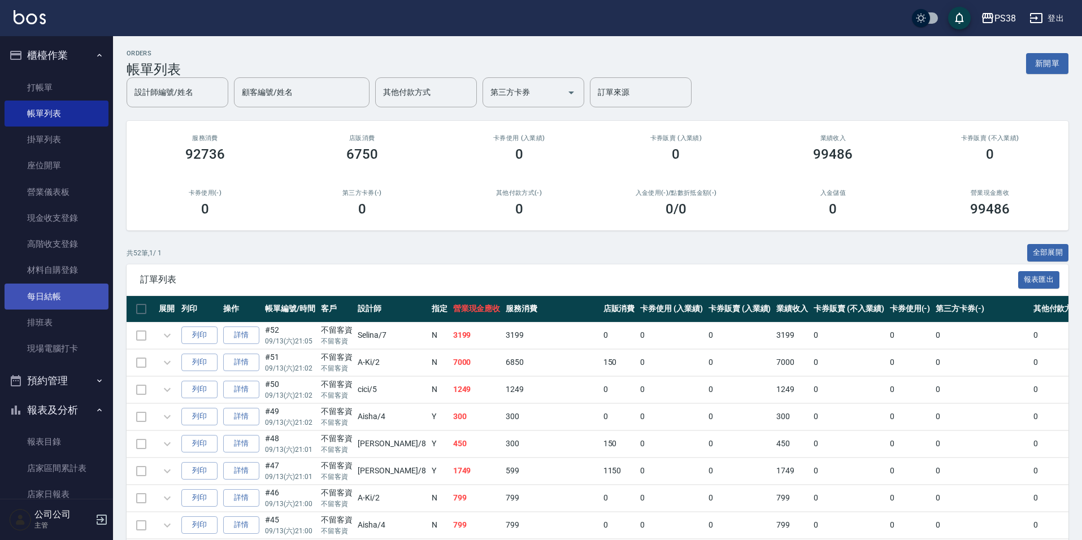
click at [62, 293] on link "每日結帳" at bounding box center [57, 297] width 104 height 26
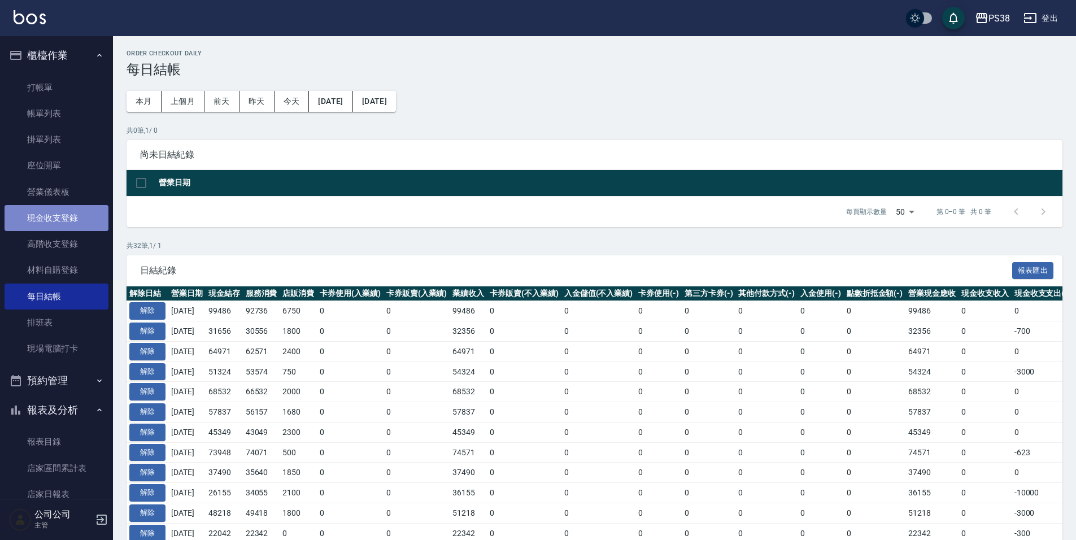
click at [77, 218] on link "現金收支登錄" at bounding box center [57, 218] width 104 height 26
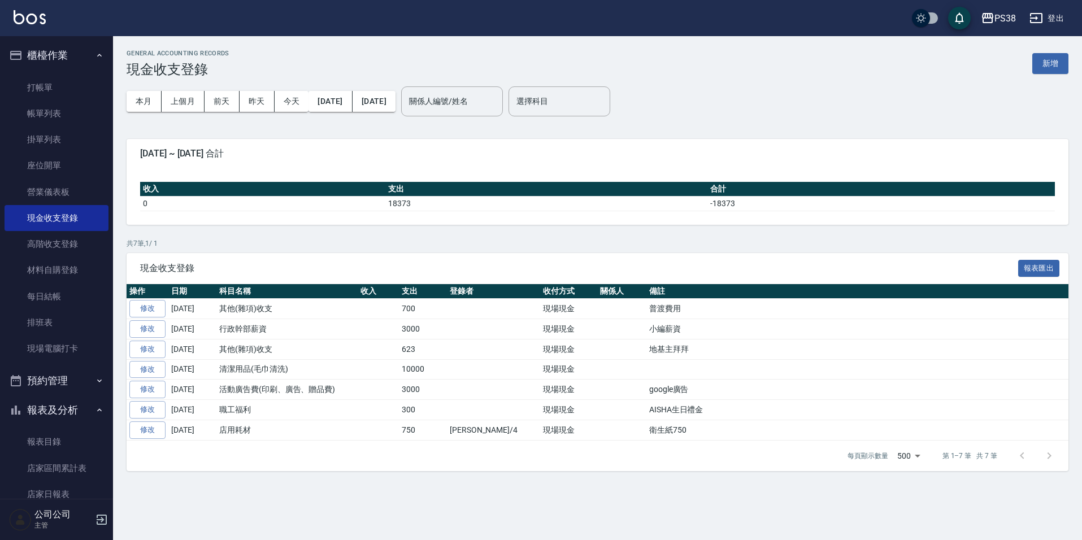
click at [1032, 63] on div "GENERAL ACCOUNTING RECORDS 現金收支登錄 新增" at bounding box center [598, 64] width 942 height 28
click at [1045, 60] on button "新增" at bounding box center [1050, 63] width 36 height 21
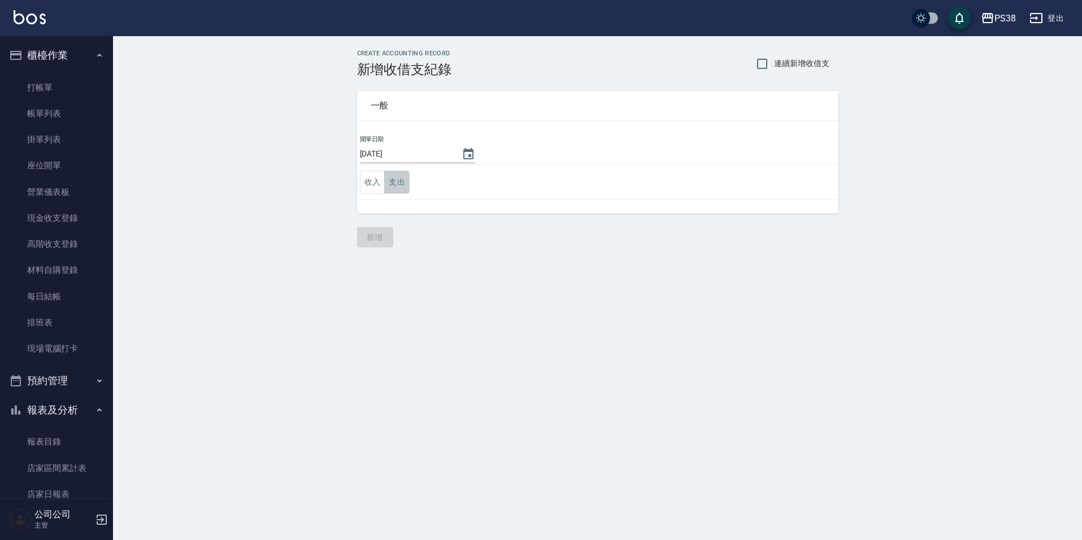
click at [400, 185] on button "支出" at bounding box center [396, 182] width 25 height 23
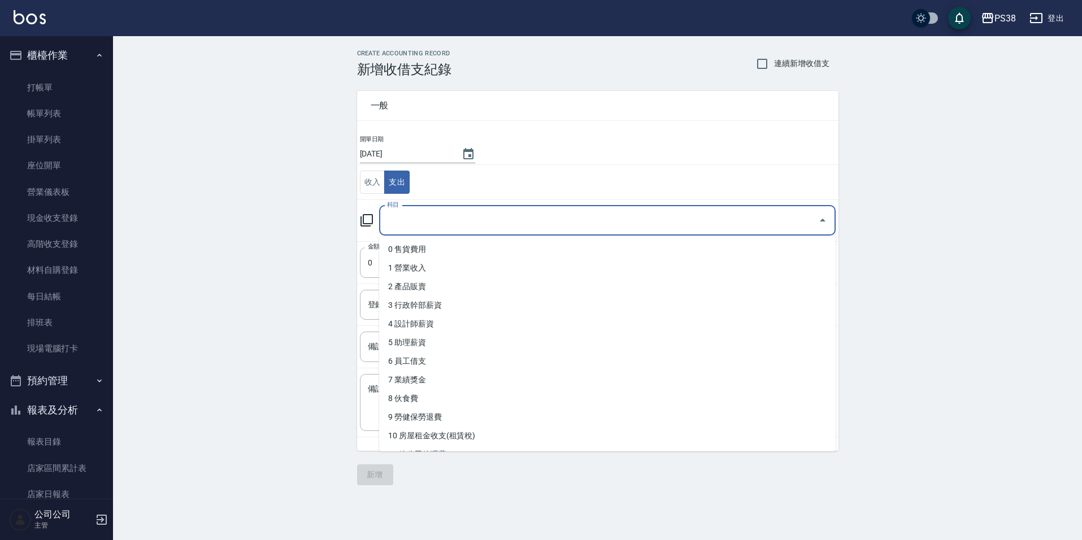
click at [506, 220] on input "科目" at bounding box center [598, 221] width 429 height 20
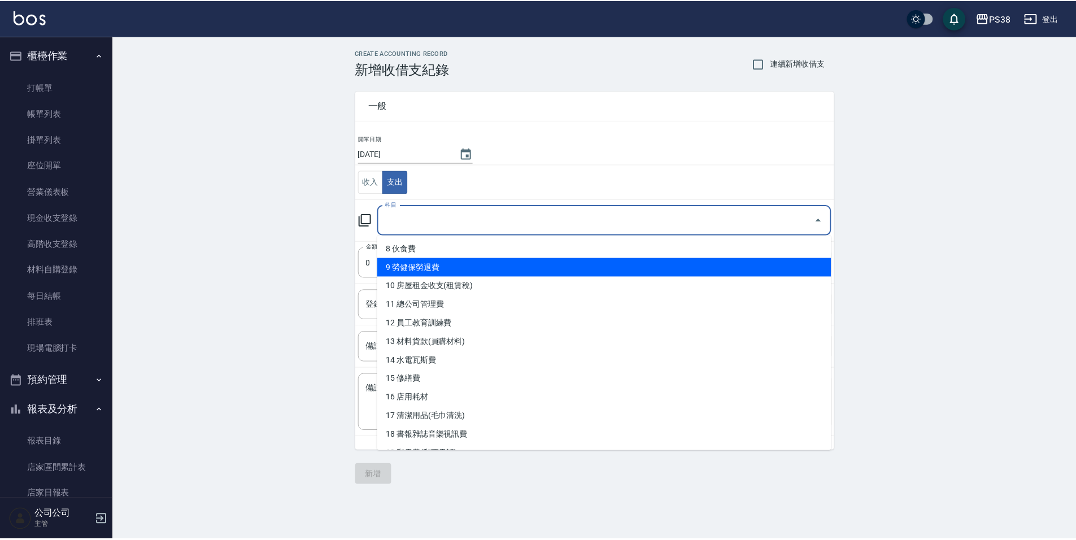
scroll to position [169, 0]
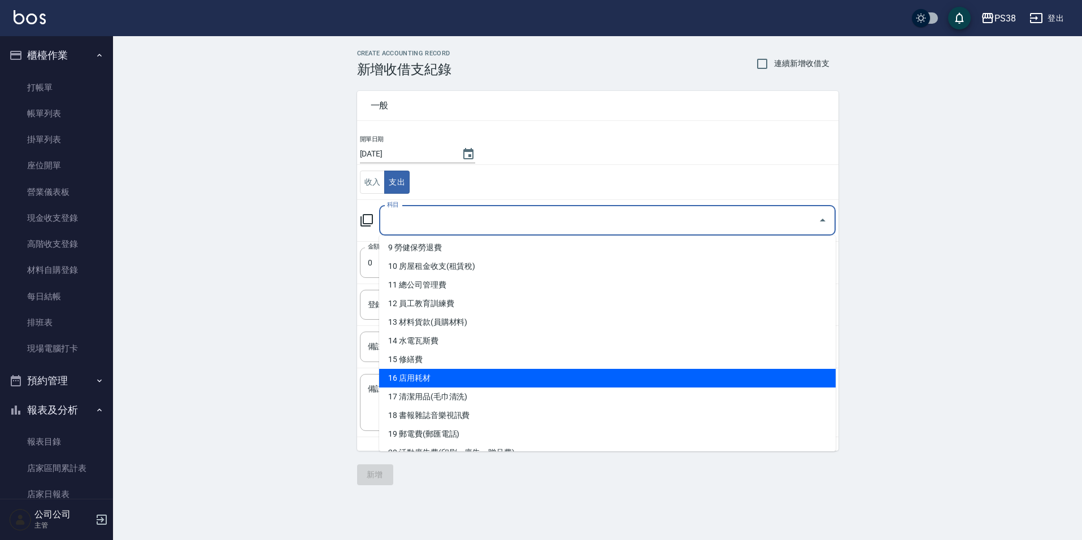
click at [537, 372] on li "16 店用耗材" at bounding box center [607, 378] width 456 height 19
type input "16 店用耗材"
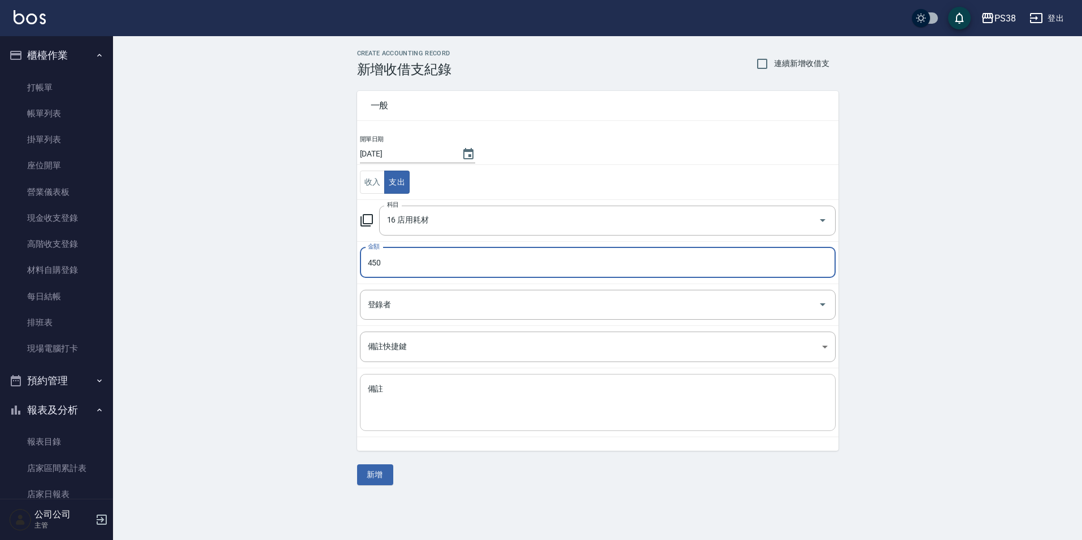
type input "450"
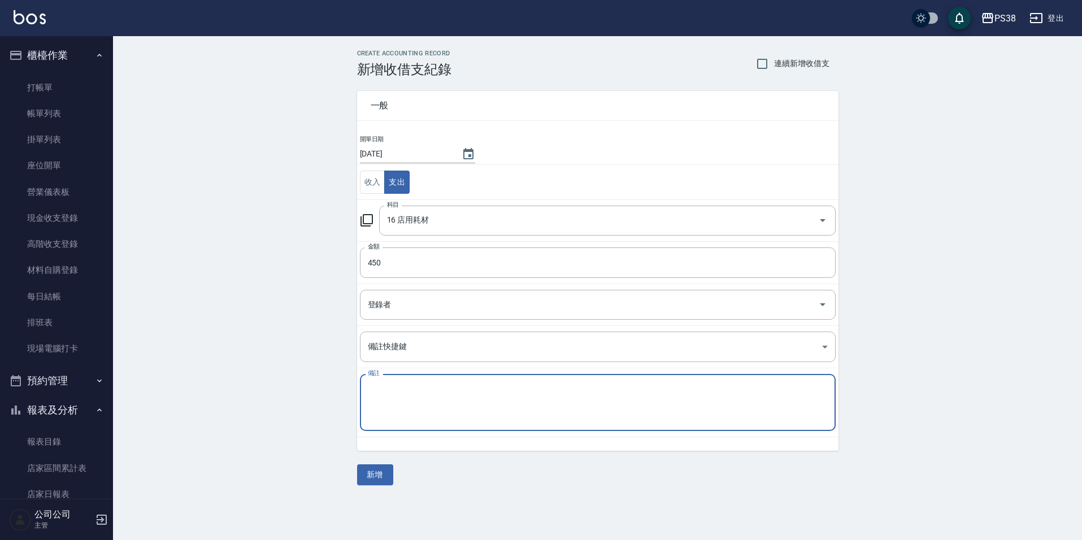
click at [464, 390] on textarea "備註" at bounding box center [598, 403] width 460 height 38
type textarea "x"
type textarea "垃圾袋"
click at [386, 475] on button "新增" at bounding box center [375, 474] width 36 height 21
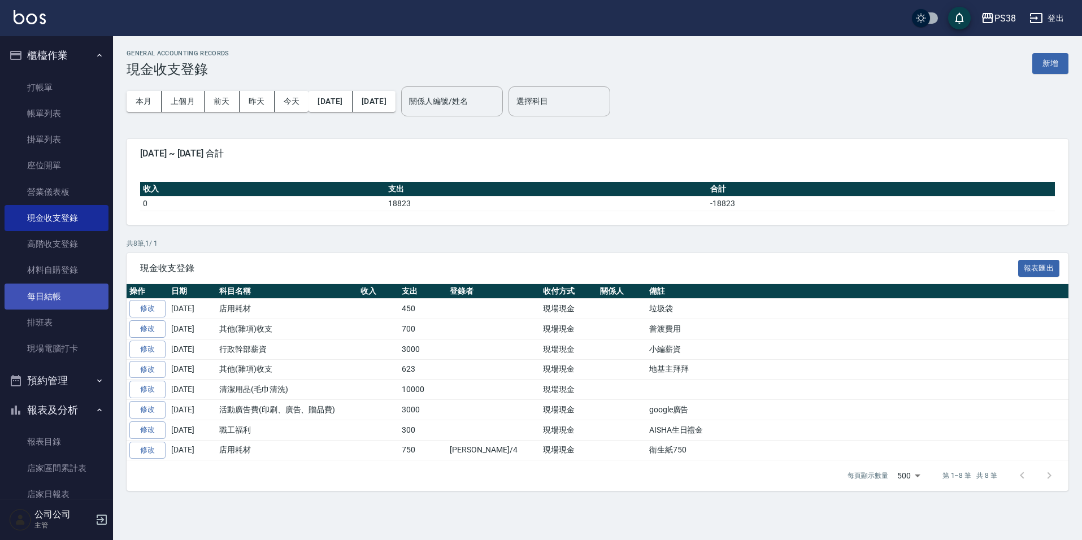
click at [64, 298] on link "每日結帳" at bounding box center [57, 297] width 104 height 26
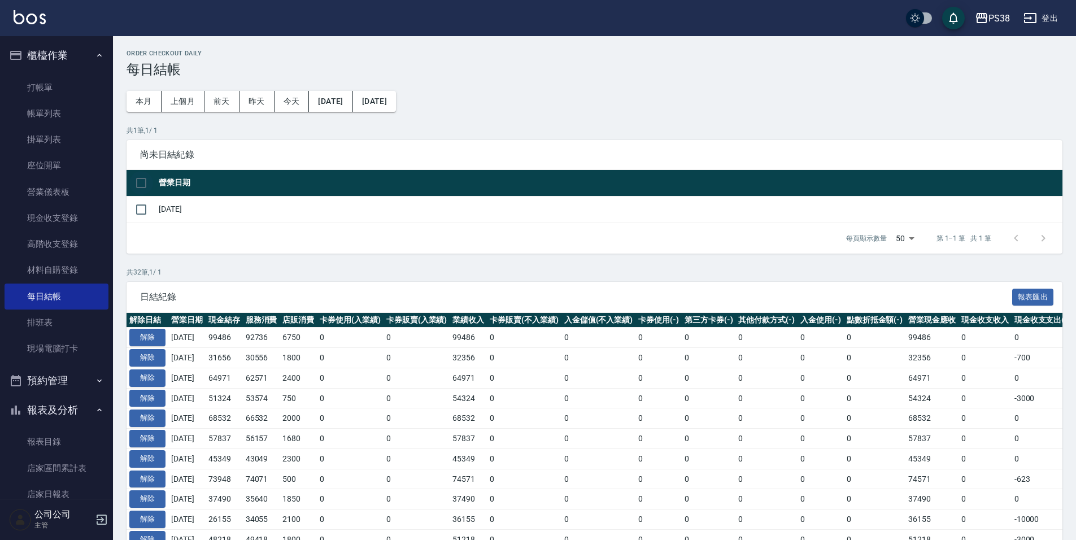
click at [144, 185] on input "checkbox" at bounding box center [141, 183] width 24 height 24
checkbox input "true"
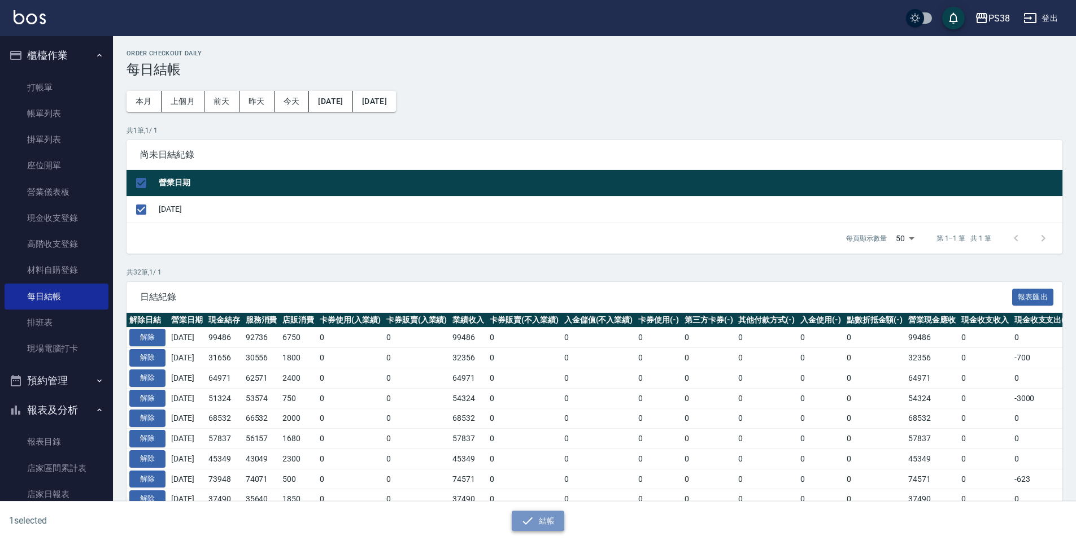
click at [538, 524] on button "結帳" at bounding box center [538, 521] width 53 height 21
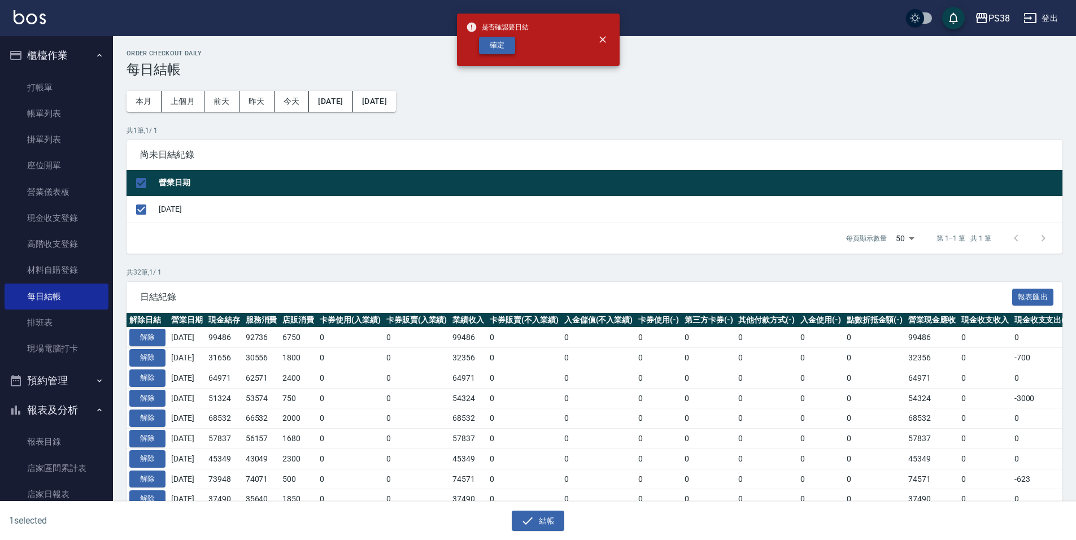
click at [498, 42] on button "確定" at bounding box center [497, 46] width 36 height 18
checkbox input "false"
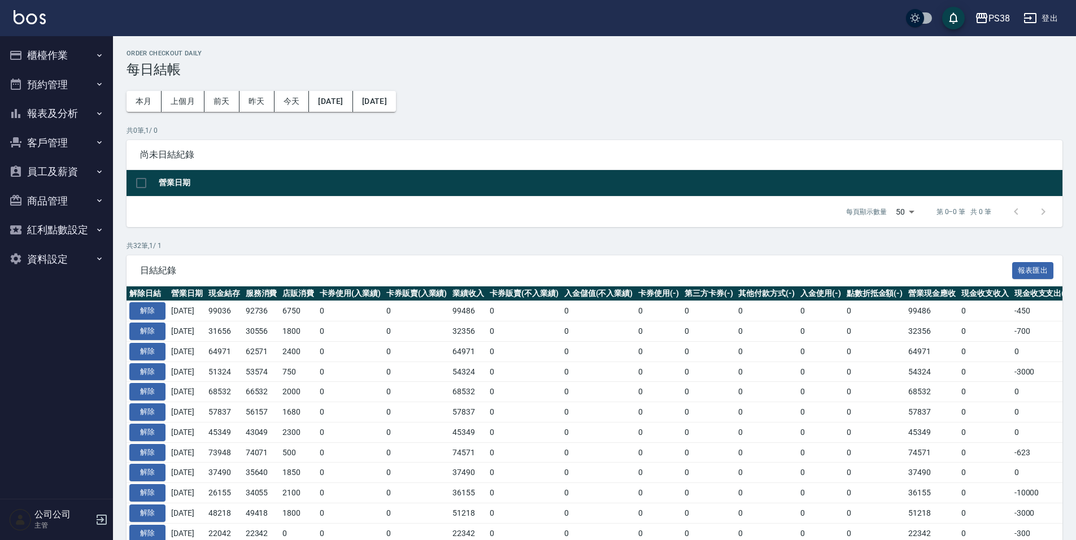
click at [406, 215] on div "每頁顯示數量 50 50 第 0–0 筆 共 0 筆" at bounding box center [595, 212] width 936 height 31
drag, startPoint x: 218, startPoint y: 311, endPoint x: 247, endPoint y: 316, distance: 29.2
click at [243, 316] on td "99036" at bounding box center [224, 311] width 37 height 20
click at [317, 349] on td "2400" at bounding box center [298, 351] width 37 height 20
drag, startPoint x: 254, startPoint y: 312, endPoint x: 278, endPoint y: 313, distance: 24.3
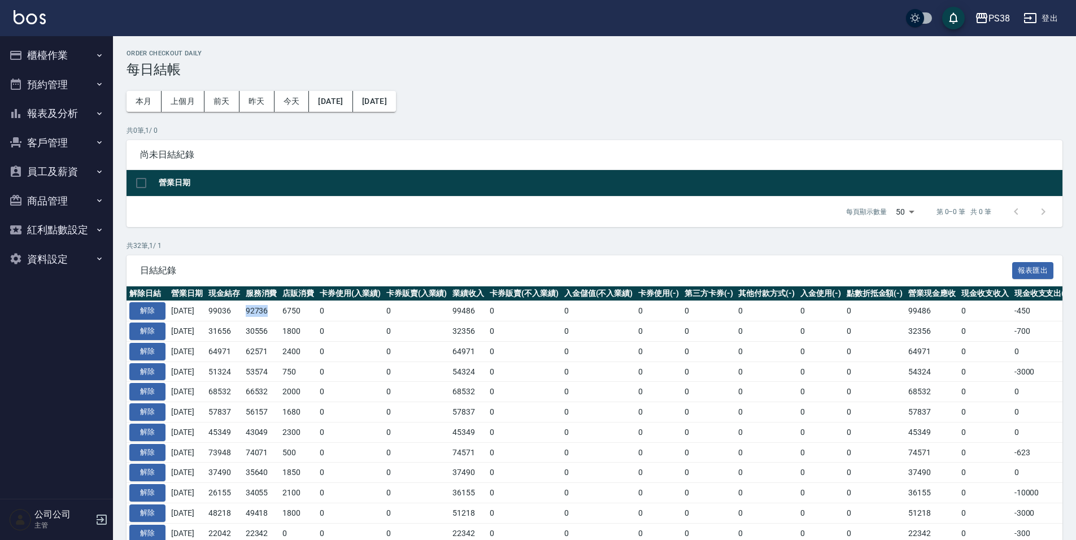
click at [276, 313] on td "92736" at bounding box center [261, 311] width 37 height 20
click at [349, 349] on td "0" at bounding box center [350, 351] width 67 height 20
click at [301, 286] on th "店販消費" at bounding box center [298, 293] width 37 height 15
click at [271, 219] on div "每頁顯示數量 50 50 第 0–0 筆 共 0 筆" at bounding box center [595, 212] width 936 height 31
click at [74, 55] on button "櫃檯作業" at bounding box center [57, 55] width 104 height 29
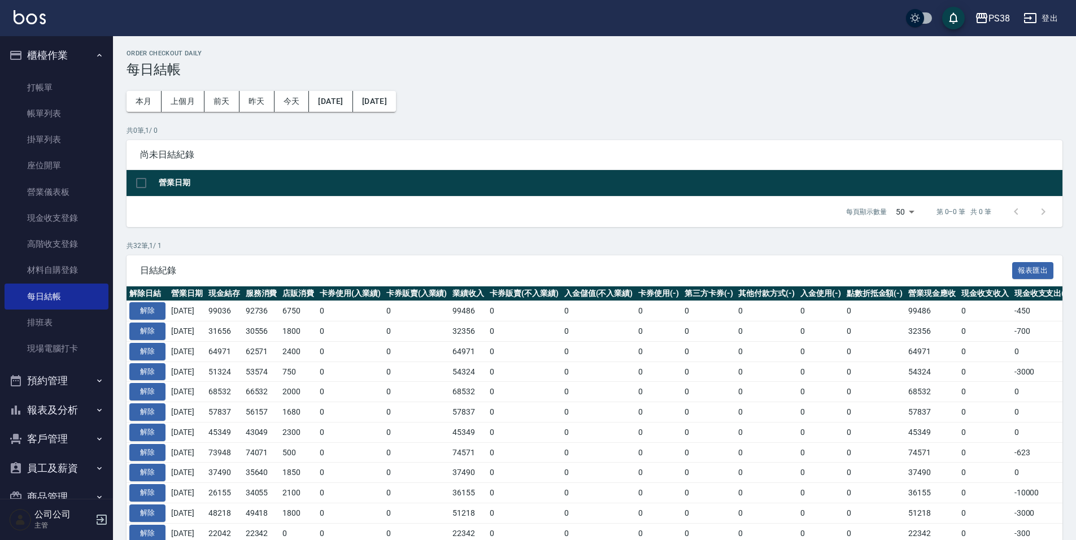
click at [75, 56] on button "櫃檯作業" at bounding box center [57, 55] width 104 height 29
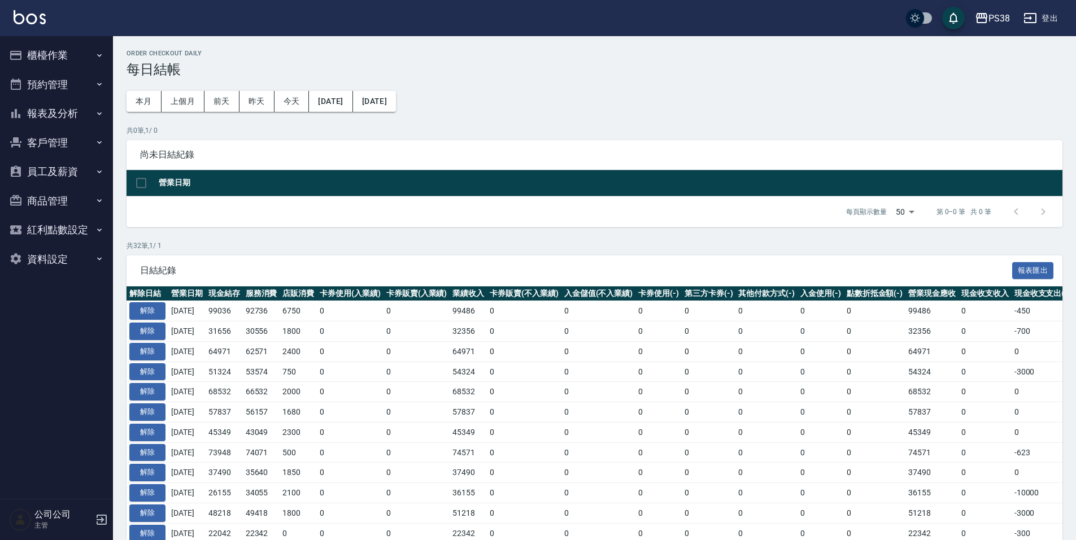
click at [71, 98] on button "預約管理" at bounding box center [57, 84] width 104 height 29
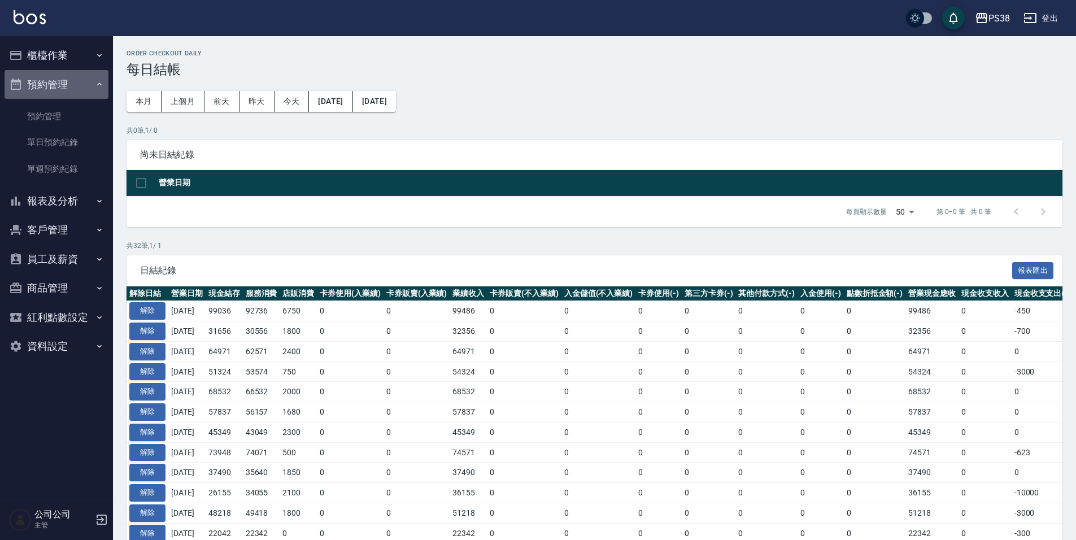
click at [72, 98] on button "預約管理" at bounding box center [57, 84] width 104 height 29
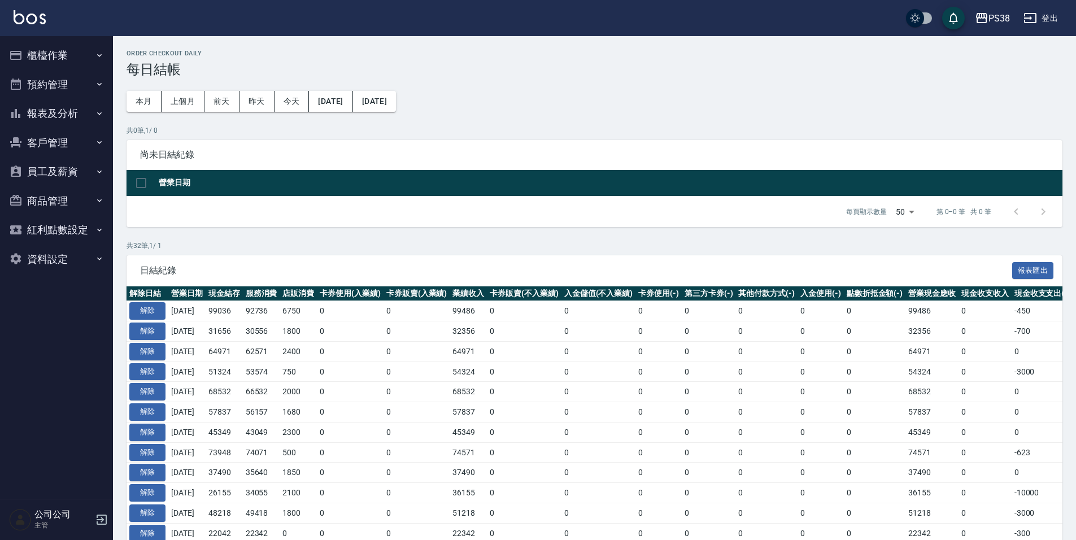
click at [87, 123] on button "報表及分析" at bounding box center [57, 113] width 104 height 29
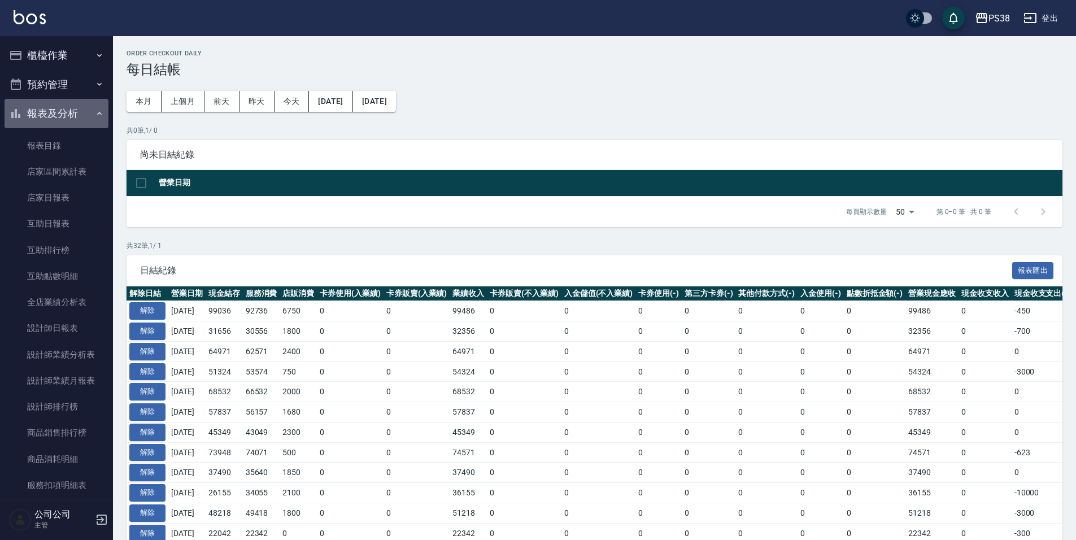
click at [87, 123] on button "報表及分析" at bounding box center [57, 113] width 104 height 29
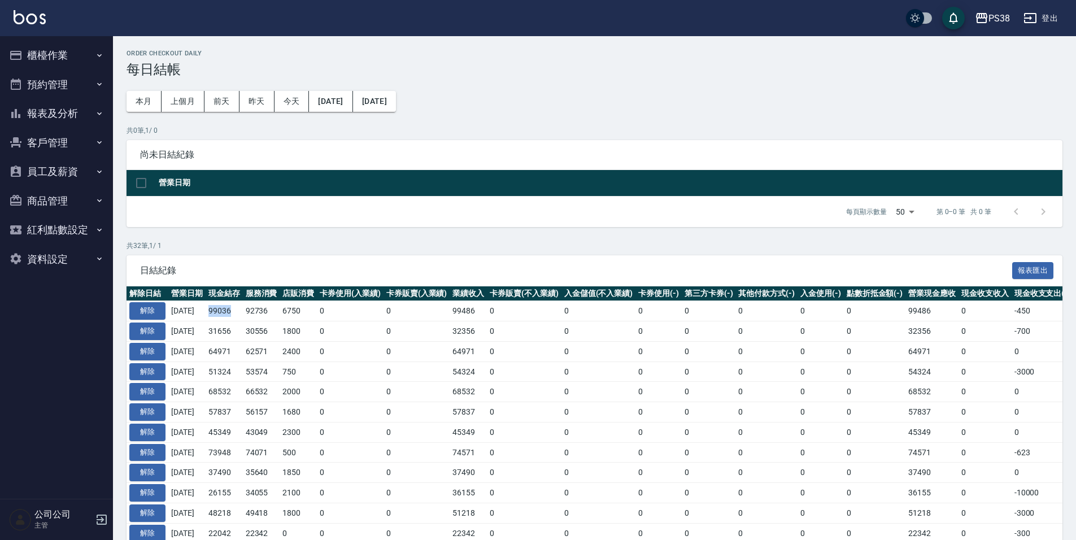
click at [243, 310] on td "99036" at bounding box center [224, 311] width 37 height 20
click at [373, 350] on td "0" at bounding box center [350, 351] width 67 height 20
click at [48, 64] on button "櫃檯作業" at bounding box center [57, 55] width 104 height 29
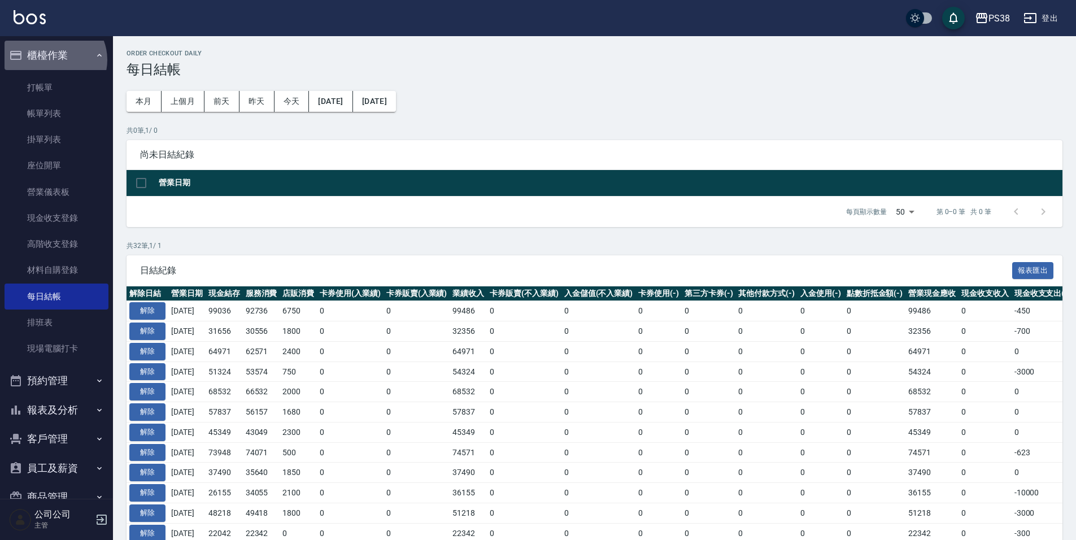
click at [54, 60] on button "櫃檯作業" at bounding box center [57, 55] width 104 height 29
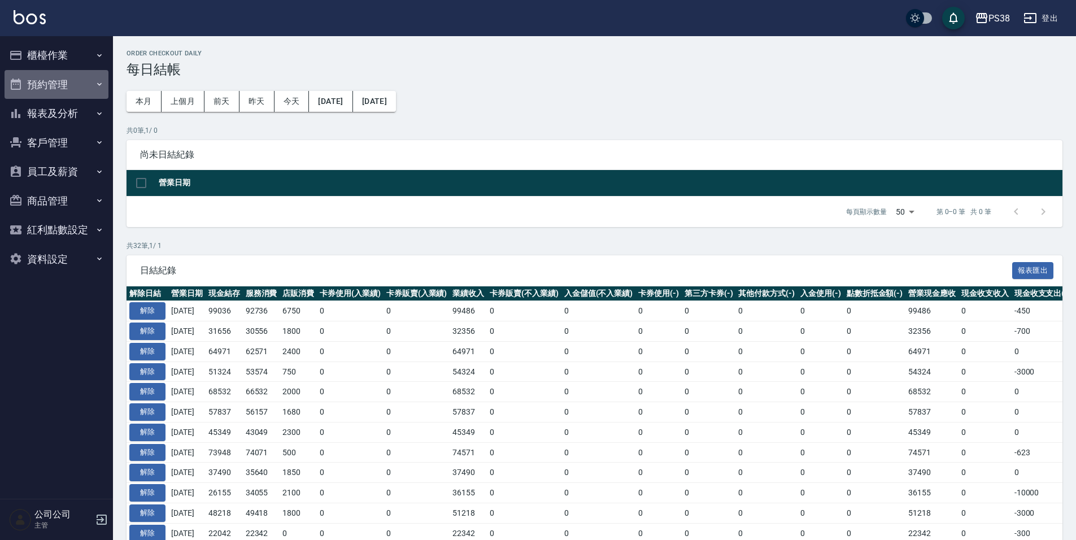
click at [73, 85] on button "預約管理" at bounding box center [57, 84] width 104 height 29
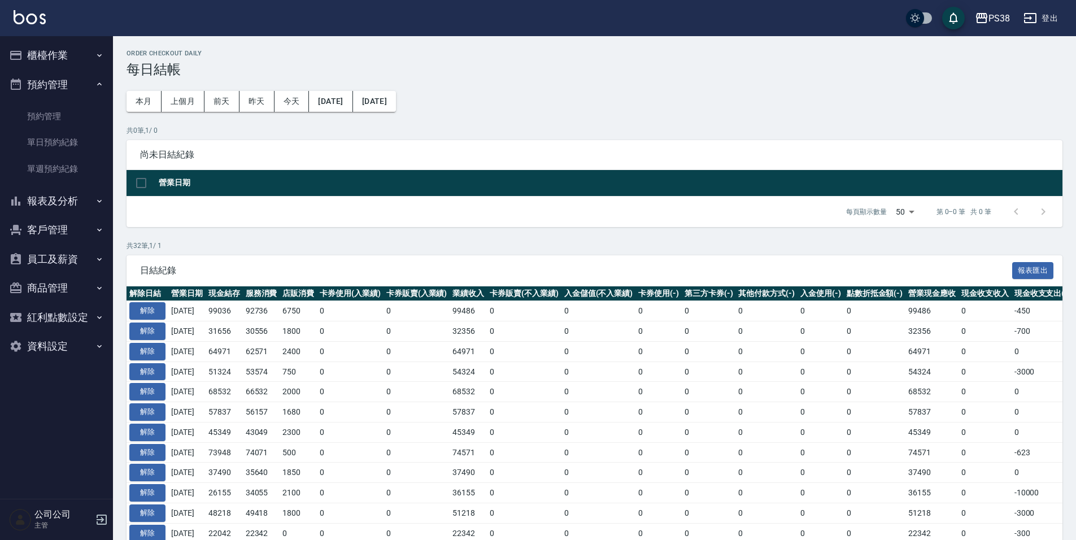
click at [73, 85] on button "預約管理" at bounding box center [57, 84] width 104 height 29
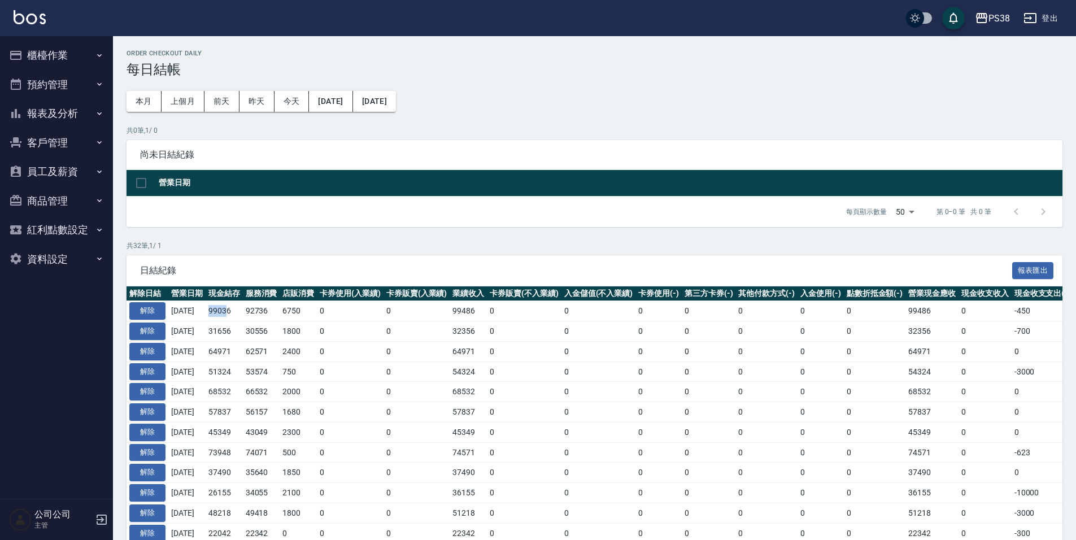
drag, startPoint x: 217, startPoint y: 311, endPoint x: 234, endPoint y: 311, distance: 16.9
click at [234, 311] on td "99036" at bounding box center [224, 311] width 37 height 20
click at [292, 342] on td "2400" at bounding box center [298, 351] width 37 height 20
click at [280, 325] on td "30556" at bounding box center [261, 331] width 37 height 20
